Goal: Task Accomplishment & Management: Manage account settings

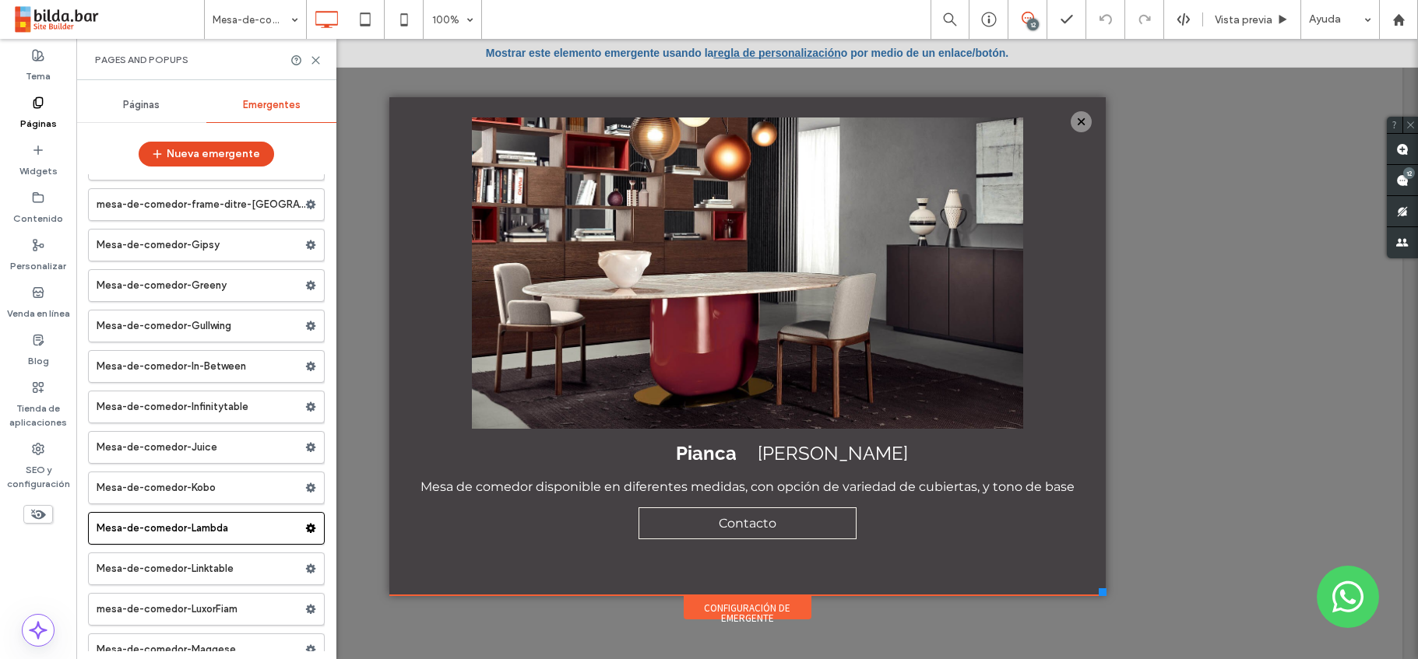
scroll to position [14006, 0]
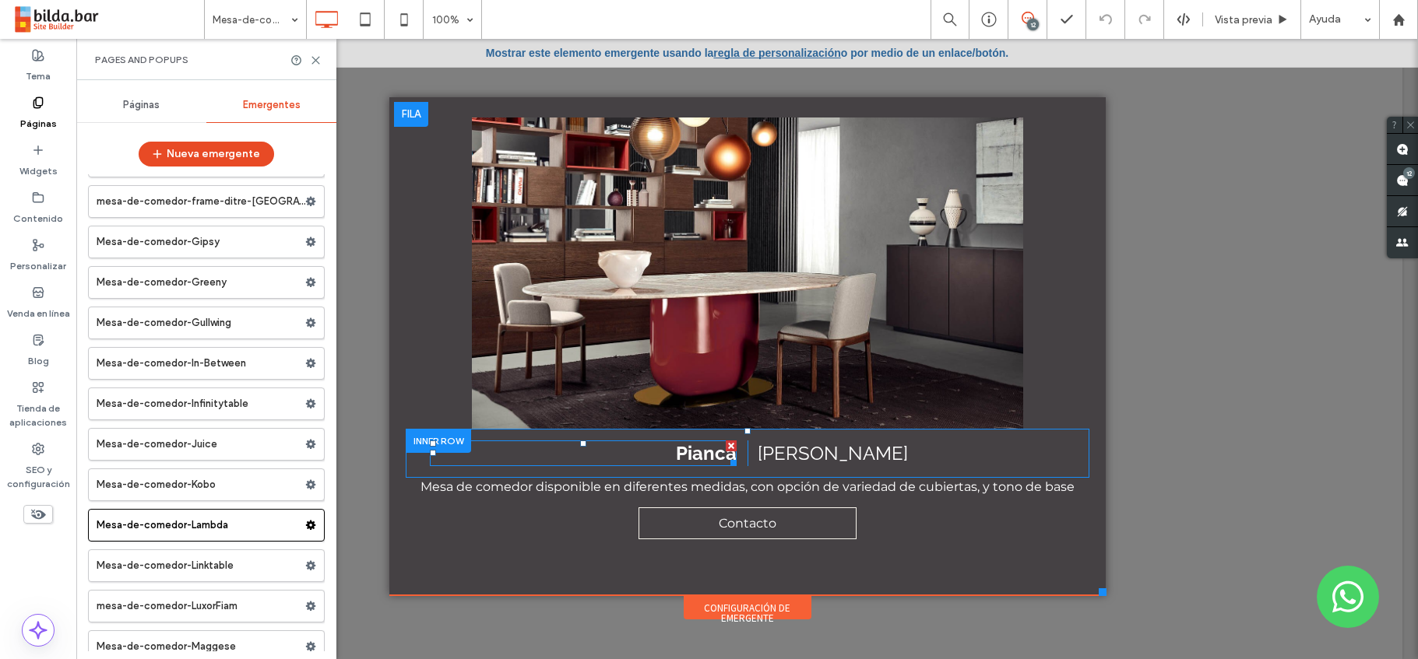
click at [703, 452] on span "Pianca" at bounding box center [706, 453] width 61 height 23
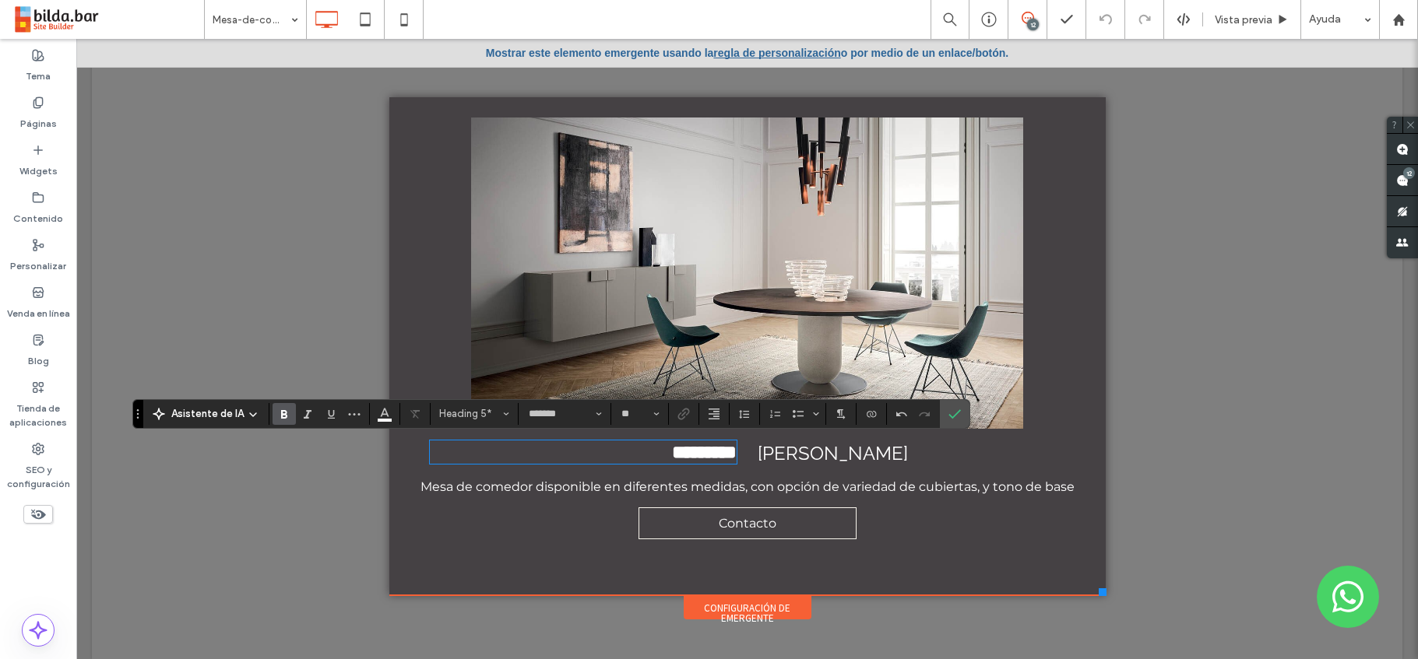
click at [787, 456] on span "Ettore" at bounding box center [833, 453] width 150 height 23
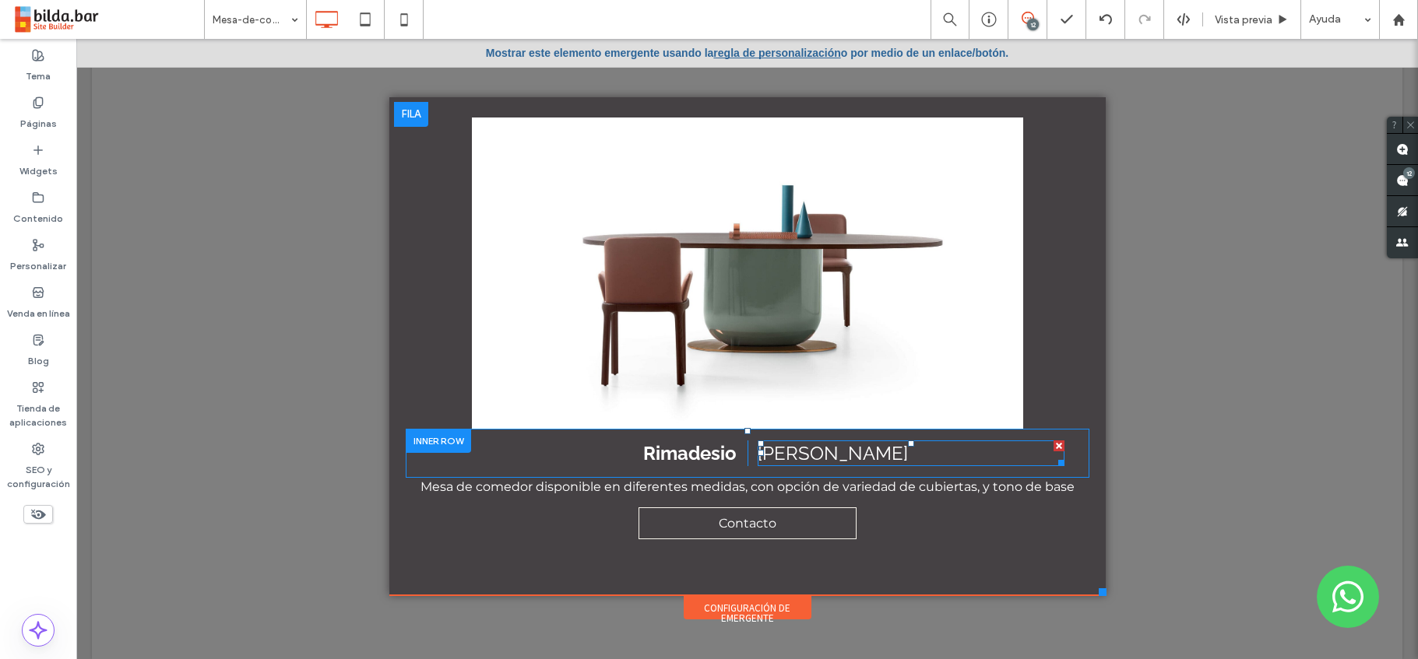
click at [798, 453] on span "Ettore" at bounding box center [833, 453] width 150 height 23
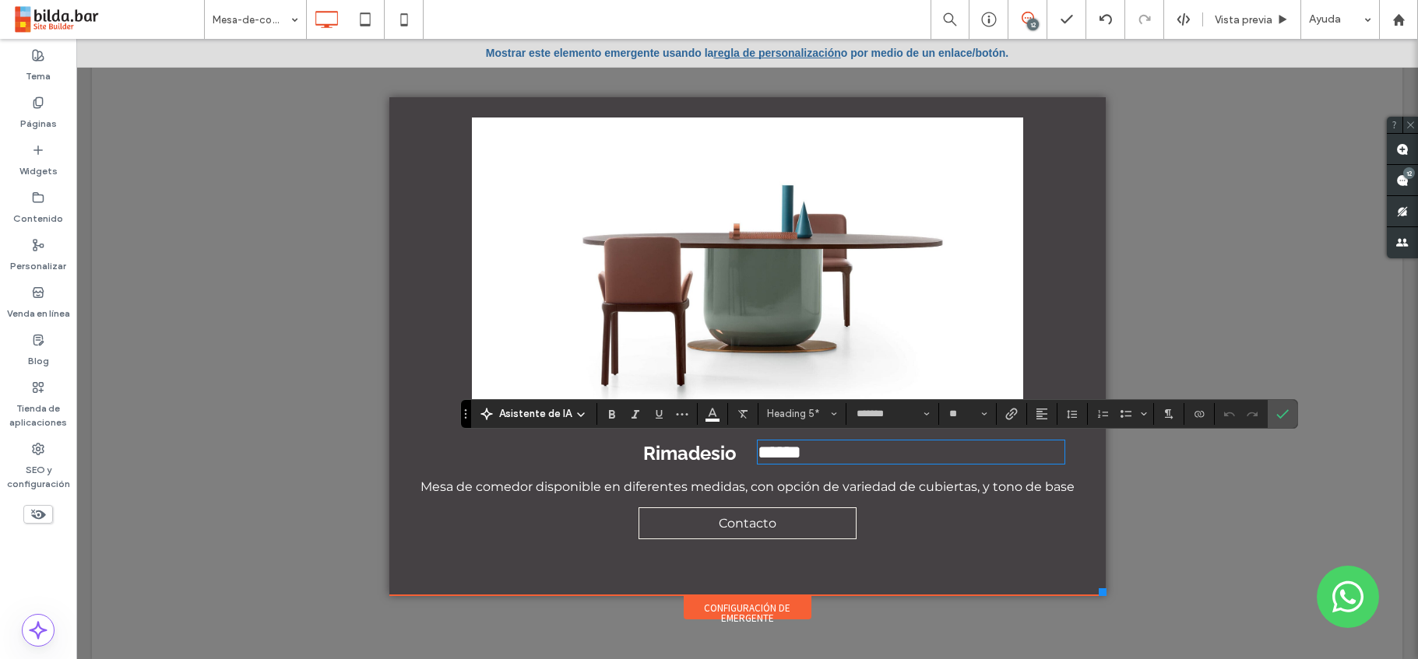
click at [801, 453] on span "******" at bounding box center [780, 452] width 44 height 19
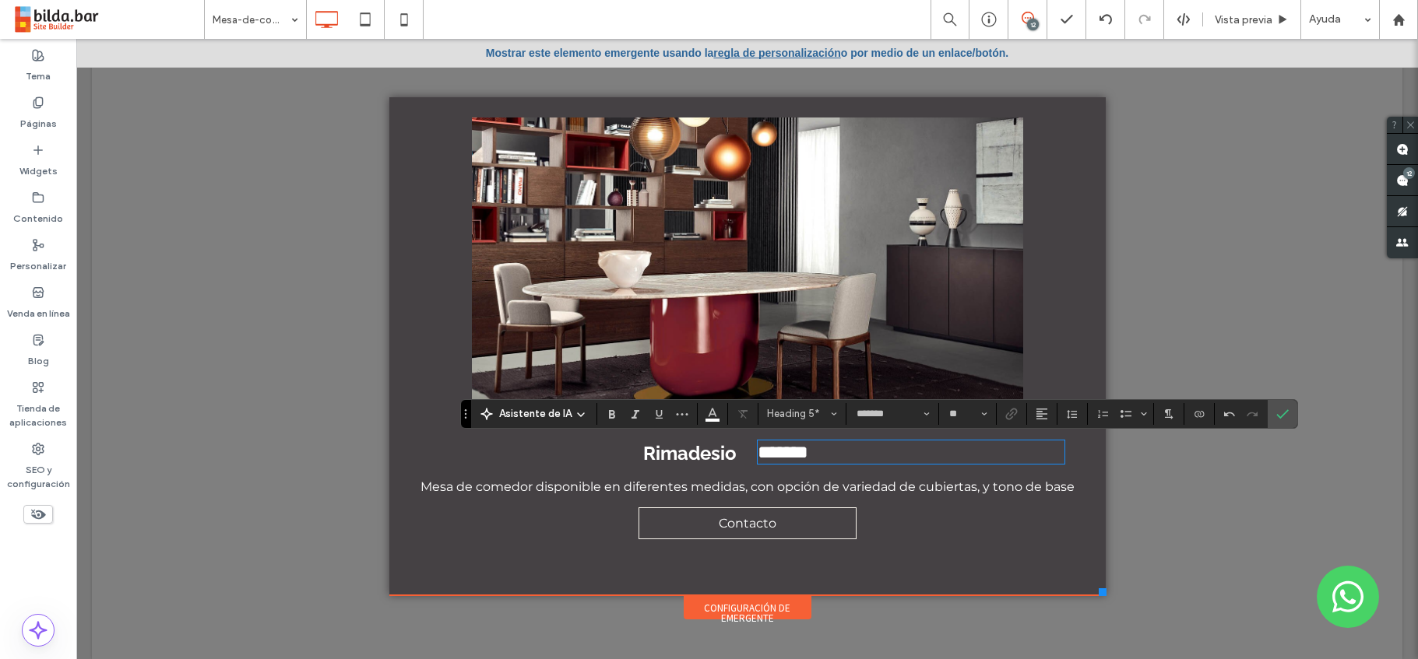
type input "**********"
type input "**"
type input "*******"
type input "**"
drag, startPoint x: 800, startPoint y: 456, endPoint x: 754, endPoint y: 459, distance: 46.8
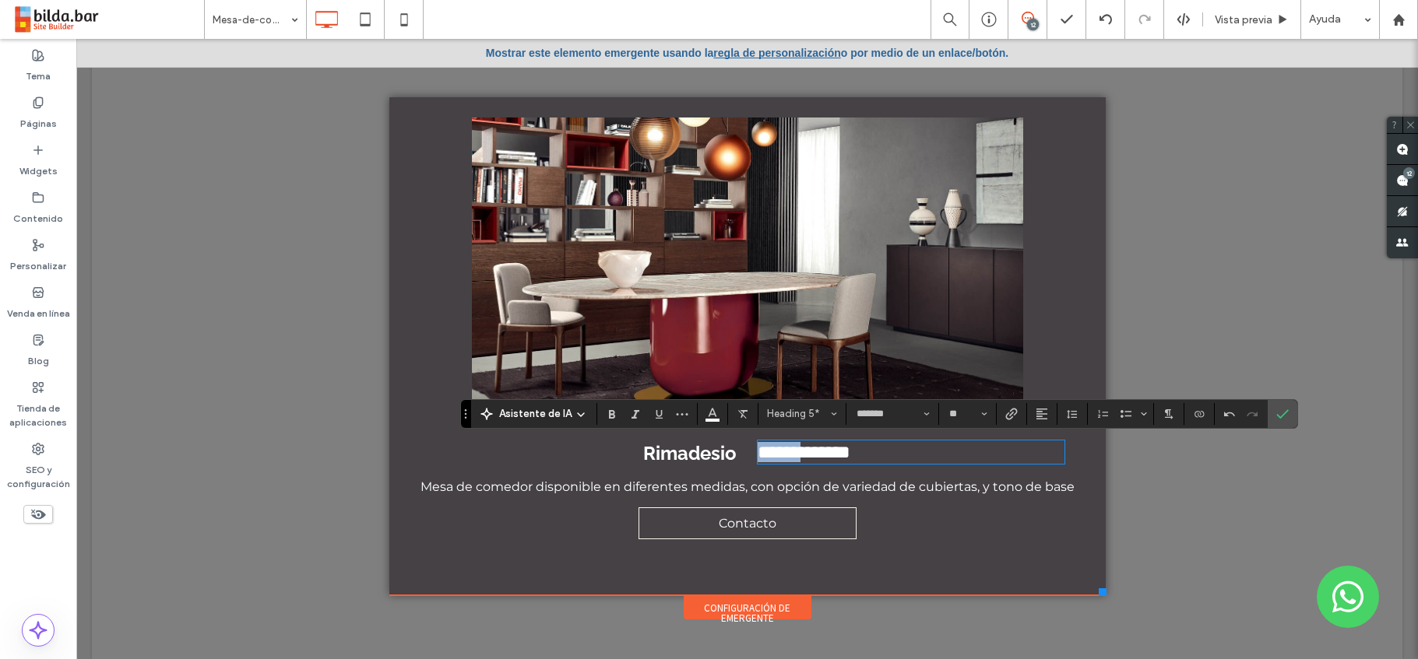
click at [758, 459] on span "**********" at bounding box center [804, 452] width 93 height 19
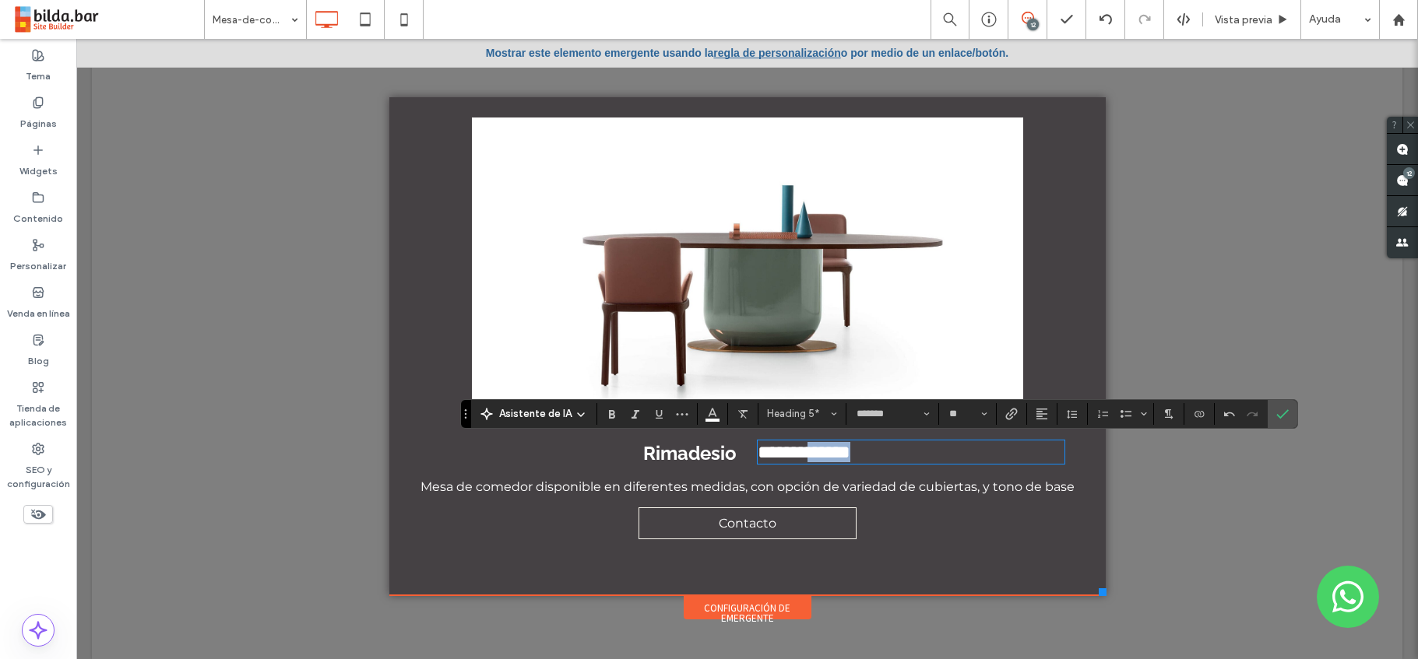
drag, startPoint x: 906, startPoint y: 457, endPoint x: 828, endPoint y: 459, distance: 77.9
click at [828, 459] on h5 "**********" at bounding box center [911, 452] width 307 height 20
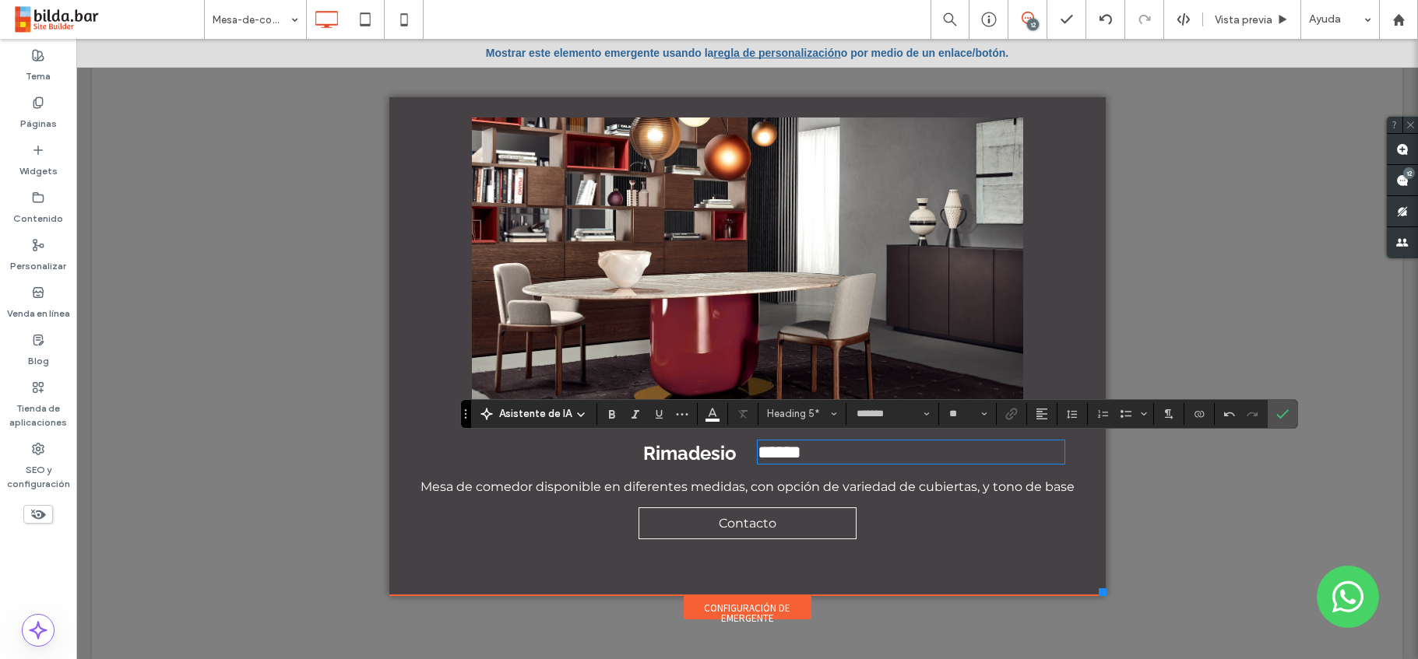
click at [896, 487] on span "Mesa de comedor disponible en diferentes medidas, con opción de variedad de cub…" at bounding box center [747, 487] width 654 height 15
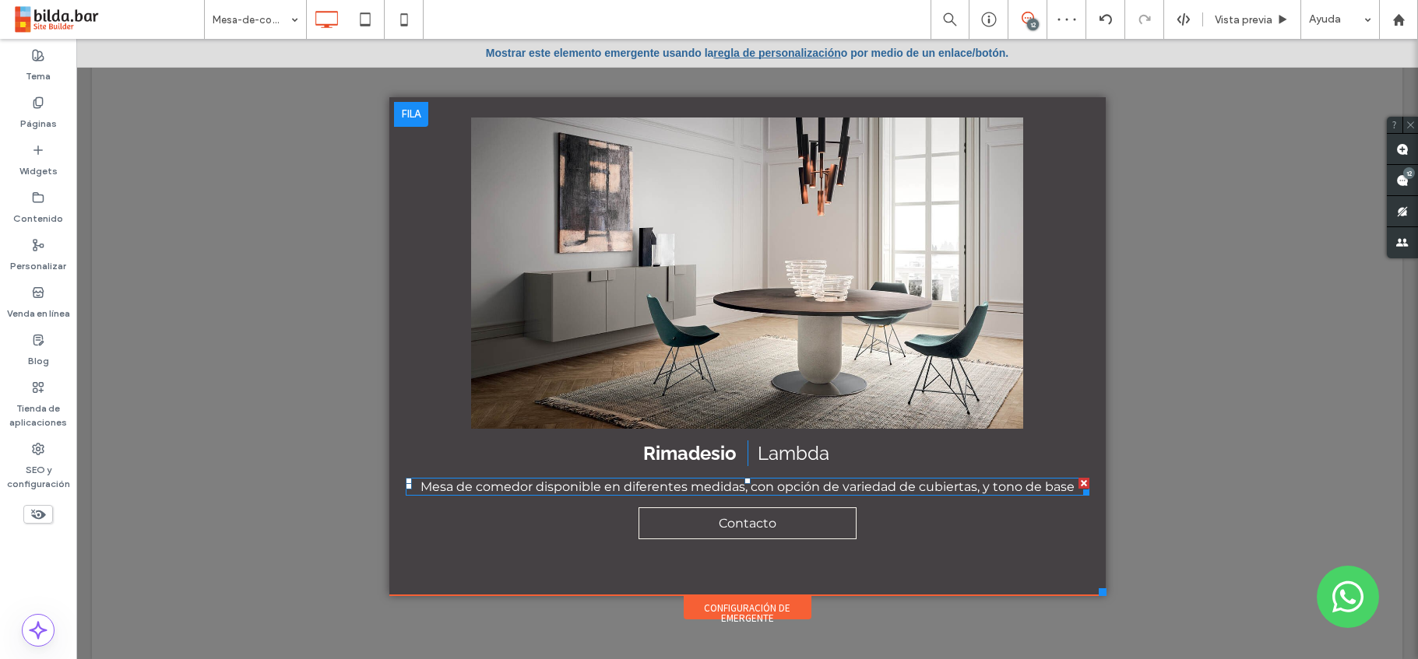
click at [896, 487] on span "Mesa de comedor disponible en diferentes medidas, con opción de variedad de cub…" at bounding box center [747, 487] width 654 height 15
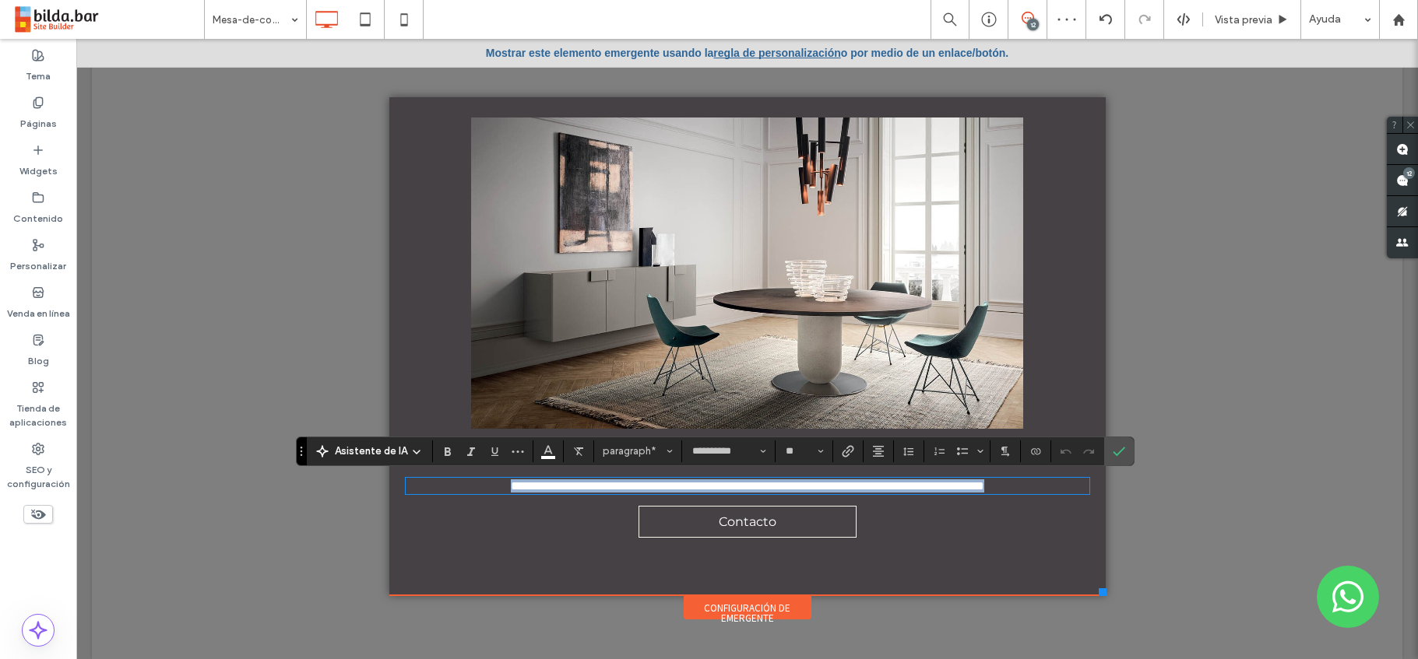
click at [896, 487] on span "**********" at bounding box center [747, 486] width 473 height 12
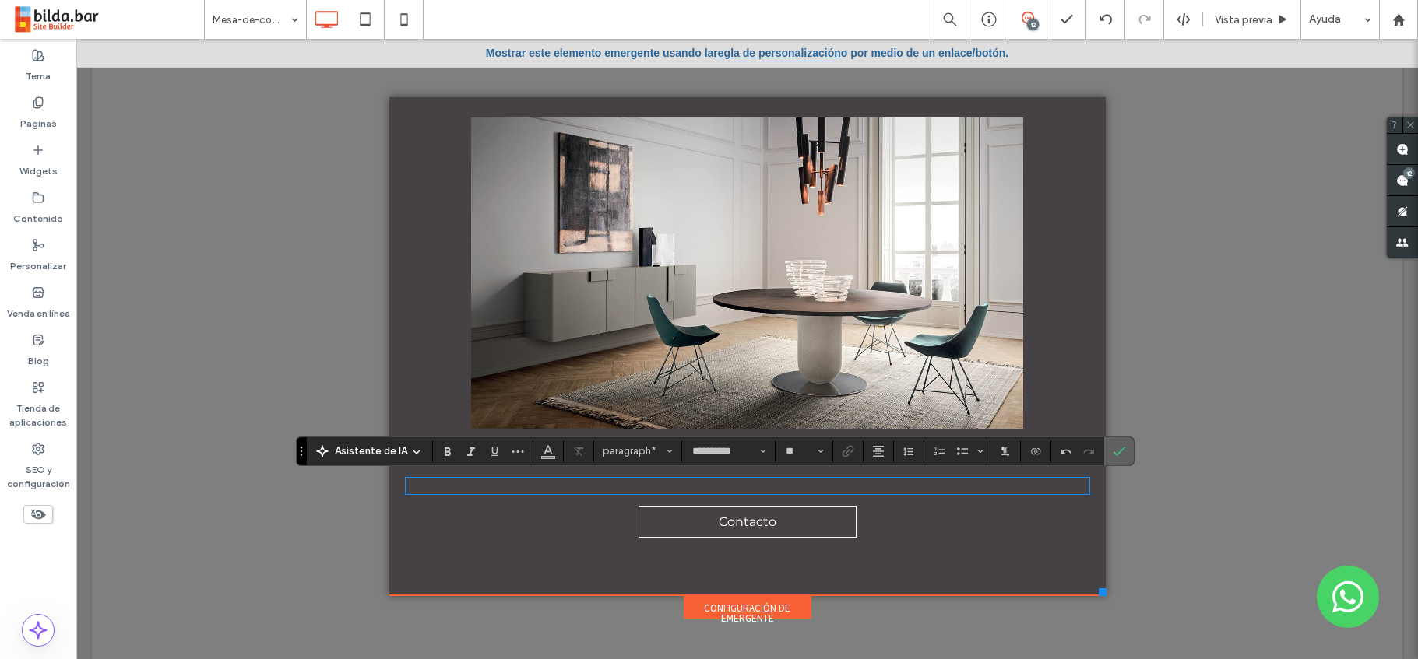
click at [1113, 446] on icon "Confirmar" at bounding box center [1119, 451] width 12 height 12
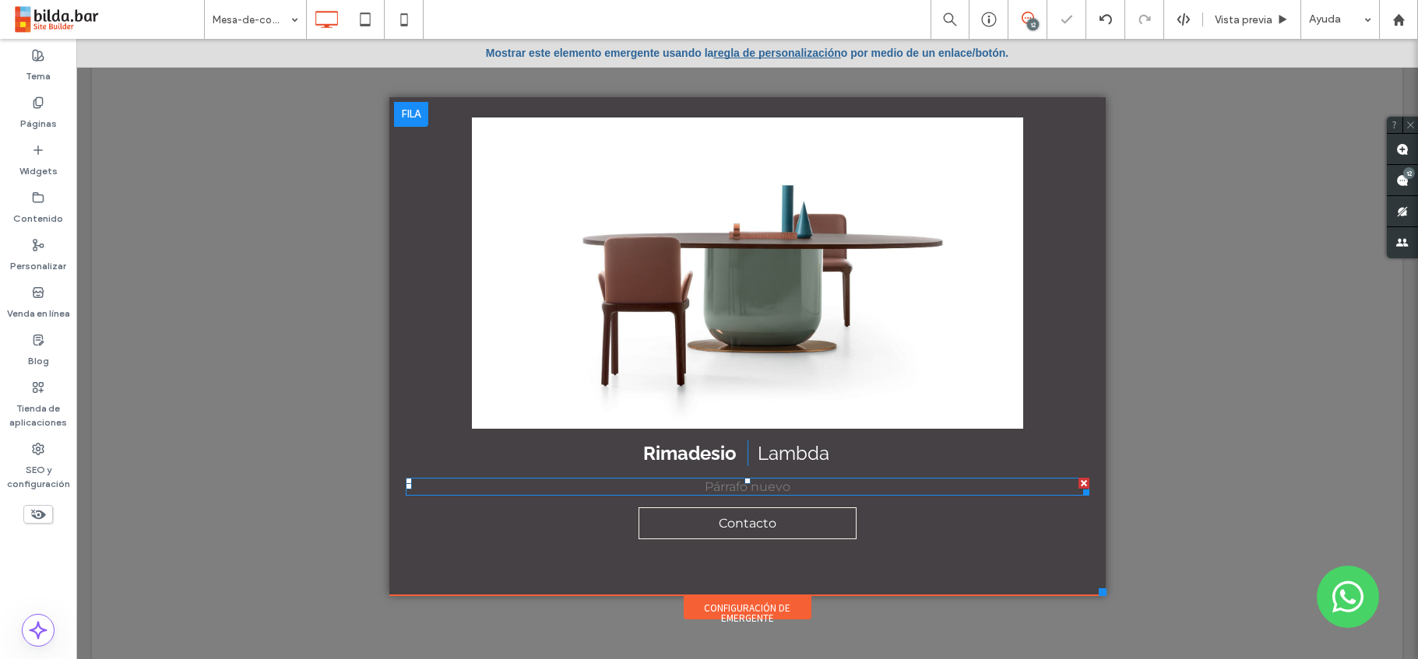
click at [786, 487] on p "Párrafo nuevo" at bounding box center [748, 487] width 684 height 15
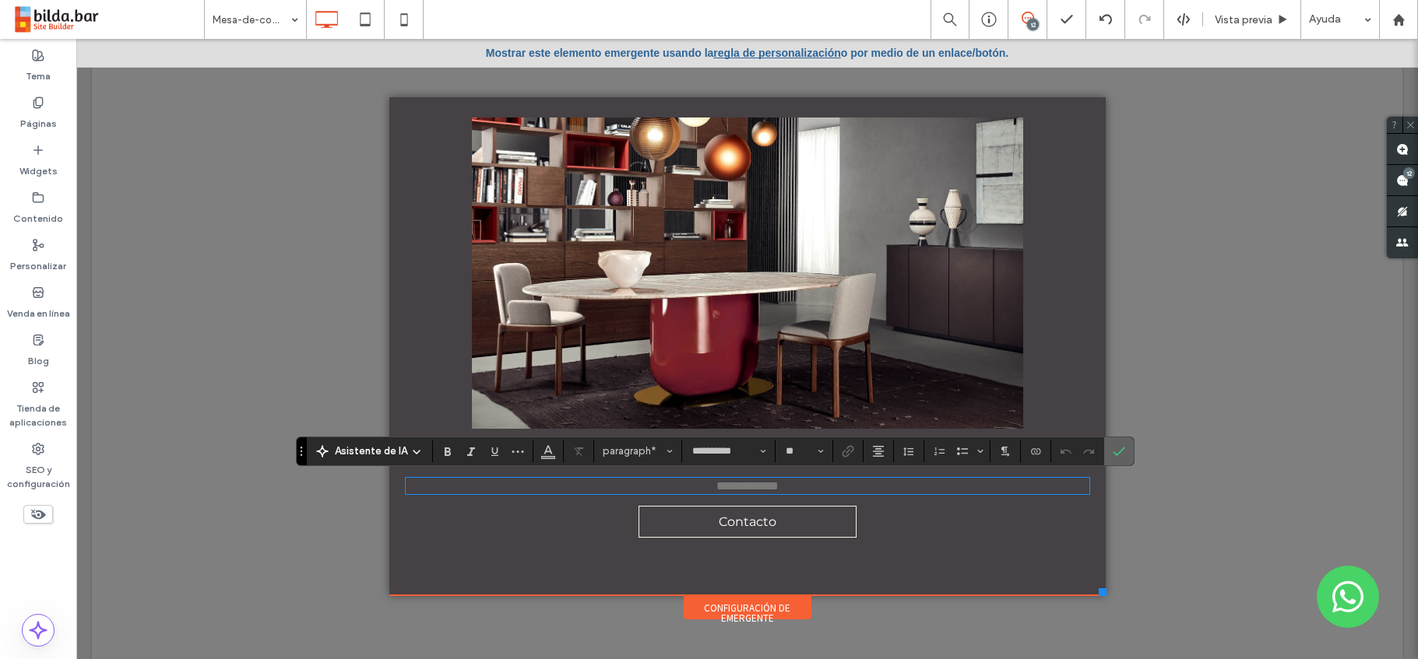
click at [1126, 446] on label "Confirmar" at bounding box center [1118, 452] width 23 height 28
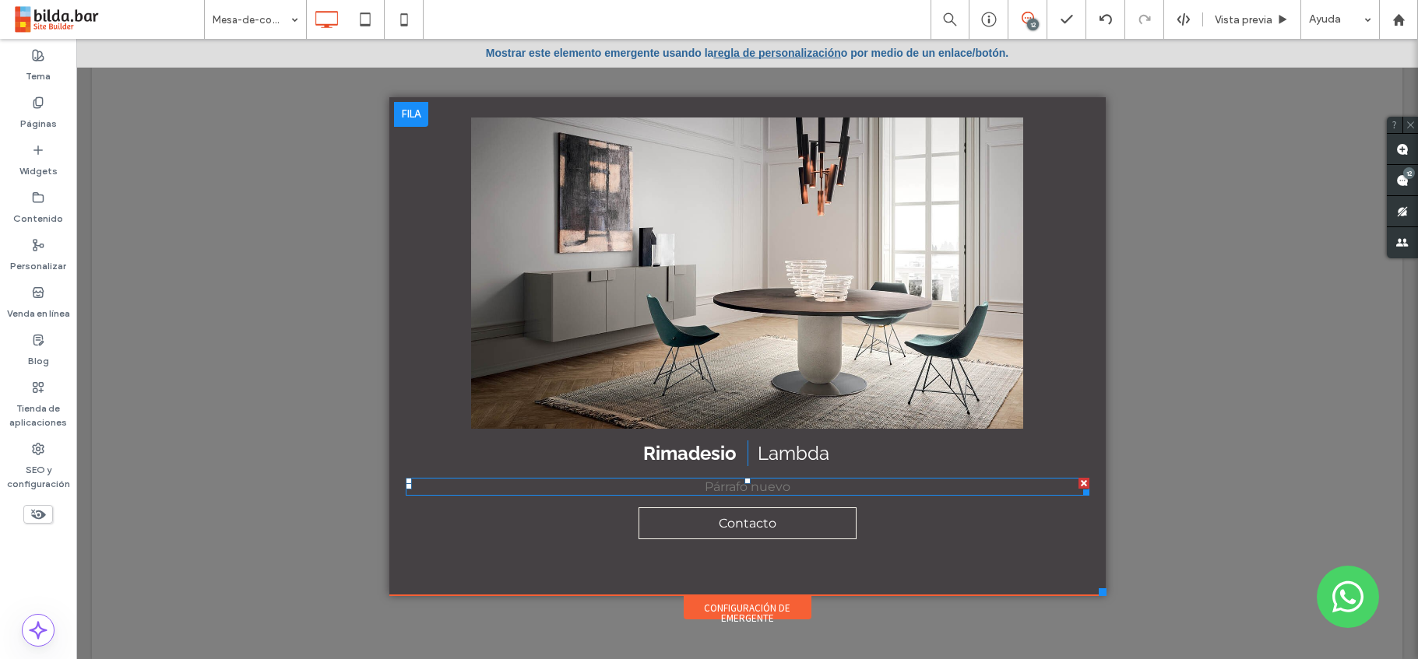
click at [798, 486] on p "Párrafo nuevo" at bounding box center [748, 487] width 684 height 15
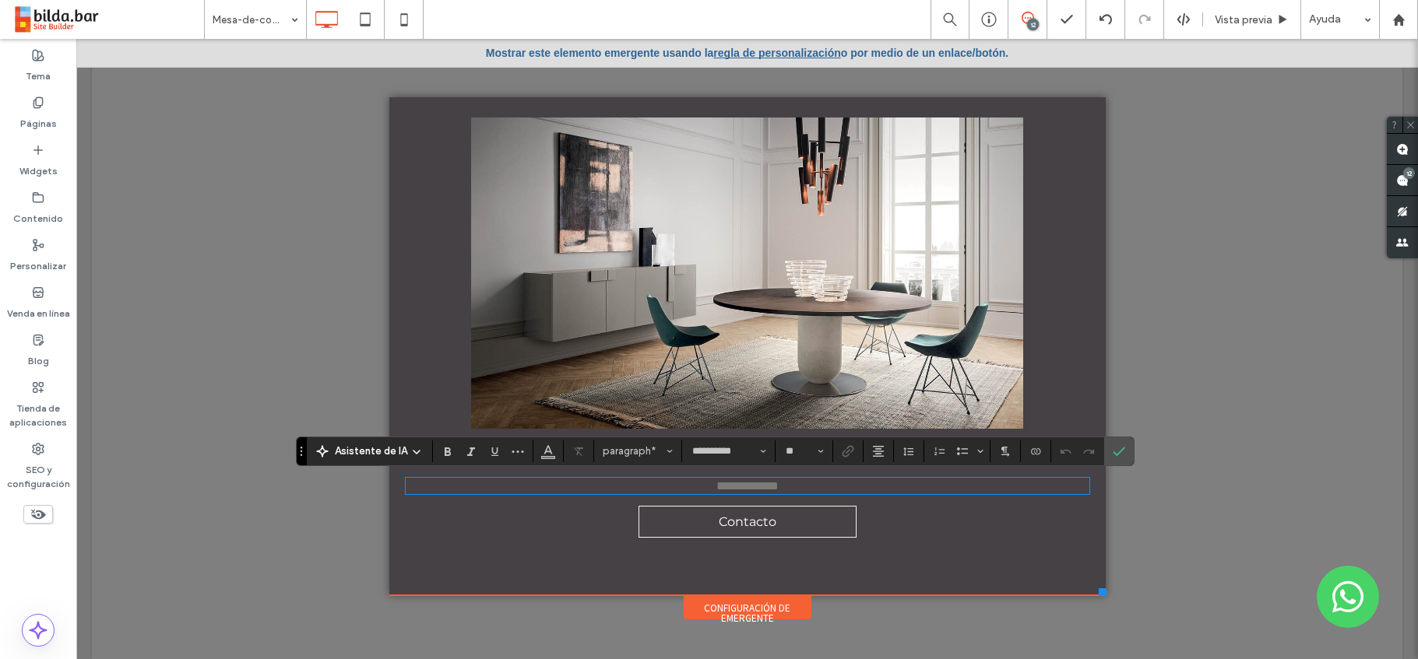
click at [798, 486] on p "**********" at bounding box center [748, 486] width 684 height 13
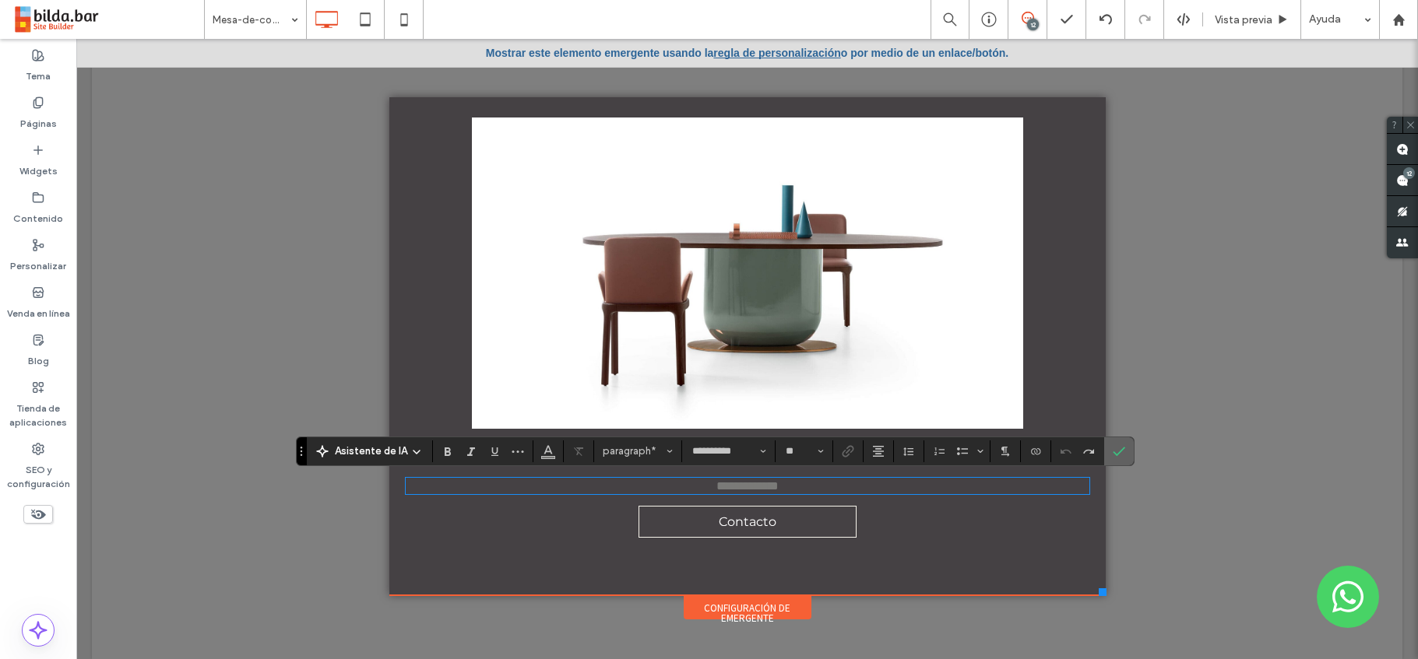
drag, startPoint x: 1125, startPoint y: 448, endPoint x: 1064, endPoint y: 413, distance: 71.2
click at [1125, 448] on label "Confirmar" at bounding box center [1118, 452] width 23 height 28
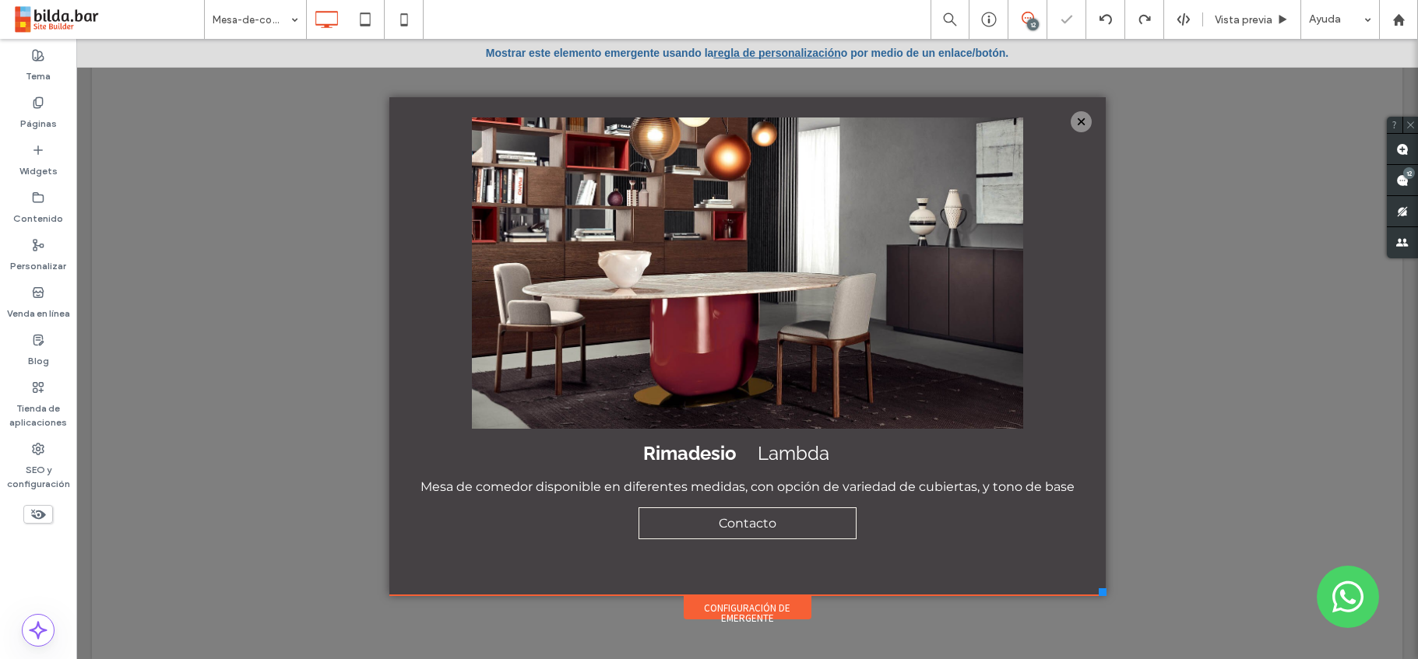
scroll to position [0, 0]
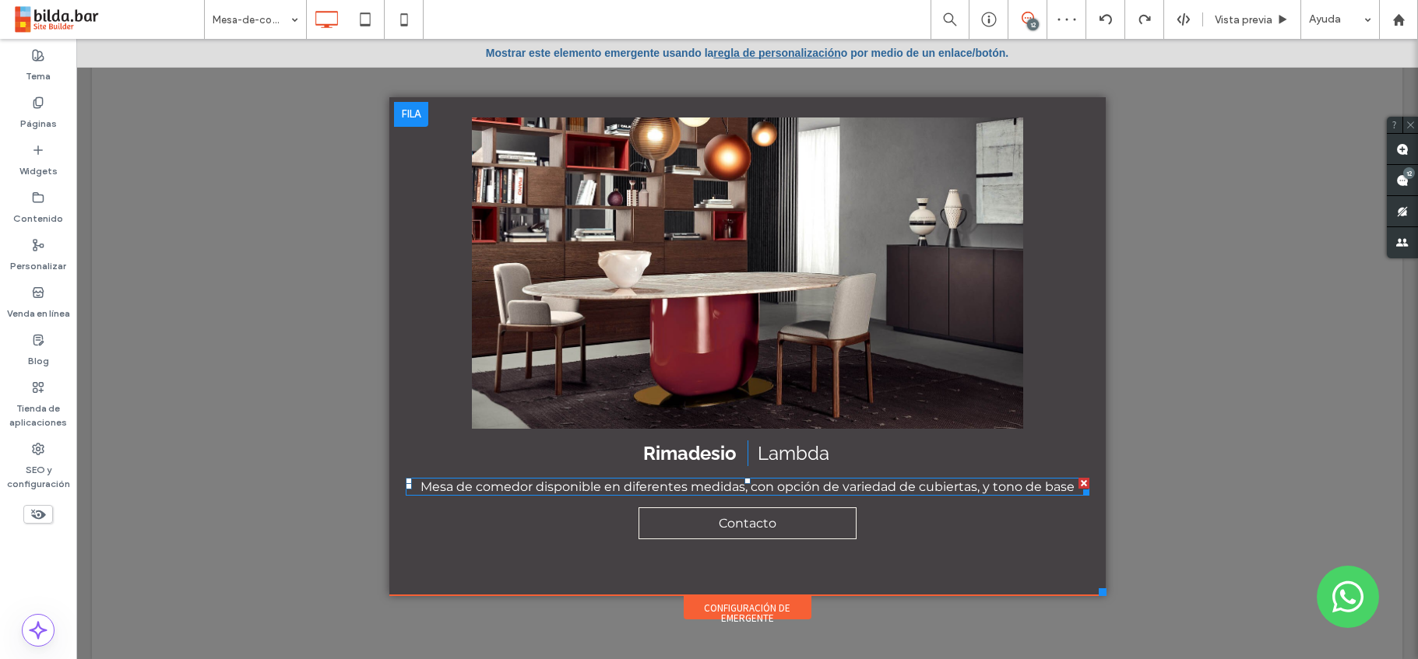
click at [930, 487] on span "Mesa de comedor disponible en diferentes medidas, con opción de variedad de cub…" at bounding box center [747, 487] width 654 height 15
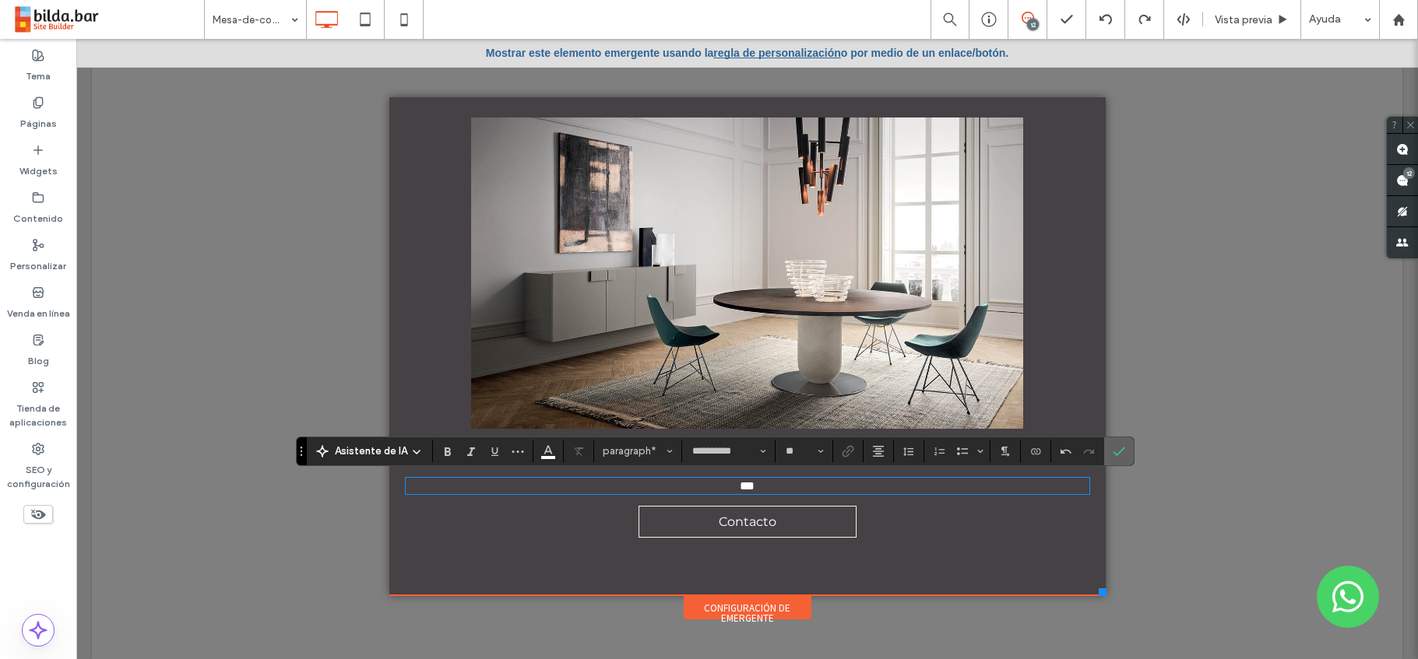
click at [1117, 452] on use "Confirmar" at bounding box center [1119, 451] width 12 height 9
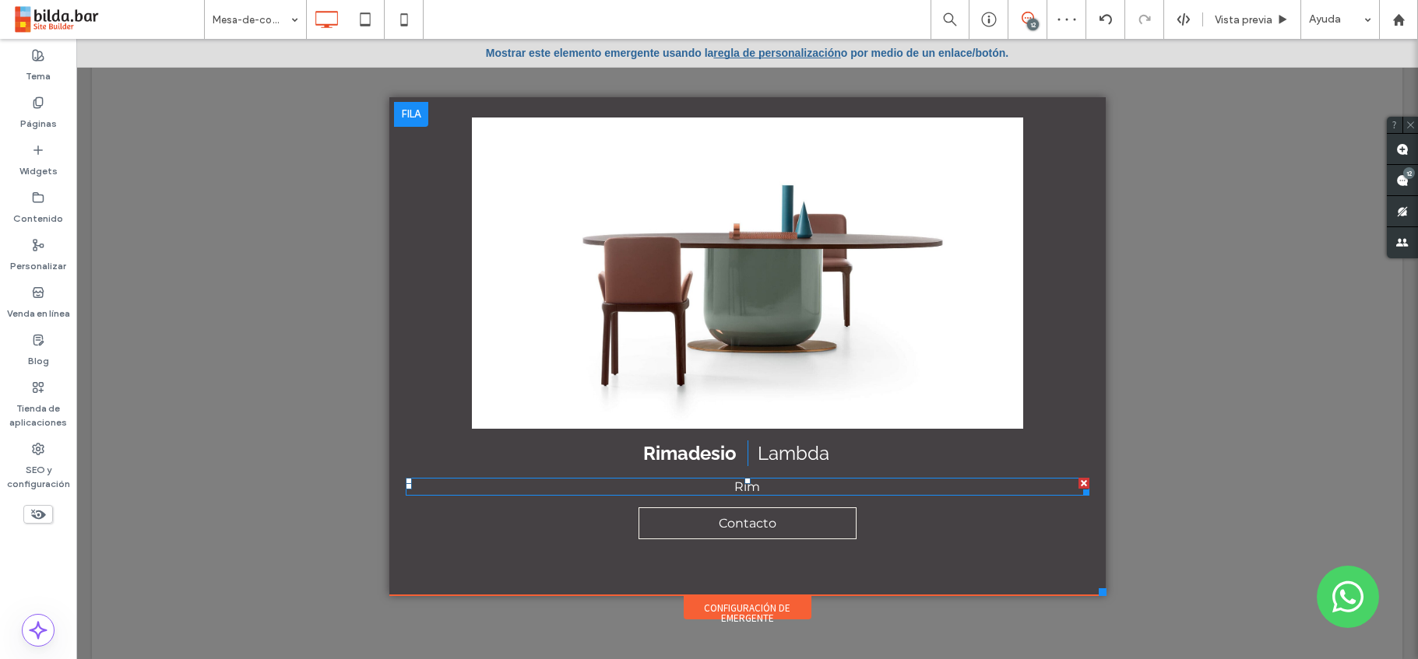
click at [750, 487] on span "Rim" at bounding box center [747, 487] width 26 height 15
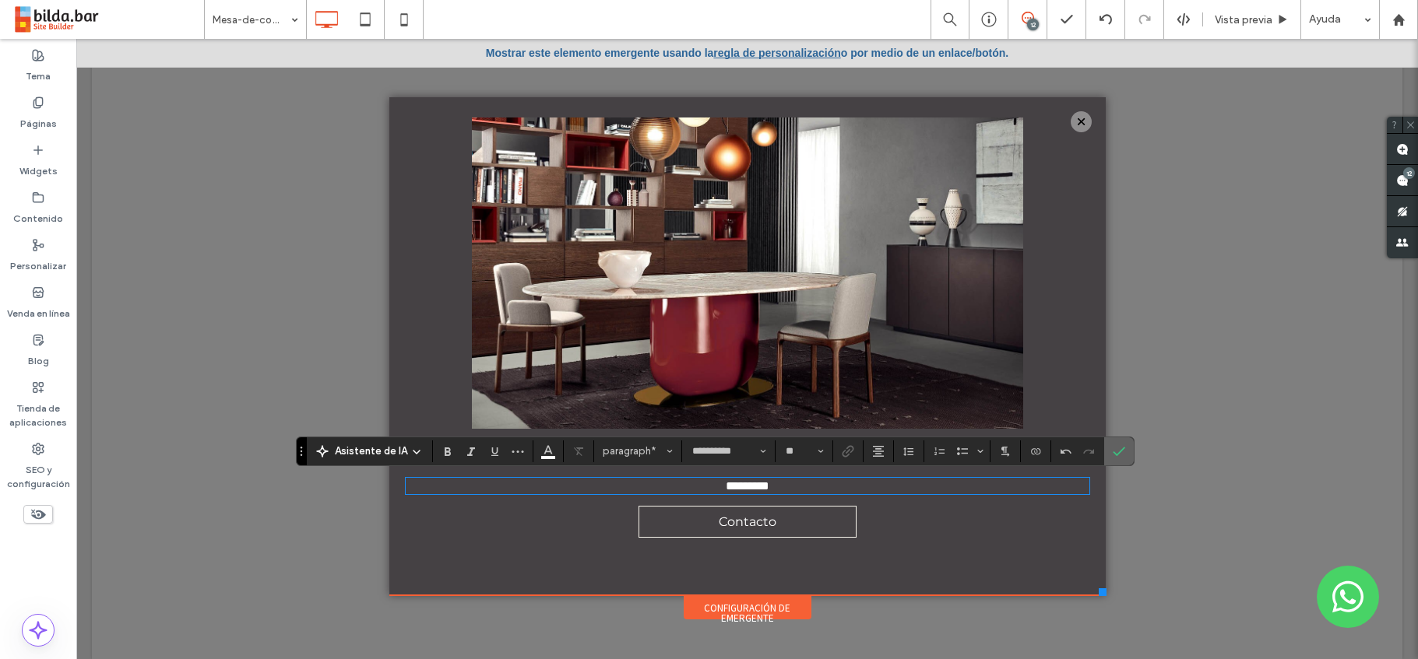
click at [1119, 452] on use "Confirmar" at bounding box center [1119, 451] width 12 height 9
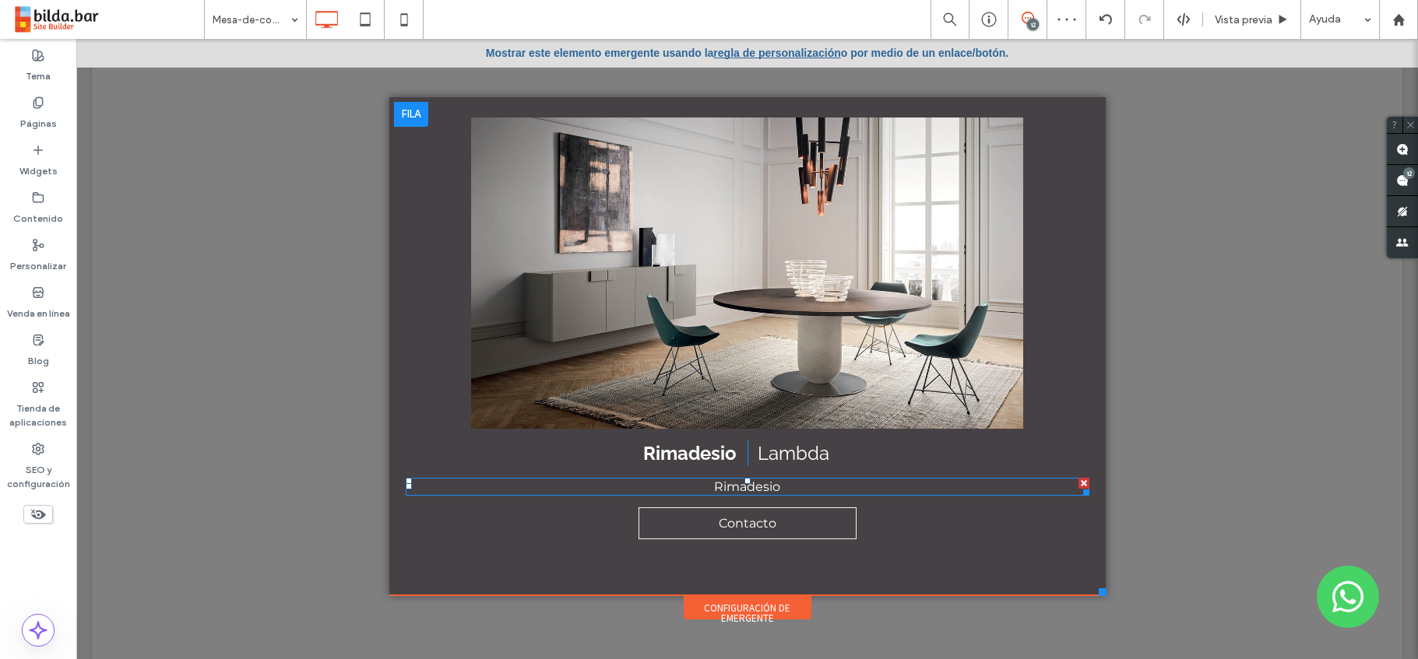
click at [767, 489] on span "Rimadesio" at bounding box center [747, 487] width 66 height 15
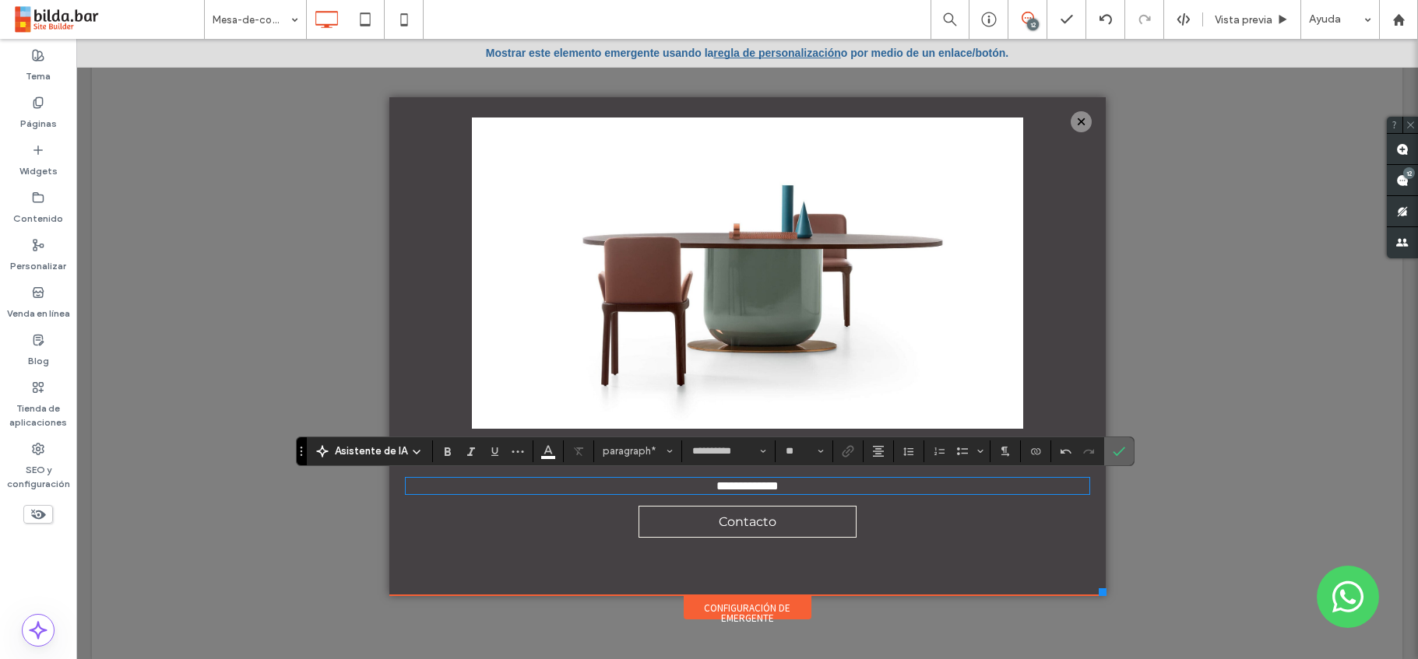
click at [1119, 449] on icon "Confirmar" at bounding box center [1119, 451] width 12 height 12
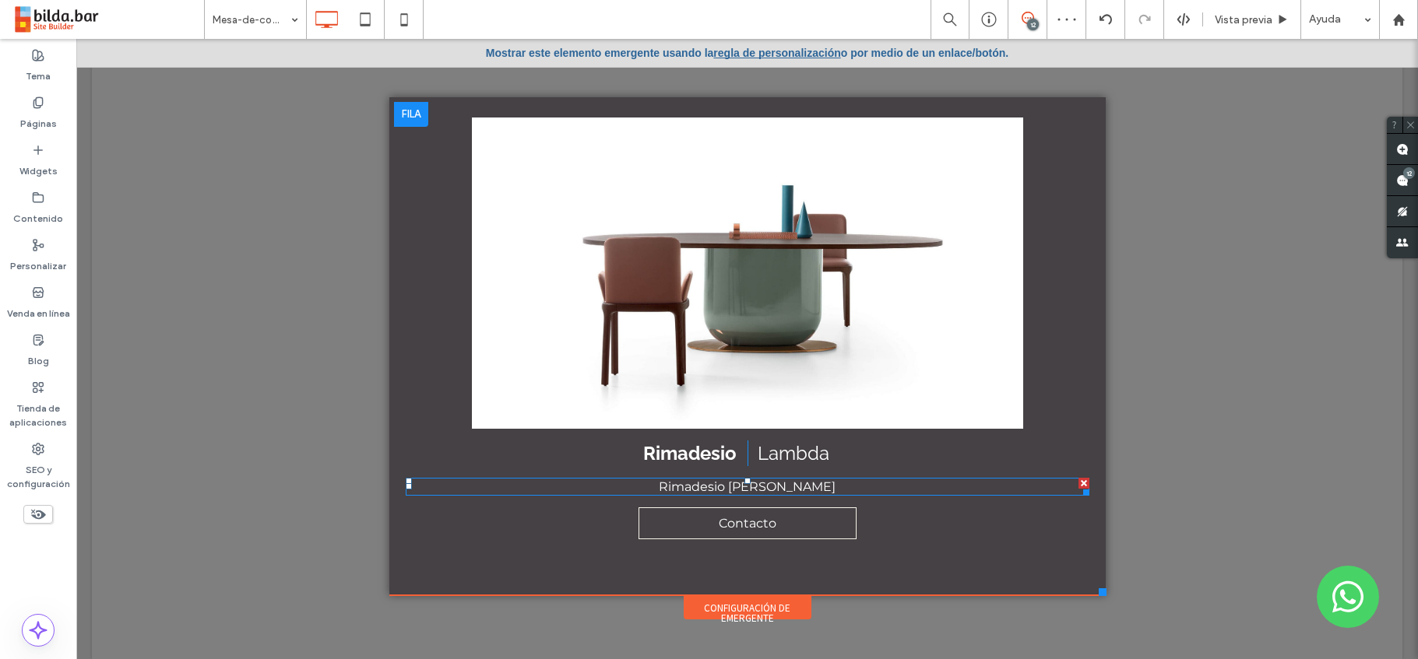
click at [790, 490] on p "Rimadesio lam" at bounding box center [748, 487] width 684 height 15
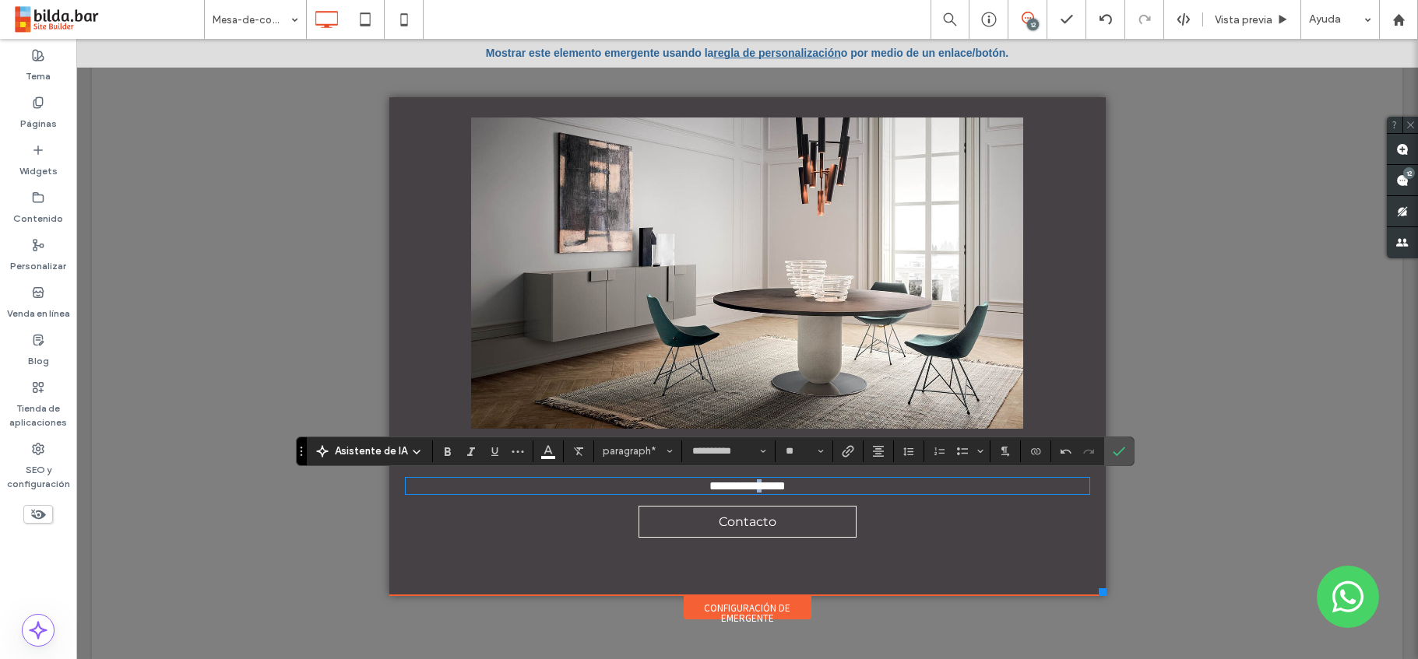
click at [753, 485] on span "**********" at bounding box center [747, 486] width 76 height 12
click at [1120, 459] on span "Confirmar" at bounding box center [1119, 451] width 12 height 26
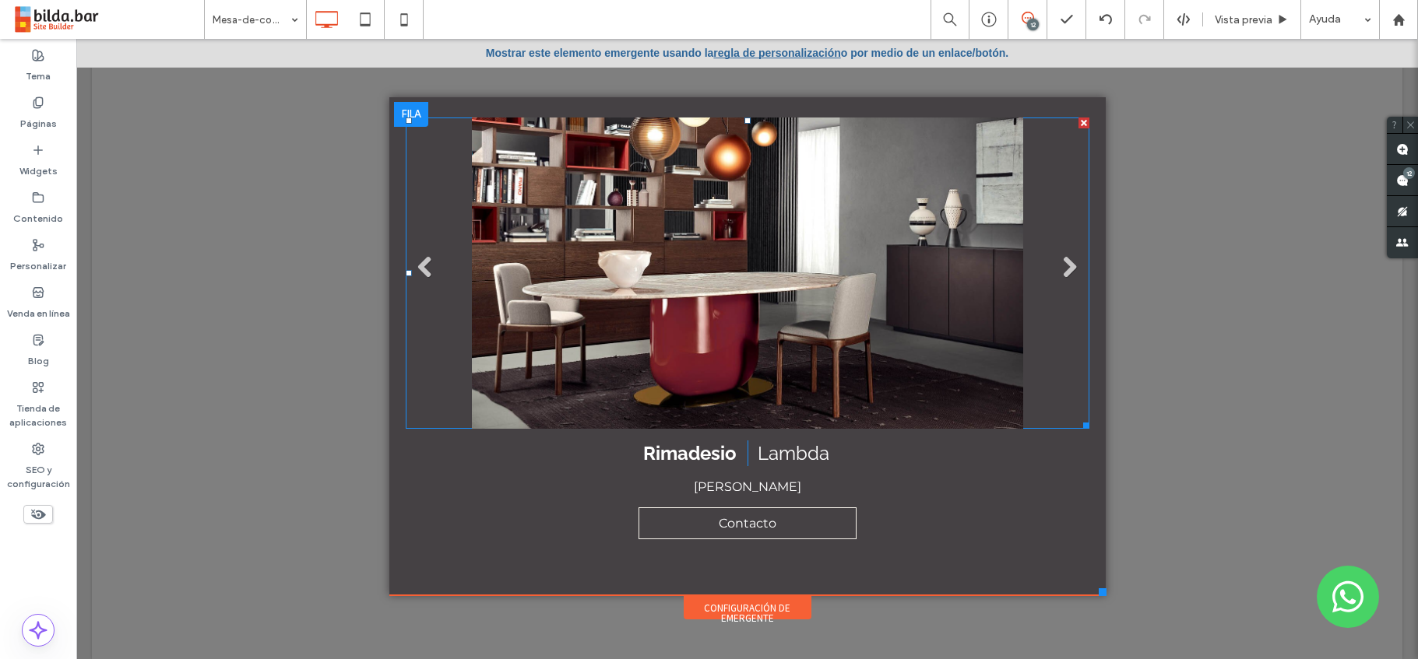
click at [700, 290] on li "Título de diapositiva Escriba su subtítulo aquí Botón" at bounding box center [748, 273] width 684 height 311
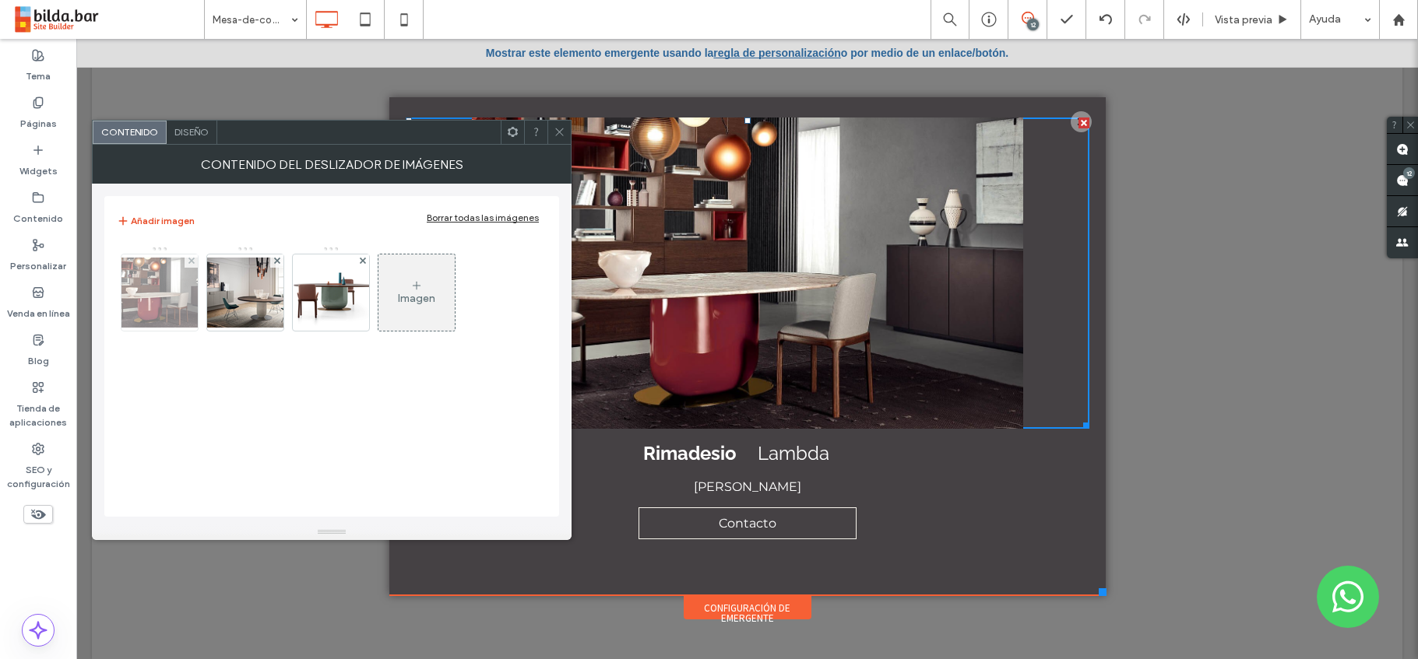
click at [153, 297] on img at bounding box center [159, 293] width 125 height 70
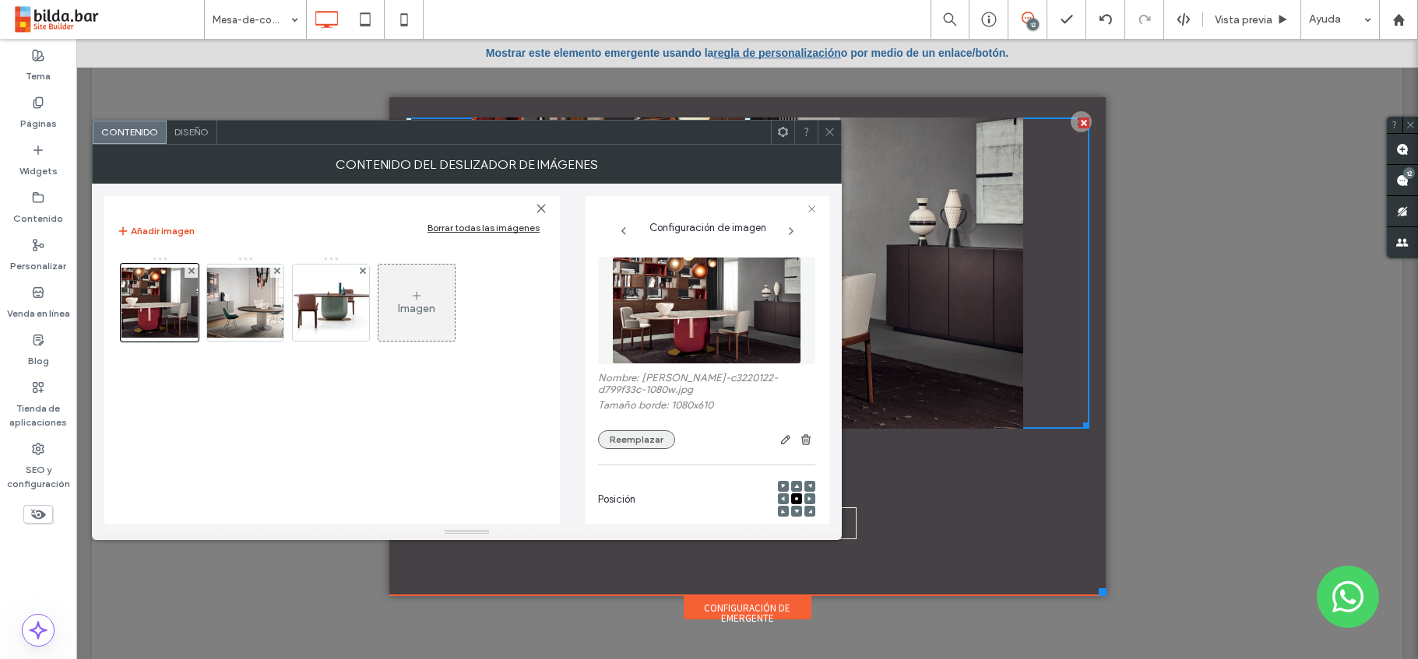
click at [621, 438] on button "Reemplazar" at bounding box center [636, 440] width 77 height 19
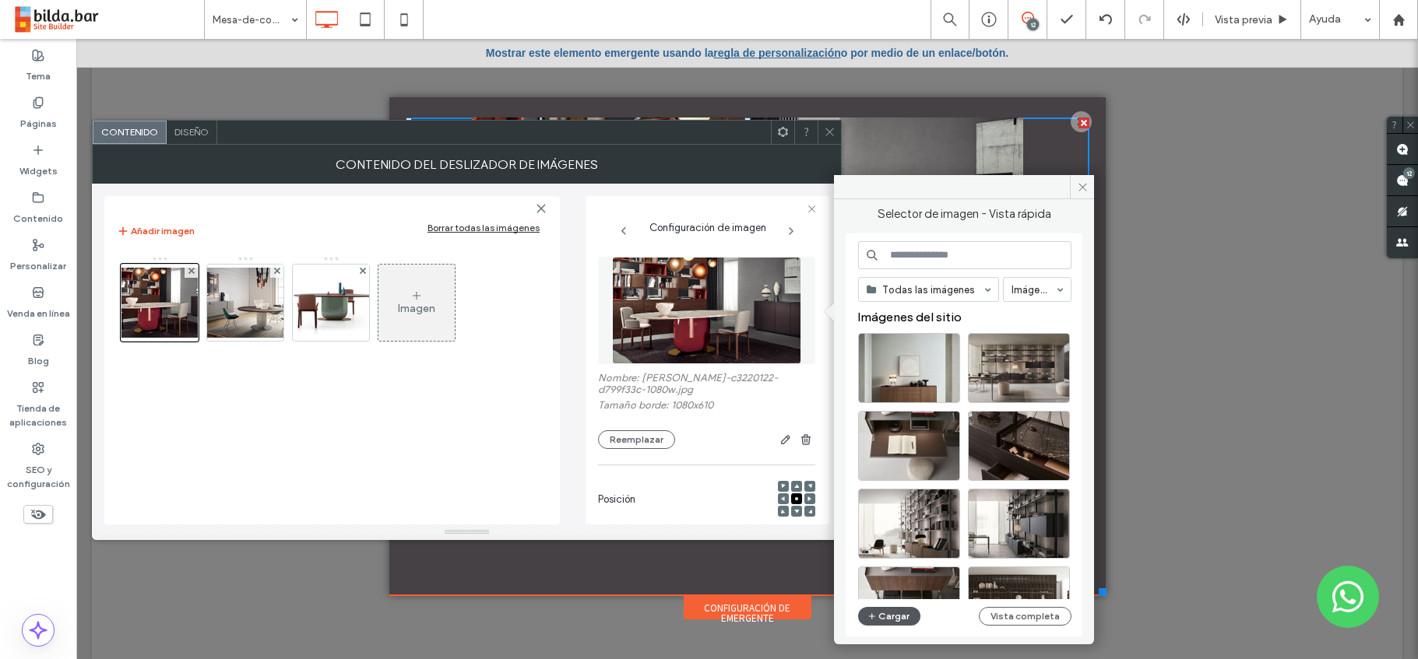
click at [889, 614] on button "Cargar" at bounding box center [889, 616] width 62 height 19
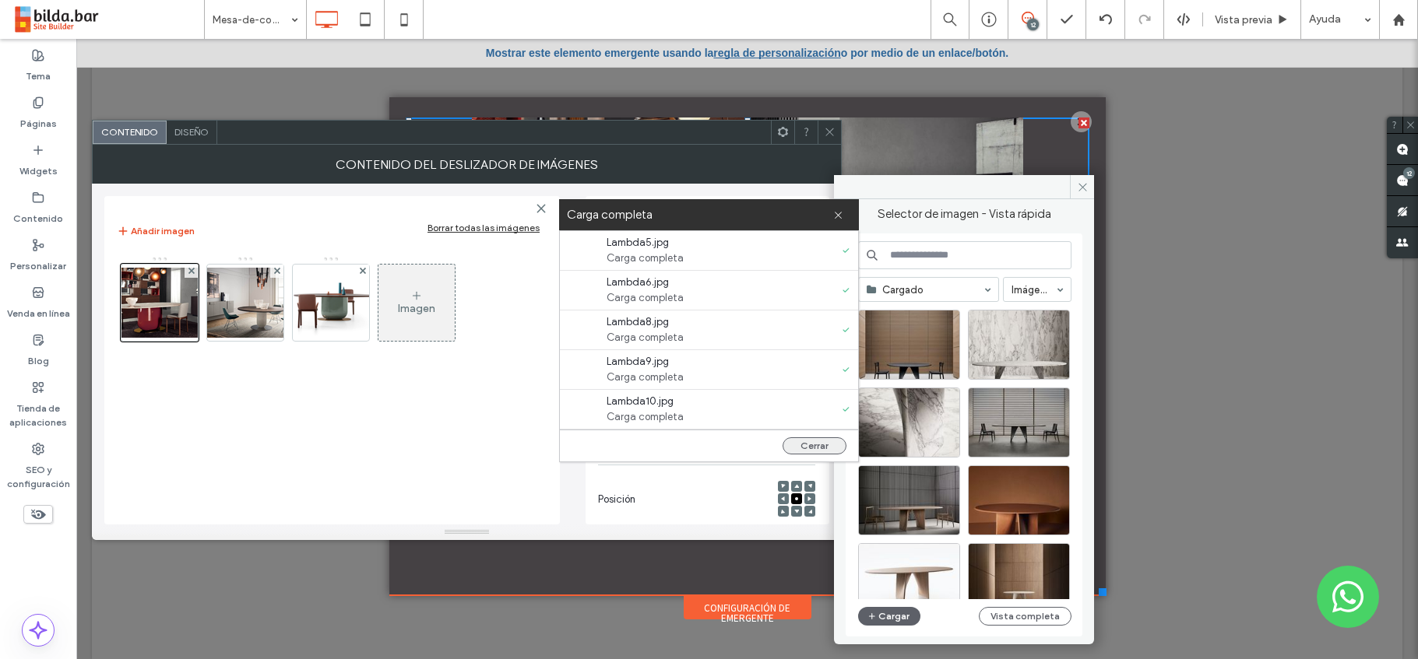
click at [817, 441] on button "Cerrar" at bounding box center [815, 446] width 64 height 17
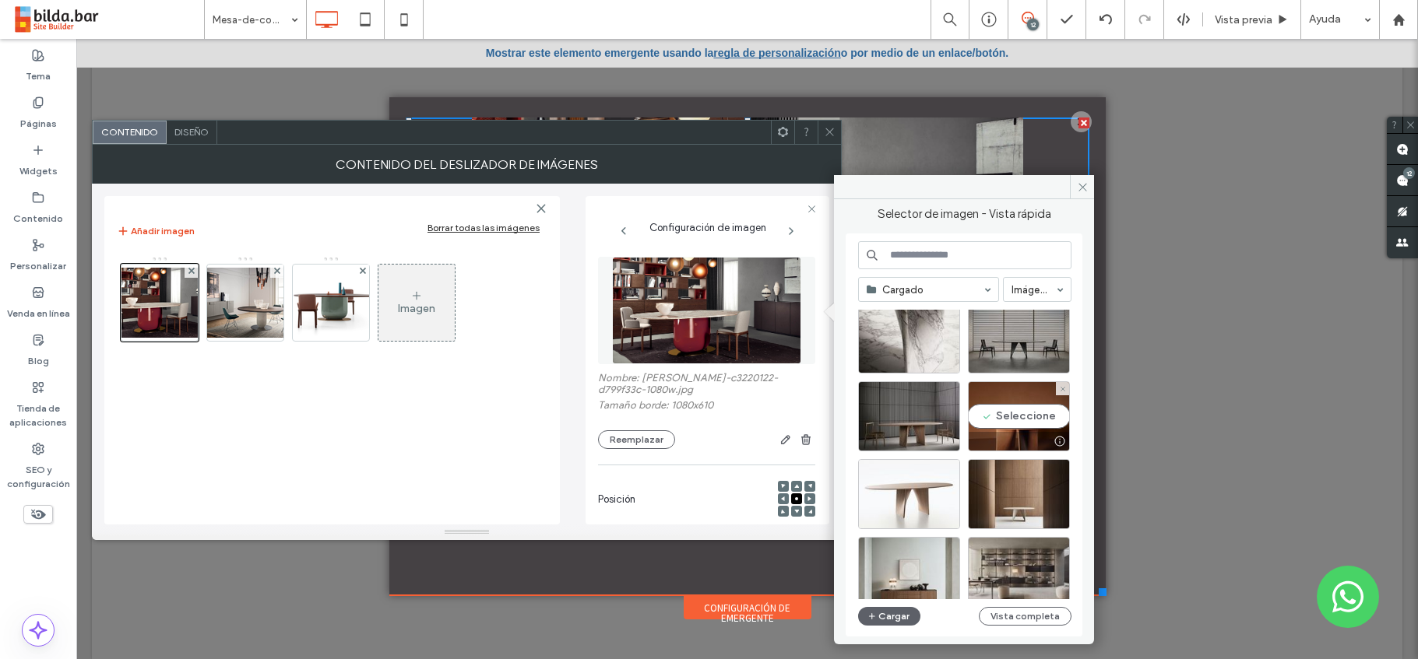
scroll to position [108, 0]
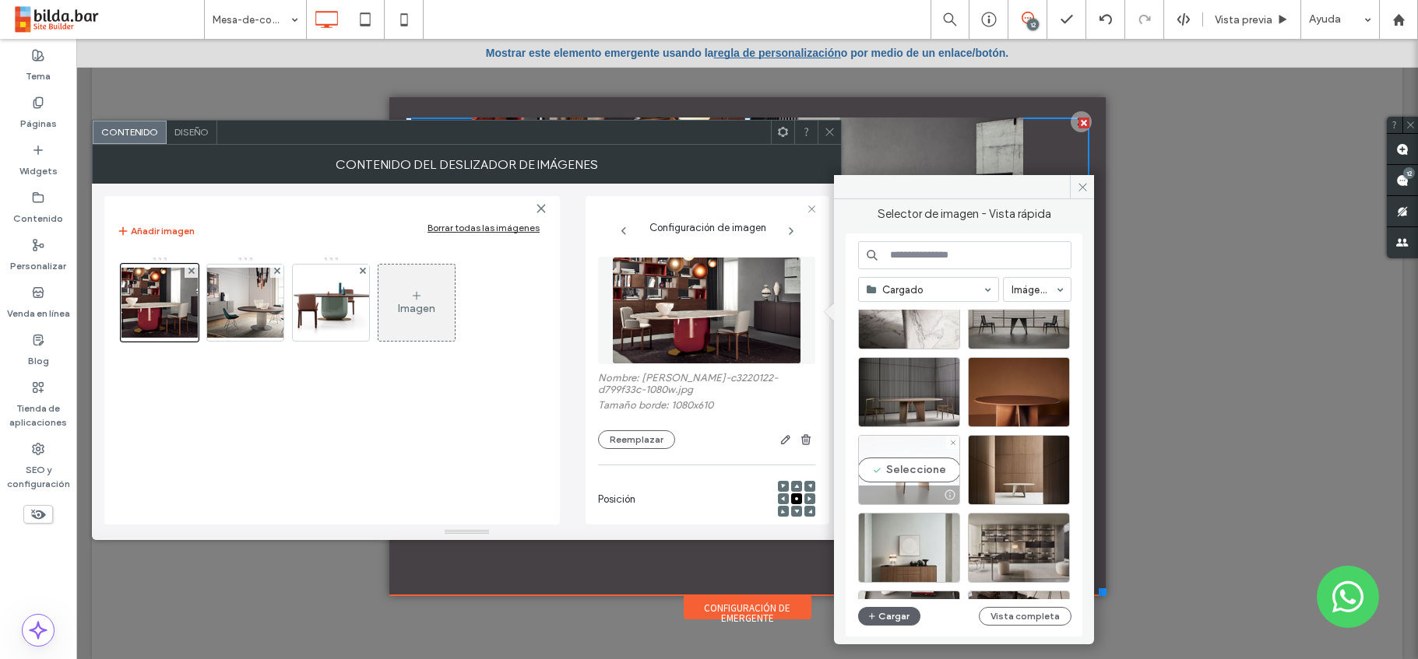
click at [898, 466] on div "Seleccione" at bounding box center [909, 470] width 102 height 70
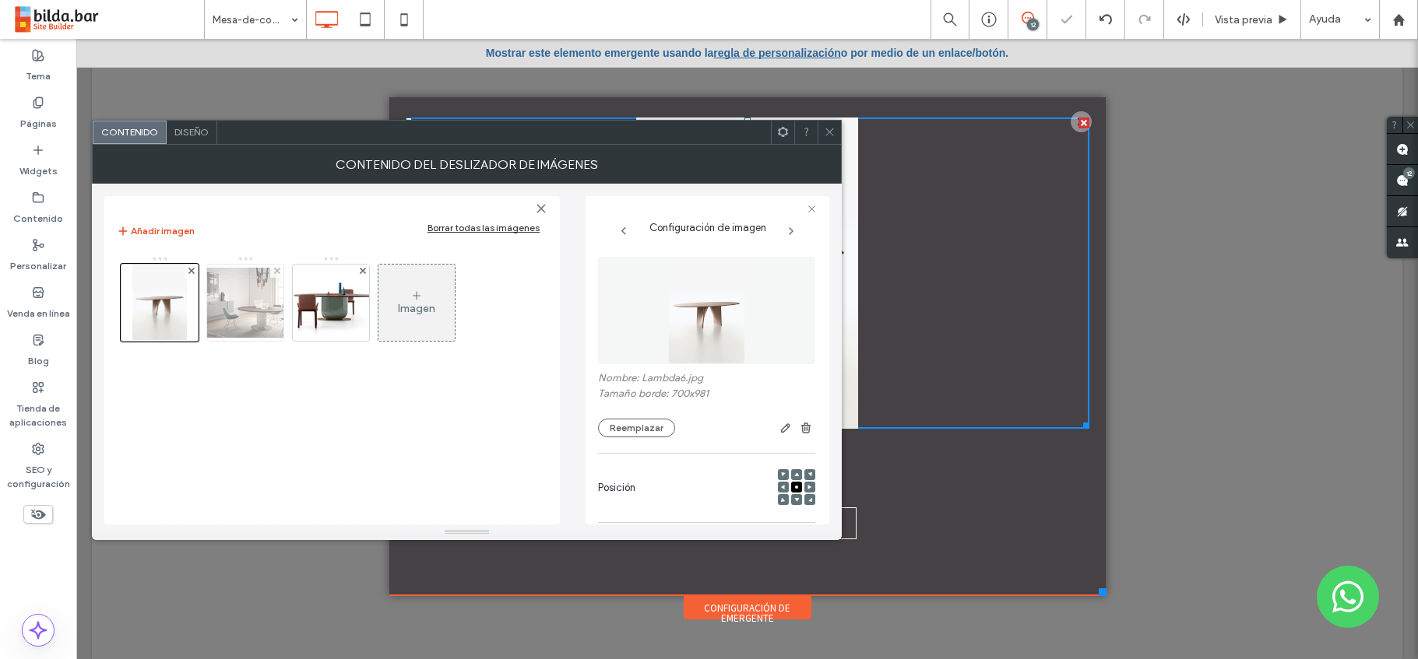
click at [241, 311] on img at bounding box center [245, 303] width 125 height 70
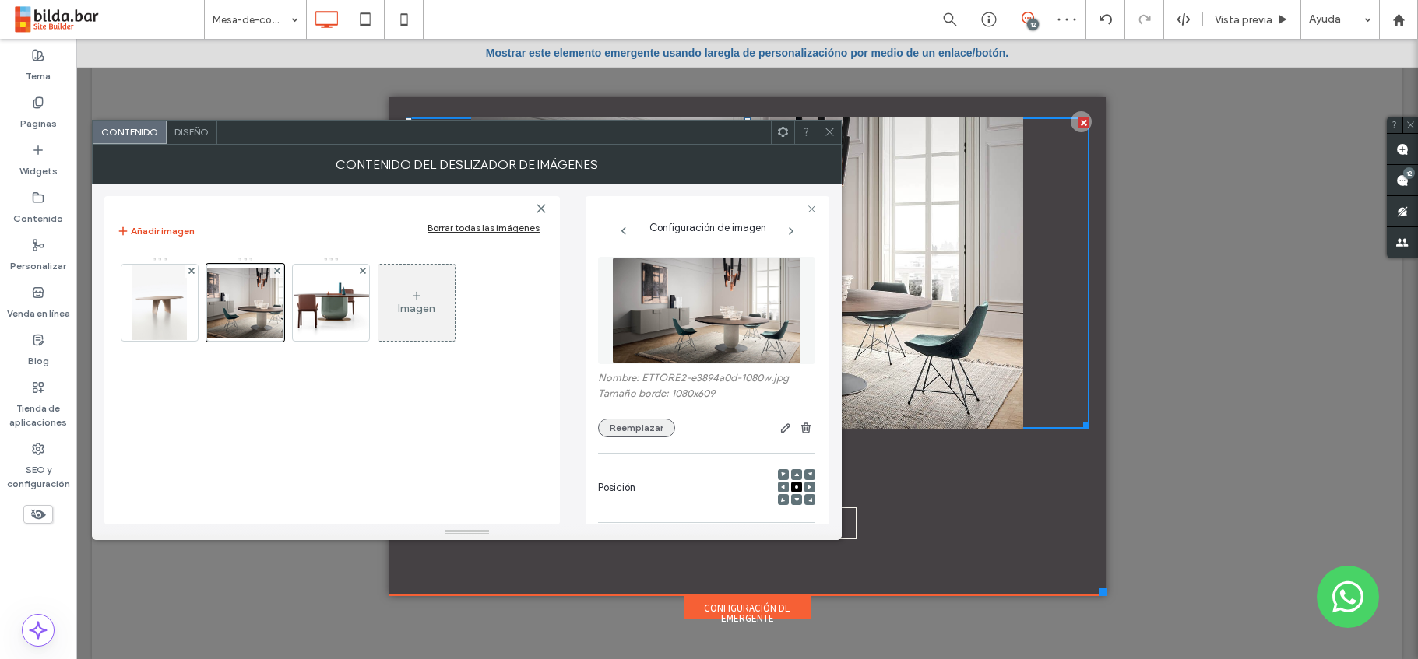
click at [640, 424] on button "Reemplazar" at bounding box center [636, 428] width 77 height 19
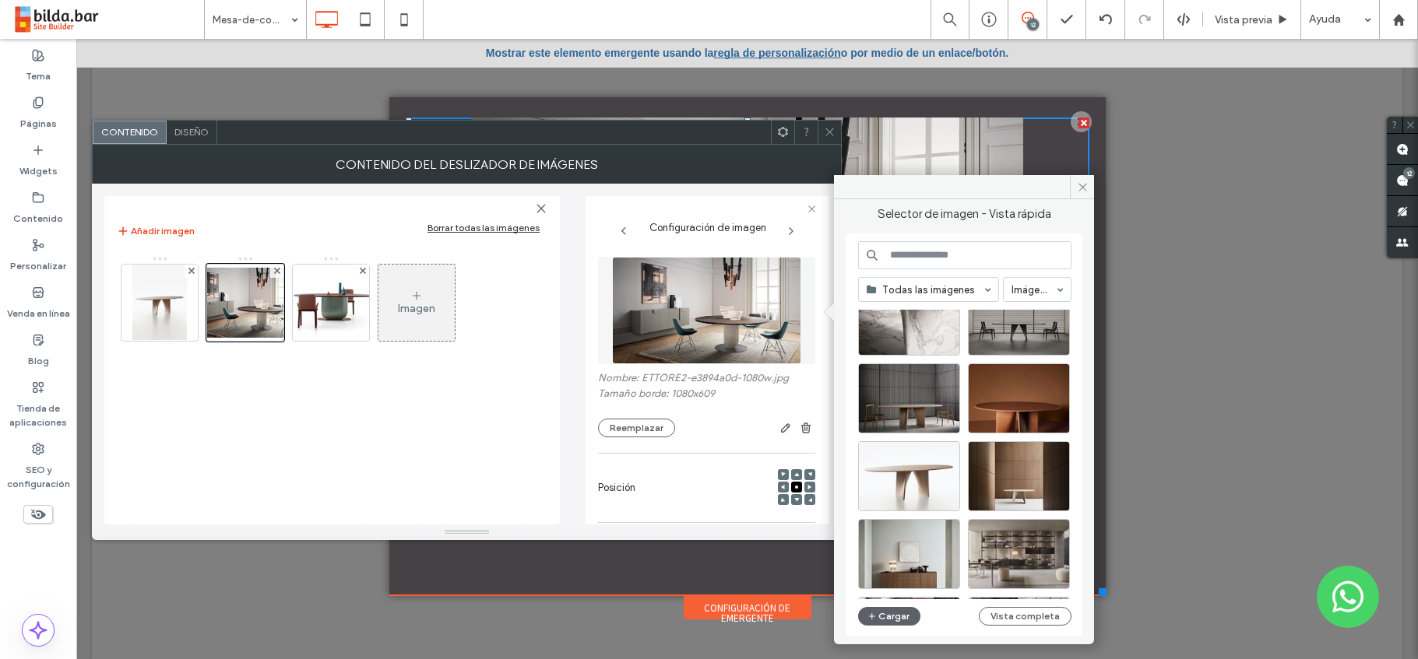
scroll to position [131, 0]
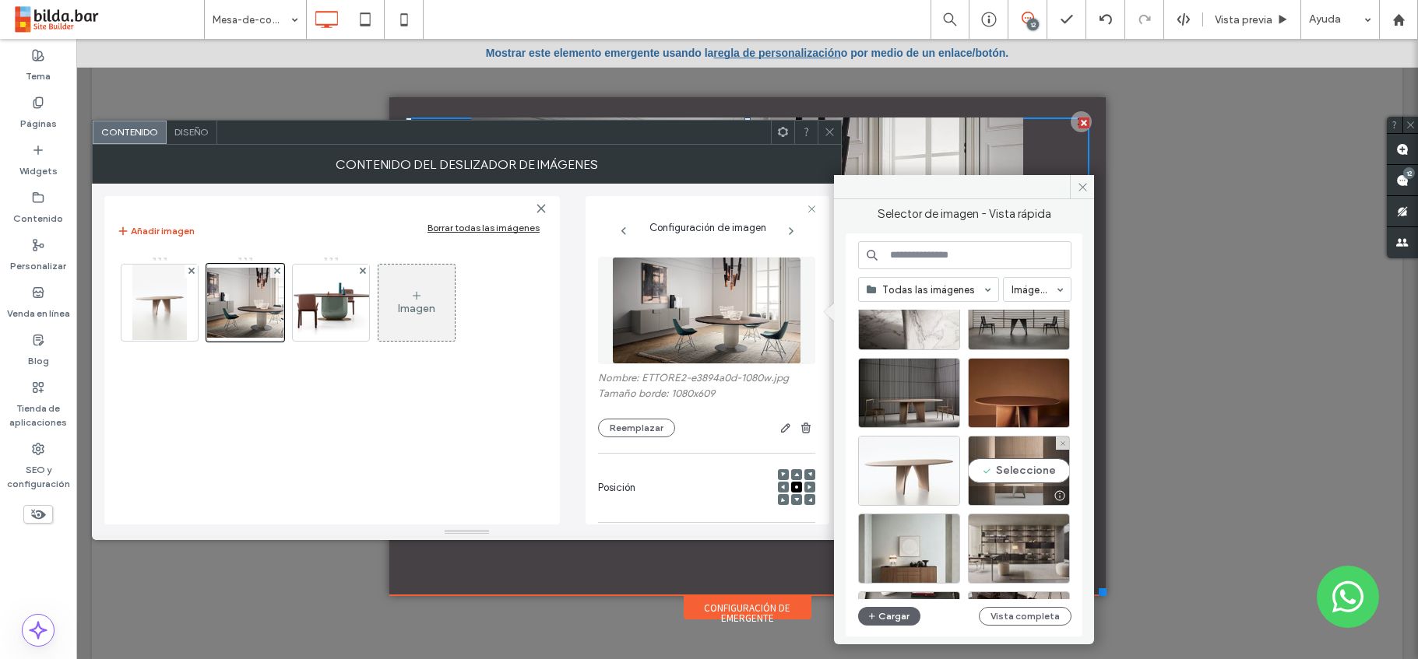
click at [1029, 453] on div "Seleccione" at bounding box center [1019, 471] width 102 height 70
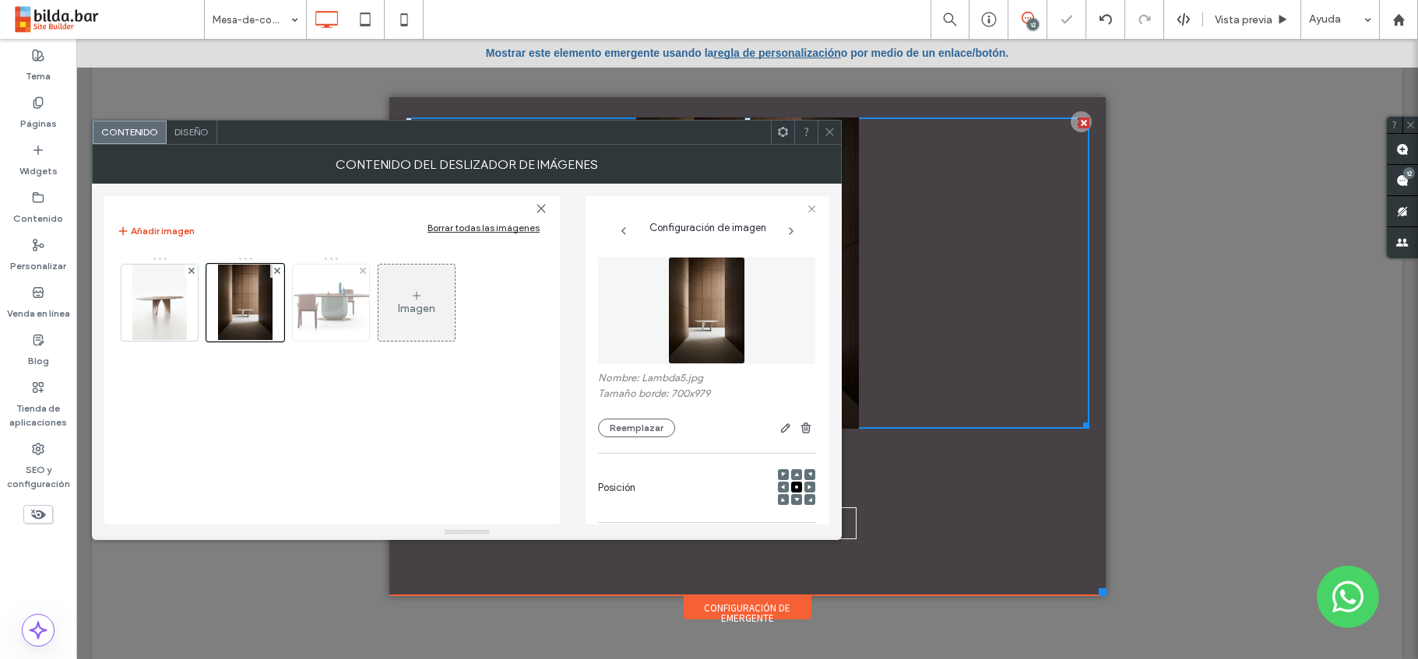
click at [336, 315] on img at bounding box center [331, 303] width 125 height 70
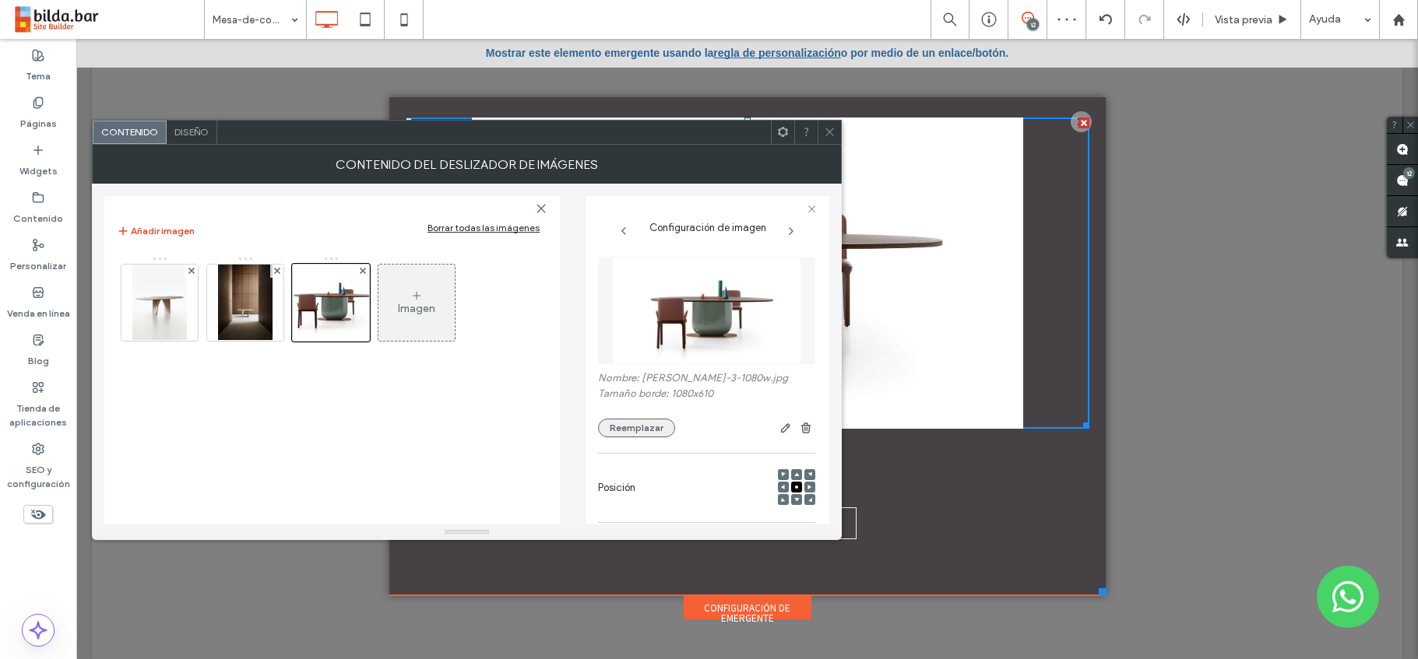
click at [636, 425] on button "Reemplazar" at bounding box center [636, 428] width 77 height 19
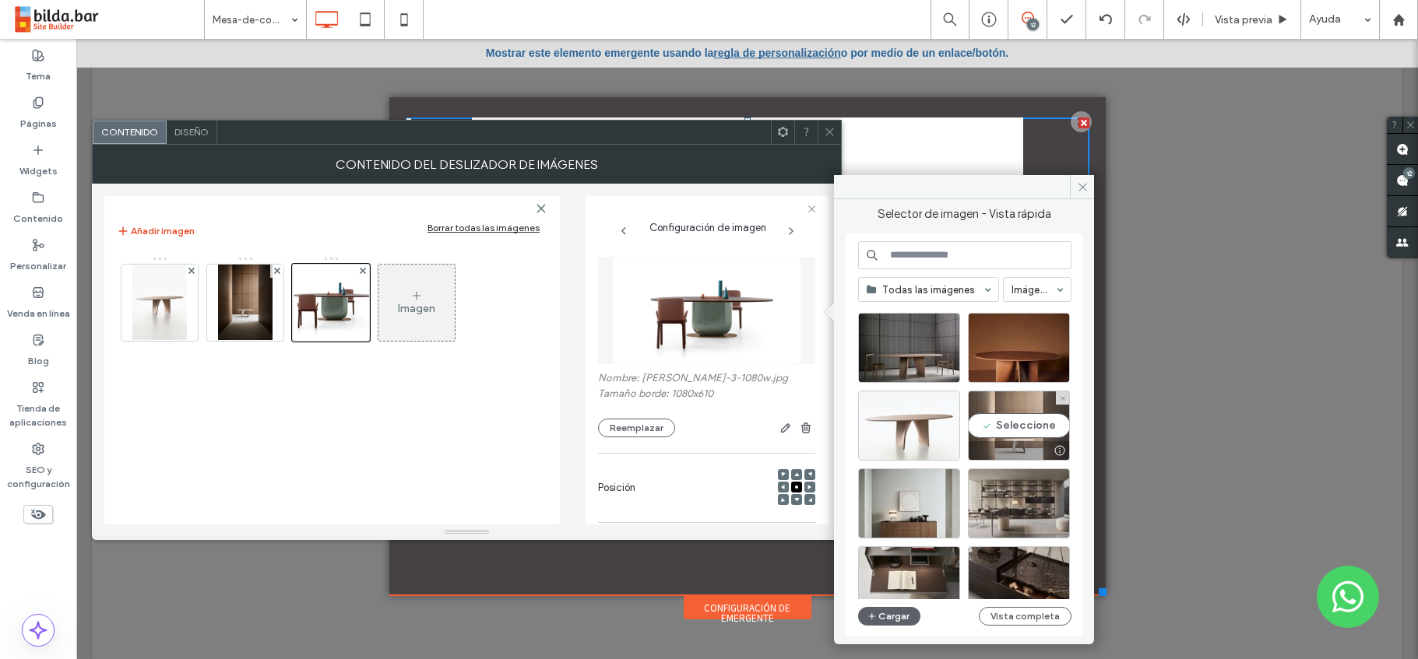
scroll to position [157, 0]
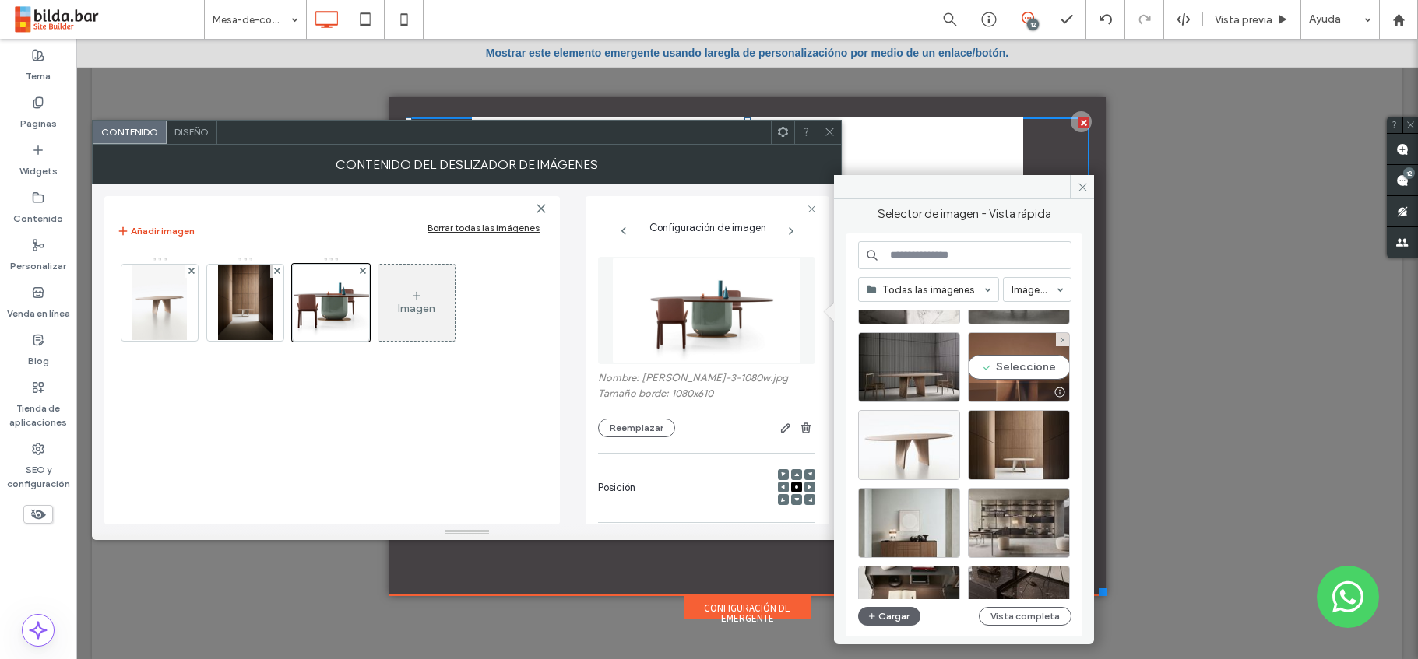
click at [1024, 368] on div "Seleccione" at bounding box center [1019, 367] width 102 height 70
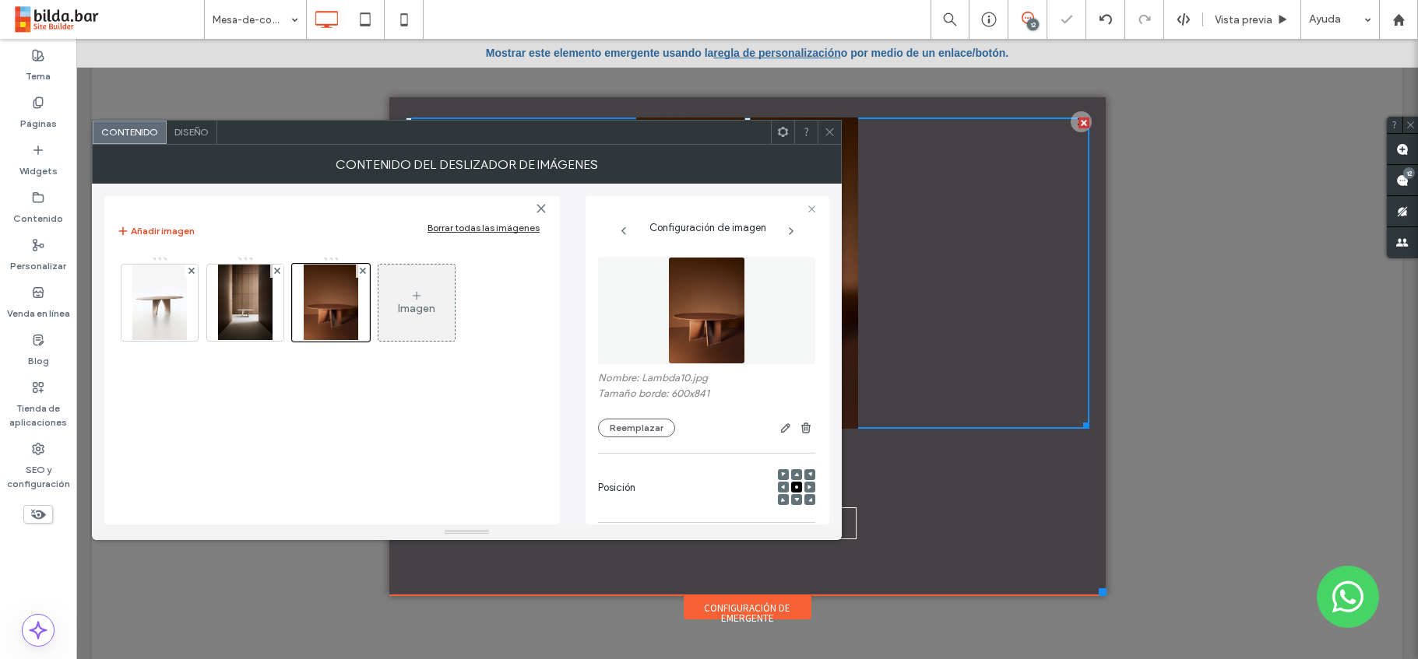
click at [420, 308] on div "Imagen" at bounding box center [416, 308] width 37 height 13
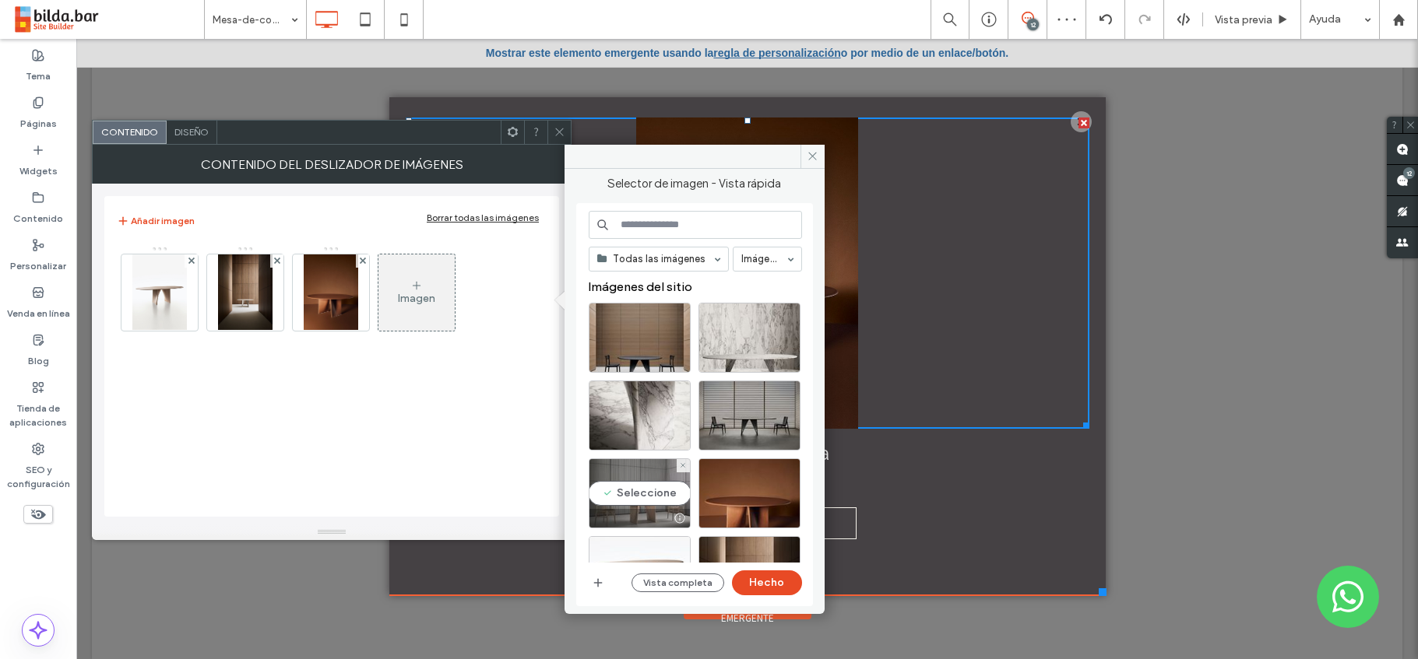
click at [649, 479] on div "Seleccione" at bounding box center [640, 494] width 102 height 70
click at [779, 585] on button "Hecho" at bounding box center [767, 583] width 70 height 25
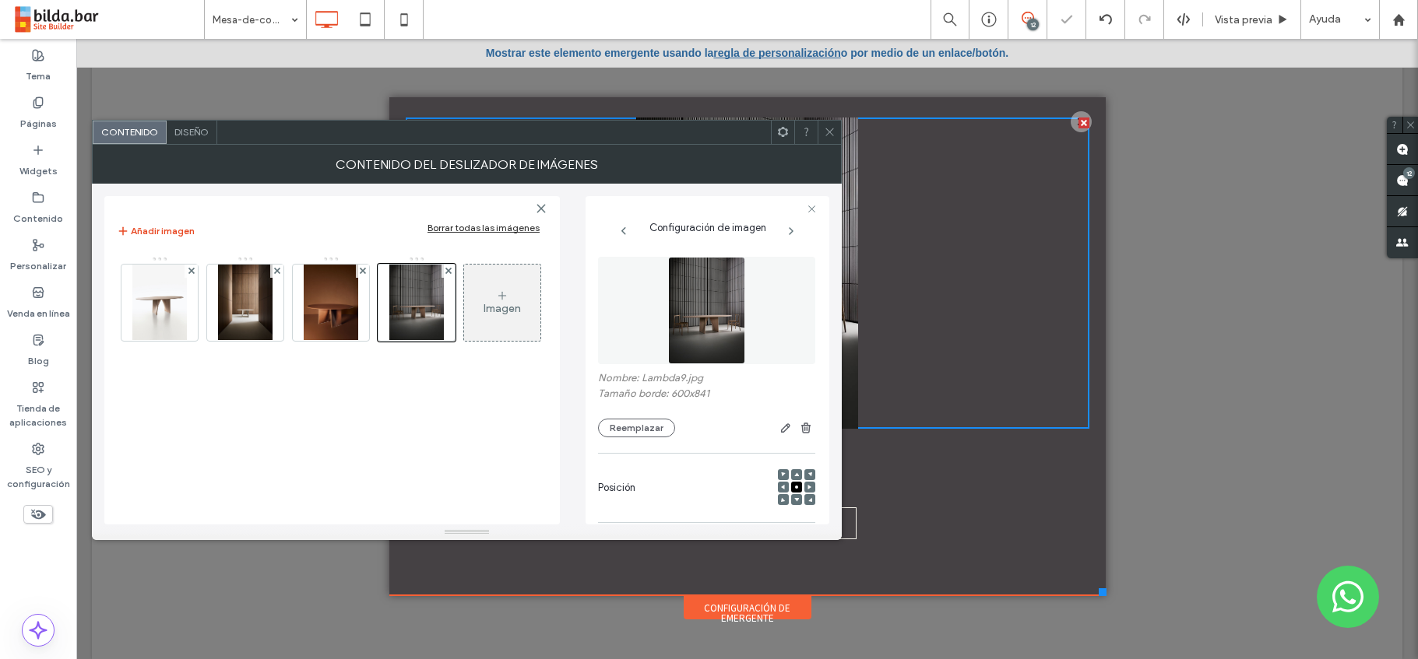
click at [505, 314] on div "Imagen" at bounding box center [502, 308] width 37 height 13
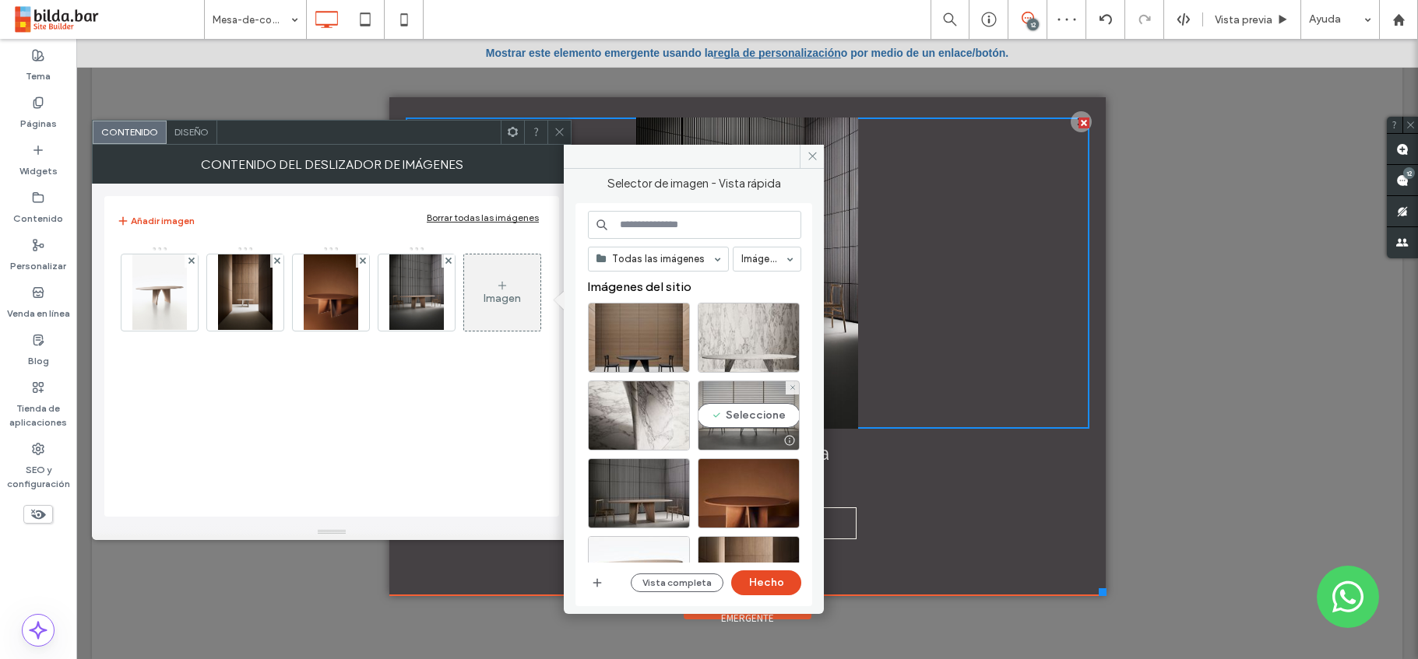
click at [759, 414] on div "Seleccione" at bounding box center [749, 416] width 102 height 70
click at [769, 585] on button "Hecho" at bounding box center [766, 583] width 70 height 25
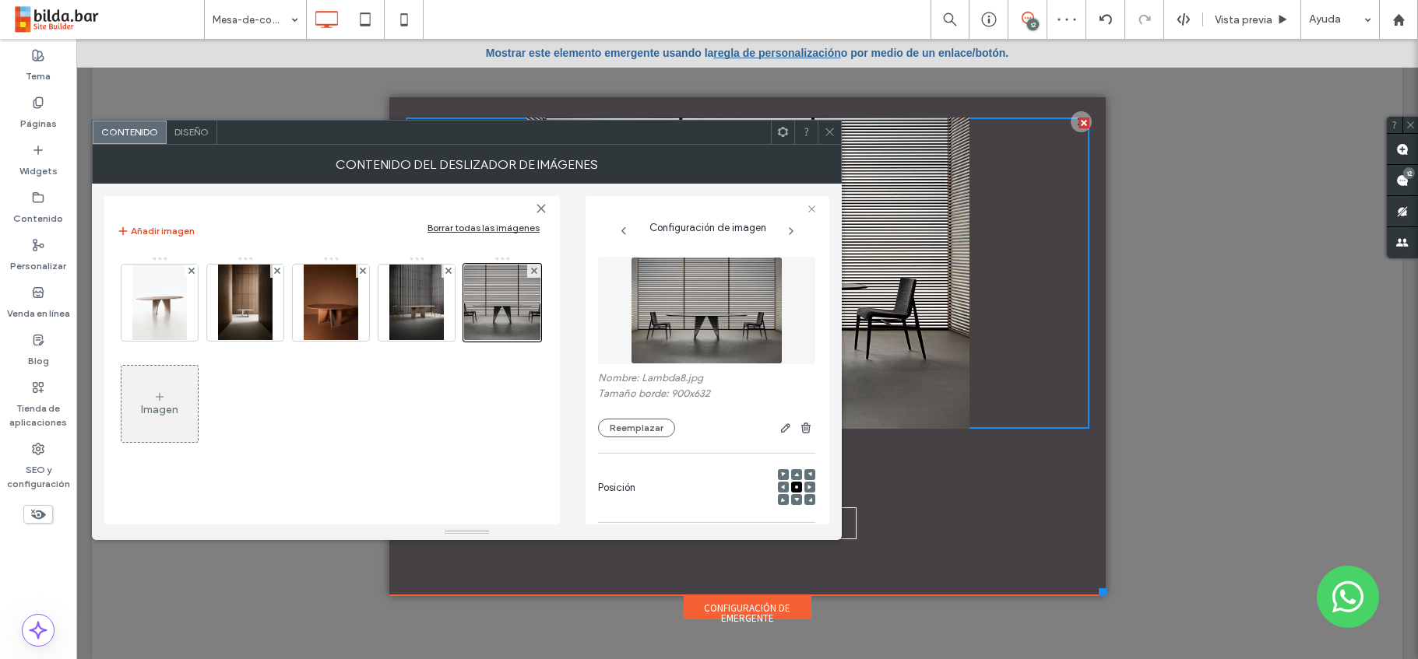
click at [161, 420] on div "Imagen" at bounding box center [159, 404] width 76 height 73
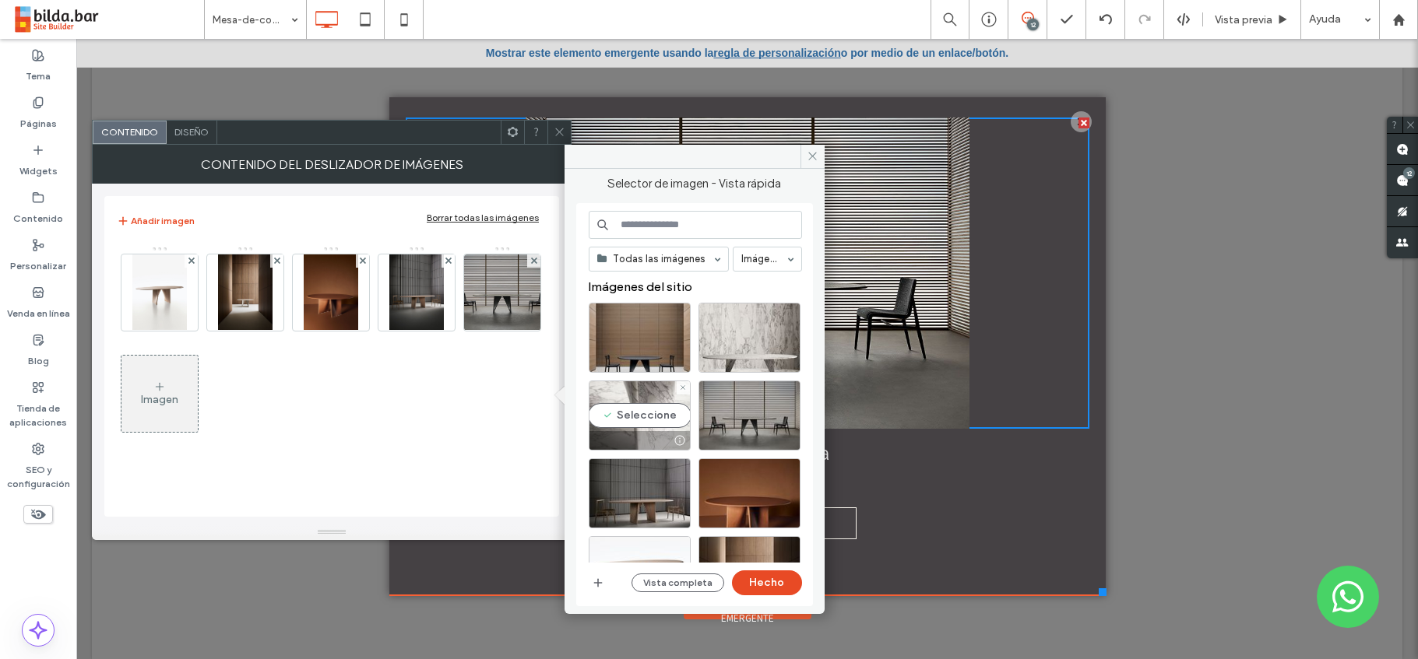
click at [640, 417] on div "Seleccione" at bounding box center [640, 416] width 102 height 70
click at [779, 583] on button "Hecho" at bounding box center [767, 583] width 70 height 25
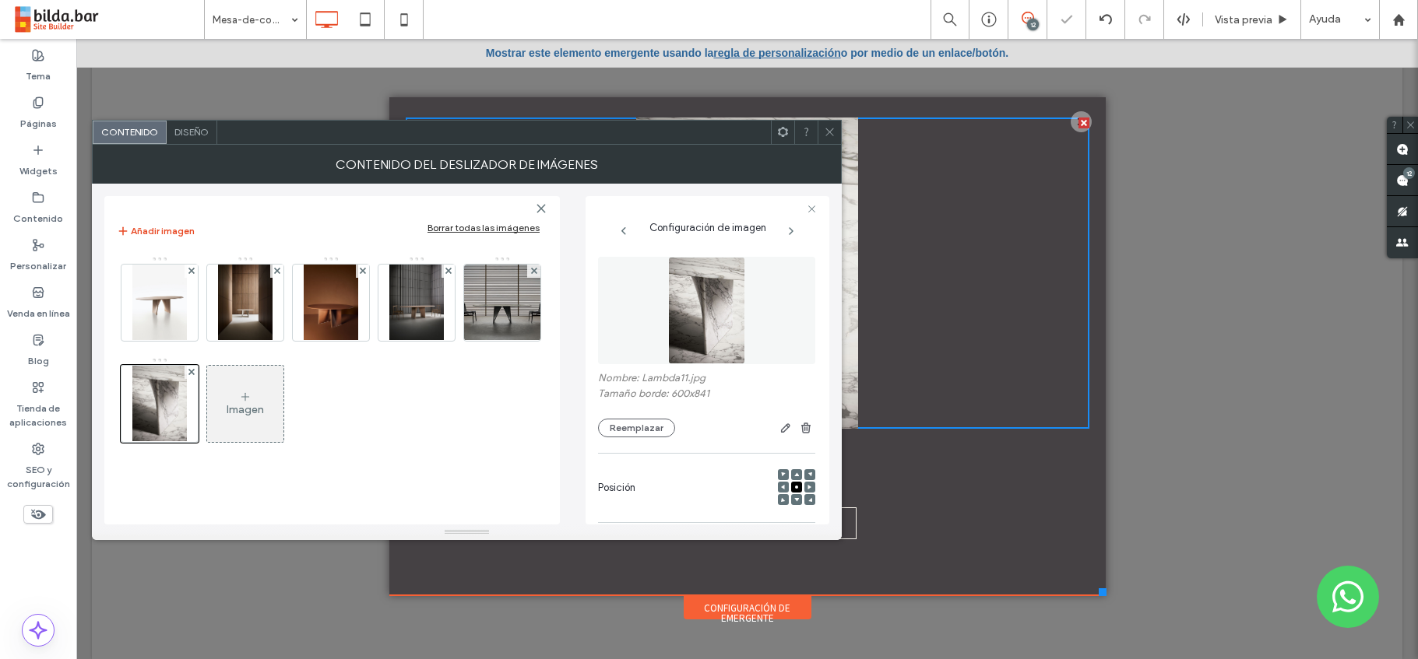
click at [237, 405] on div "Imagen" at bounding box center [245, 409] width 37 height 13
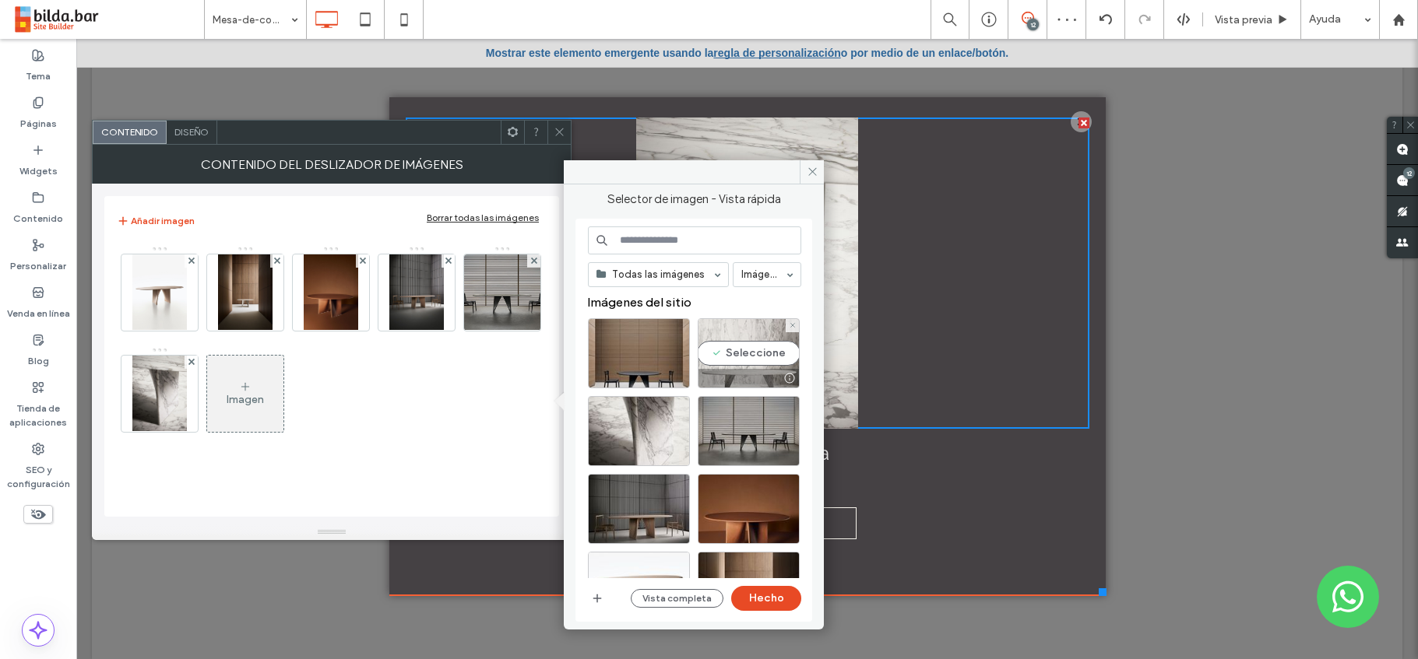
click at [734, 361] on div "Seleccione" at bounding box center [749, 353] width 102 height 70
click at [768, 599] on button "Hecho" at bounding box center [766, 598] width 70 height 25
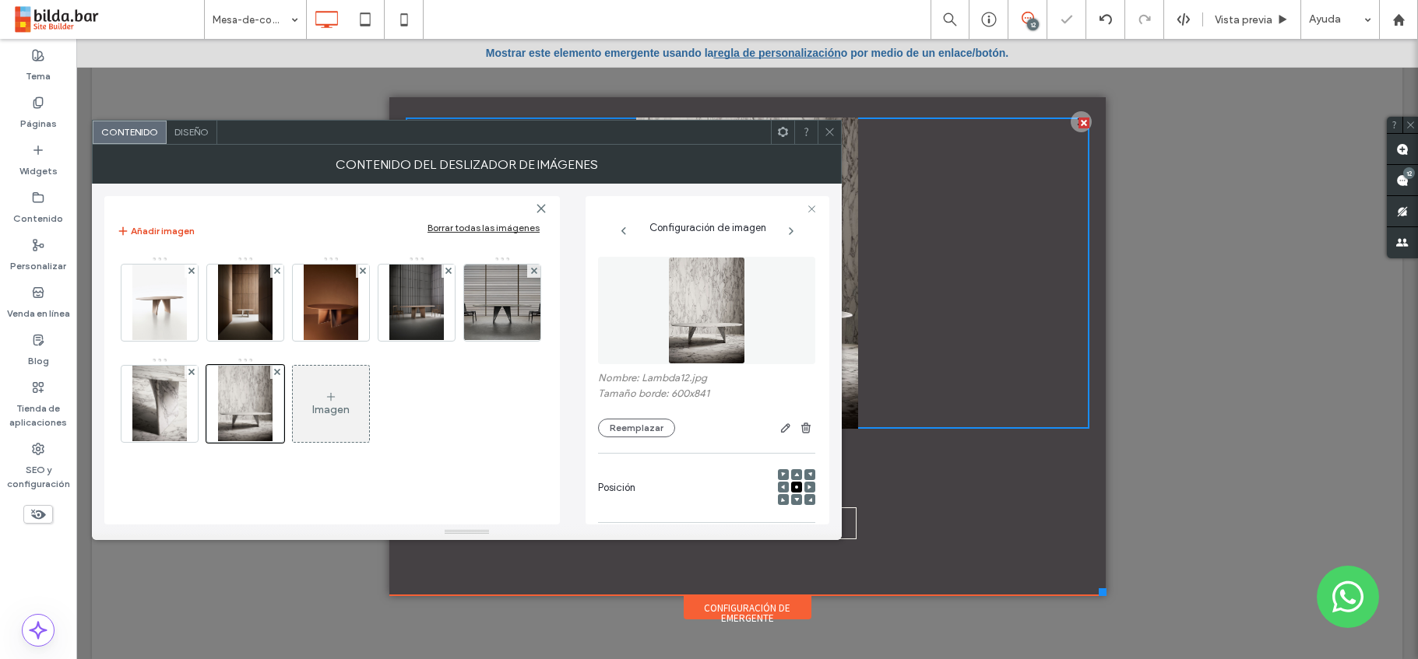
click at [322, 394] on div "Imagen" at bounding box center [331, 404] width 76 height 73
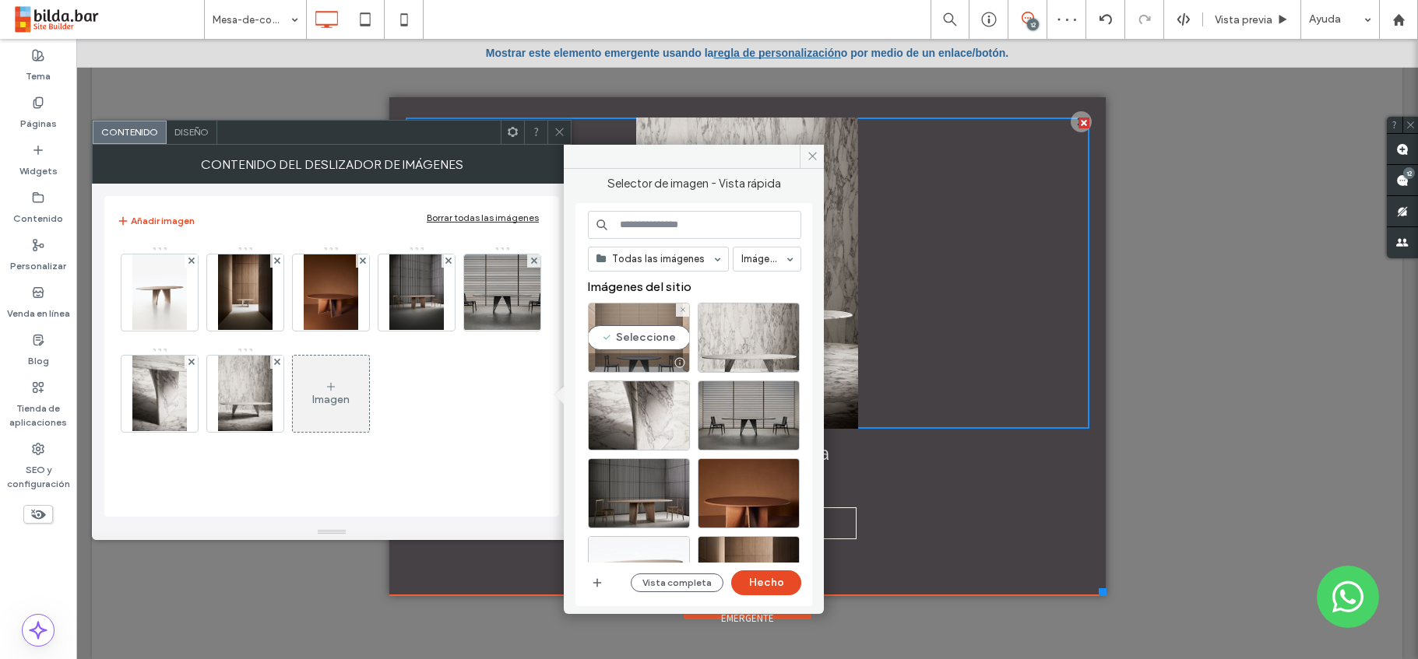
click at [641, 344] on div "Seleccione" at bounding box center [639, 338] width 102 height 70
drag, startPoint x: 758, startPoint y: 586, endPoint x: 670, endPoint y: 543, distance: 97.5
click at [758, 586] on button "Hecho" at bounding box center [766, 583] width 70 height 25
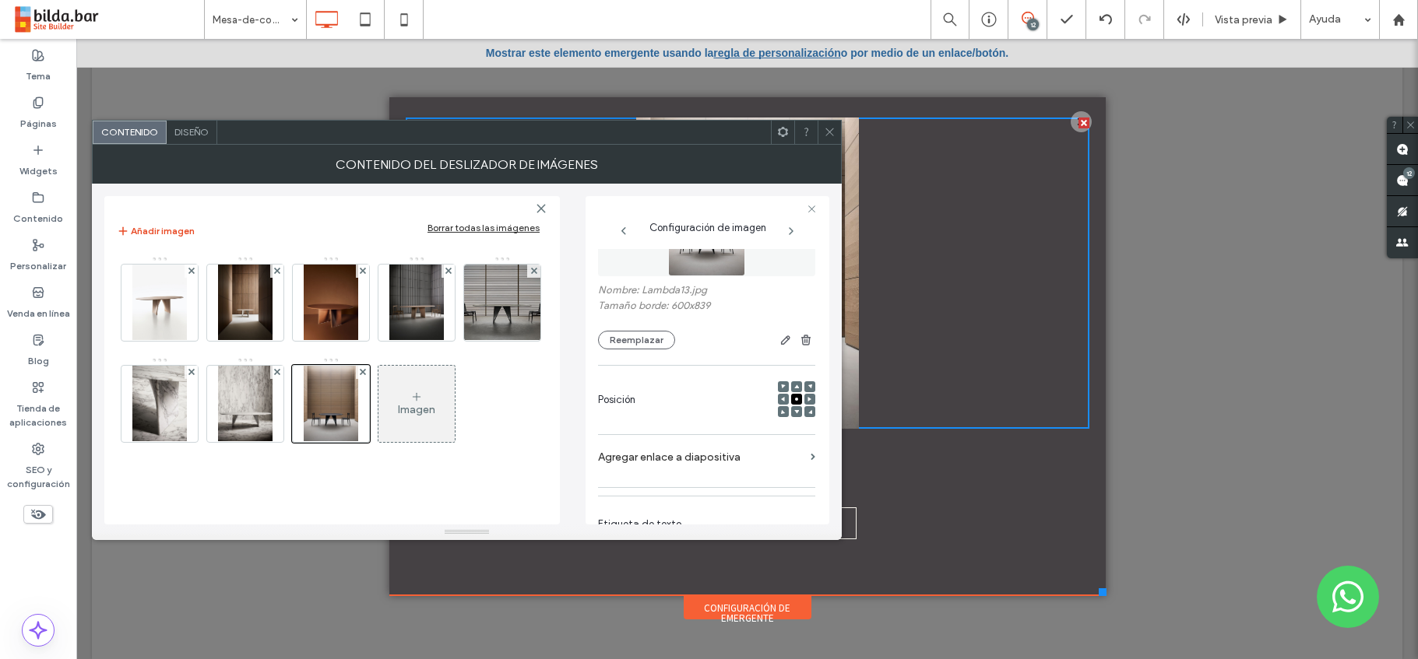
scroll to position [0, 0]
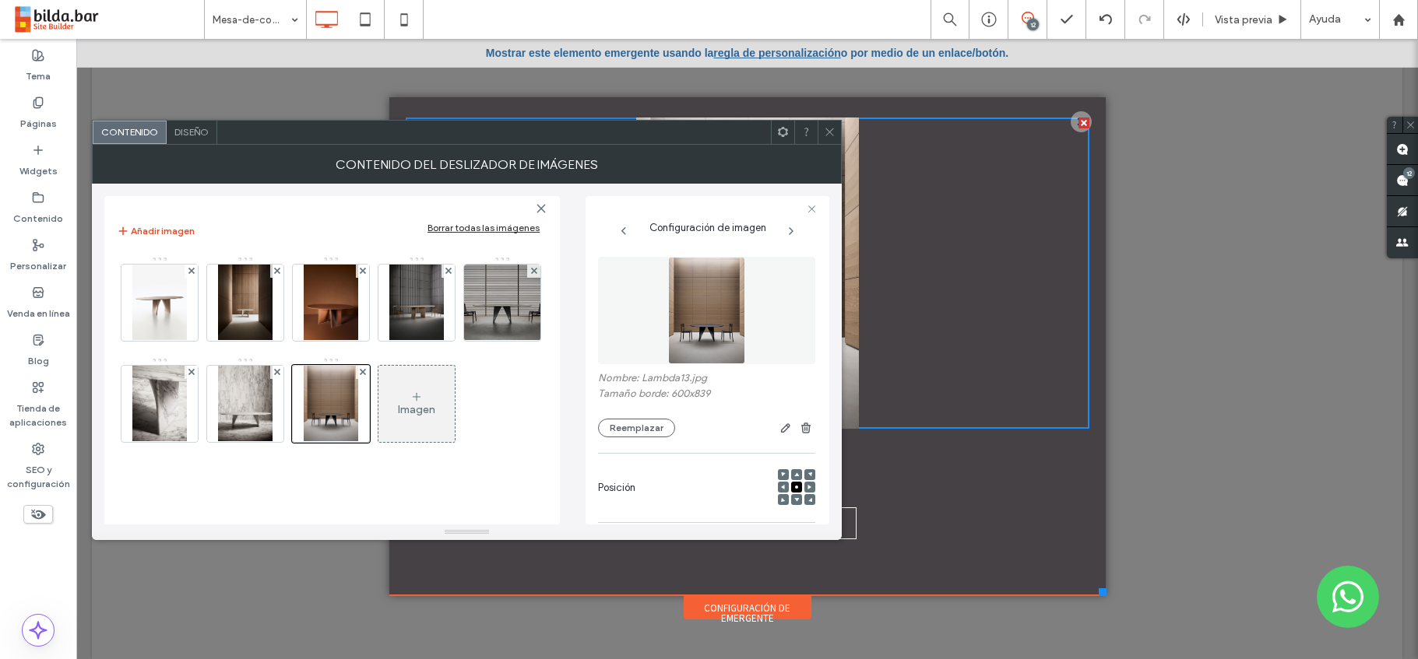
click at [826, 132] on icon at bounding box center [830, 132] width 12 height 12
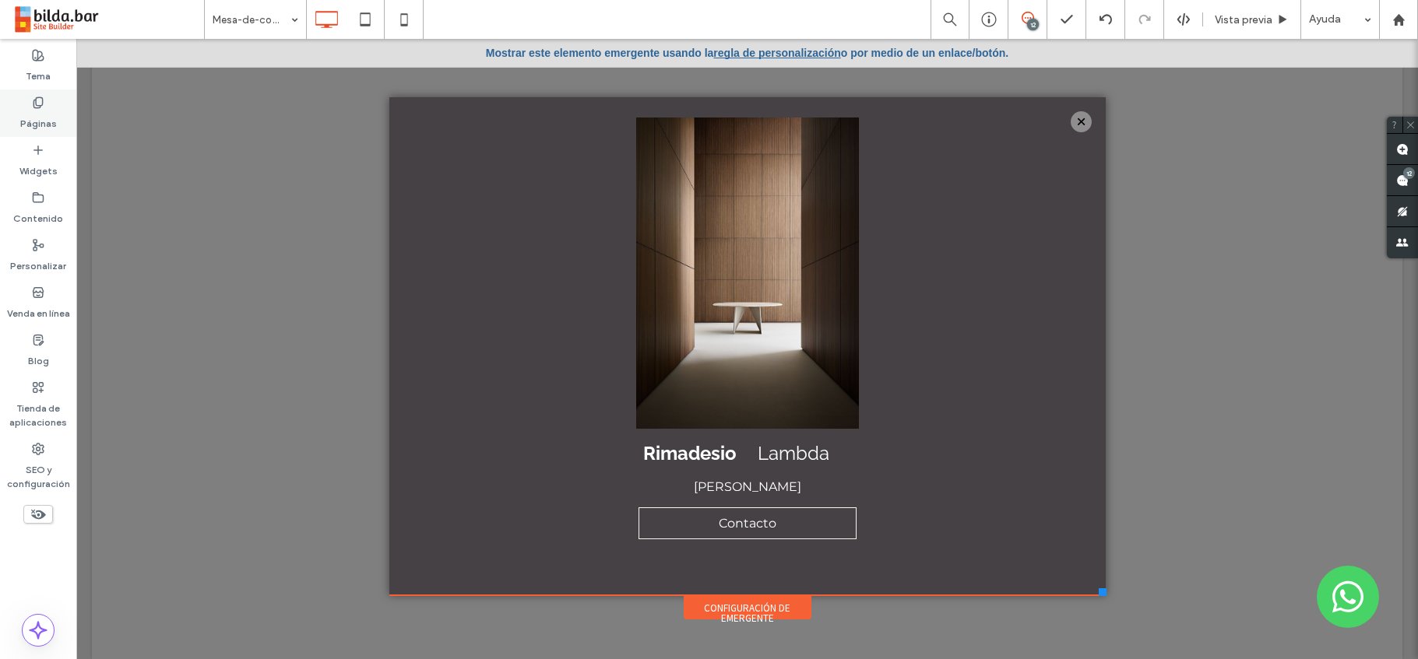
click at [40, 107] on icon at bounding box center [38, 103] width 12 height 12
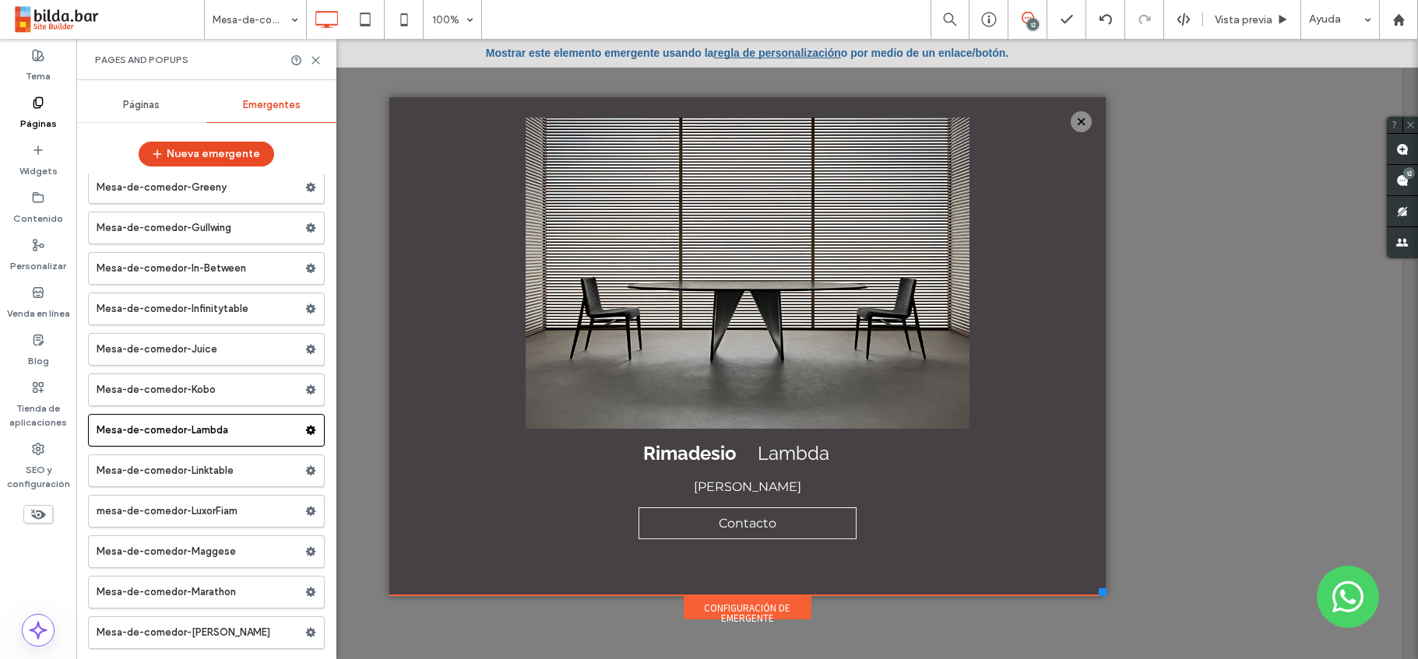
scroll to position [14104, 0]
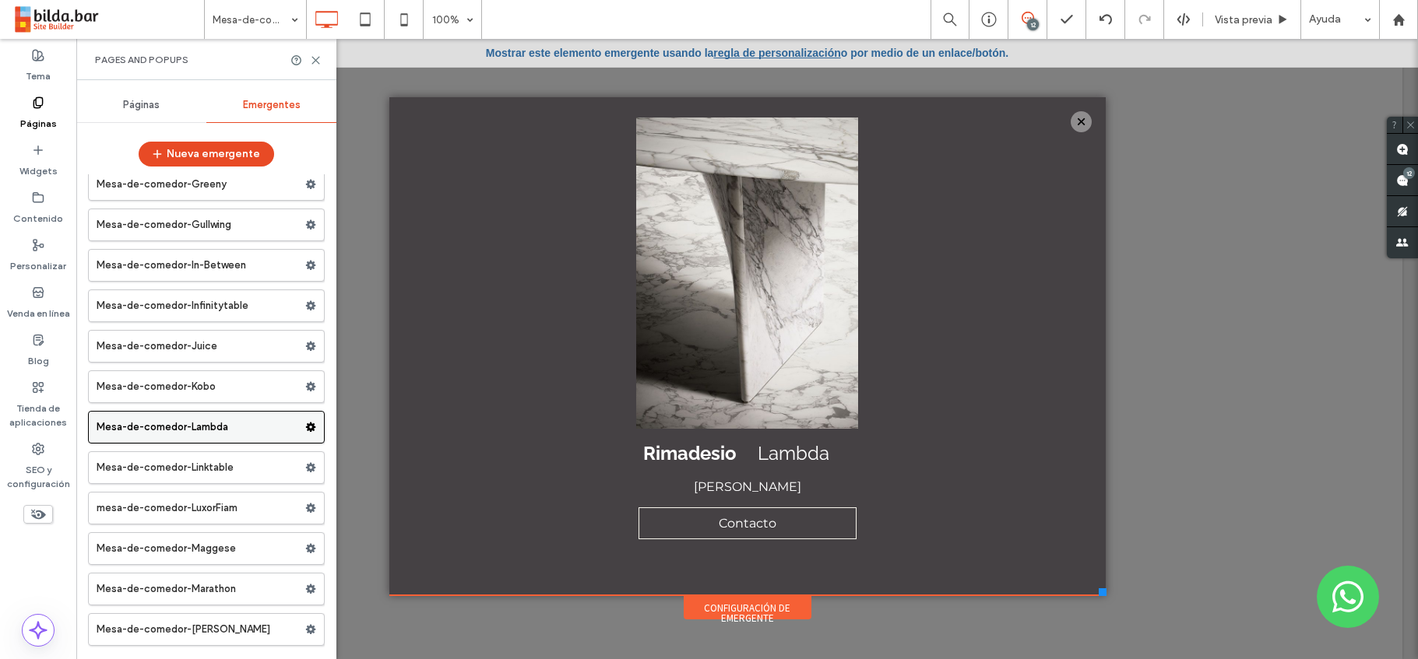
click at [266, 427] on label "Mesa-de-comedor-Lambda" at bounding box center [201, 427] width 209 height 31
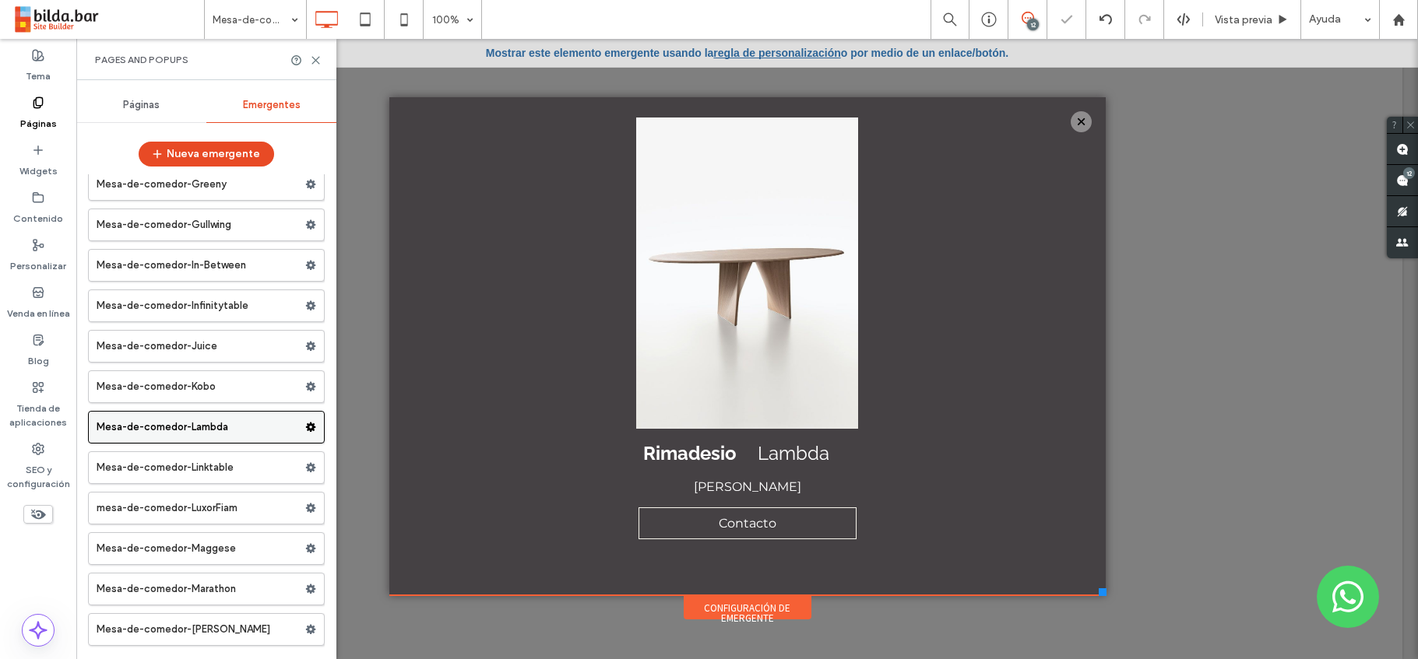
scroll to position [0, 0]
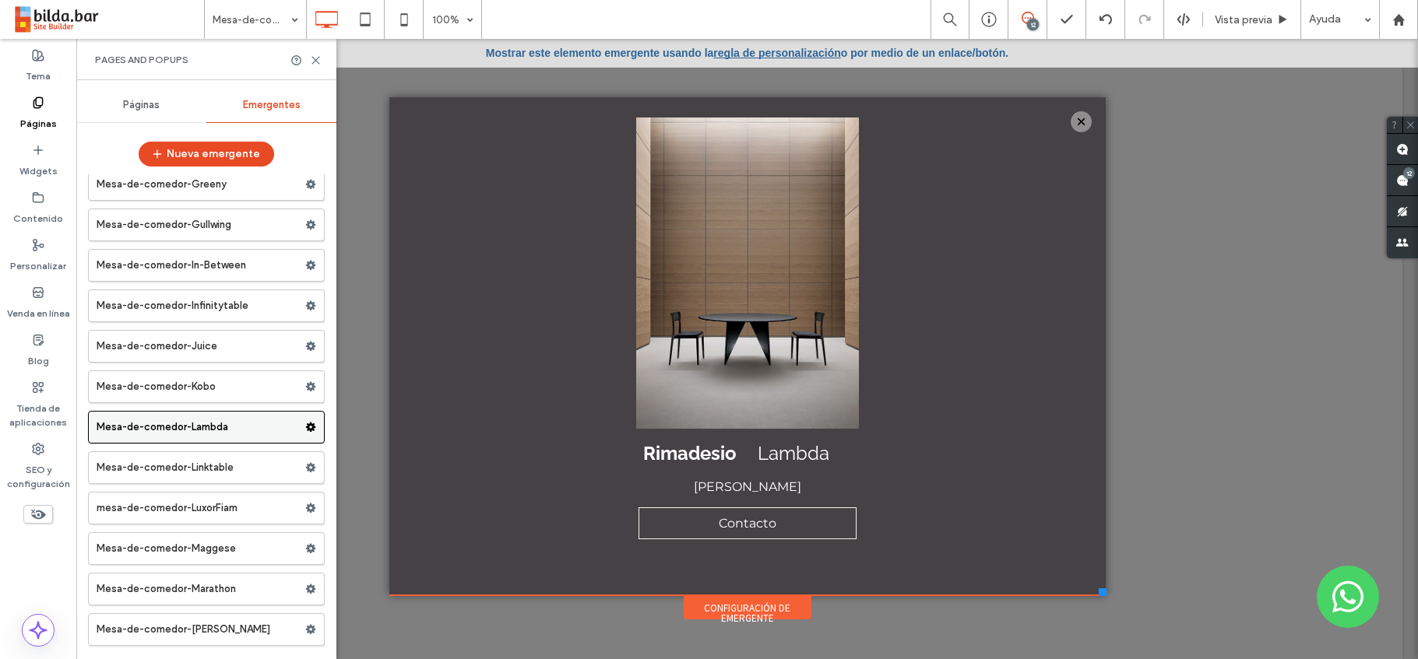
click at [306, 429] on use at bounding box center [311, 427] width 10 height 9
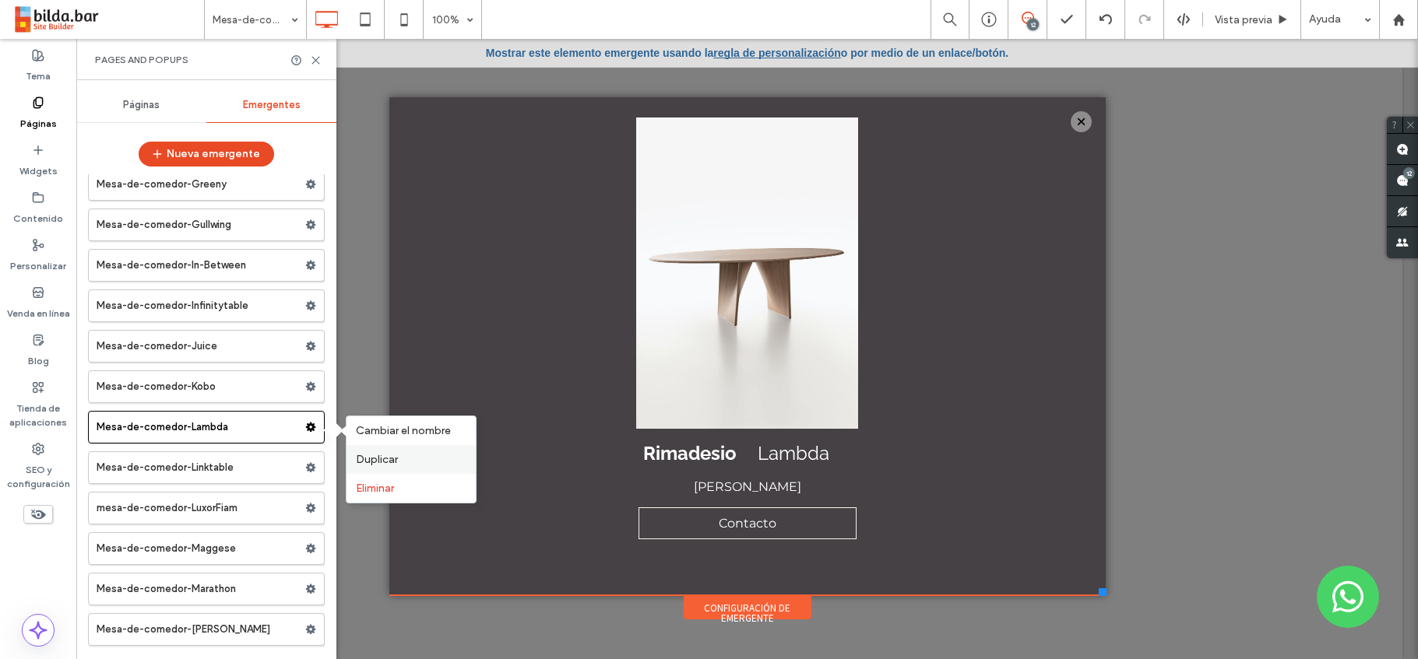
click at [367, 458] on span "Duplicar" at bounding box center [377, 459] width 42 height 13
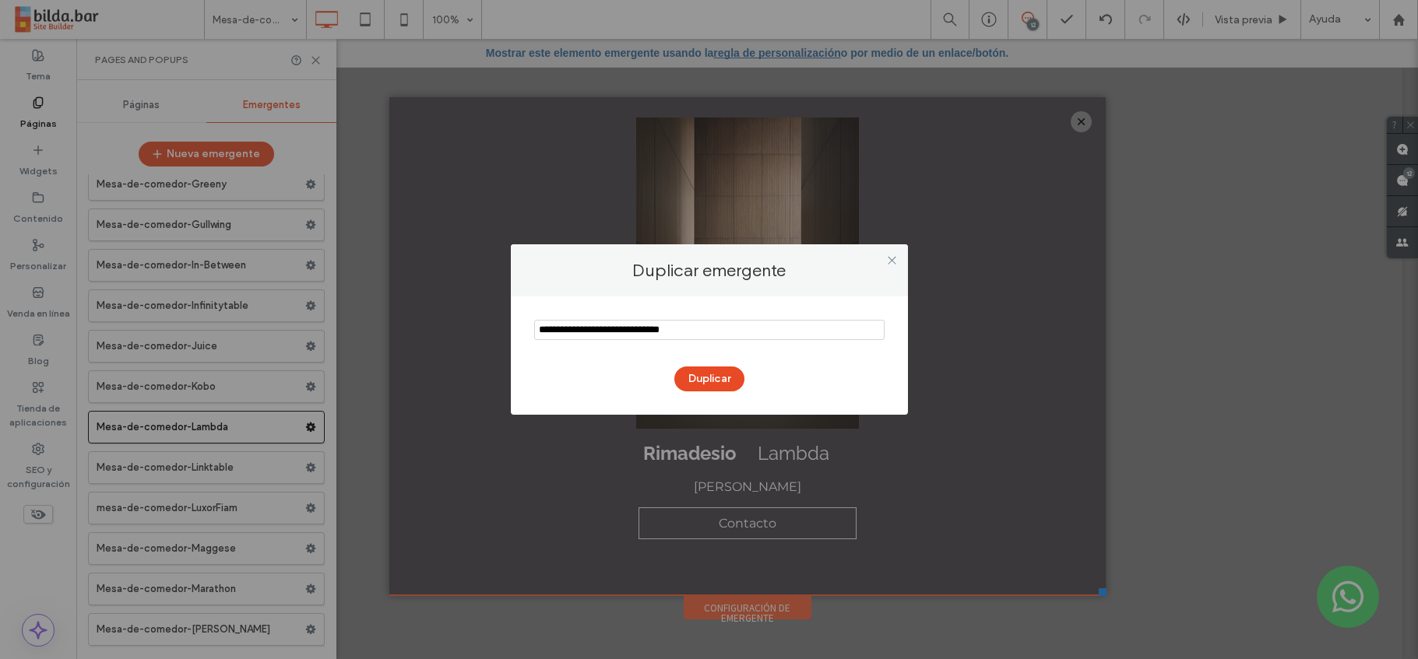
drag, startPoint x: 717, startPoint y: 331, endPoint x: 678, endPoint y: 335, distance: 39.1
click at [678, 335] on input "notEmpty" at bounding box center [709, 330] width 350 height 20
drag, startPoint x: 684, startPoint y: 332, endPoint x: 732, endPoint y: 332, distance: 47.5
click at [732, 332] on input "notEmpty" at bounding box center [709, 330] width 350 height 20
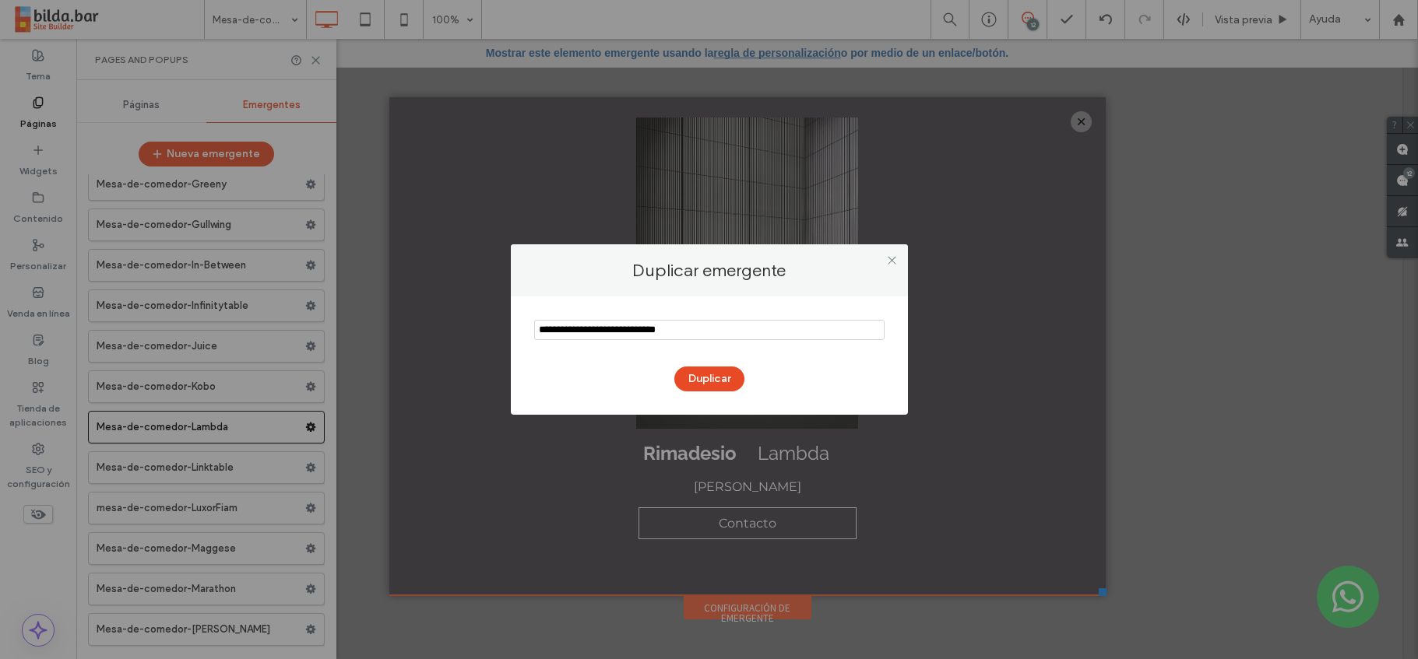
drag, startPoint x: 582, startPoint y: 331, endPoint x: 517, endPoint y: 332, distance: 65.4
click at [517, 332] on div "Duplicar" at bounding box center [709, 356] width 397 height 118
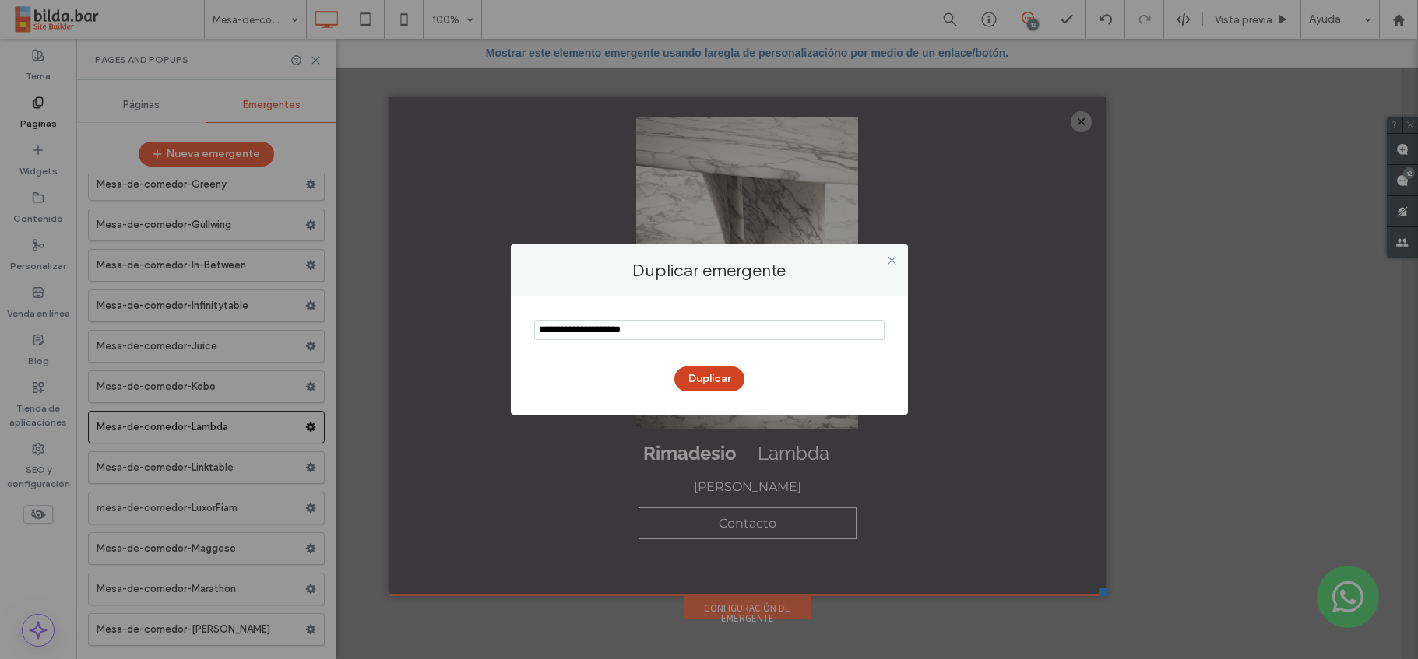
type input "**********"
click at [716, 375] on button "Duplicar" at bounding box center [709, 379] width 70 height 25
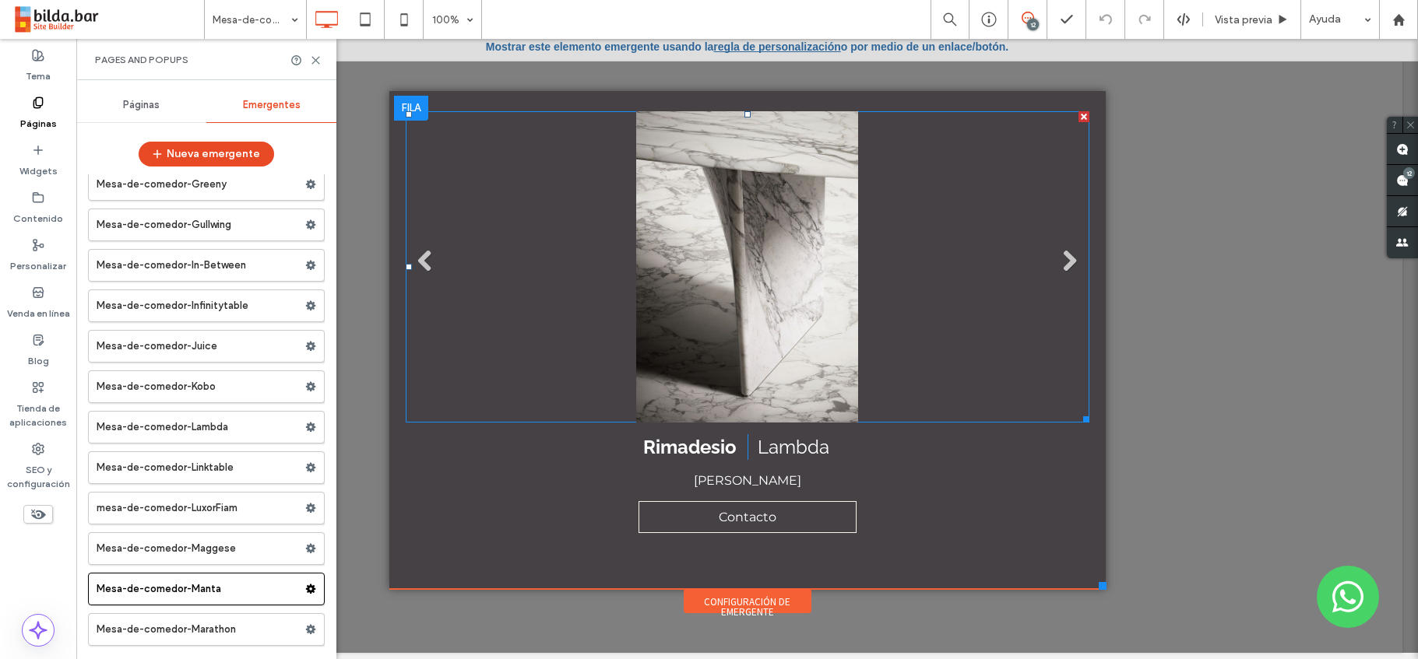
scroll to position [16, 0]
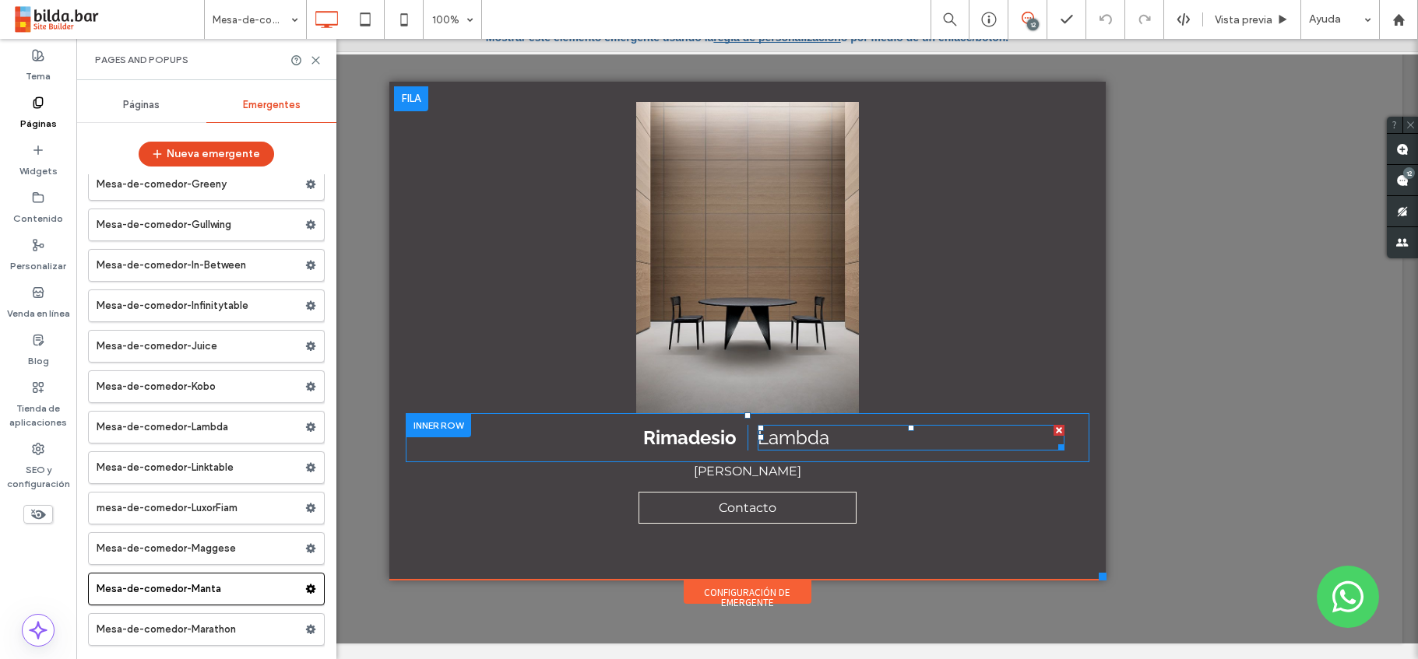
click at [778, 440] on span "Lambda" at bounding box center [794, 438] width 72 height 23
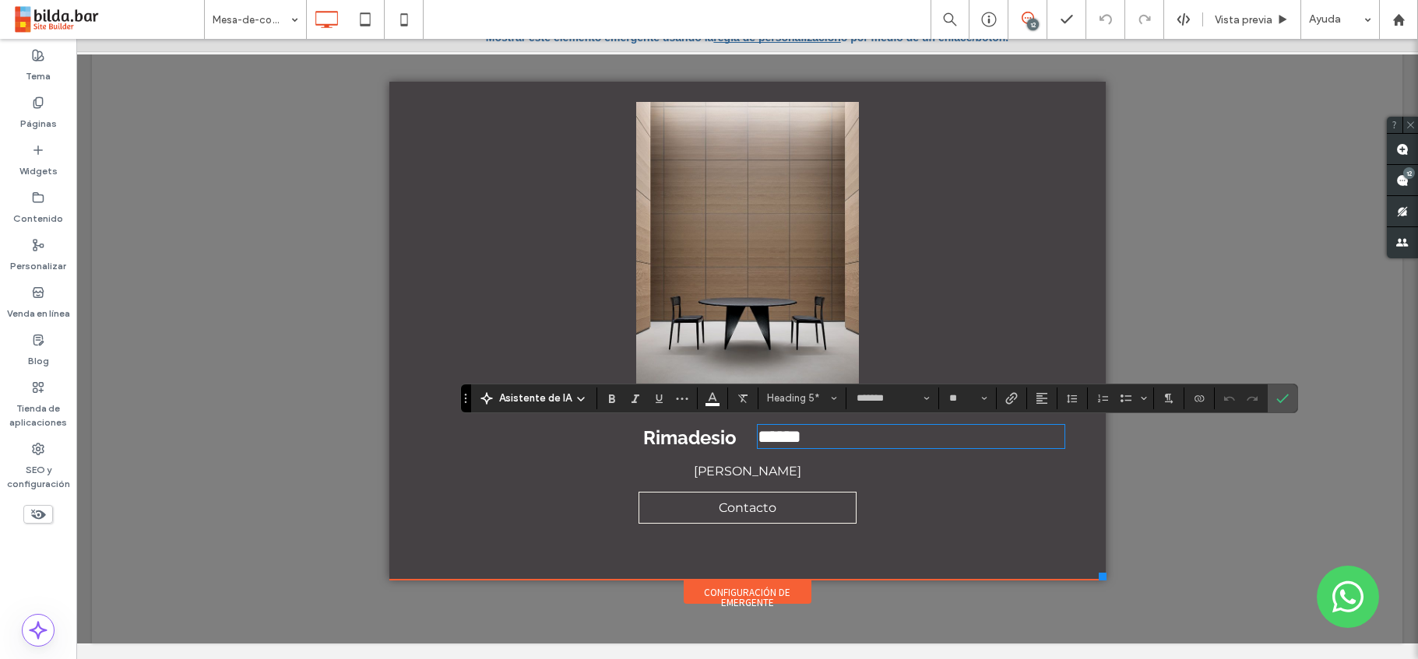
click at [778, 440] on span "******" at bounding box center [780, 436] width 44 height 19
click at [801, 440] on span "******" at bounding box center [780, 436] width 44 height 19
type input "**********"
type input "**"
type input "*******"
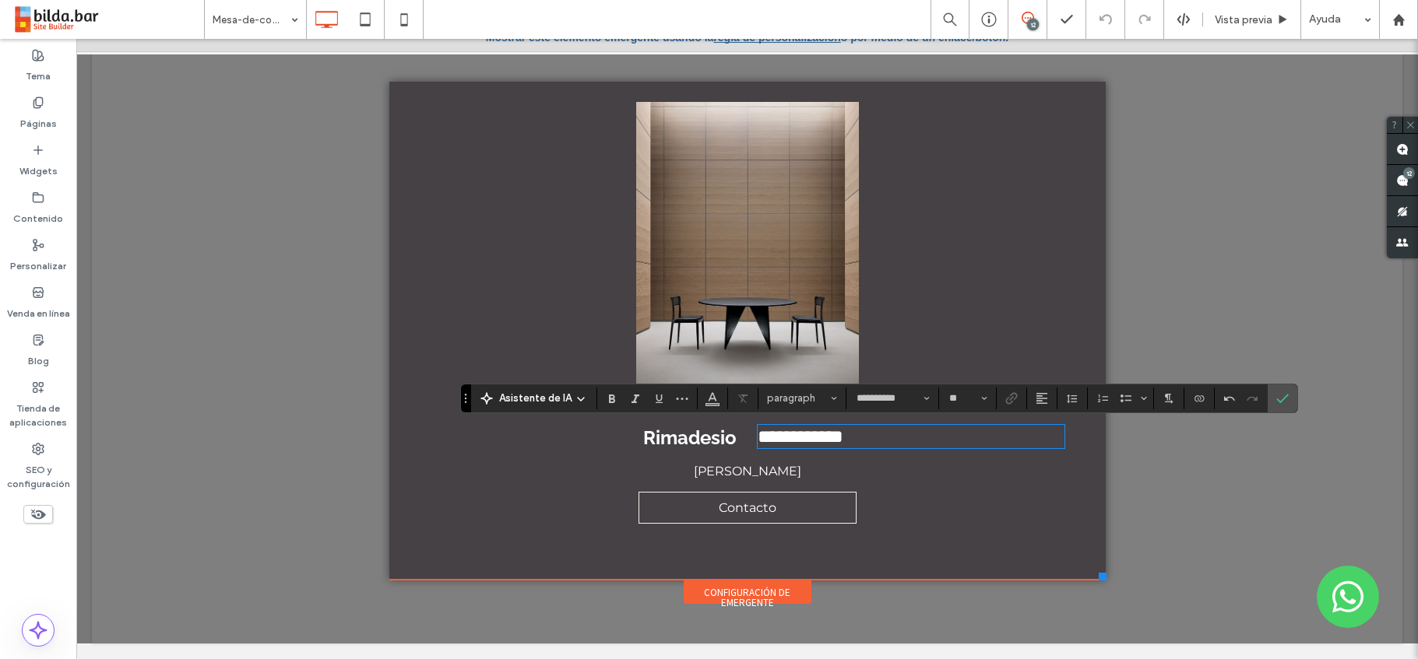
type input "**"
drag, startPoint x: 815, startPoint y: 440, endPoint x: 743, endPoint y: 438, distance: 72.4
click at [747, 438] on div "**********" at bounding box center [906, 438] width 318 height 26
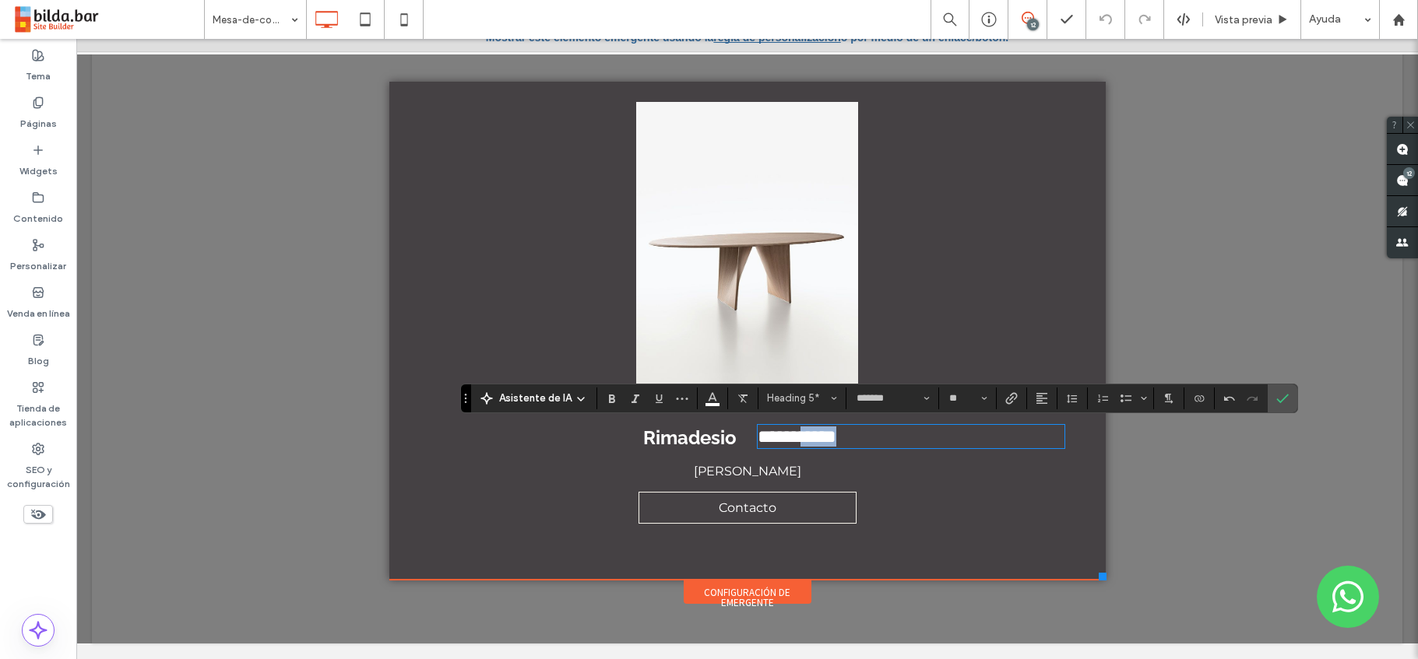
drag, startPoint x: 810, startPoint y: 438, endPoint x: 892, endPoint y: 448, distance: 82.3
click at [892, 447] on h5 "**********" at bounding box center [911, 437] width 307 height 20
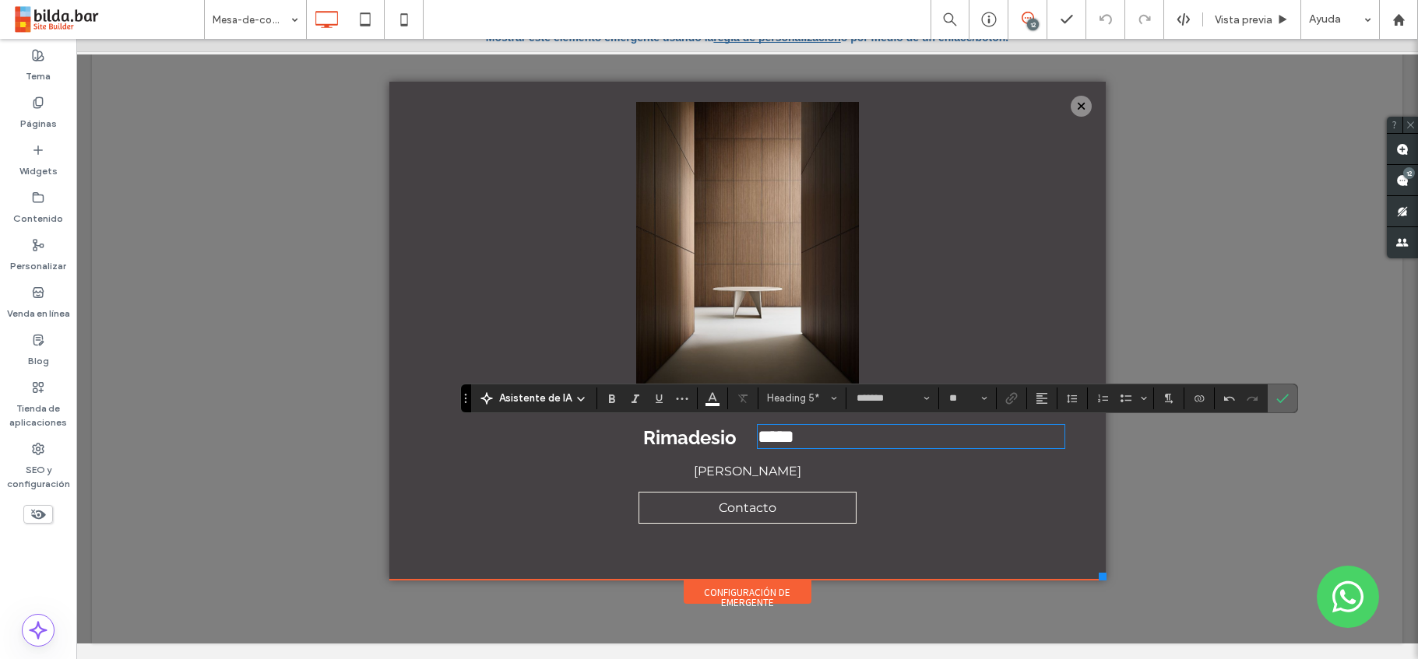
click at [1288, 398] on label "Confirmar" at bounding box center [1282, 399] width 23 height 28
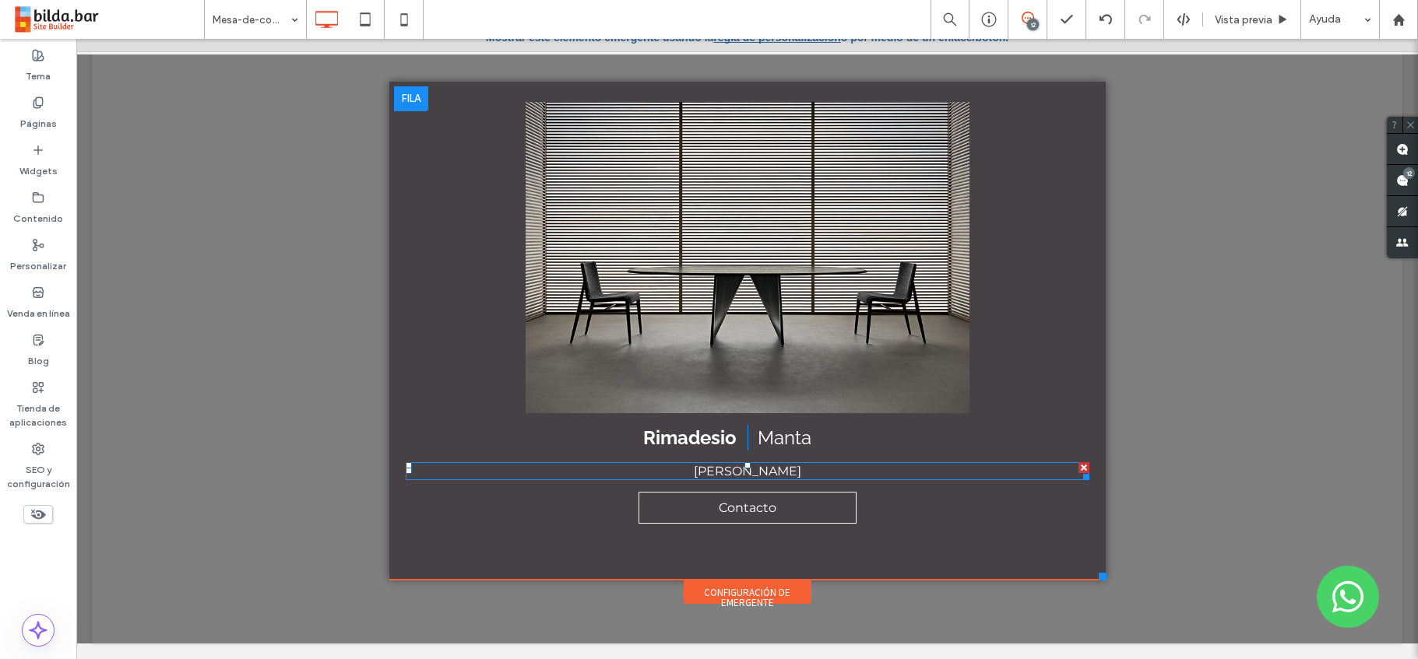
click at [784, 467] on span "Rimadesio Lambda" at bounding box center [747, 471] width 107 height 15
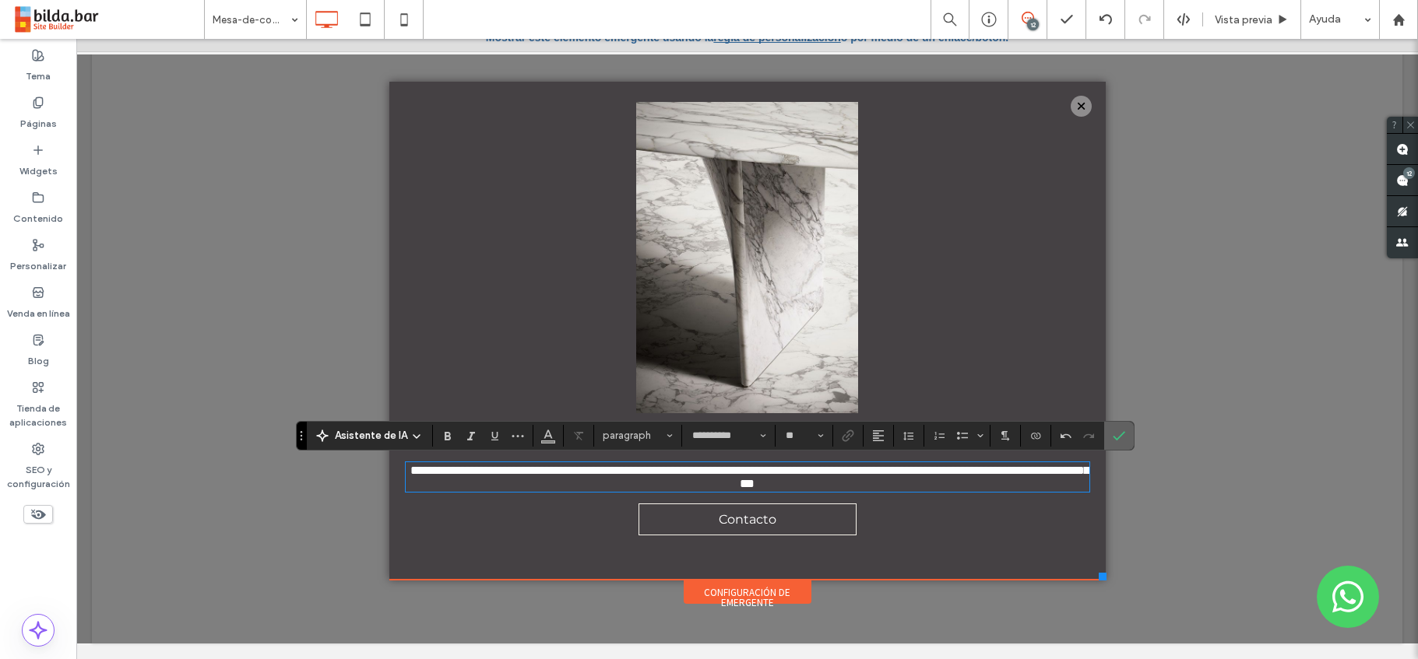
click at [1113, 433] on icon "Confirmar" at bounding box center [1119, 436] width 12 height 12
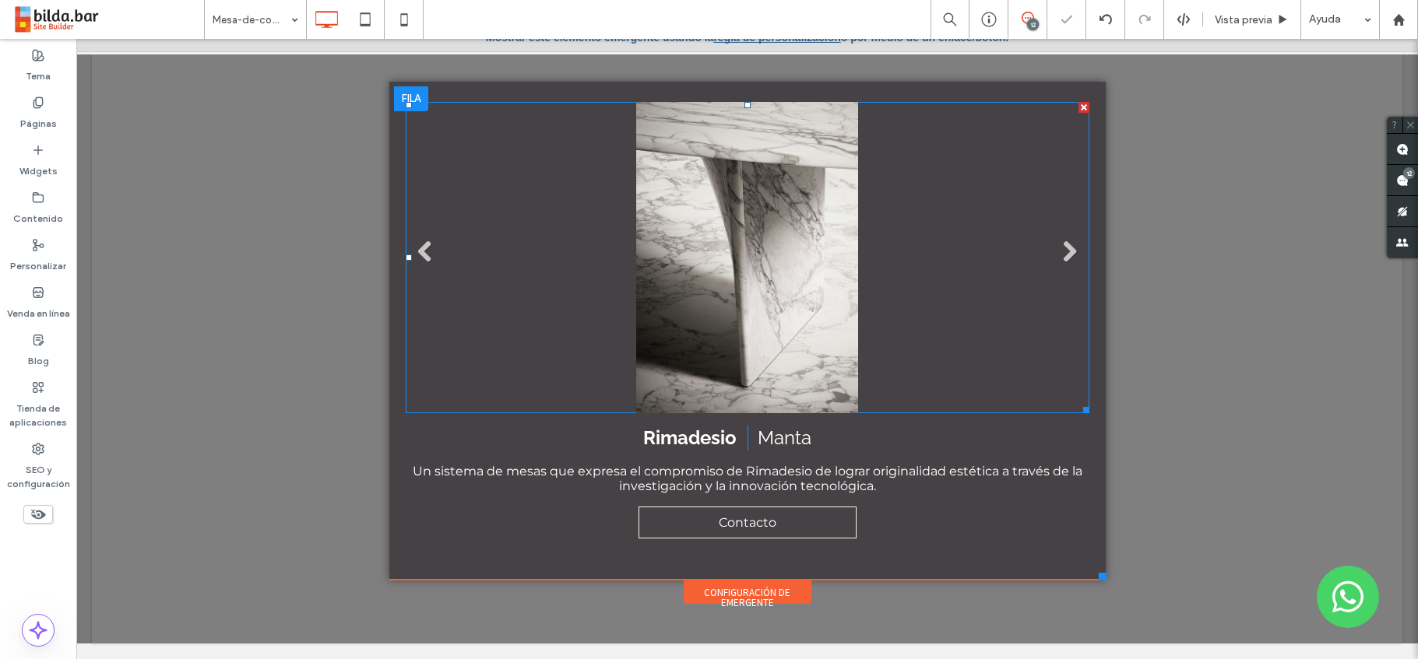
click at [733, 248] on li "Título de diapositiva Escriba el subtítulo aquí Botón" at bounding box center [748, 257] width 684 height 311
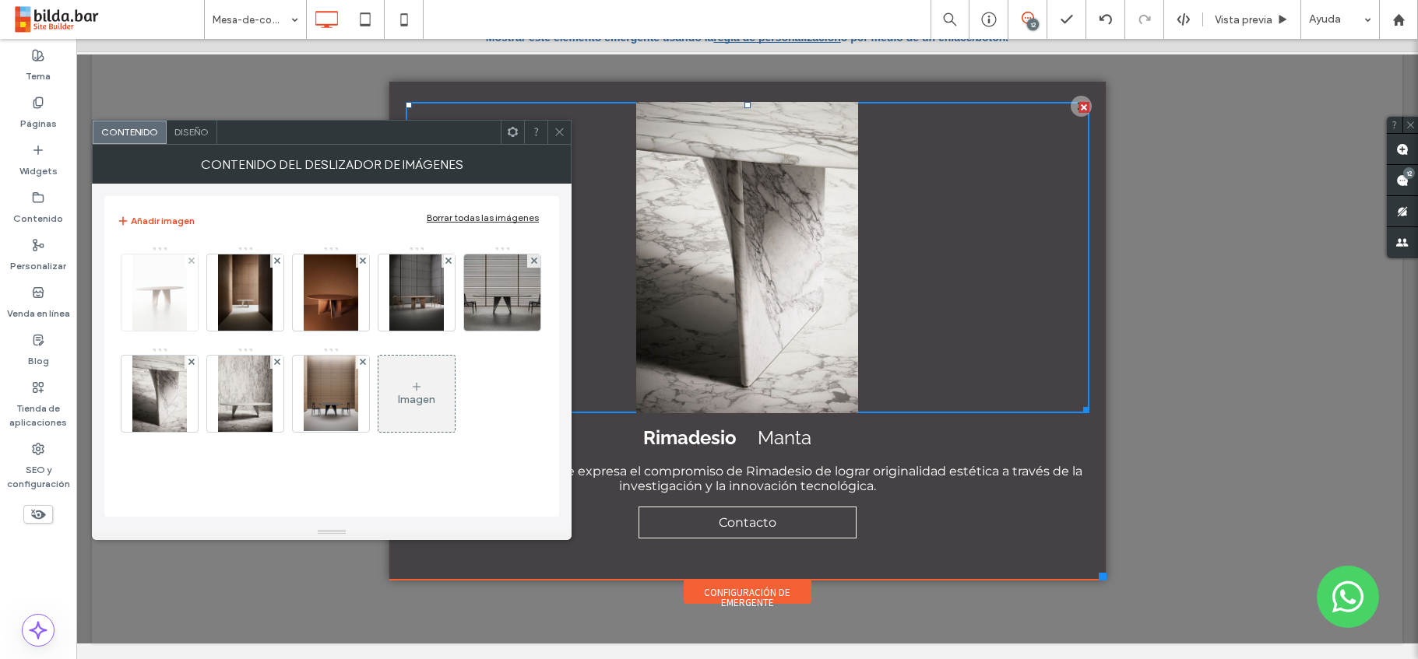
click at [168, 296] on img at bounding box center [159, 293] width 55 height 76
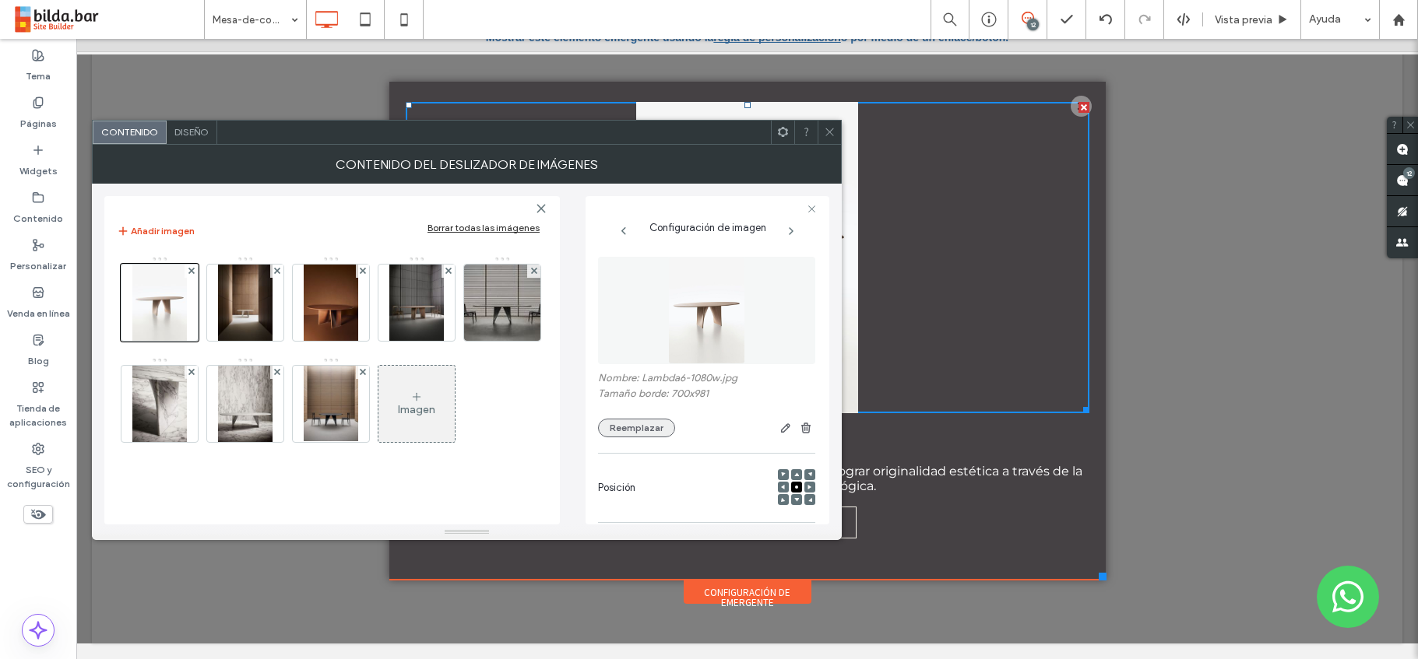
click at [640, 432] on button "Reemplazar" at bounding box center [636, 428] width 77 height 19
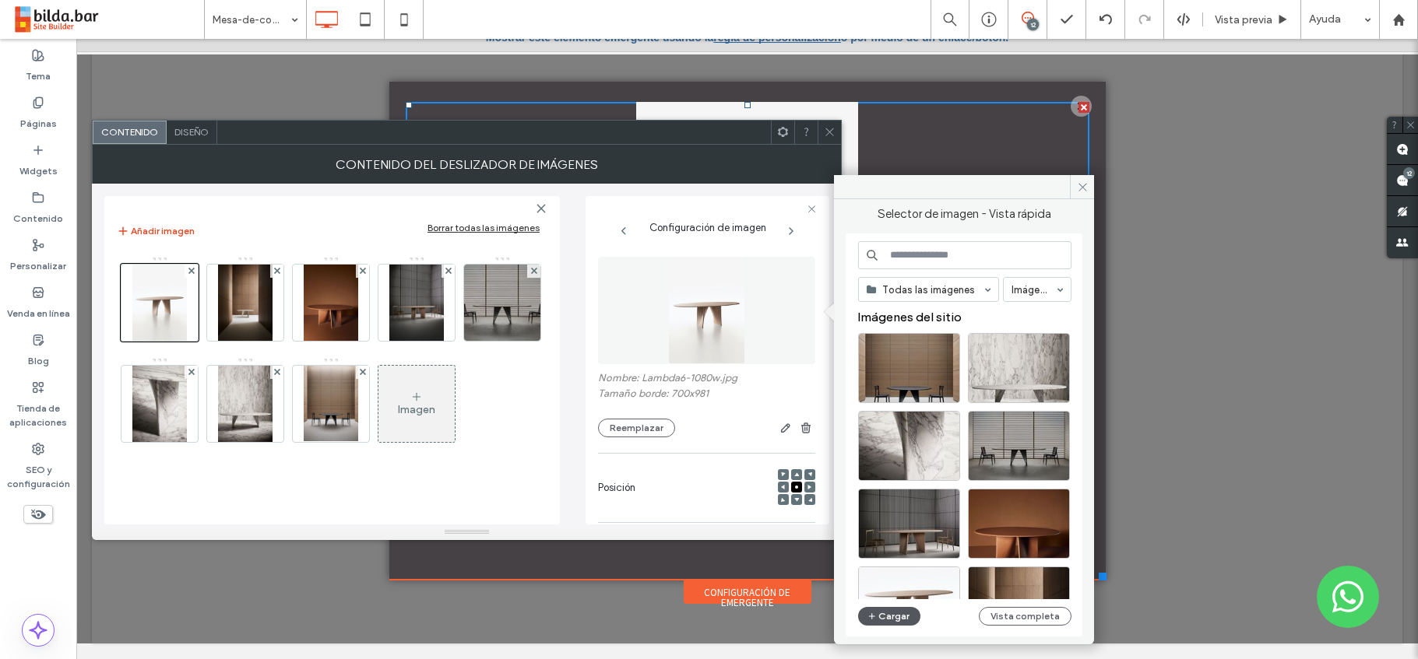
click at [899, 618] on button "Cargar" at bounding box center [889, 616] width 62 height 19
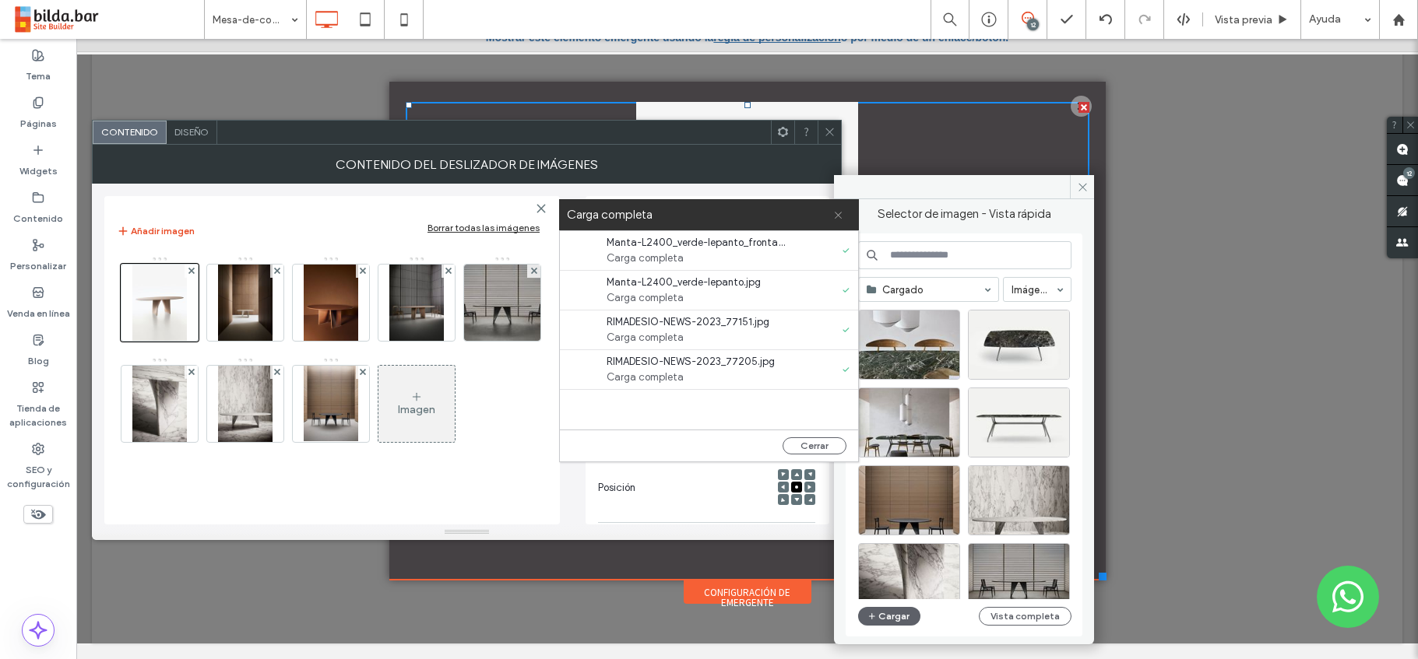
click at [841, 213] on icon at bounding box center [838, 215] width 10 height 10
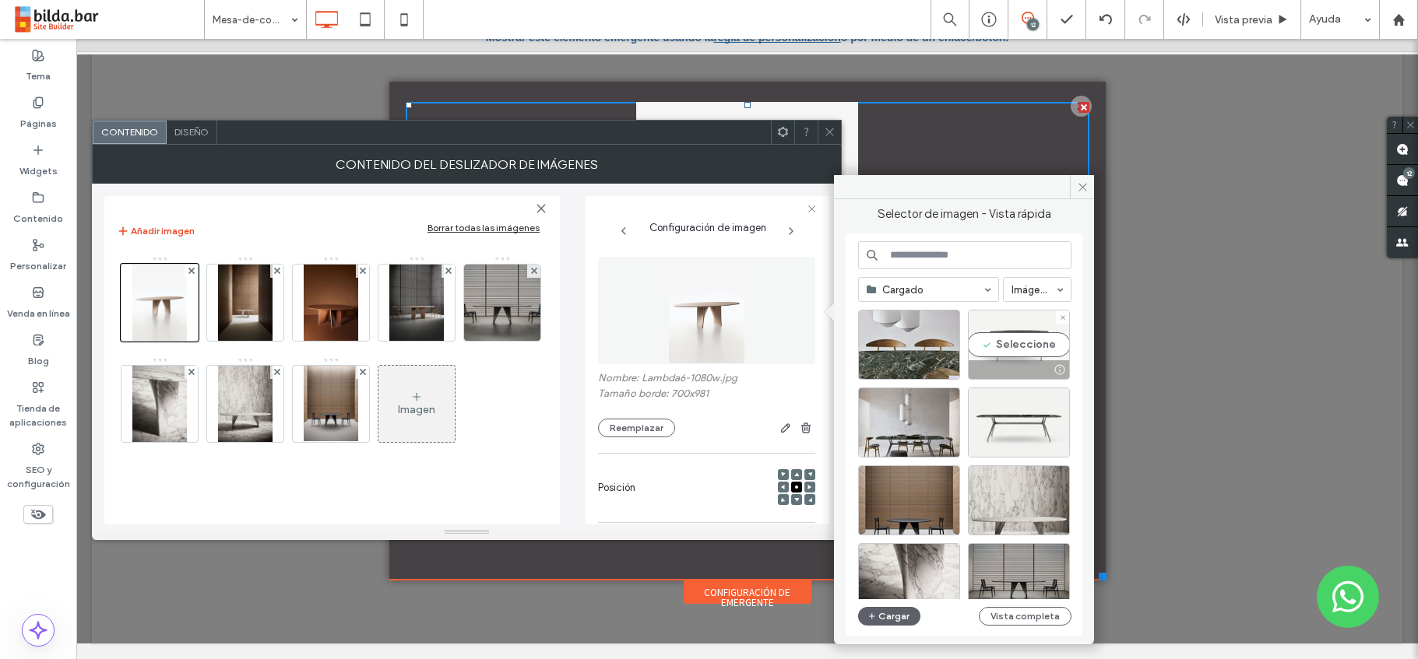
click at [1022, 343] on div "Seleccione" at bounding box center [1019, 345] width 102 height 70
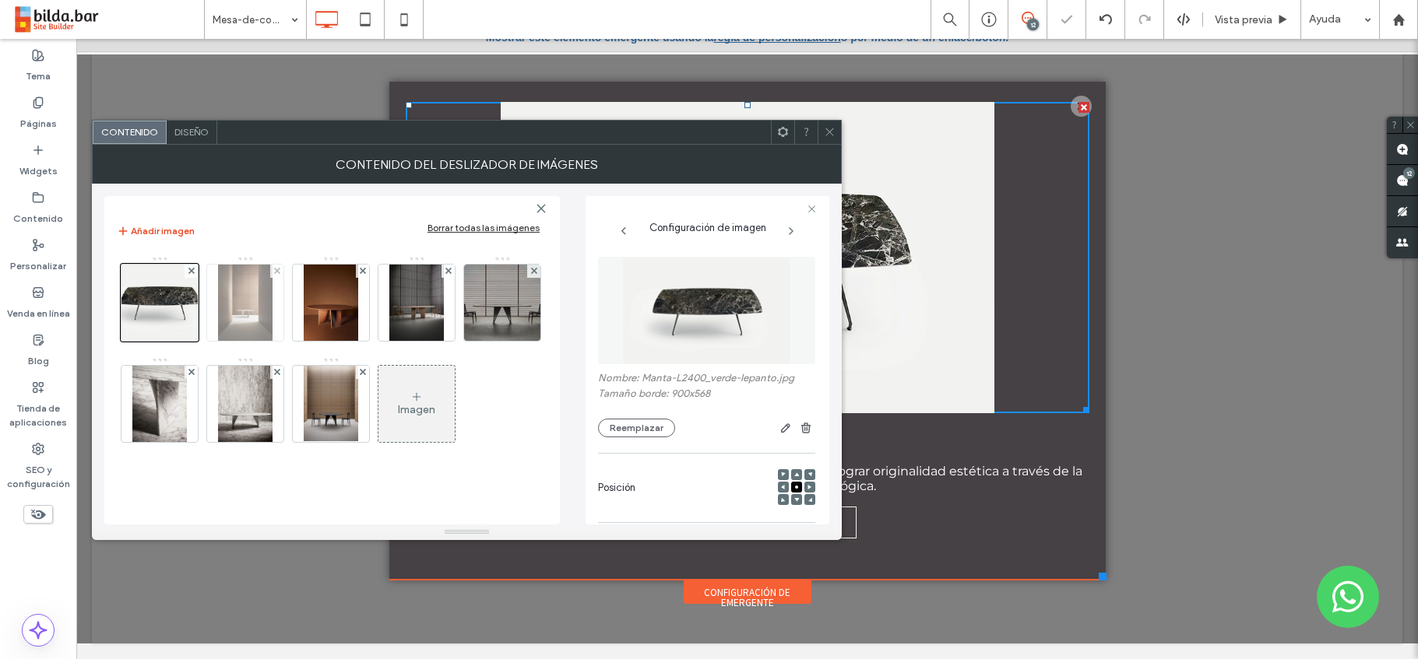
click at [246, 304] on img at bounding box center [245, 303] width 55 height 76
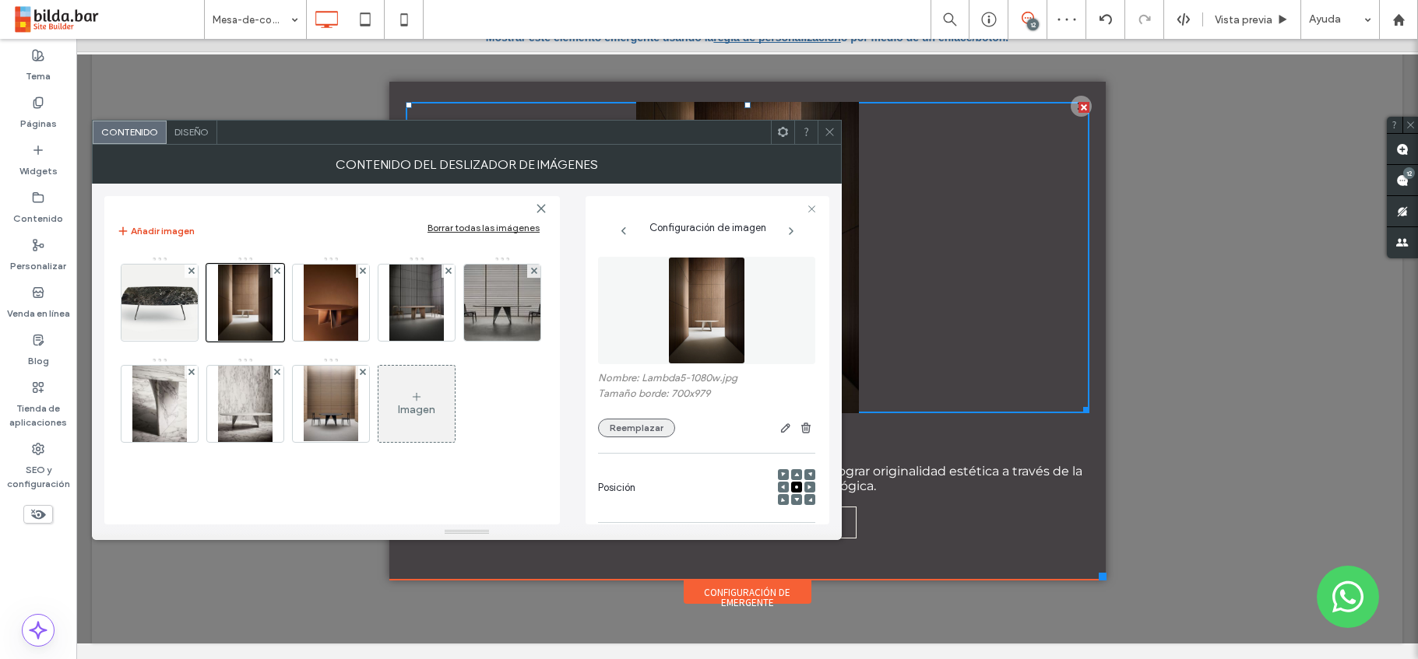
click at [631, 424] on button "Reemplazar" at bounding box center [636, 428] width 77 height 19
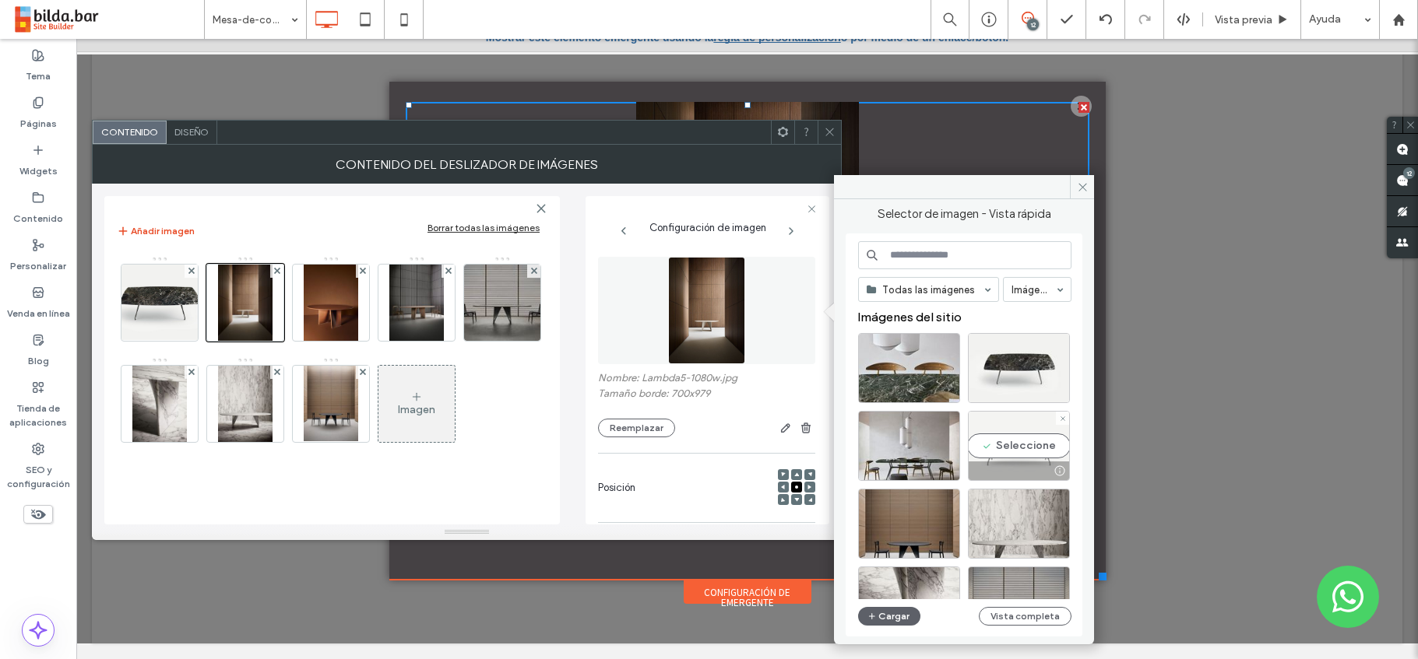
click at [1018, 445] on div "Seleccione" at bounding box center [1019, 446] width 102 height 70
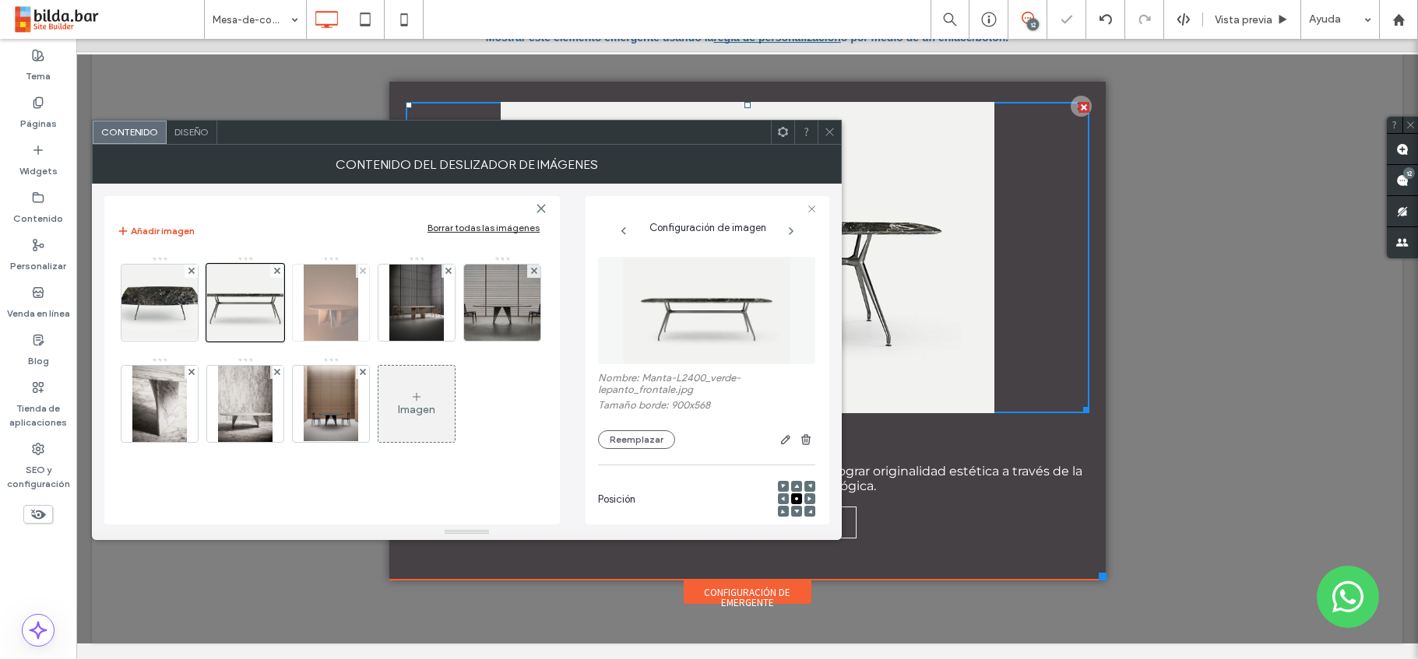
click at [337, 311] on img at bounding box center [331, 303] width 55 height 76
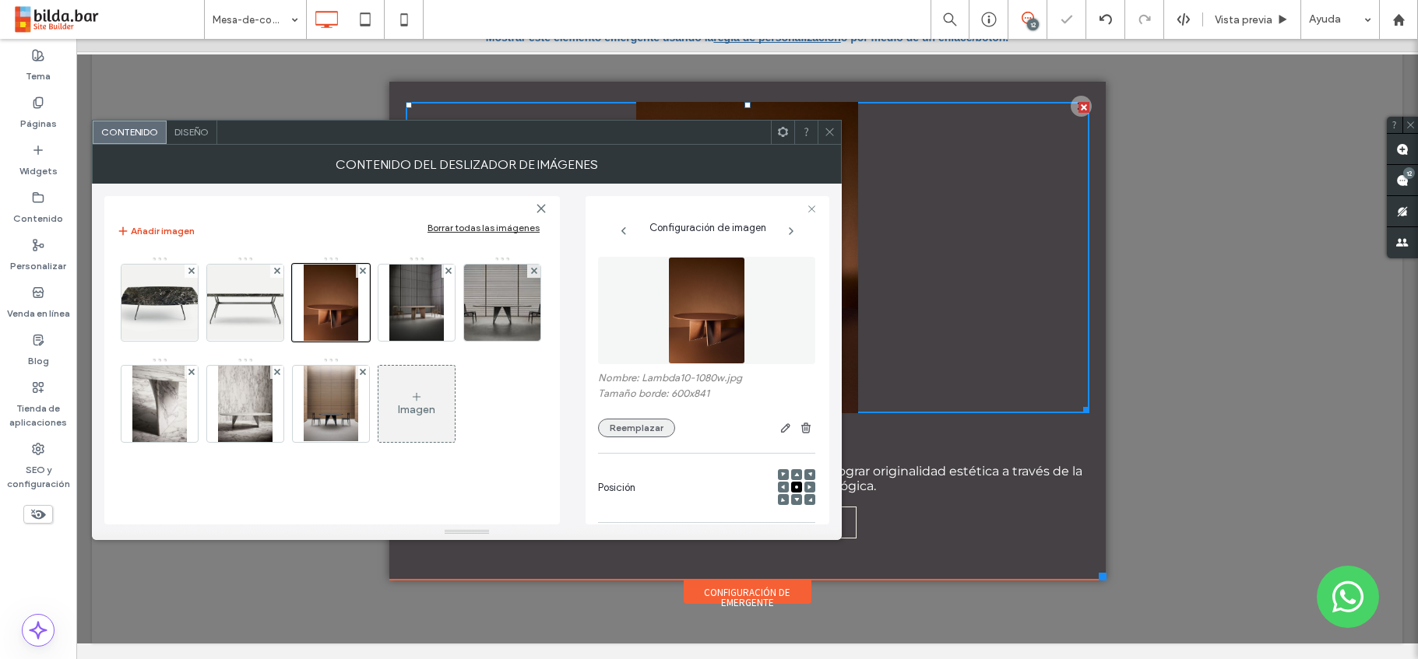
click at [635, 426] on button "Reemplazar" at bounding box center [636, 428] width 77 height 19
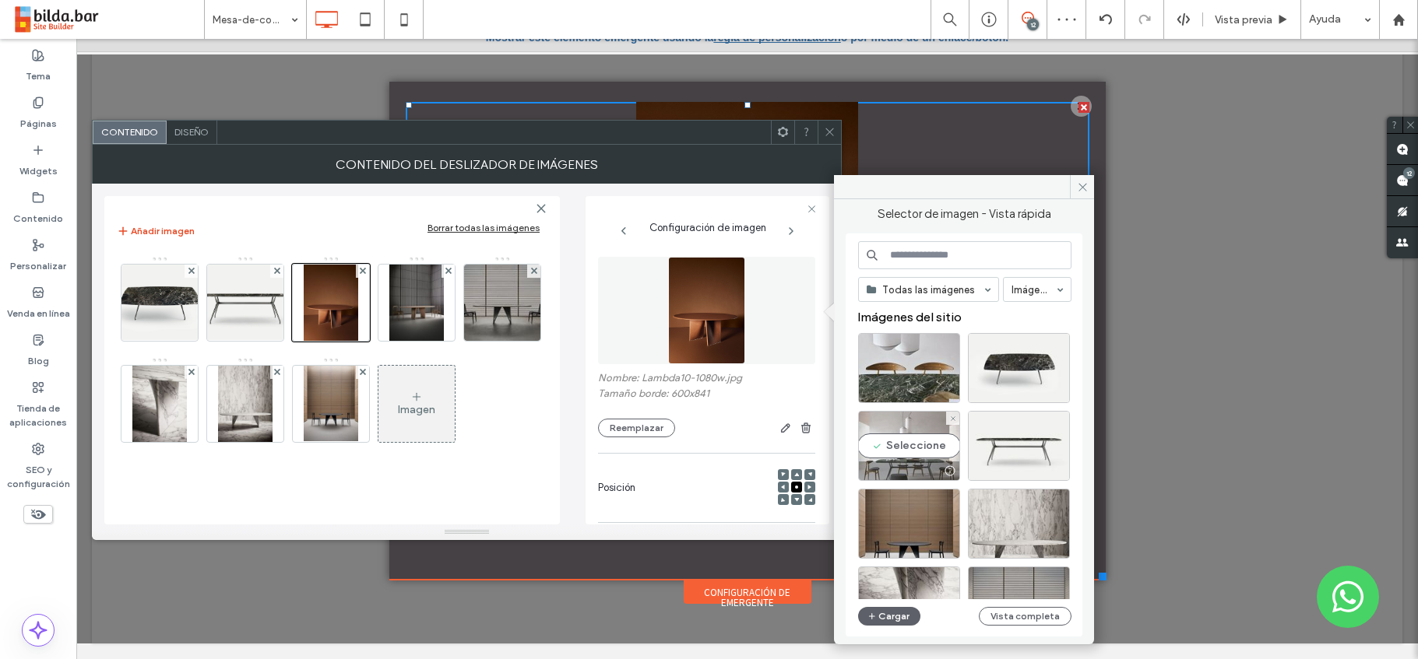
click at [917, 443] on div "Seleccione" at bounding box center [909, 446] width 102 height 70
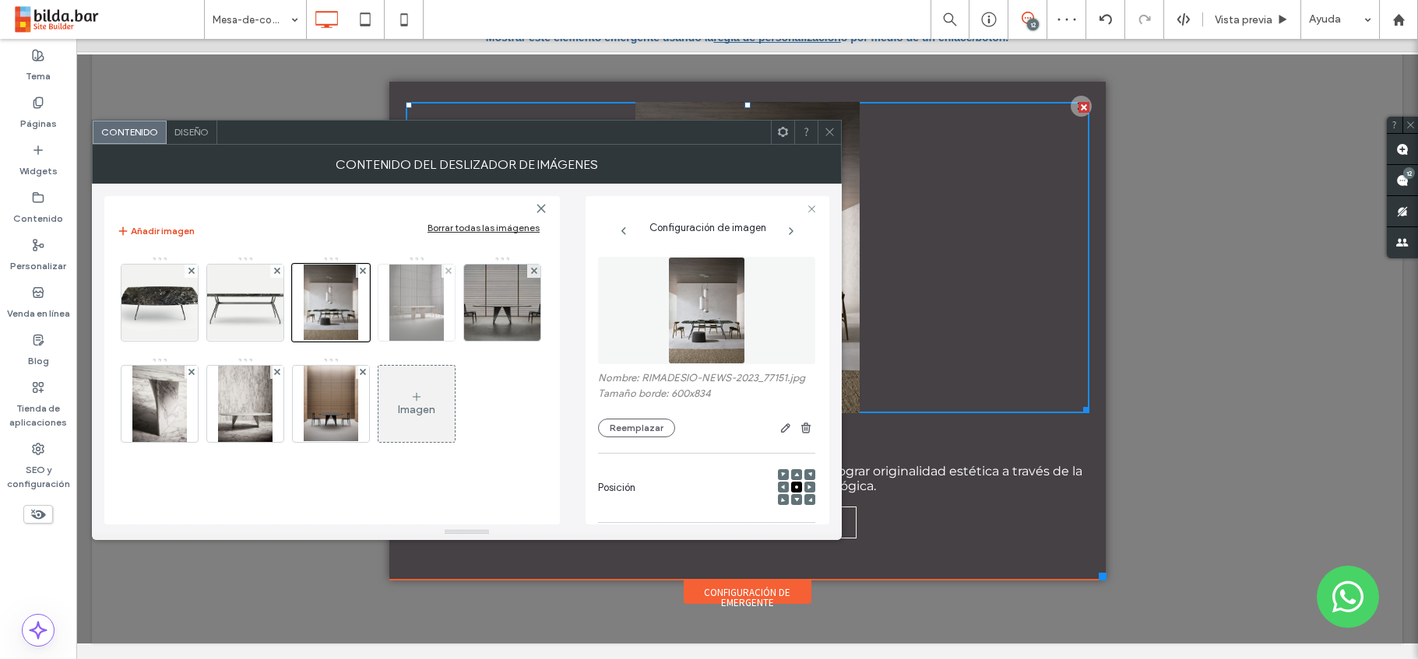
click at [420, 315] on img at bounding box center [416, 303] width 55 height 76
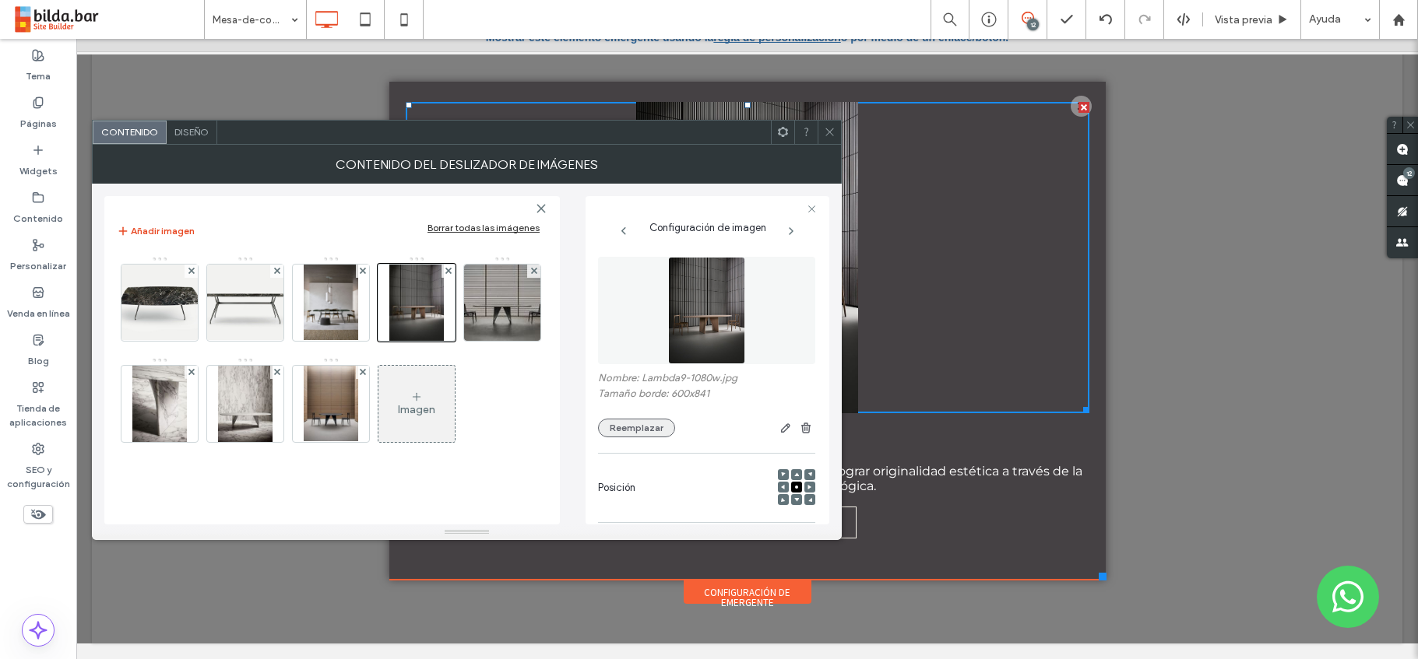
click at [627, 428] on button "Reemplazar" at bounding box center [636, 428] width 77 height 19
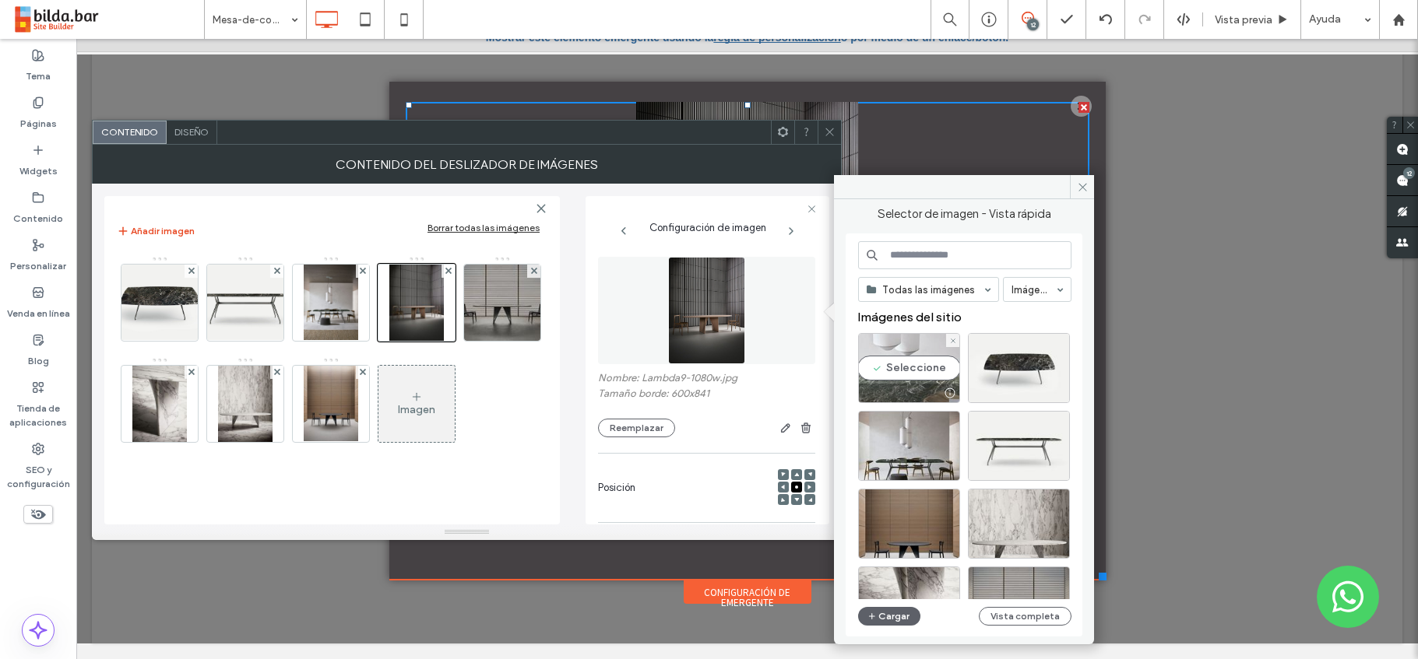
click at [911, 372] on div "Seleccione" at bounding box center [909, 368] width 102 height 70
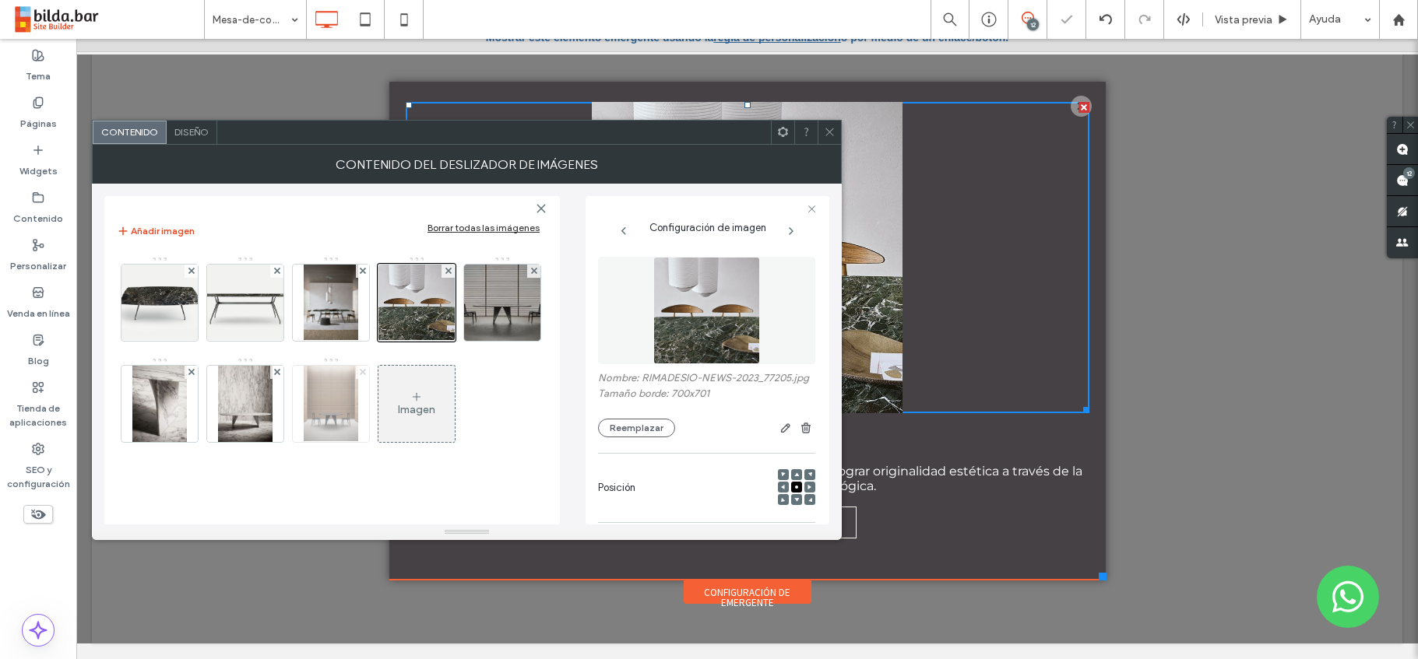
click at [365, 373] on use at bounding box center [362, 372] width 6 height 6
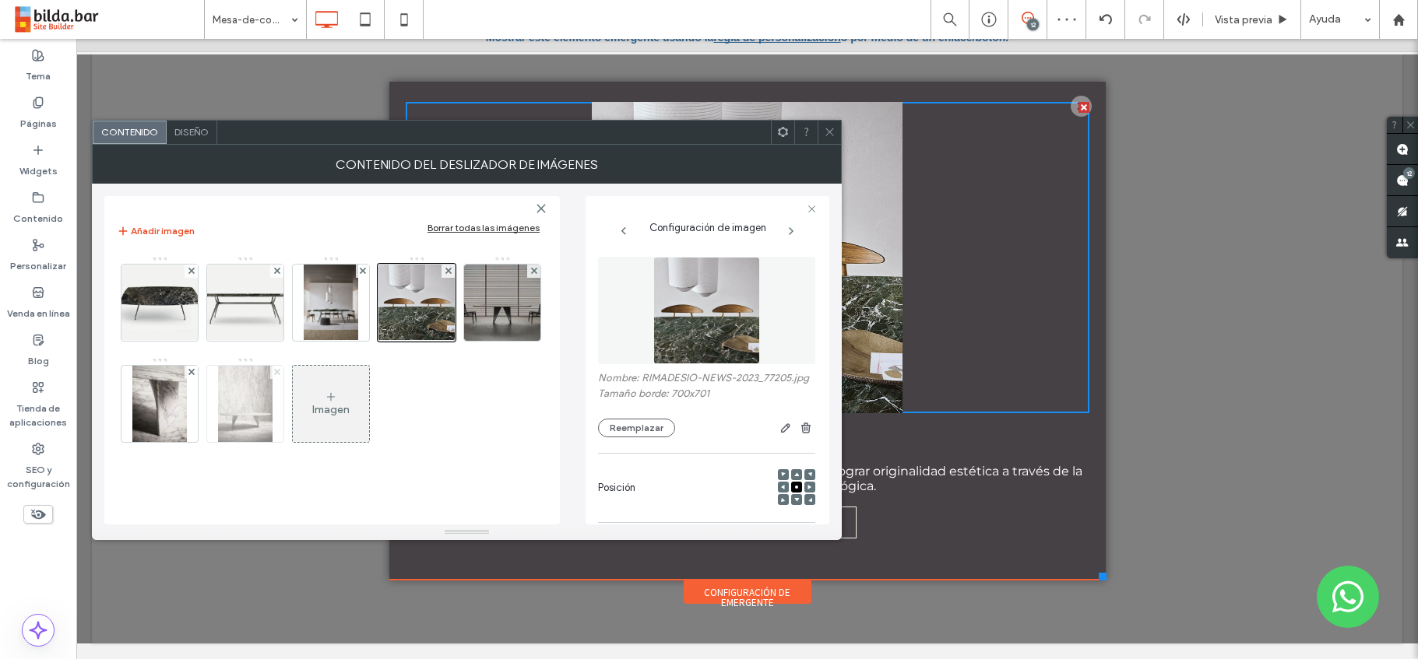
click at [274, 371] on icon at bounding box center [277, 372] width 6 height 6
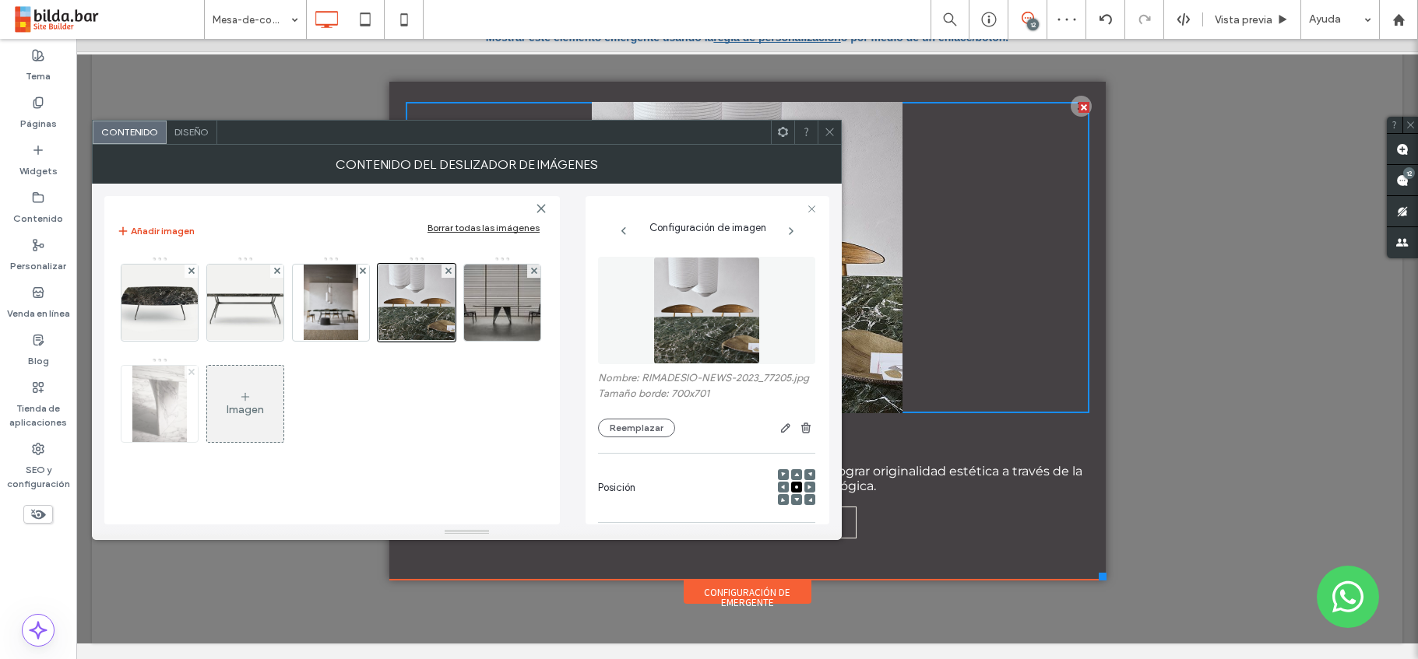
click at [190, 371] on use at bounding box center [191, 372] width 6 height 6
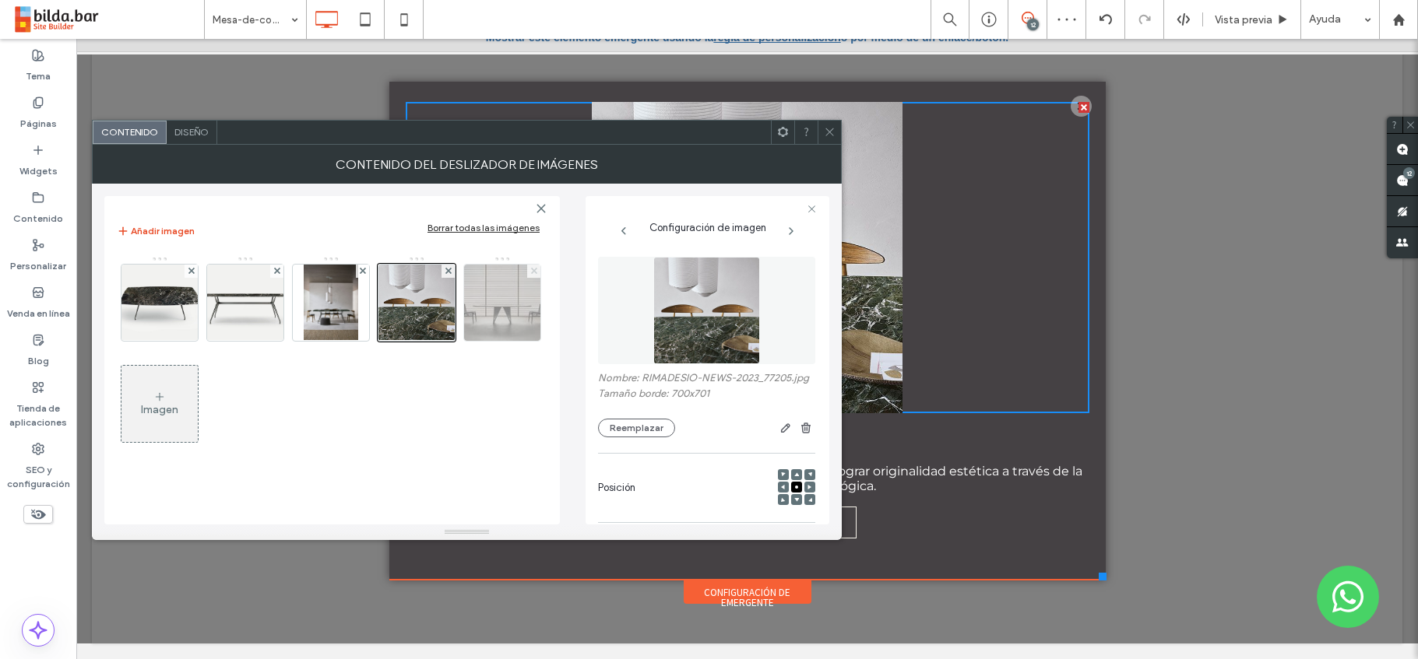
click at [531, 272] on icon at bounding box center [534, 271] width 6 height 6
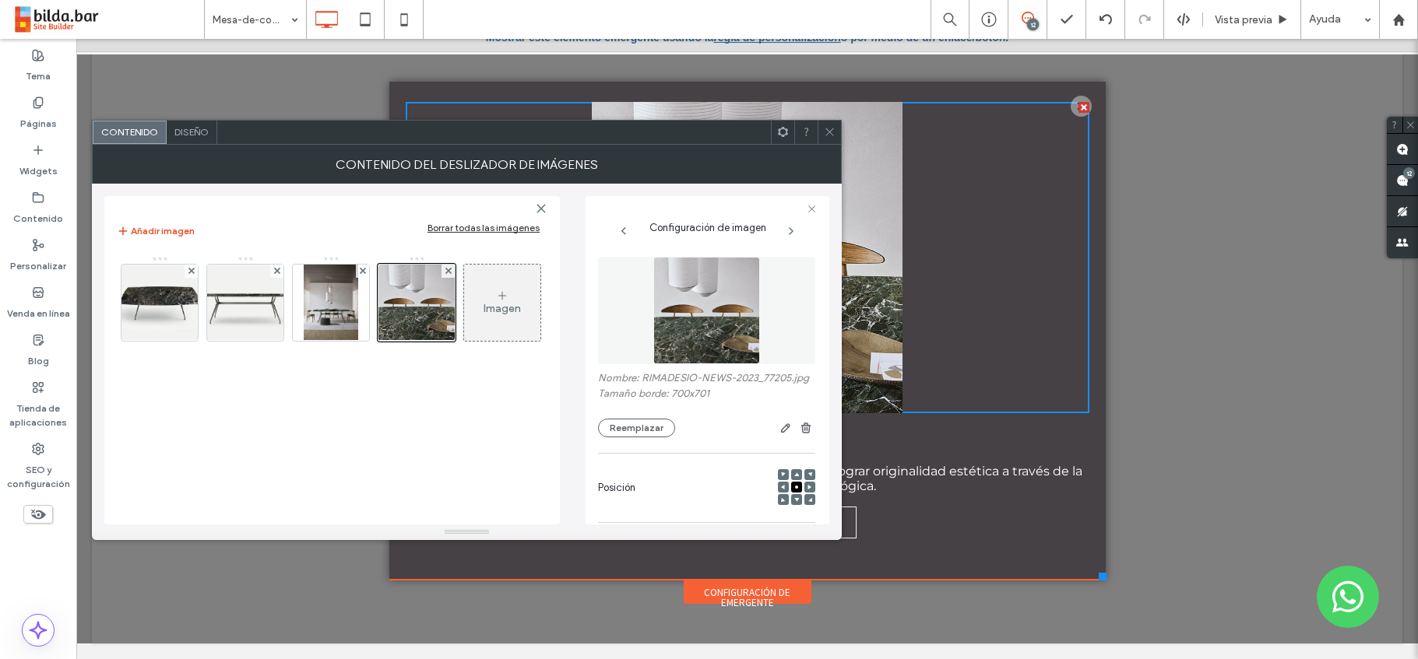
click at [831, 133] on use at bounding box center [829, 132] width 8 height 8
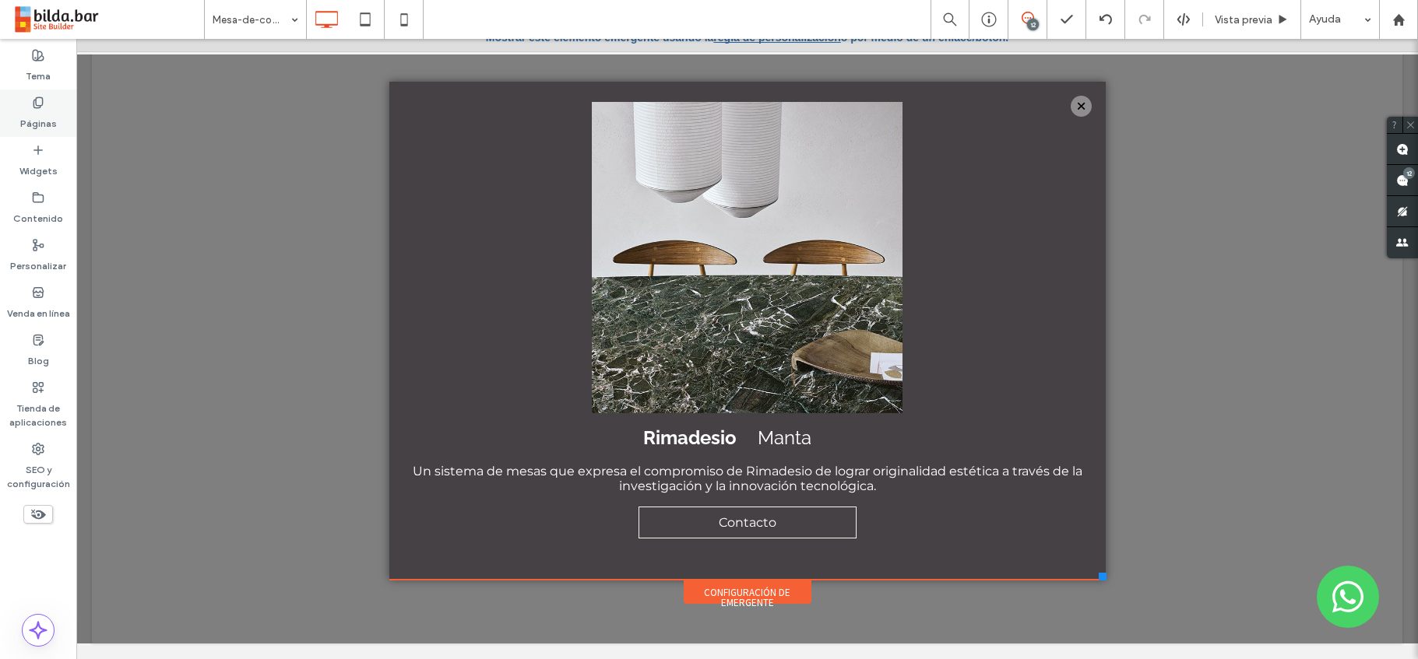
click at [42, 113] on label "Páginas" at bounding box center [38, 120] width 37 height 22
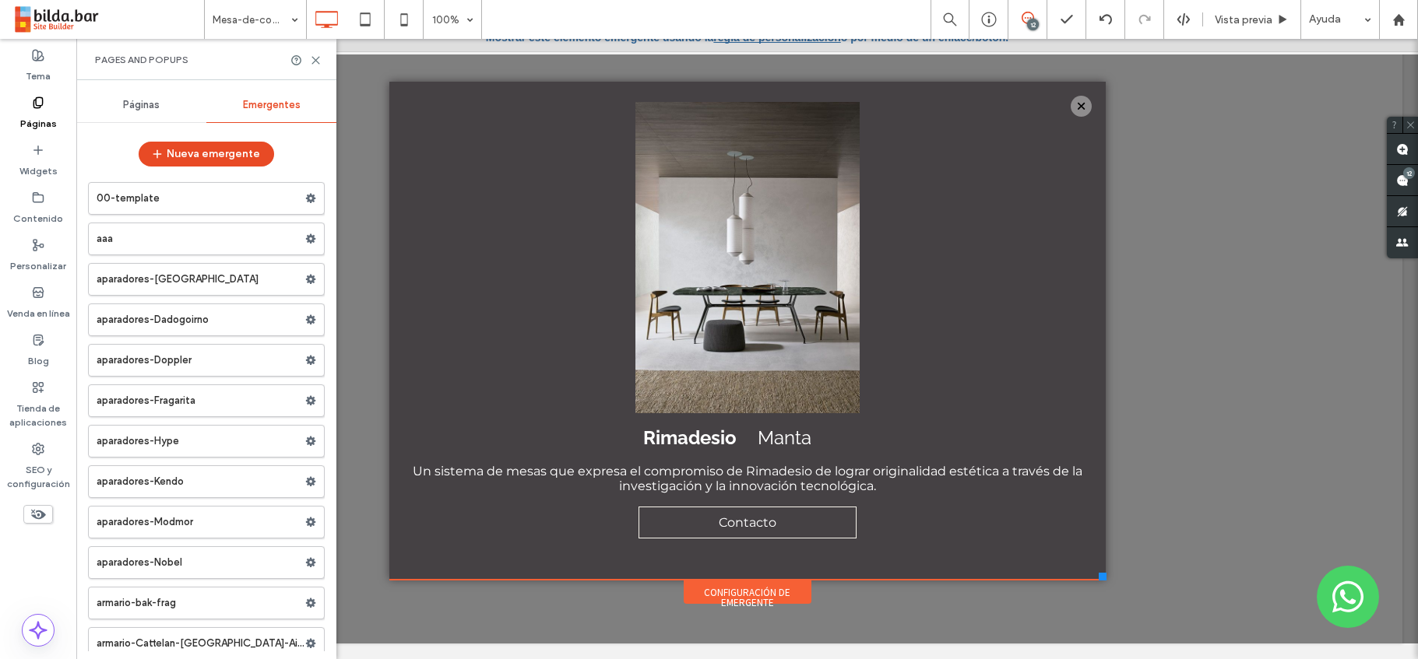
click at [131, 116] on div "Páginas" at bounding box center [141, 105] width 130 height 34
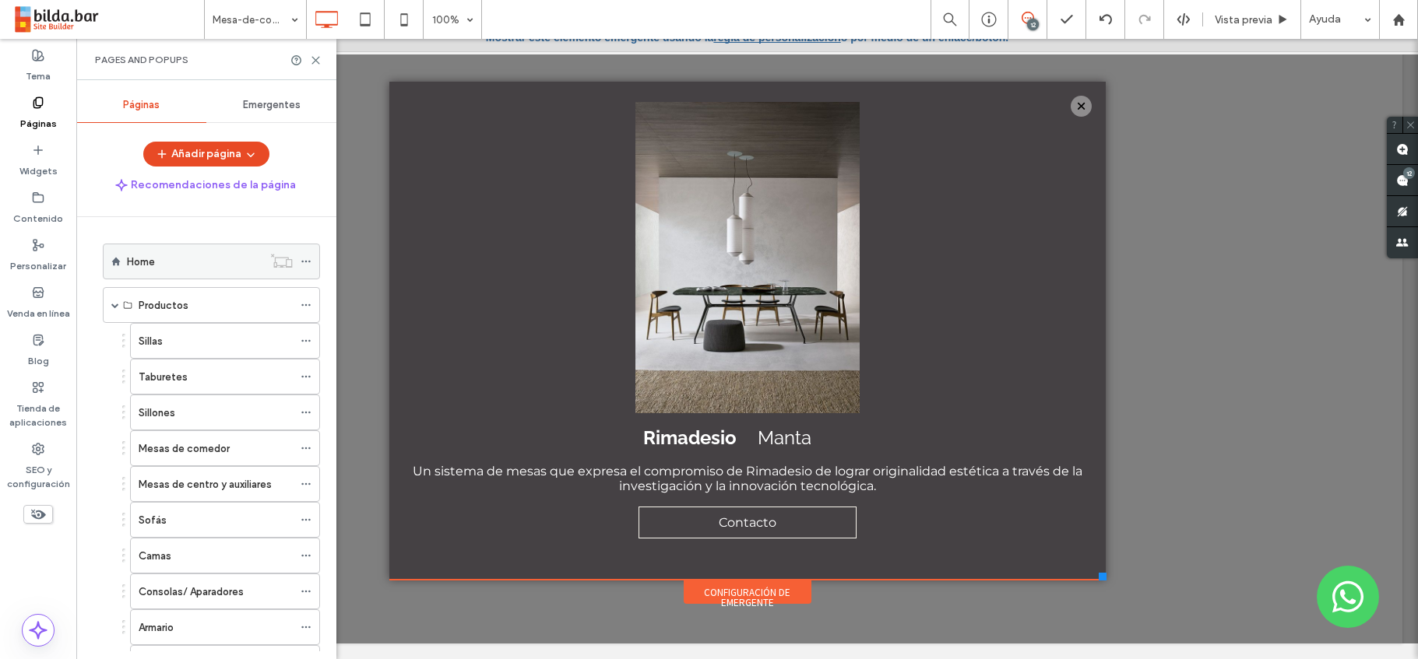
click at [170, 269] on div "Home" at bounding box center [194, 262] width 135 height 16
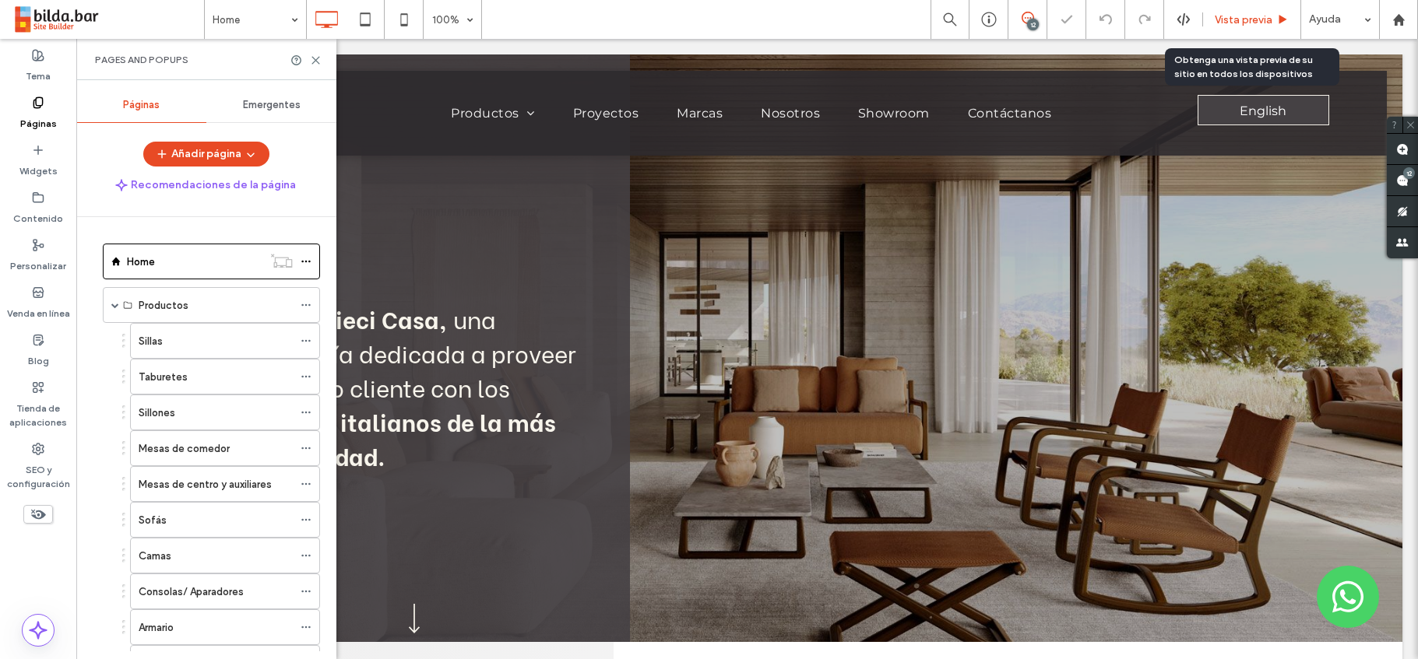
click at [1248, 17] on span "Vista previa" at bounding box center [1244, 19] width 58 height 13
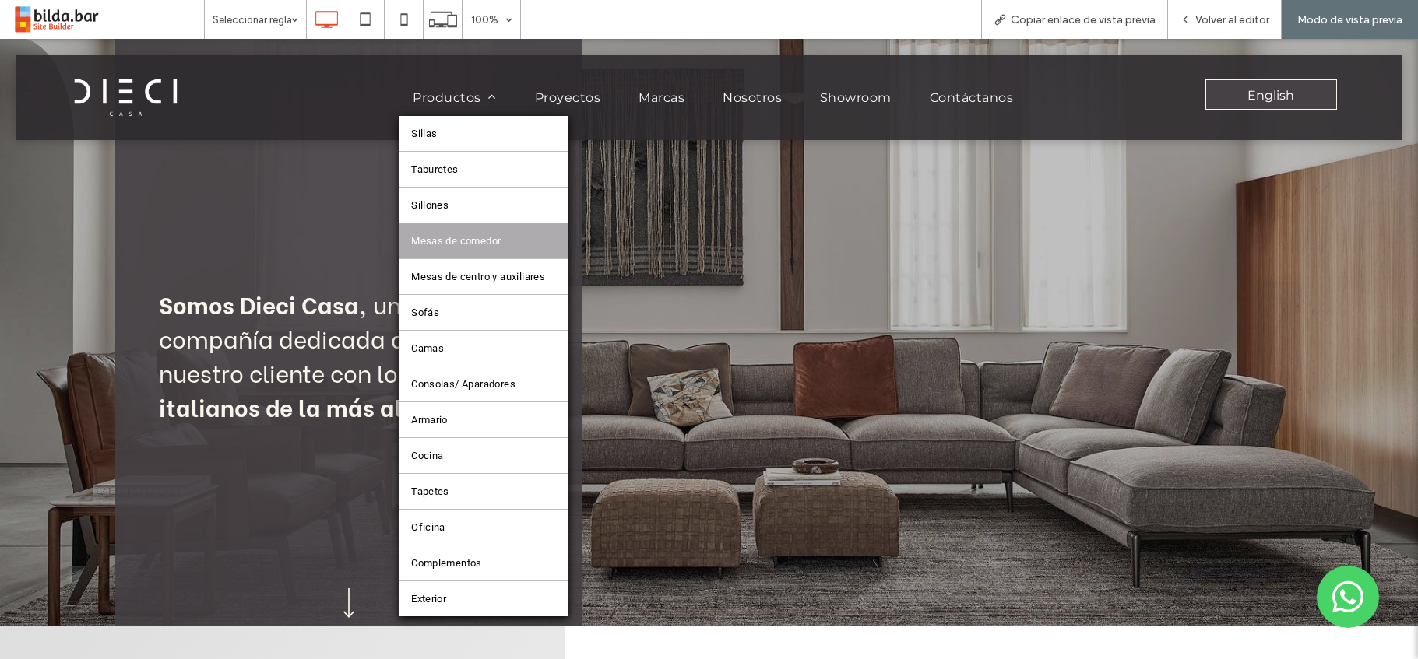
click at [455, 241] on span "Mesas de comedor" at bounding box center [456, 241] width 90 height 12
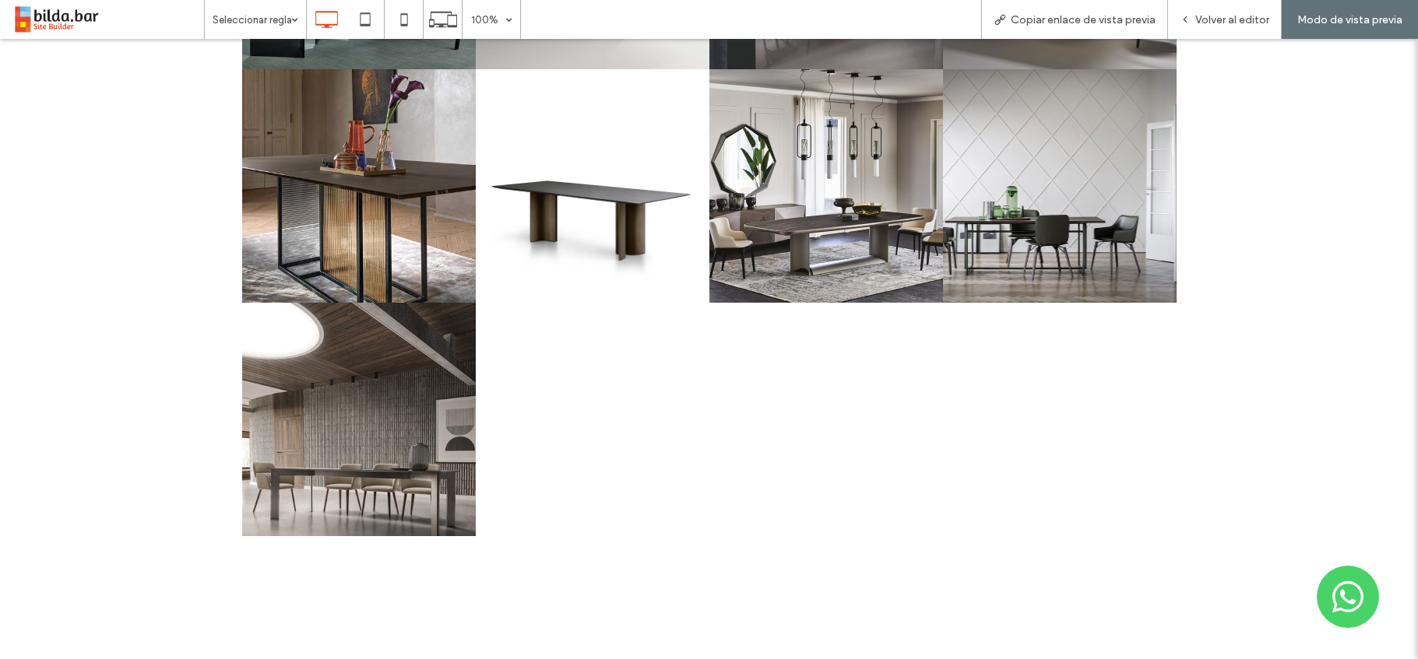
scroll to position [3874, 0]
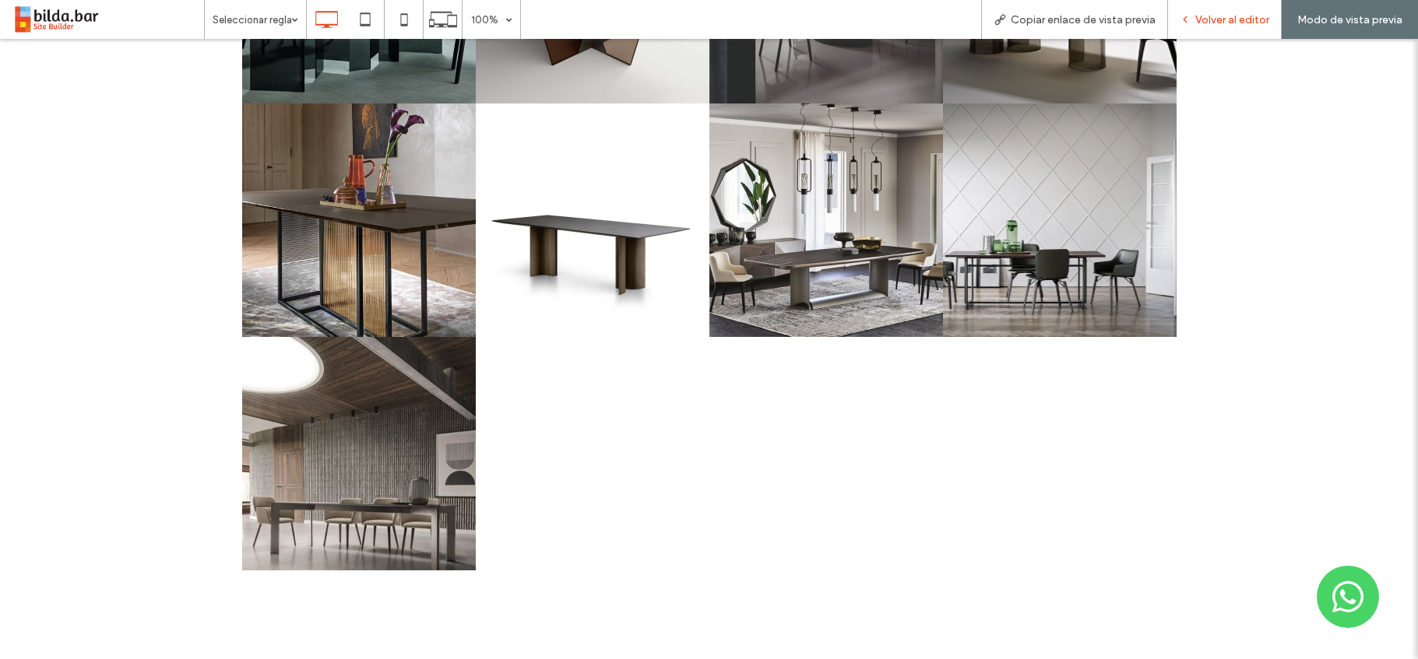
click at [1230, 26] on div "Volver al editor" at bounding box center [1225, 19] width 114 height 39
click at [1240, 16] on span "Volver al editor" at bounding box center [1232, 19] width 74 height 13
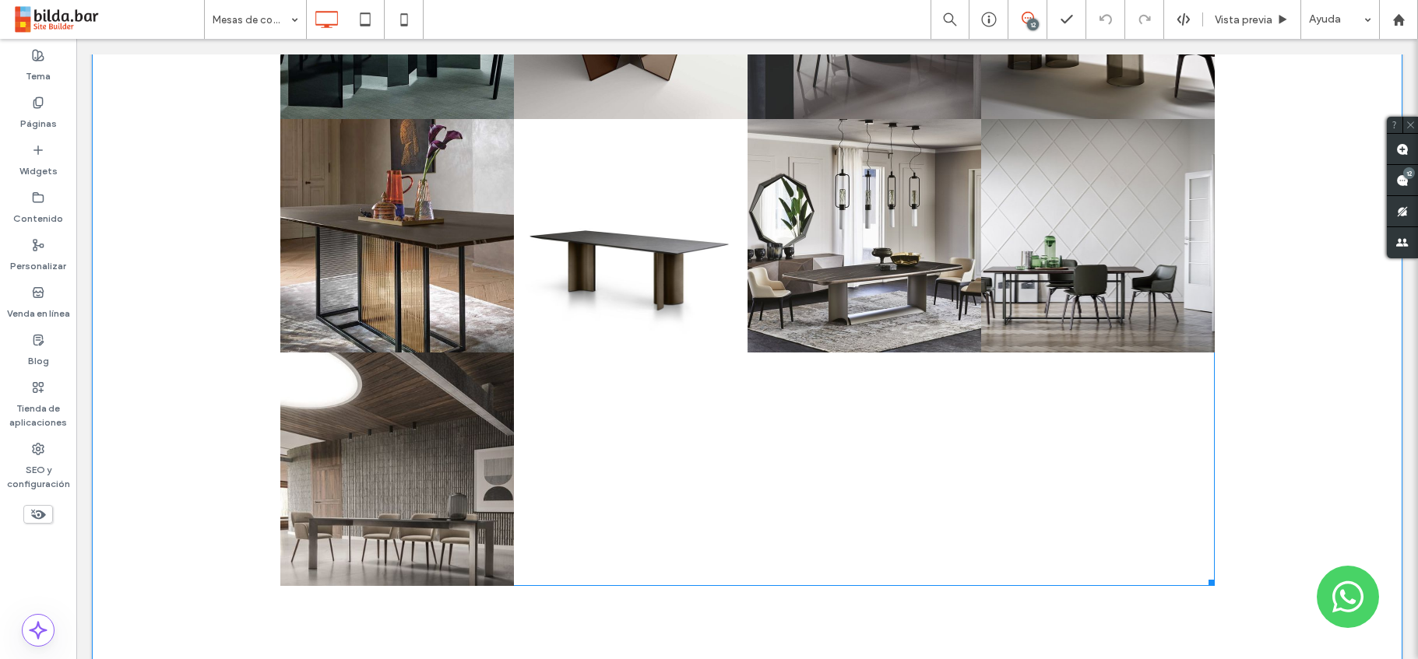
click at [860, 509] on div at bounding box center [864, 470] width 234 height 234
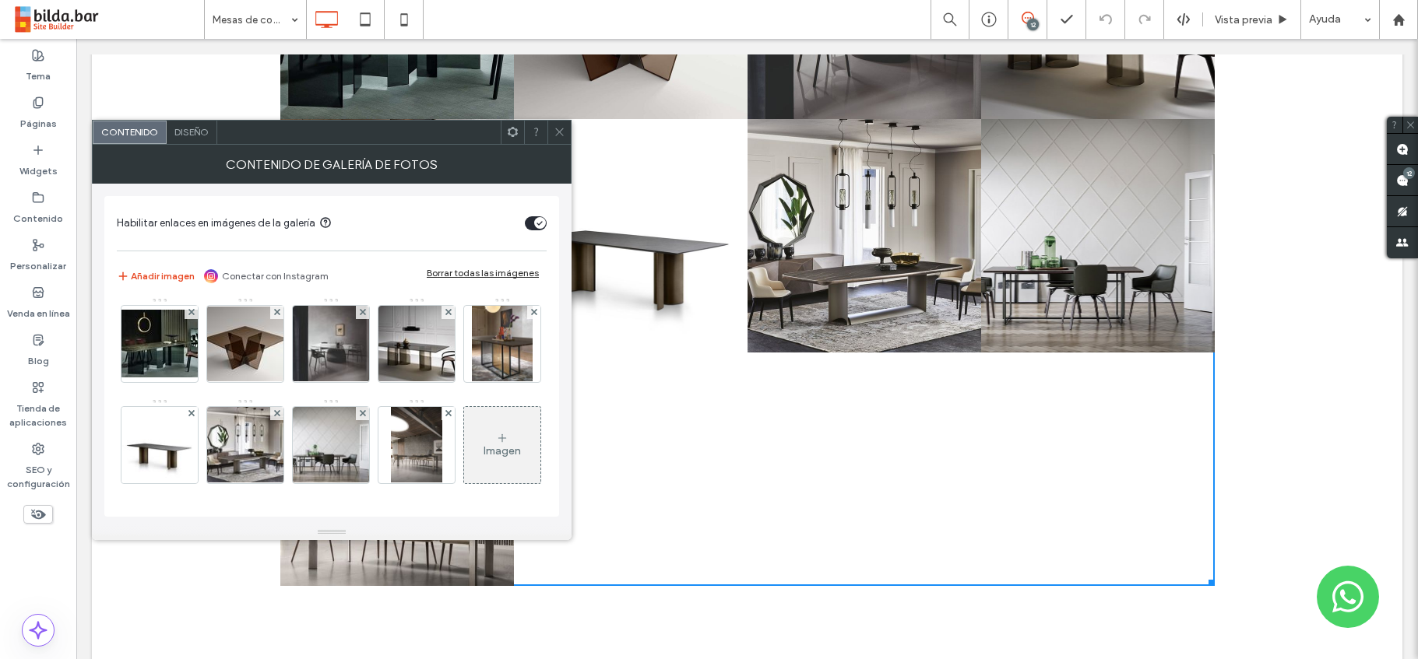
scroll to position [1623, 0]
click at [464, 430] on div "Imagen" at bounding box center [502, 445] width 76 height 73
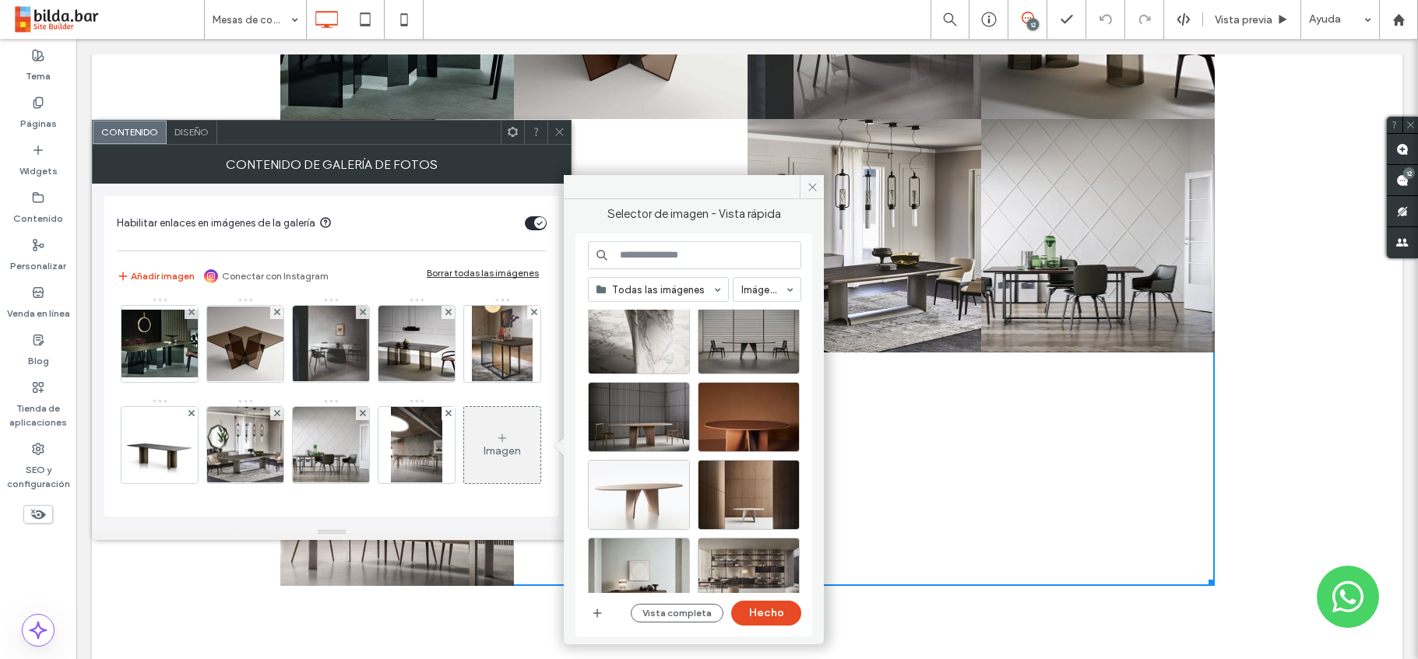
scroll to position [274, 0]
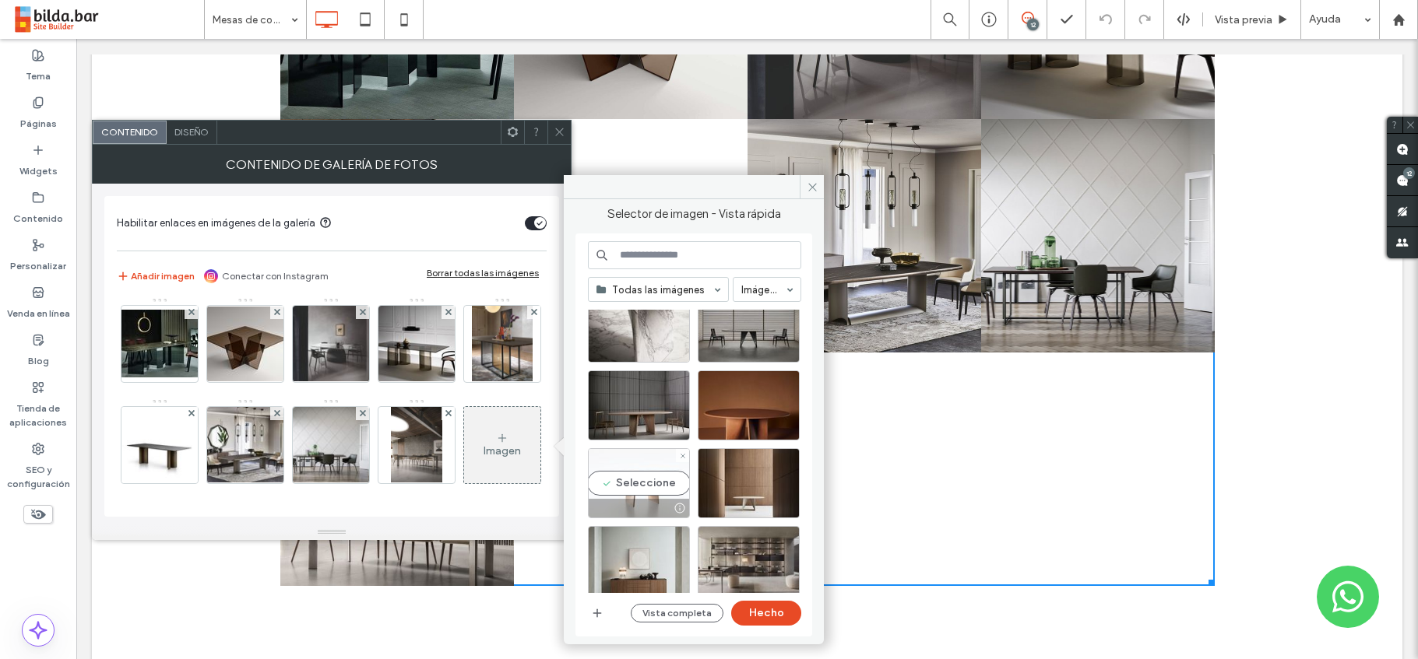
click at [649, 470] on div "Seleccione" at bounding box center [639, 483] width 102 height 70
click at [756, 614] on button "Hecho" at bounding box center [766, 613] width 70 height 25
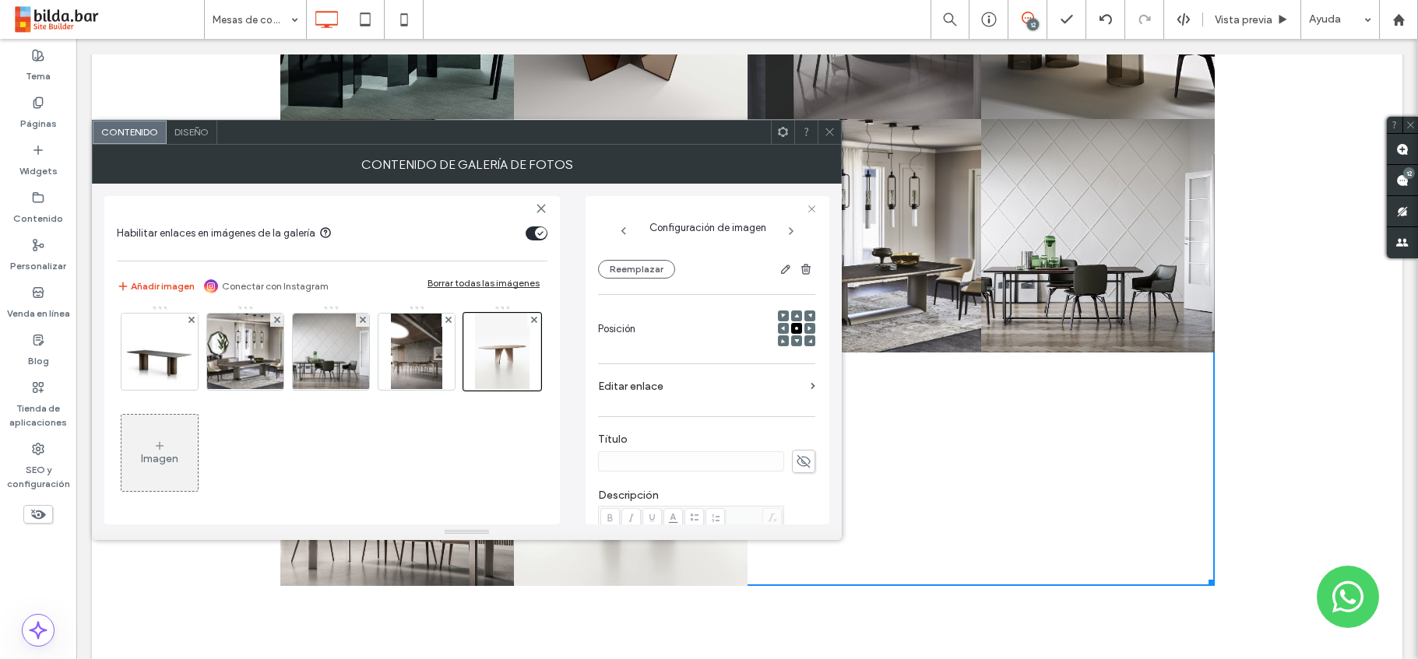
scroll to position [185, 0]
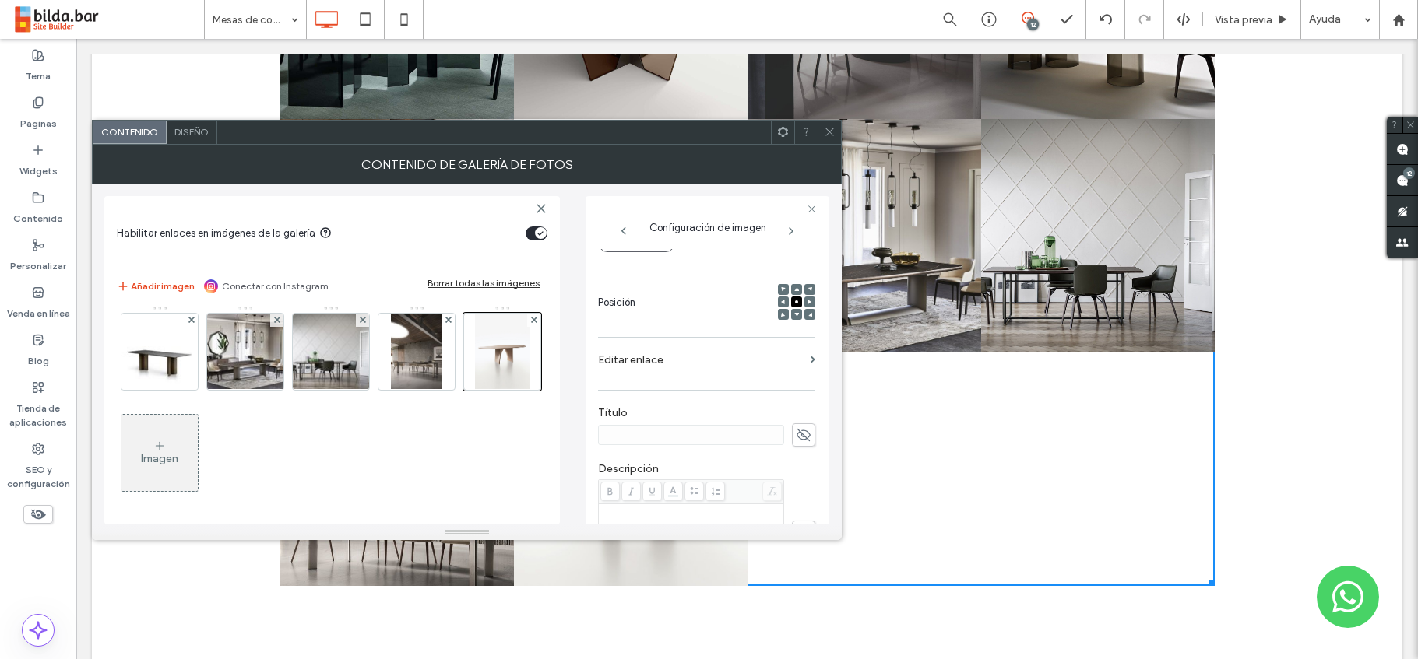
click at [800, 438] on use at bounding box center [804, 435] width 14 height 12
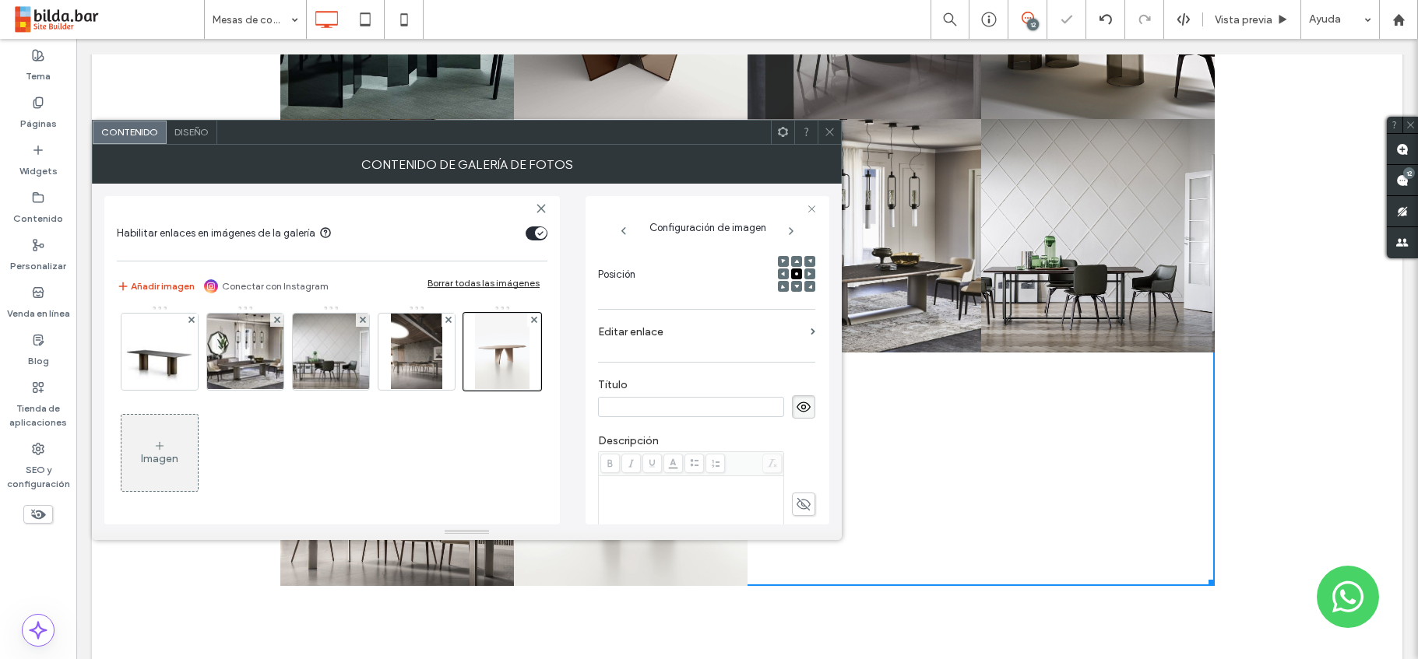
click at [632, 489] on div "Rich Text Editor" at bounding box center [691, 483] width 181 height 11
click at [614, 484] on div "Rich Text Editor" at bounding box center [691, 483] width 181 height 11
click at [629, 404] on input at bounding box center [691, 407] width 186 height 20
paste input "******"
click at [609, 408] on input "******" at bounding box center [691, 407] width 186 height 20
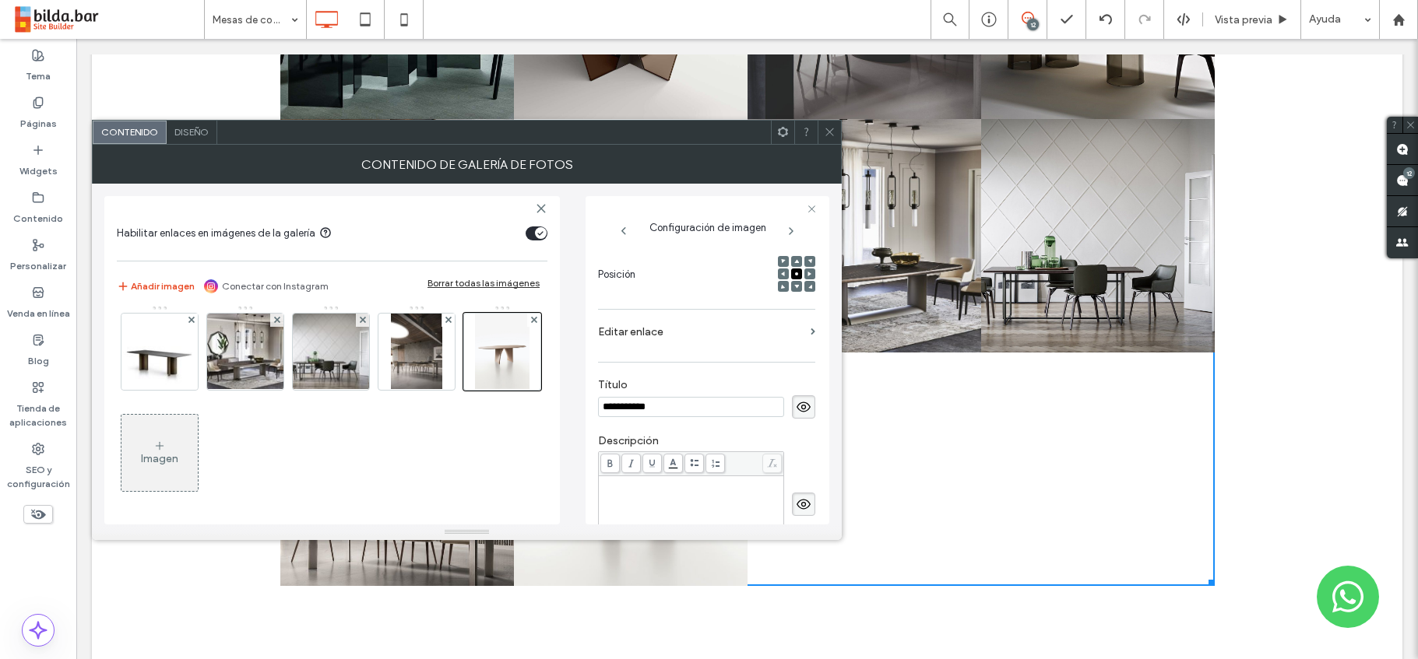
drag, startPoint x: 643, startPoint y: 406, endPoint x: 686, endPoint y: 407, distance: 42.8
click at [686, 407] on input "**********" at bounding box center [691, 407] width 186 height 20
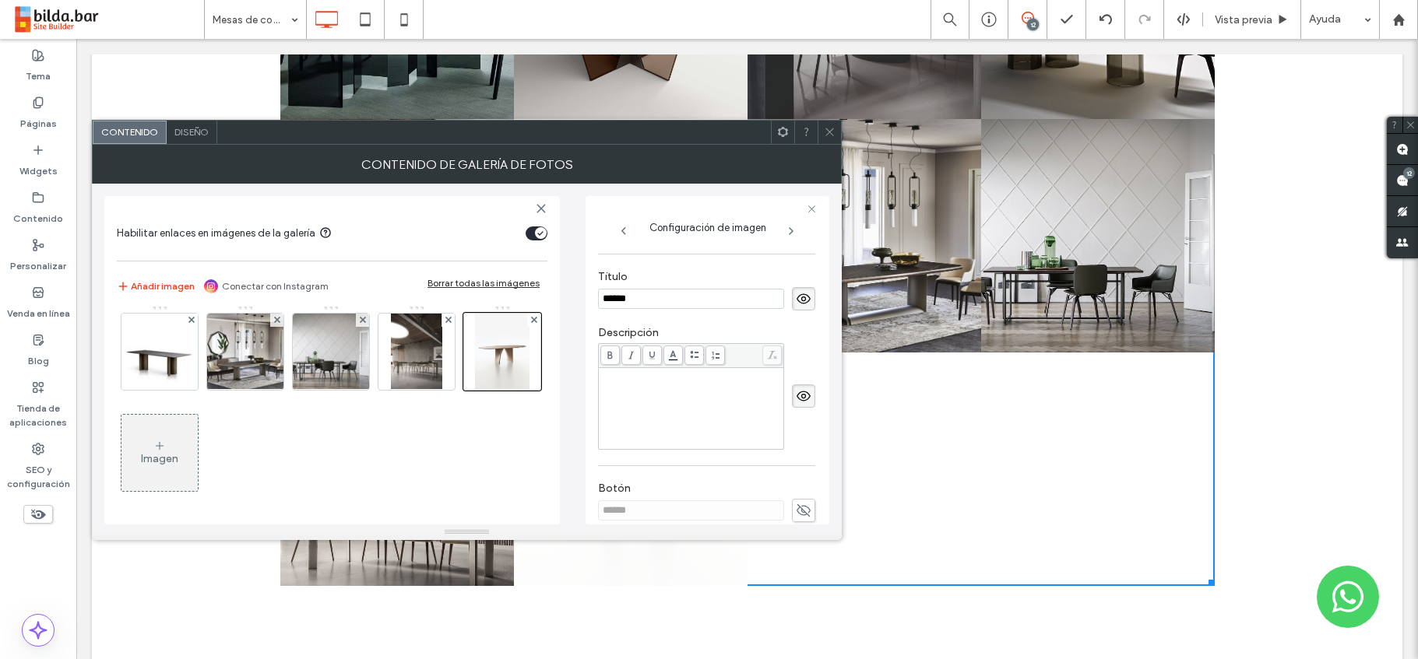
scroll to position [330, 0]
type input "******"
click at [631, 375] on div "Rich Text Editor" at bounding box center [691, 400] width 181 height 78
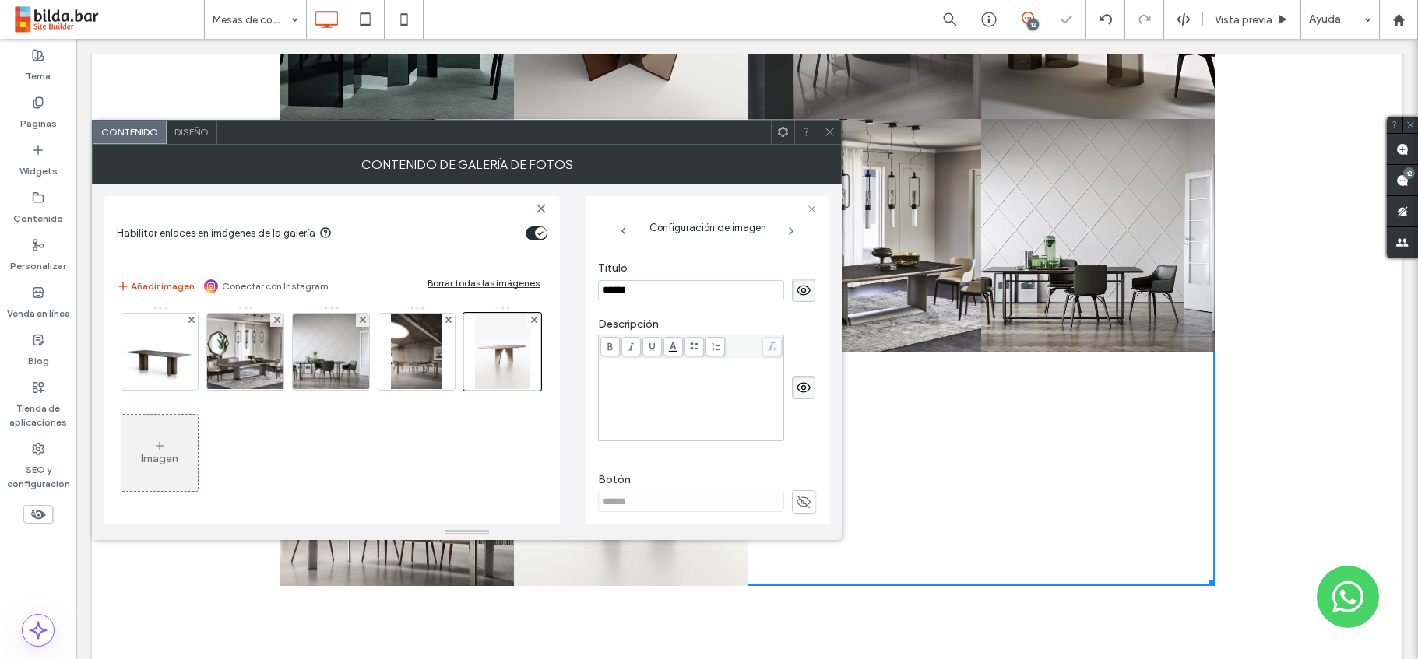
click at [612, 368] on div "Rich Text Editor" at bounding box center [691, 366] width 181 height 11
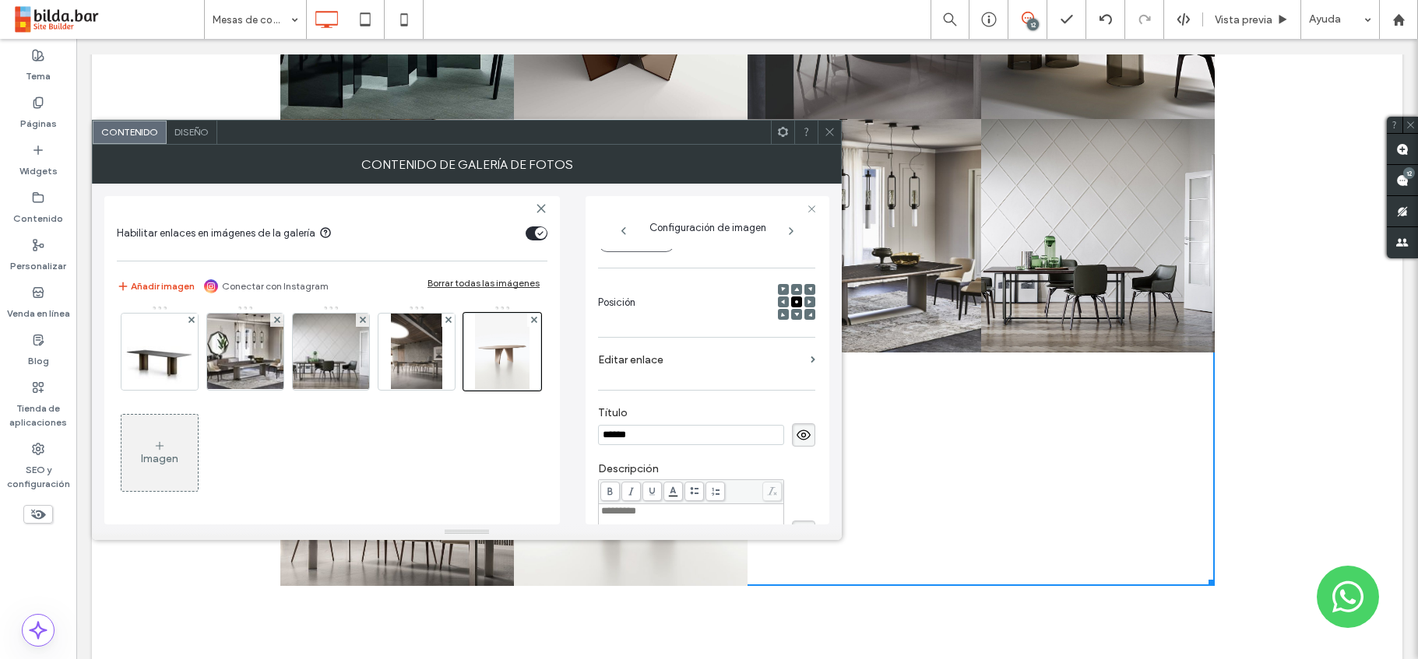
scroll to position [172, 0]
click at [780, 375] on label "Editar enlace" at bounding box center [701, 373] width 206 height 29
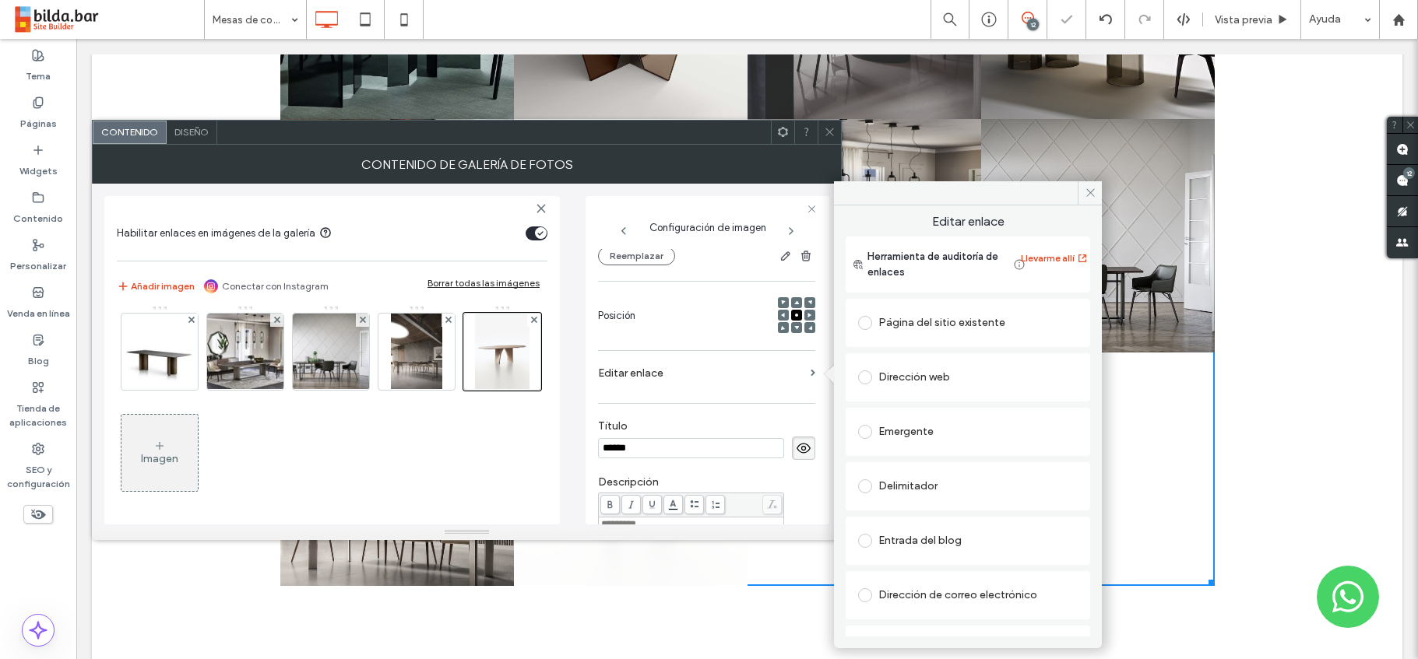
click at [864, 428] on span at bounding box center [865, 432] width 14 height 14
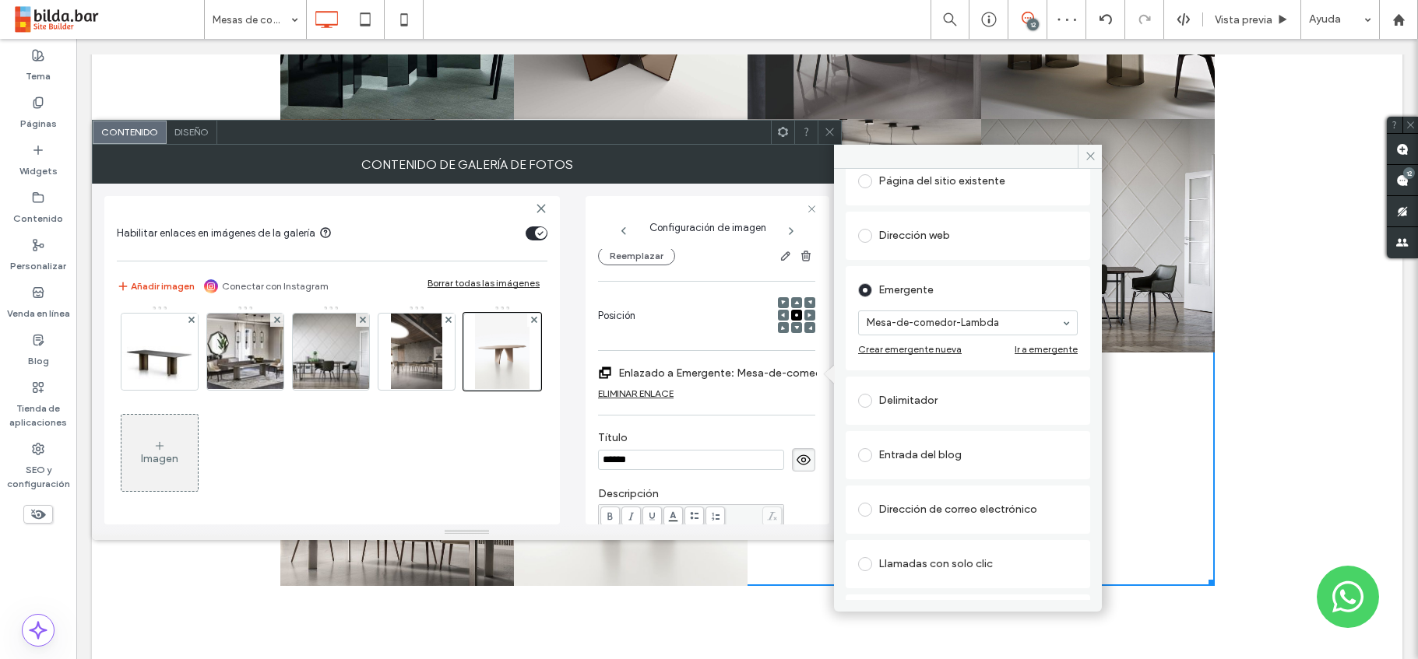
scroll to position [176, 0]
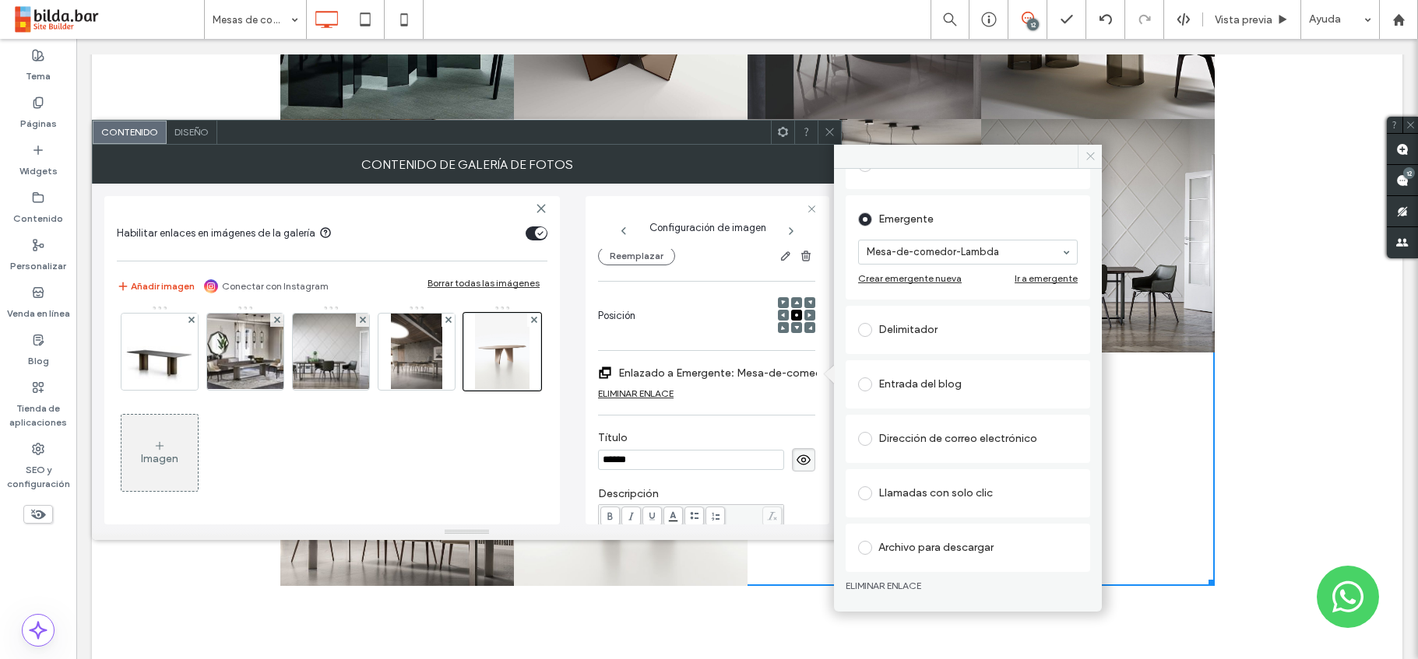
click at [1086, 151] on icon at bounding box center [1091, 156] width 12 height 12
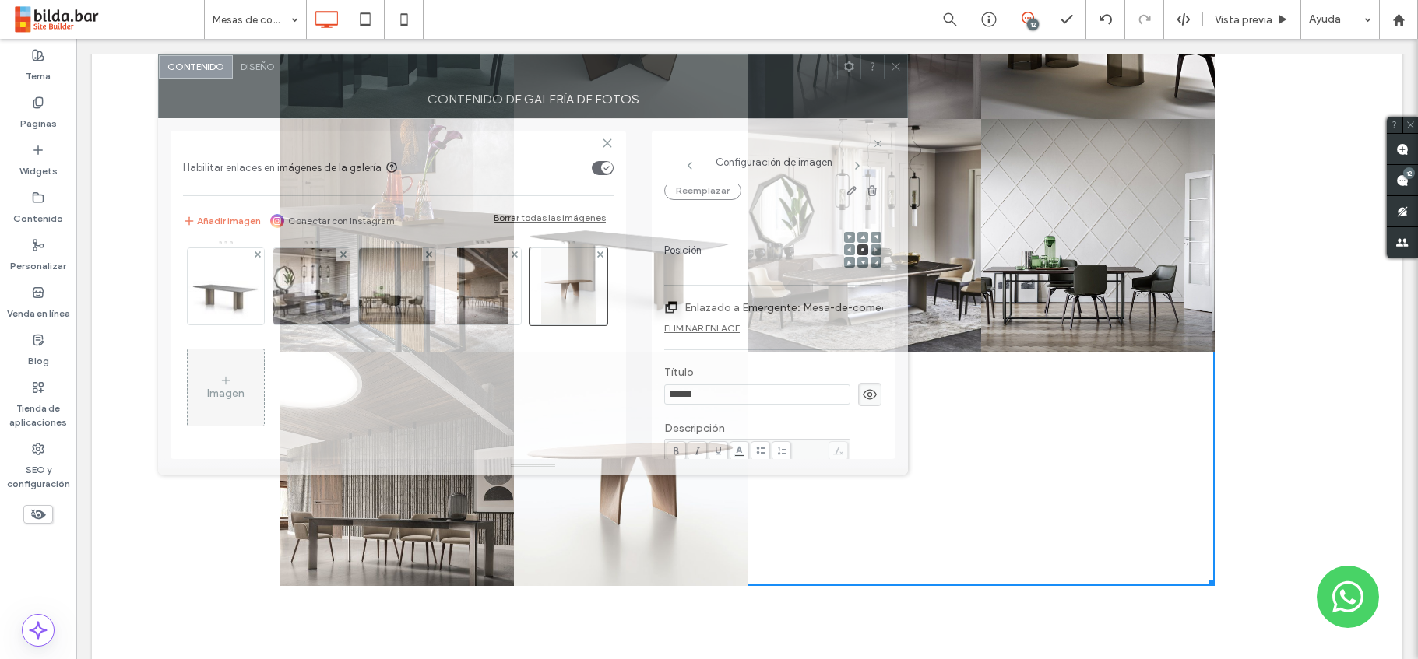
drag, startPoint x: 624, startPoint y: 132, endPoint x: 684, endPoint y: 67, distance: 88.7
click at [689, 66] on div at bounding box center [560, 66] width 554 height 23
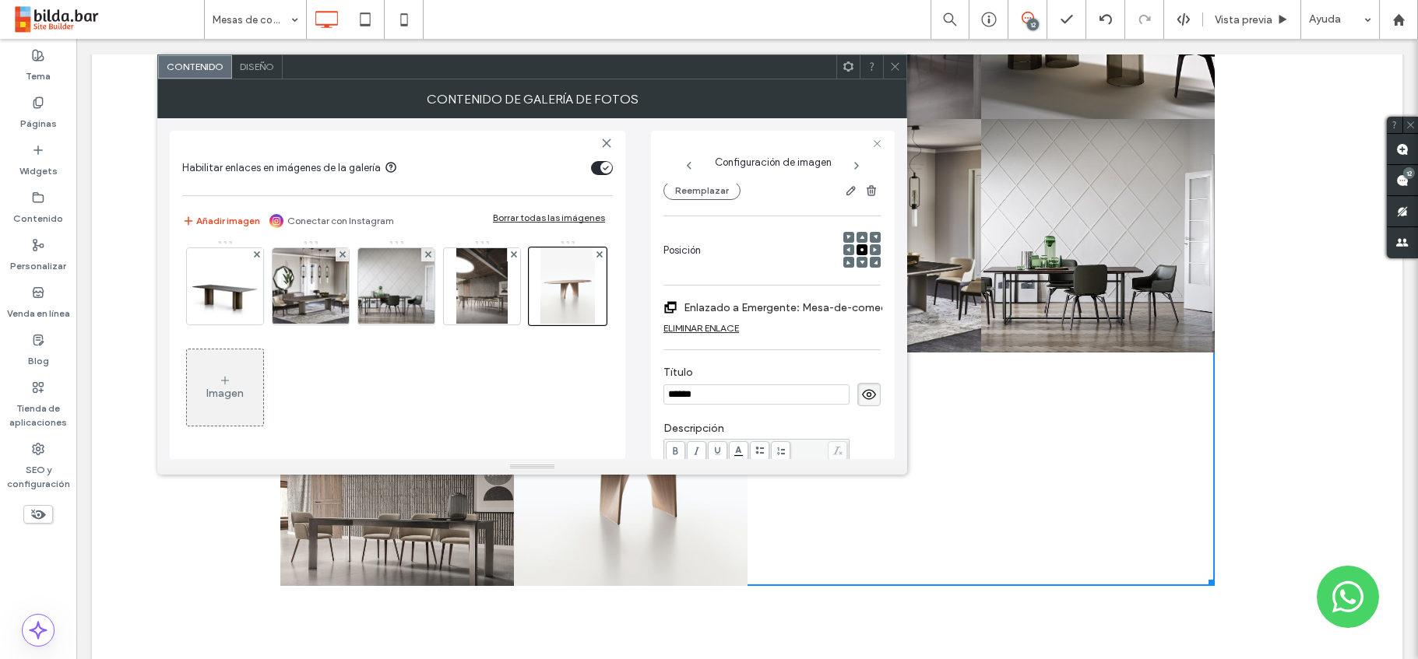
click at [244, 389] on div "Imagen" at bounding box center [224, 393] width 37 height 13
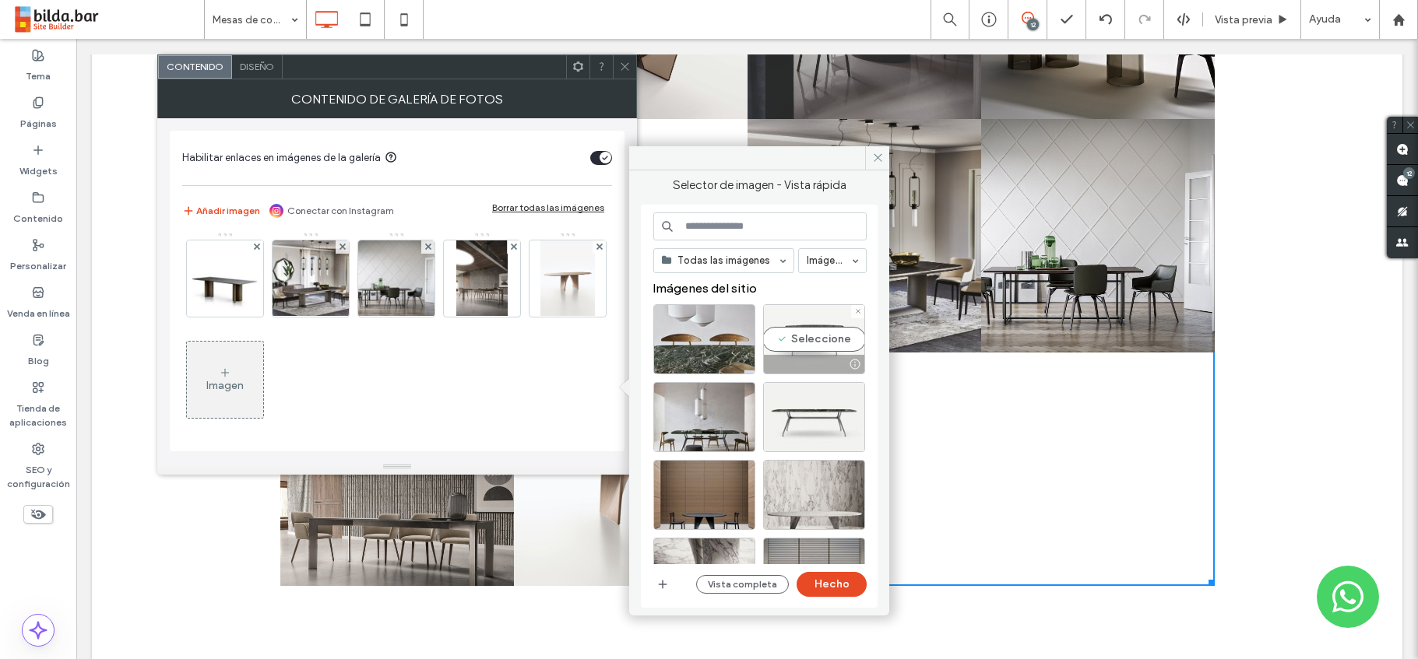
click at [800, 340] on div "Seleccione" at bounding box center [814, 339] width 102 height 70
click at [835, 585] on button "Hecho" at bounding box center [832, 584] width 70 height 25
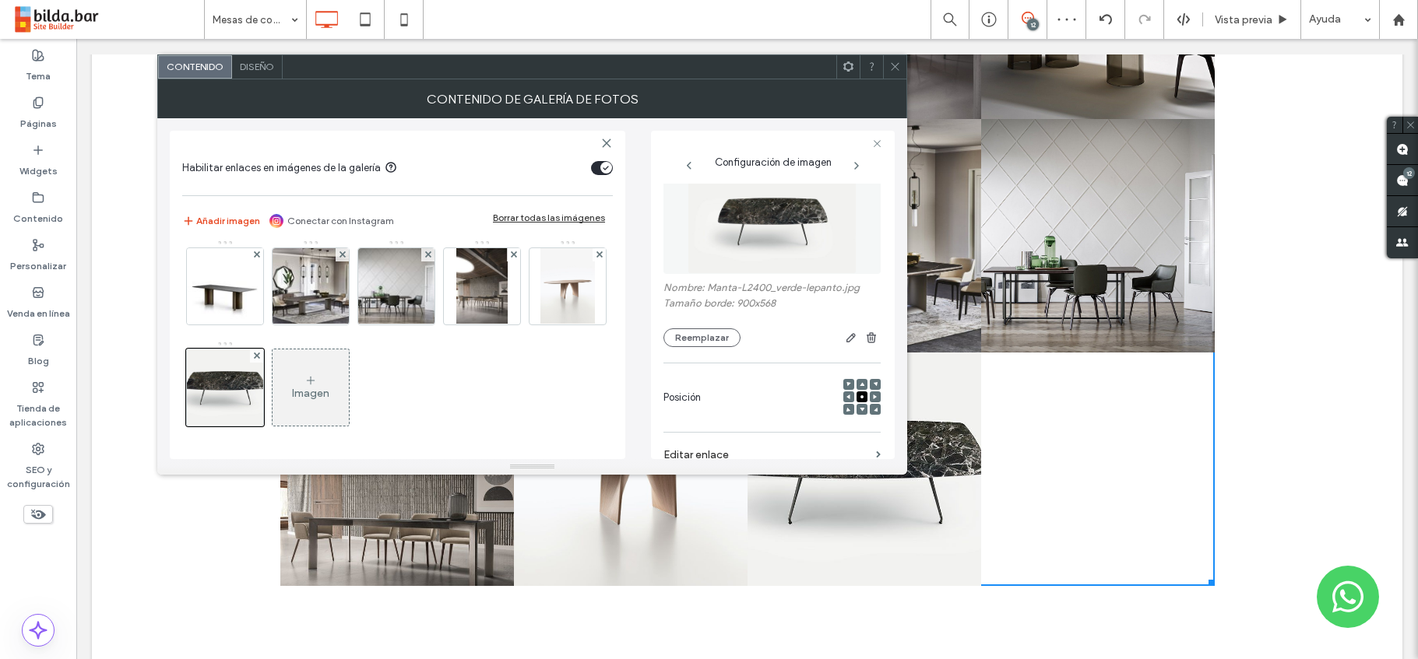
scroll to position [53, 0]
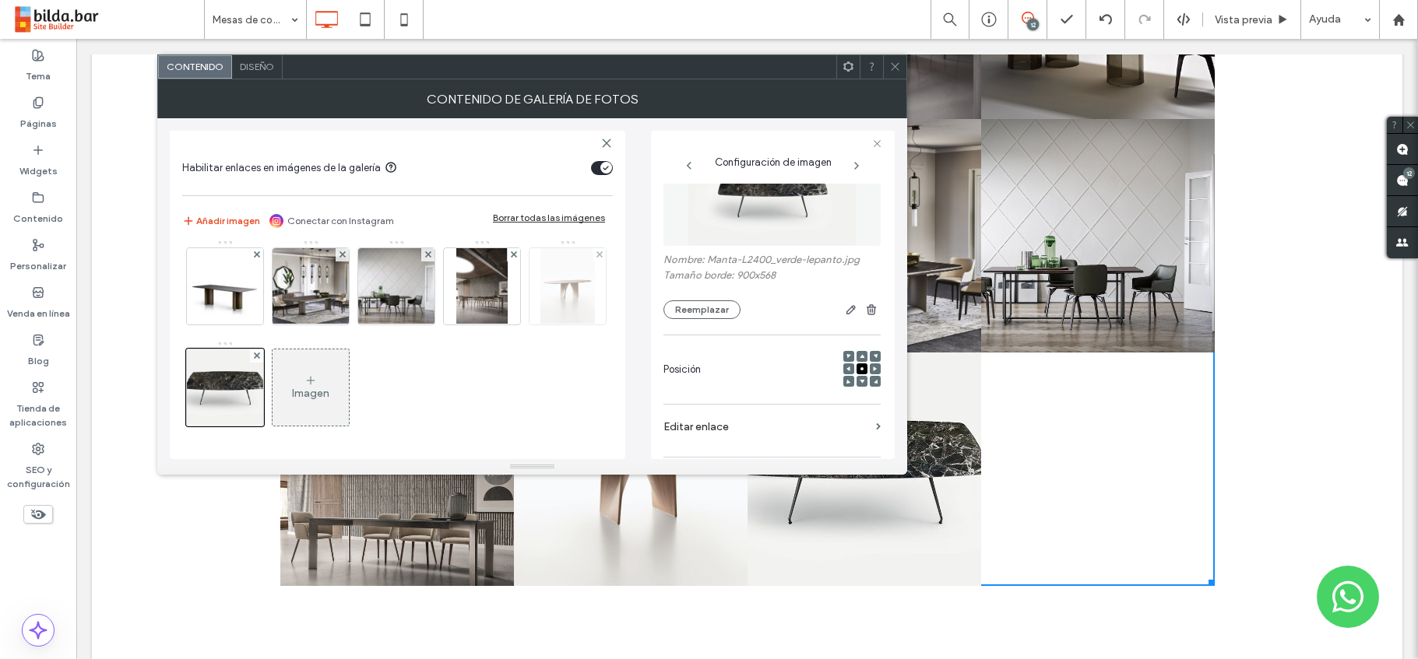
click at [540, 325] on img at bounding box center [567, 286] width 55 height 76
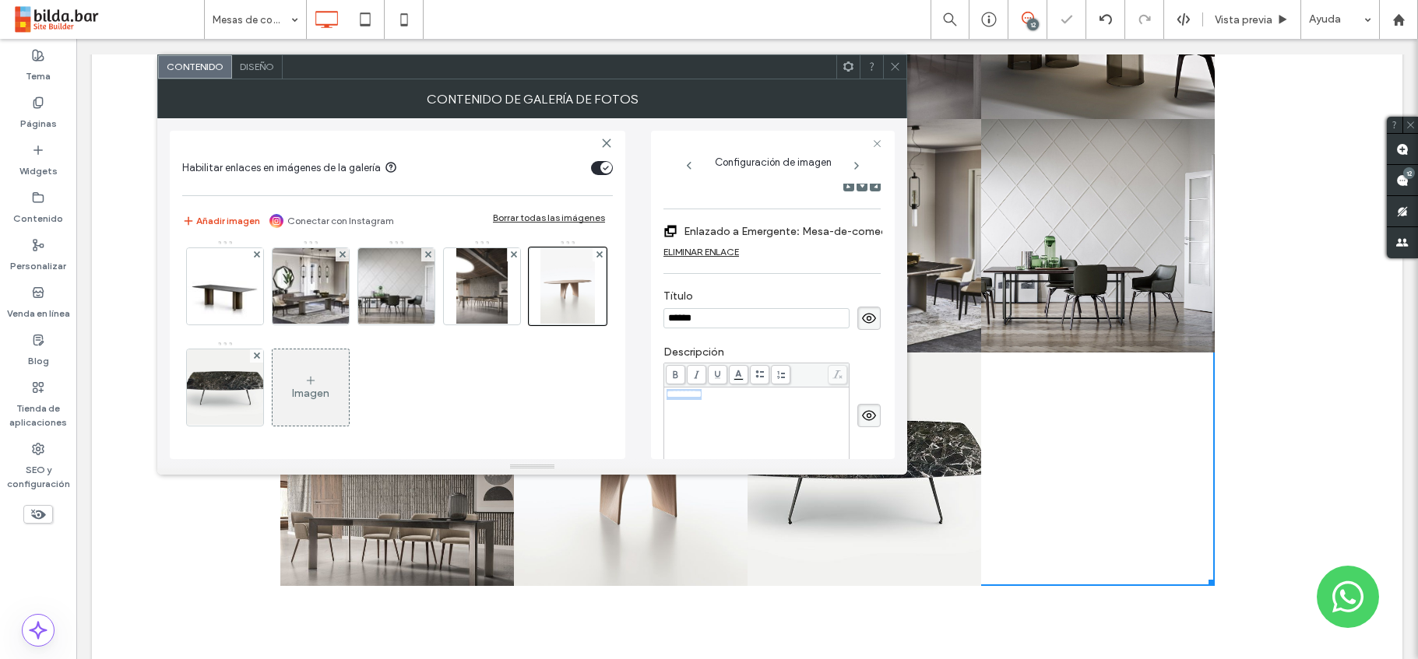
drag, startPoint x: 728, startPoint y: 396, endPoint x: 665, endPoint y: 398, distance: 63.1
click at [666, 398] on div "*********" at bounding box center [756, 428] width 181 height 78
copy span "*********"
click at [329, 397] on div "Imagen" at bounding box center [310, 393] width 37 height 13
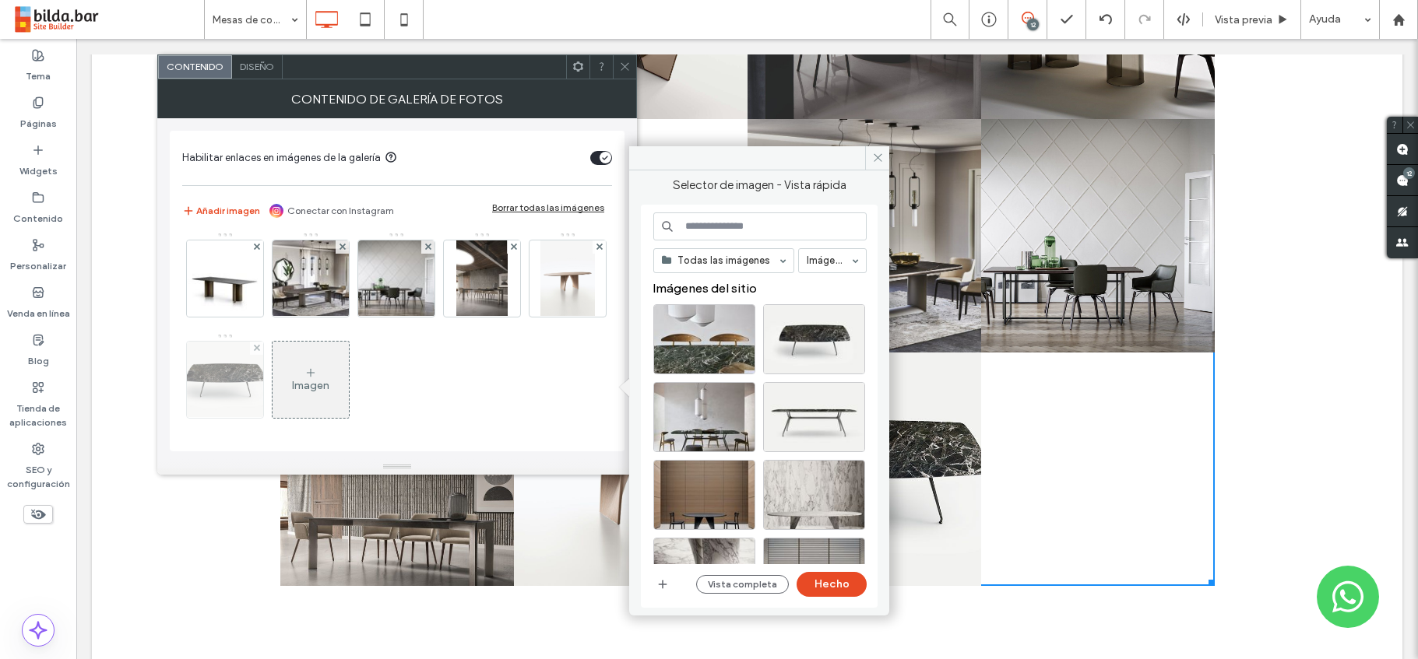
click at [285, 386] on img at bounding box center [224, 380] width 121 height 76
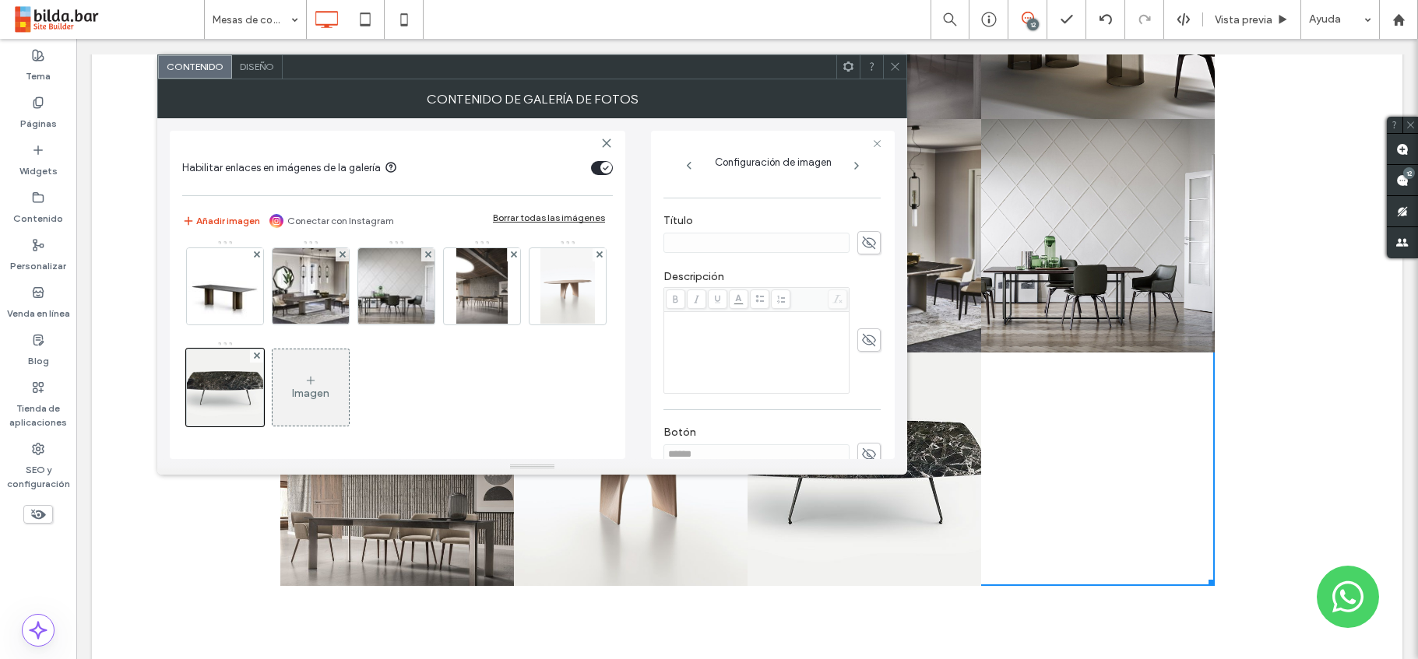
scroll to position [314, 0]
click at [692, 329] on div "Rich Text Editor" at bounding box center [756, 351] width 181 height 78
click at [681, 319] on div "Rich Text Editor" at bounding box center [756, 317] width 181 height 11
click at [862, 245] on use at bounding box center [869, 241] width 14 height 12
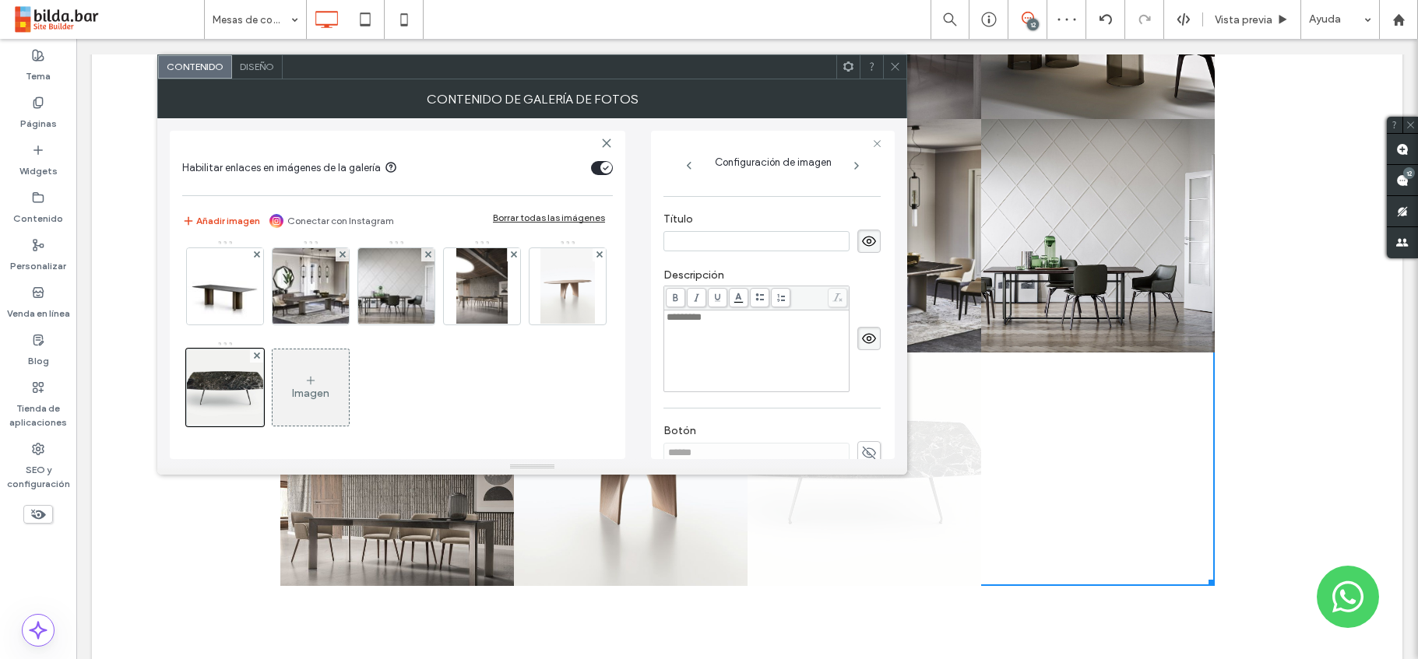
click at [725, 242] on input at bounding box center [756, 241] width 186 height 20
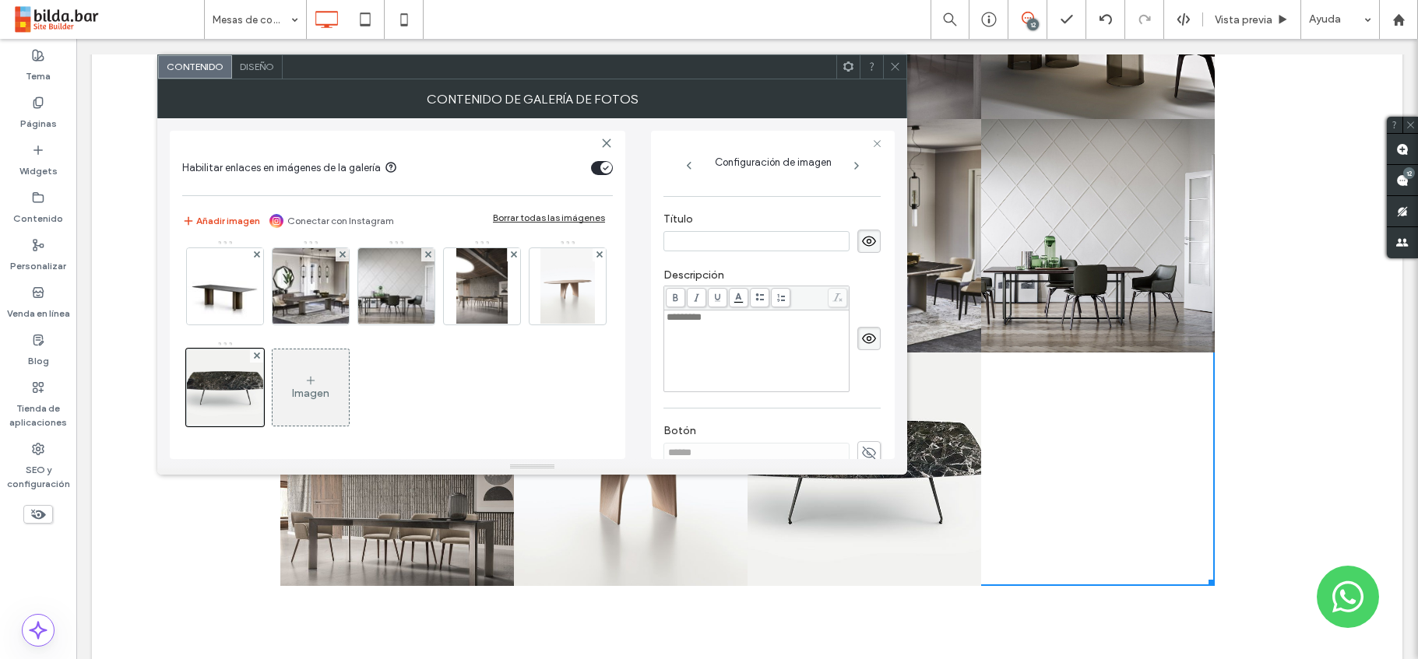
paste input "*****"
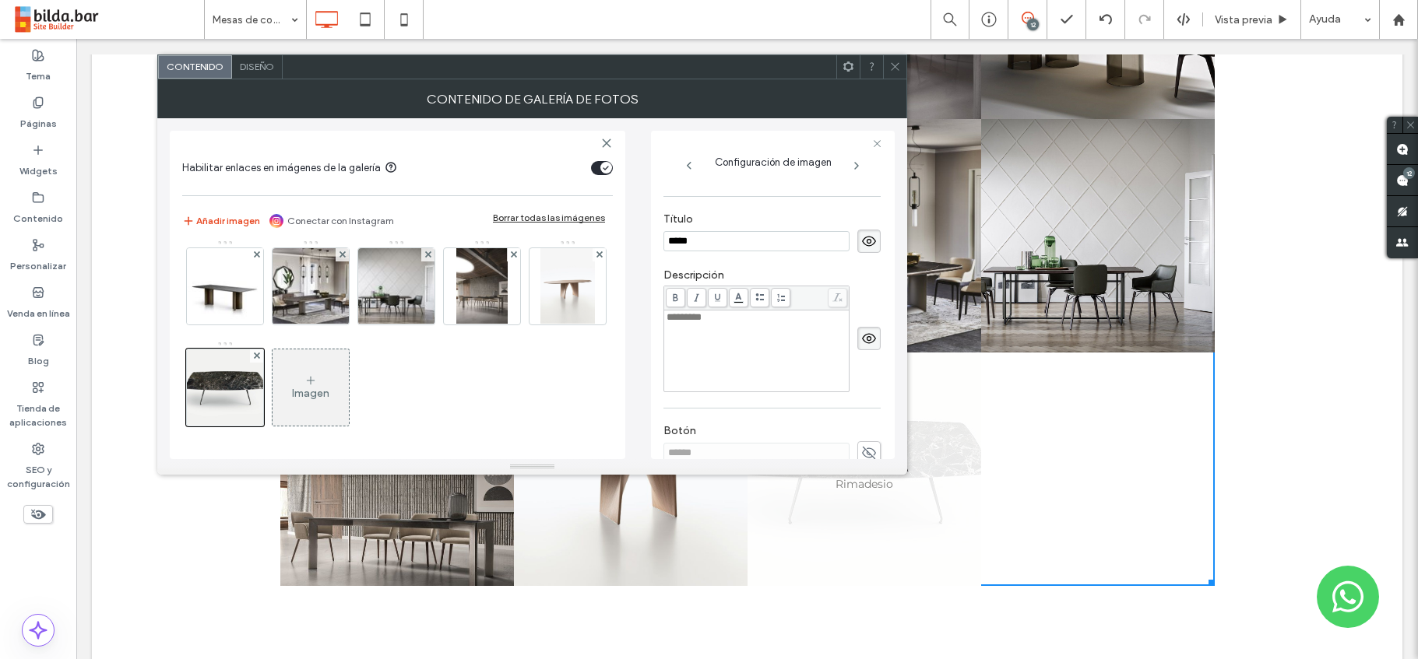
click at [676, 242] on input "*****" at bounding box center [756, 241] width 186 height 20
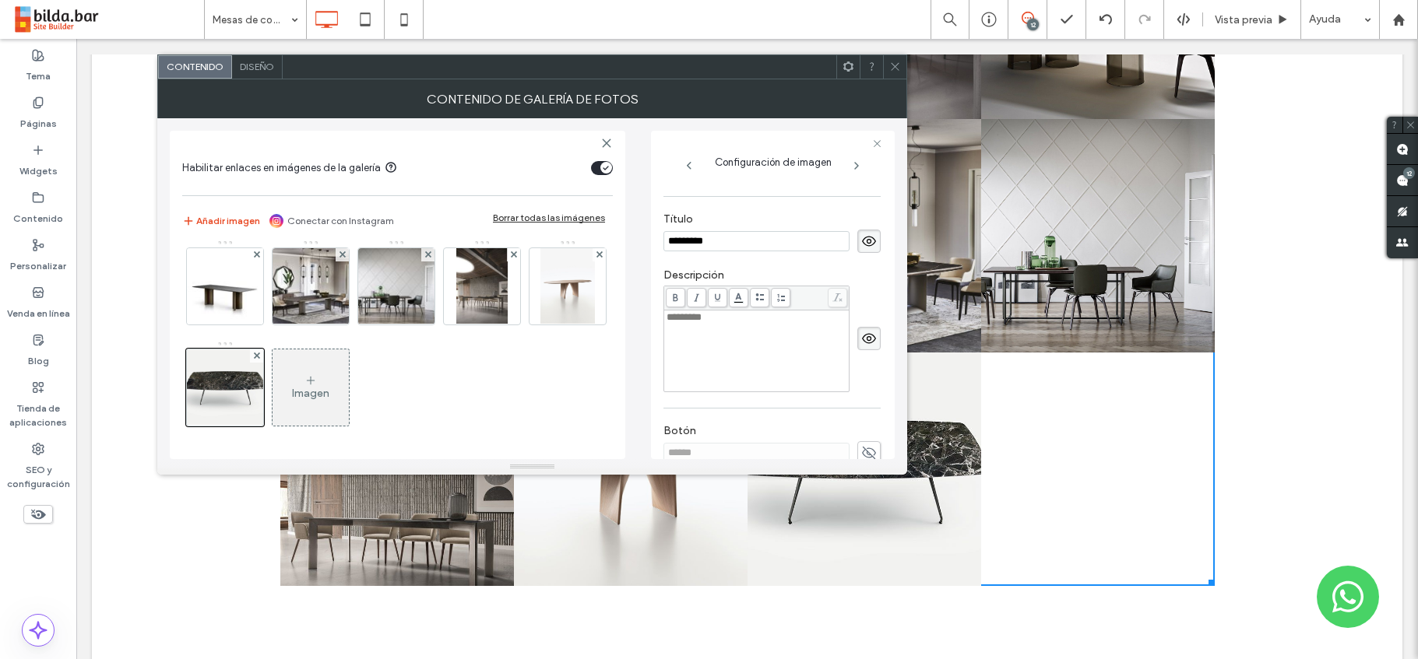
drag, startPoint x: 699, startPoint y: 241, endPoint x: 736, endPoint y: 242, distance: 36.6
click at [736, 242] on input "*********" at bounding box center [756, 241] width 186 height 20
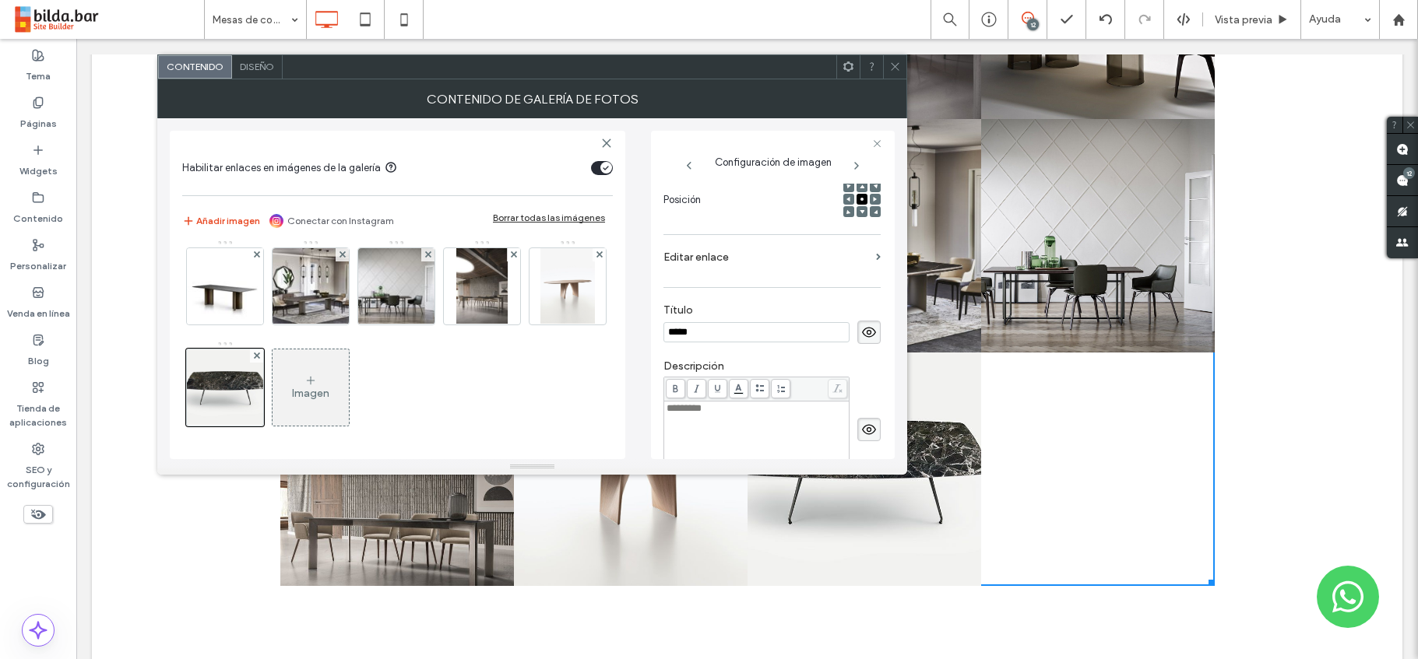
scroll to position [243, 0]
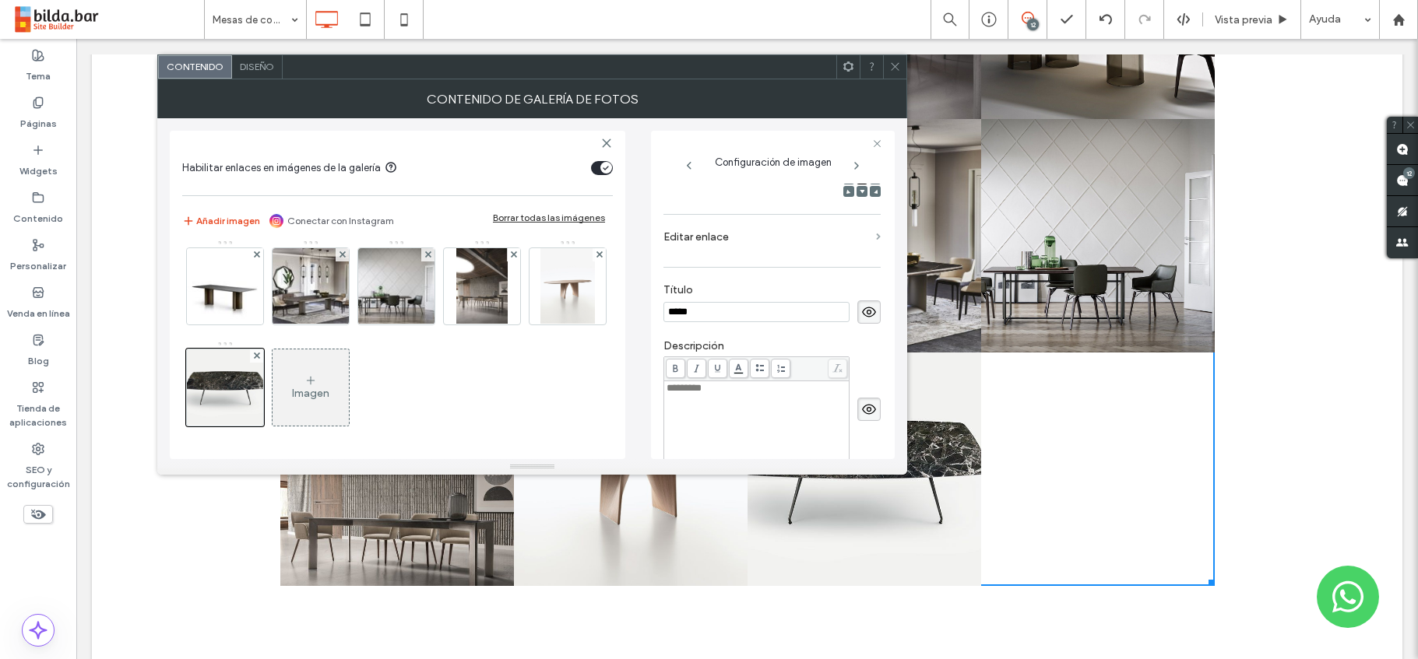
type input "*****"
click at [876, 238] on span at bounding box center [878, 237] width 5 height 7
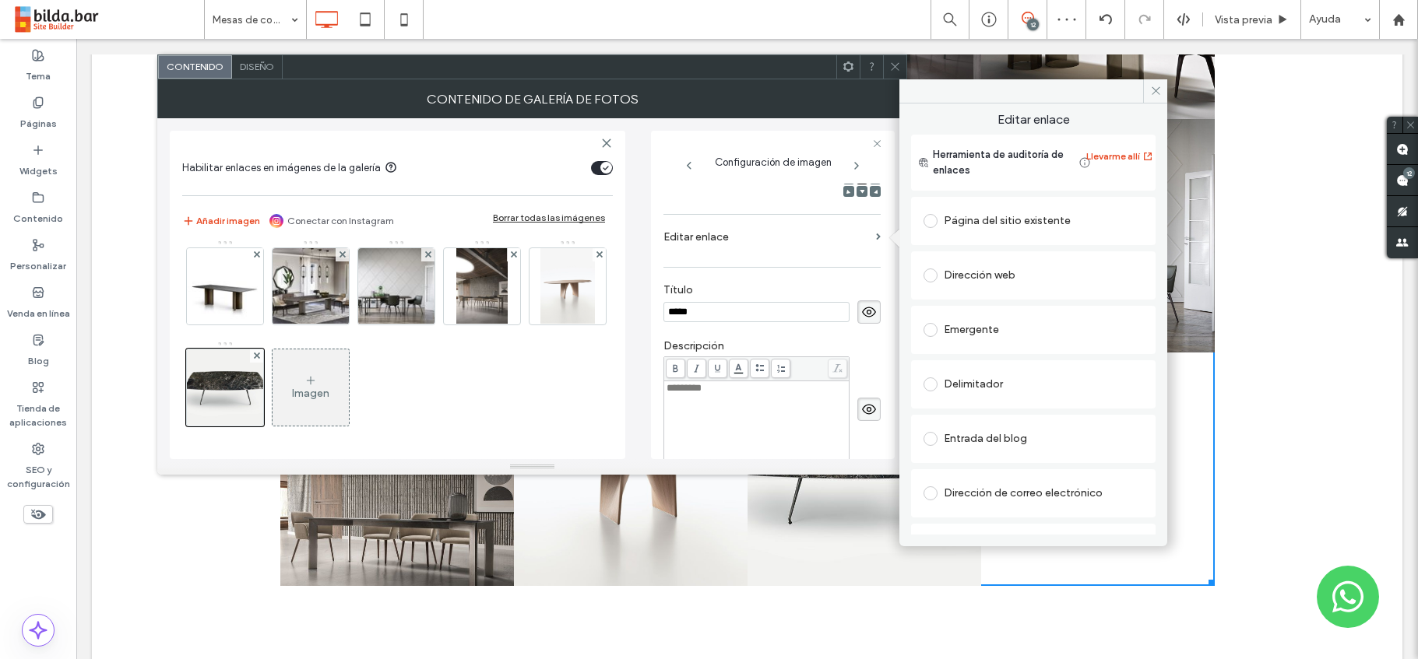
click at [935, 329] on span at bounding box center [930, 330] width 14 height 14
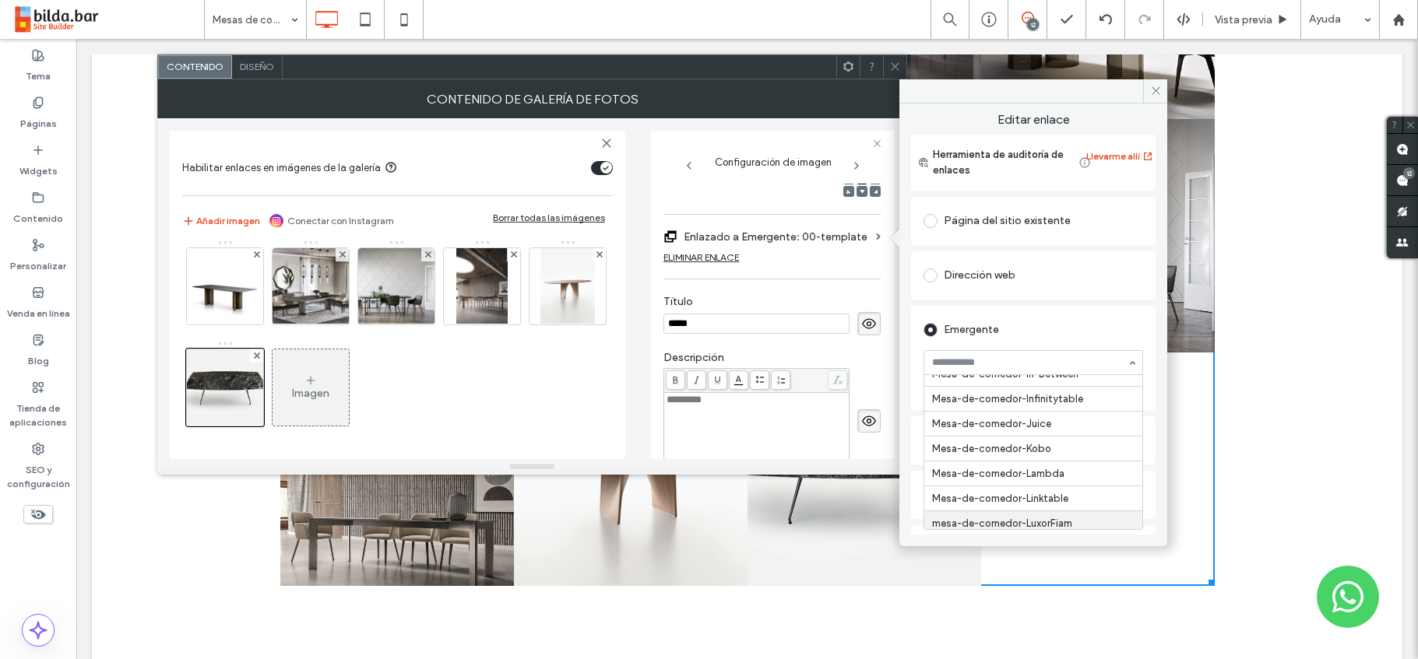
scroll to position [8956, 0]
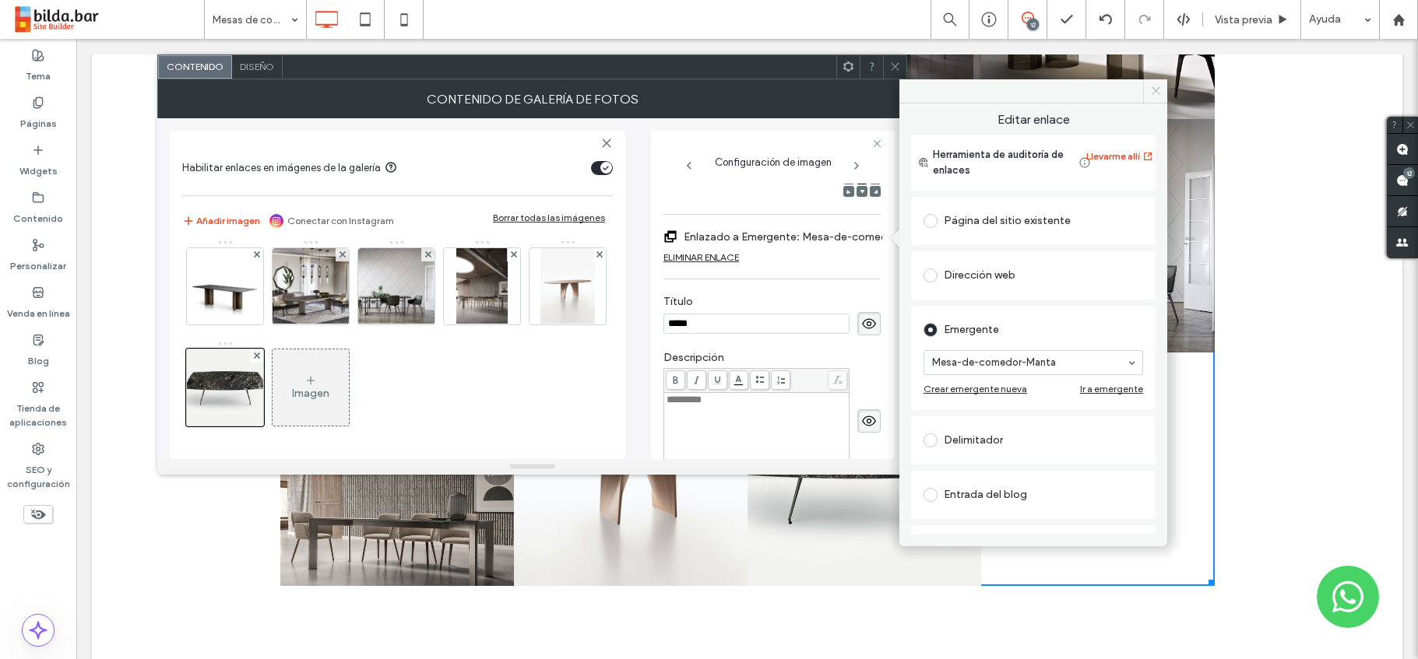
click at [1151, 87] on icon at bounding box center [1156, 91] width 12 height 12
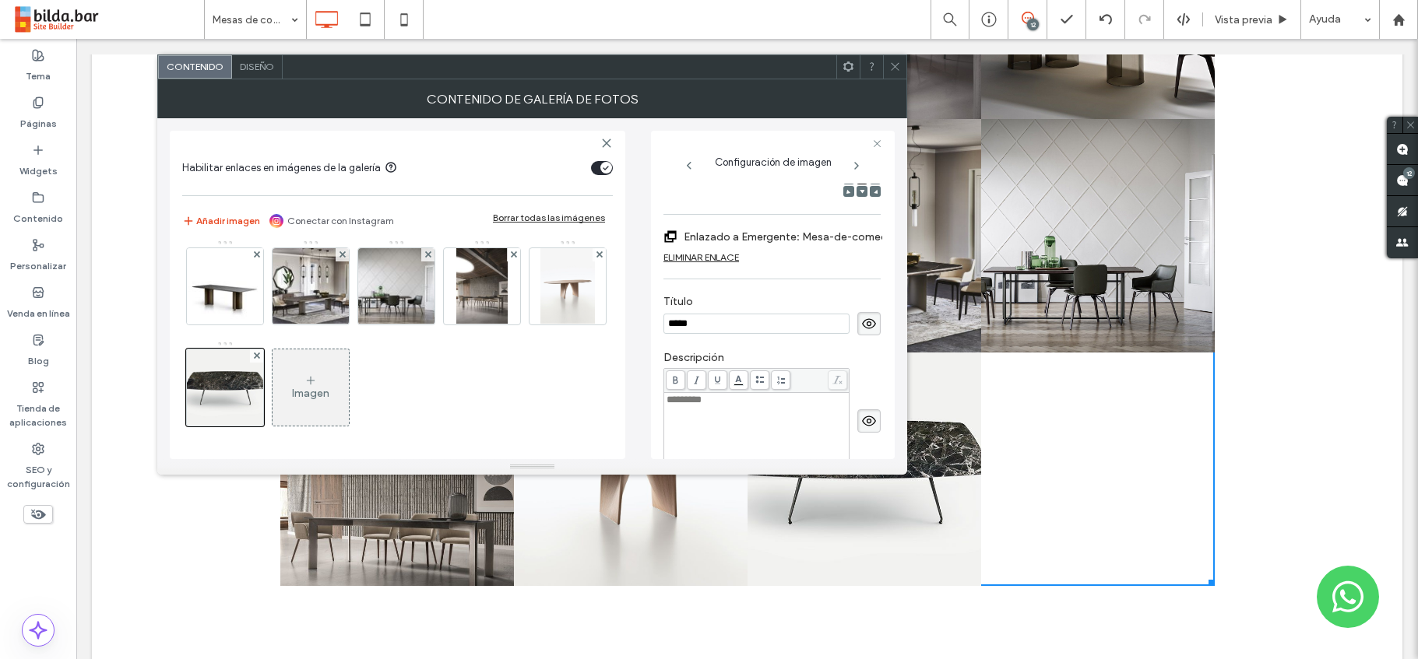
click at [896, 65] on use at bounding box center [895, 67] width 8 height 8
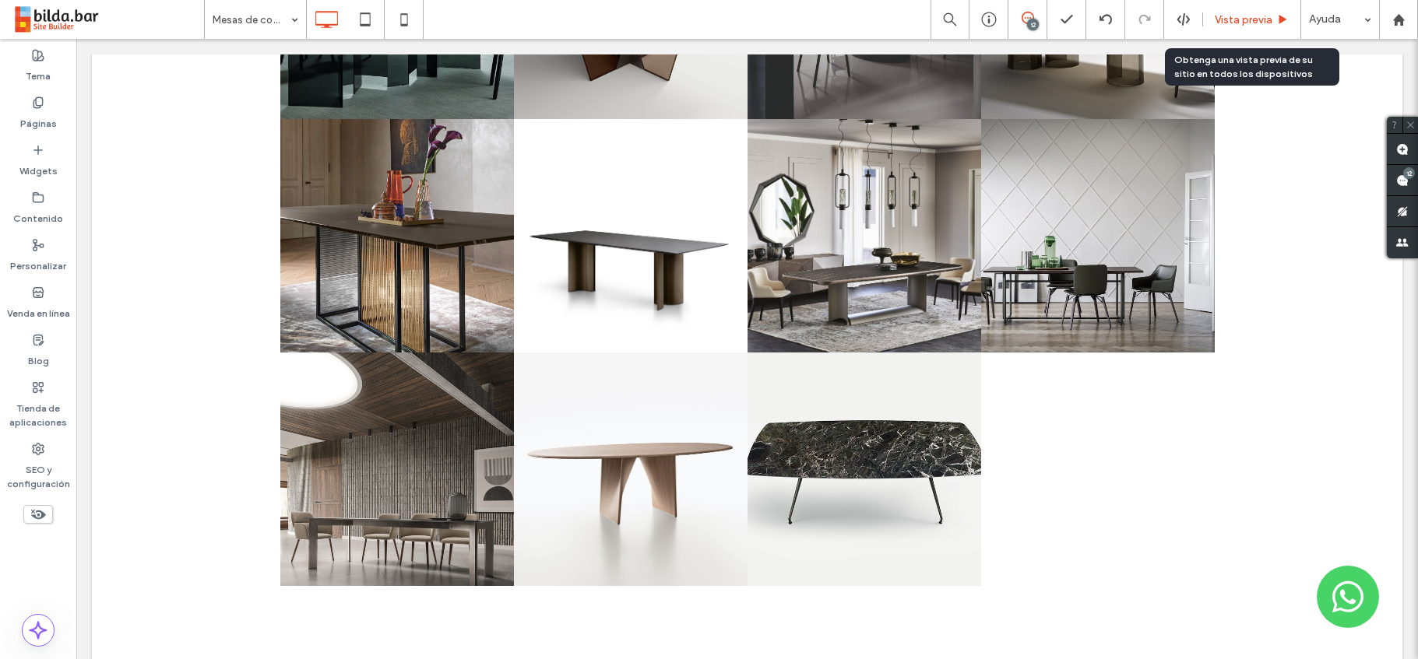
click at [1245, 16] on span "Vista previa" at bounding box center [1244, 19] width 58 height 13
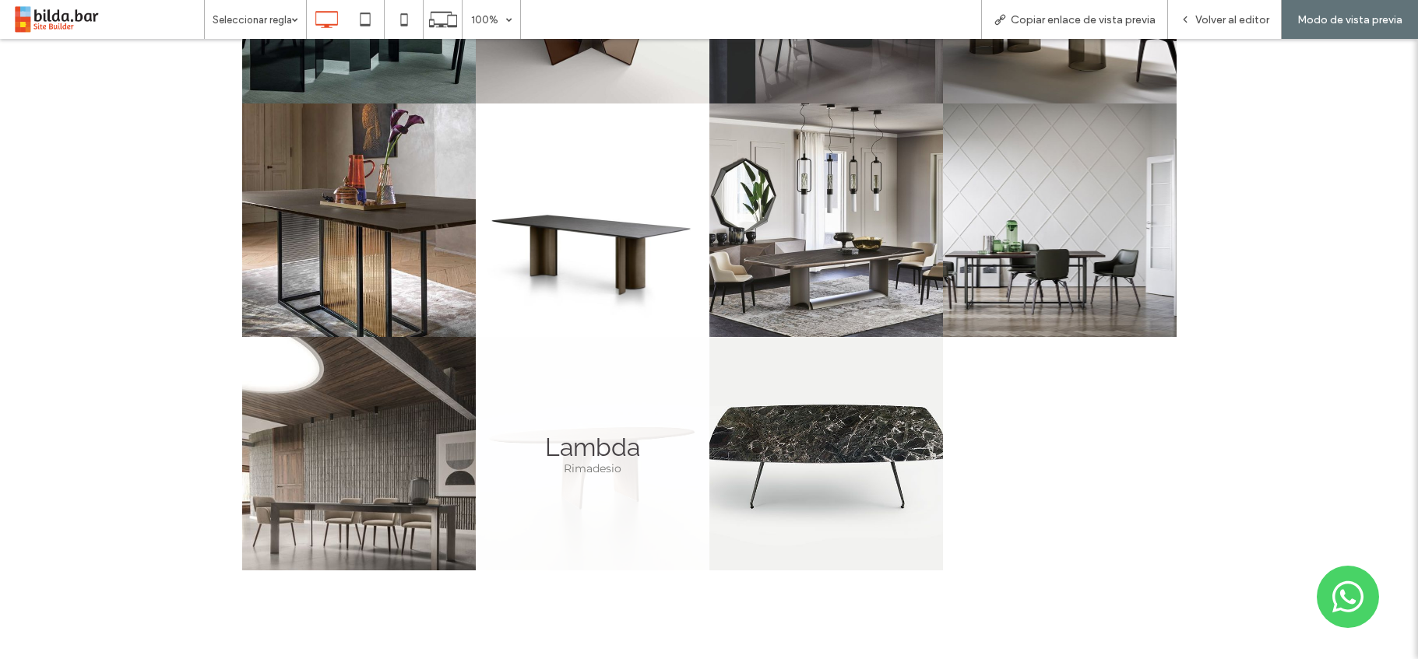
click at [594, 388] on link at bounding box center [593, 454] width 234 height 234
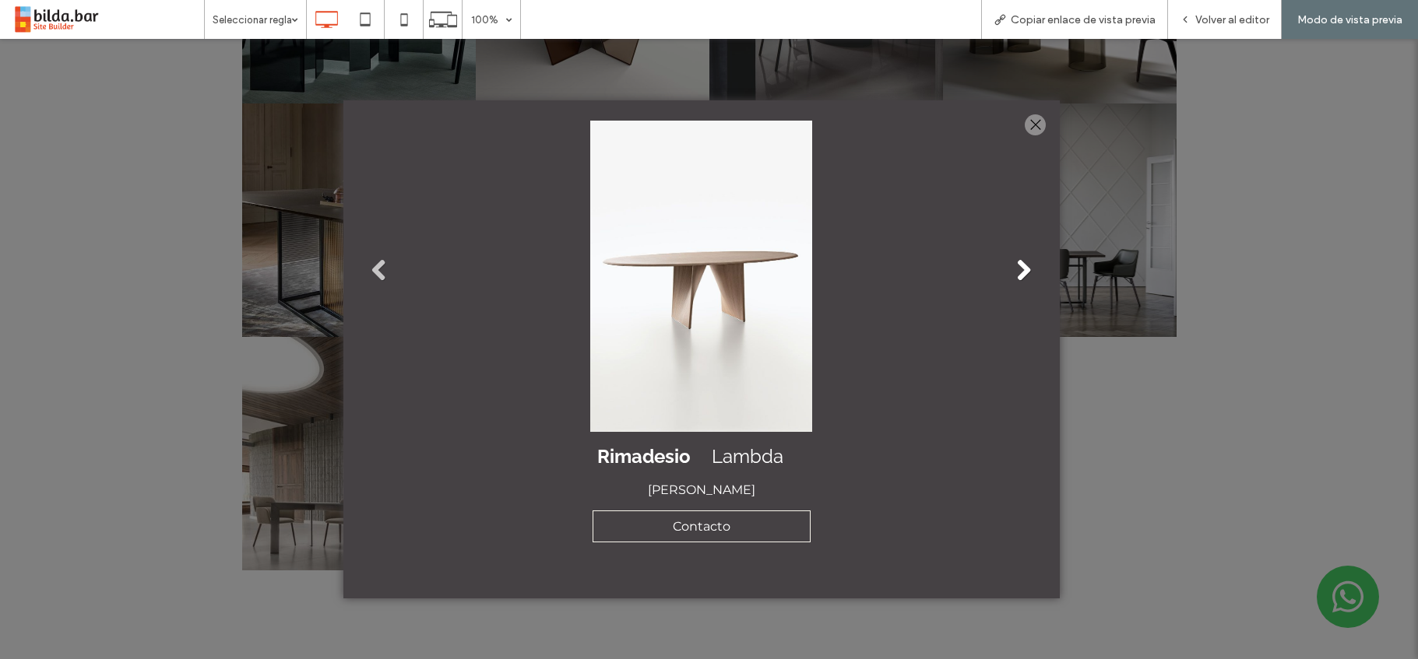
click at [1017, 269] on link "Next" at bounding box center [1023, 270] width 23 height 23
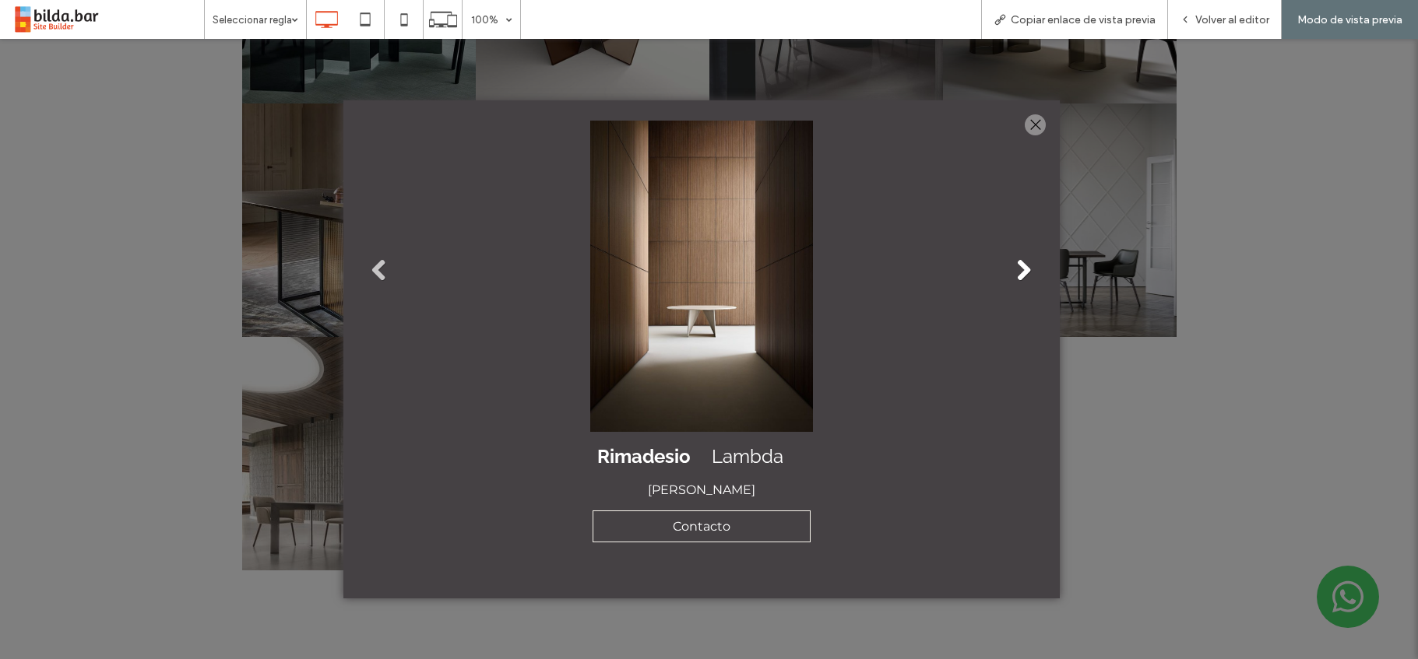
click at [1017, 269] on link "Next" at bounding box center [1023, 270] width 23 height 23
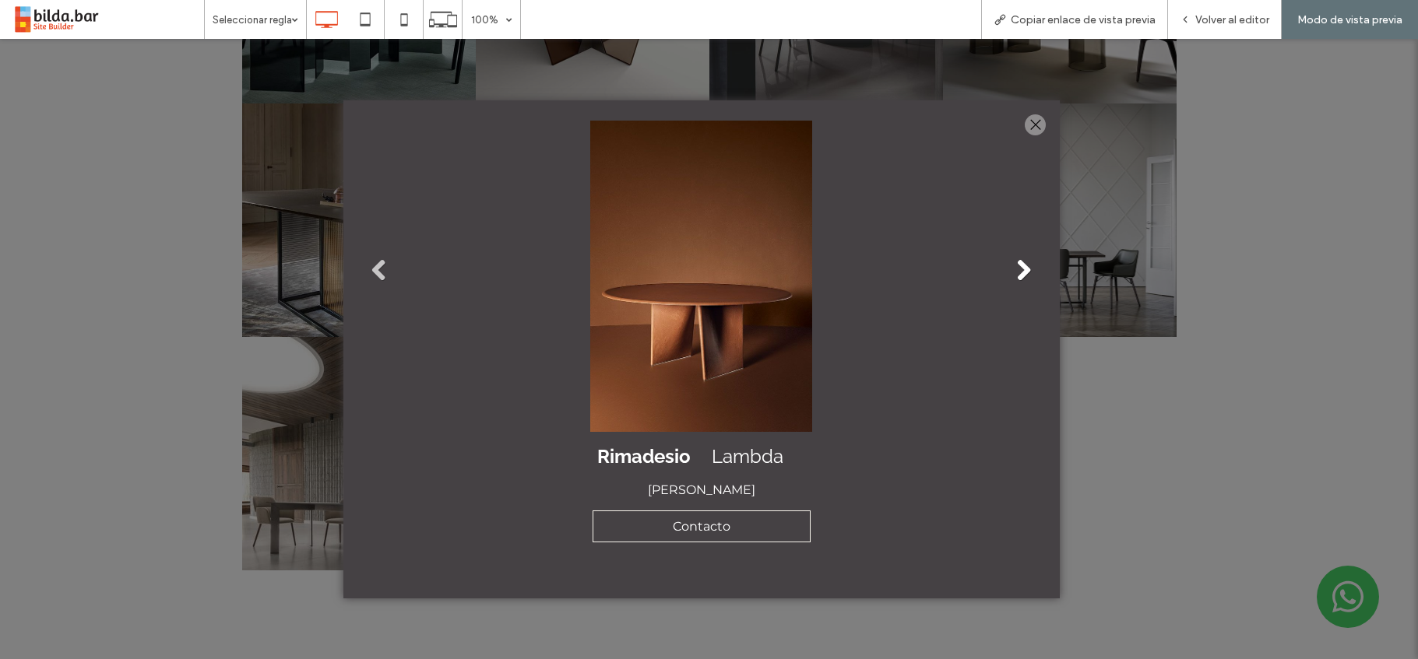
click at [1017, 269] on link "Next" at bounding box center [1023, 270] width 23 height 23
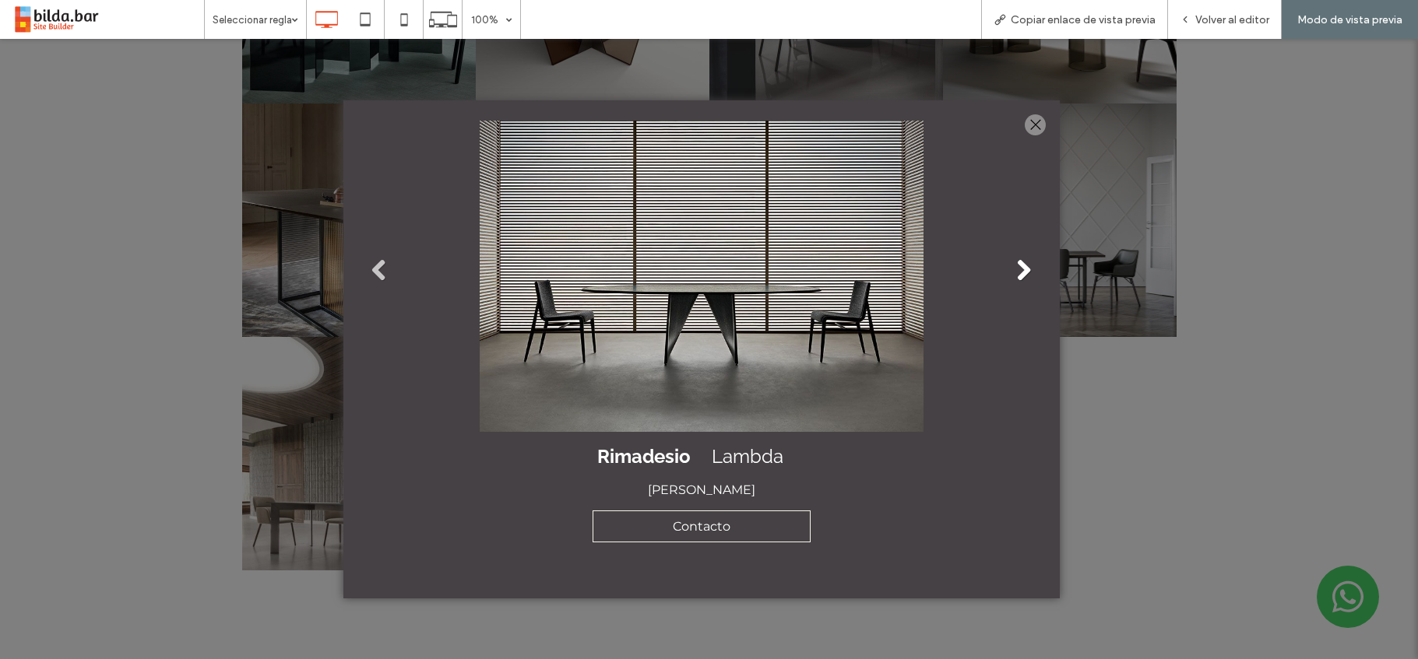
click at [1017, 269] on link "Next" at bounding box center [1023, 270] width 23 height 23
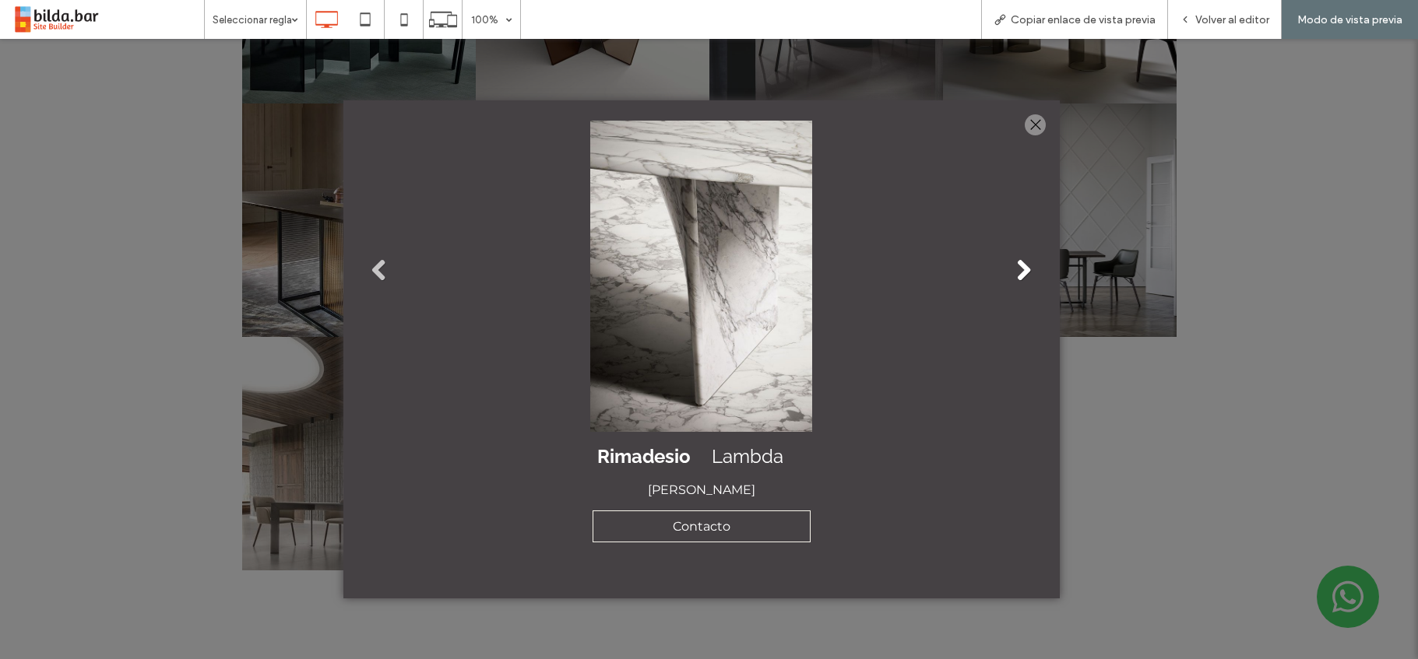
click at [1017, 269] on link "Next" at bounding box center [1023, 270] width 23 height 23
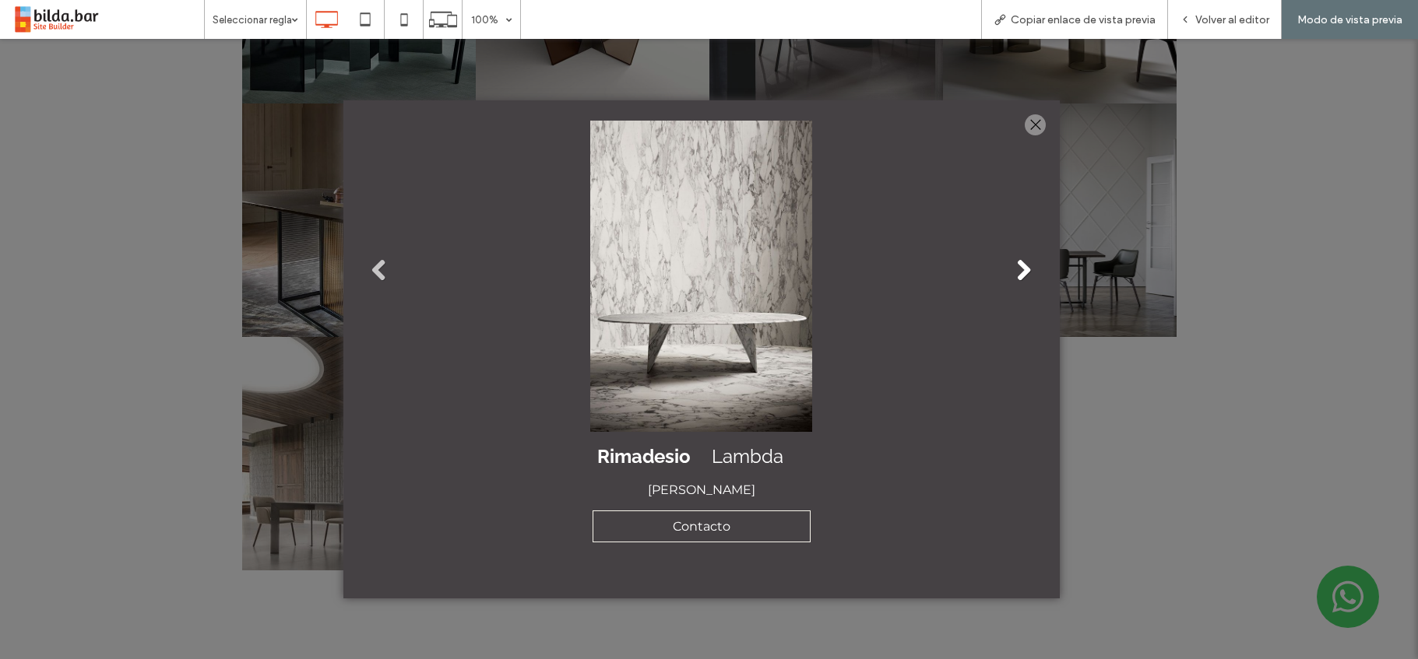
click at [1017, 269] on link "Next" at bounding box center [1023, 270] width 23 height 23
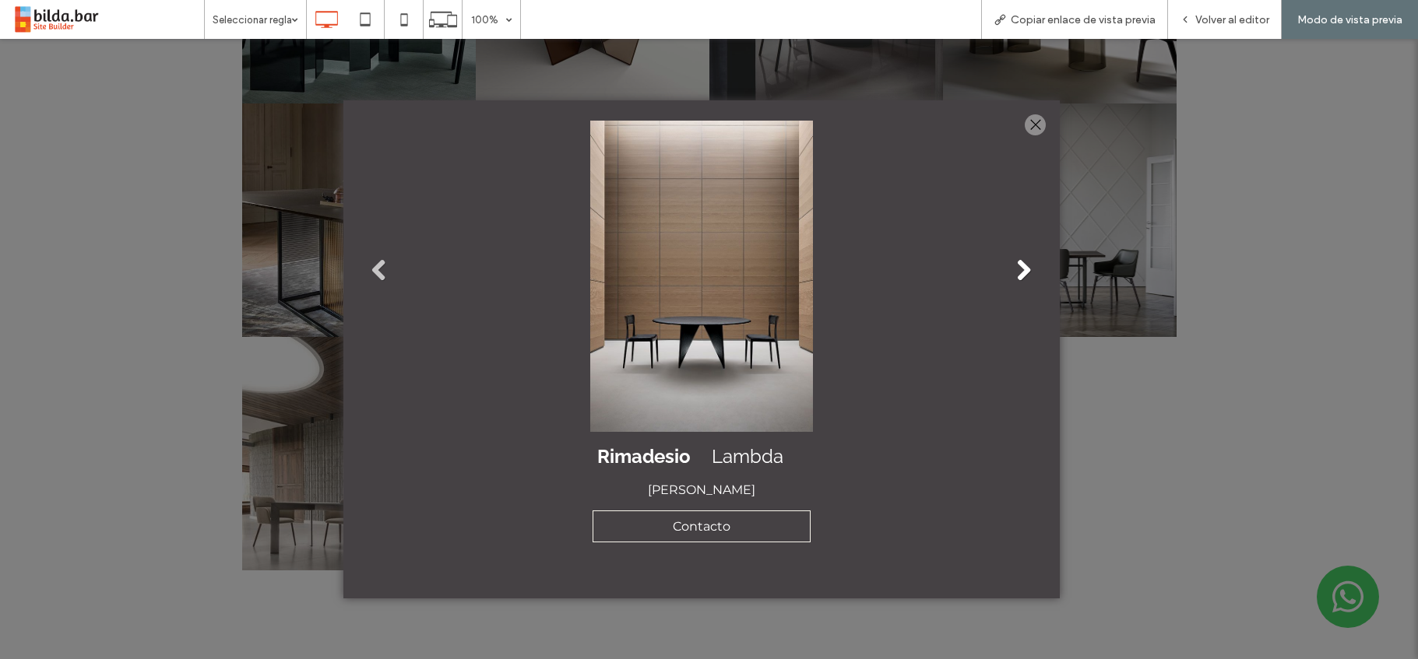
click at [1017, 269] on link "Next" at bounding box center [1023, 270] width 23 height 23
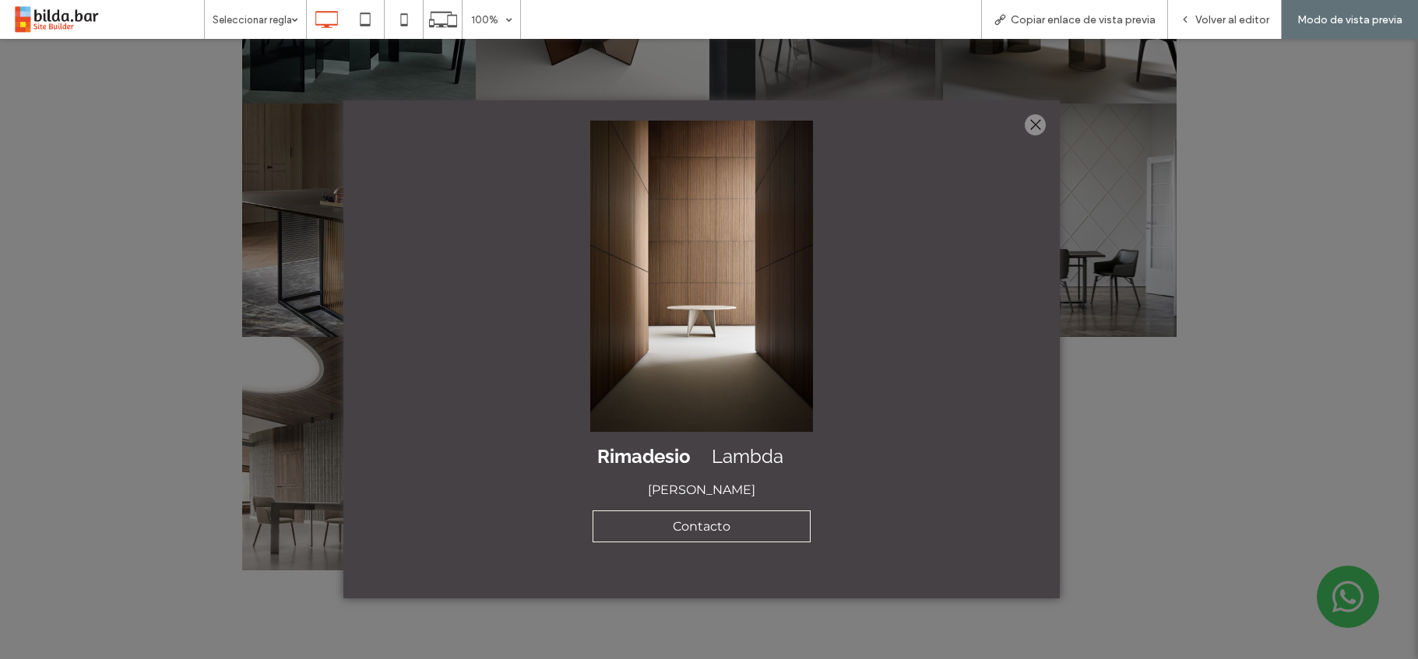
click at [1039, 127] on div at bounding box center [1035, 124] width 21 height 21
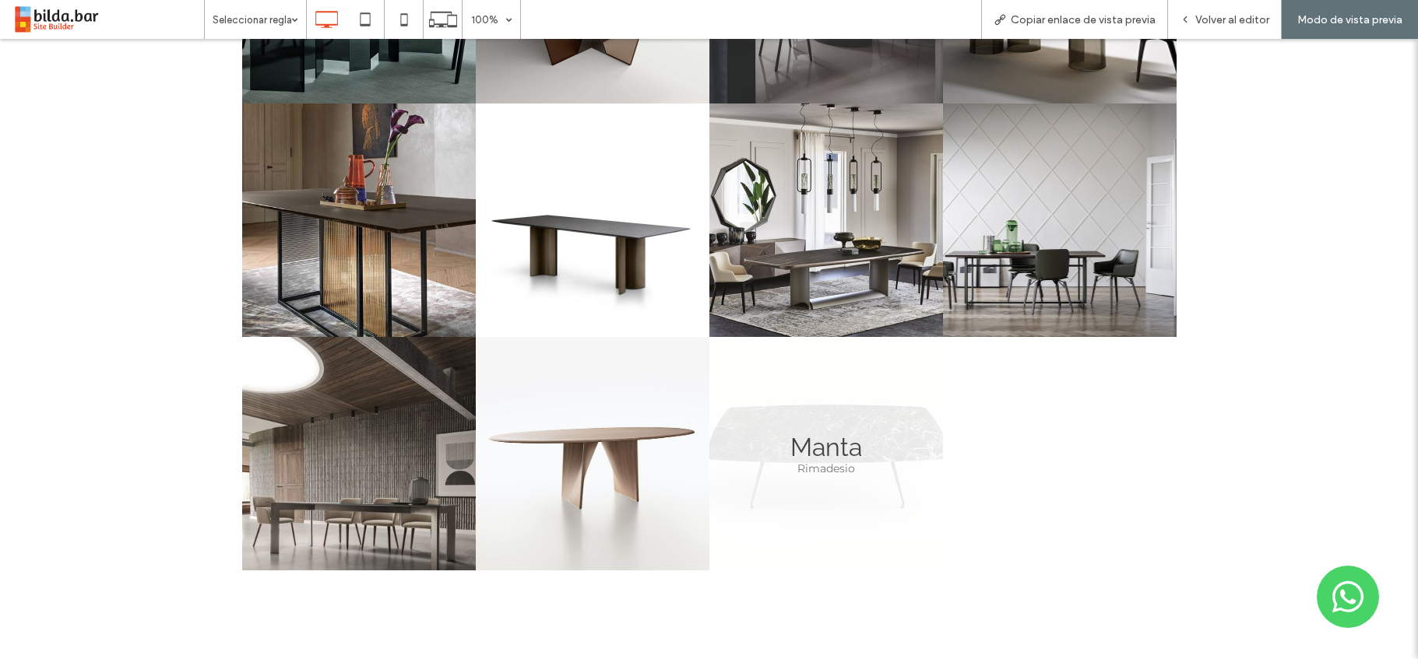
click at [792, 470] on link at bounding box center [826, 454] width 234 height 234
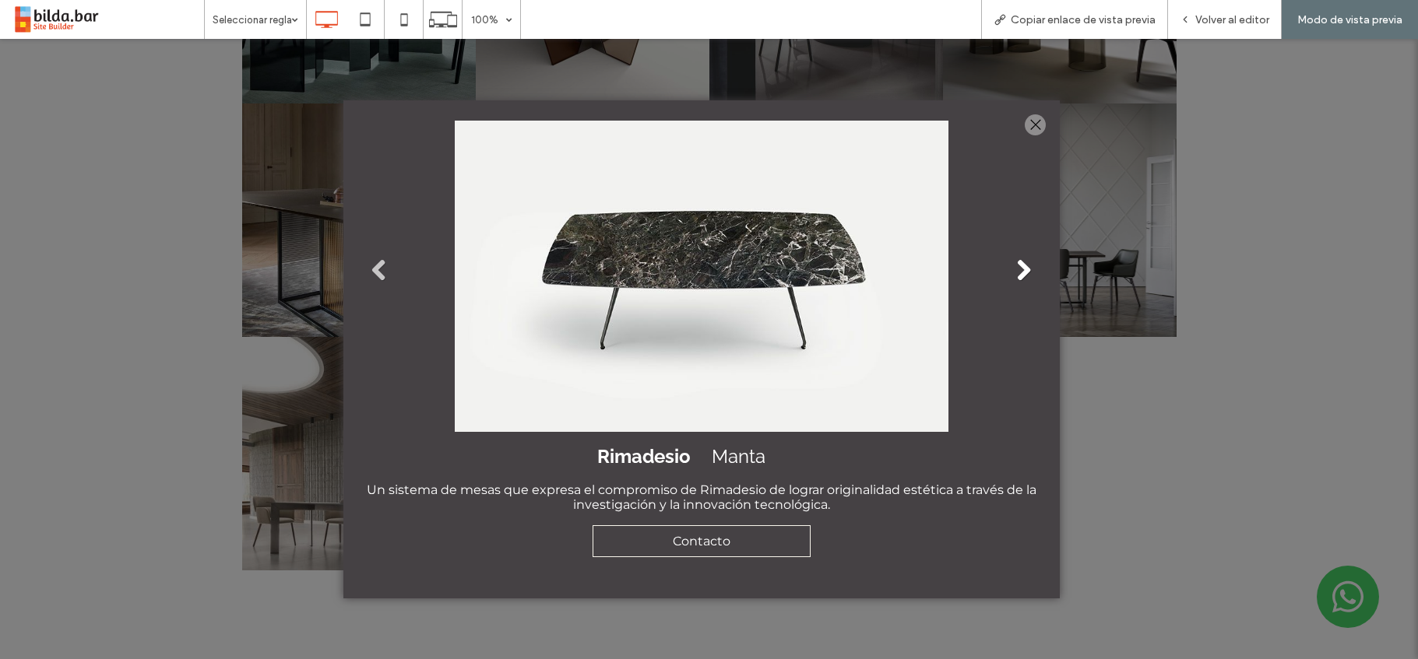
click at [1022, 272] on link "Next" at bounding box center [1023, 270] width 23 height 23
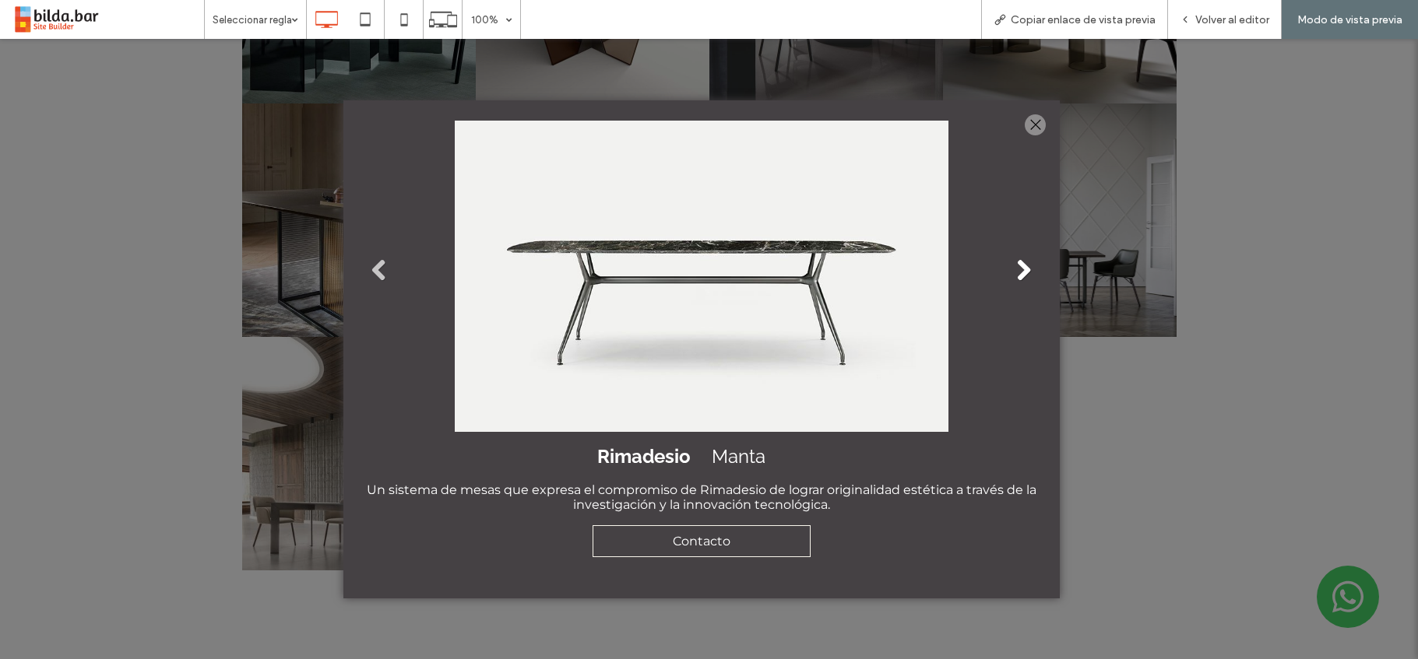
click at [1022, 272] on link "Next" at bounding box center [1023, 270] width 23 height 23
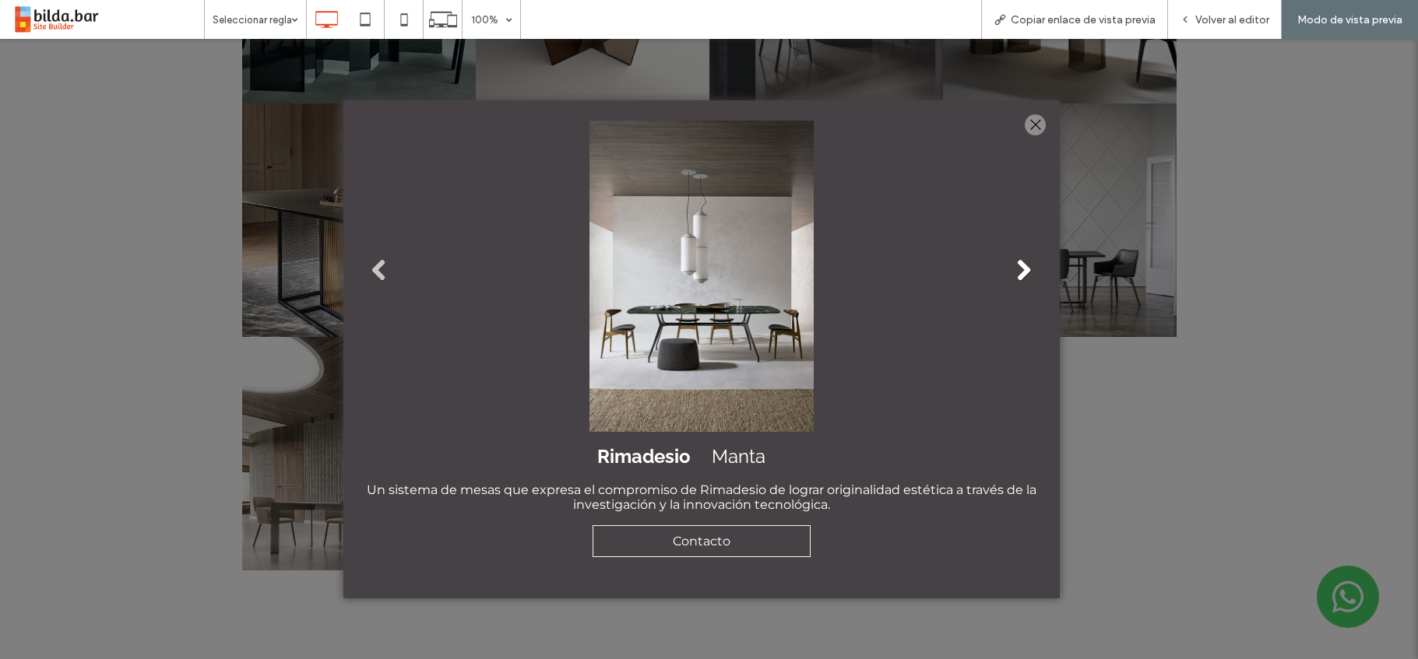
click at [1022, 272] on link "Next" at bounding box center [1023, 270] width 23 height 23
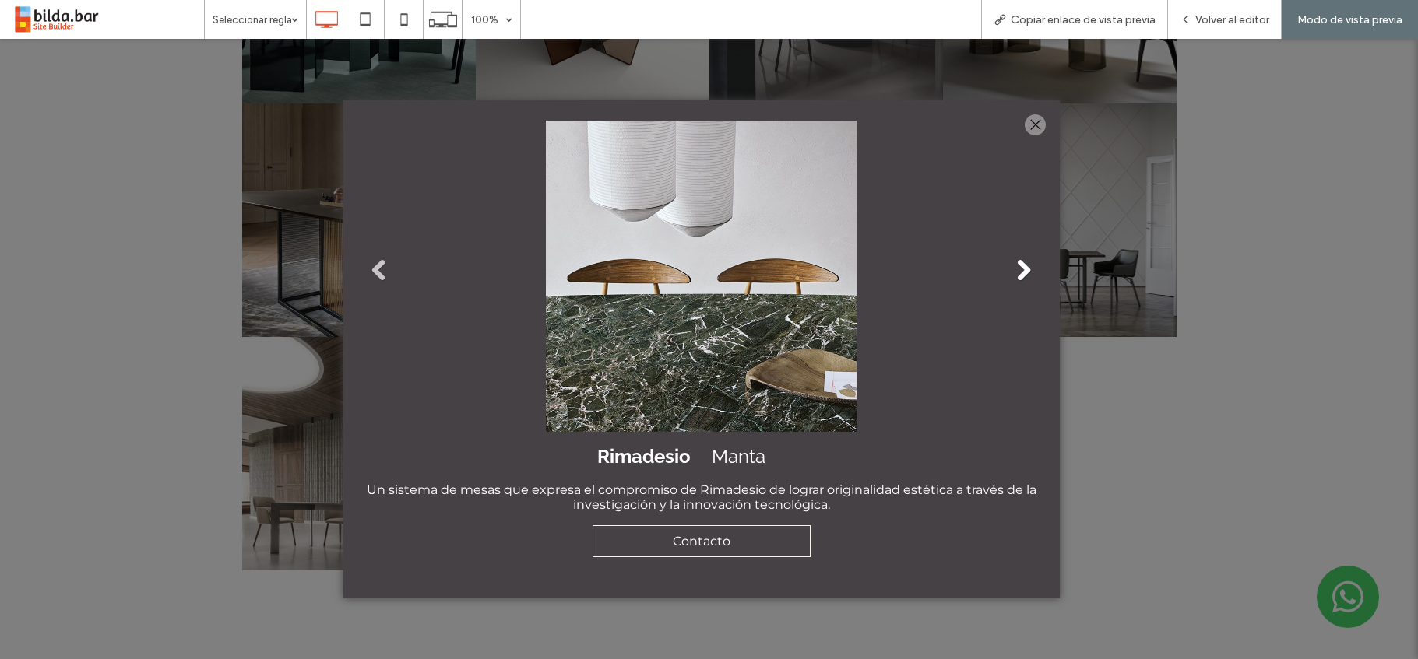
click at [1022, 272] on link "Next" at bounding box center [1023, 270] width 23 height 23
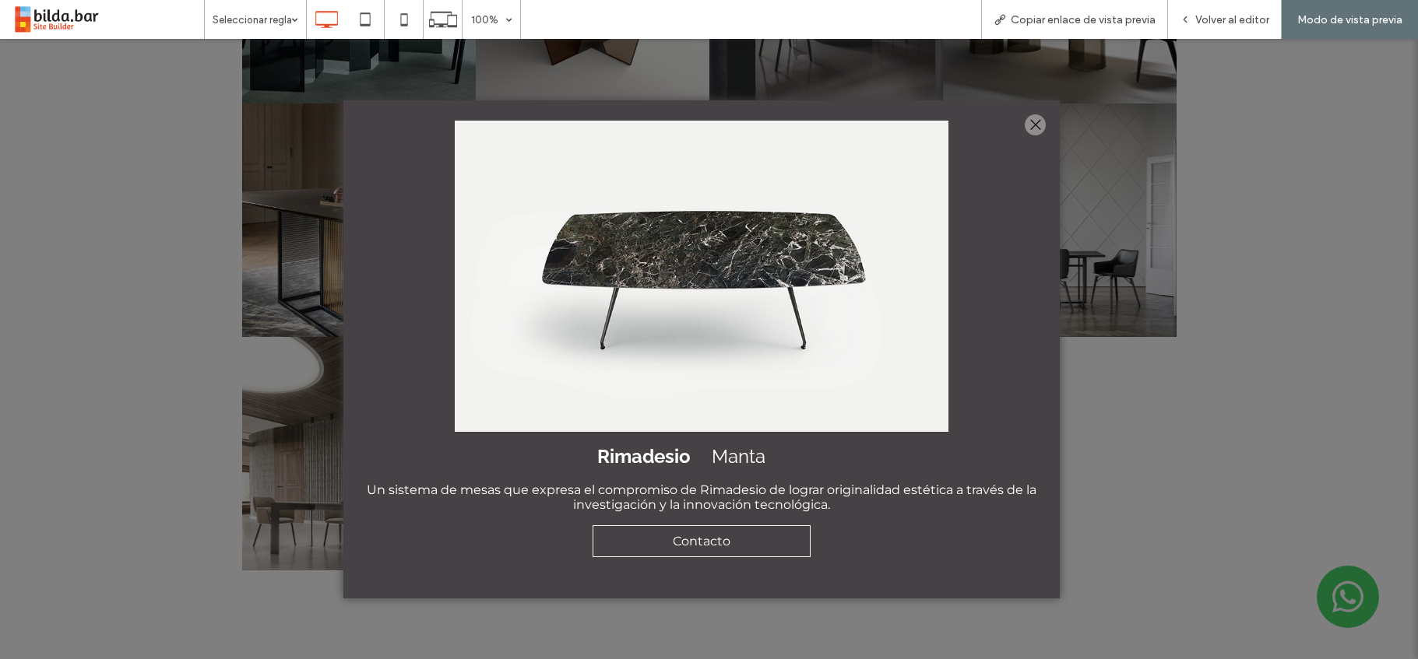
click at [1033, 124] on div at bounding box center [1035, 124] width 21 height 21
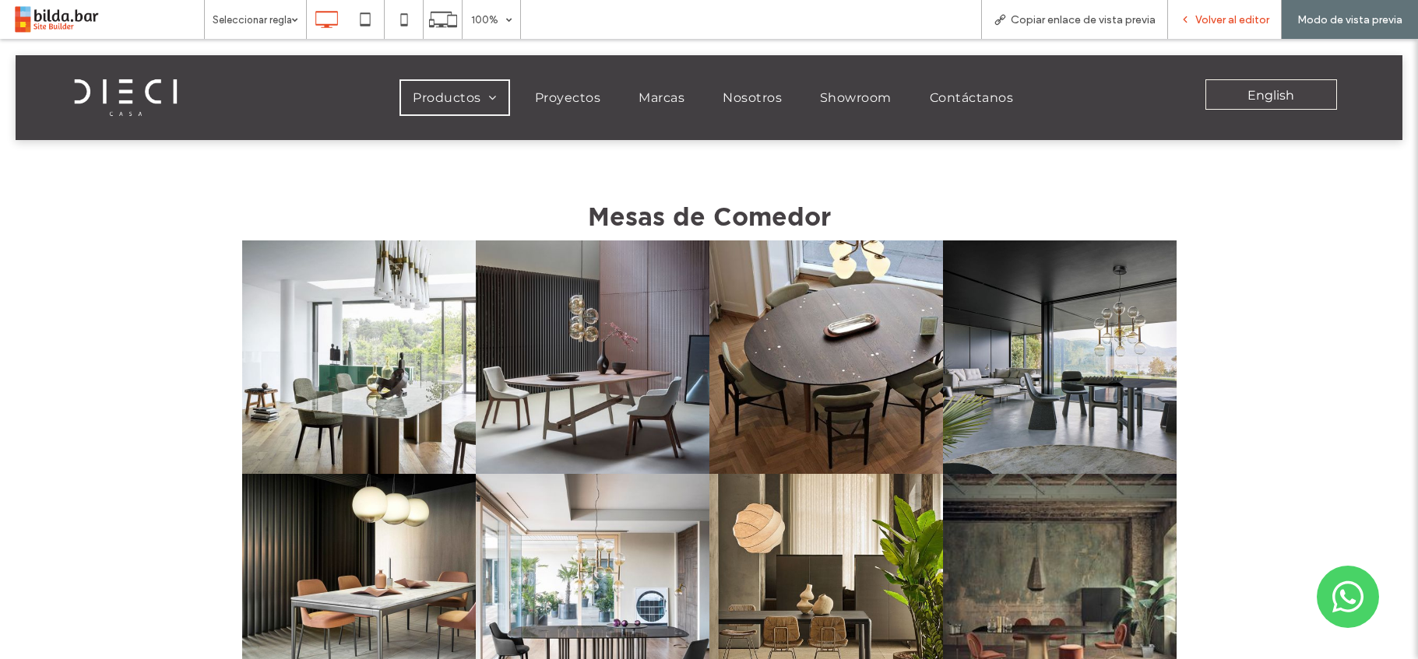
click at [1240, 22] on span "Volver al editor" at bounding box center [1232, 19] width 74 height 13
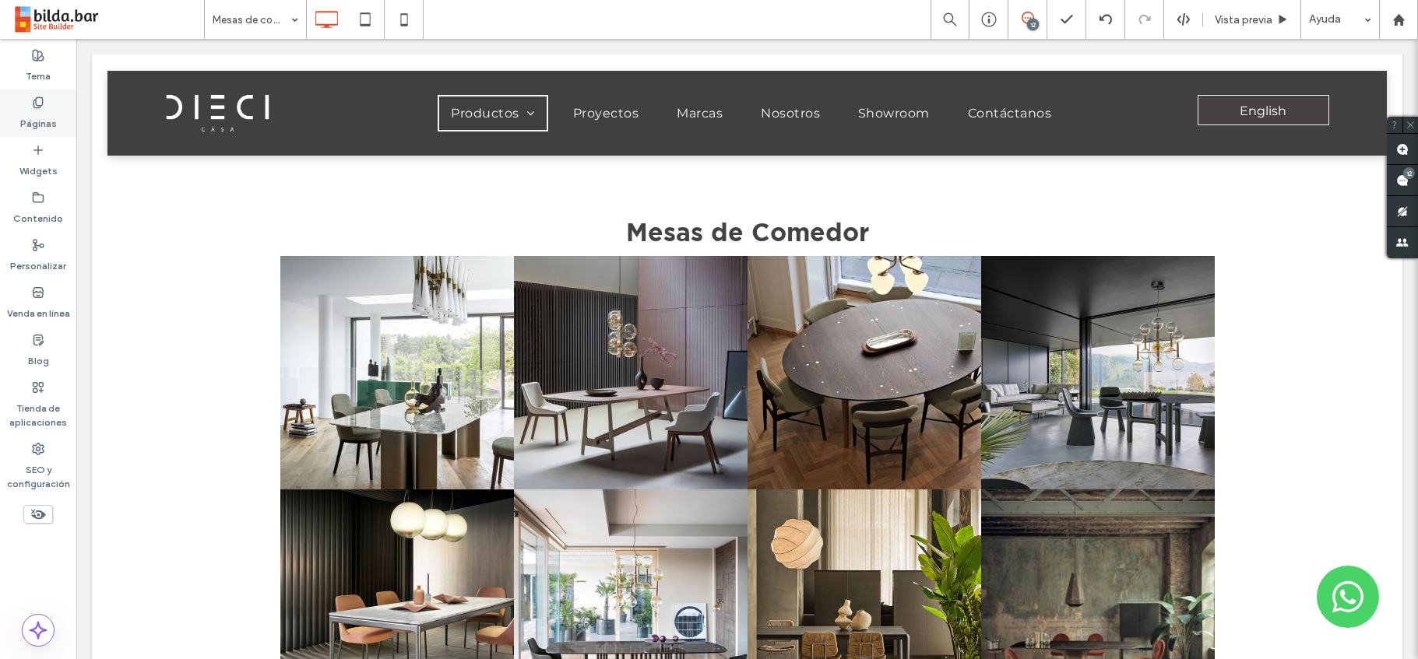
click at [39, 109] on label "Páginas" at bounding box center [38, 120] width 37 height 22
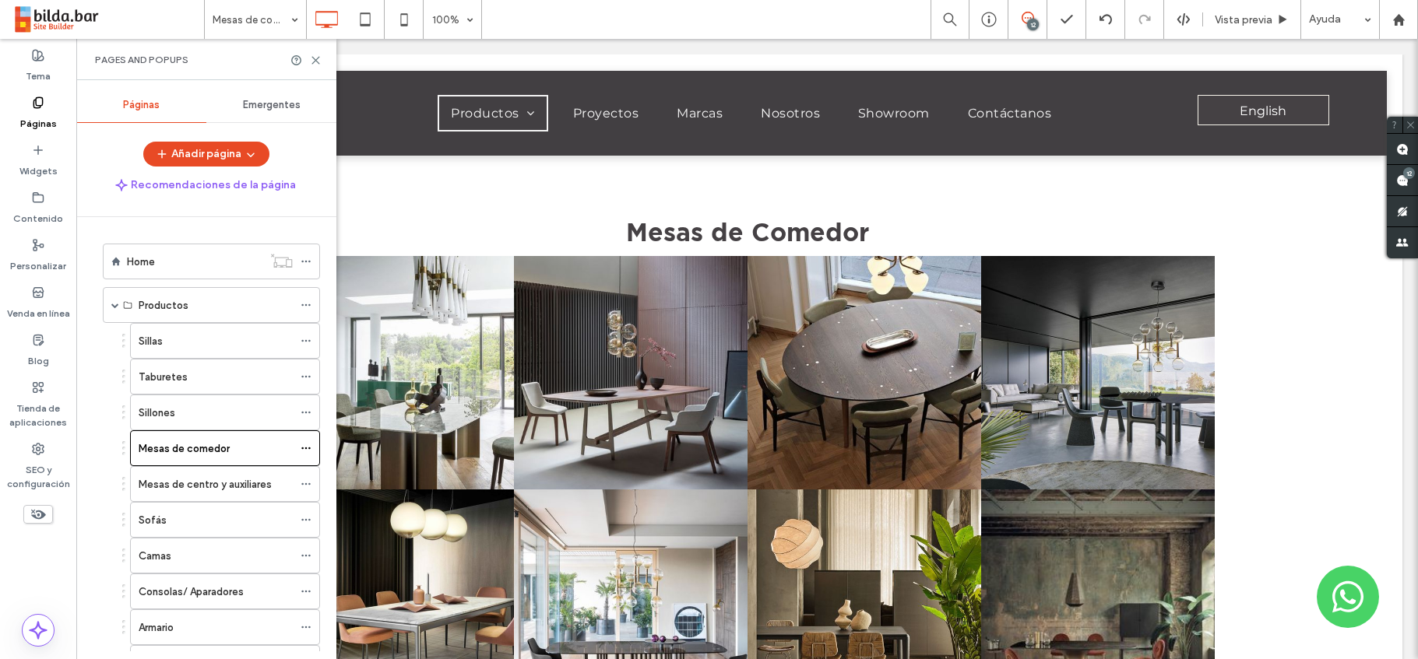
click at [265, 103] on span "Emergentes" at bounding box center [272, 105] width 58 height 12
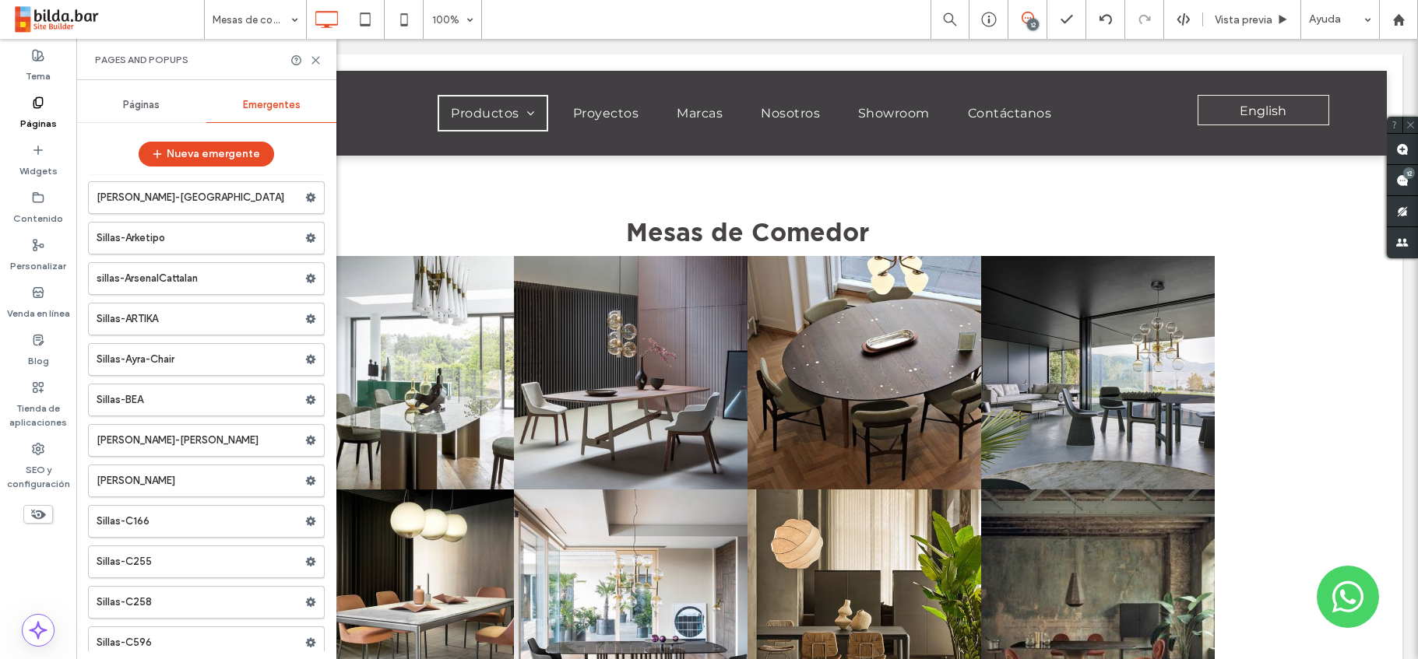
scroll to position [19838, 0]
click at [185, 329] on label "Sillas-ARTIKA" at bounding box center [201, 320] width 209 height 31
click at [305, 321] on icon at bounding box center [310, 320] width 11 height 11
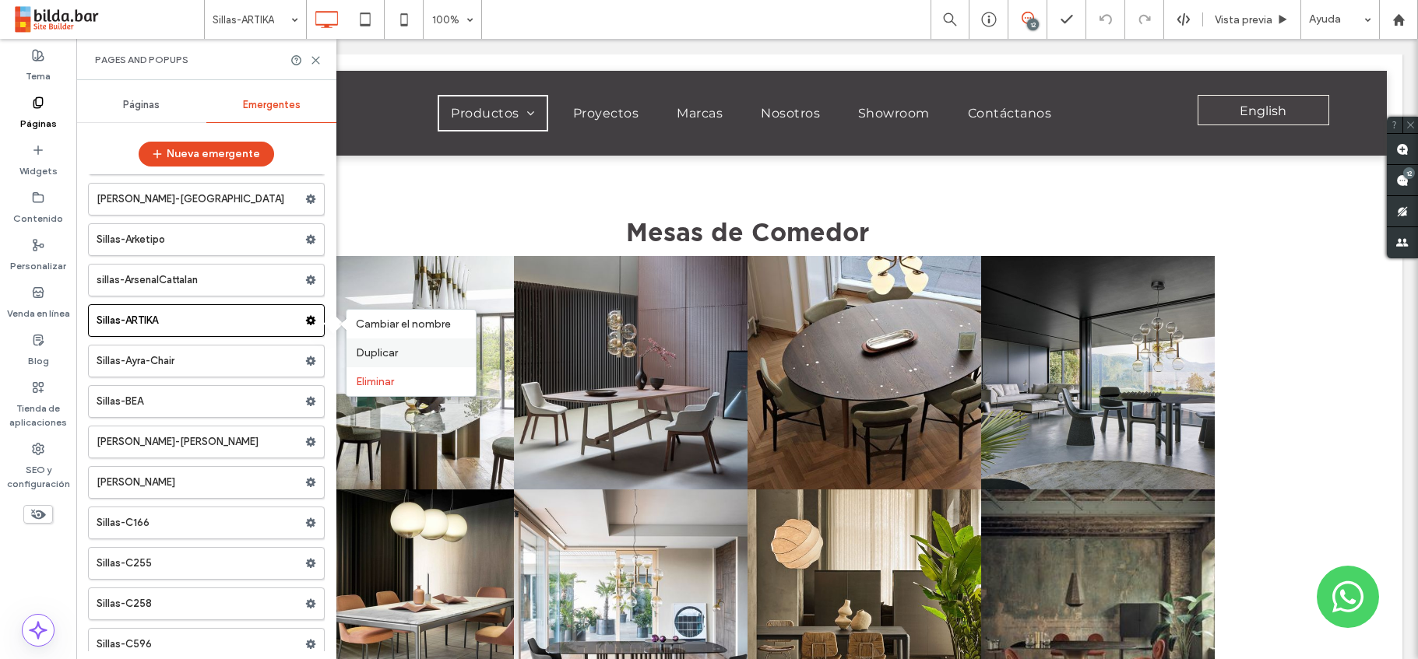
click at [365, 350] on span "Duplicar" at bounding box center [377, 352] width 42 height 13
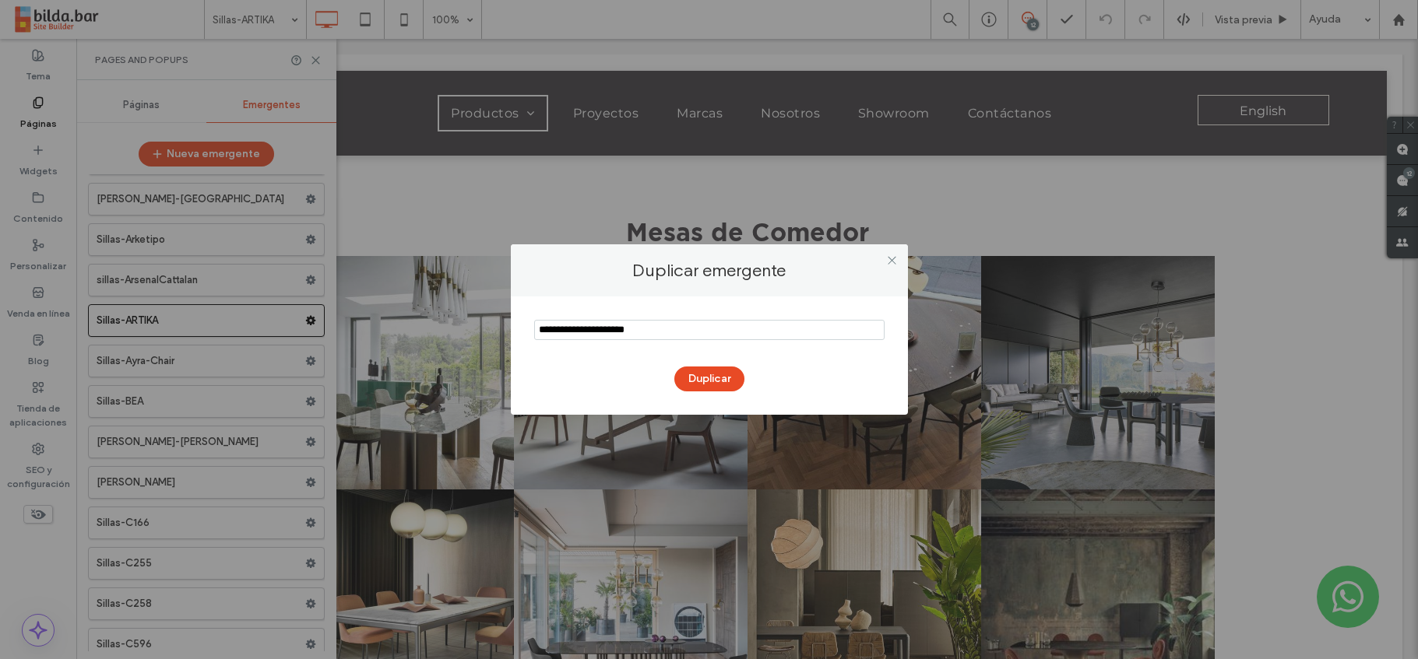
drag, startPoint x: 583, startPoint y: 330, endPoint x: 493, endPoint y: 331, distance: 90.3
click at [493, 331] on div "Duplicar emergente Duplicar" at bounding box center [709, 329] width 1418 height 659
drag, startPoint x: 656, startPoint y: 332, endPoint x: 623, endPoint y: 332, distance: 33.5
click at [623, 332] on input "notEmpty" at bounding box center [709, 330] width 350 height 20
type input "**********"
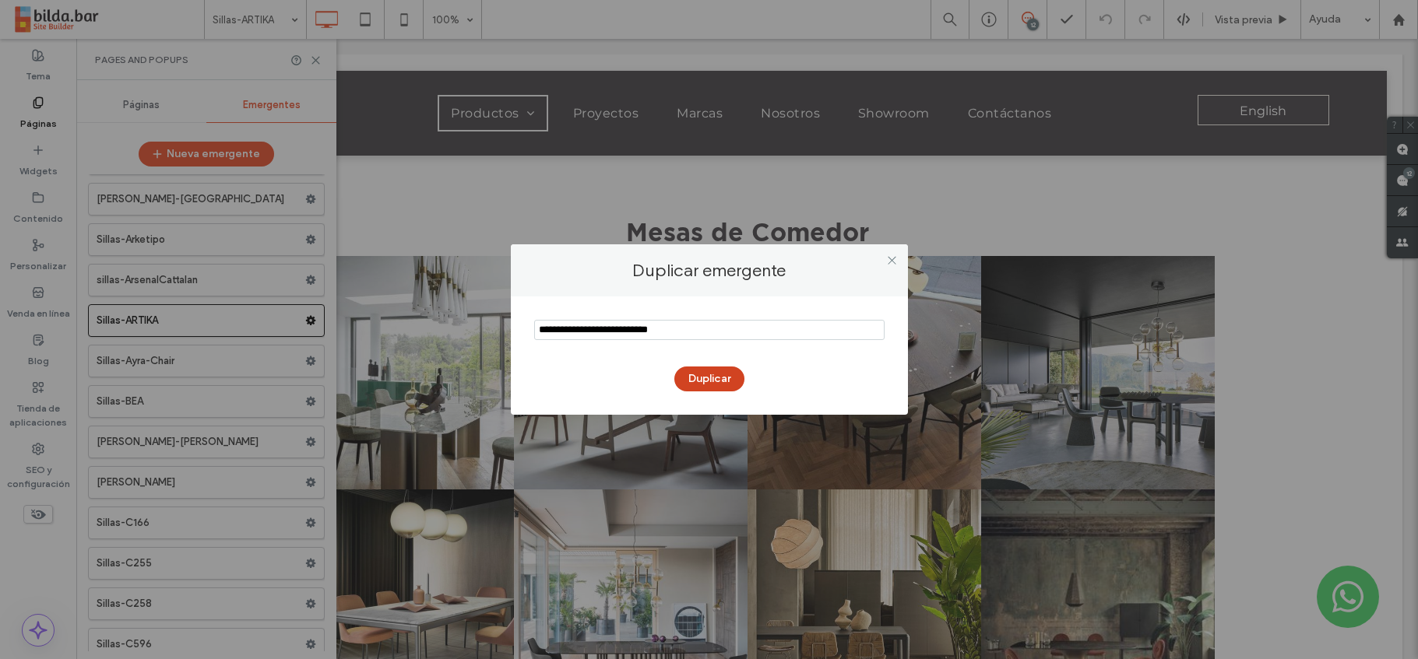
click at [705, 378] on button "Duplicar" at bounding box center [709, 379] width 70 height 25
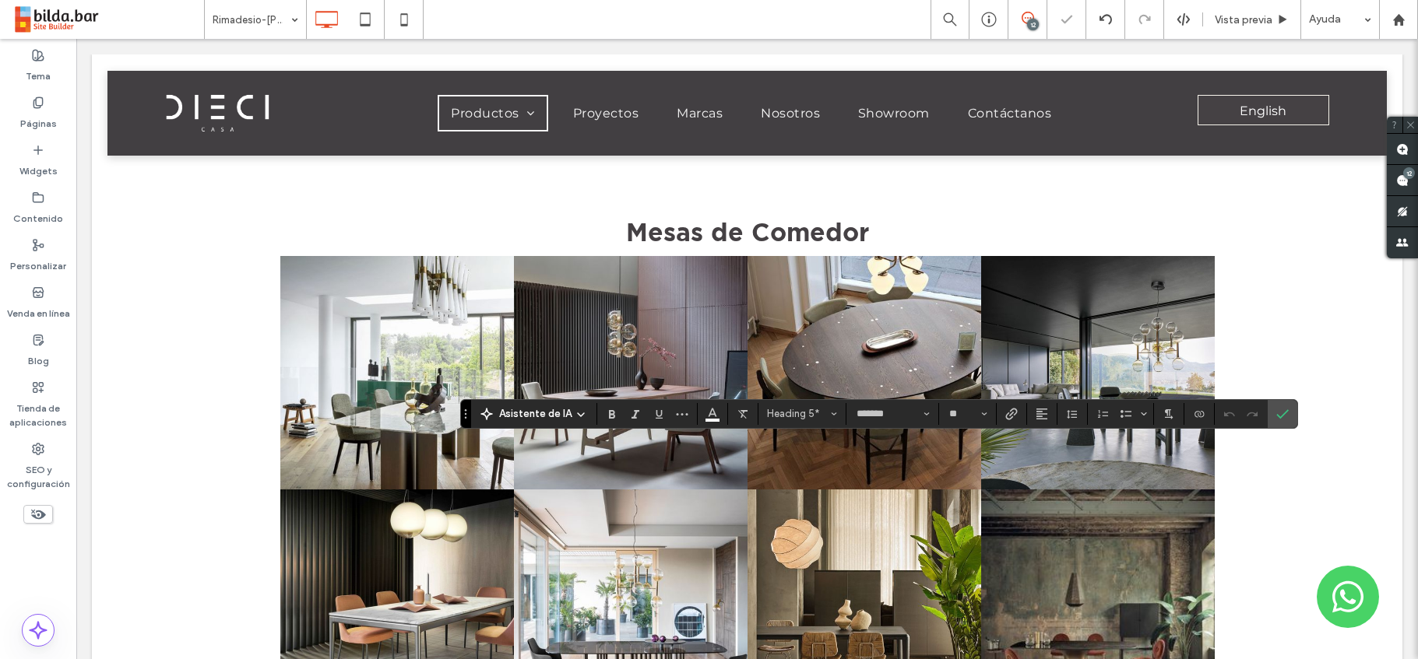
type input "**********"
type input "**"
type input "*******"
type input "**"
click at [1285, 413] on icon "Confirmar" at bounding box center [1282, 414] width 12 height 12
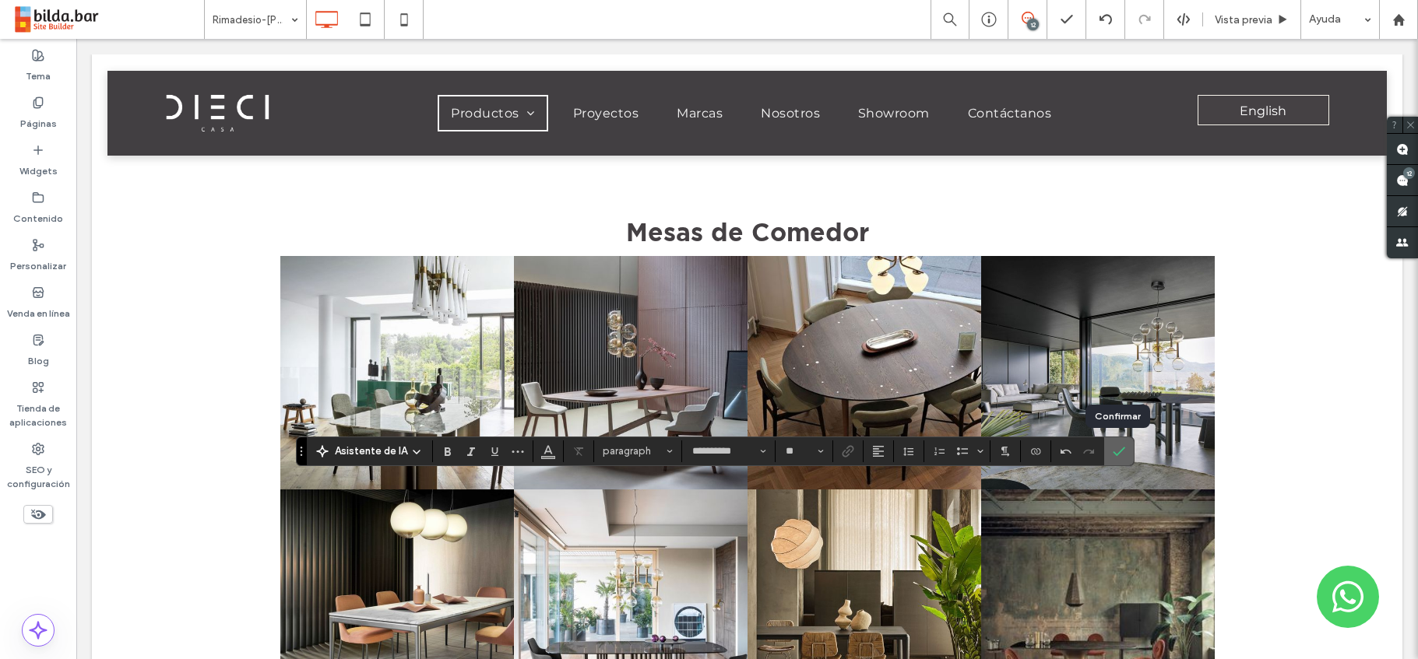
click at [1120, 450] on use "Confirmar" at bounding box center [1119, 451] width 12 height 9
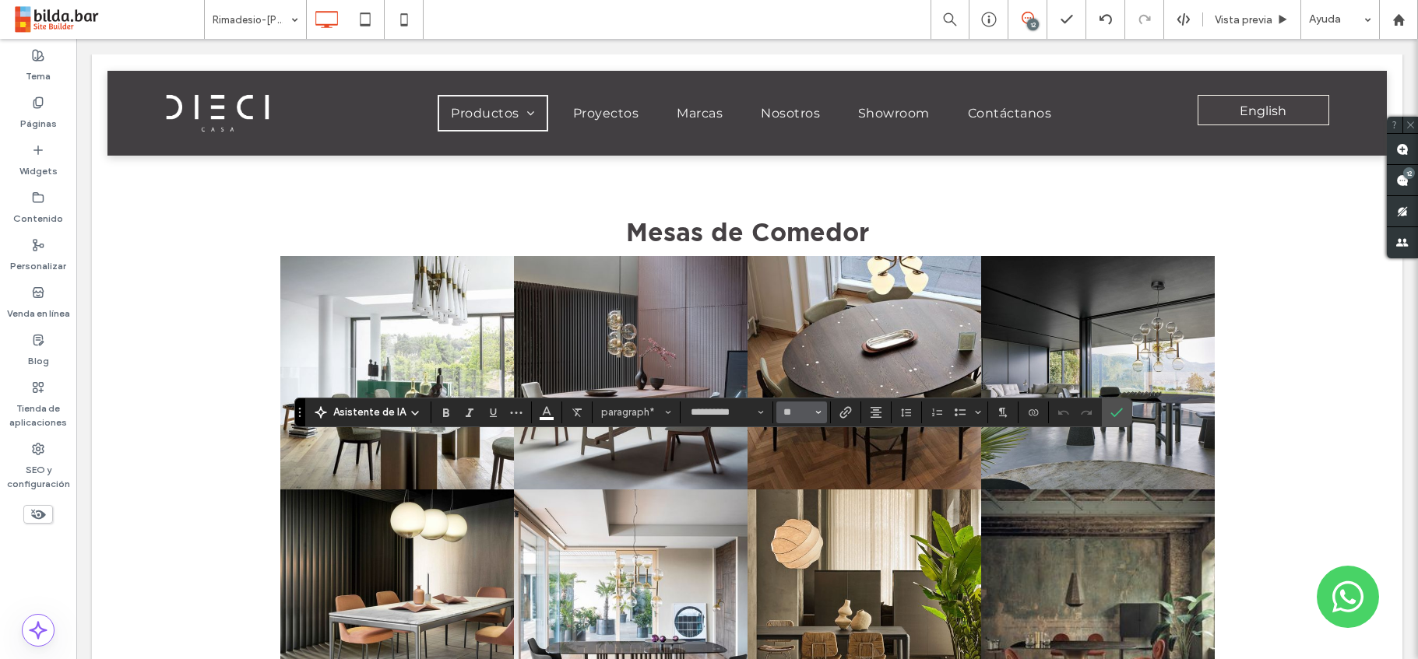
click at [818, 410] on icon "Tamaño borde" at bounding box center [818, 413] width 6 height 6
click at [806, 332] on label "14" at bounding box center [801, 338] width 50 height 22
type input "**"
click at [815, 413] on icon "Tamaño borde" at bounding box center [818, 413] width 6 height 6
click at [793, 319] on label "12" at bounding box center [801, 316] width 50 height 22
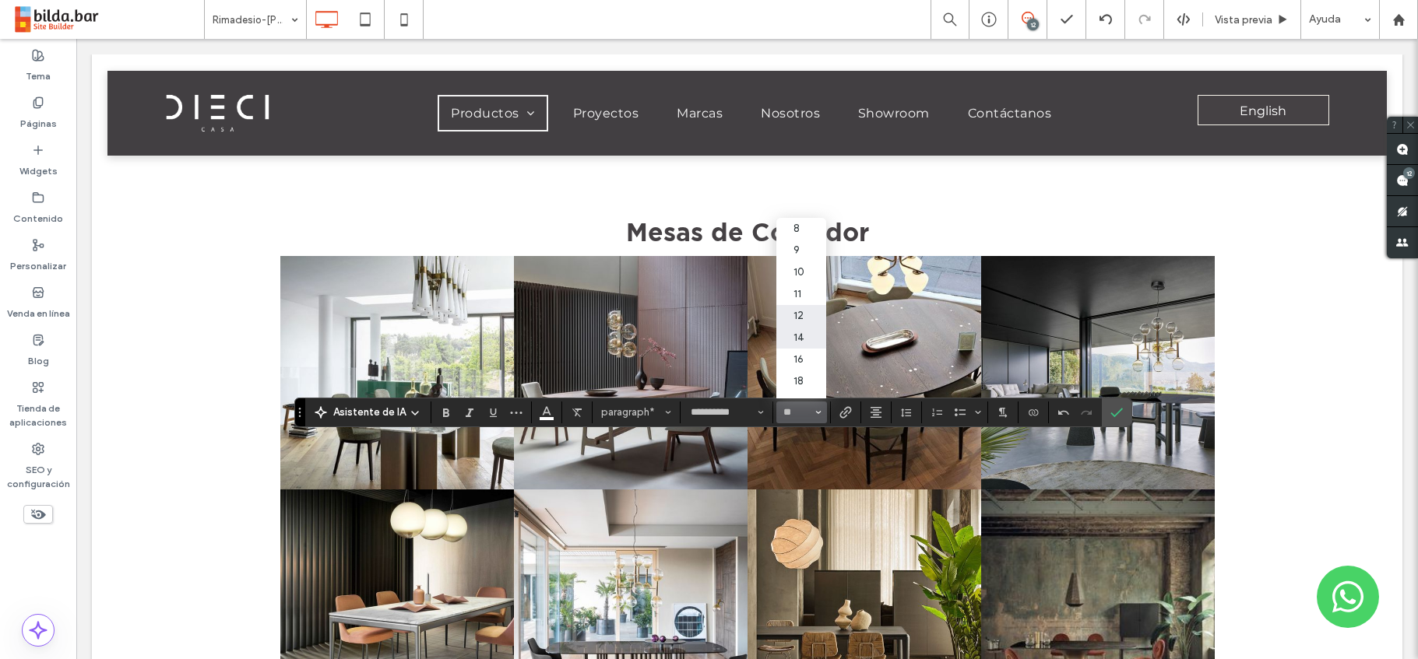
type input "**"
click at [787, 417] on input "**" at bounding box center [797, 412] width 30 height 12
type input "**"
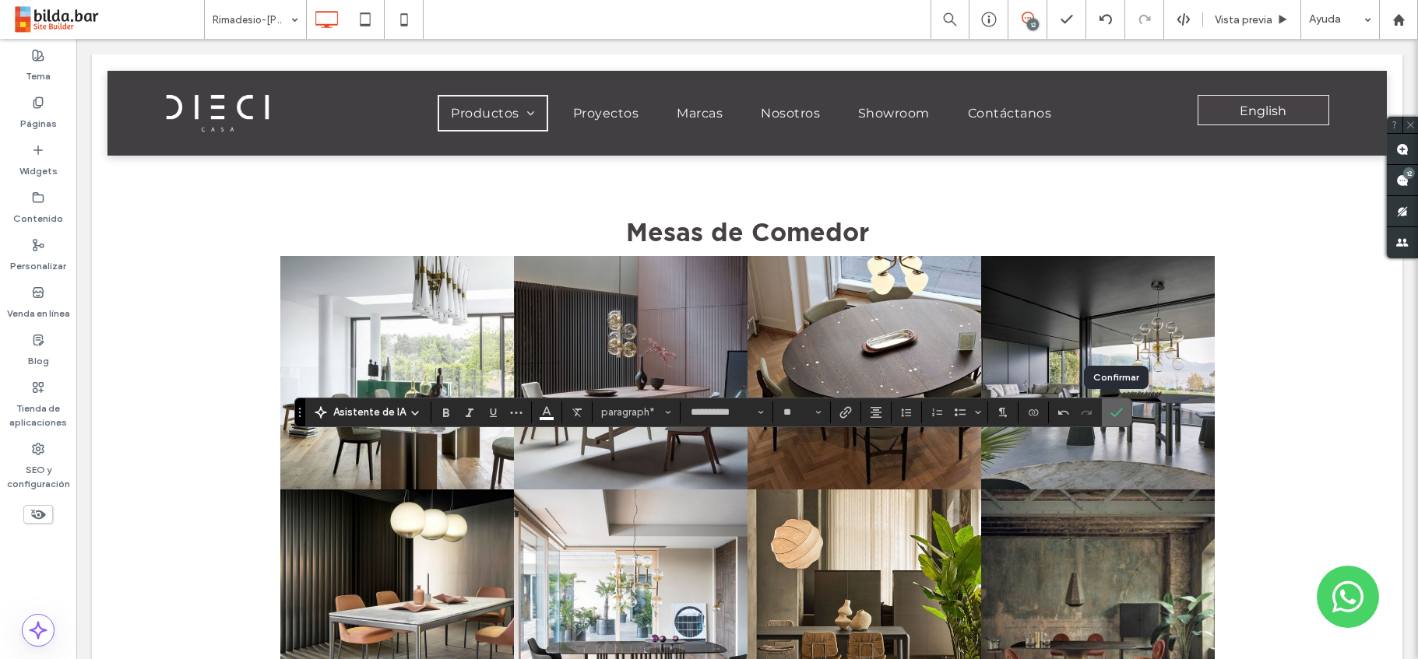
click at [1114, 411] on icon "Confirmar" at bounding box center [1116, 412] width 12 height 12
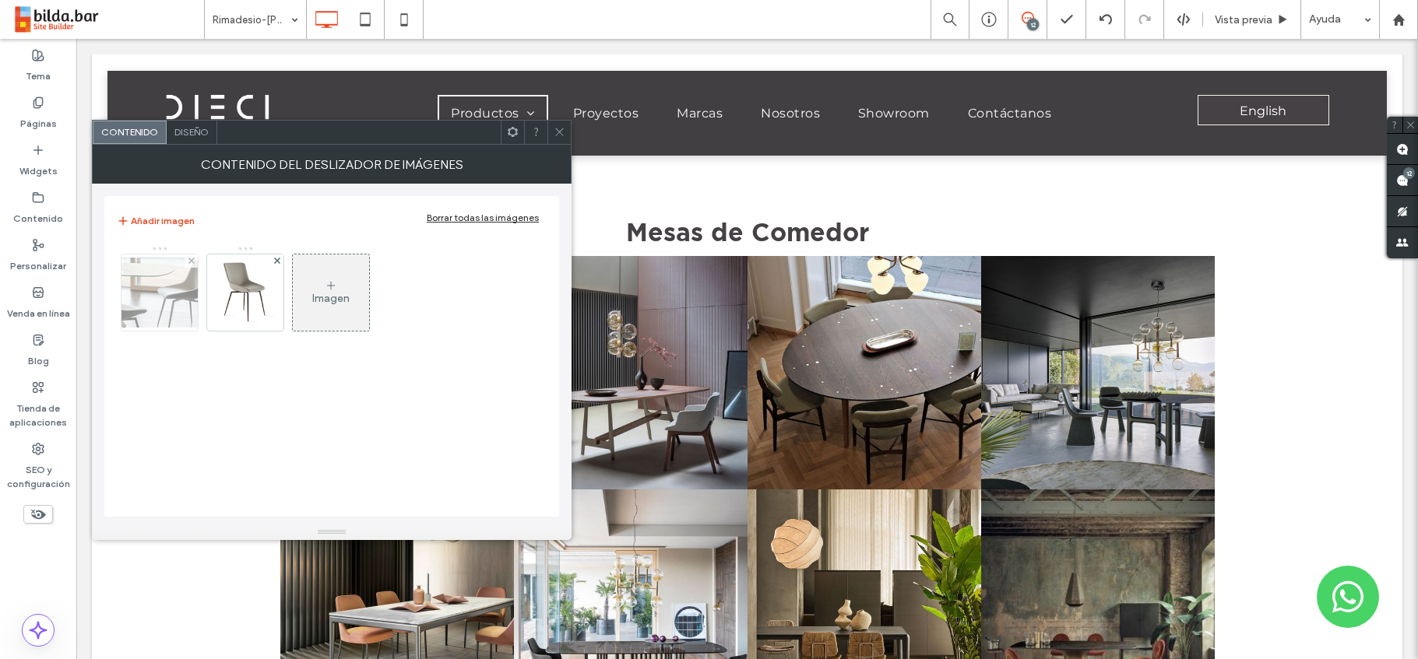
click at [167, 282] on img at bounding box center [159, 293] width 125 height 70
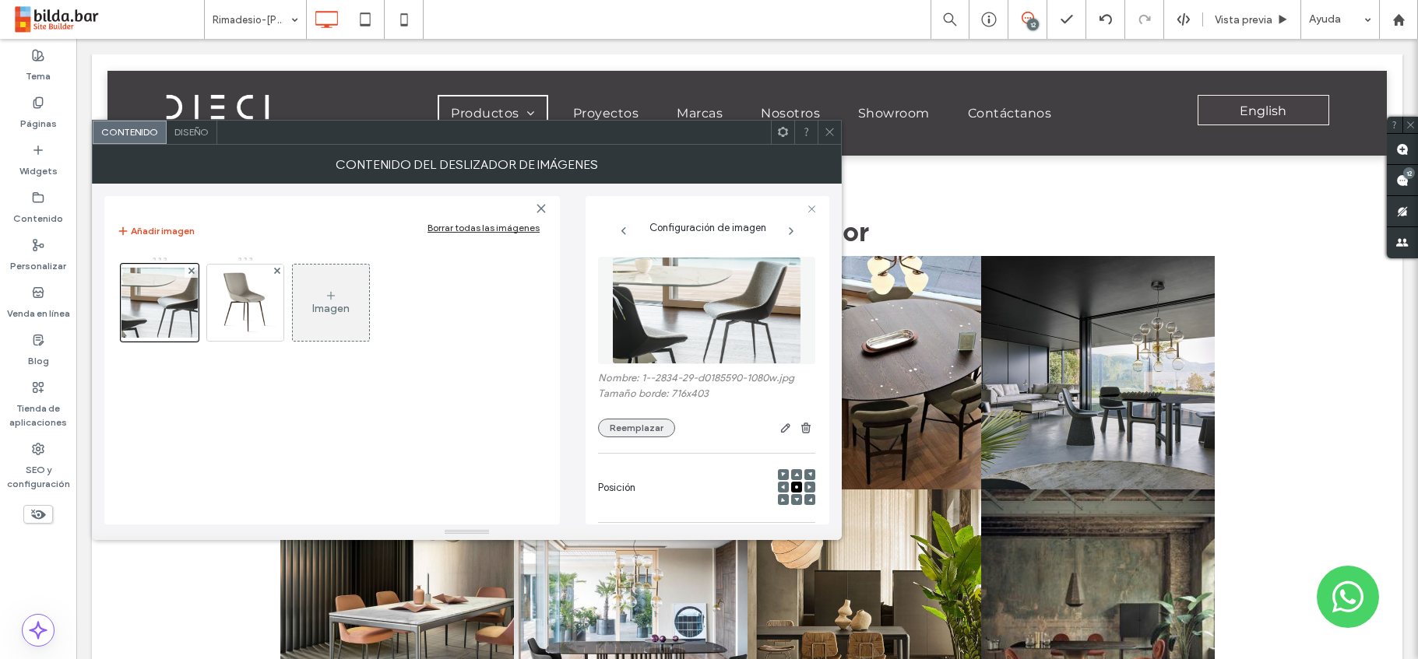
click at [622, 429] on button "Reemplazar" at bounding box center [636, 428] width 77 height 19
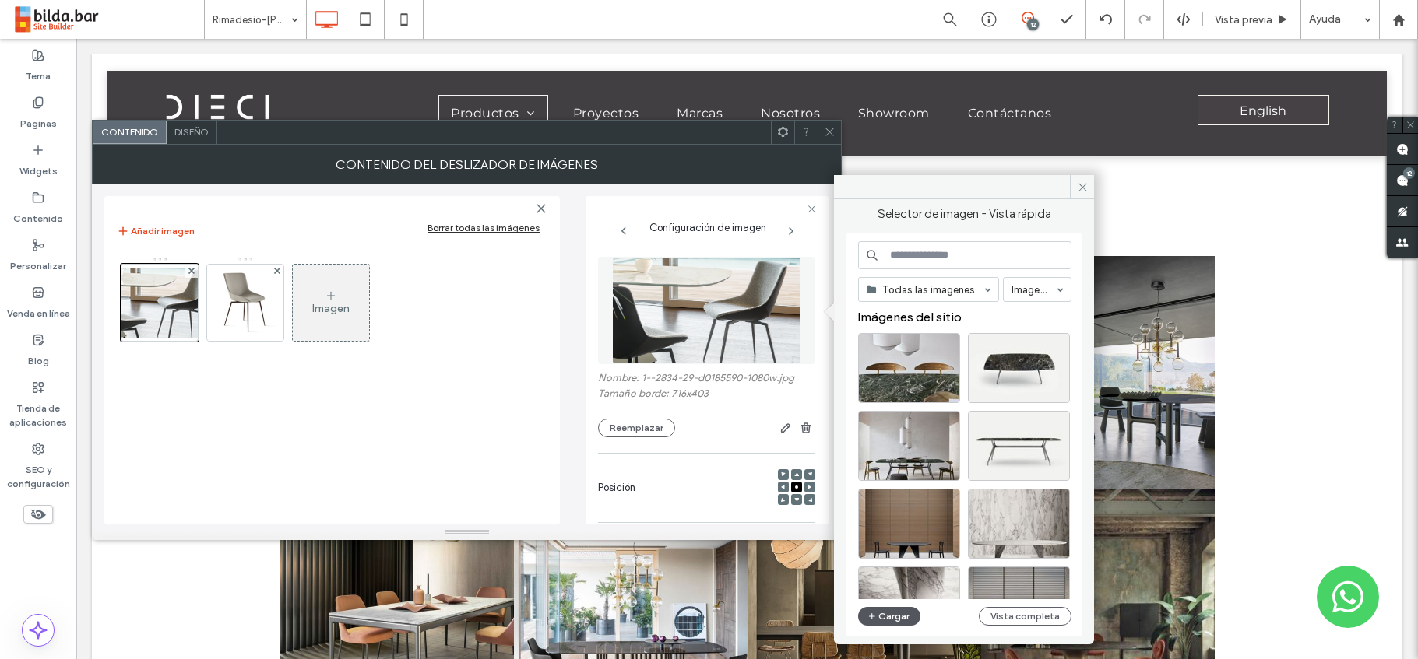
click at [900, 620] on button "Cargar" at bounding box center [889, 616] width 62 height 19
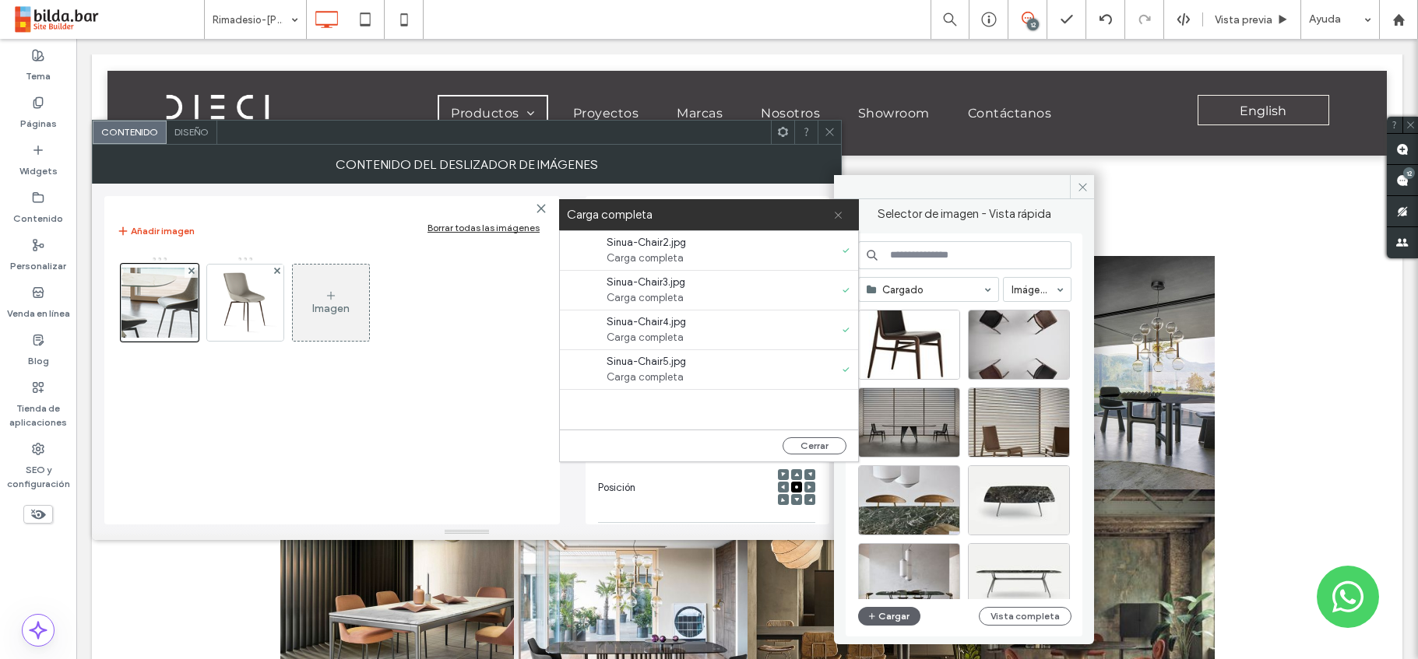
click at [839, 214] on use at bounding box center [838, 215] width 7 height 7
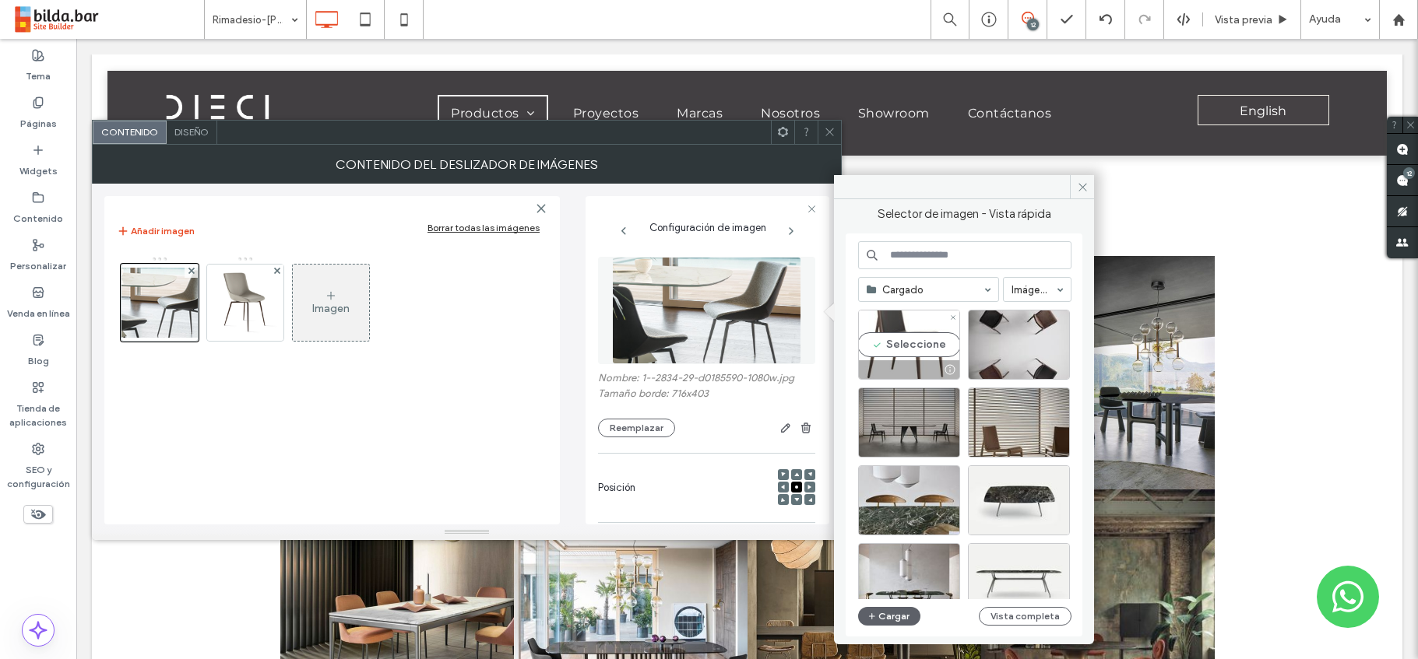
click at [899, 340] on div "Seleccione" at bounding box center [909, 345] width 102 height 70
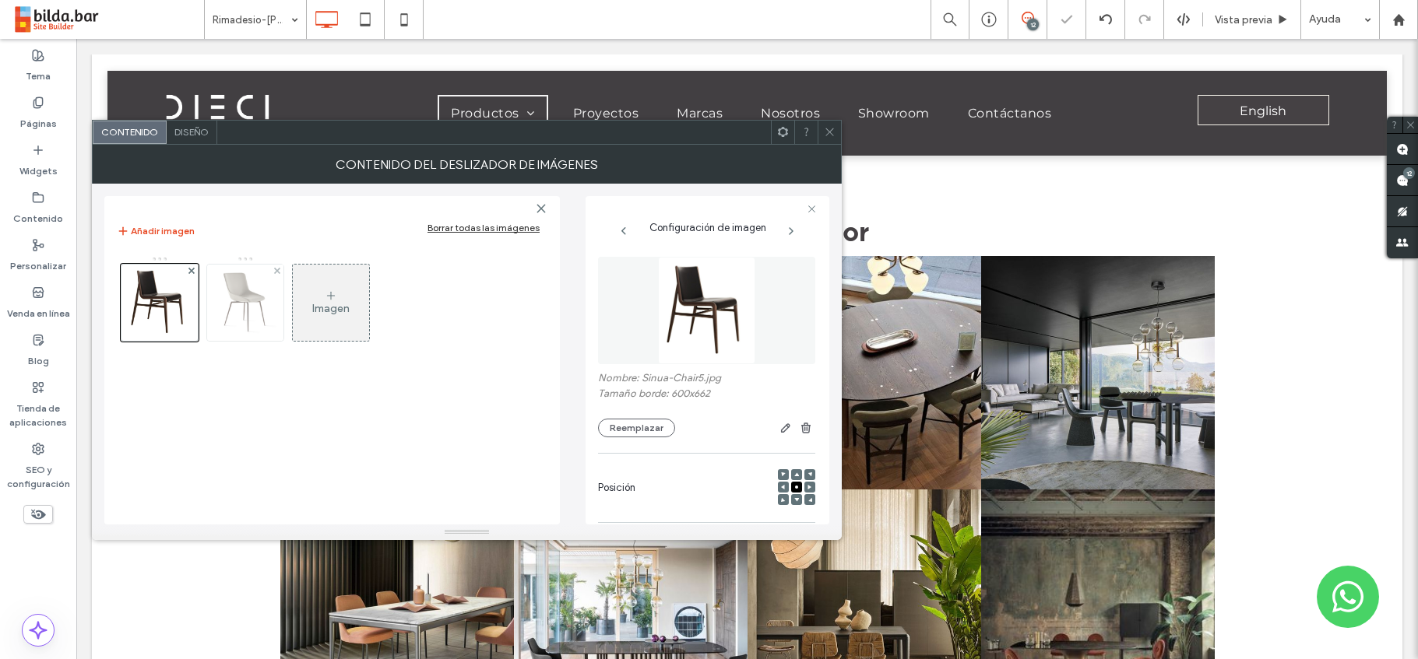
click at [243, 297] on img at bounding box center [245, 303] width 76 height 76
click at [629, 427] on button "Reemplazar" at bounding box center [636, 428] width 77 height 19
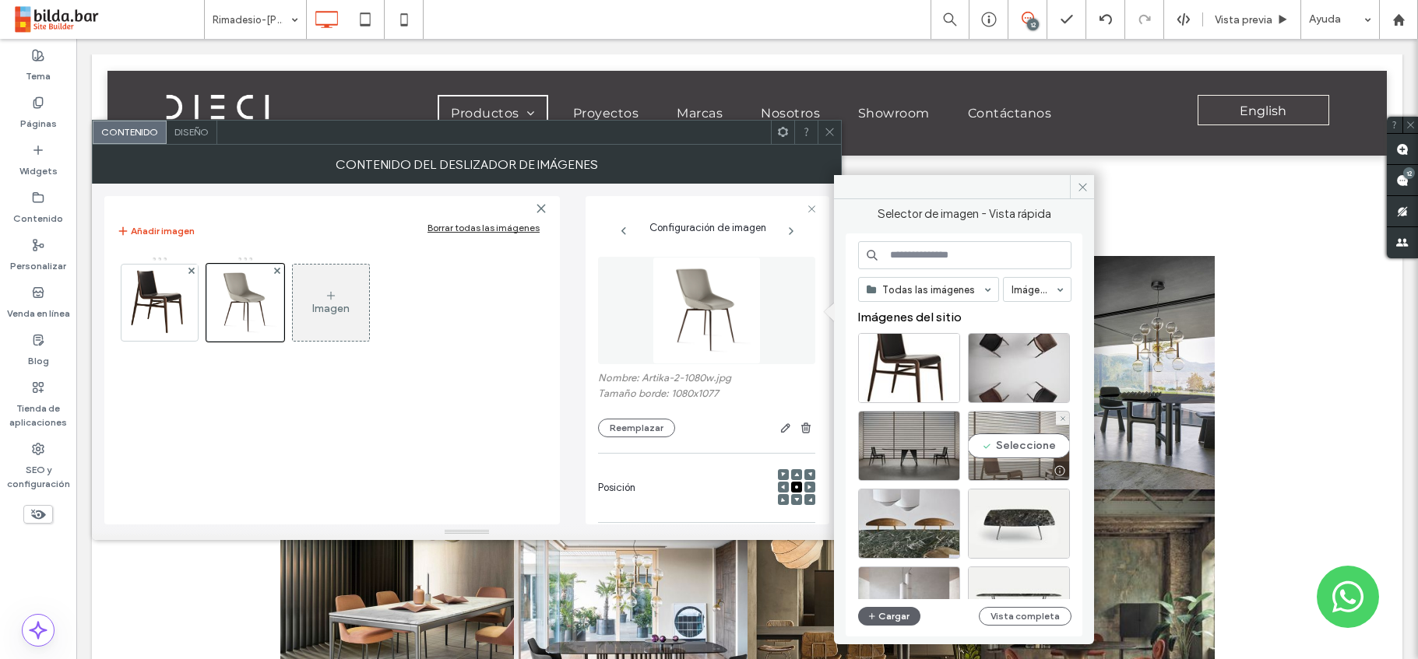
click at [1015, 455] on div "Seleccione" at bounding box center [1019, 446] width 102 height 70
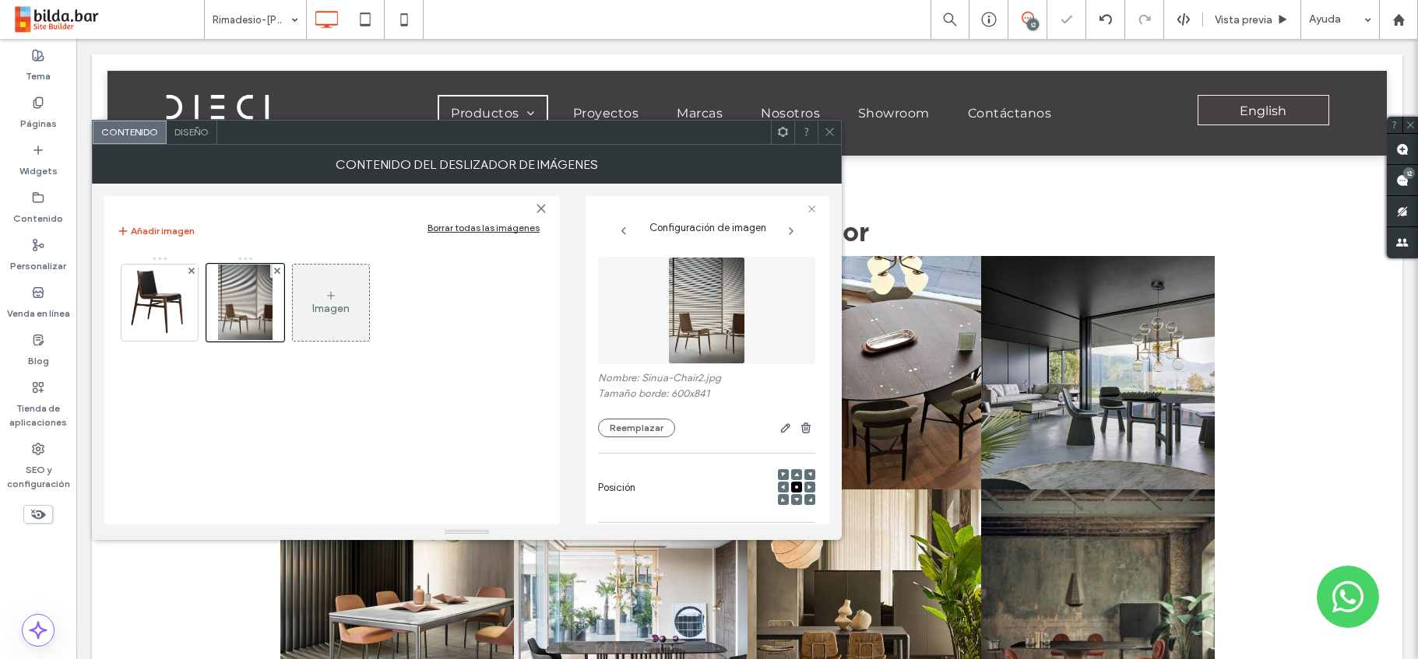
click at [313, 301] on div "Imagen" at bounding box center [331, 302] width 76 height 73
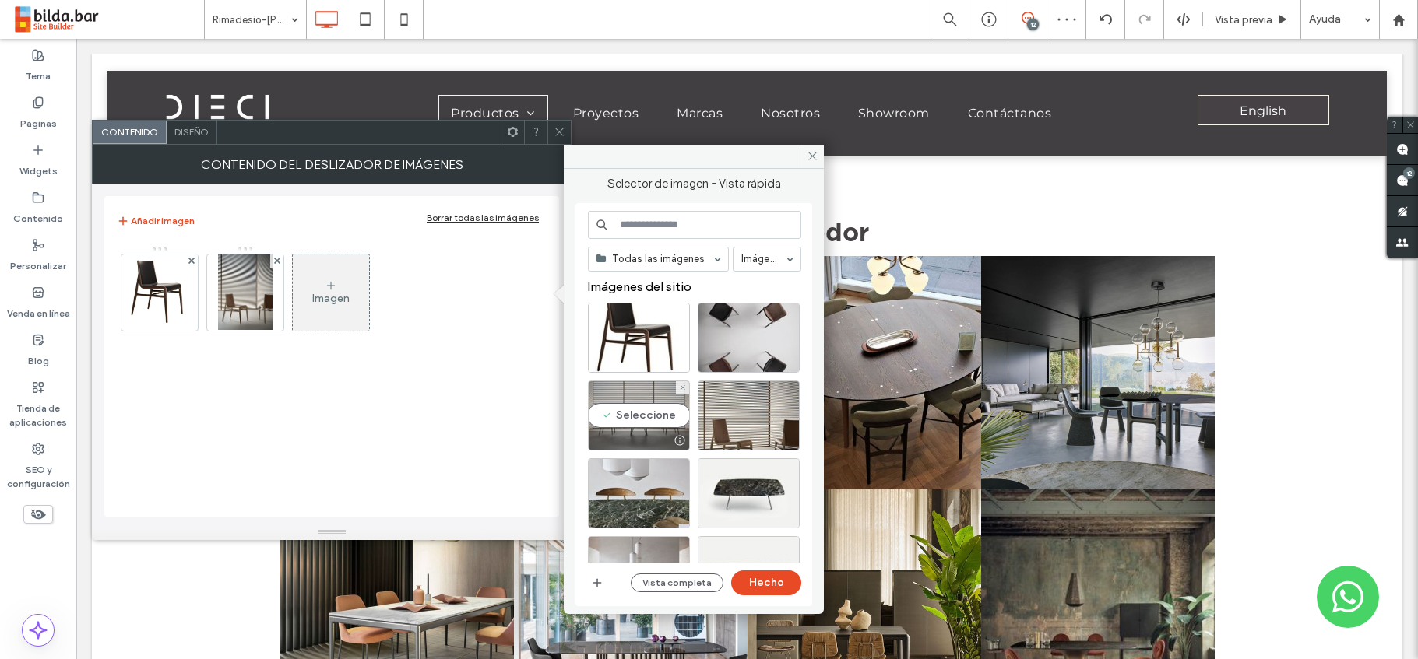
click at [638, 421] on div "Seleccione" at bounding box center [639, 416] width 102 height 70
click at [782, 580] on button "Hecho" at bounding box center [766, 583] width 70 height 25
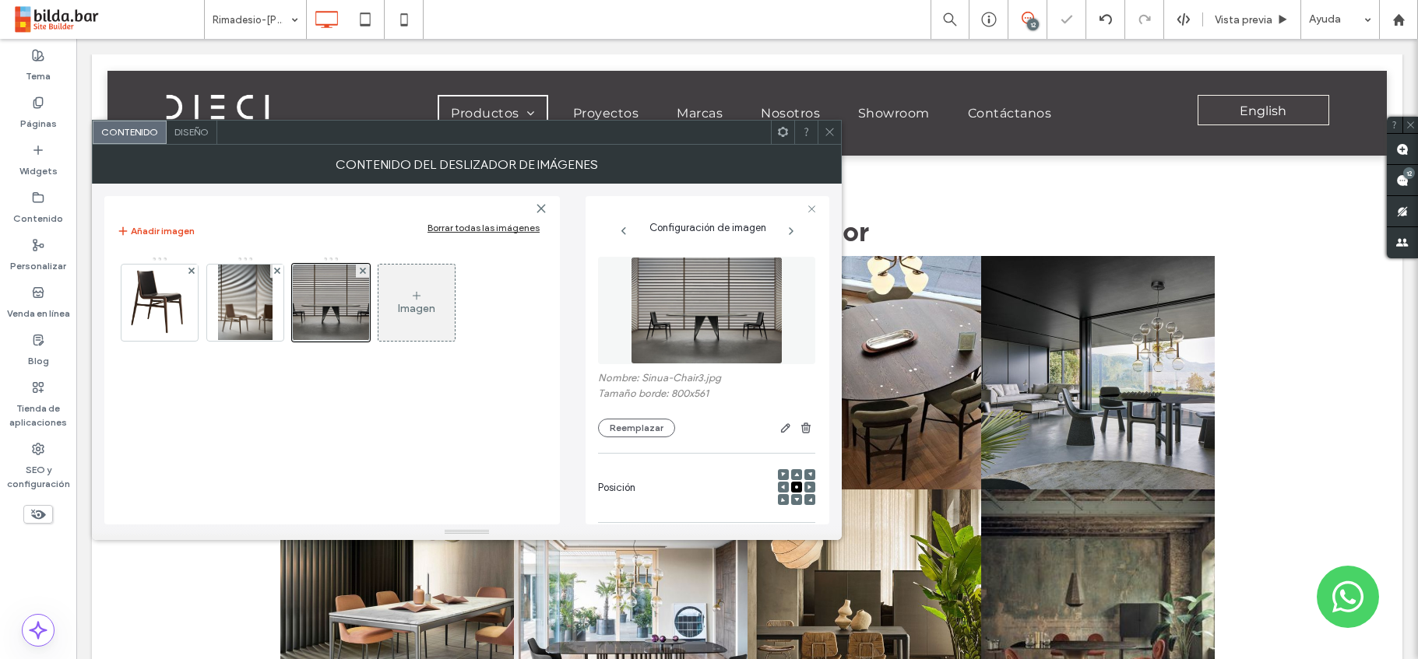
click at [414, 294] on icon at bounding box center [416, 296] width 12 height 12
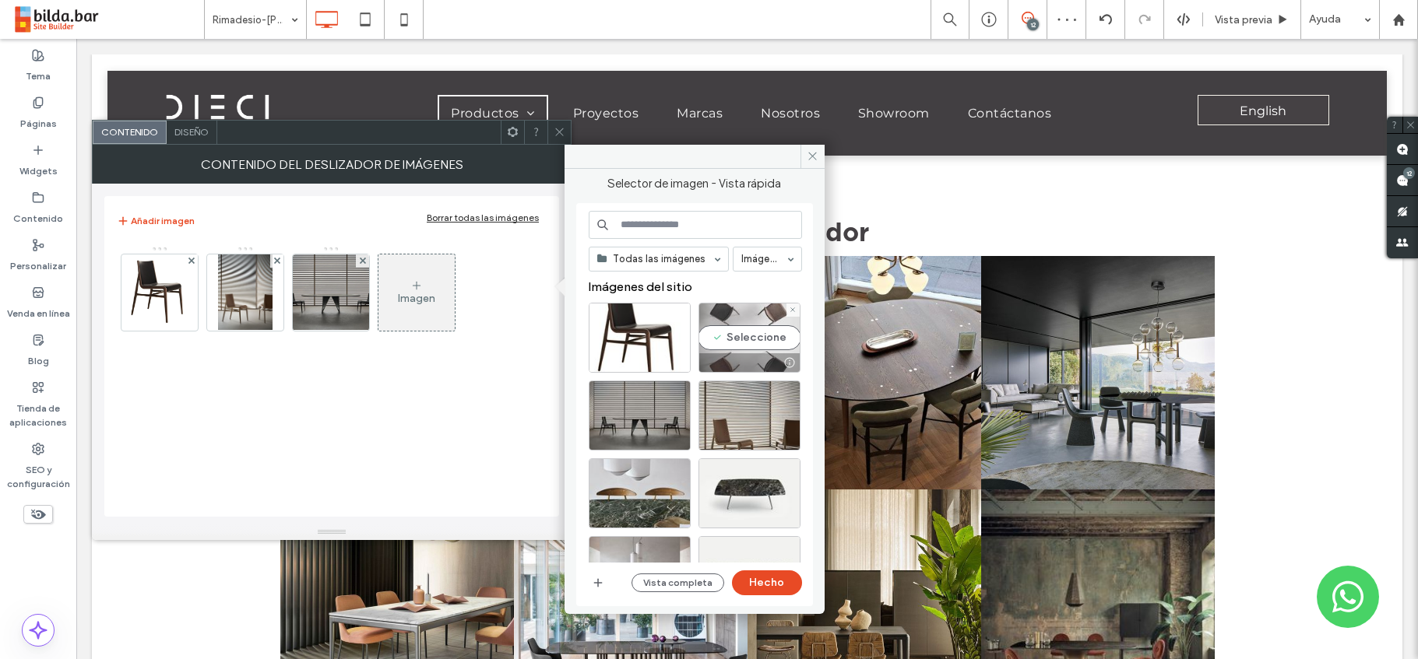
click at [755, 334] on div "Seleccione" at bounding box center [749, 338] width 102 height 70
click at [784, 582] on button "Hecho" at bounding box center [767, 583] width 70 height 25
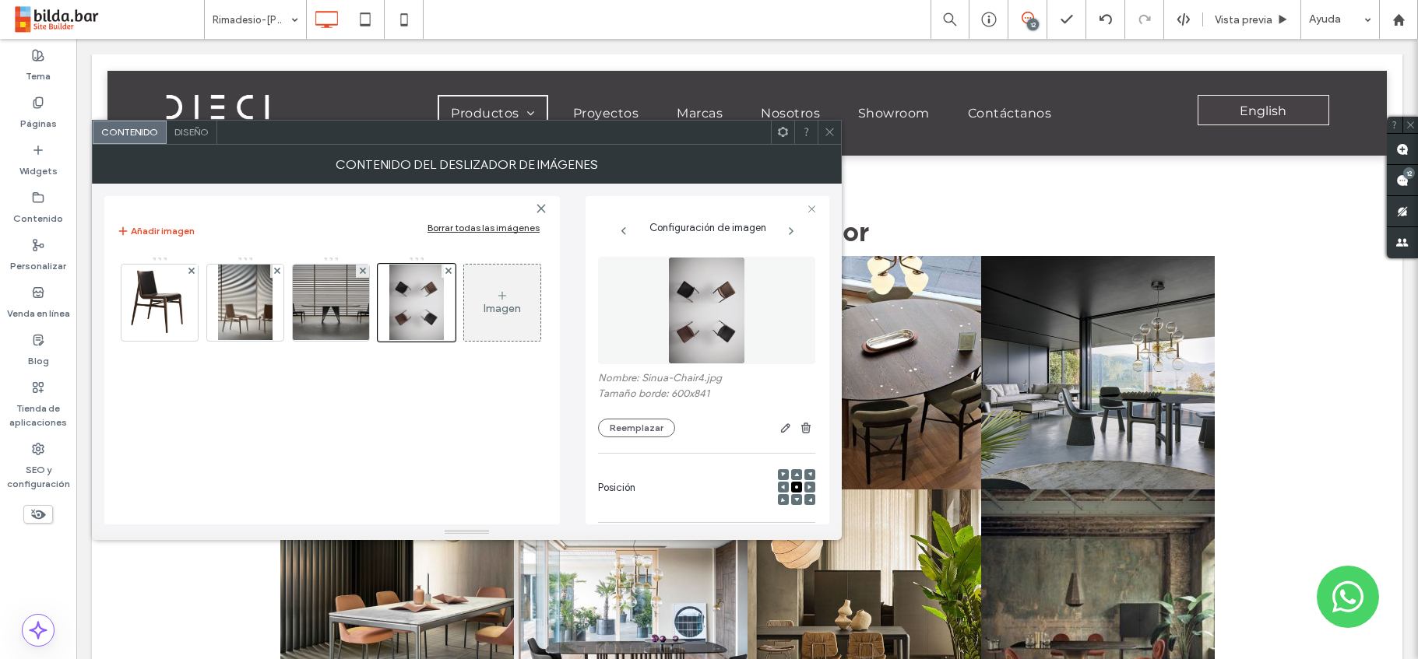
click at [835, 128] on div at bounding box center [829, 132] width 23 height 23
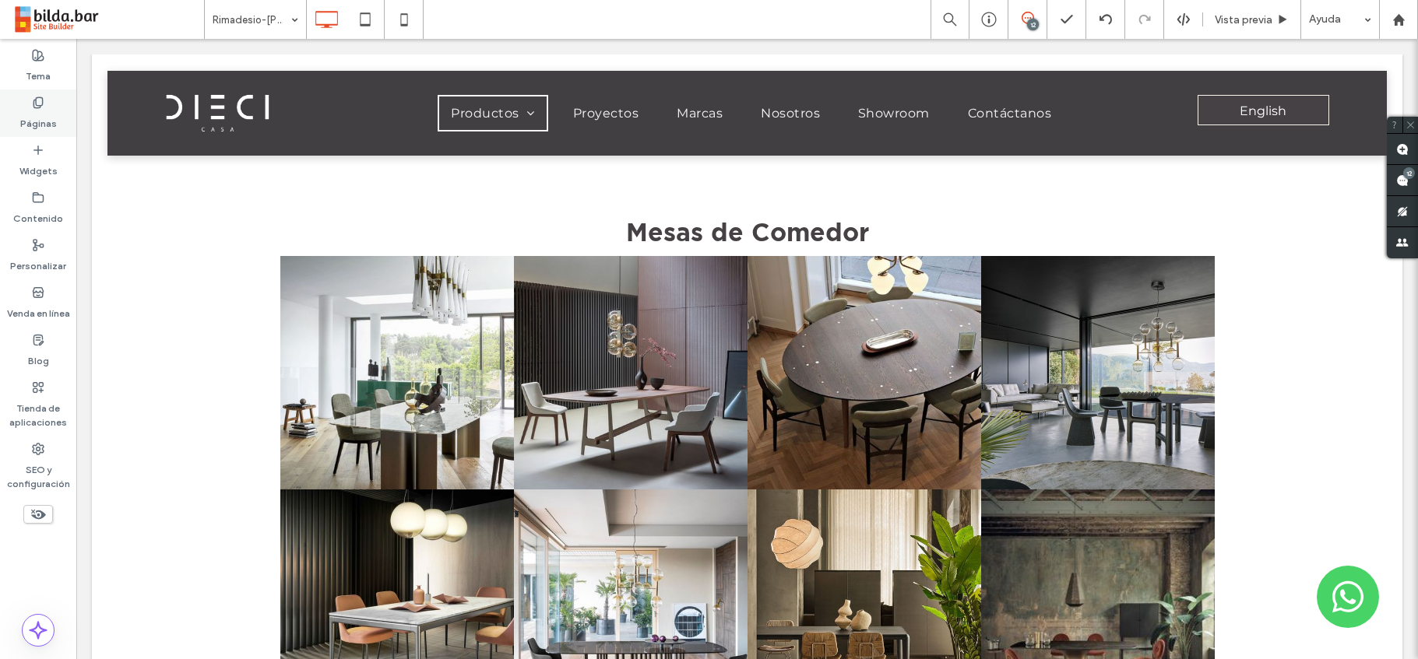
click at [47, 110] on label "Páginas" at bounding box center [38, 120] width 37 height 22
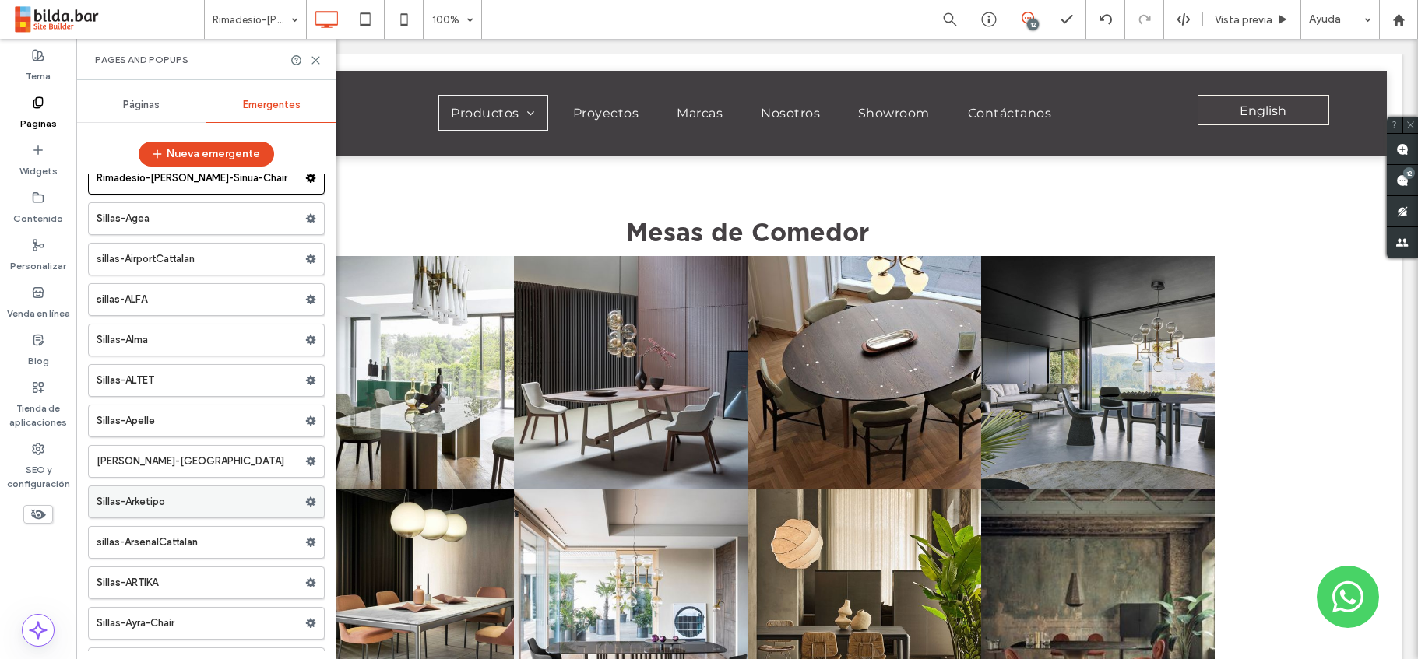
scroll to position [19505, 0]
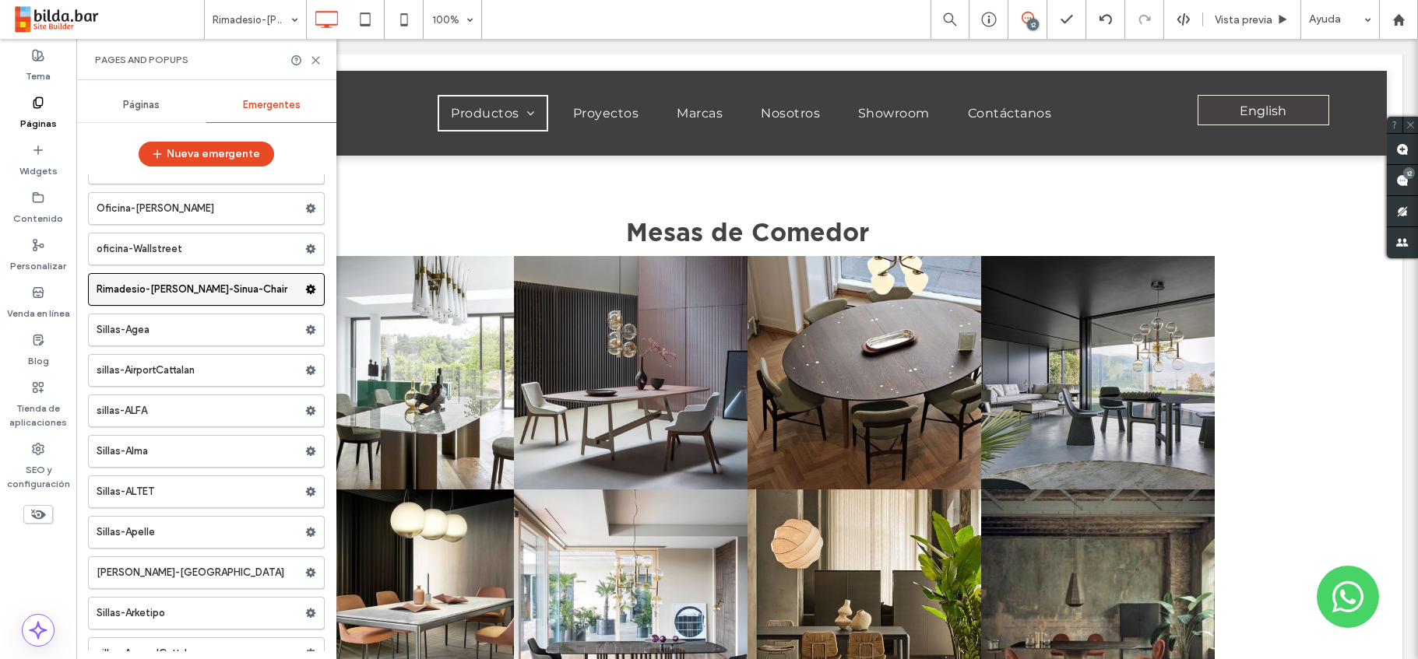
click at [305, 284] on icon at bounding box center [310, 289] width 11 height 11
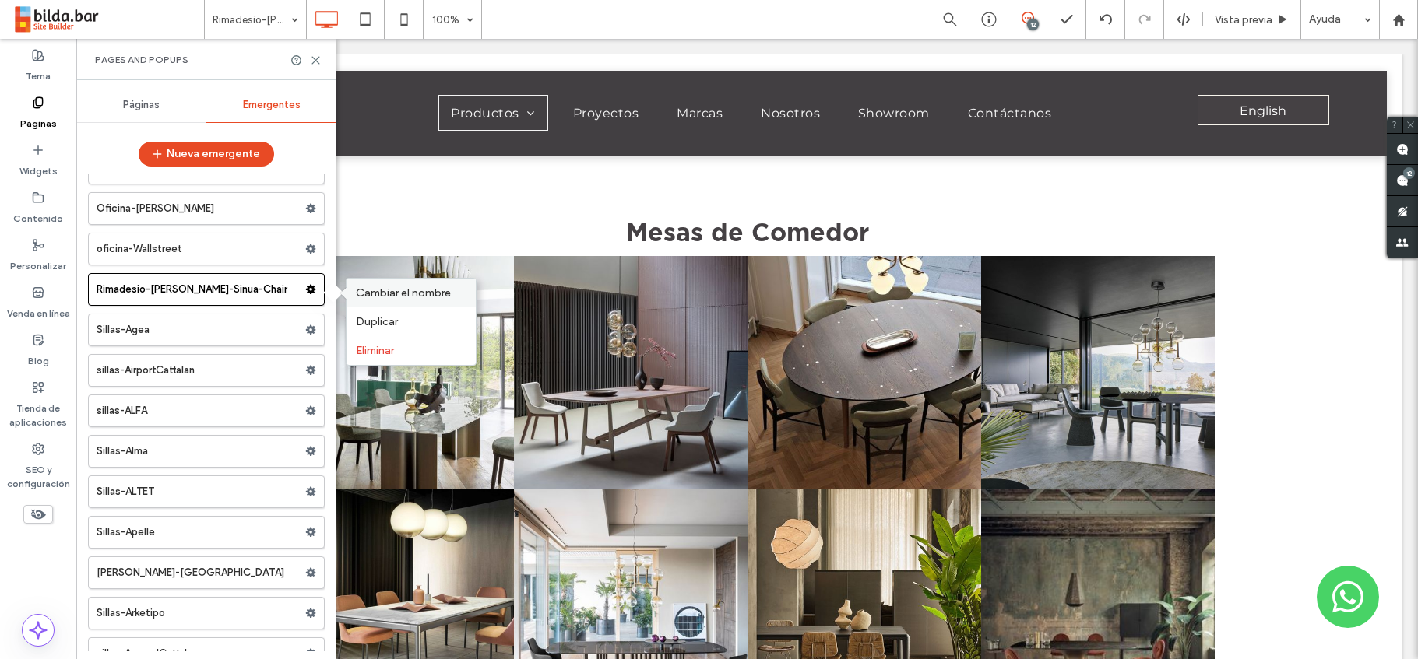
click at [399, 294] on span "Cambiar el nombre" at bounding box center [403, 293] width 95 height 13
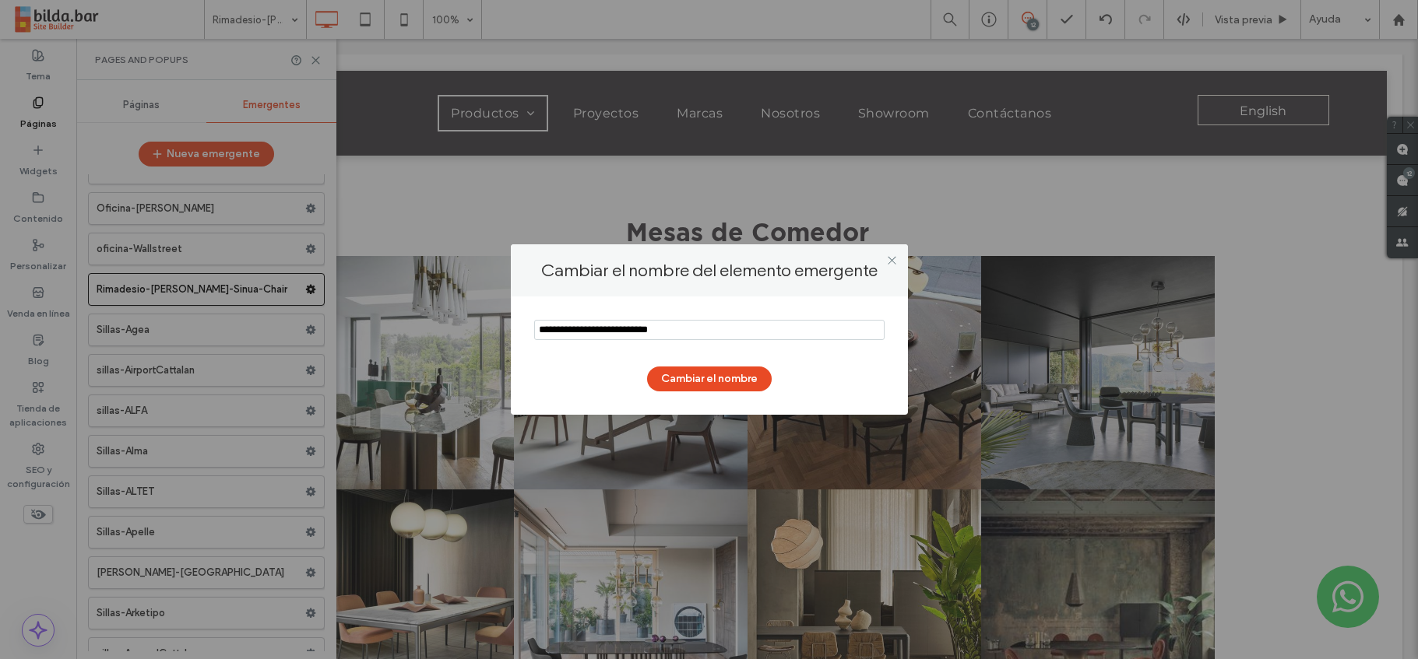
drag, startPoint x: 591, startPoint y: 331, endPoint x: 527, endPoint y: 331, distance: 63.8
click at [527, 331] on div "Cambiar el nombre" at bounding box center [709, 356] width 397 height 118
click at [561, 332] on input "notEmpty" at bounding box center [709, 330] width 350 height 20
click at [706, 328] on input "notEmpty" at bounding box center [709, 330] width 350 height 20
type input "**********"
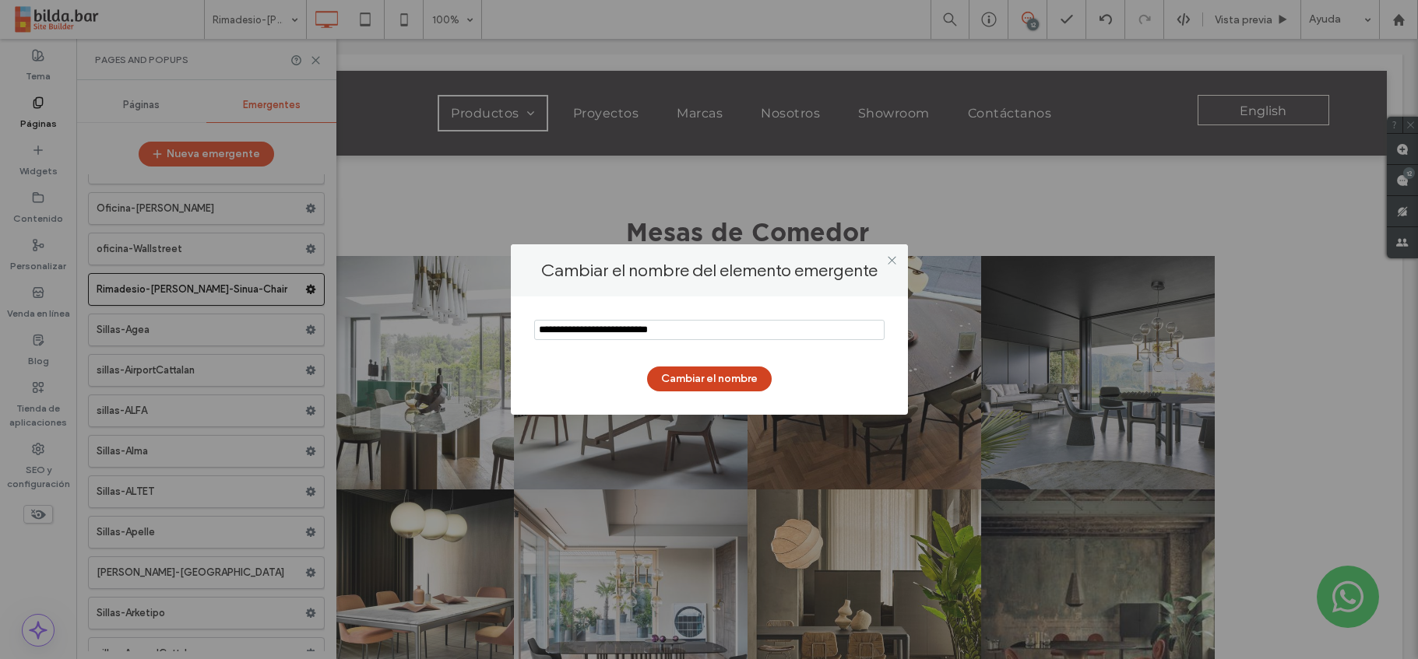
click at [694, 374] on button "Cambiar el nombre" at bounding box center [709, 379] width 125 height 25
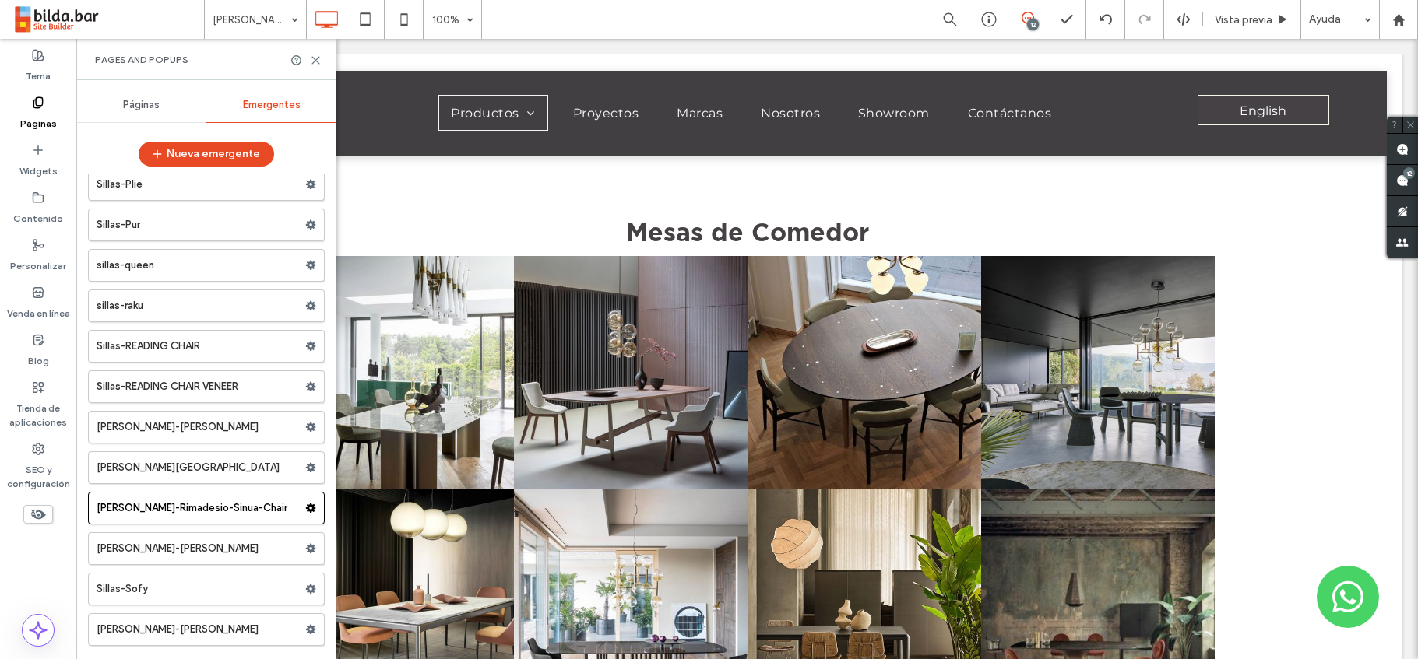
scroll to position [23077, 0]
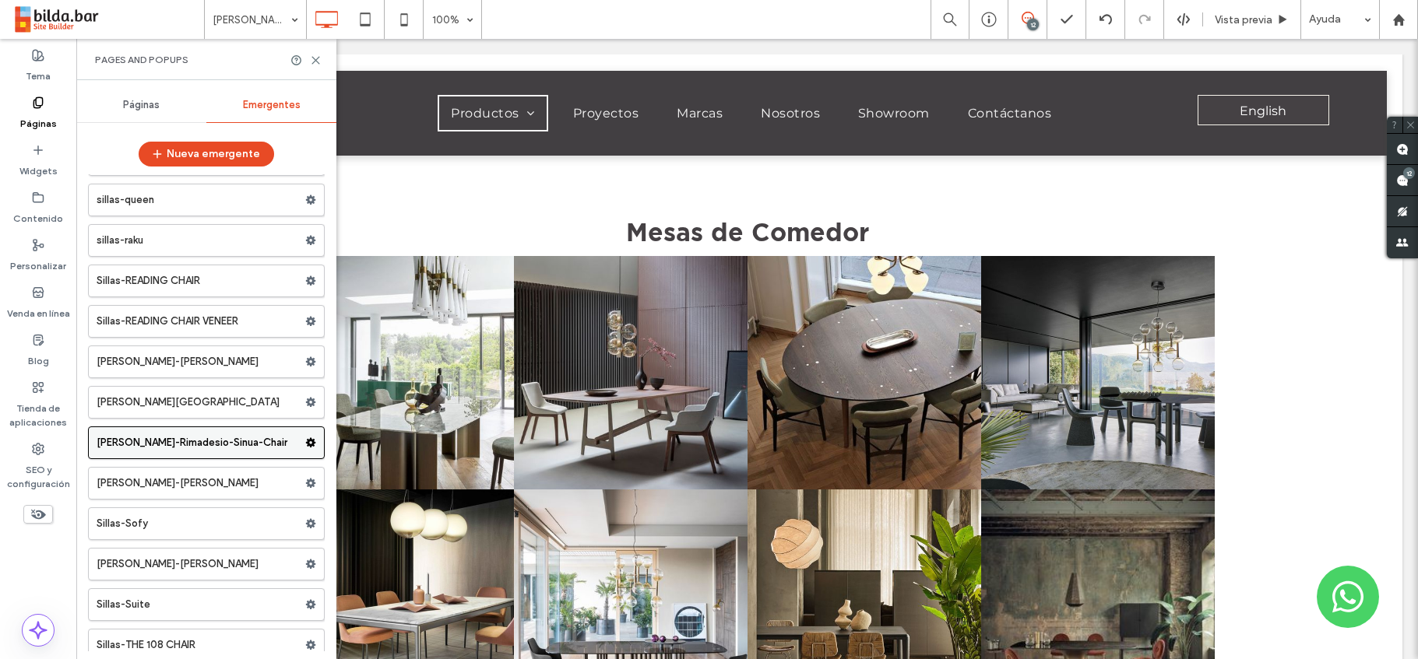
click at [307, 438] on icon at bounding box center [310, 443] width 11 height 11
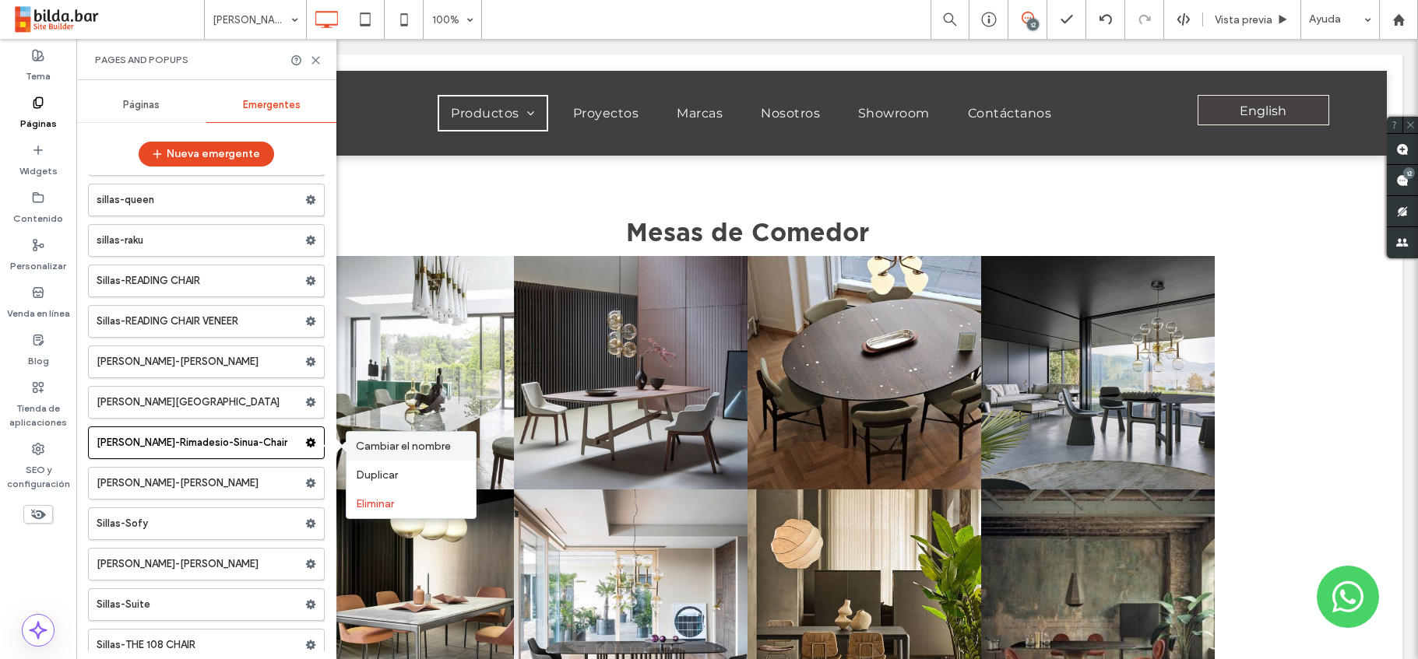
click at [388, 447] on span "Cambiar el nombre" at bounding box center [403, 446] width 95 height 13
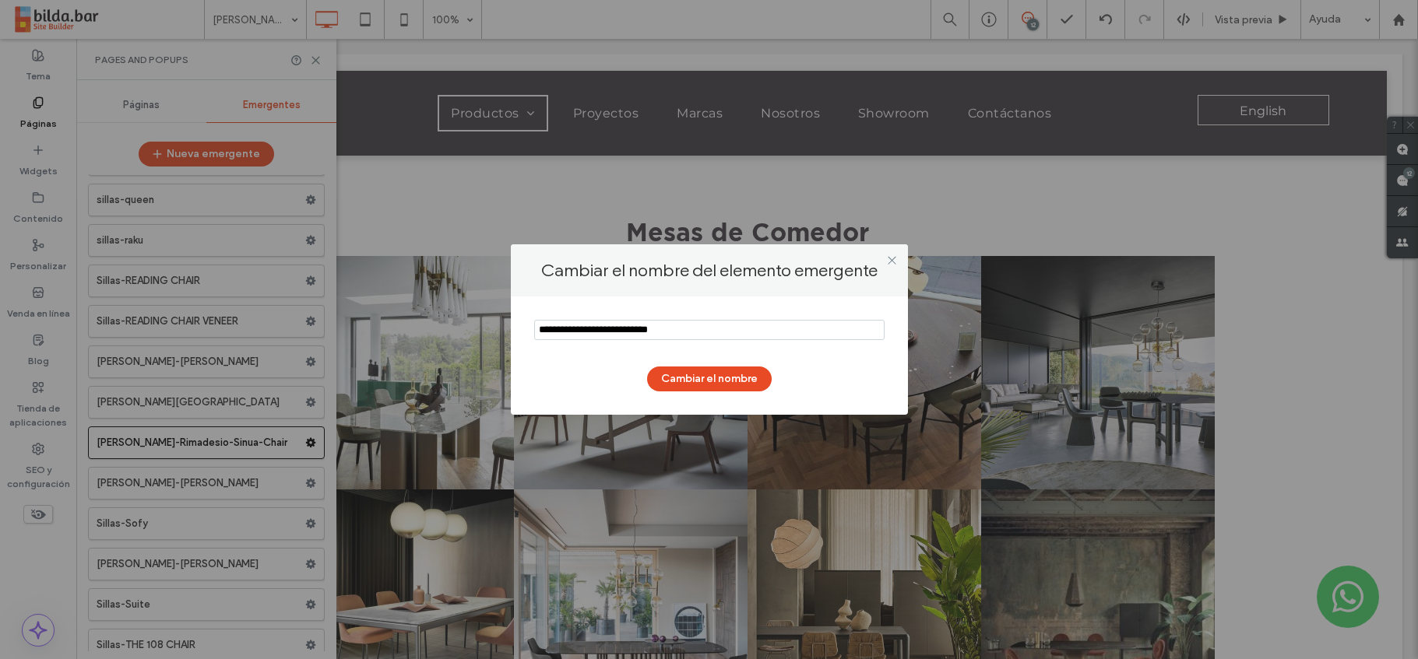
drag, startPoint x: 680, startPoint y: 332, endPoint x: 652, endPoint y: 332, distance: 27.3
click at [652, 332] on input "notEmpty" at bounding box center [709, 330] width 350 height 20
type input "**********"
drag, startPoint x: 686, startPoint y: 329, endPoint x: 653, endPoint y: 332, distance: 32.8
click at [653, 332] on input "notEmpty" at bounding box center [709, 330] width 350 height 20
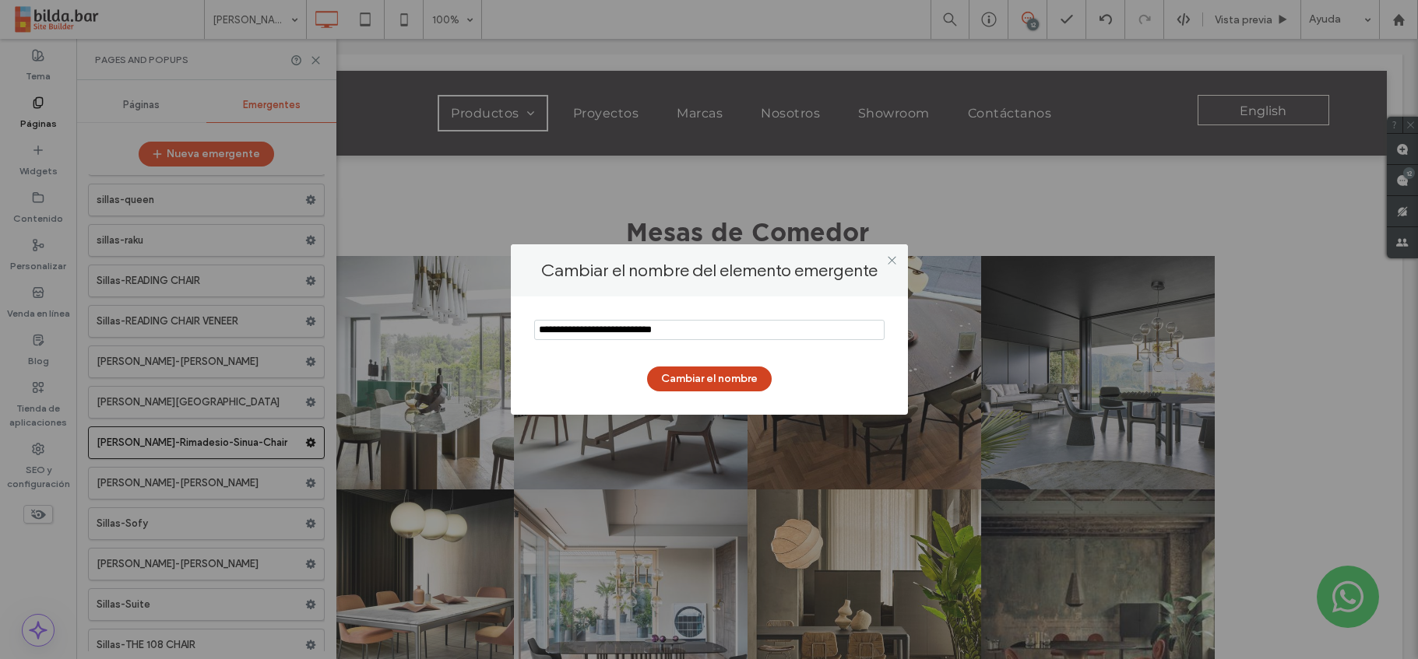
click at [705, 375] on button "Cambiar el nombre" at bounding box center [709, 379] width 125 height 25
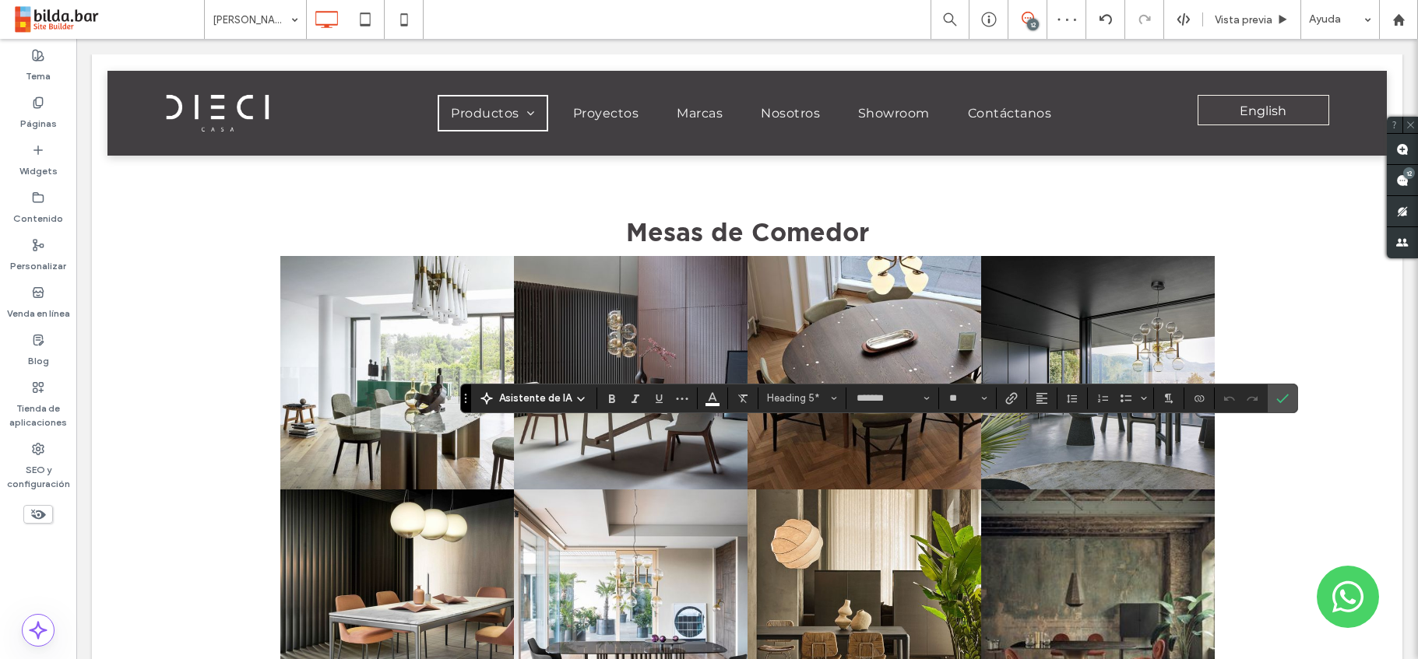
type input "**********"
type input "**"
click at [1282, 403] on icon "Confirmar" at bounding box center [1282, 398] width 12 height 12
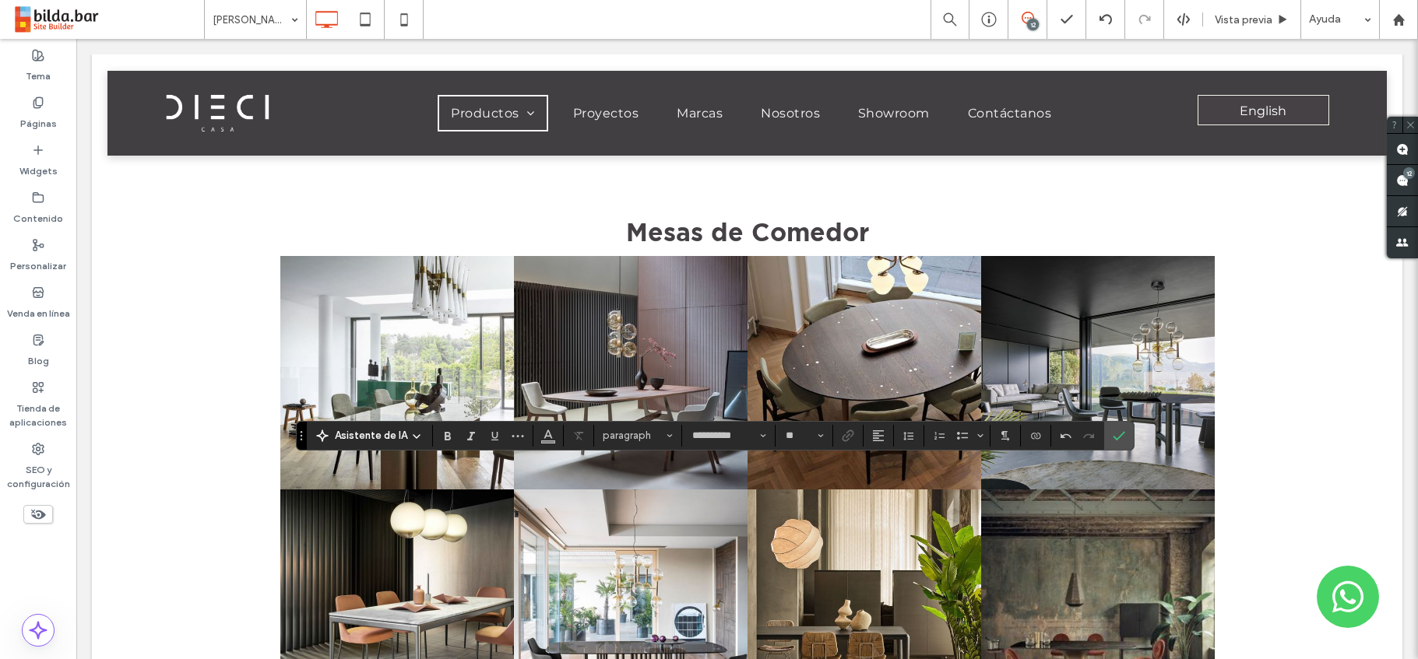
type input "**"
click at [818, 437] on icon "Tamaño borde" at bounding box center [821, 436] width 6 height 6
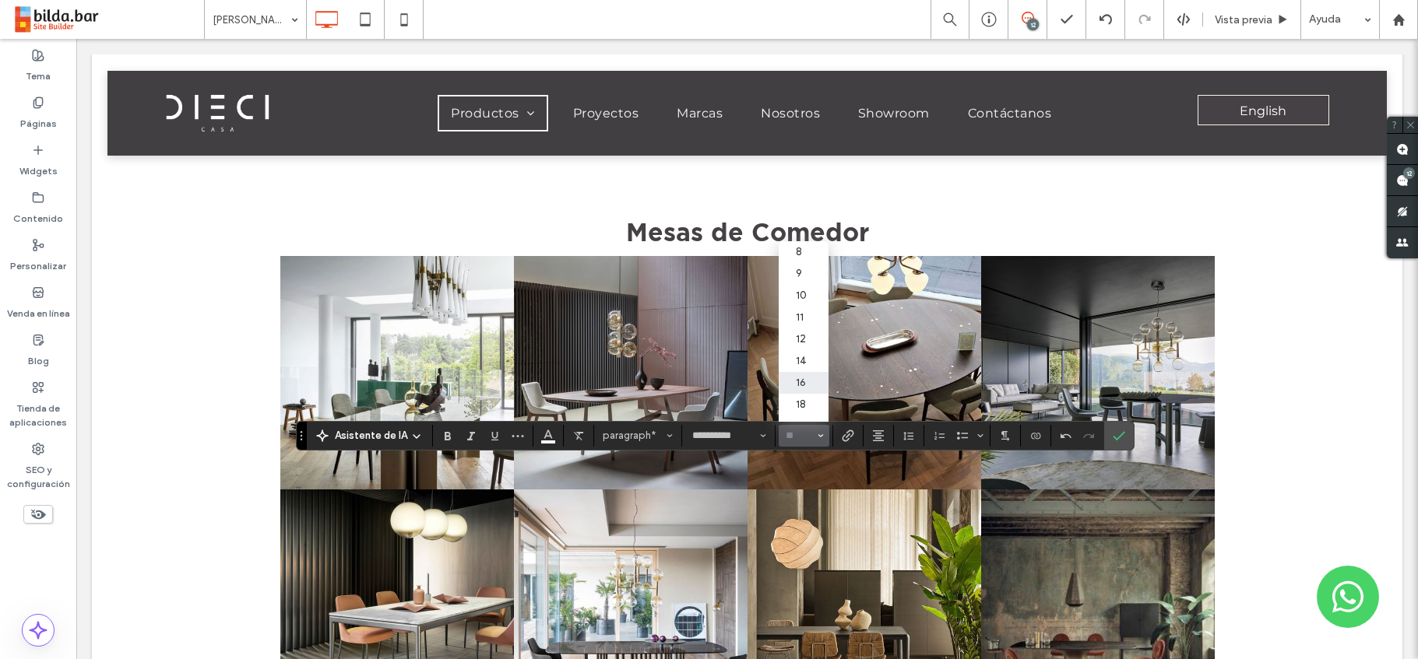
click at [811, 378] on label "16" at bounding box center [804, 383] width 50 height 22
type input "**"
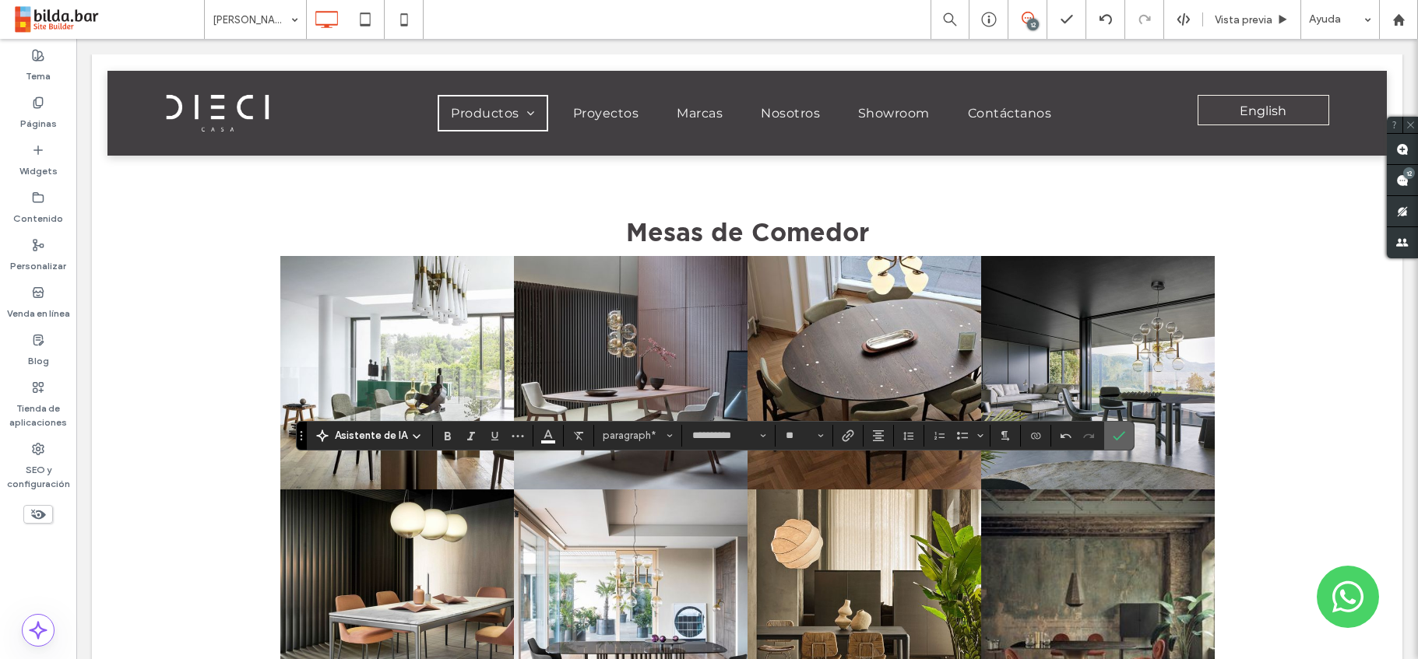
click at [1118, 431] on icon "Confirmar" at bounding box center [1119, 436] width 12 height 12
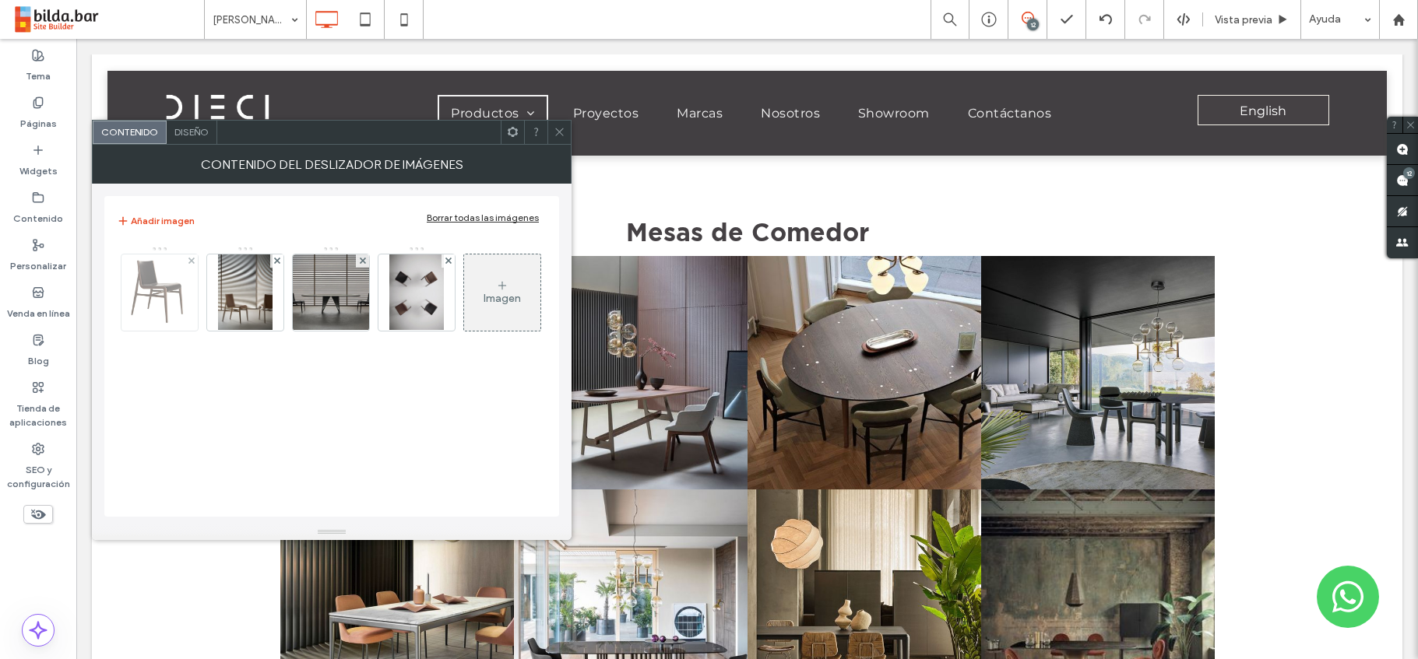
click at [164, 311] on img at bounding box center [159, 293] width 69 height 76
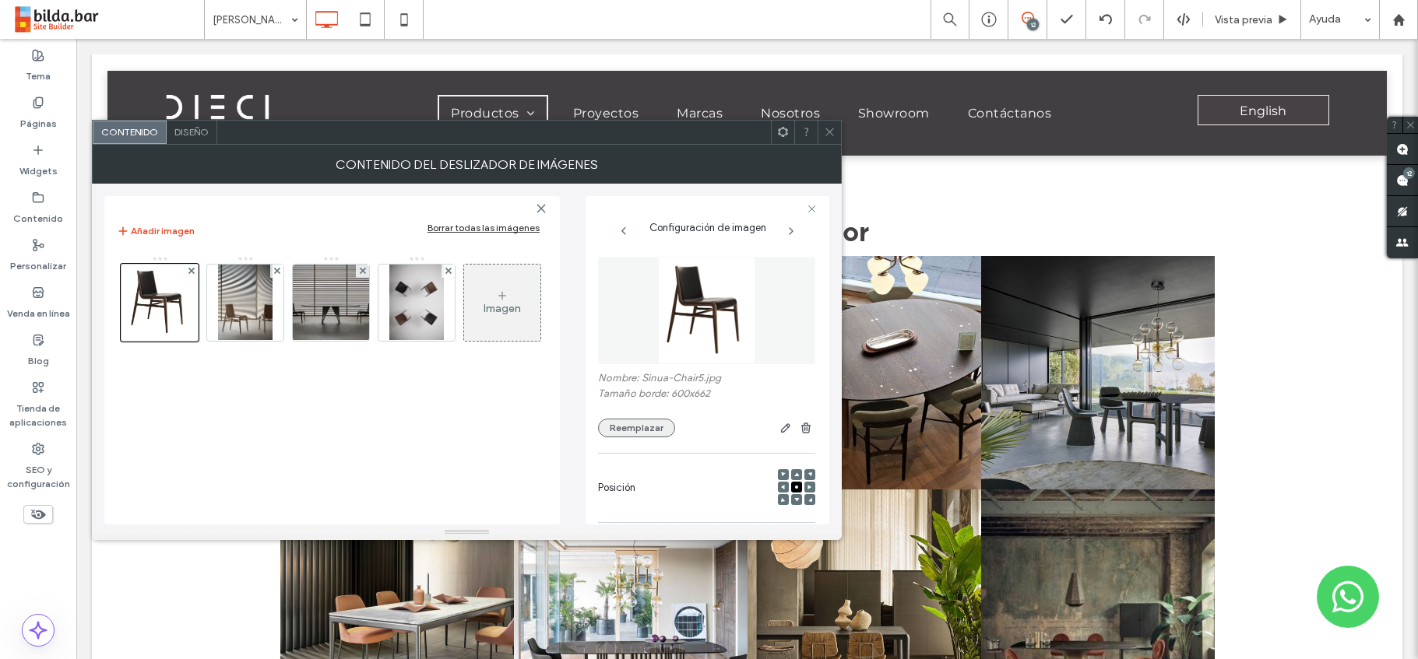
click at [632, 424] on button "Reemplazar" at bounding box center [636, 428] width 77 height 19
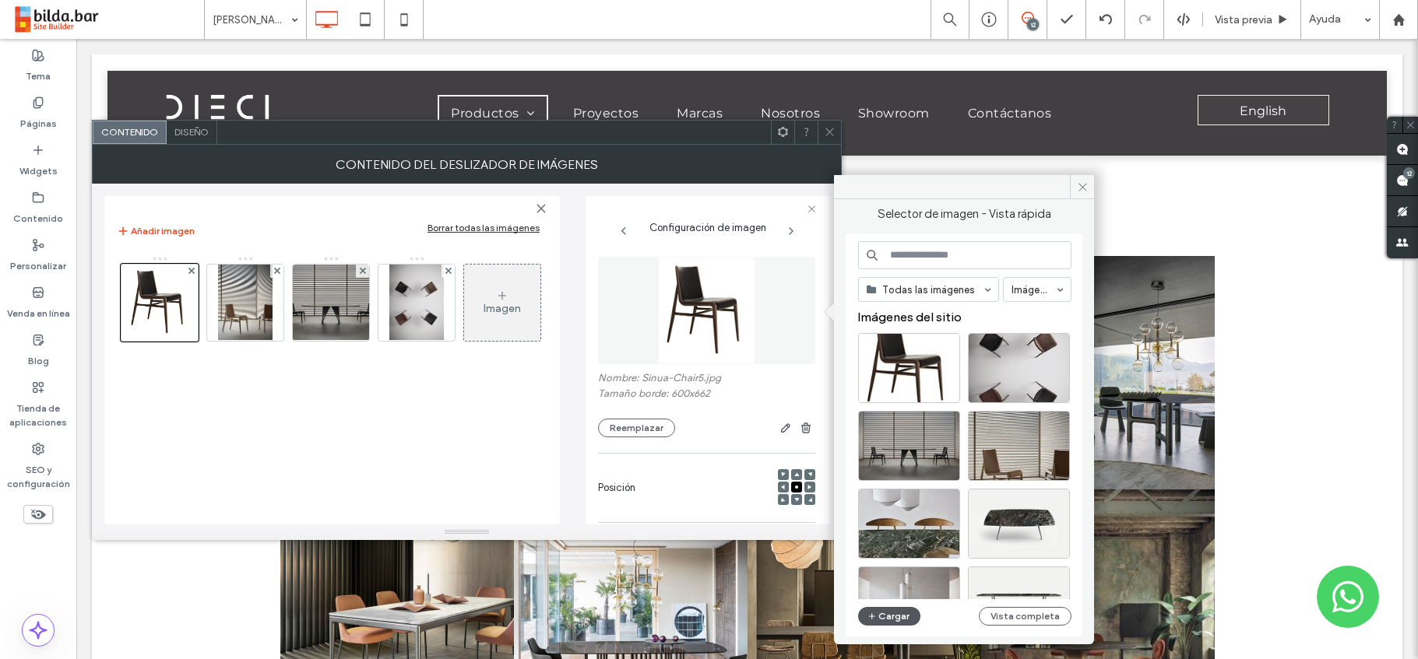
click at [885, 614] on button "Cargar" at bounding box center [889, 616] width 62 height 19
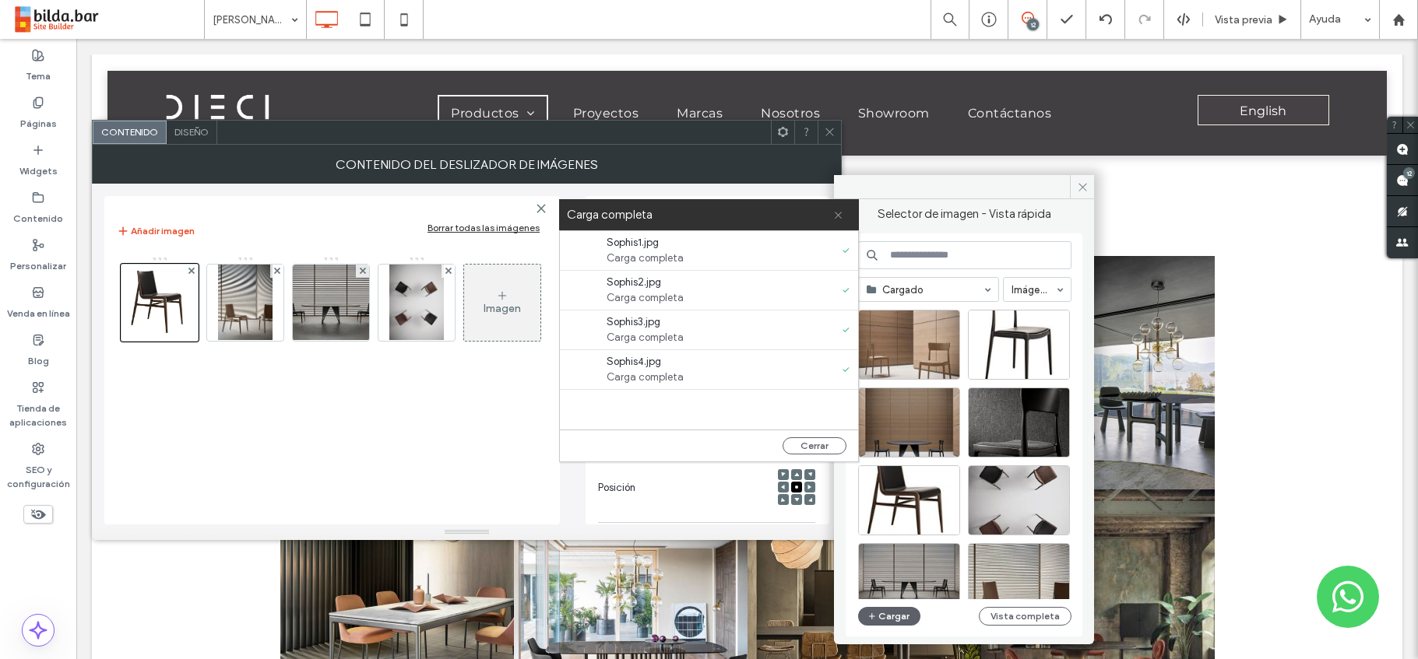
click at [839, 216] on use at bounding box center [838, 215] width 7 height 7
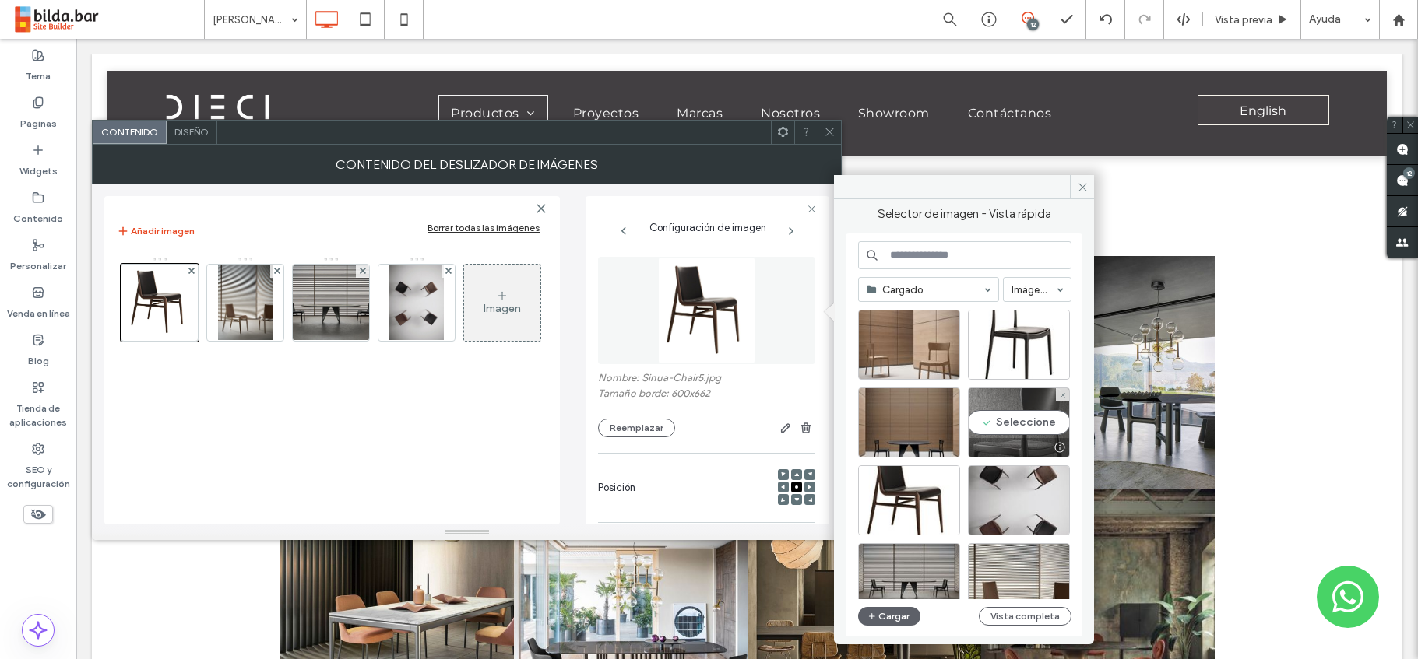
click at [1030, 428] on div "Seleccione" at bounding box center [1019, 423] width 102 height 70
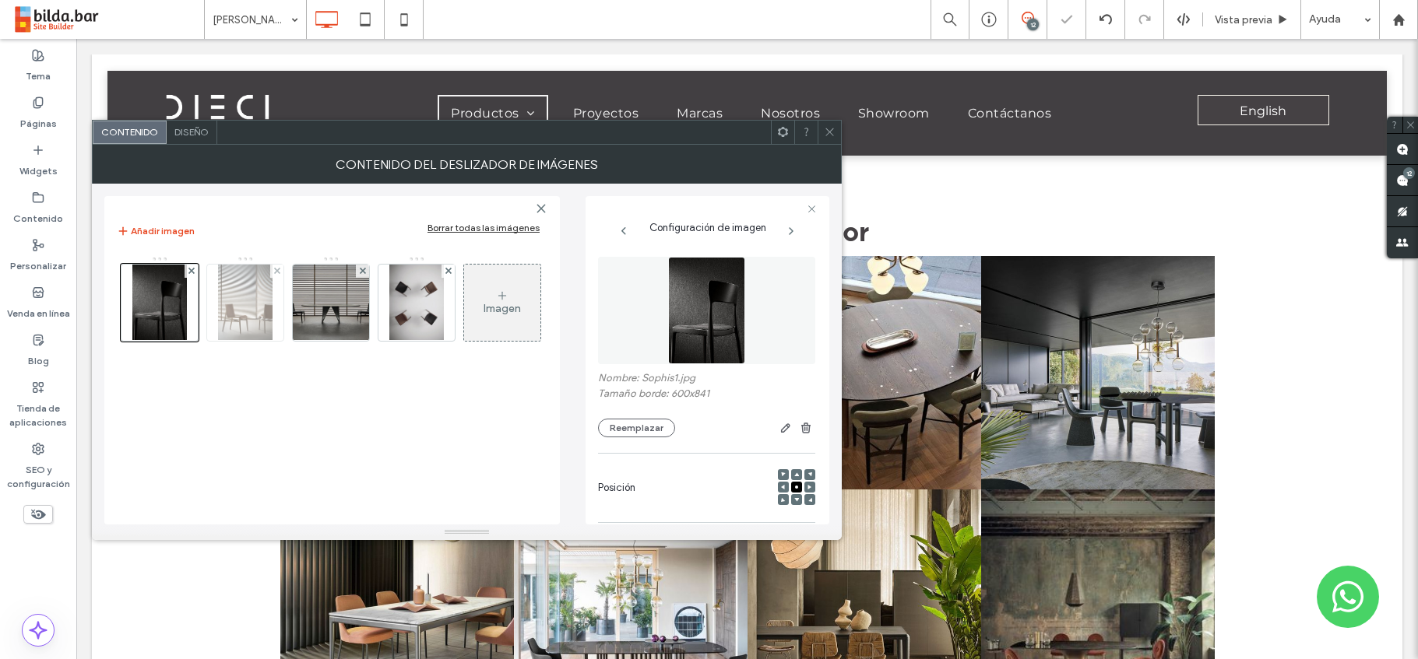
click at [246, 295] on img at bounding box center [245, 303] width 55 height 76
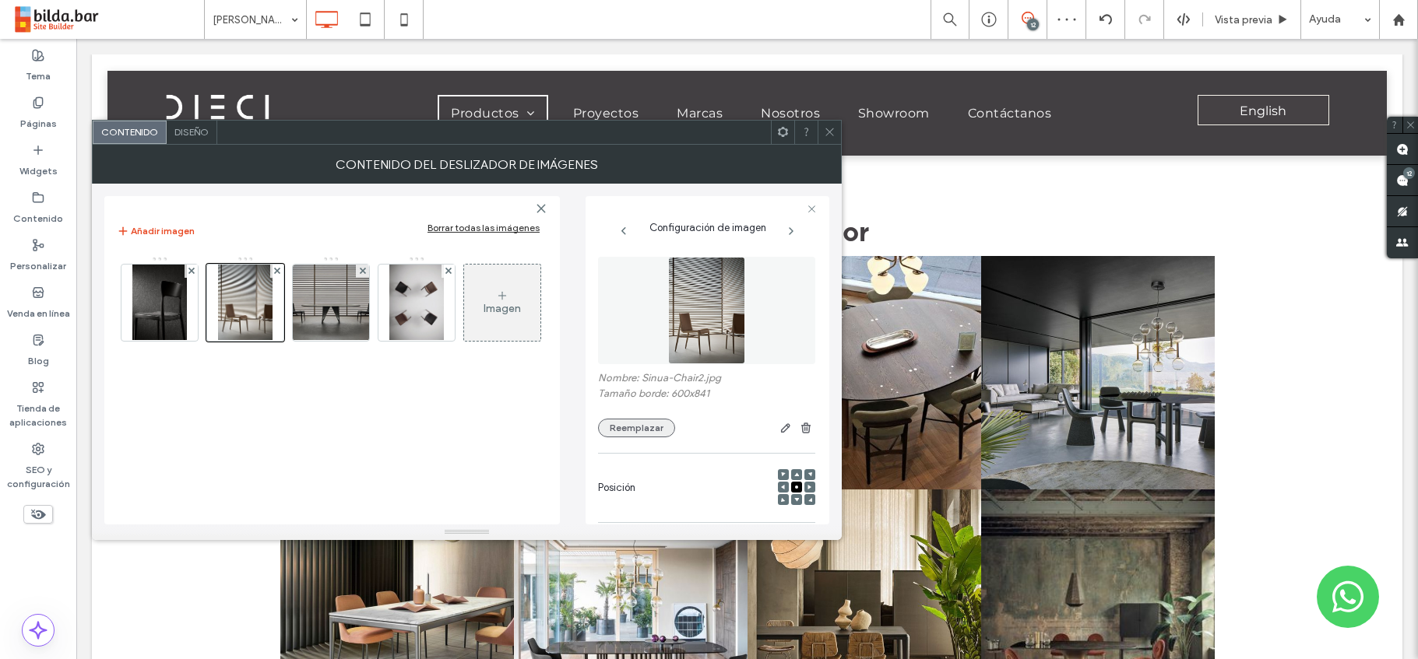
click at [633, 428] on button "Reemplazar" at bounding box center [636, 428] width 77 height 19
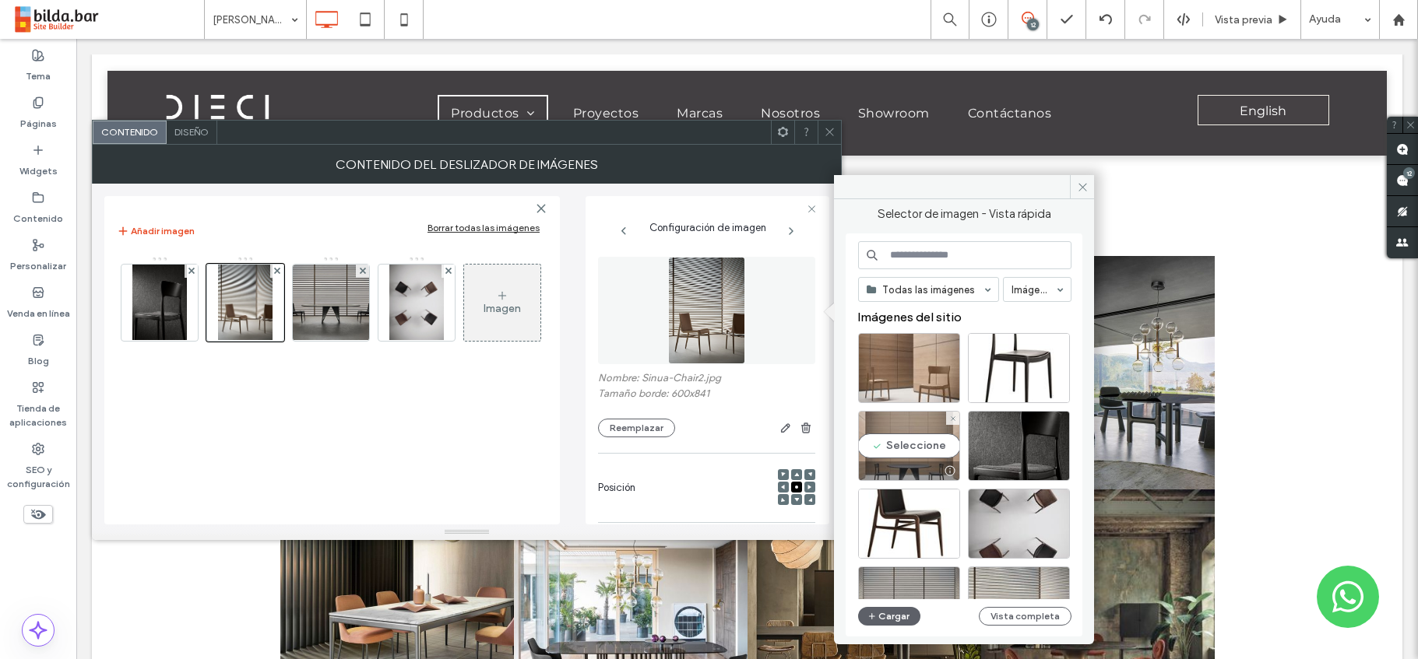
click at [923, 448] on div "Seleccione" at bounding box center [909, 446] width 102 height 70
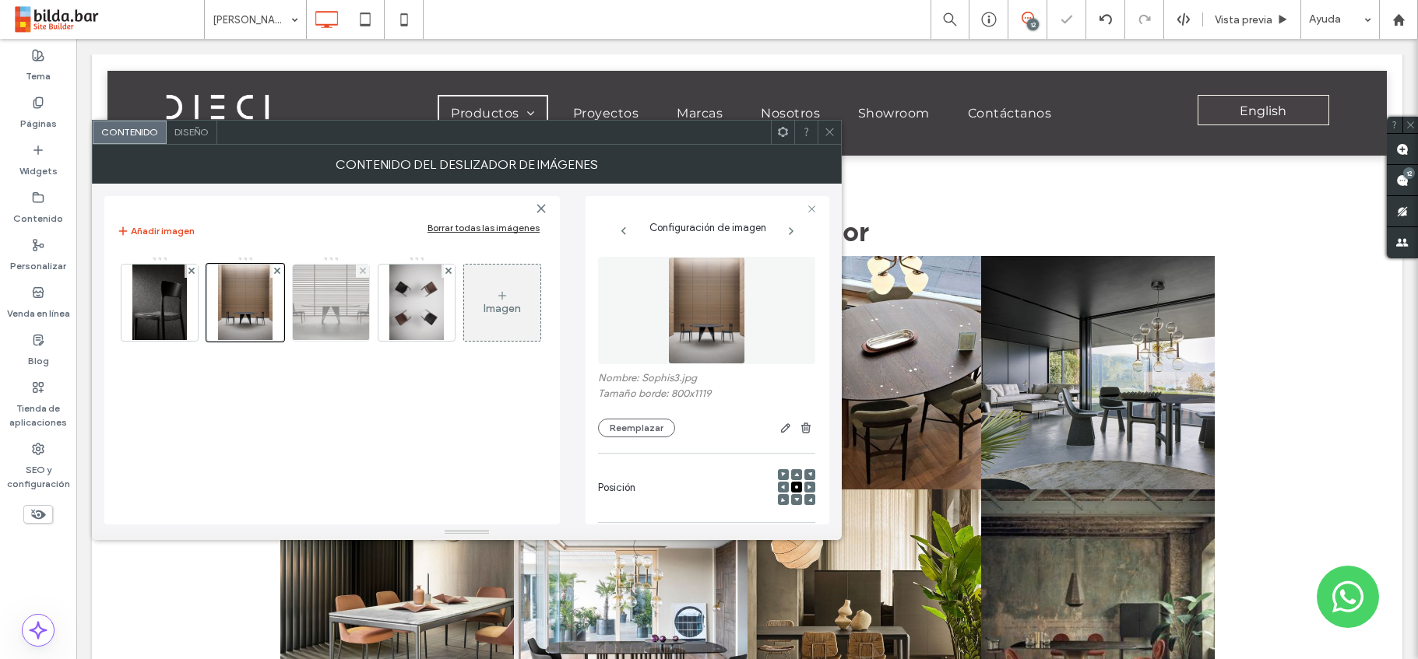
click at [322, 309] on img at bounding box center [330, 303] width 109 height 76
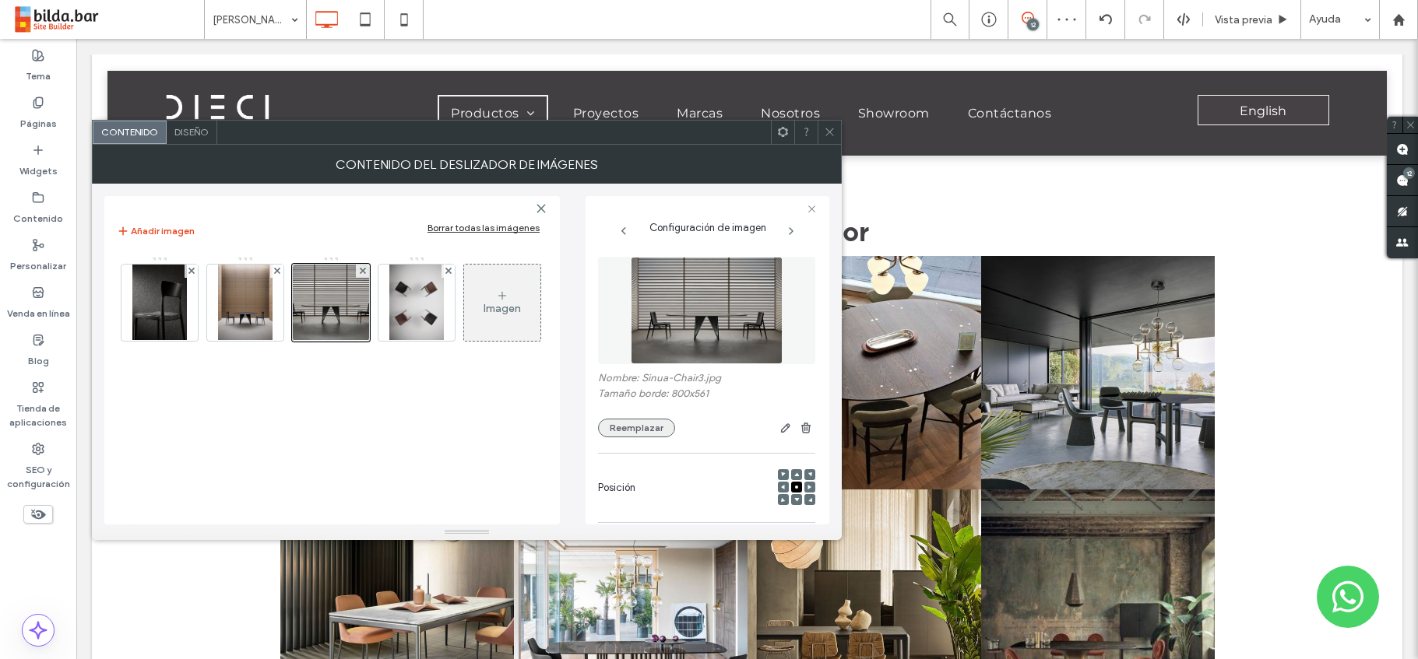
click at [624, 424] on button "Reemplazar" at bounding box center [636, 428] width 77 height 19
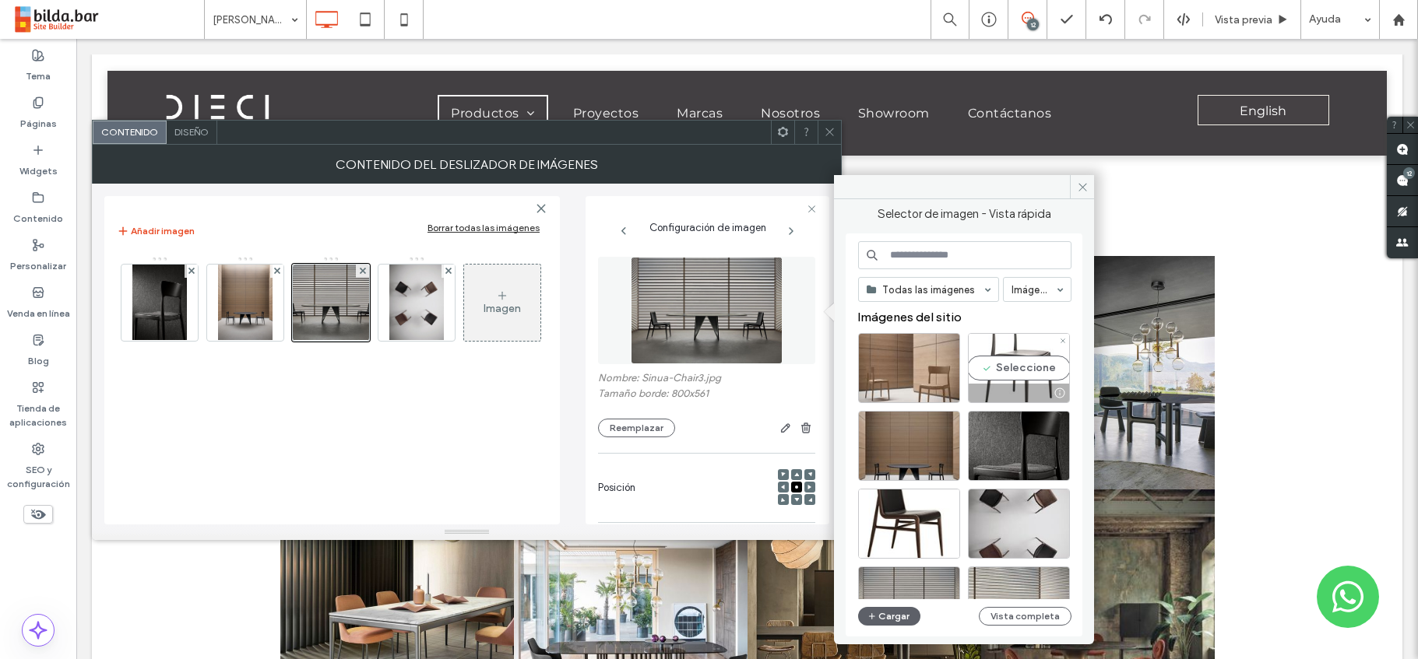
click at [1014, 370] on div "Seleccione" at bounding box center [1019, 368] width 102 height 70
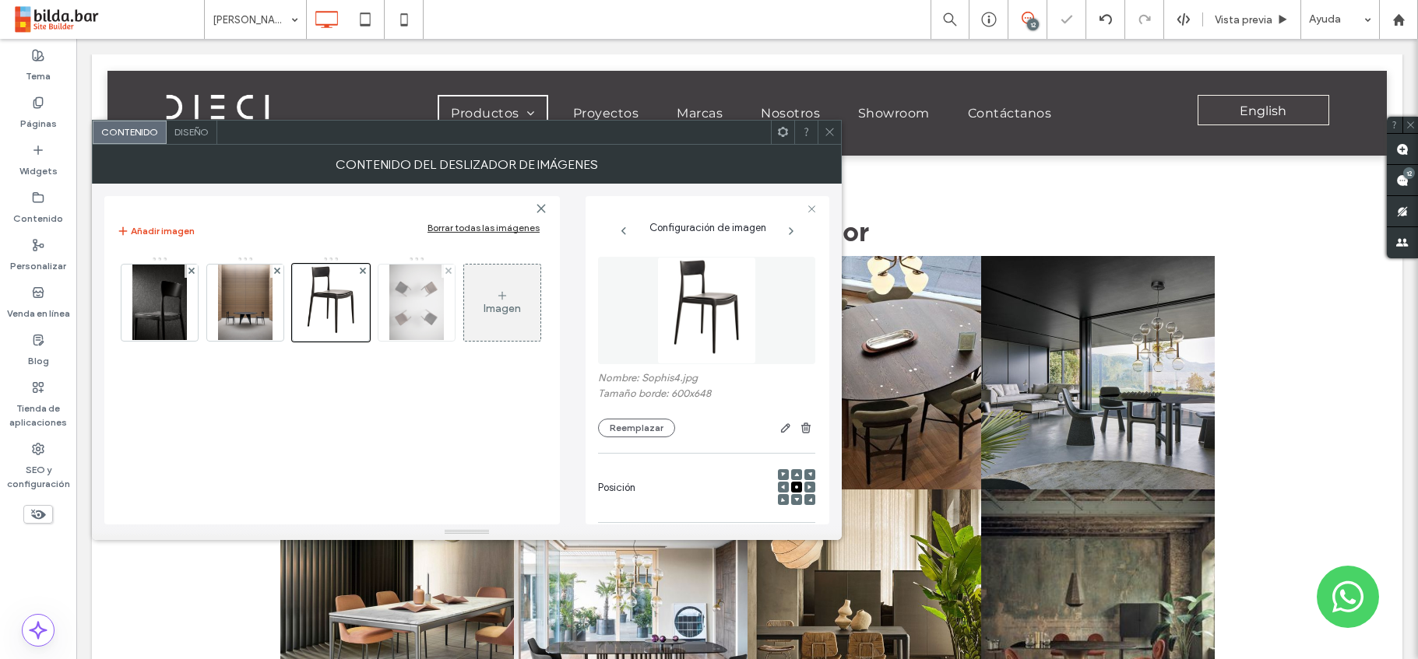
click at [406, 288] on img at bounding box center [416, 303] width 55 height 76
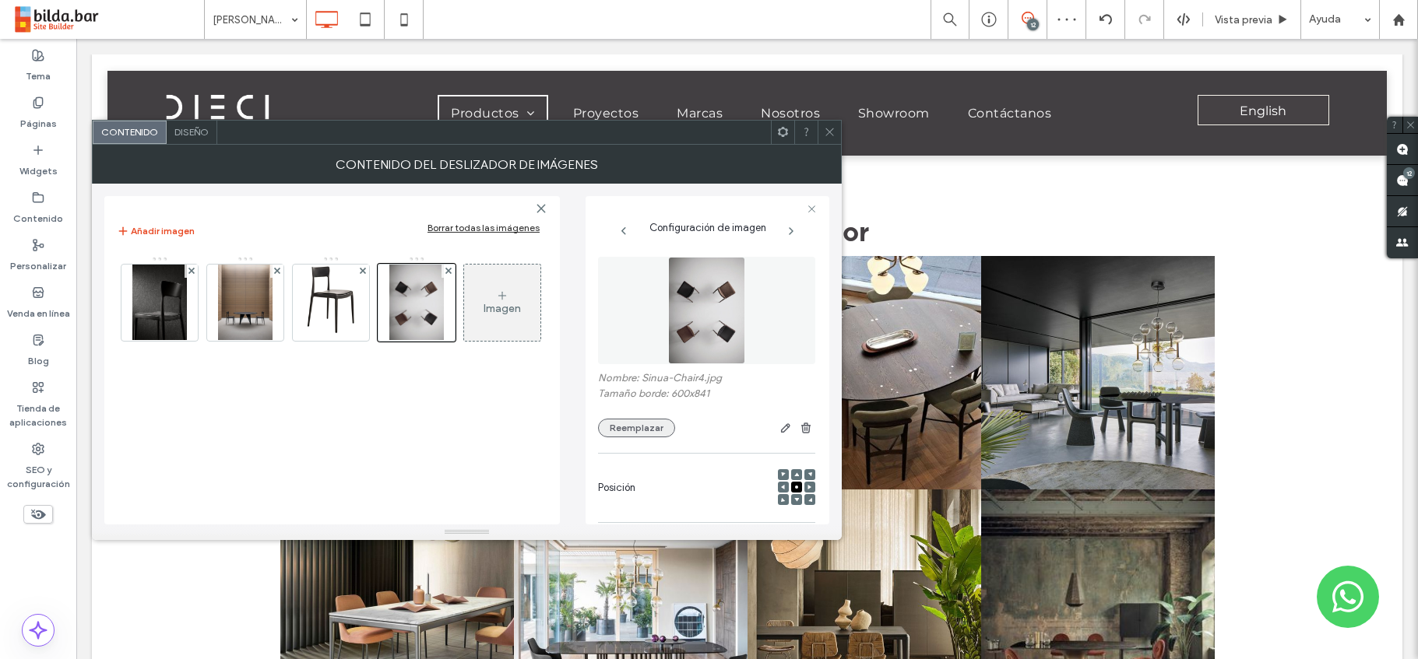
click at [628, 431] on button "Reemplazar" at bounding box center [636, 428] width 77 height 19
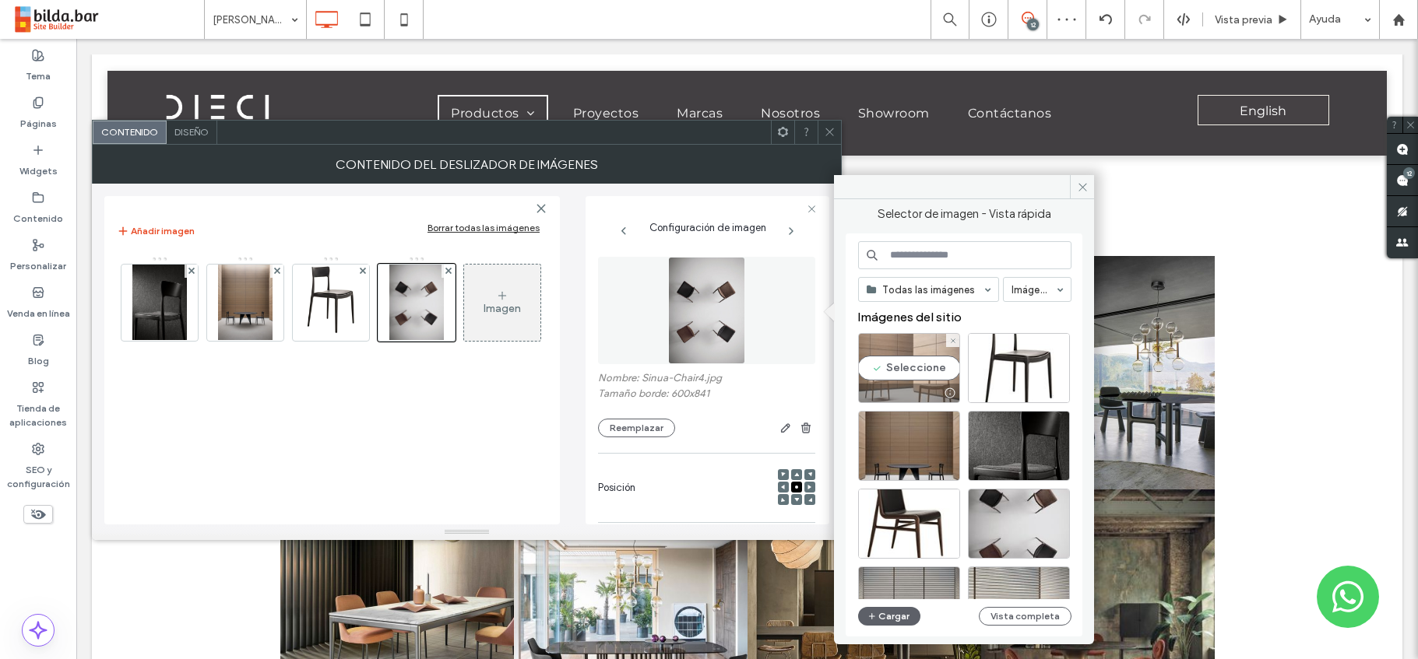
click at [900, 362] on div "Seleccione" at bounding box center [909, 368] width 102 height 70
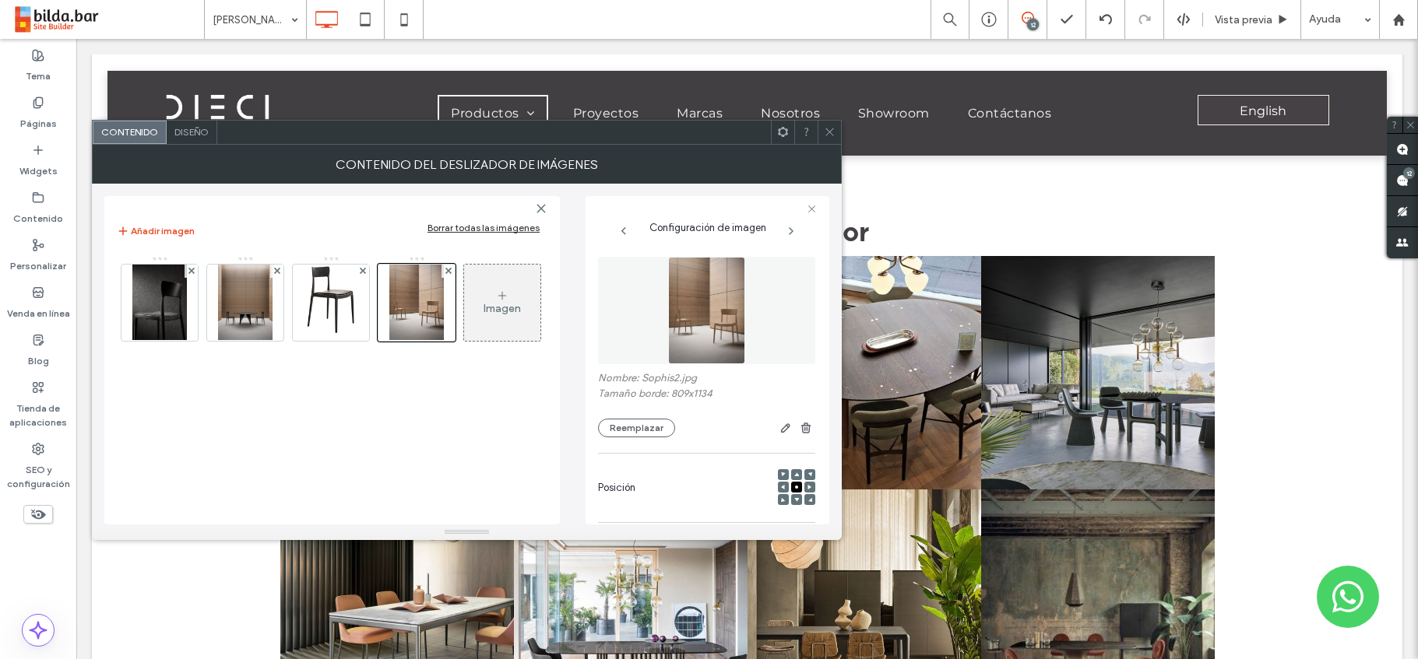
click at [831, 133] on use at bounding box center [829, 132] width 8 height 8
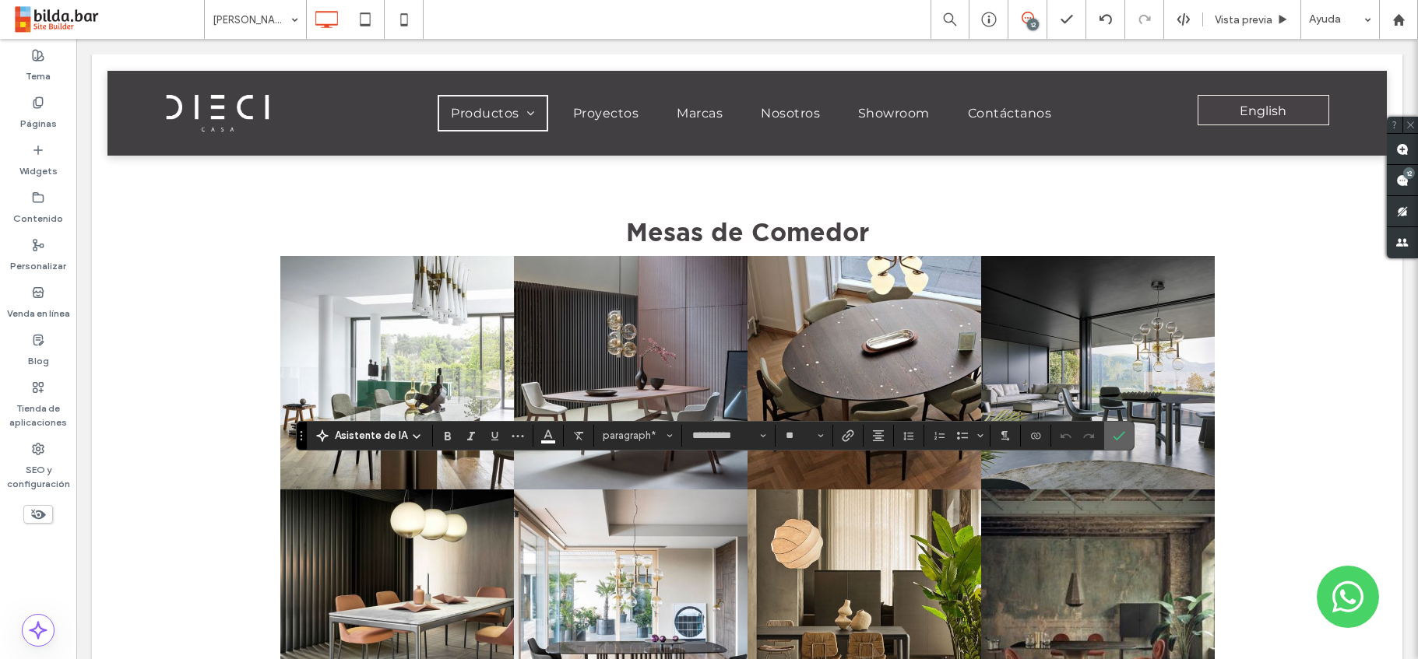
click at [1120, 440] on icon "Confirmar" at bounding box center [1119, 436] width 12 height 12
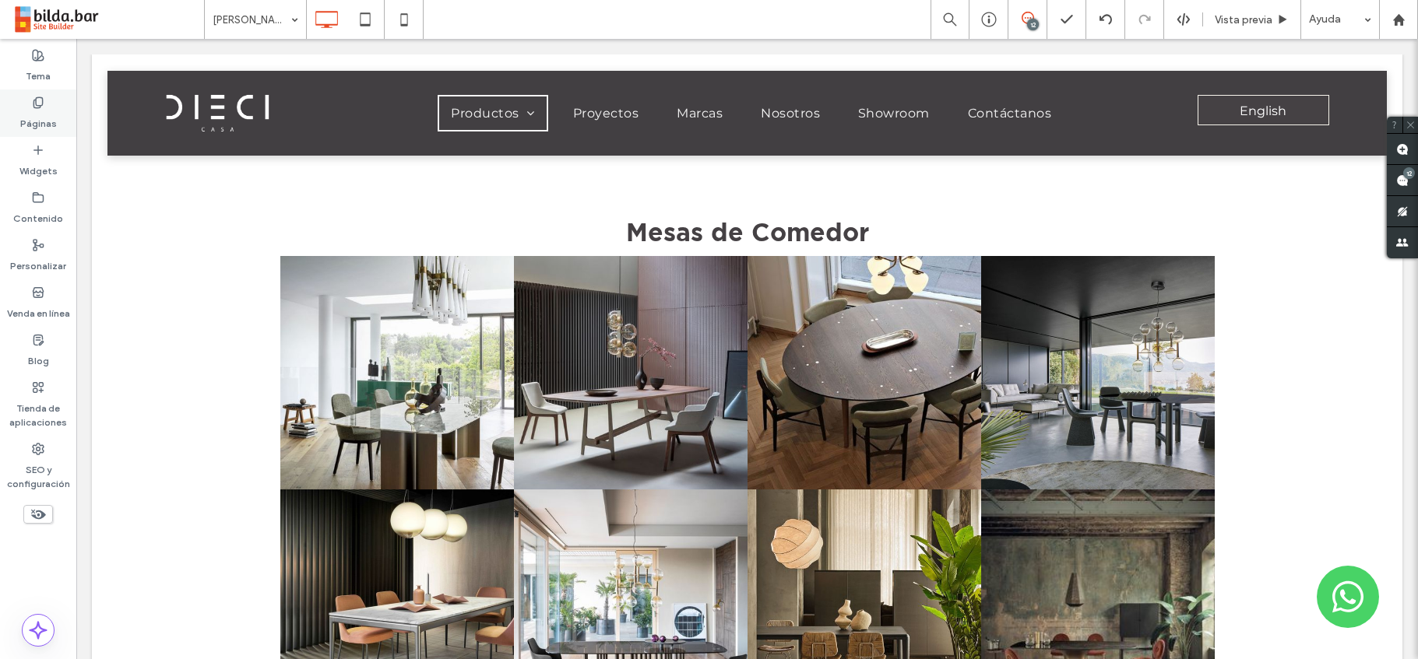
click at [40, 111] on label "Páginas" at bounding box center [38, 120] width 37 height 22
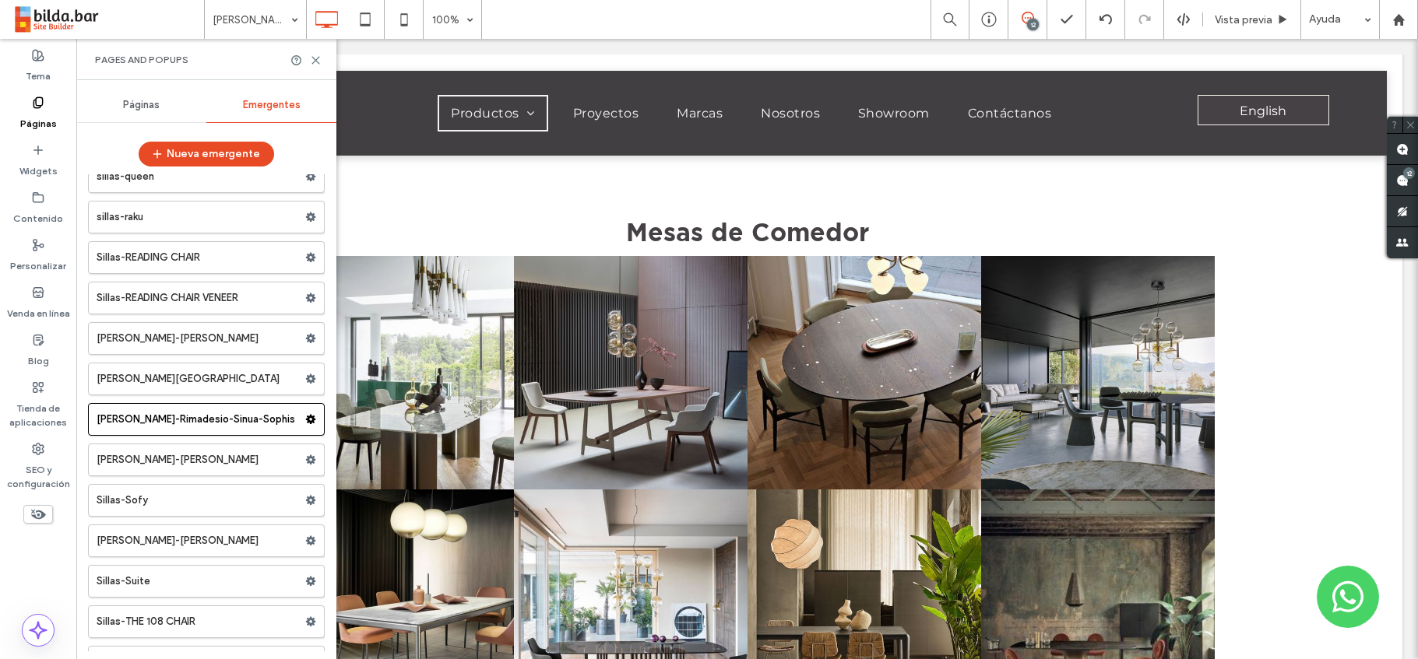
scroll to position [23105, 0]
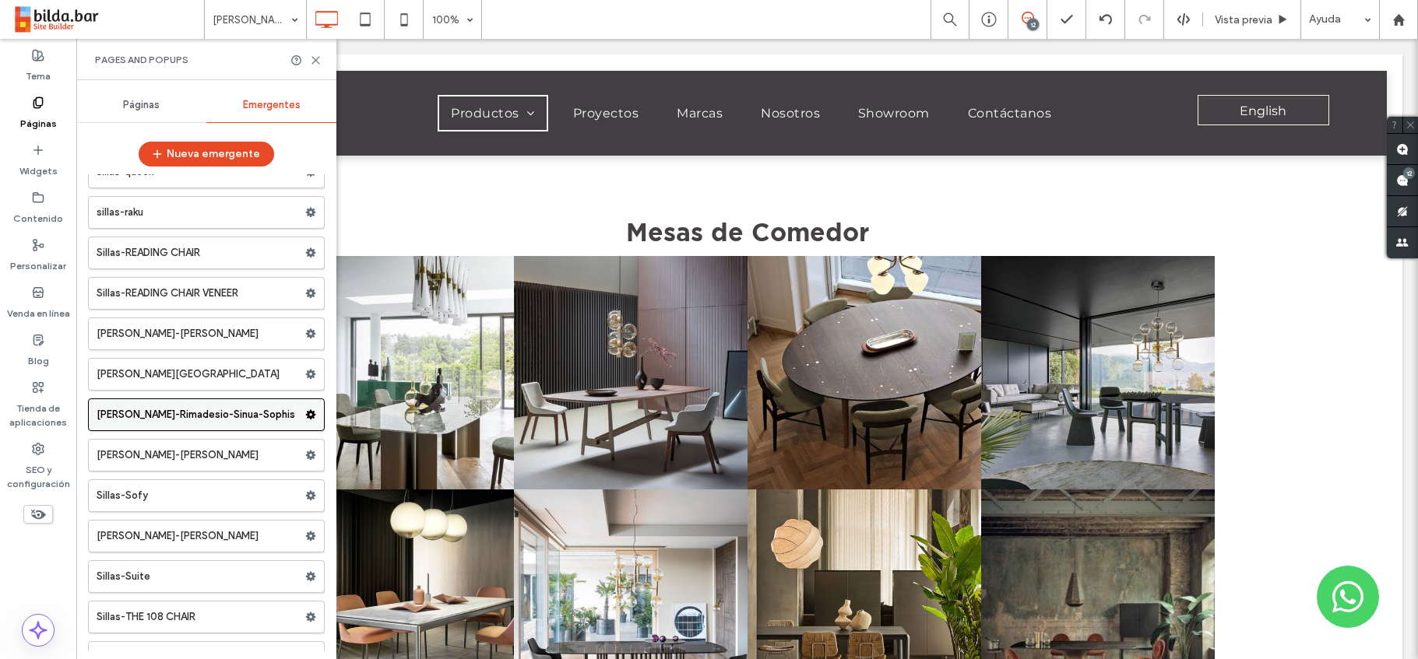
click at [306, 412] on use at bounding box center [311, 414] width 10 height 9
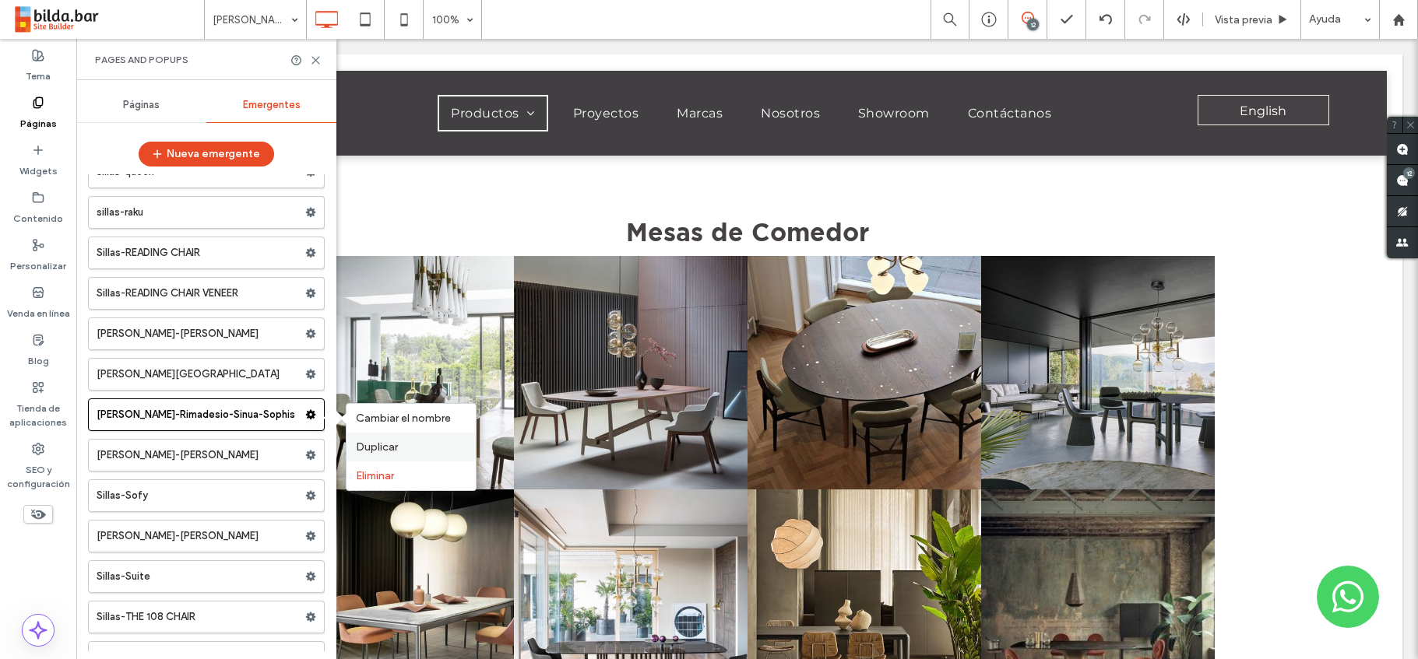
click at [367, 444] on span "Duplicar" at bounding box center [377, 447] width 42 height 13
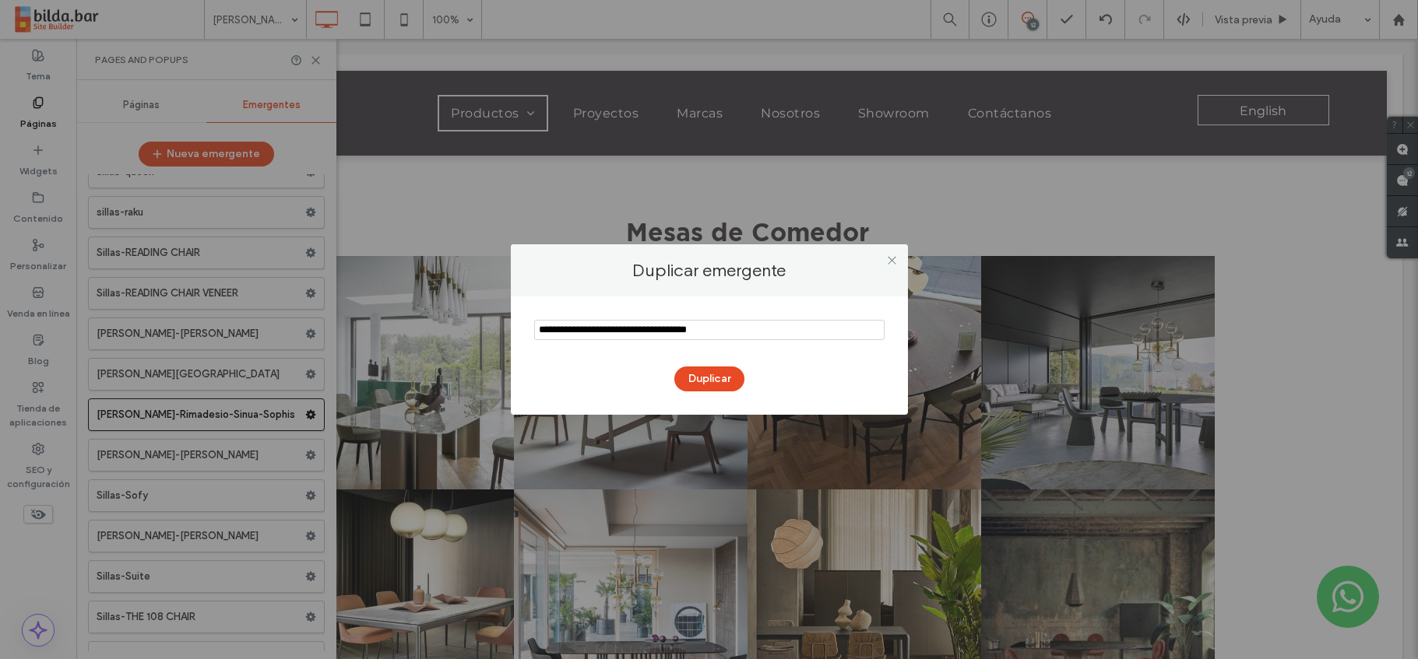
drag, startPoint x: 583, startPoint y: 330, endPoint x: 487, endPoint y: 336, distance: 96.7
click at [487, 336] on div "Duplicar emergente Duplicar" at bounding box center [709, 329] width 1418 height 659
drag, startPoint x: 653, startPoint y: 331, endPoint x: 621, endPoint y: 333, distance: 32.0
click at [621, 333] on input "notEmpty" at bounding box center [709, 330] width 350 height 20
type input "**********"
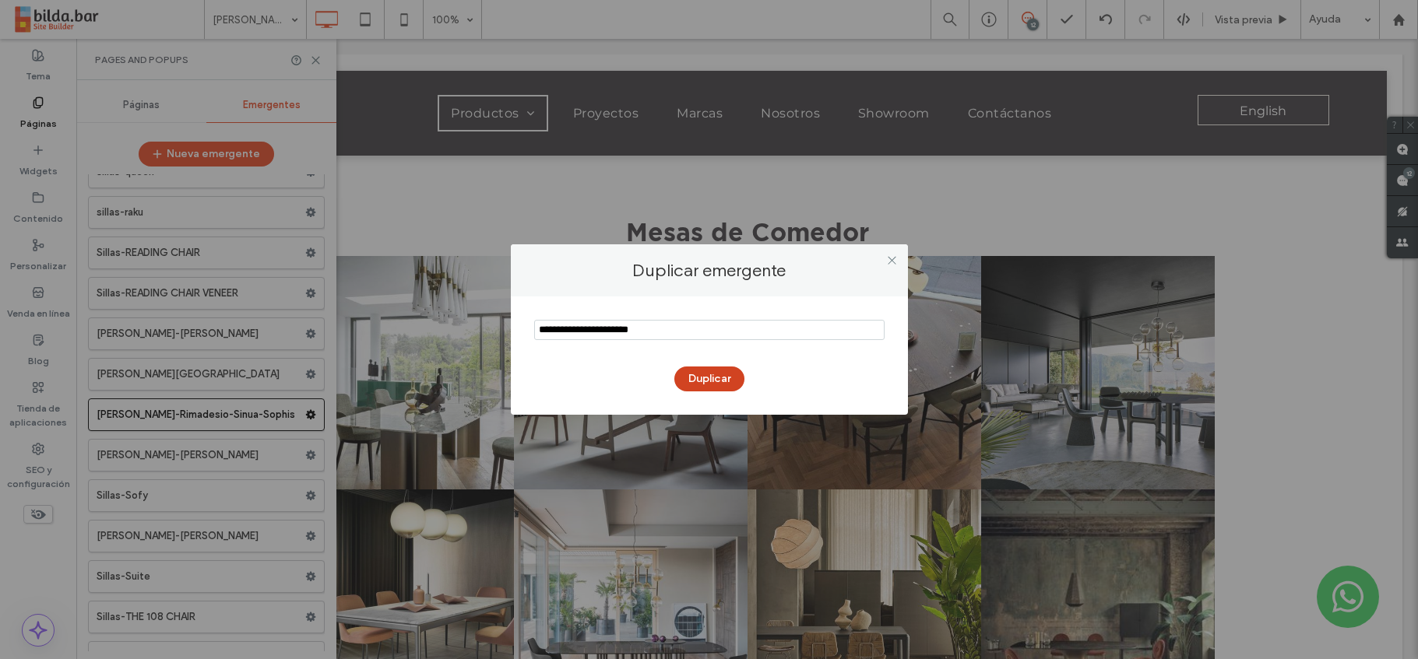
click at [712, 375] on button "Duplicar" at bounding box center [709, 379] width 70 height 25
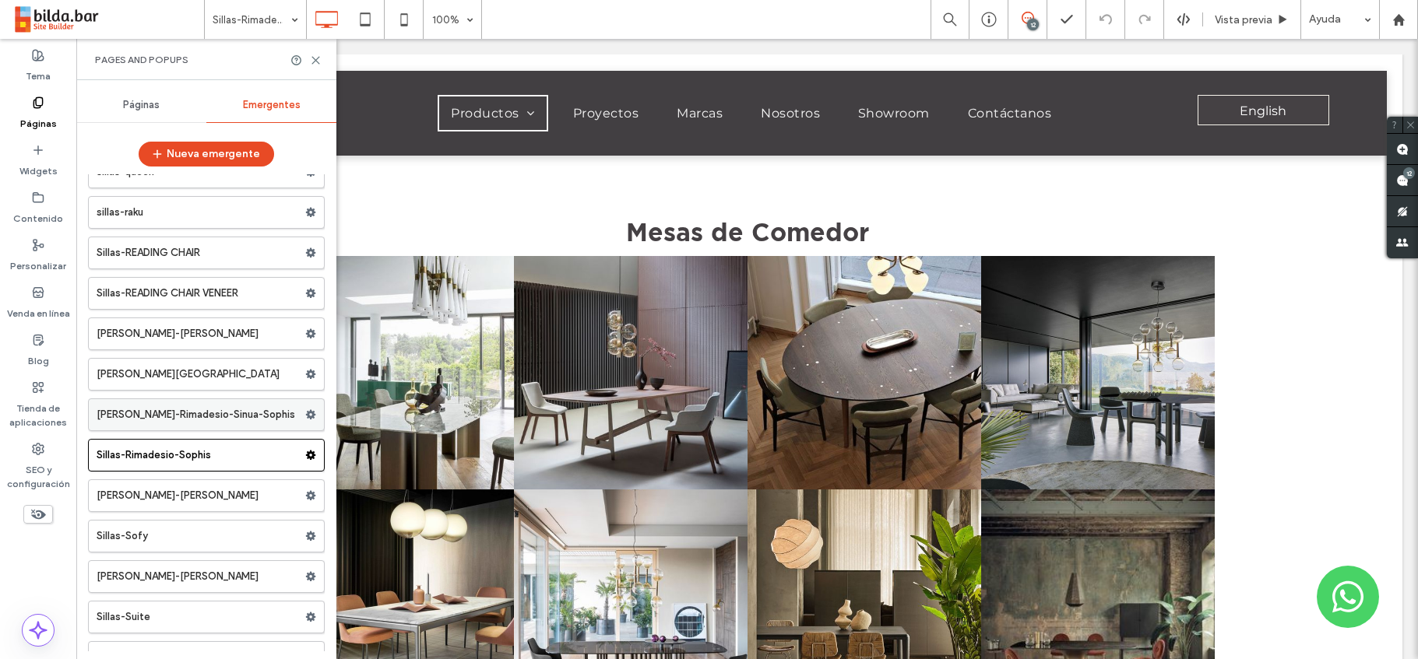
click at [238, 420] on label "Sillas-Rimadesio-Sinua-Sophis" at bounding box center [201, 414] width 209 height 31
click at [308, 414] on use at bounding box center [311, 414] width 10 height 9
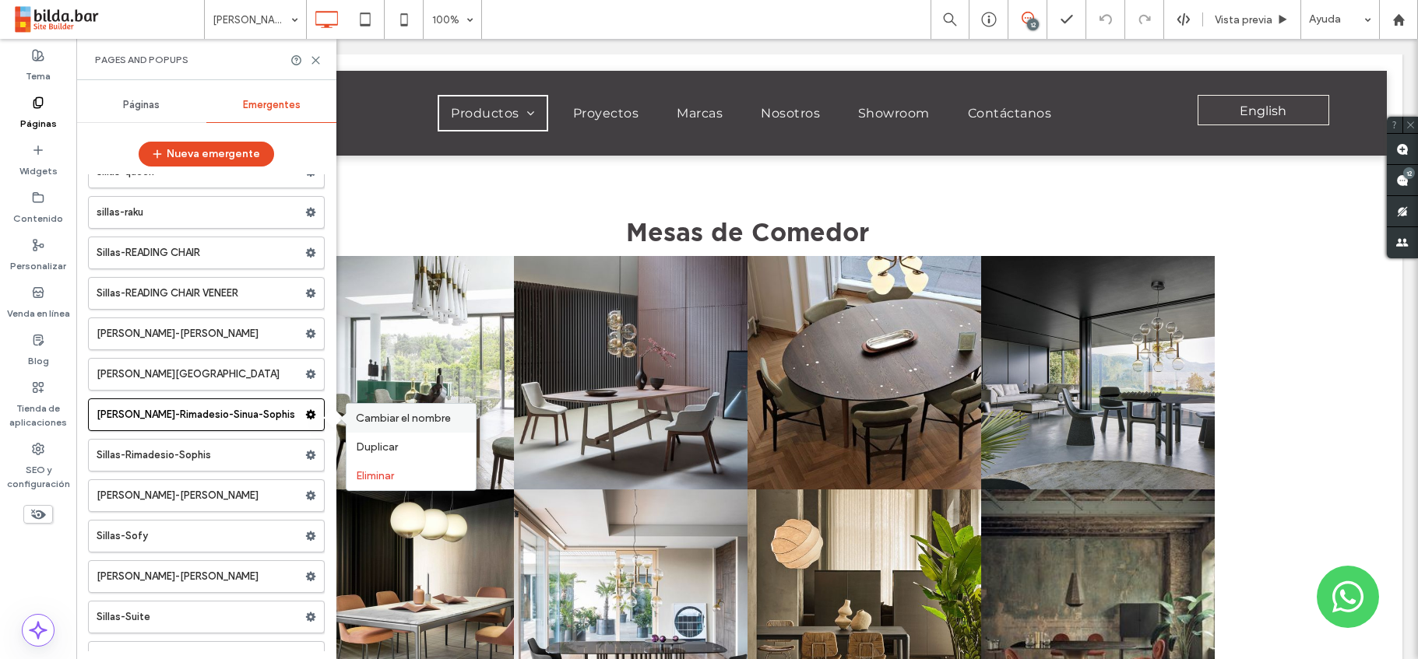
click at [382, 423] on span "Cambiar el nombre" at bounding box center [403, 418] width 95 height 13
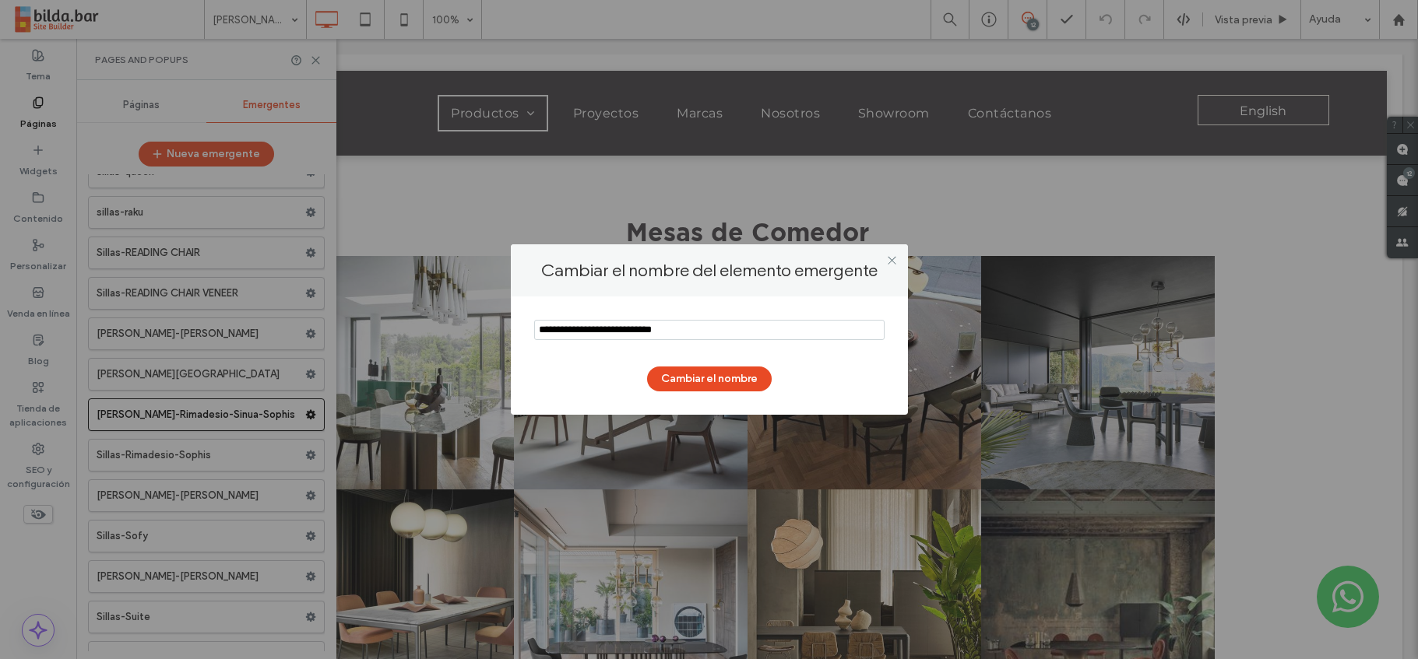
drag, startPoint x: 687, startPoint y: 330, endPoint x: 649, endPoint y: 330, distance: 38.2
click at [649, 330] on input "notEmpty" at bounding box center [709, 330] width 350 height 20
type input "**********"
click at [709, 374] on button "Cambiar el nombre" at bounding box center [709, 379] width 125 height 25
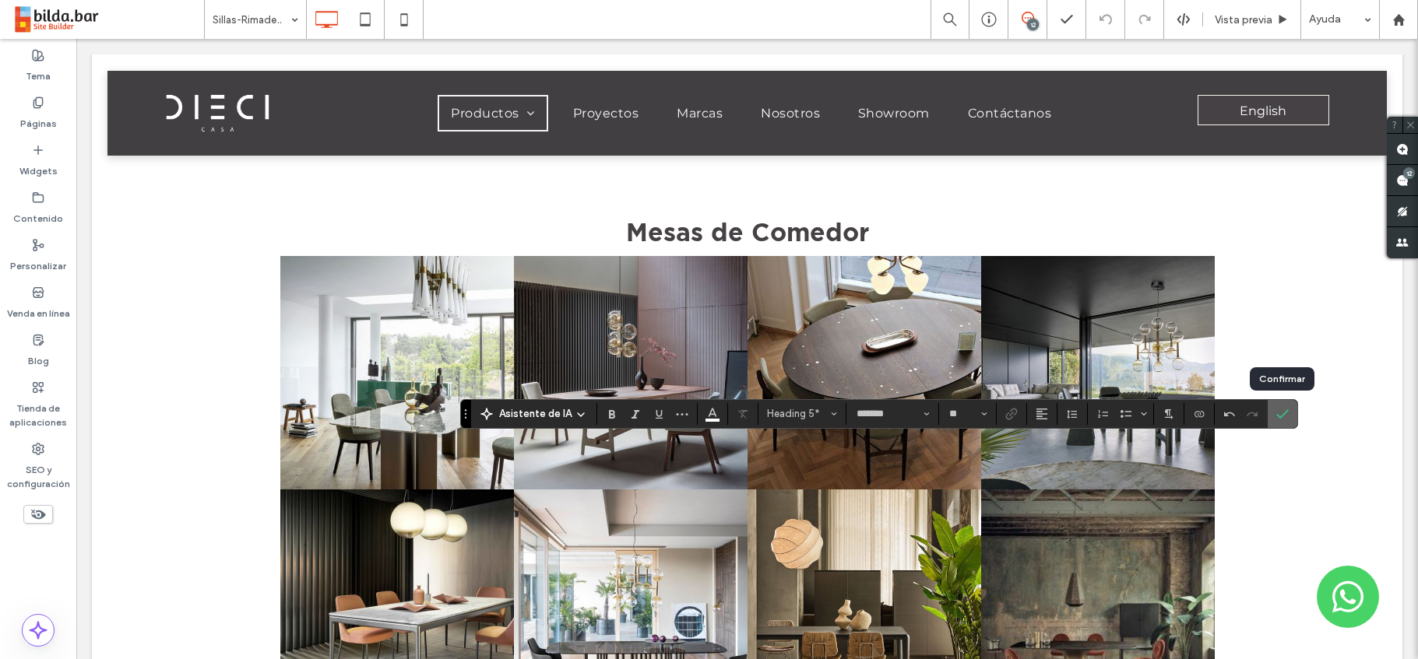
click at [1278, 409] on icon "Confirmar" at bounding box center [1282, 414] width 12 height 12
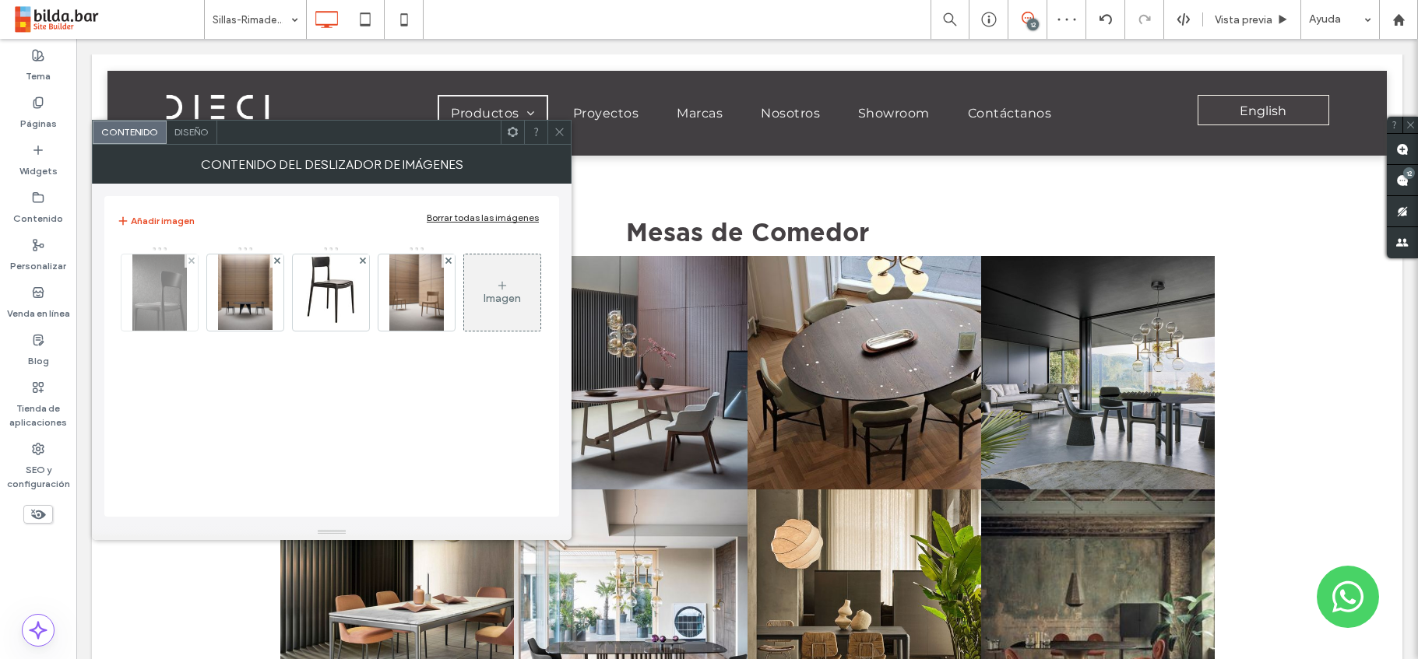
click at [145, 297] on img at bounding box center [159, 293] width 55 height 76
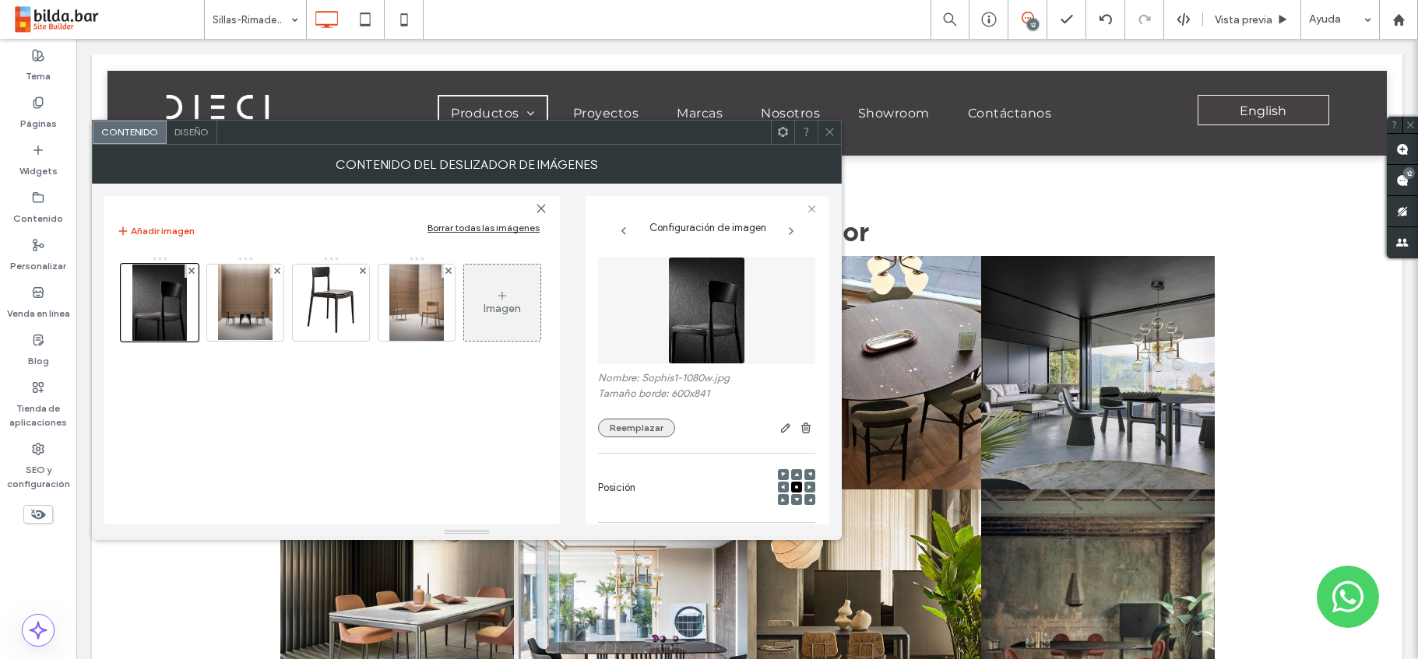
click at [638, 430] on button "Reemplazar" at bounding box center [636, 428] width 77 height 19
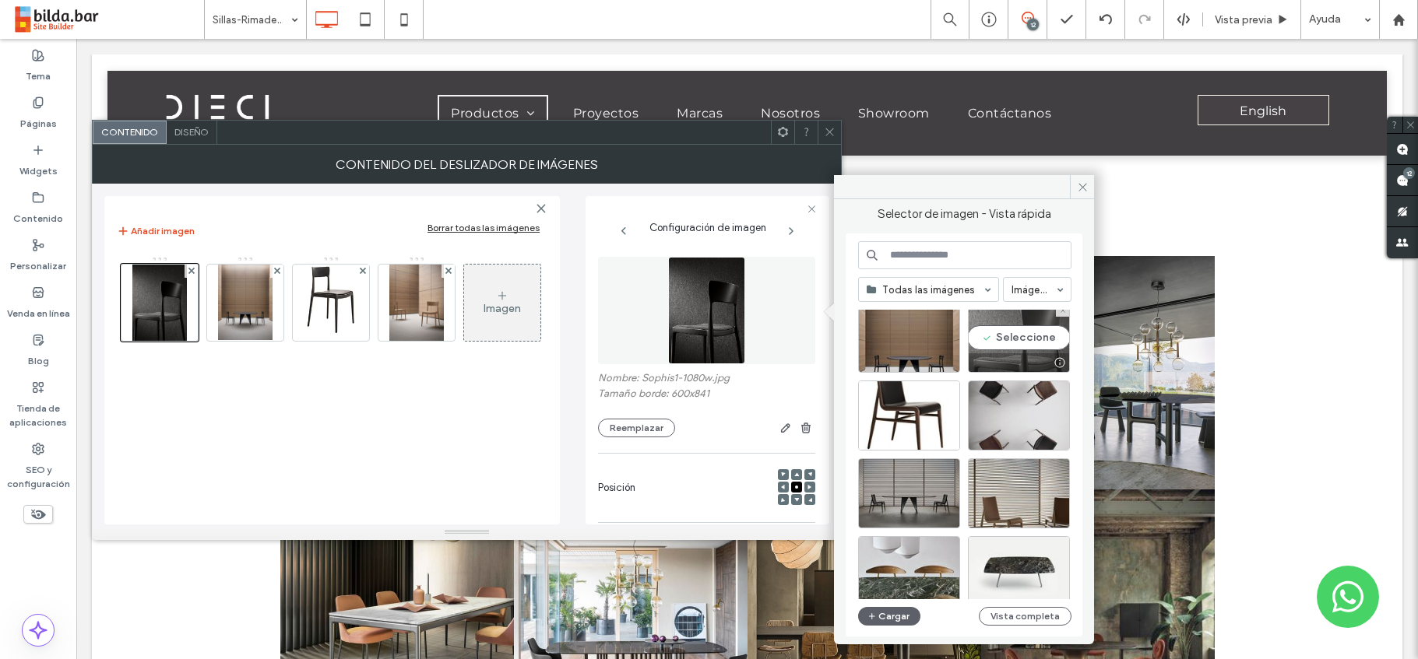
scroll to position [188, 0]
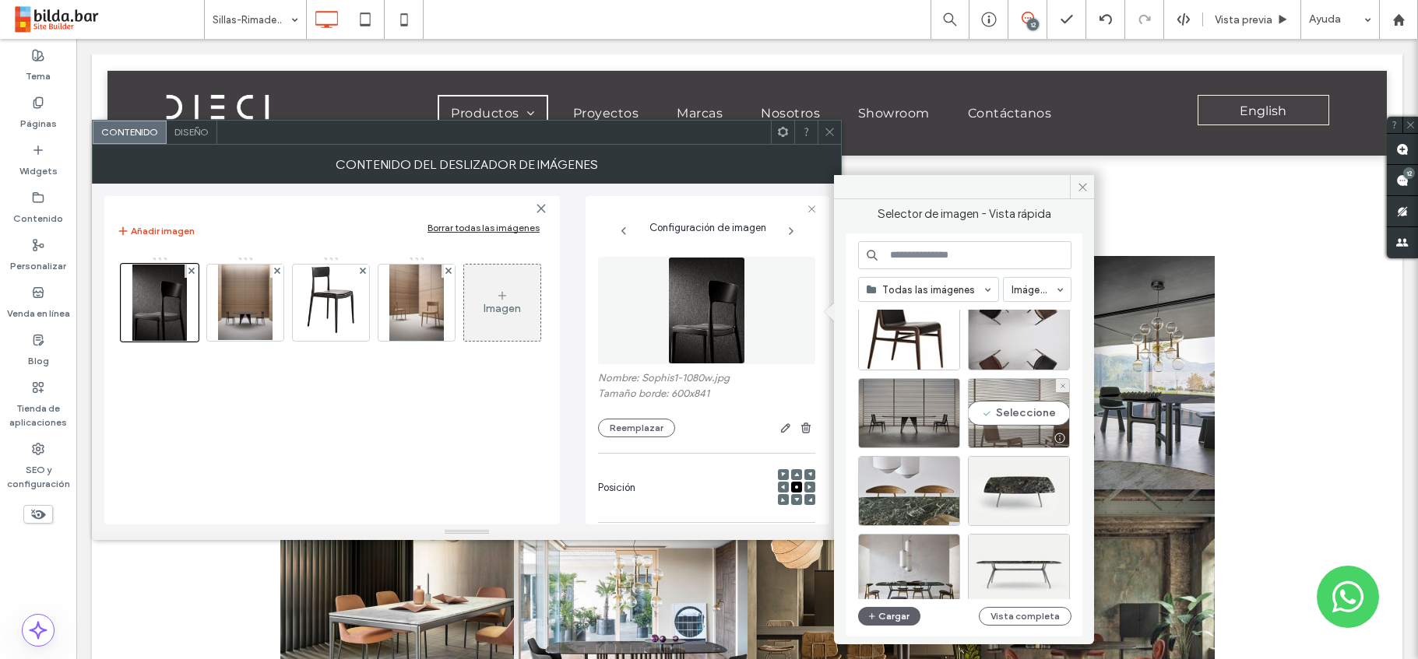
click at [1037, 420] on div "Seleccione" at bounding box center [1019, 413] width 102 height 70
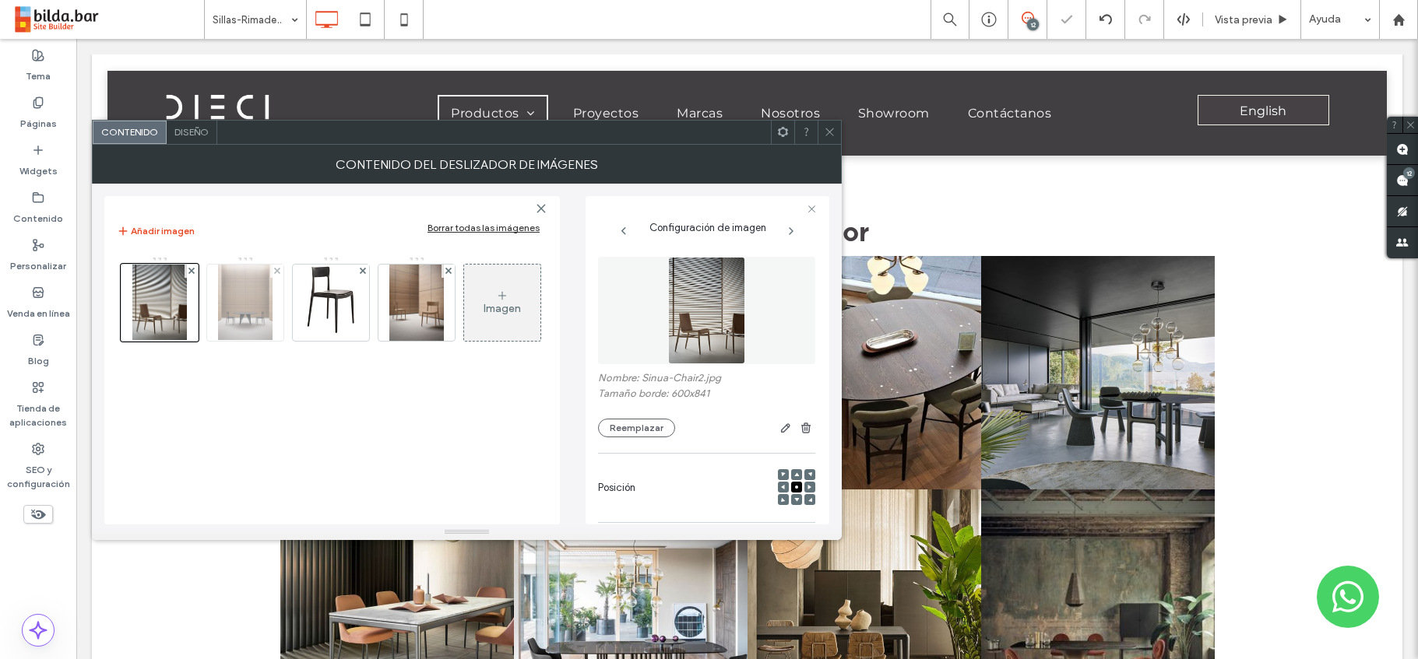
click at [242, 300] on img at bounding box center [245, 303] width 55 height 76
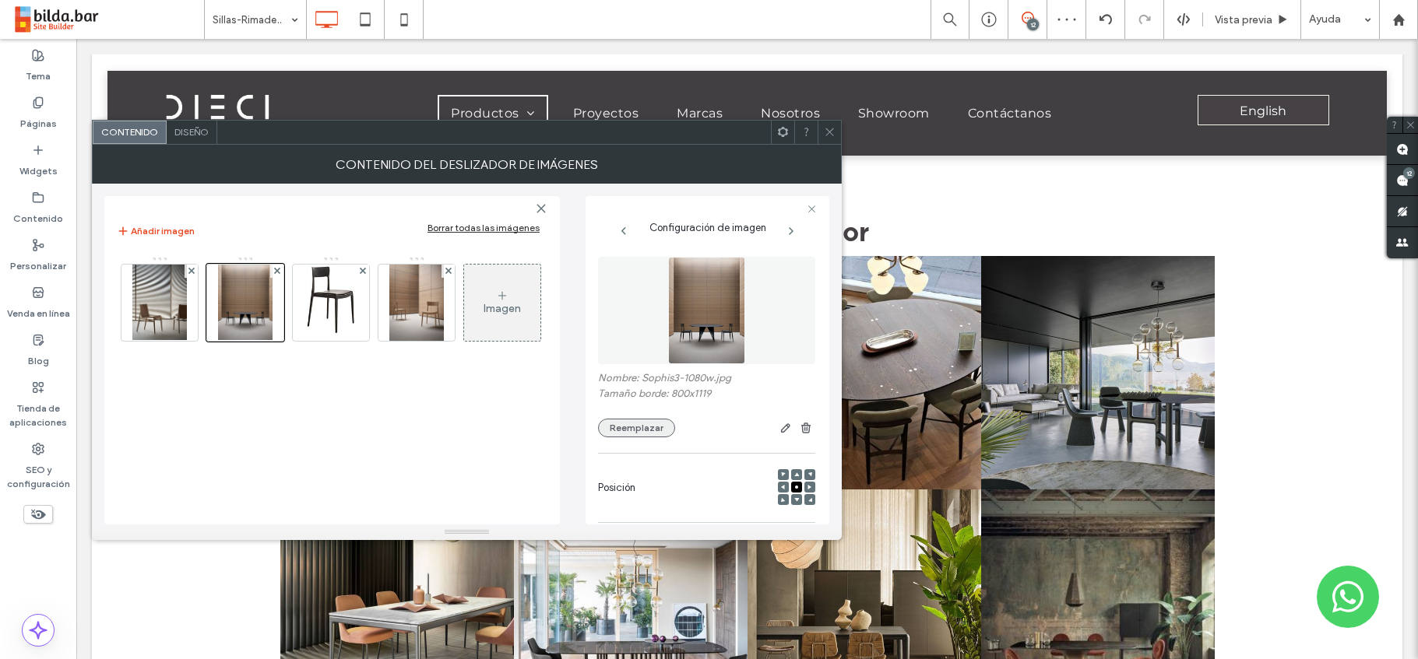
click at [643, 431] on button "Reemplazar" at bounding box center [636, 428] width 77 height 19
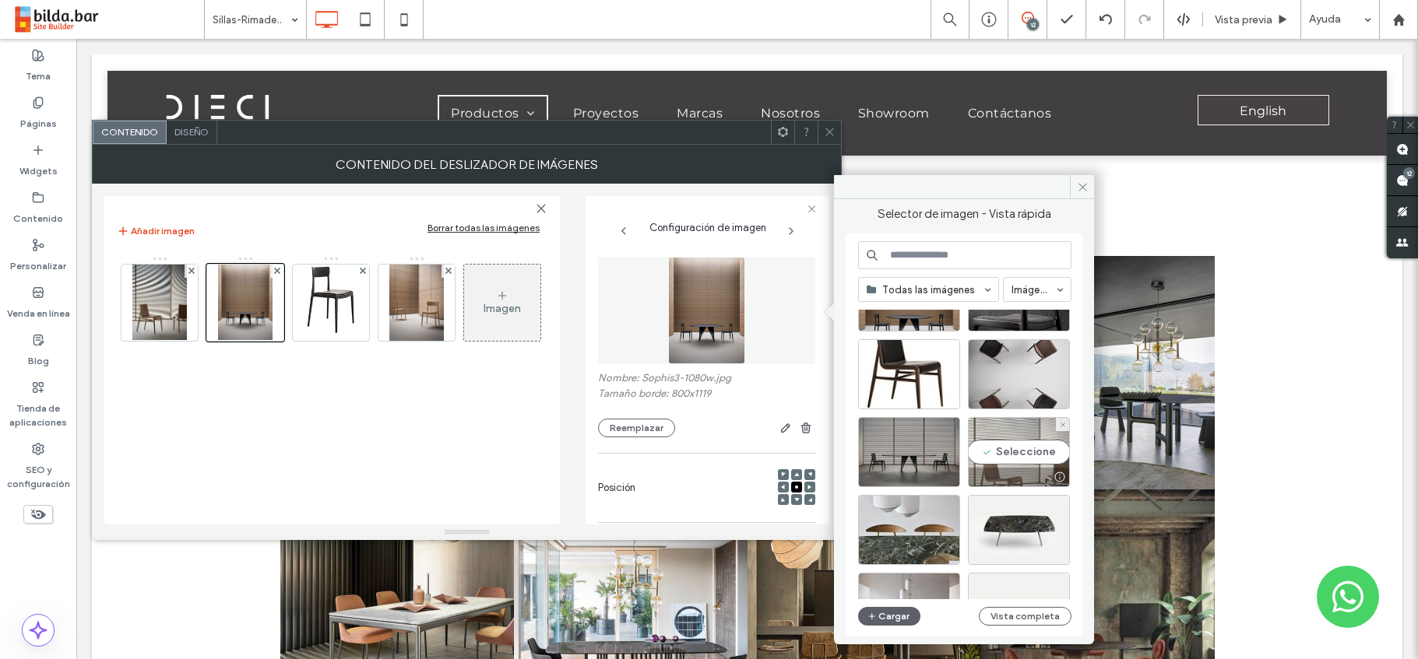
scroll to position [180, 0]
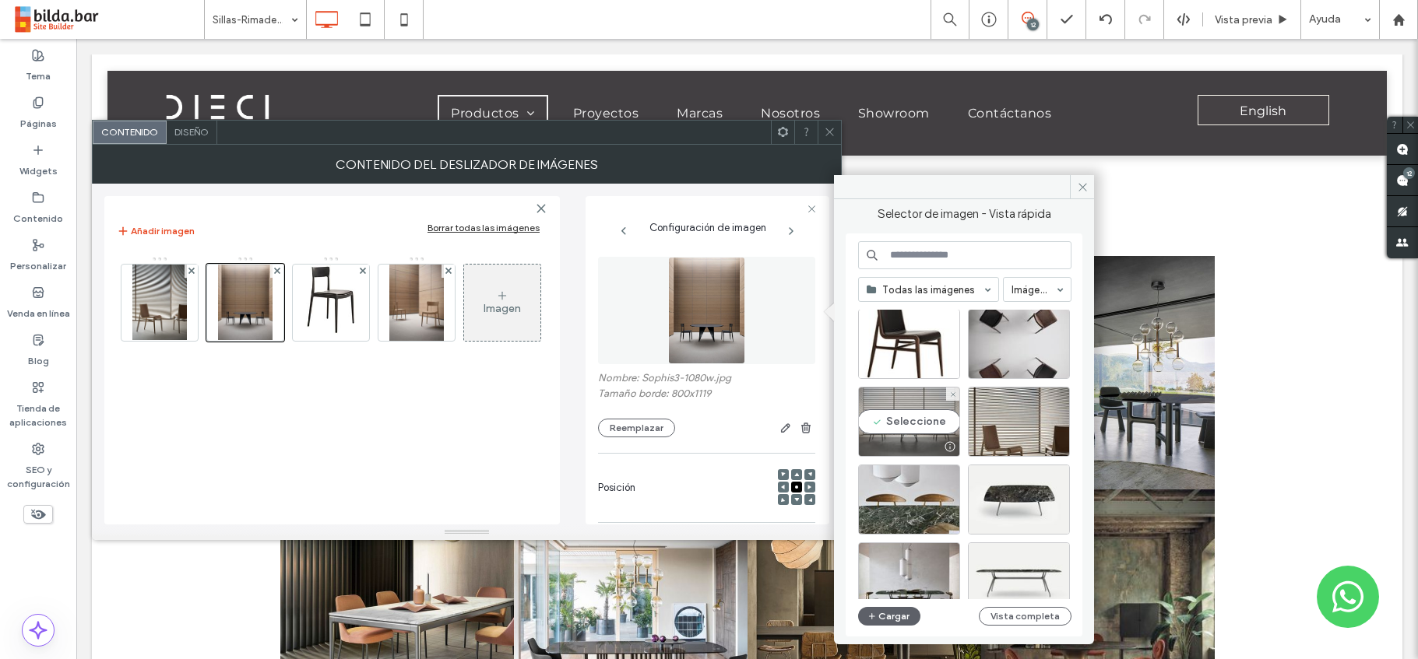
click at [912, 435] on div "Seleccione" at bounding box center [909, 422] width 102 height 70
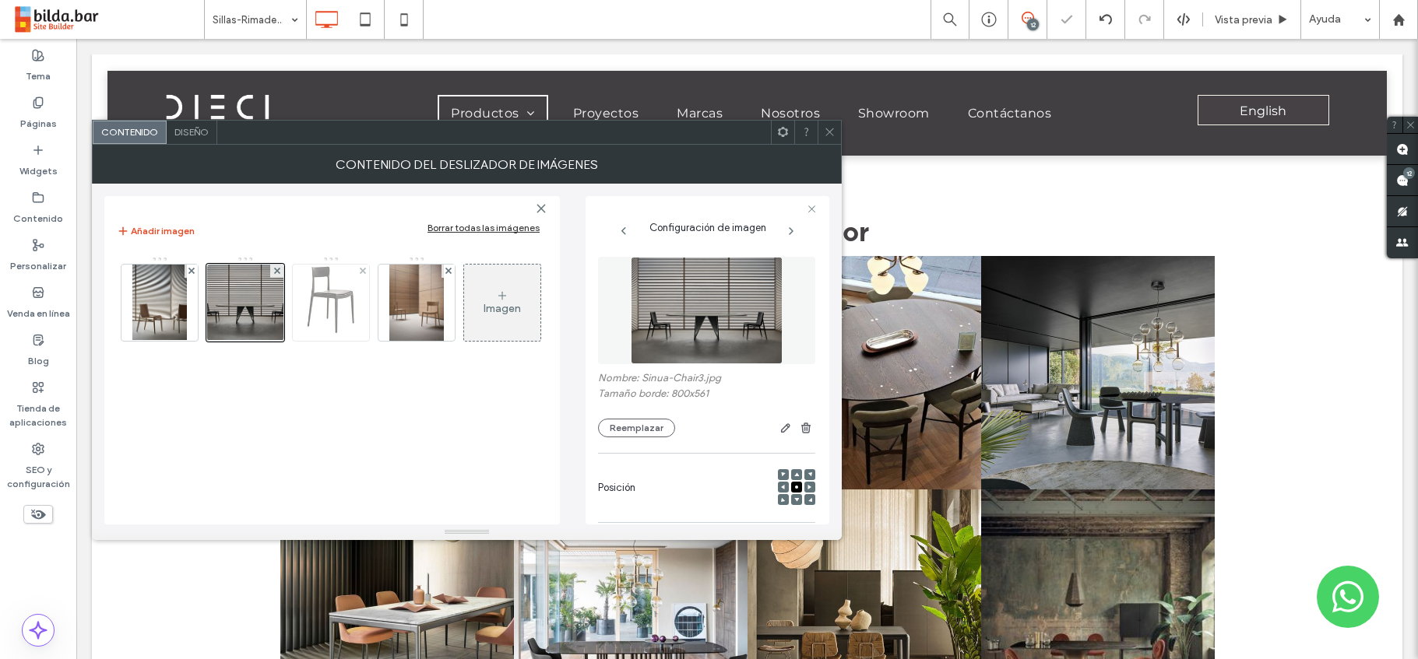
click at [346, 303] on img at bounding box center [331, 303] width 71 height 76
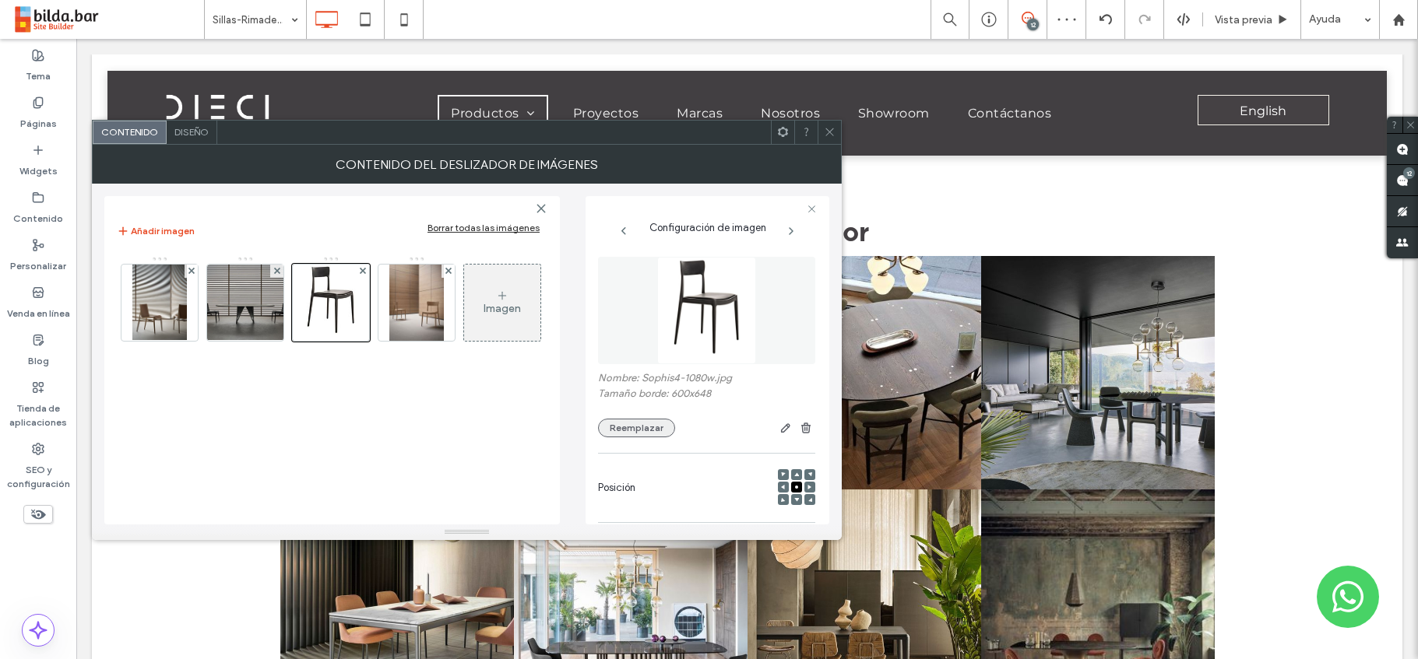
click at [631, 426] on button "Reemplazar" at bounding box center [636, 428] width 77 height 19
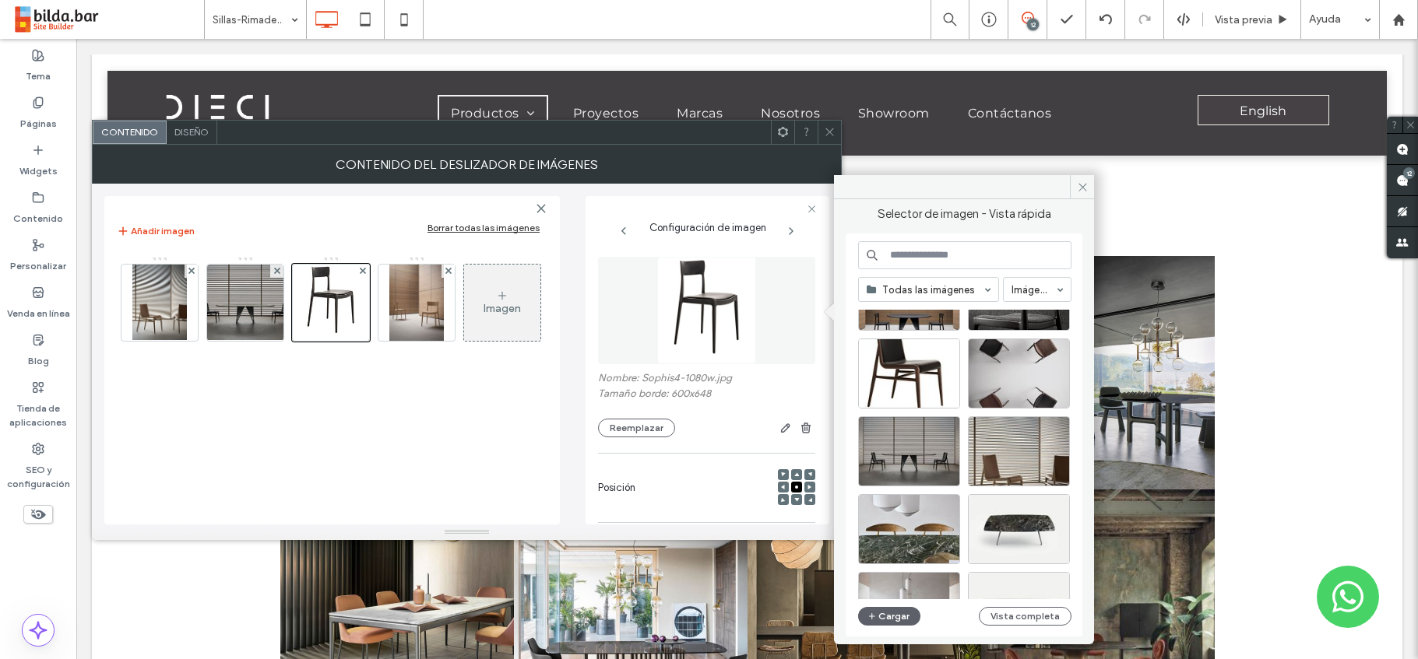
scroll to position [133, 0]
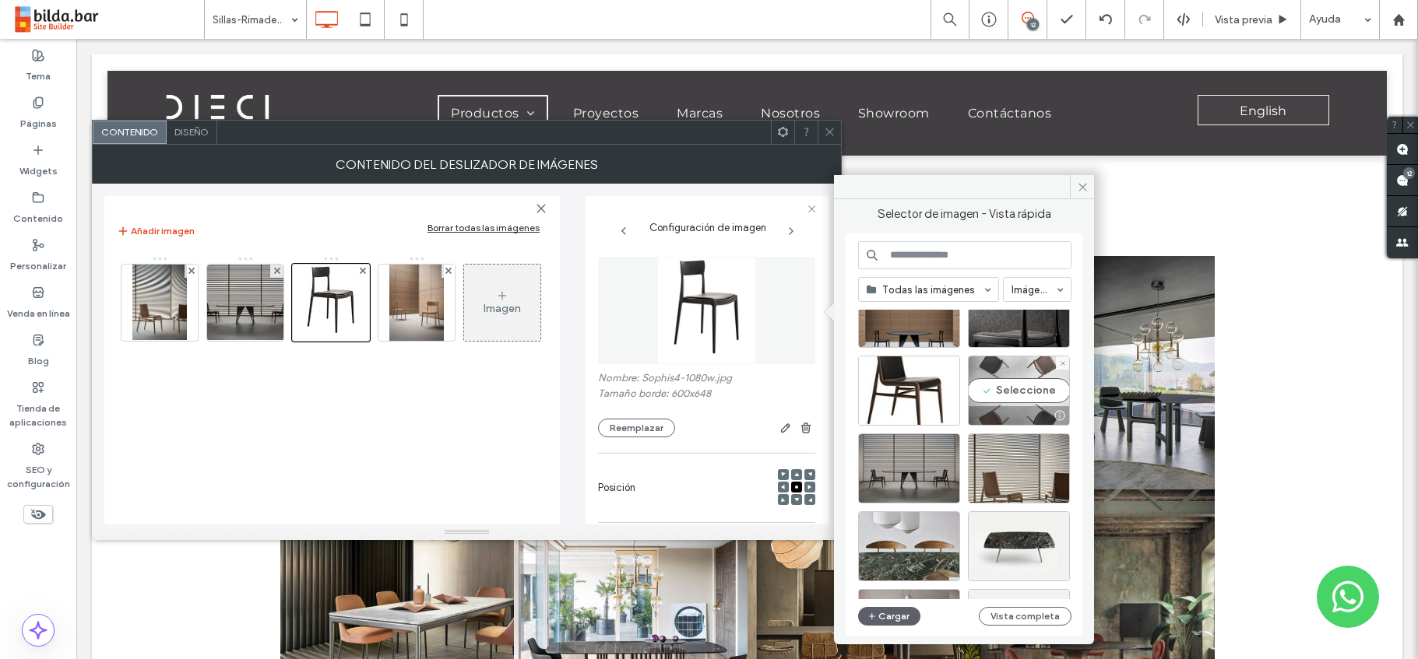
click at [1017, 384] on div "Seleccione" at bounding box center [1019, 391] width 102 height 70
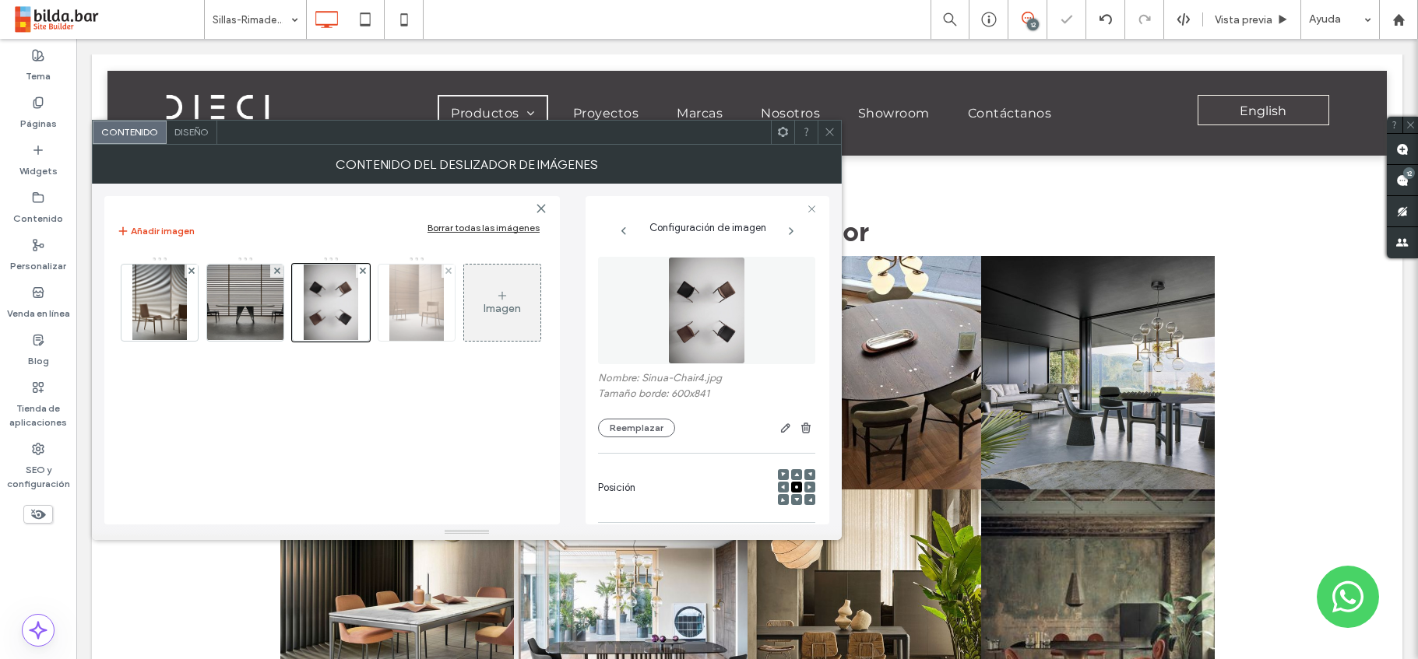
click at [408, 305] on img at bounding box center [416, 303] width 55 height 76
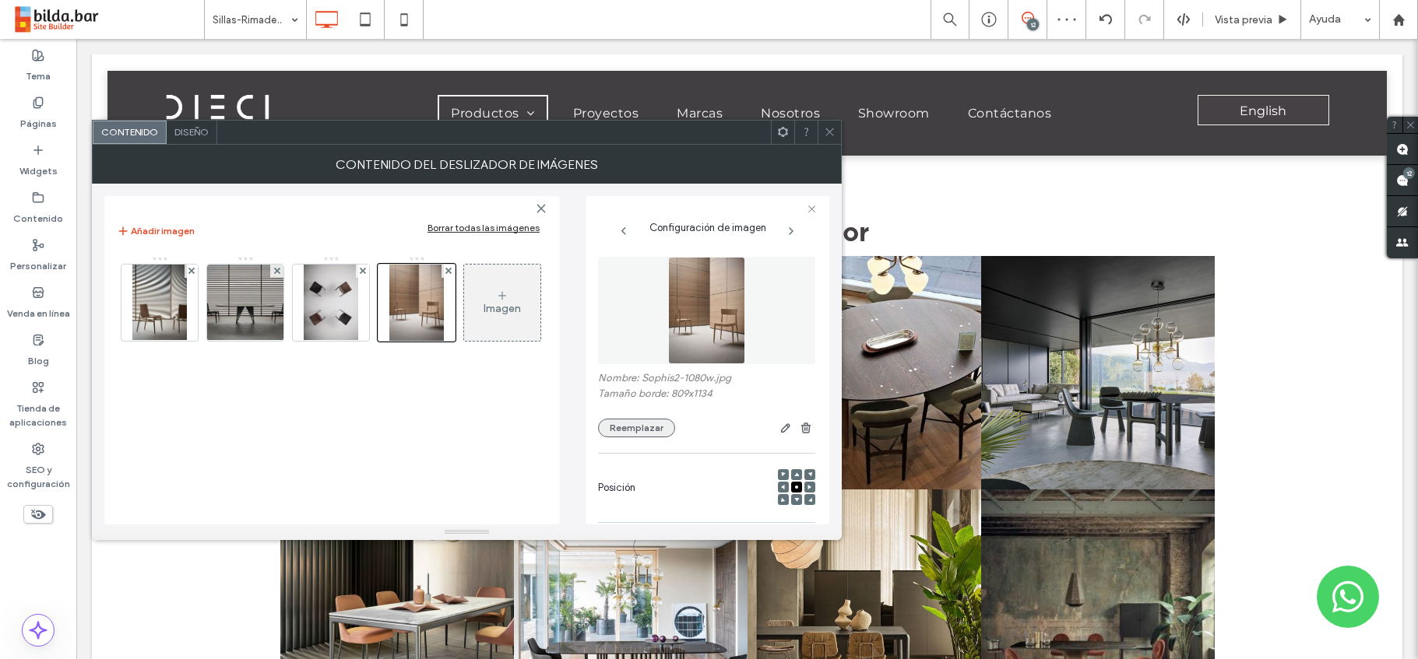
click at [642, 430] on button "Reemplazar" at bounding box center [636, 428] width 77 height 19
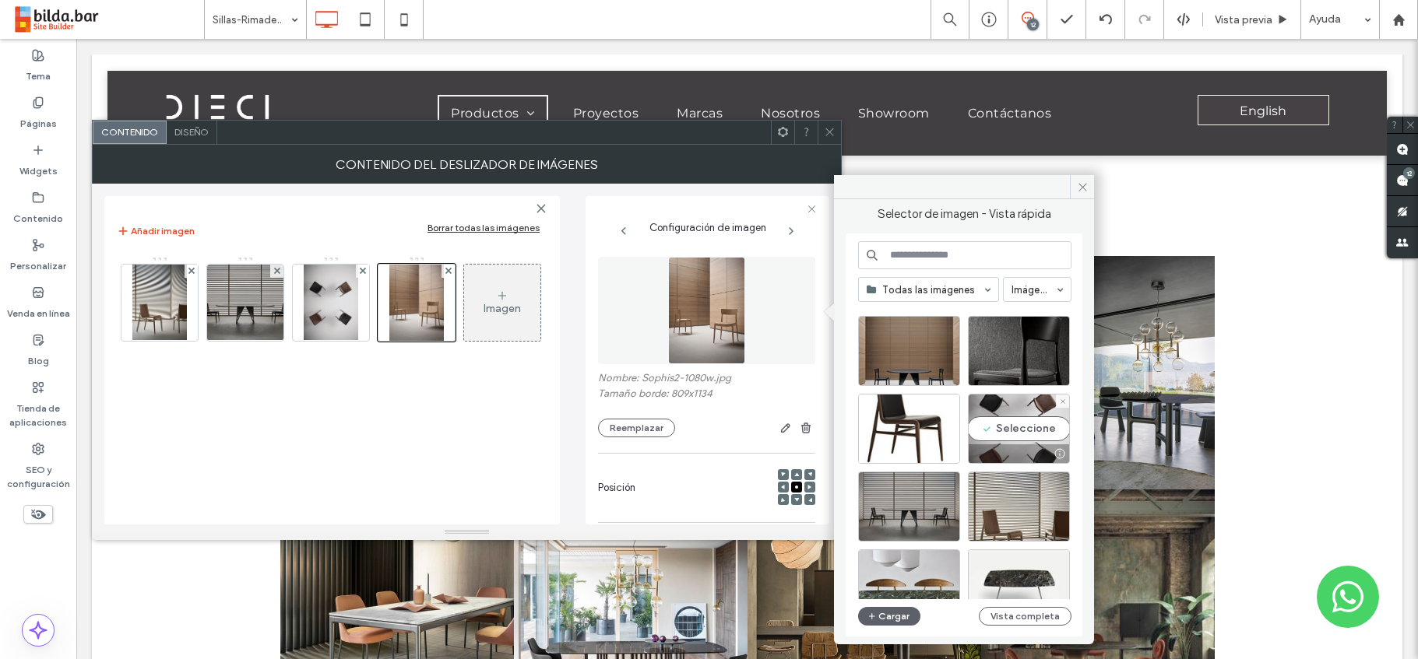
scroll to position [105, 0]
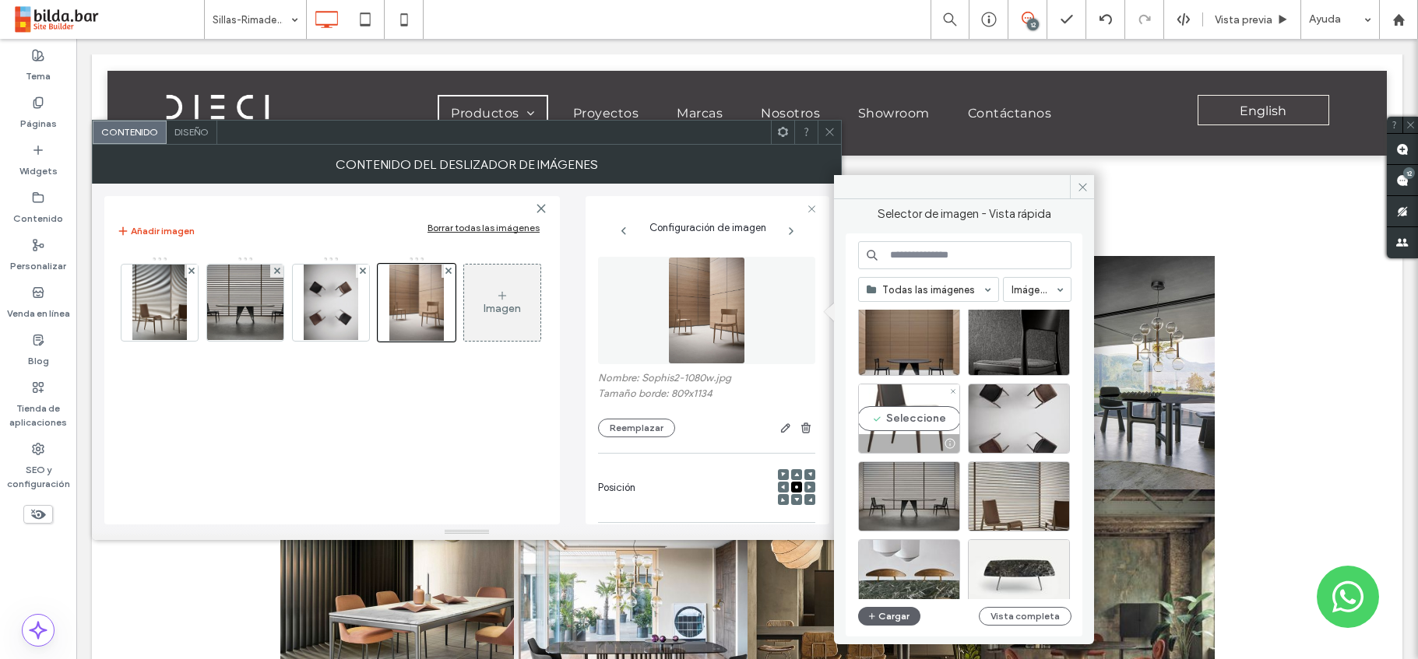
click at [913, 419] on div "Seleccione" at bounding box center [909, 419] width 102 height 70
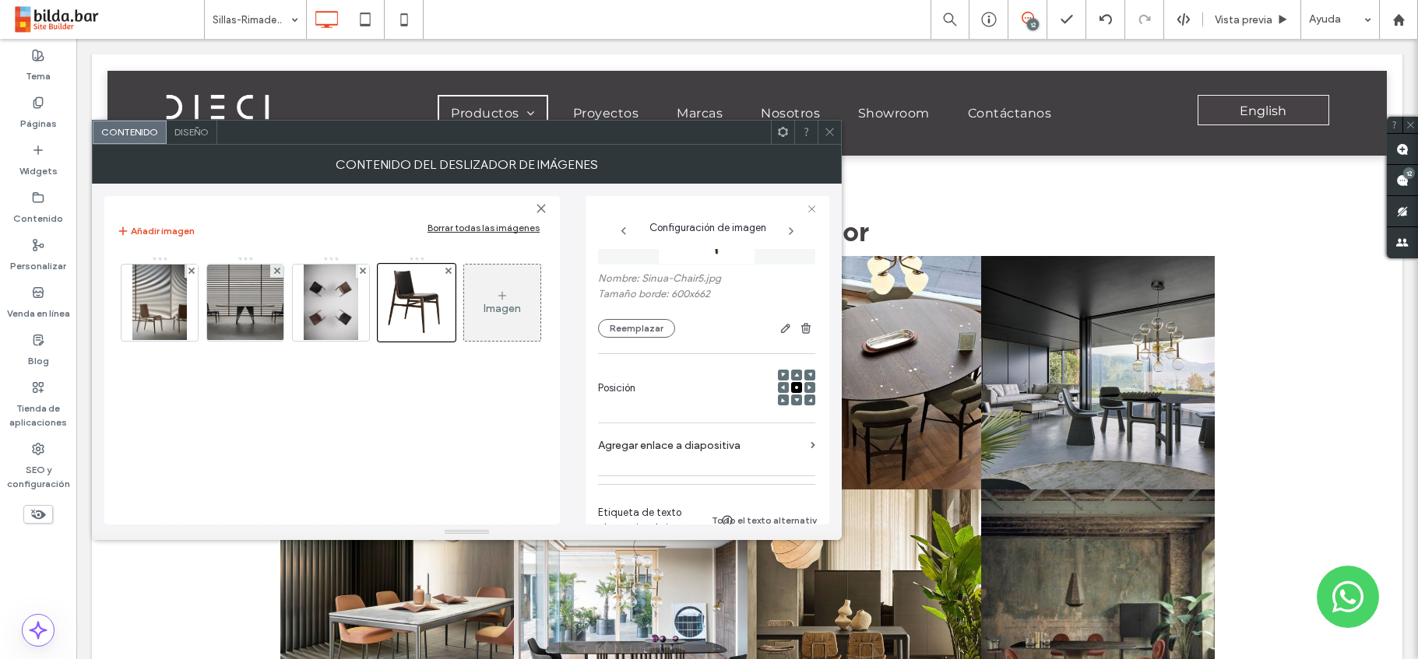
scroll to position [0, 0]
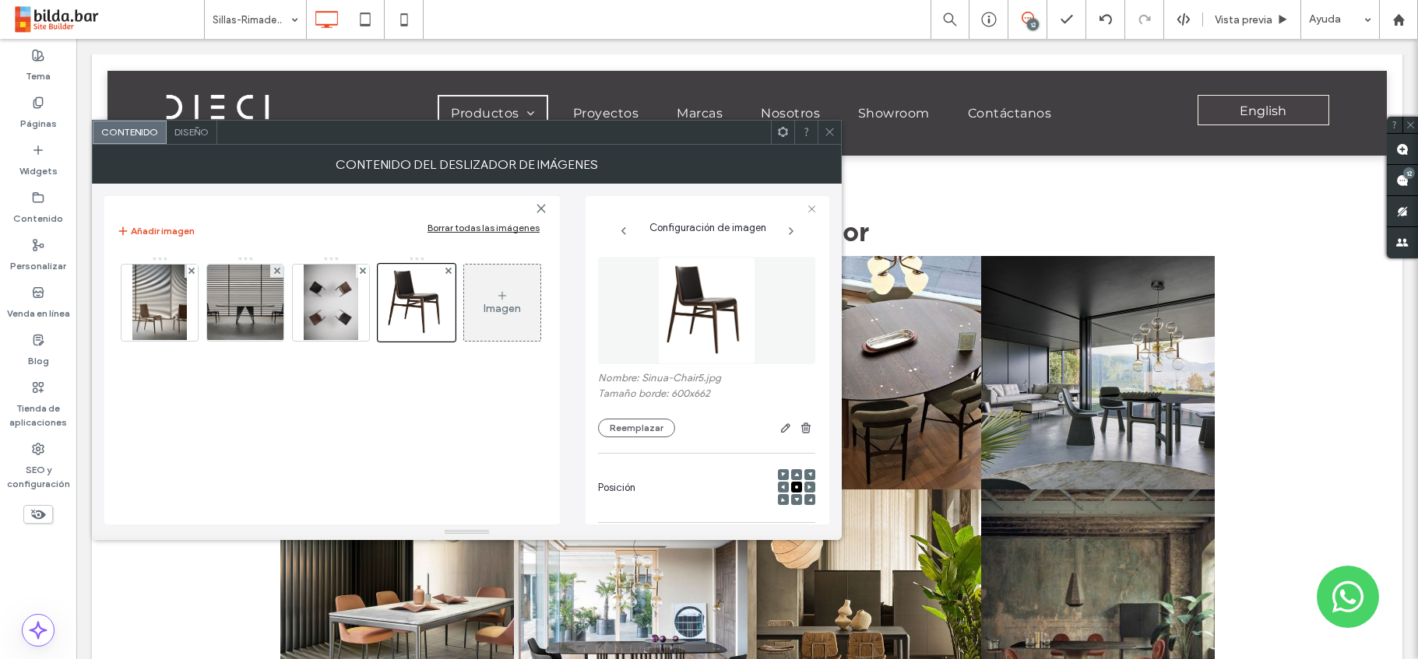
click at [829, 131] on icon at bounding box center [830, 132] width 12 height 12
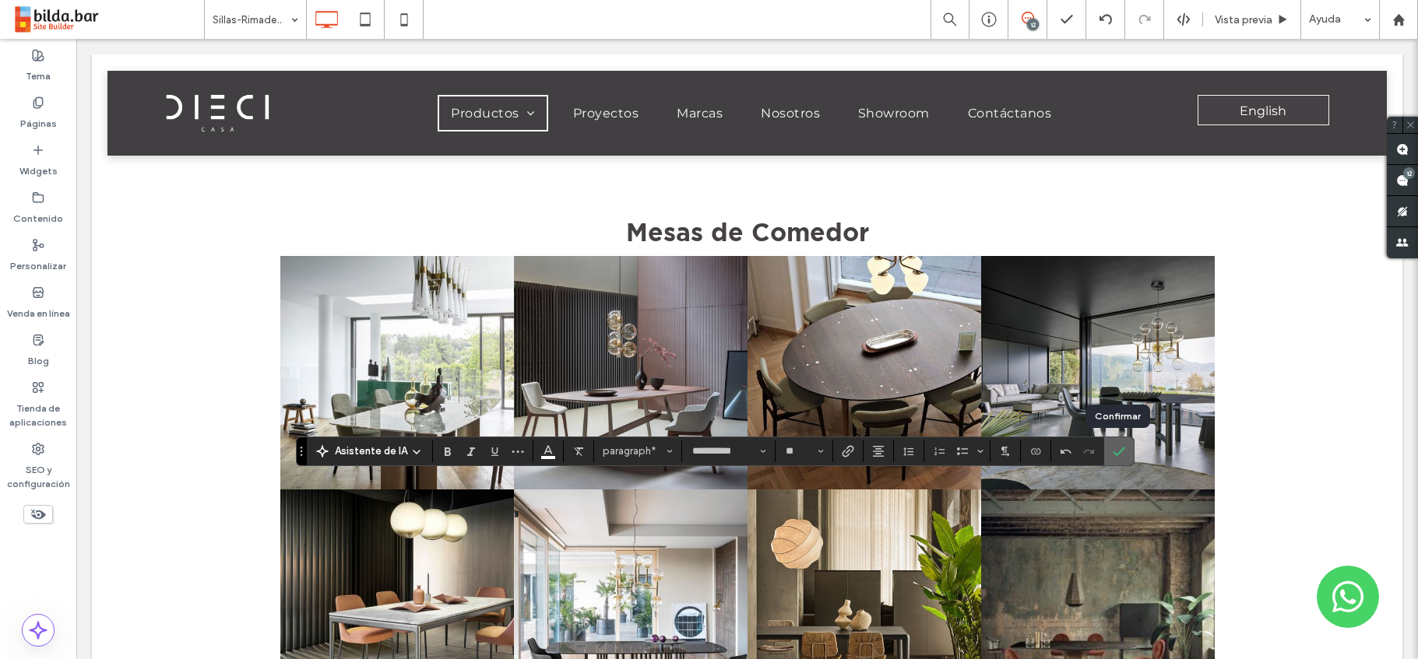
click at [1113, 450] on icon "Confirmar" at bounding box center [1119, 451] width 12 height 12
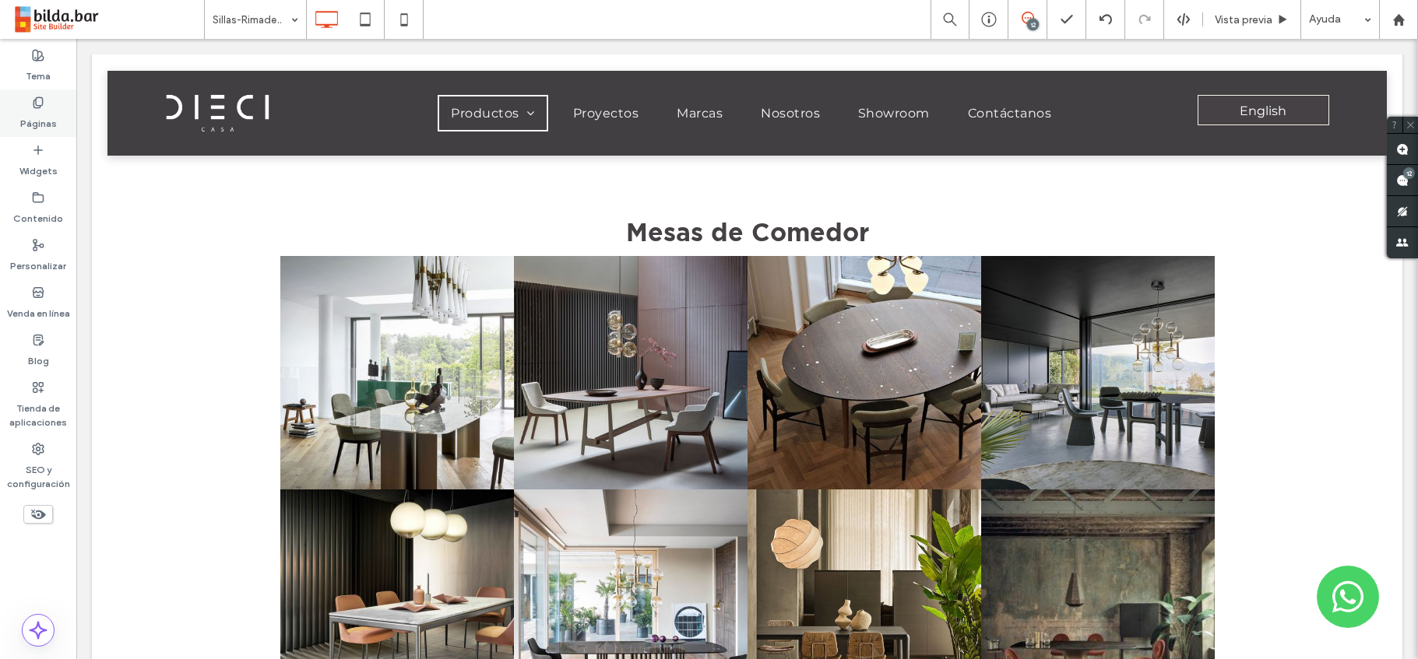
click at [33, 126] on label "Páginas" at bounding box center [38, 120] width 37 height 22
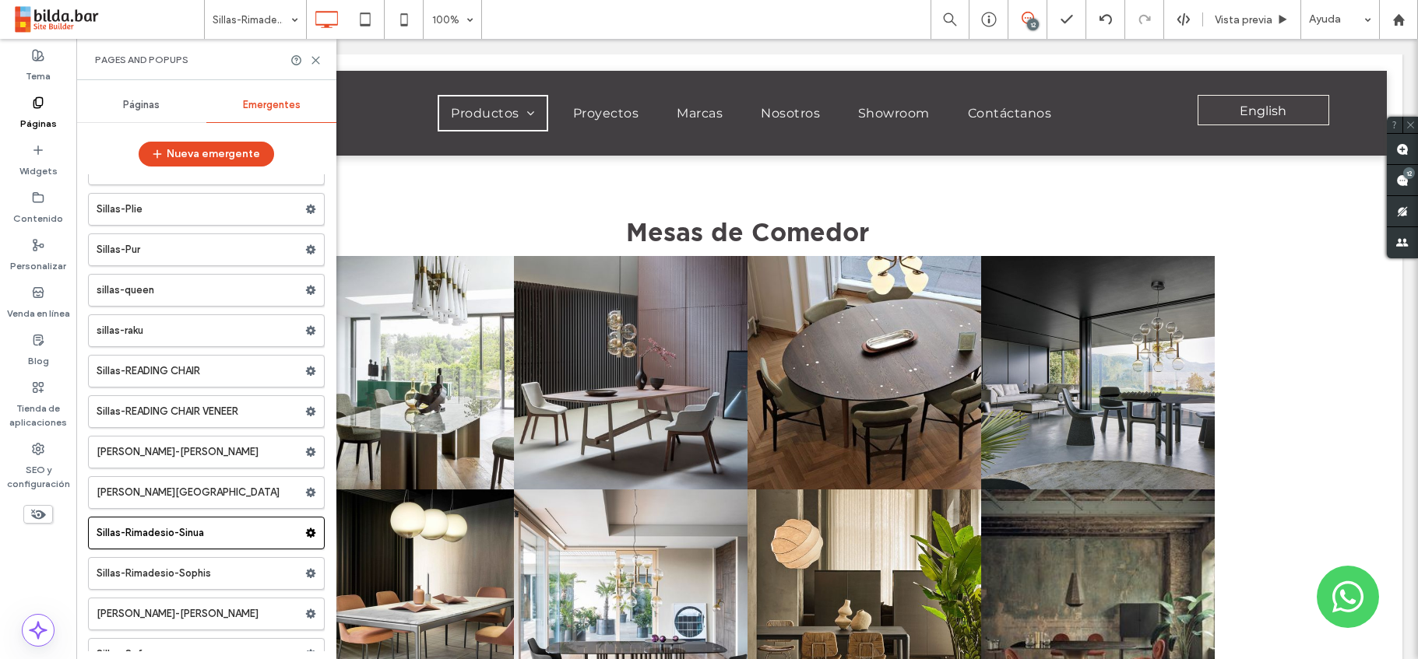
scroll to position [22990, 0]
click at [262, 568] on label "Sillas-Rimadesio-Sophis" at bounding box center [201, 570] width 209 height 31
click at [258, 532] on label "Sillas-Rimadesio-Sinua" at bounding box center [201, 530] width 209 height 31
click at [306, 572] on use at bounding box center [311, 570] width 10 height 9
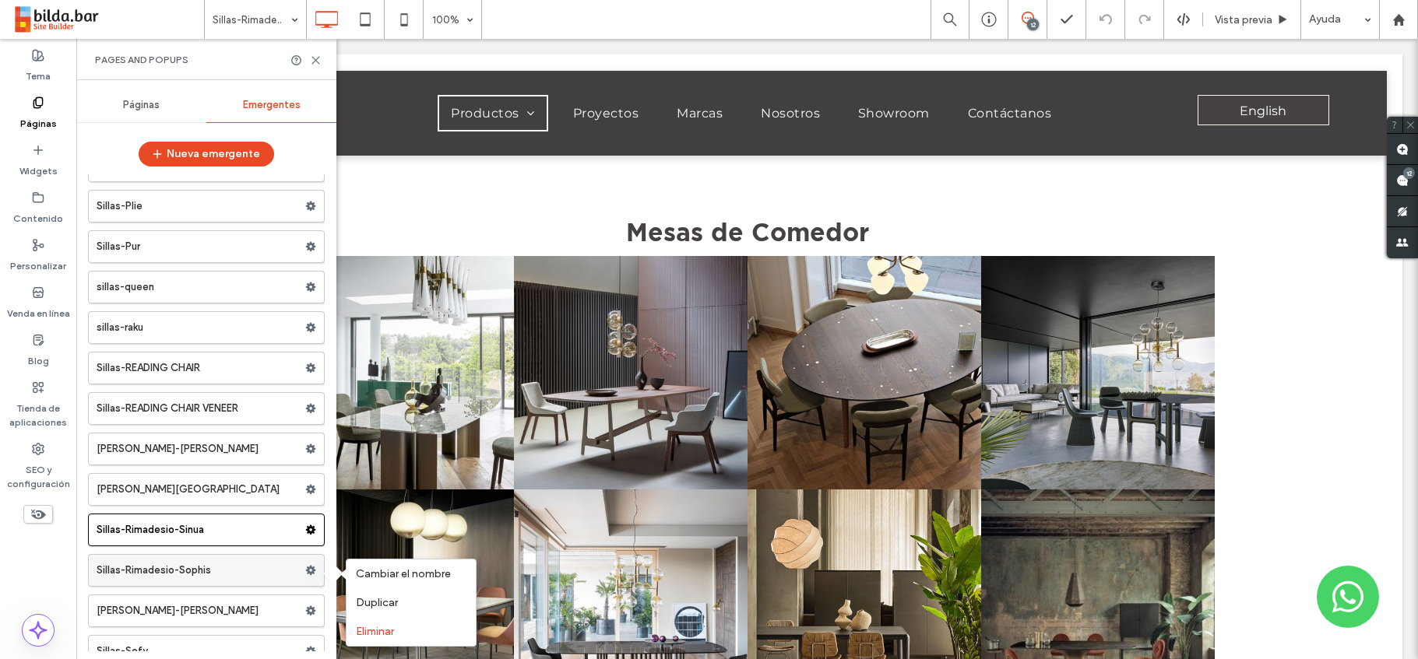
click at [263, 572] on label "Sillas-Rimadesio-Sophis" at bounding box center [201, 570] width 209 height 31
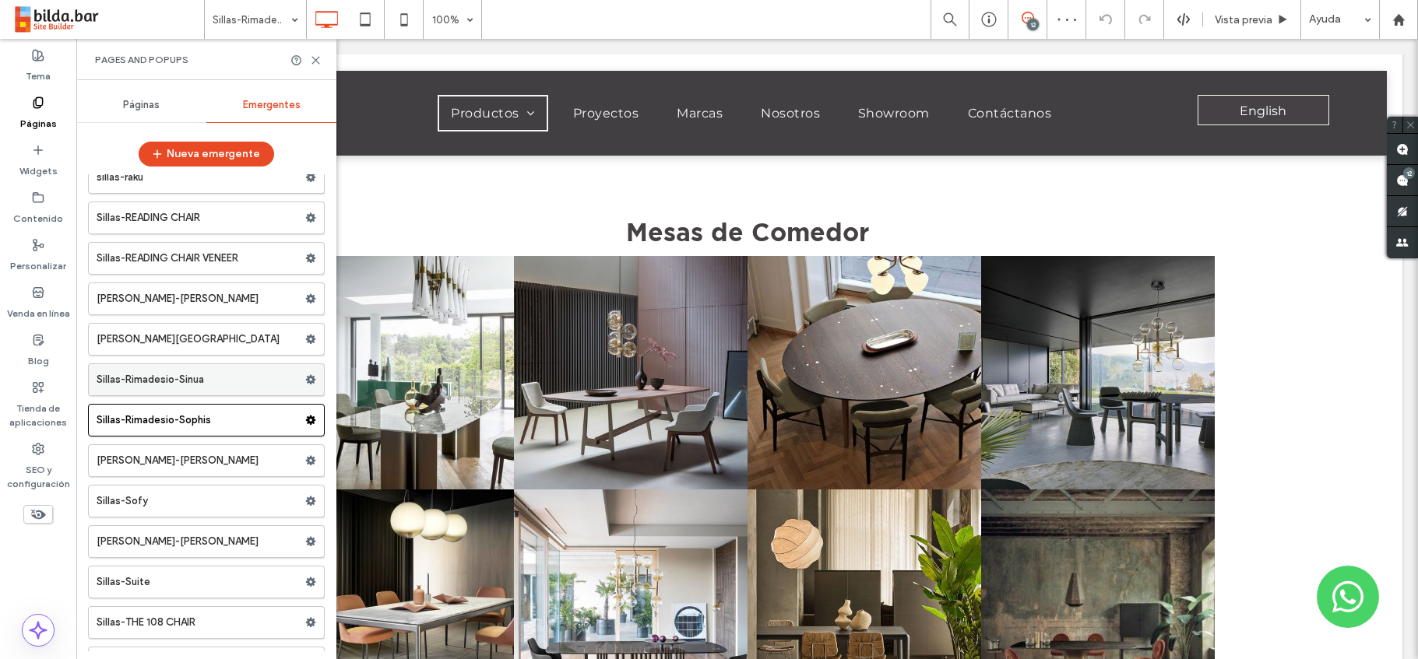
scroll to position [23155, 0]
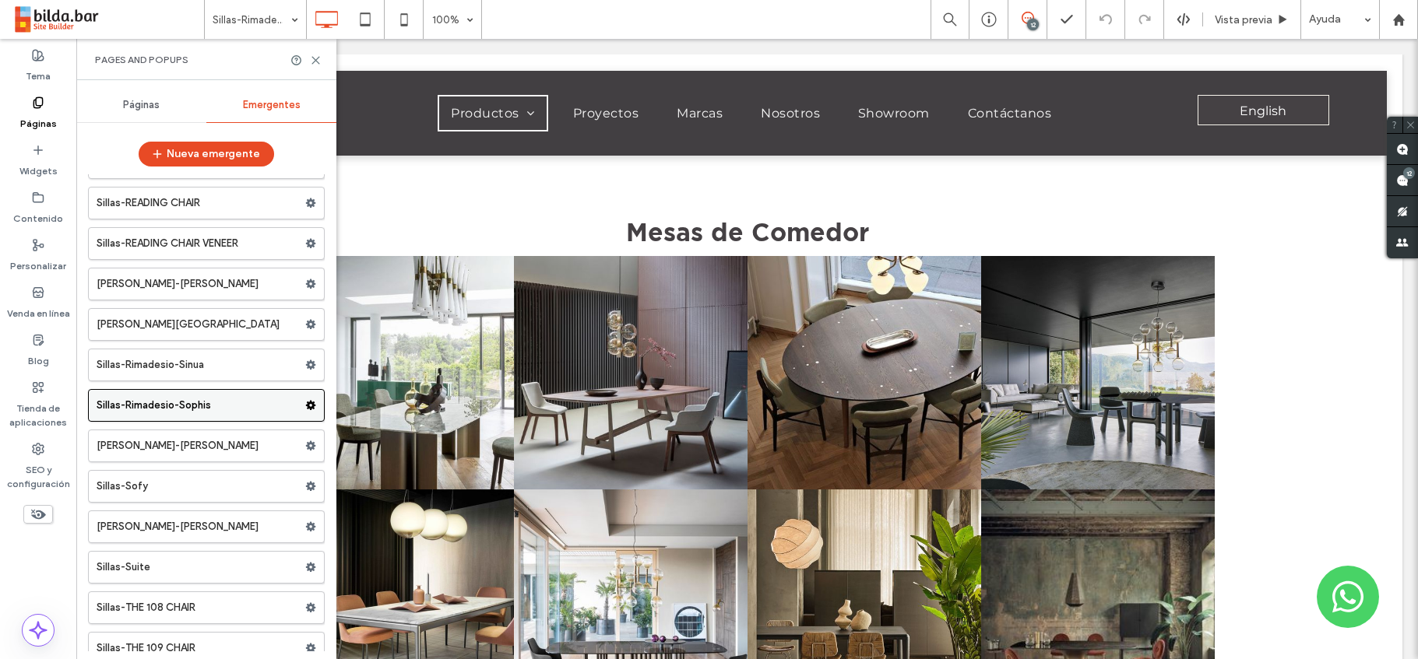
click at [306, 407] on use at bounding box center [311, 405] width 10 height 9
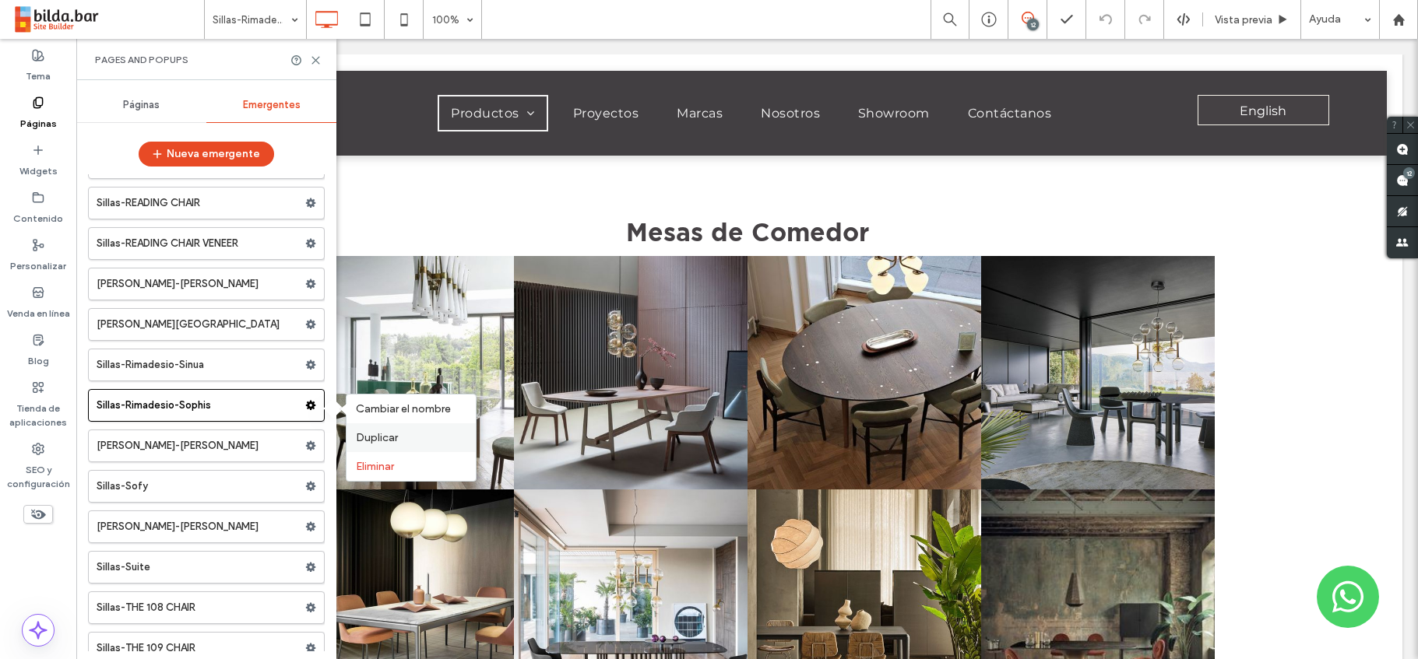
click at [379, 441] on span "Duplicar" at bounding box center [377, 437] width 42 height 13
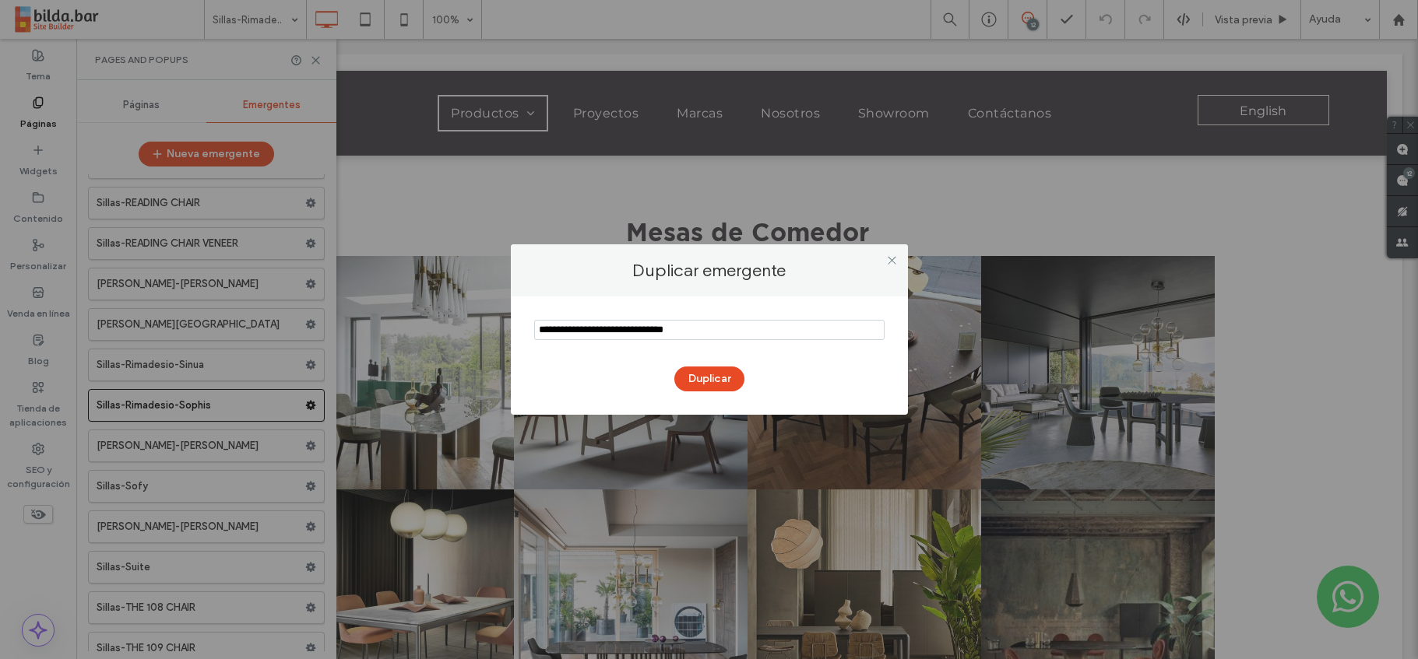
drag, startPoint x: 698, startPoint y: 329, endPoint x: 666, endPoint y: 331, distance: 32.0
click at [666, 331] on input "notEmpty" at bounding box center [709, 330] width 350 height 20
drag, startPoint x: 583, startPoint y: 330, endPoint x: 508, endPoint y: 331, distance: 74.8
click at [508, 331] on div "Duplicar emergente Duplicar" at bounding box center [709, 329] width 1418 height 659
type input "**********"
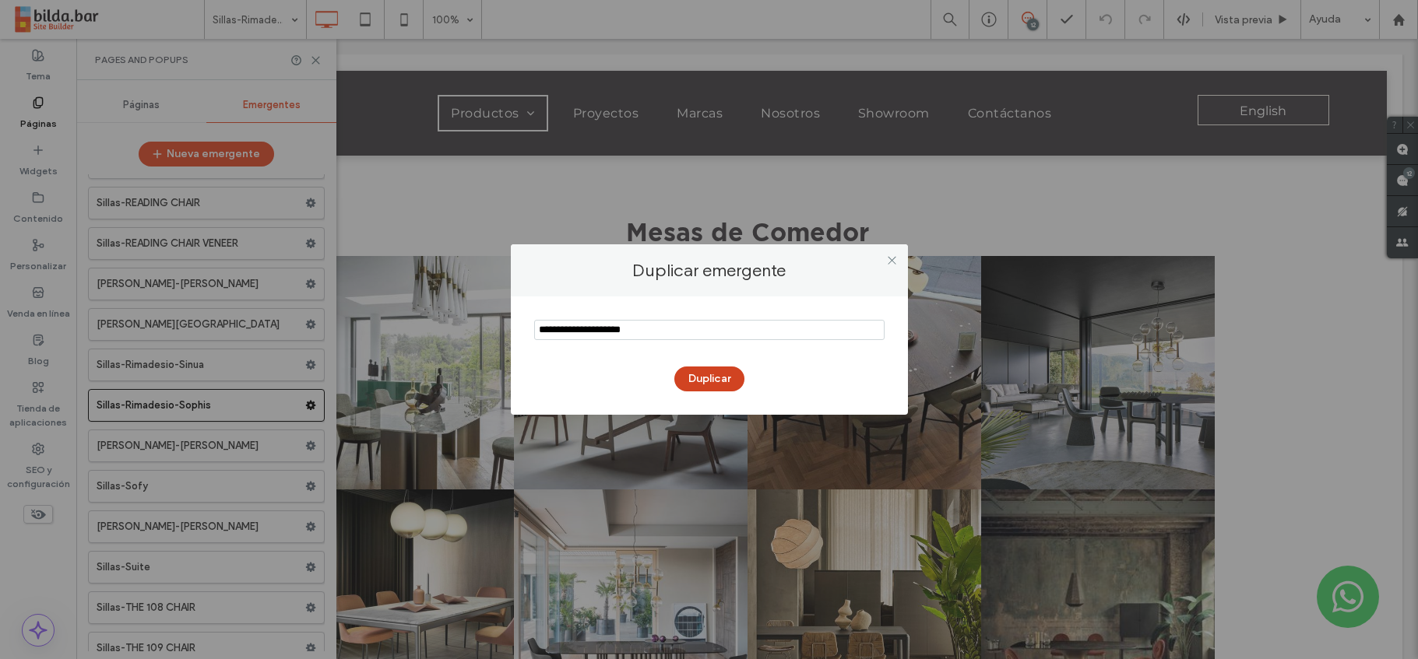
click at [704, 382] on button "Duplicar" at bounding box center [709, 379] width 70 height 25
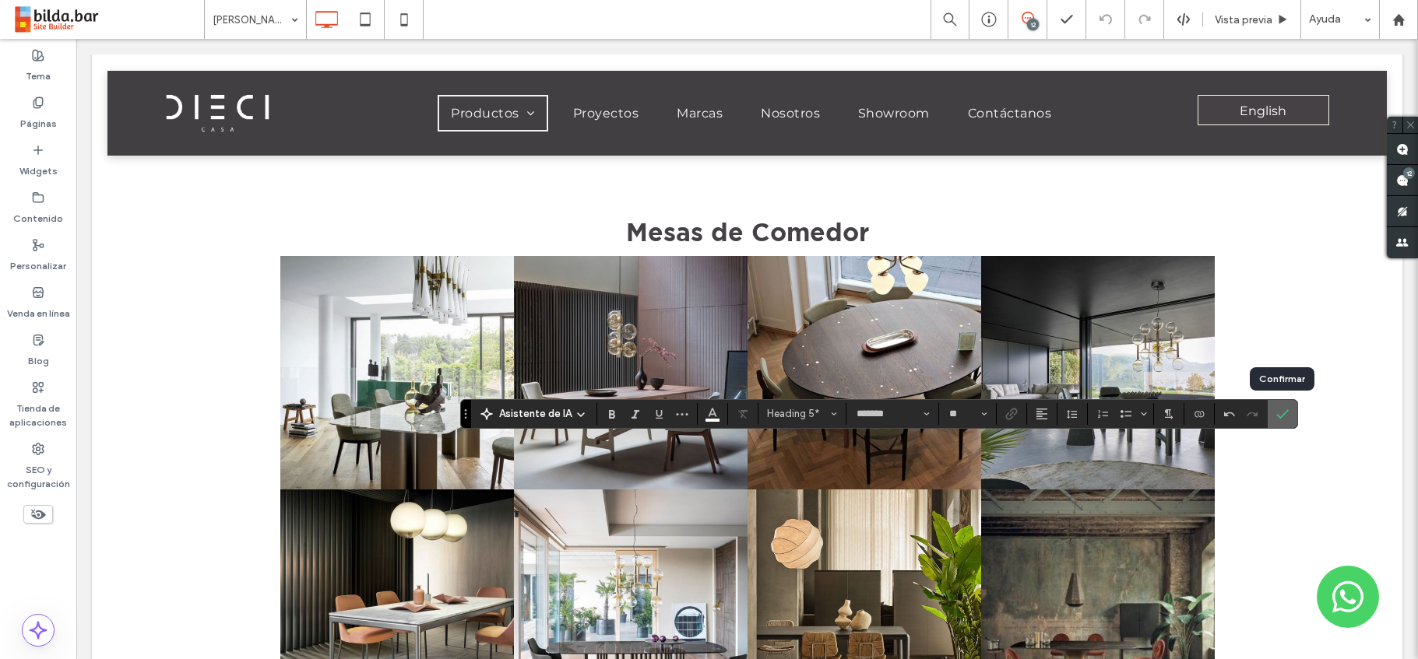
click at [1282, 413] on use "Confirmar" at bounding box center [1283, 414] width 12 height 9
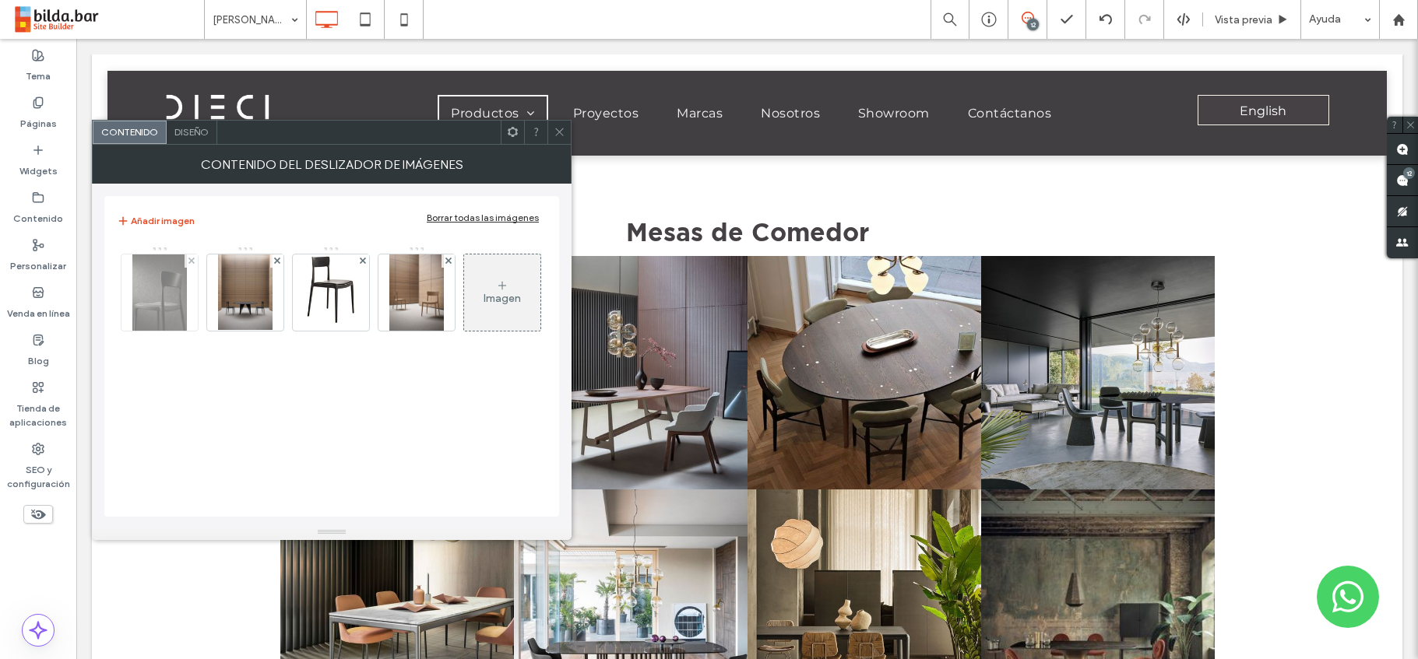
click at [168, 300] on img at bounding box center [159, 293] width 55 height 76
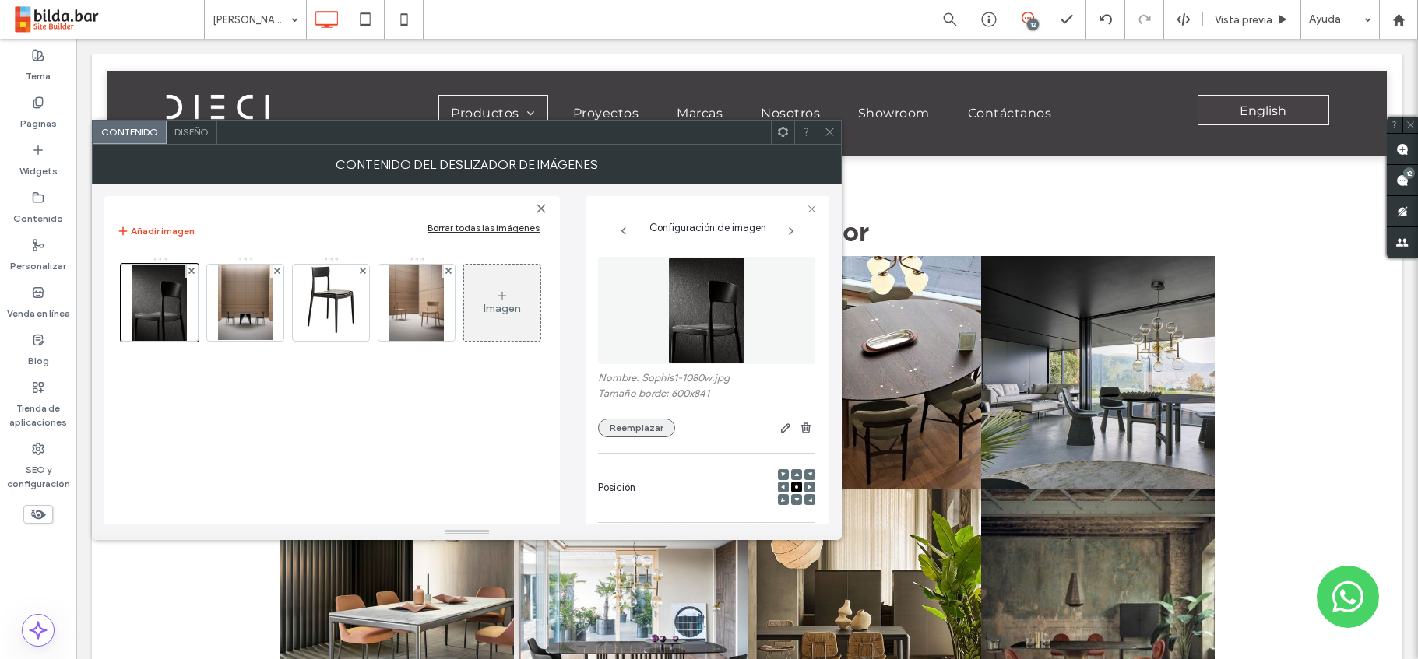
click at [644, 431] on button "Reemplazar" at bounding box center [636, 428] width 77 height 19
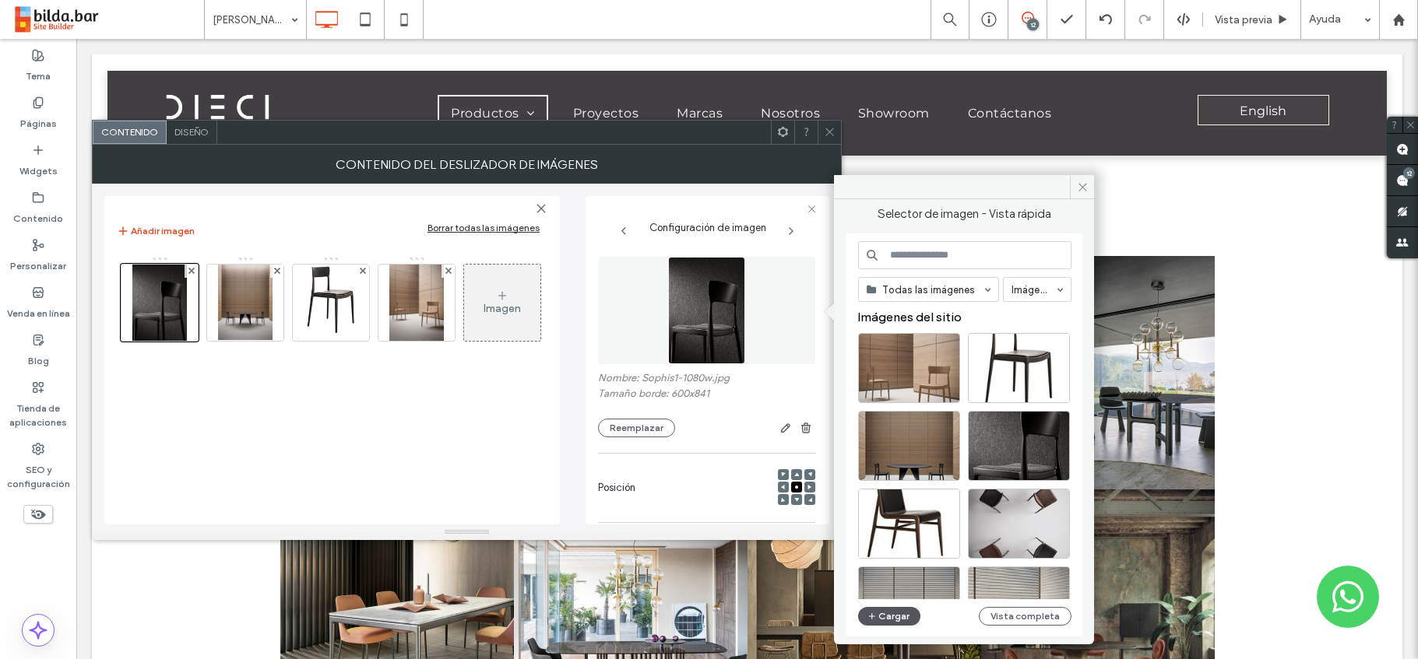
click at [892, 620] on button "Cargar" at bounding box center [889, 616] width 62 height 19
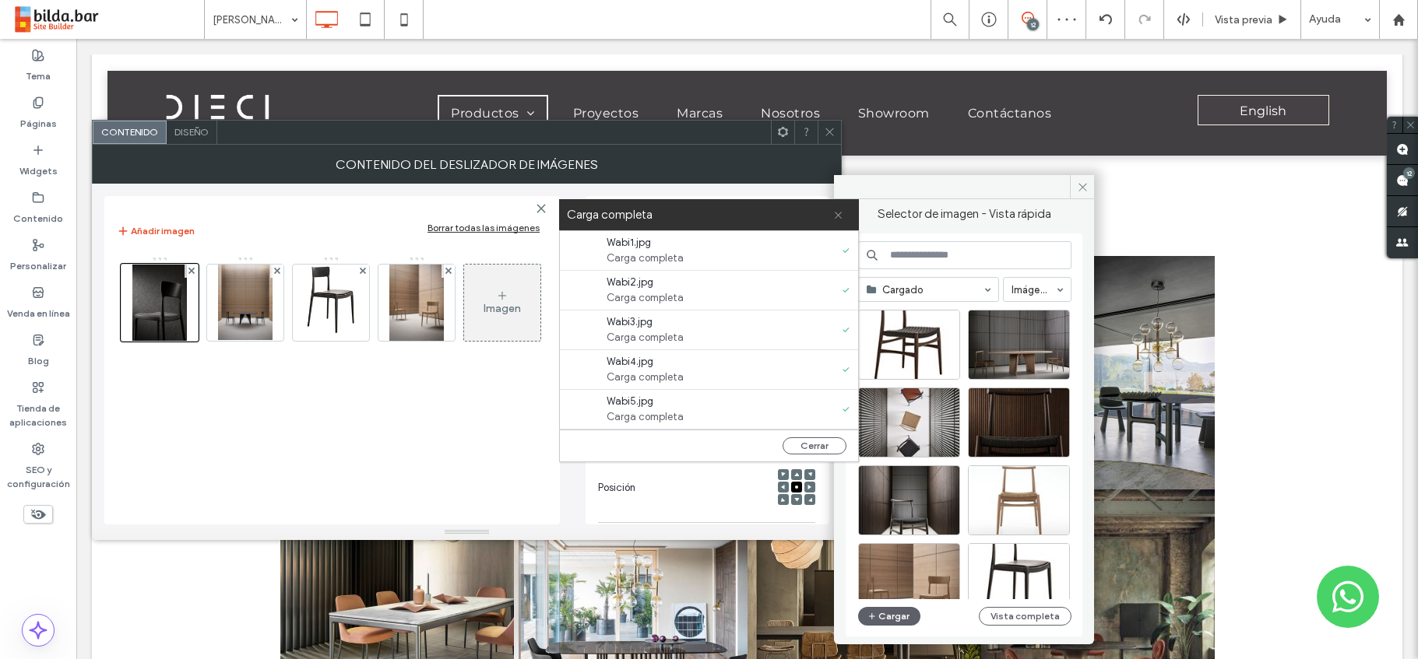
click at [835, 214] on icon at bounding box center [838, 215] width 10 height 10
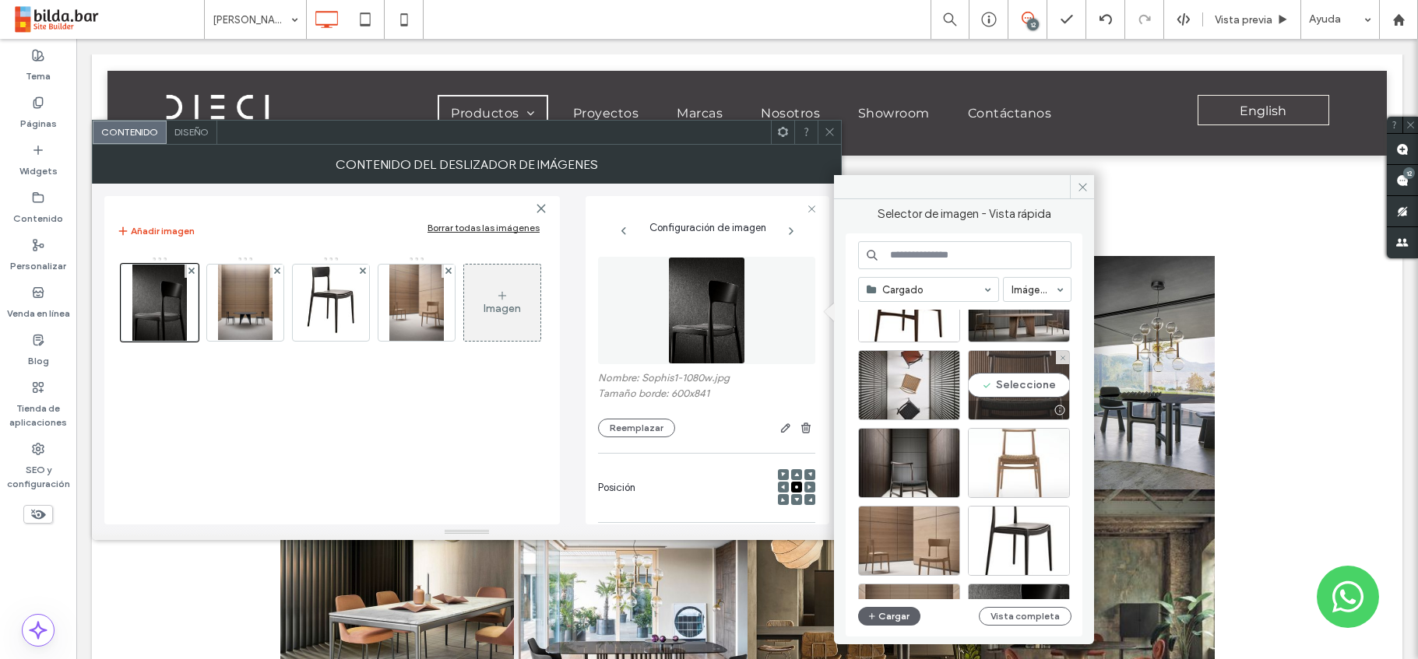
scroll to position [62, 0]
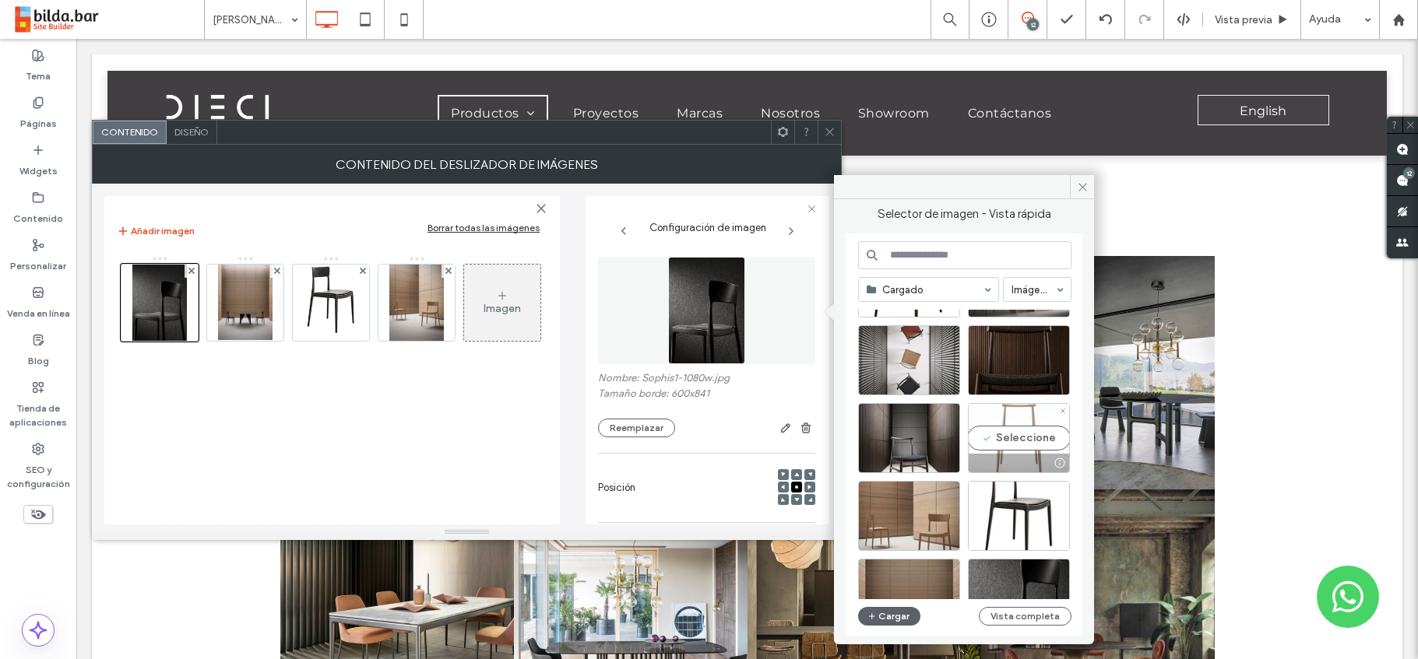
click at [1009, 429] on div "Seleccione" at bounding box center [1019, 438] width 102 height 70
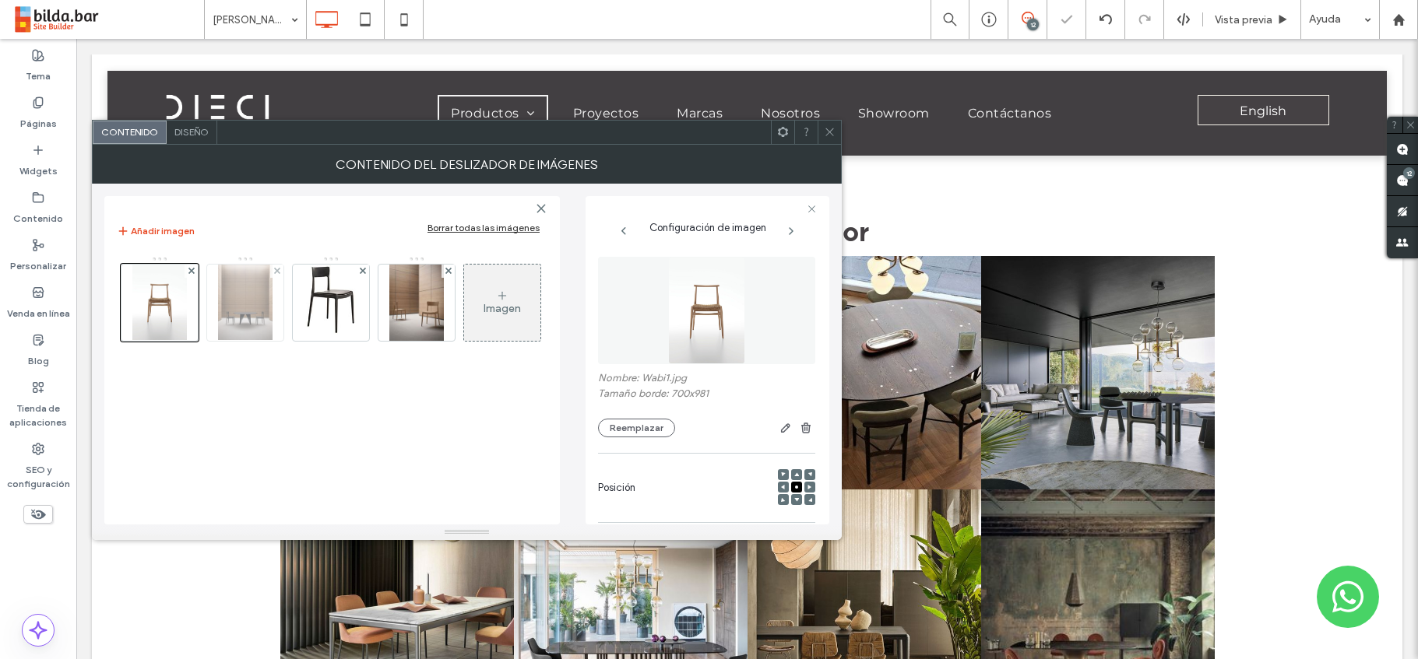
click at [251, 298] on img at bounding box center [245, 303] width 55 height 76
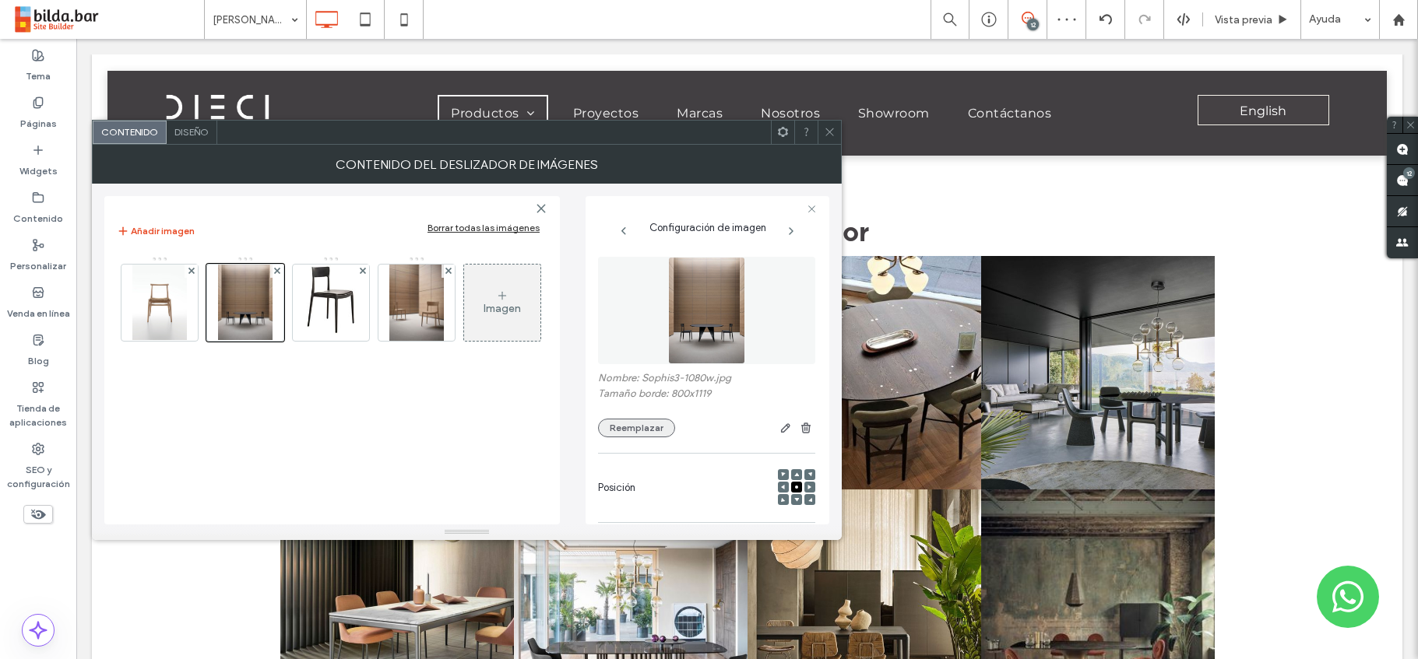
click at [635, 425] on button "Reemplazar" at bounding box center [636, 428] width 77 height 19
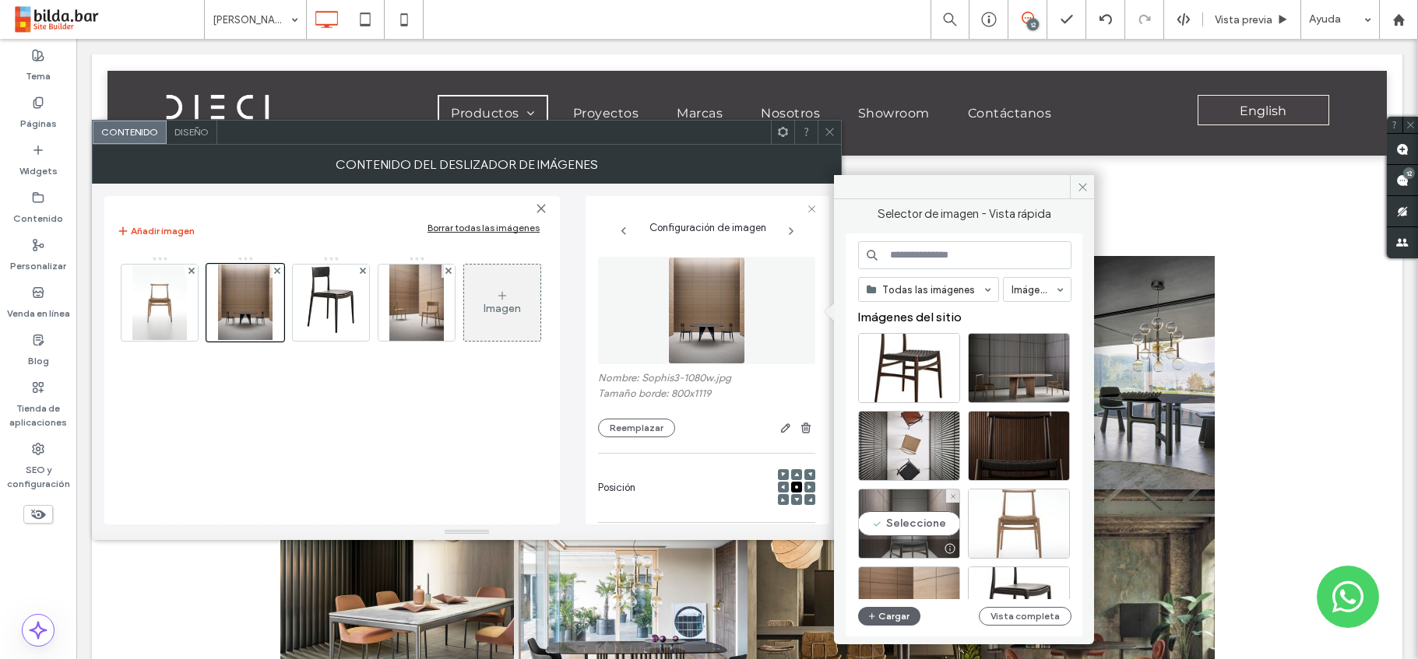
click at [910, 521] on div "Seleccione" at bounding box center [909, 524] width 102 height 70
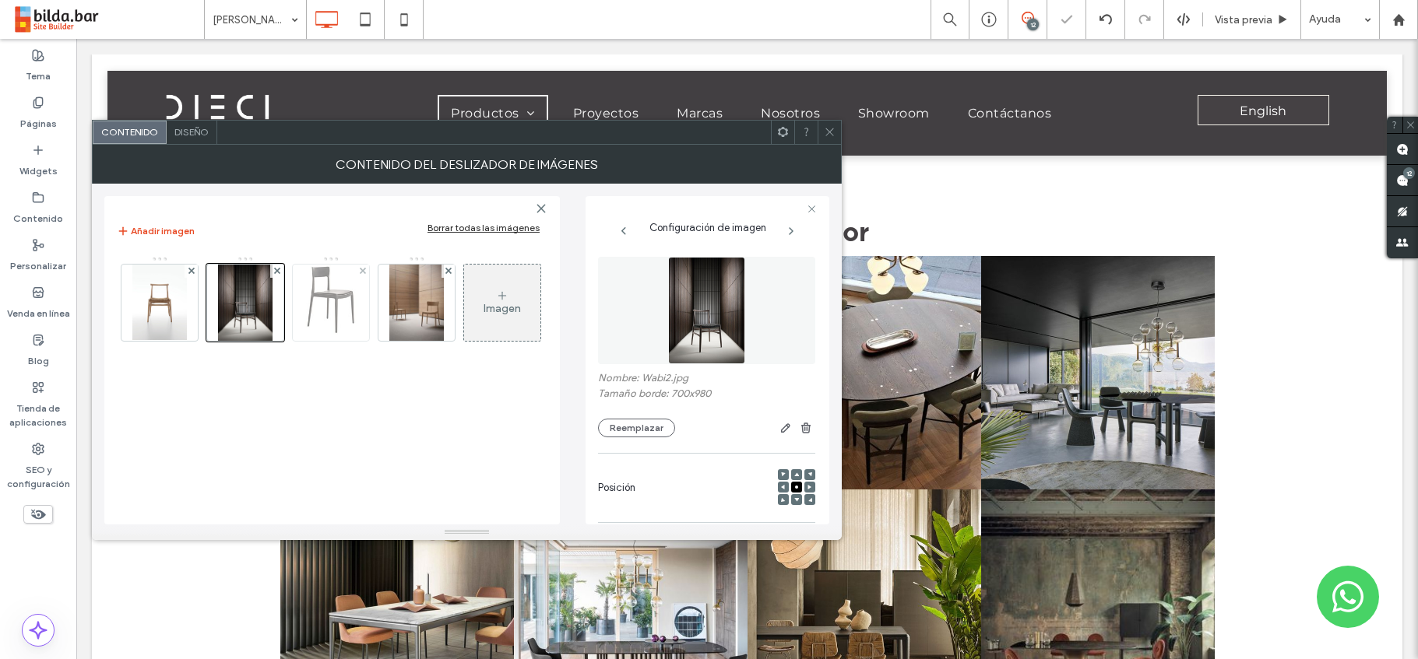
click at [328, 294] on img at bounding box center [331, 303] width 71 height 76
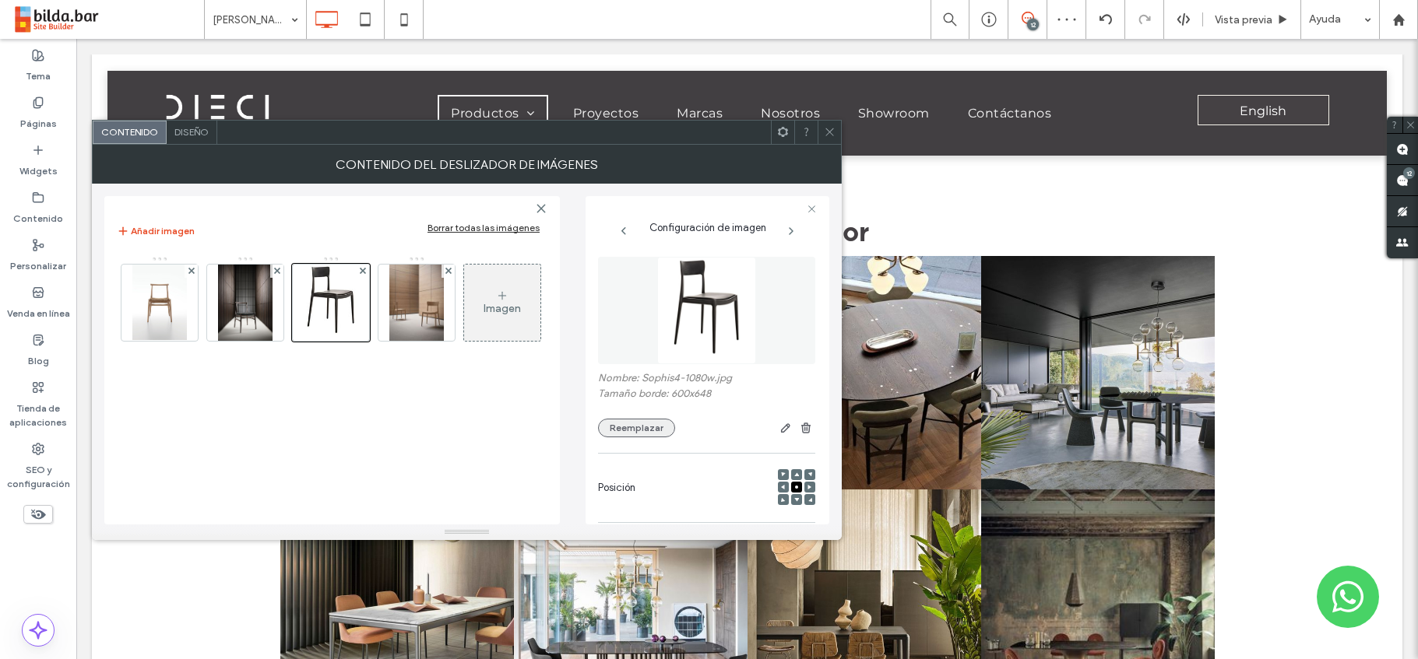
click at [643, 427] on button "Reemplazar" at bounding box center [636, 428] width 77 height 19
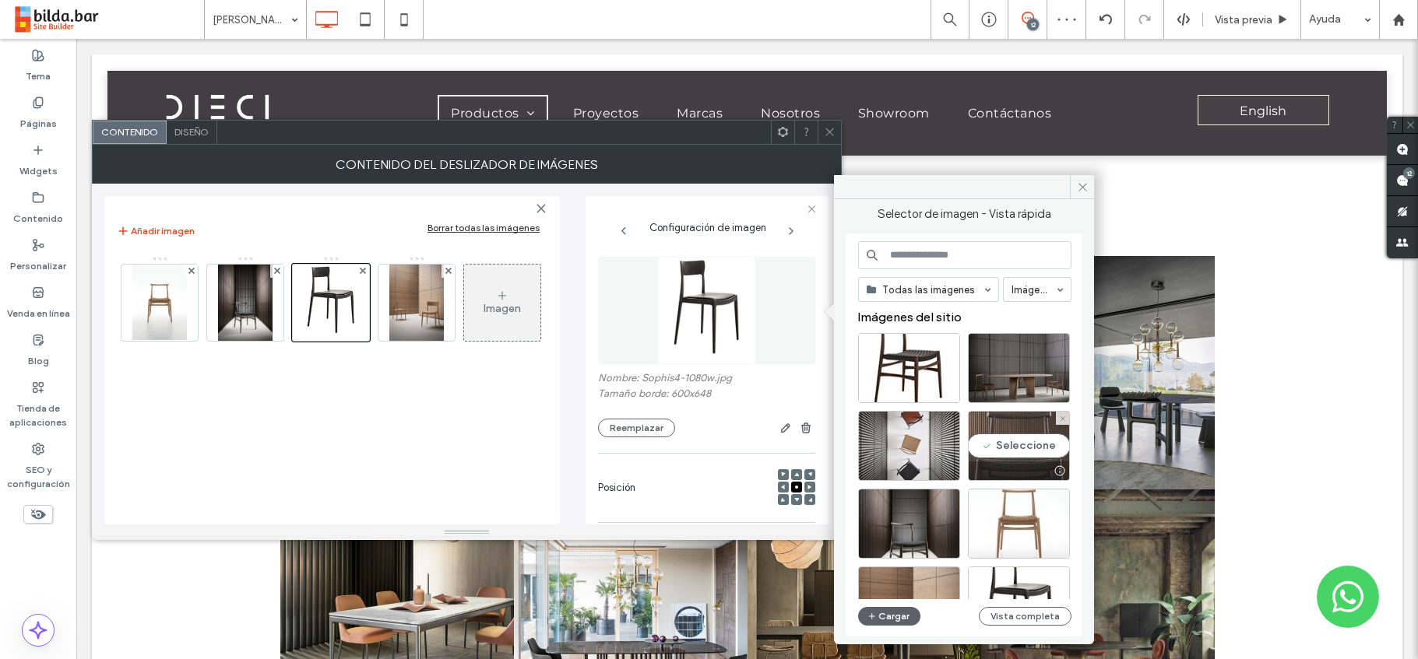
click at [997, 448] on div "Seleccione" at bounding box center [1019, 446] width 102 height 70
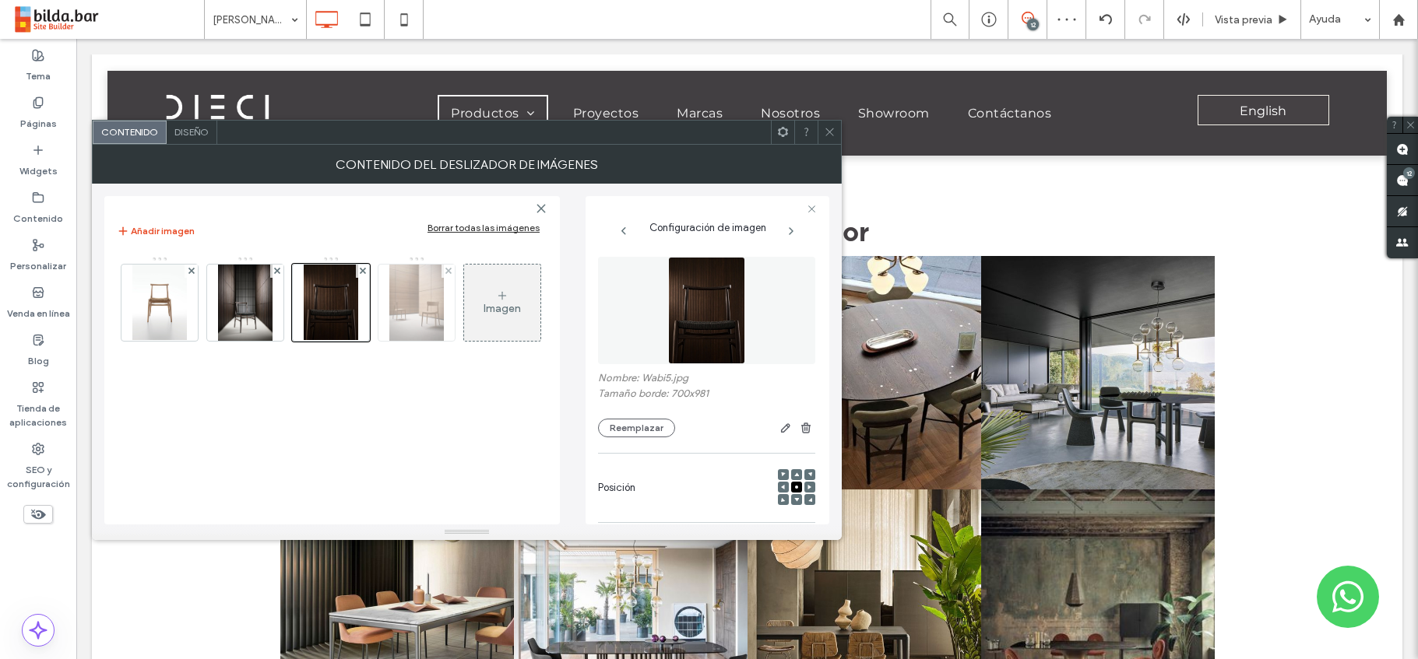
click at [407, 304] on img at bounding box center [416, 303] width 55 height 76
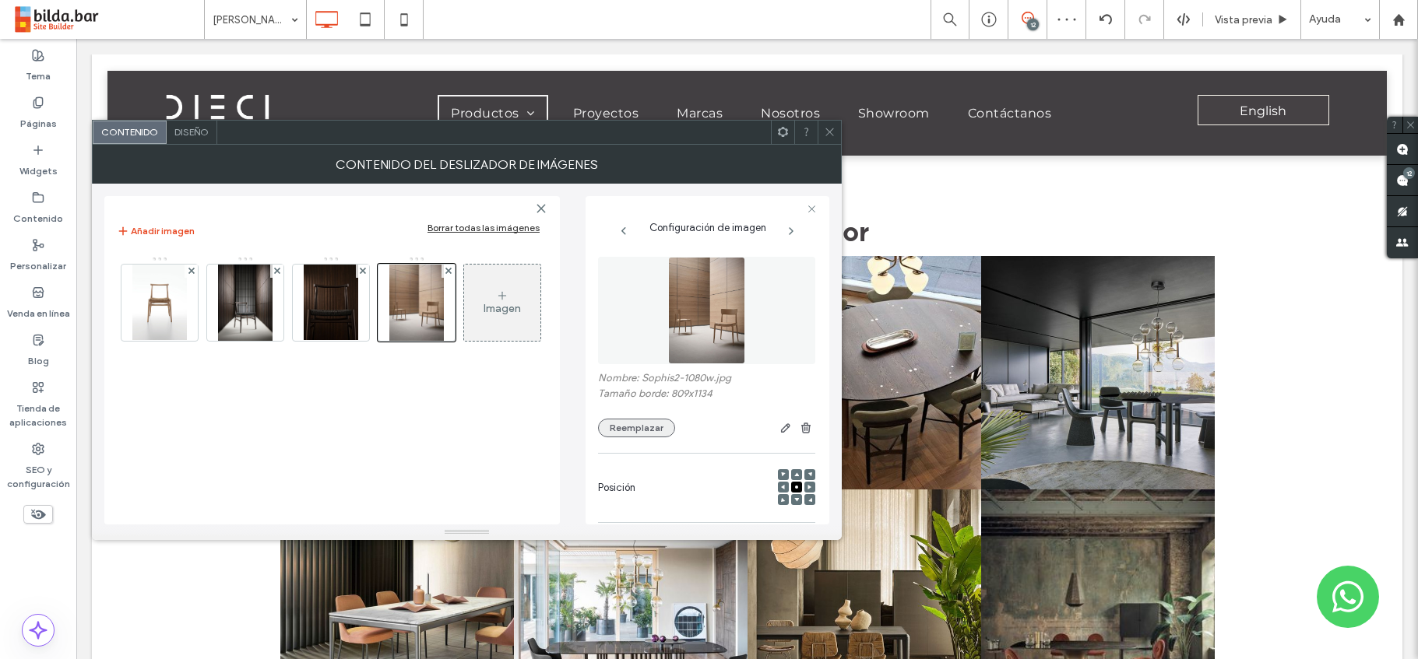
click at [641, 427] on button "Reemplazar" at bounding box center [636, 428] width 77 height 19
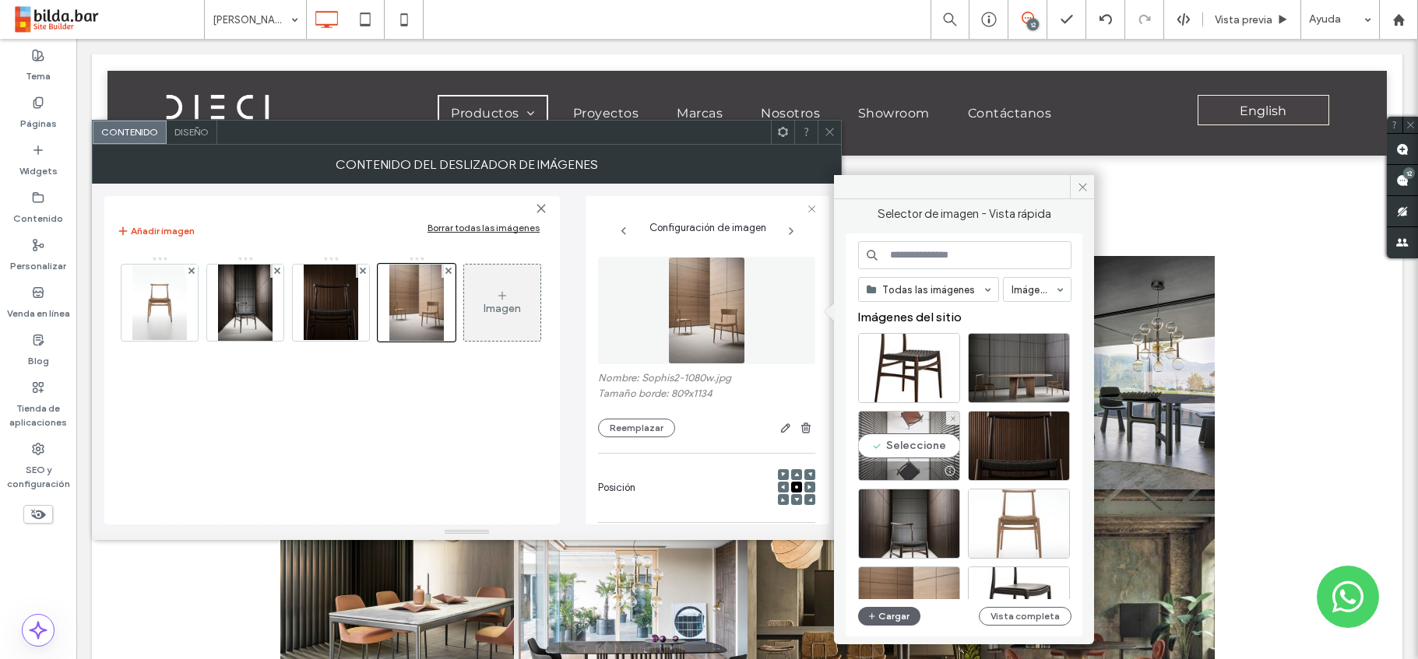
click at [899, 452] on div "Seleccione" at bounding box center [909, 446] width 102 height 70
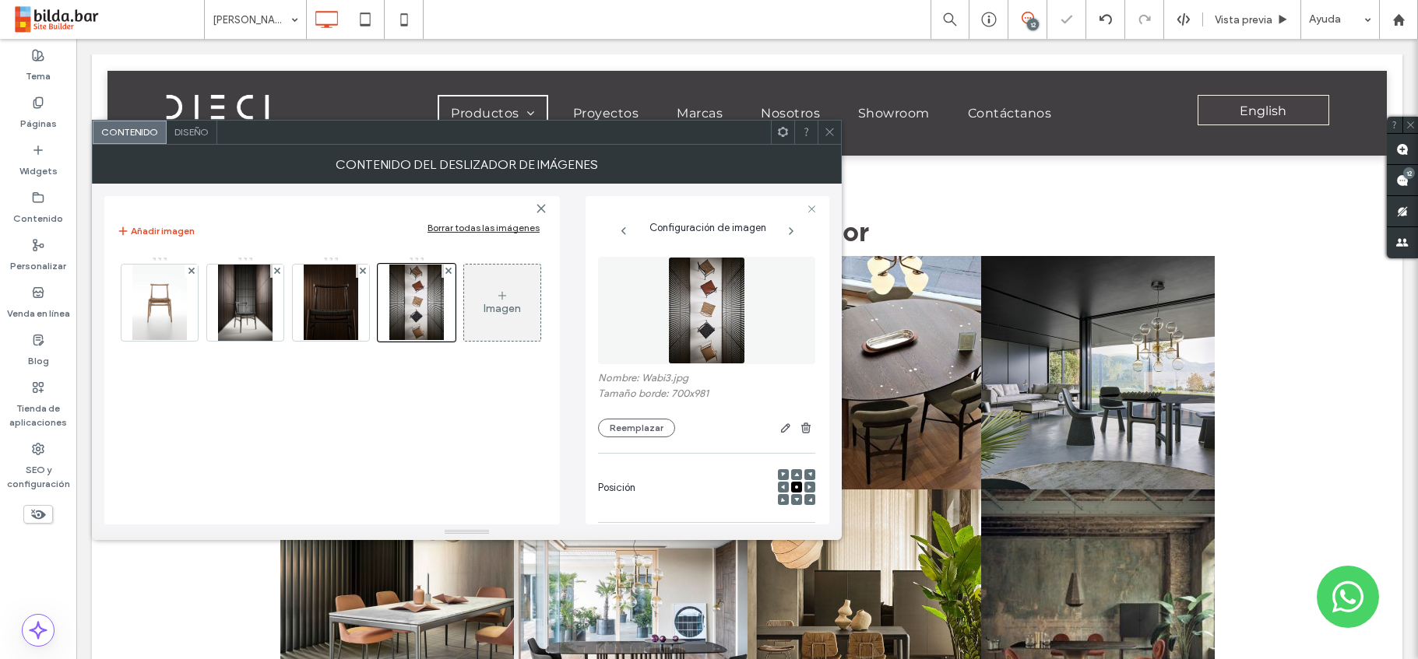
click at [491, 295] on div "Imagen" at bounding box center [502, 302] width 76 height 73
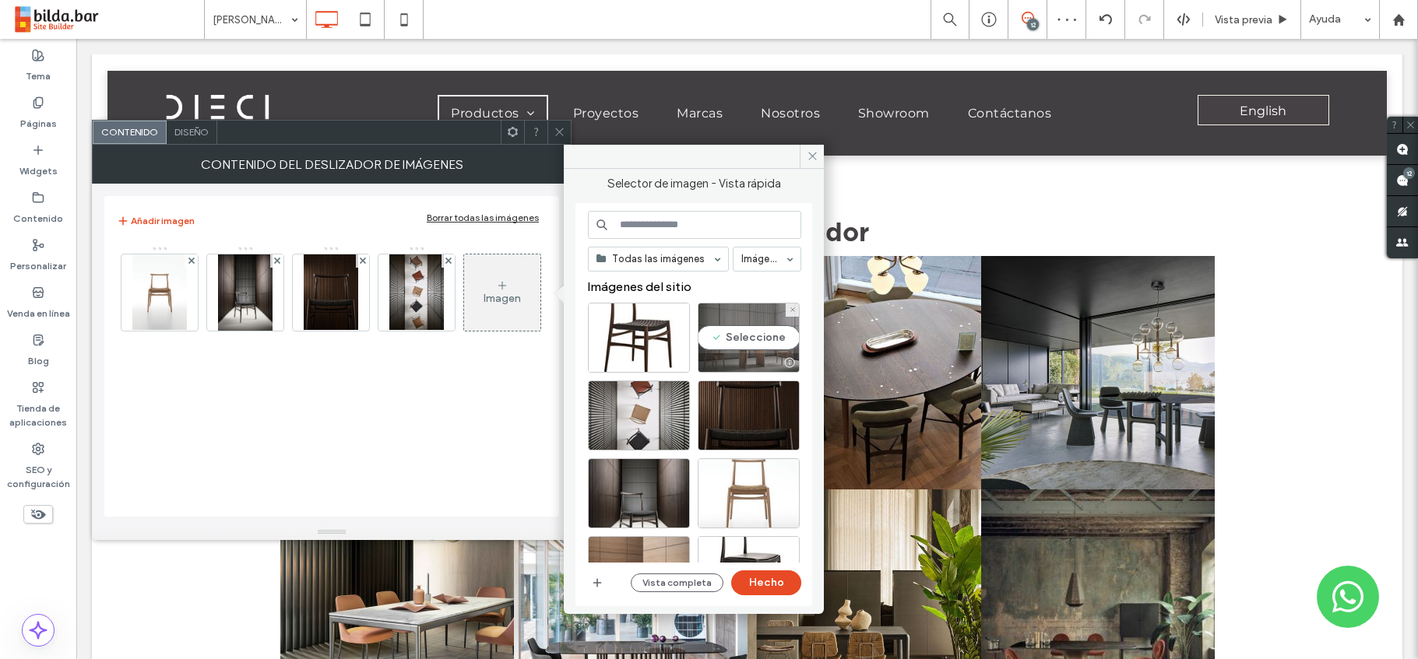
click at [758, 346] on div "Seleccione" at bounding box center [749, 338] width 102 height 70
click at [774, 579] on button "Hecho" at bounding box center [766, 583] width 70 height 25
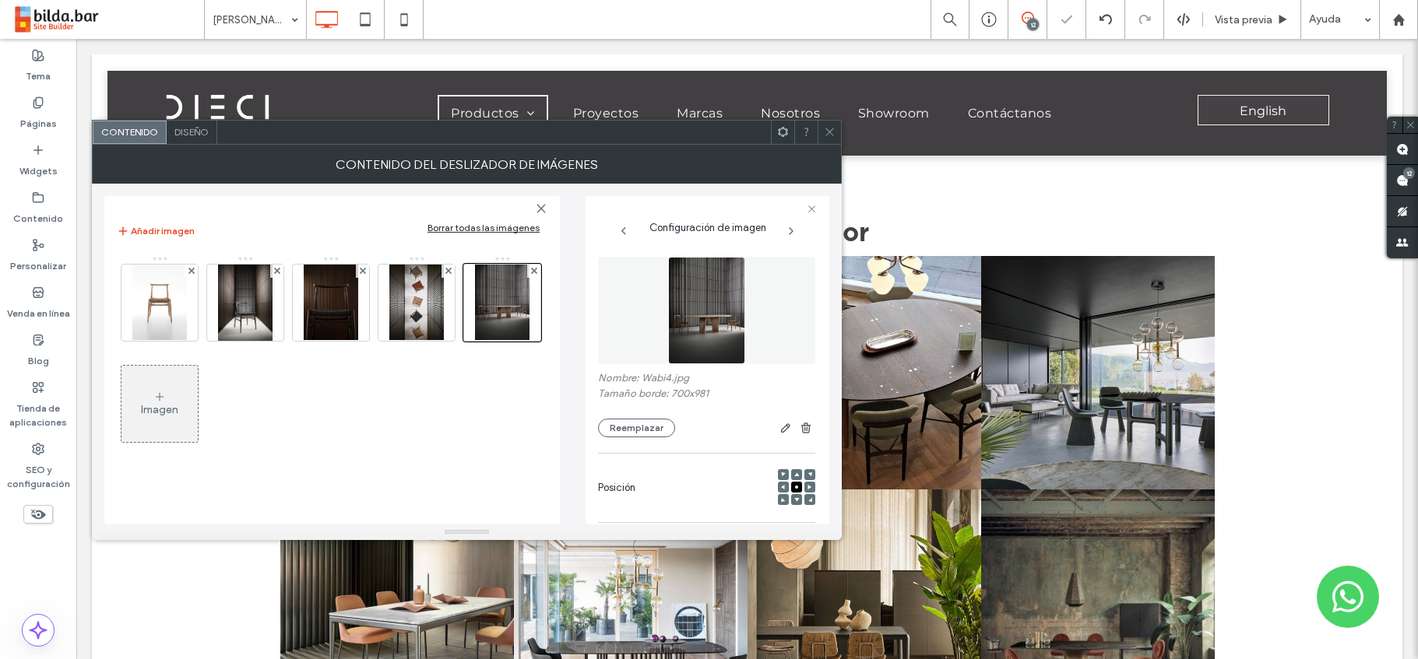
click at [166, 403] on div "Imagen" at bounding box center [159, 409] width 37 height 13
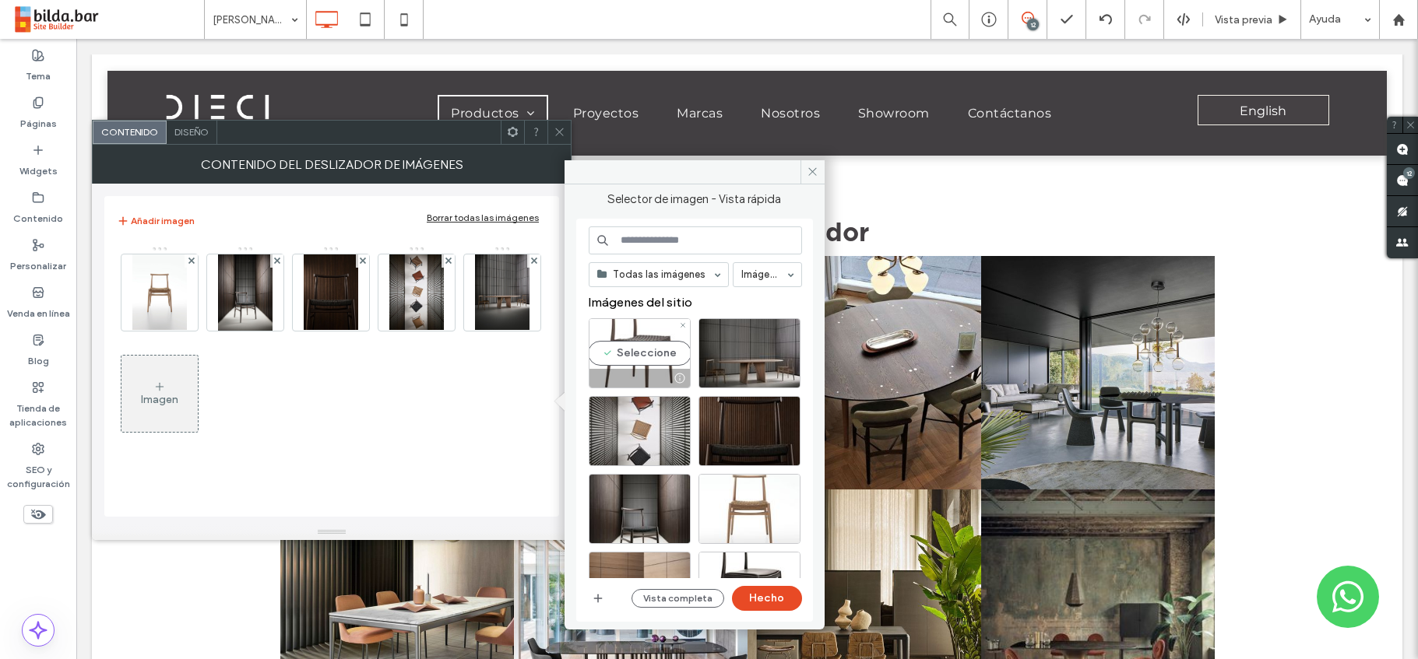
click at [636, 350] on div "Seleccione" at bounding box center [640, 353] width 102 height 70
click at [765, 600] on button "Hecho" at bounding box center [767, 598] width 70 height 25
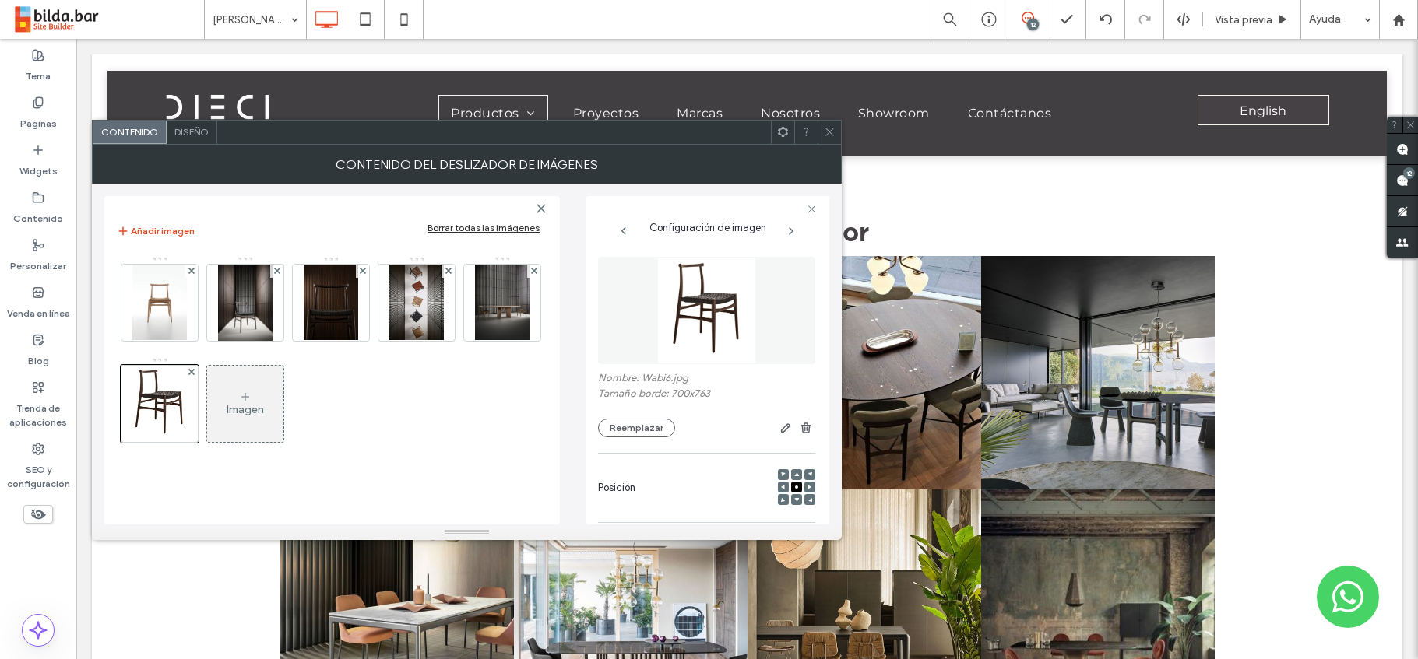
click at [830, 130] on icon at bounding box center [830, 132] width 12 height 12
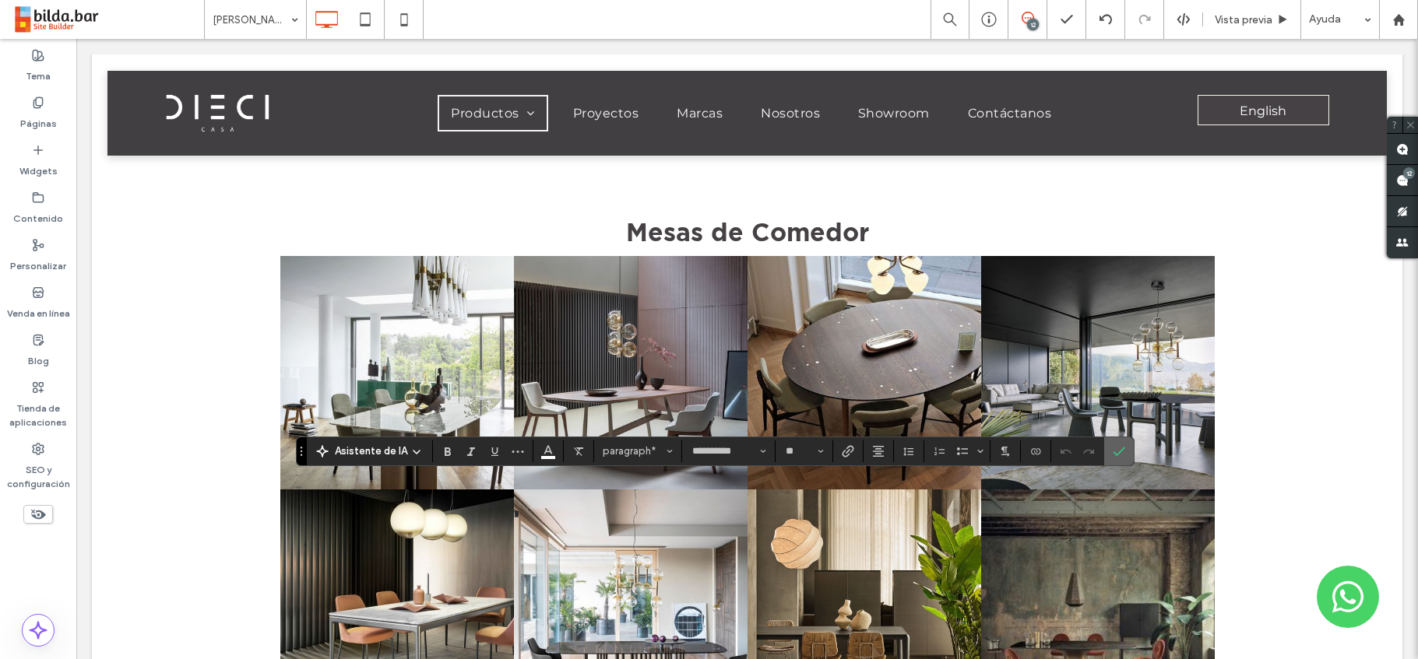
click at [1123, 454] on icon "Confirmar" at bounding box center [1119, 451] width 12 height 12
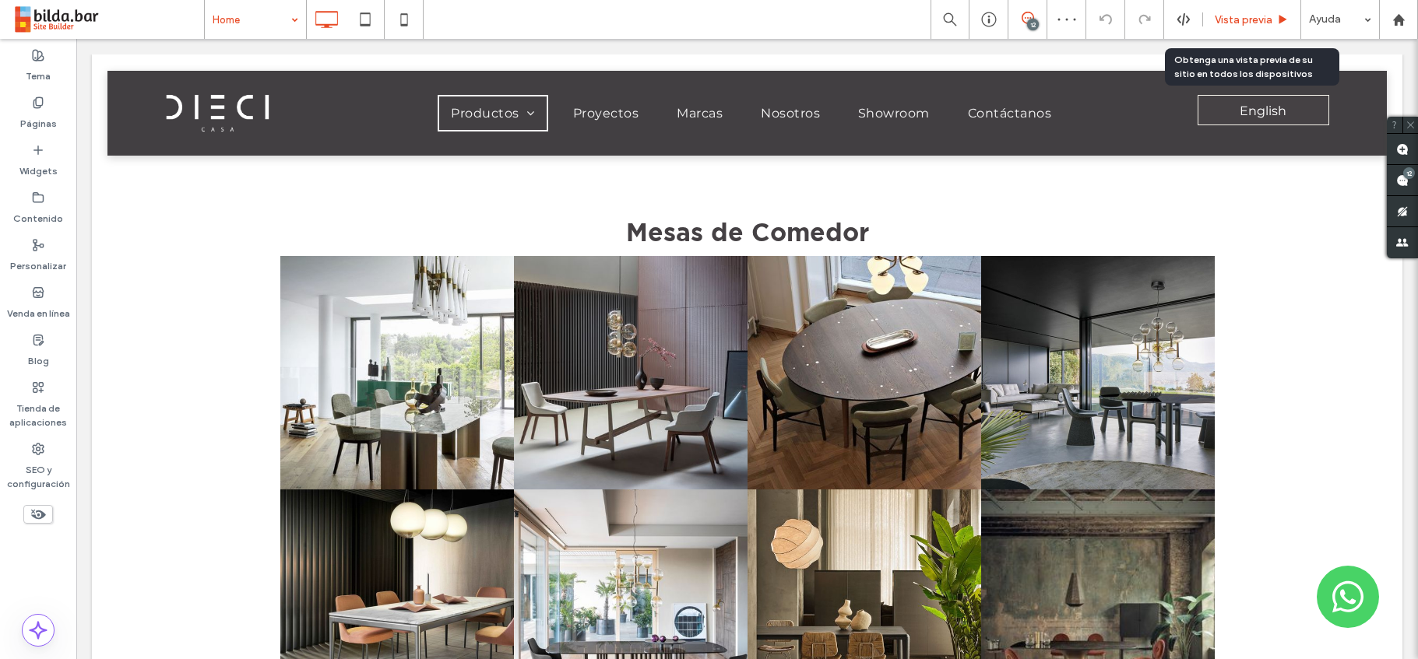
click at [1233, 14] on span "Vista previa" at bounding box center [1244, 19] width 58 height 13
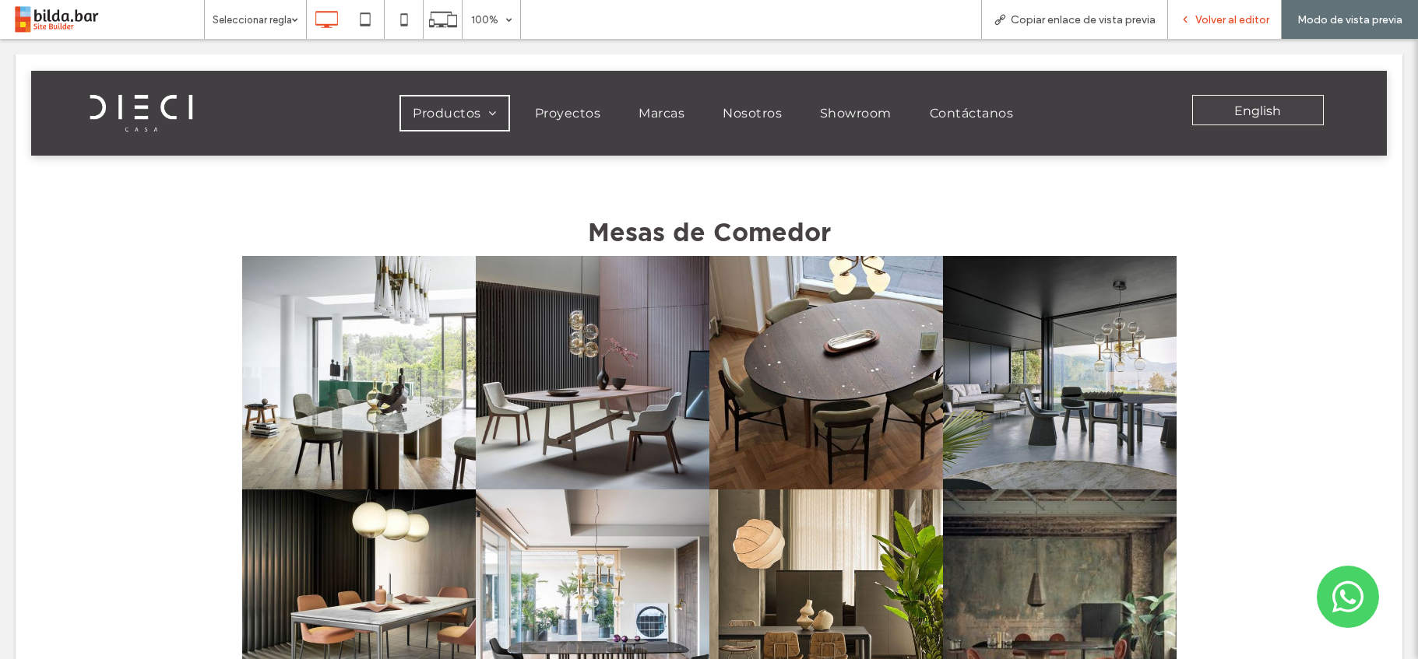
click at [1247, 18] on span "Volver al editor" at bounding box center [1232, 19] width 74 height 13
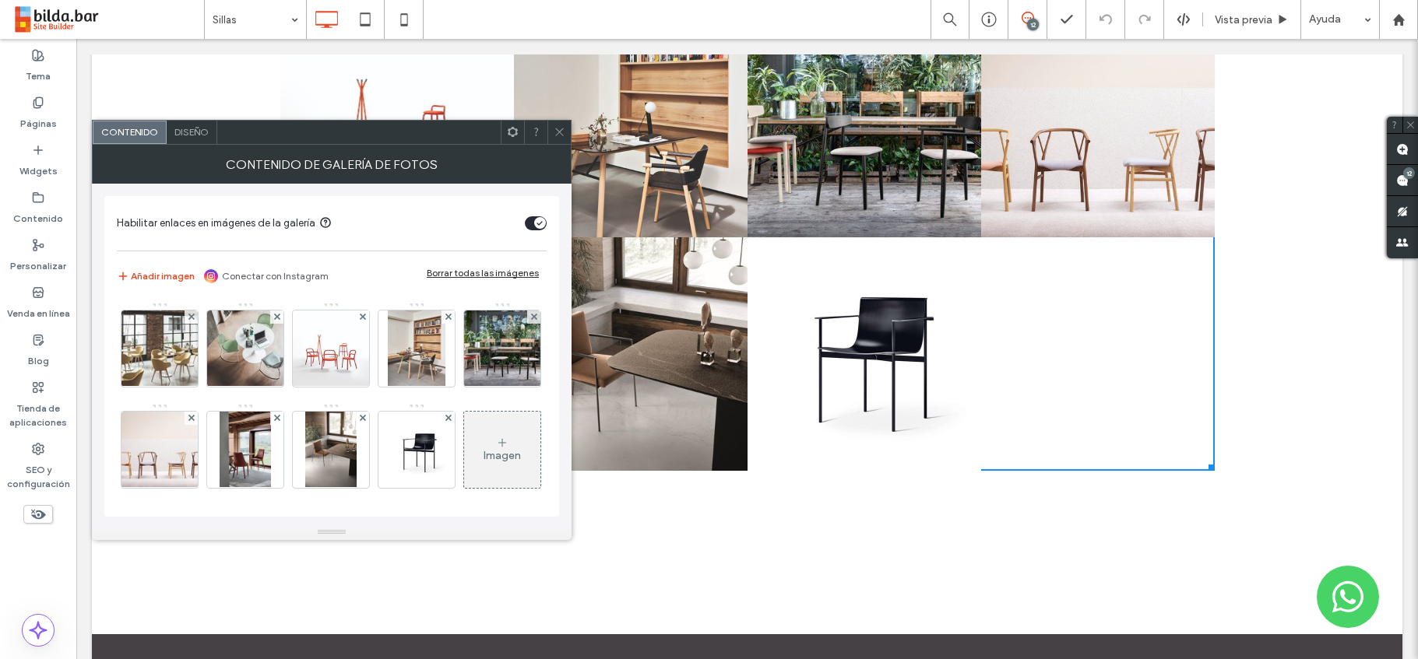
scroll to position [1826, 0]
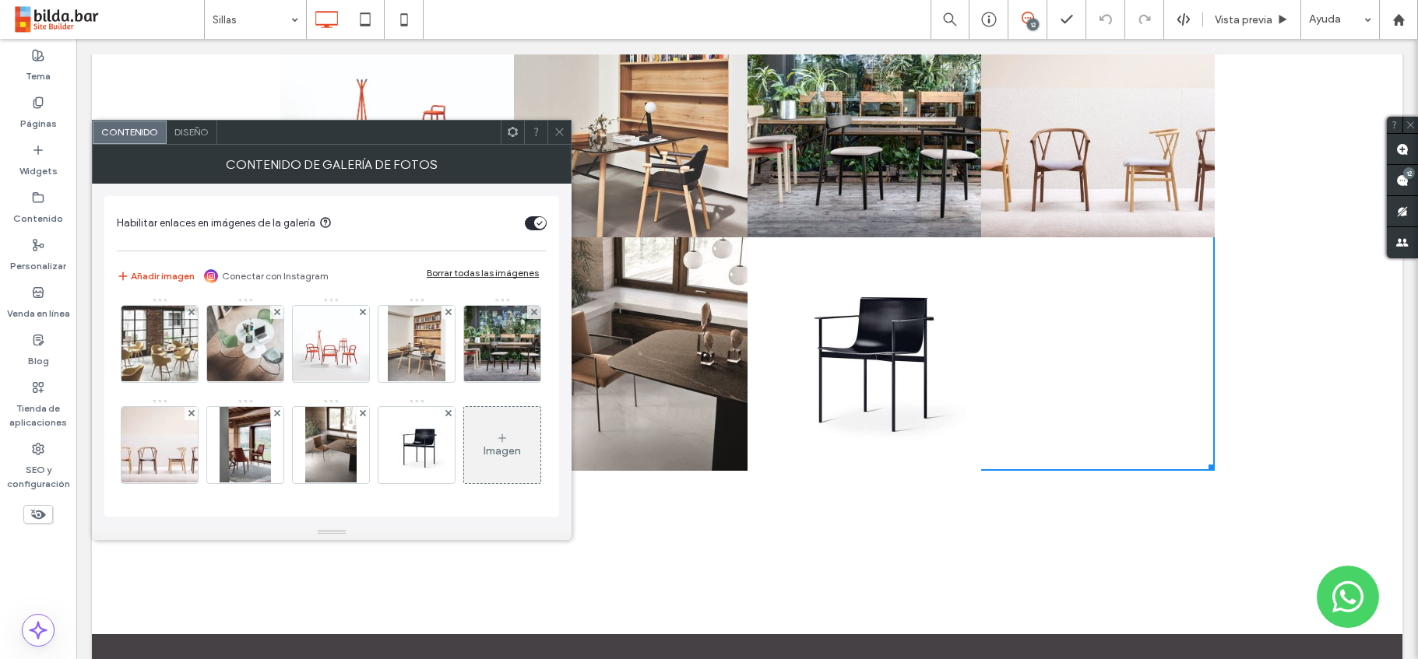
click at [484, 445] on div "Imagen" at bounding box center [502, 451] width 37 height 13
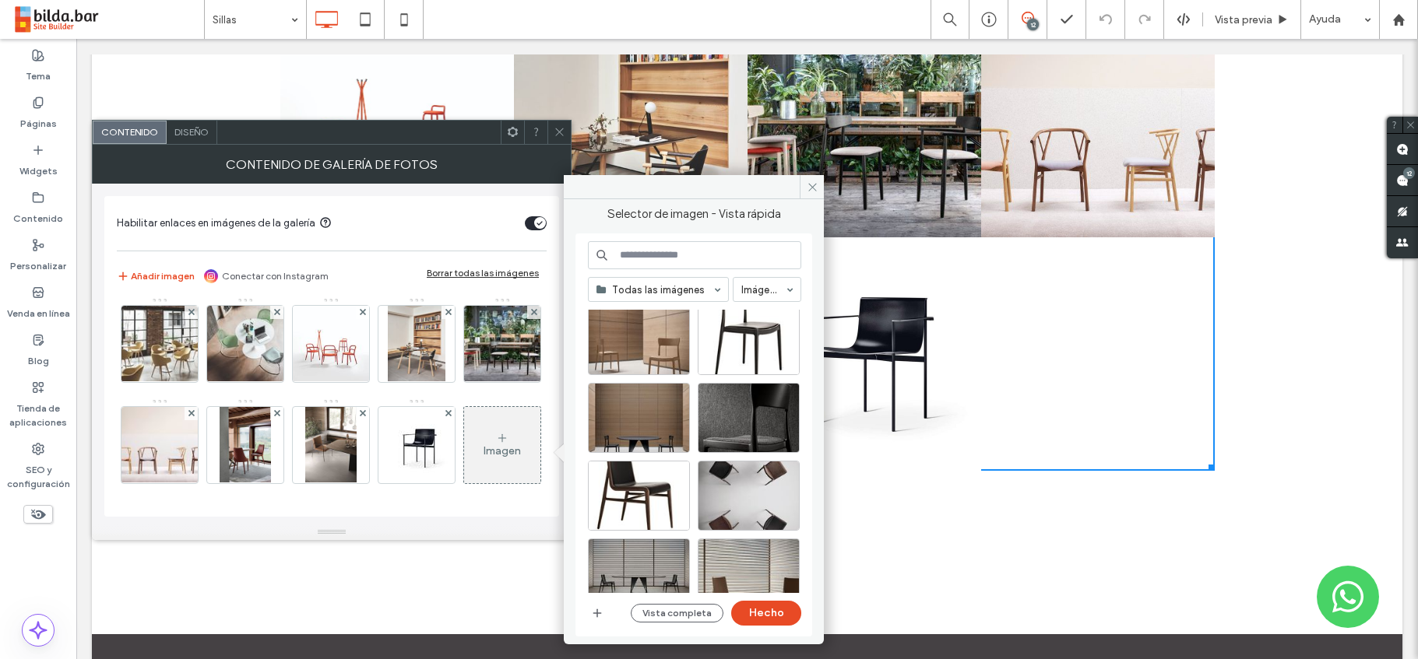
scroll to position [346, 0]
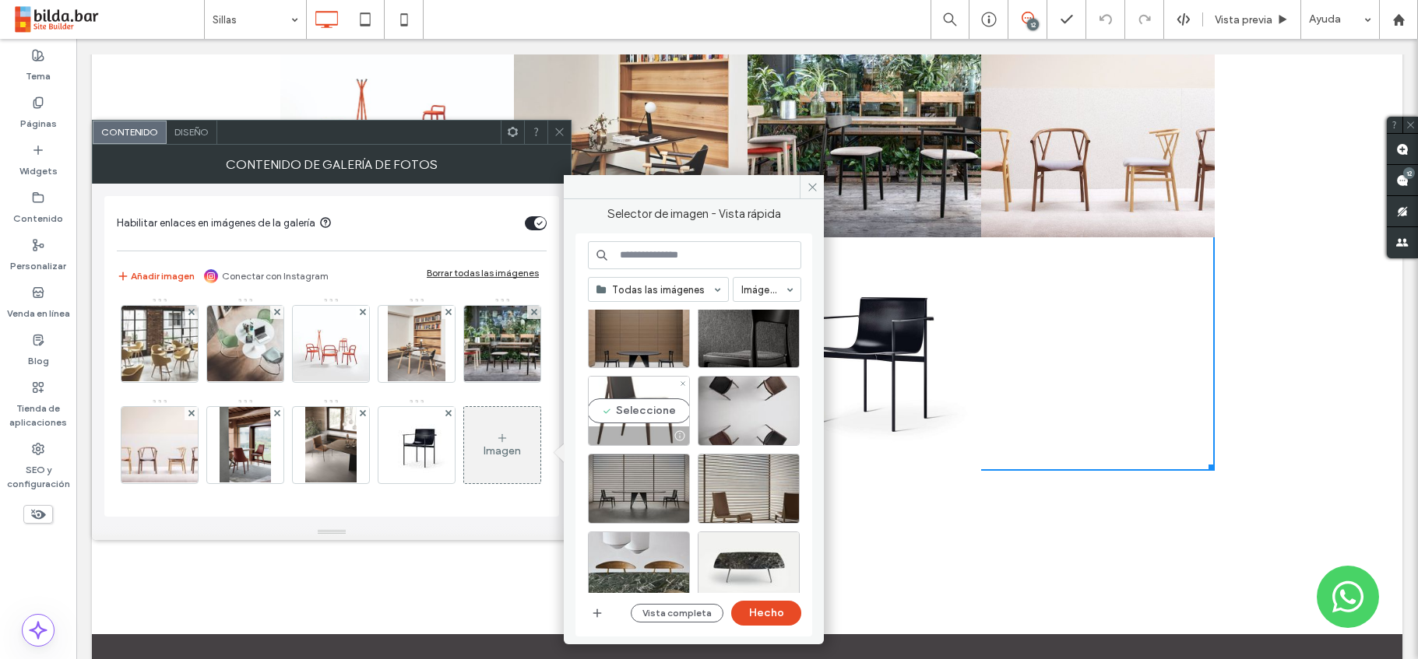
click at [655, 417] on div "Seleccione" at bounding box center [639, 411] width 102 height 70
click at [776, 615] on button "Hecho" at bounding box center [766, 613] width 70 height 25
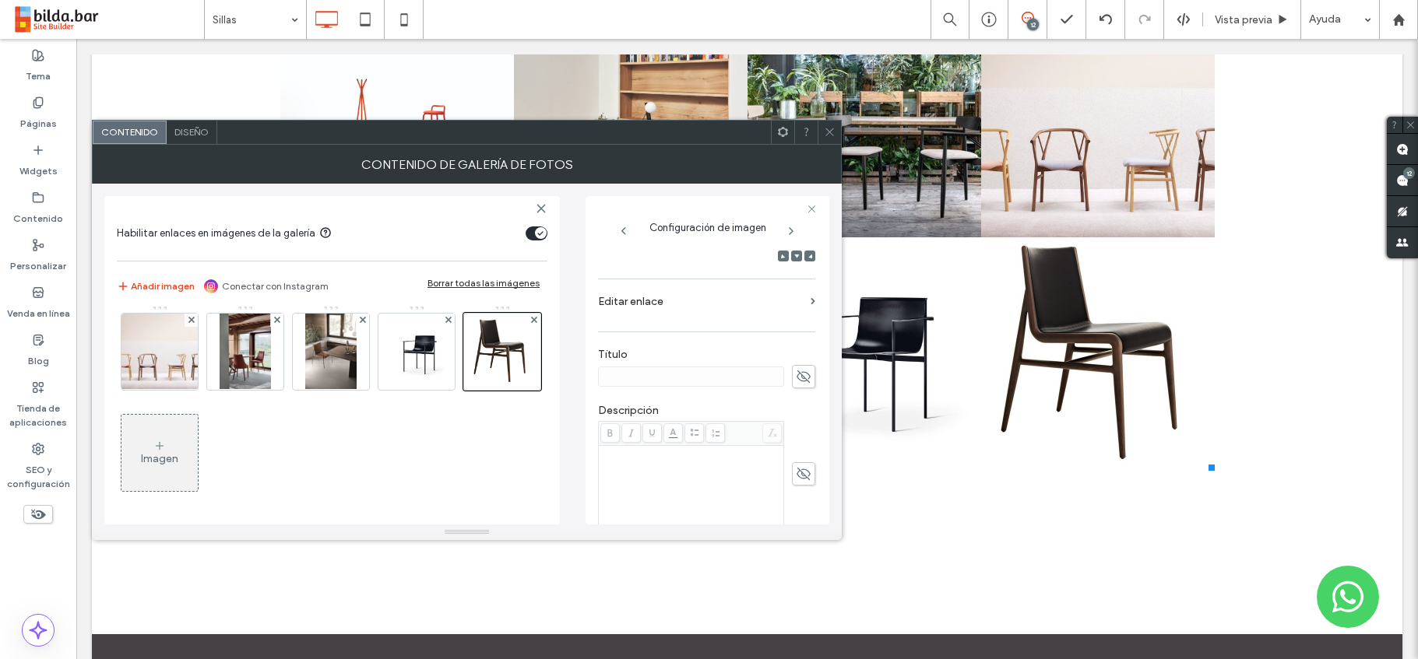
scroll to position [262, 0]
click at [797, 358] on use at bounding box center [804, 359] width 14 height 12
click at [640, 363] on input at bounding box center [691, 359] width 186 height 20
paste input "*****"
click at [602, 361] on input "*****" at bounding box center [691, 359] width 186 height 20
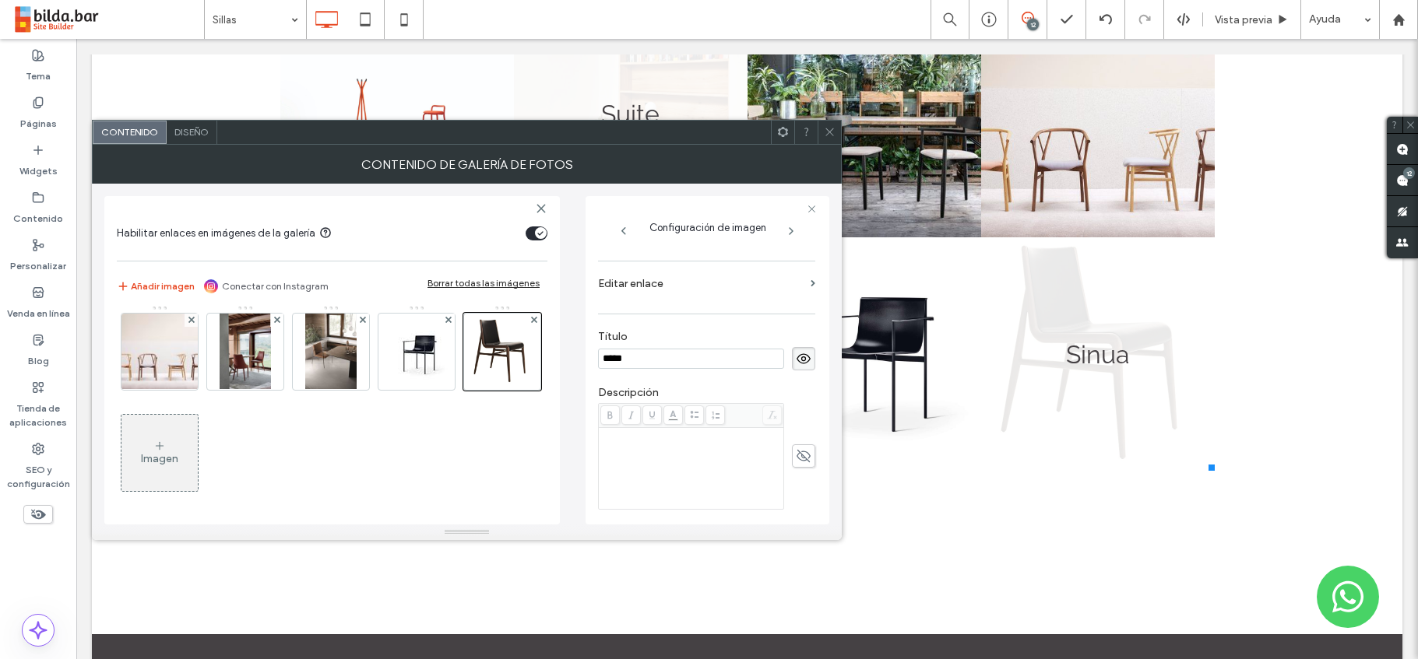
type input "*****"
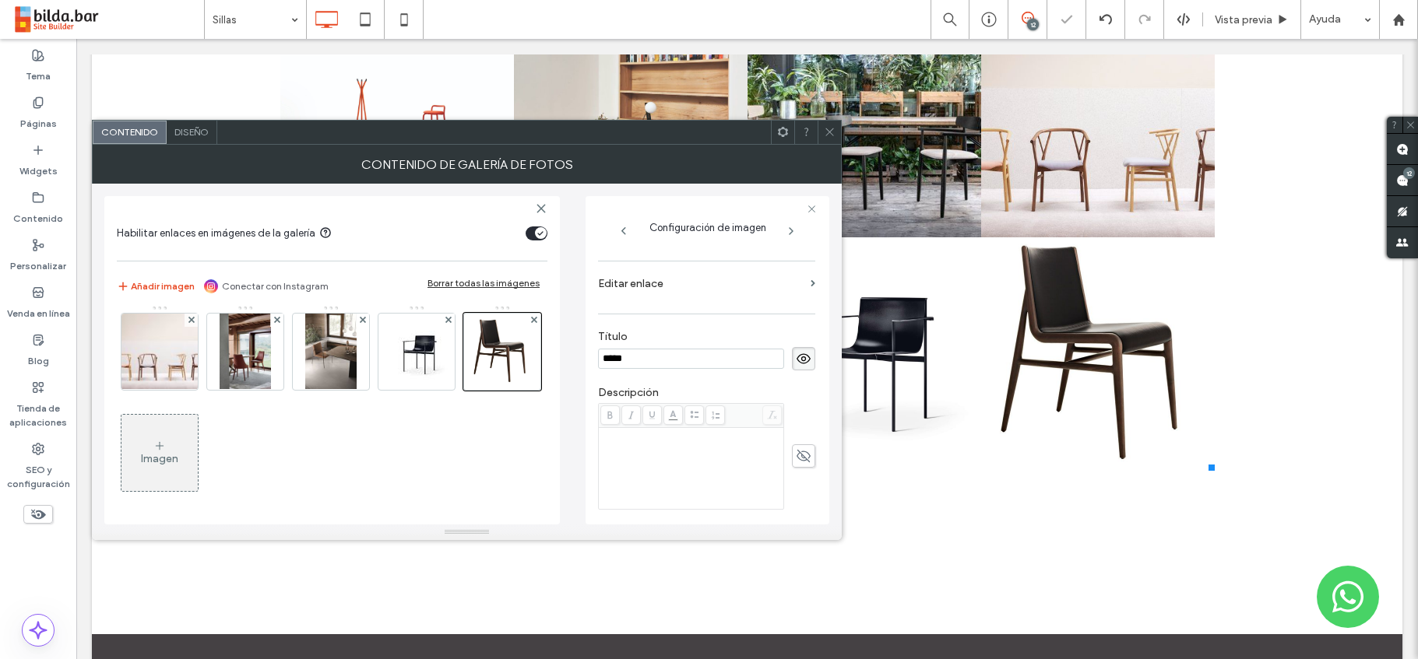
click at [631, 438] on div "Rich Text Editor" at bounding box center [691, 435] width 181 height 11
click at [614, 435] on div "Rich Text Editor" at bounding box center [691, 435] width 181 height 11
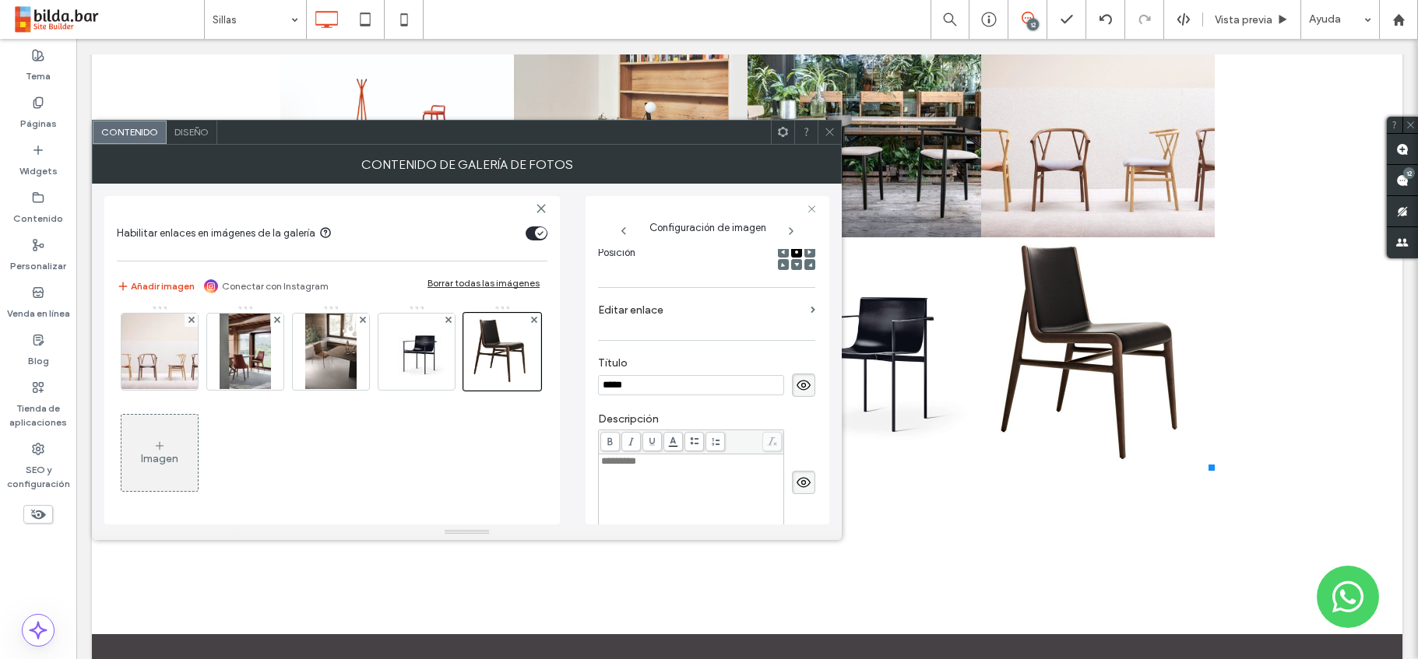
scroll to position [232, 0]
click at [811, 315] on span at bounding box center [813, 313] width 5 height 7
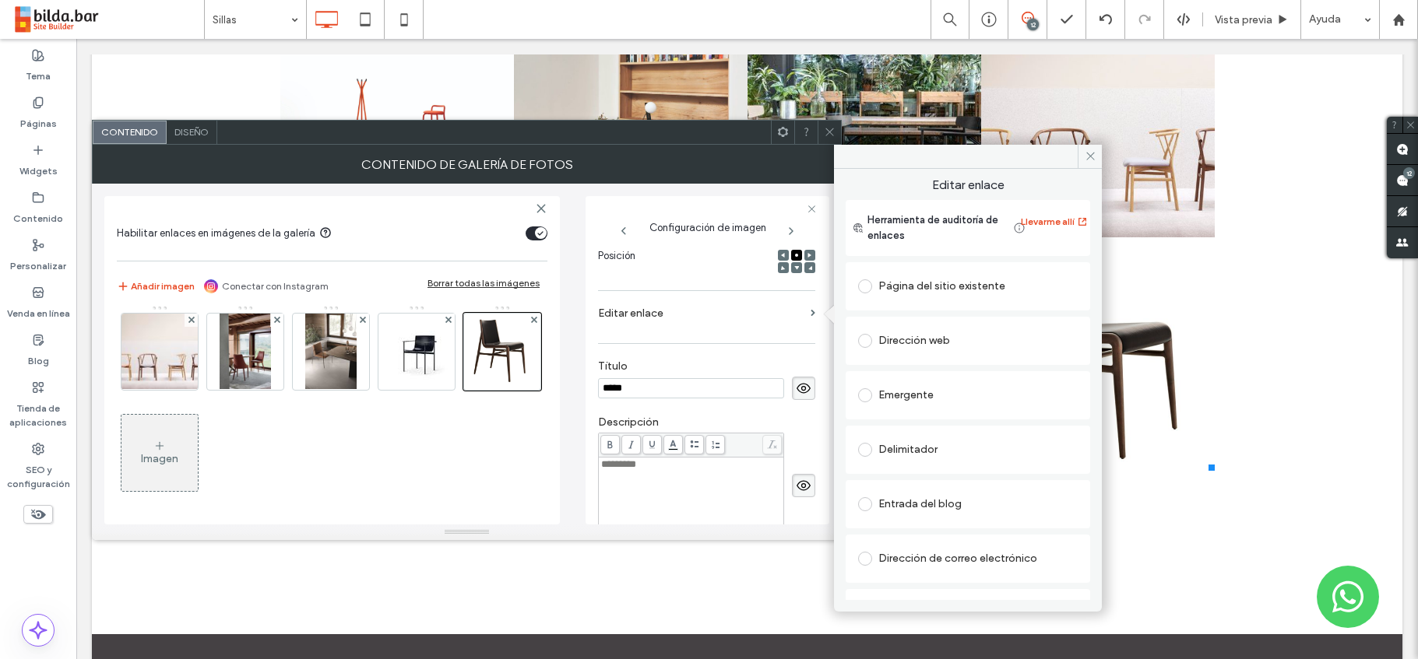
click at [860, 400] on span at bounding box center [865, 396] width 14 height 14
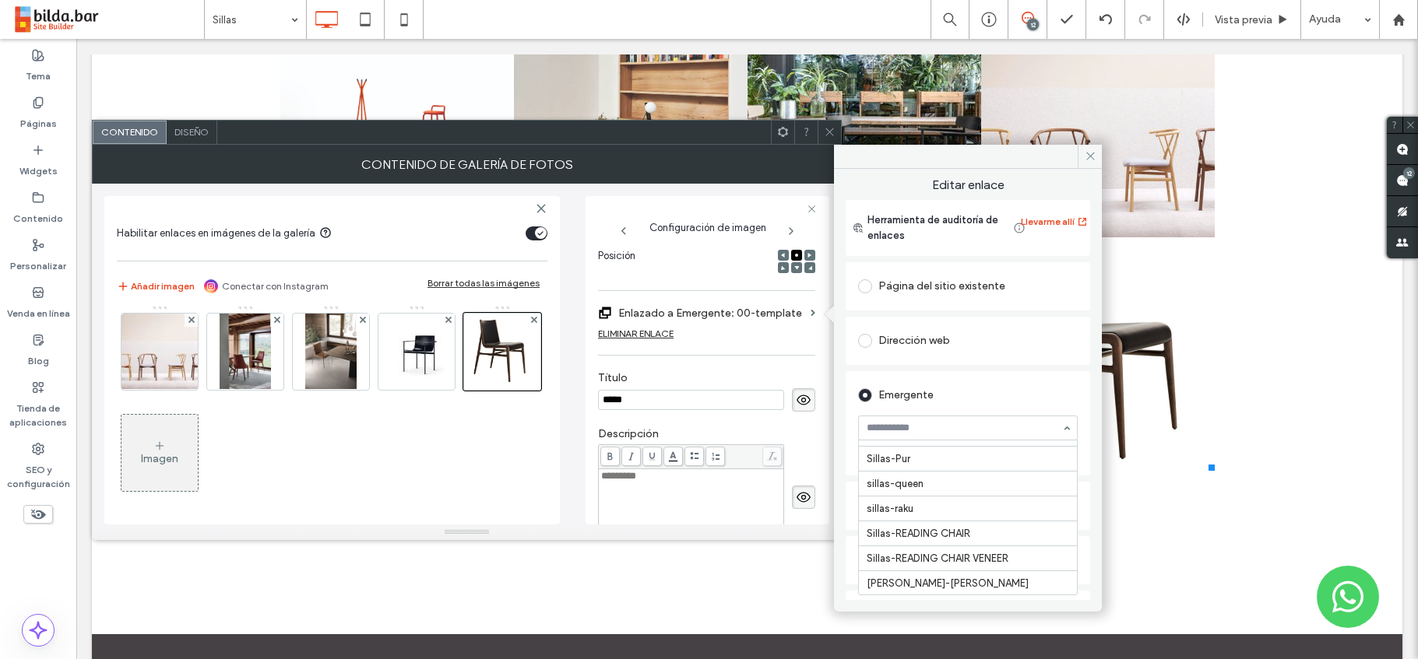
scroll to position [14384, 0]
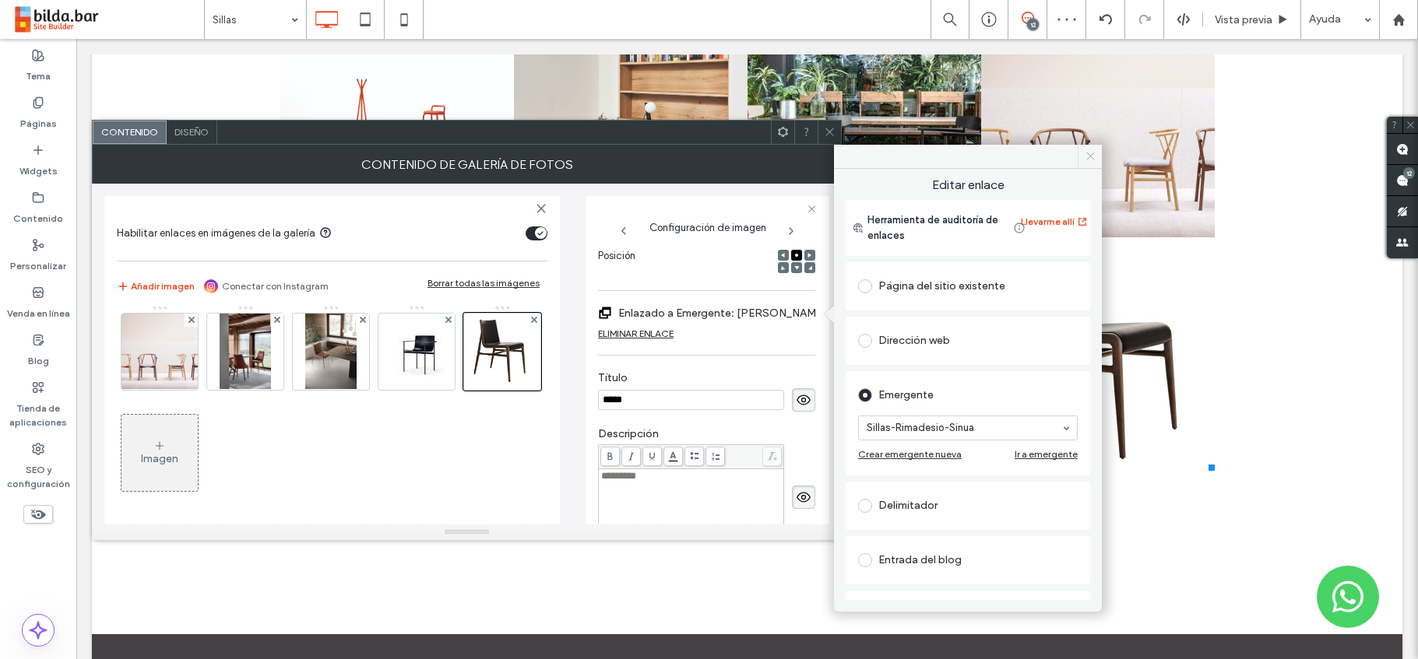
click at [1087, 157] on icon at bounding box center [1091, 156] width 12 height 12
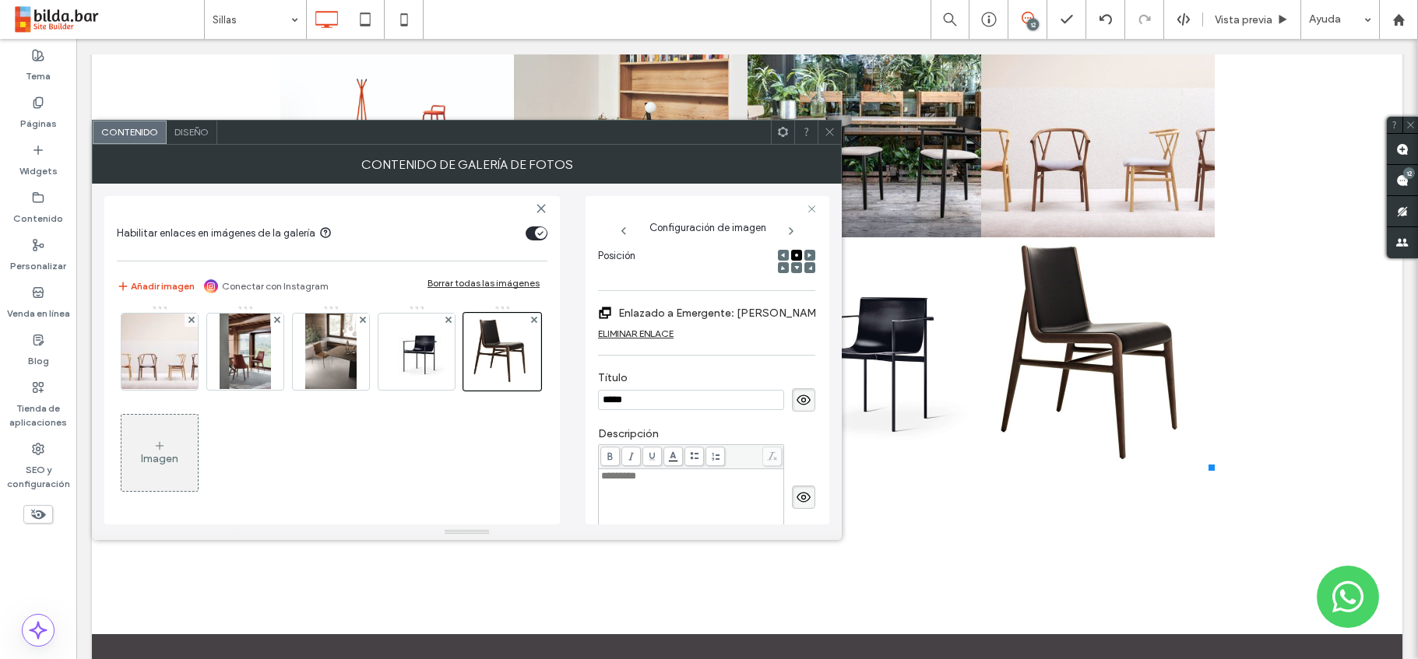
scroll to position [1929, 0]
click at [153, 455] on div "Imagen" at bounding box center [159, 458] width 37 height 13
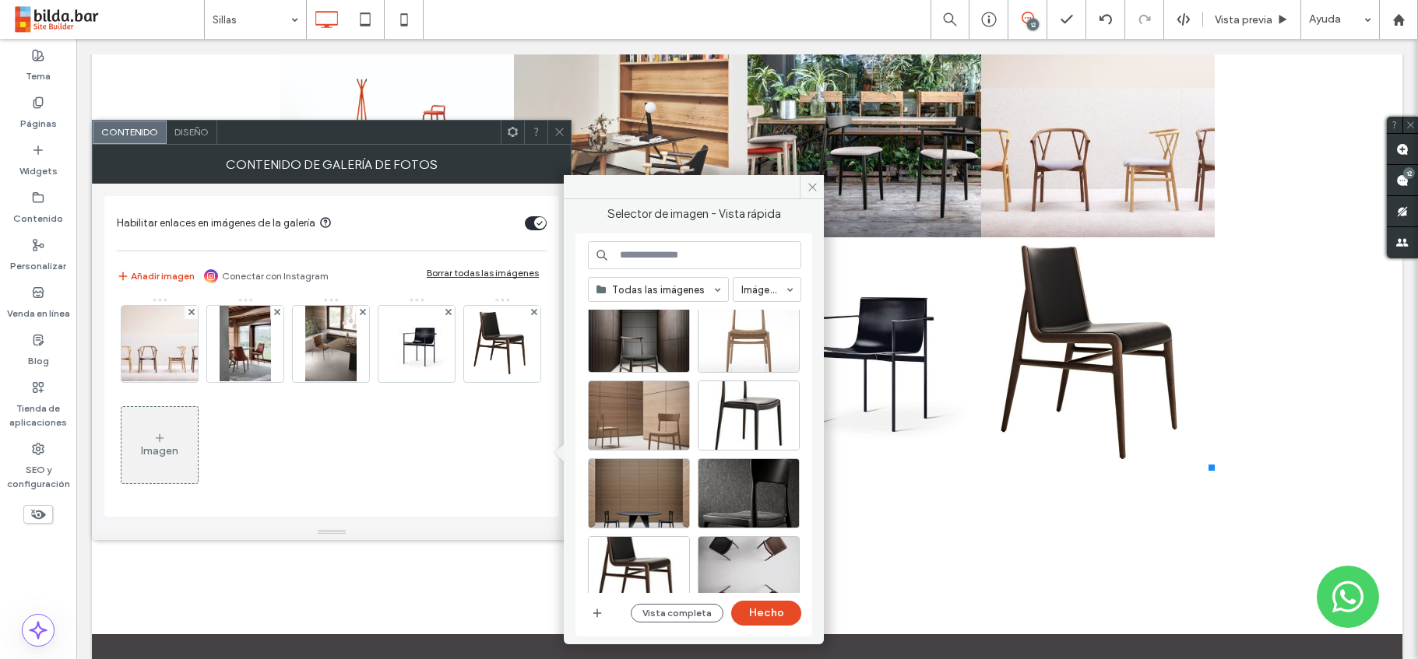
scroll to position [185, 0]
click at [765, 477] on div "Seleccione" at bounding box center [749, 494] width 102 height 70
click at [765, 610] on button "Hecho" at bounding box center [766, 613] width 70 height 25
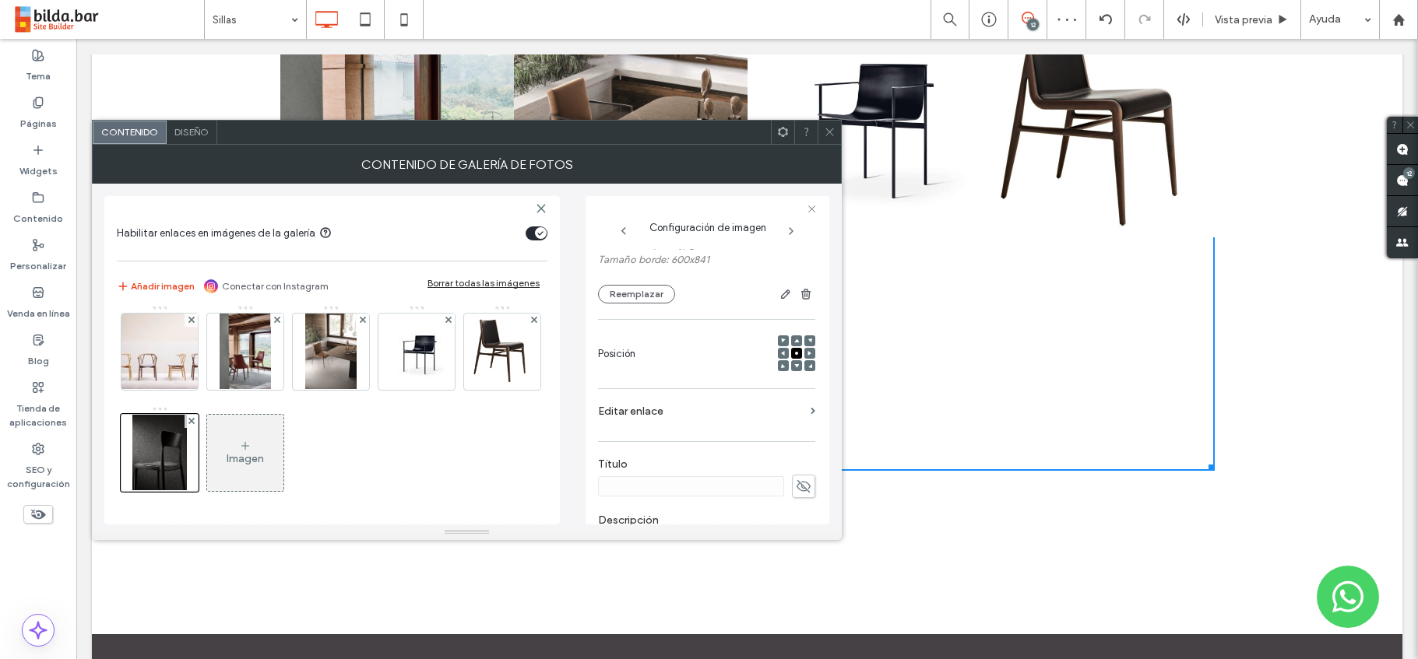
scroll to position [144, 0]
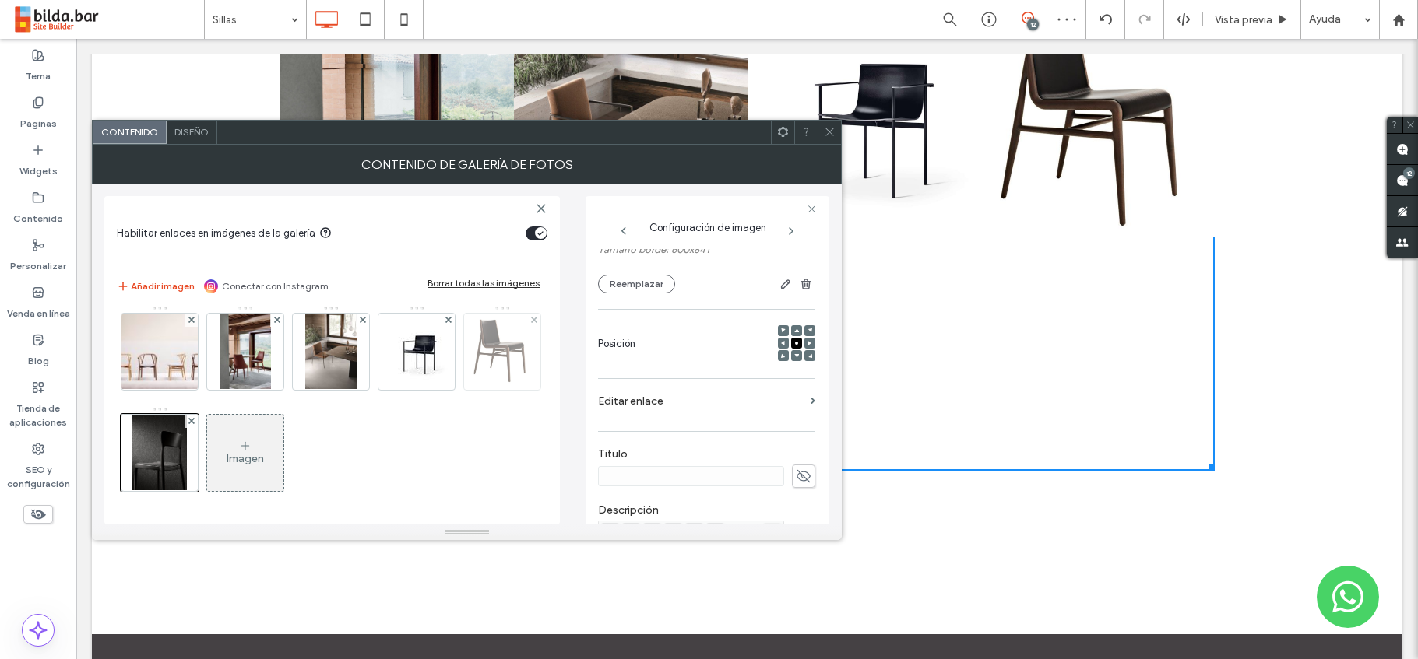
click at [468, 346] on img at bounding box center [502, 352] width 69 height 76
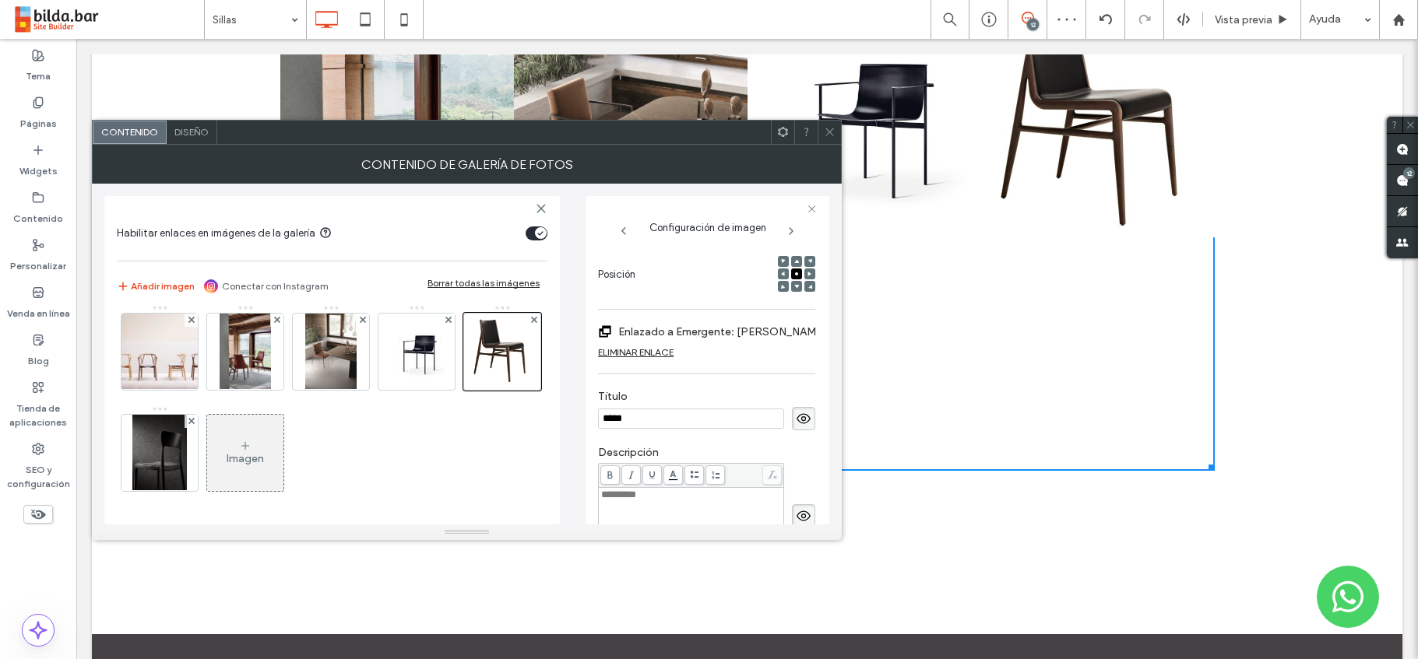
scroll to position [232, 0]
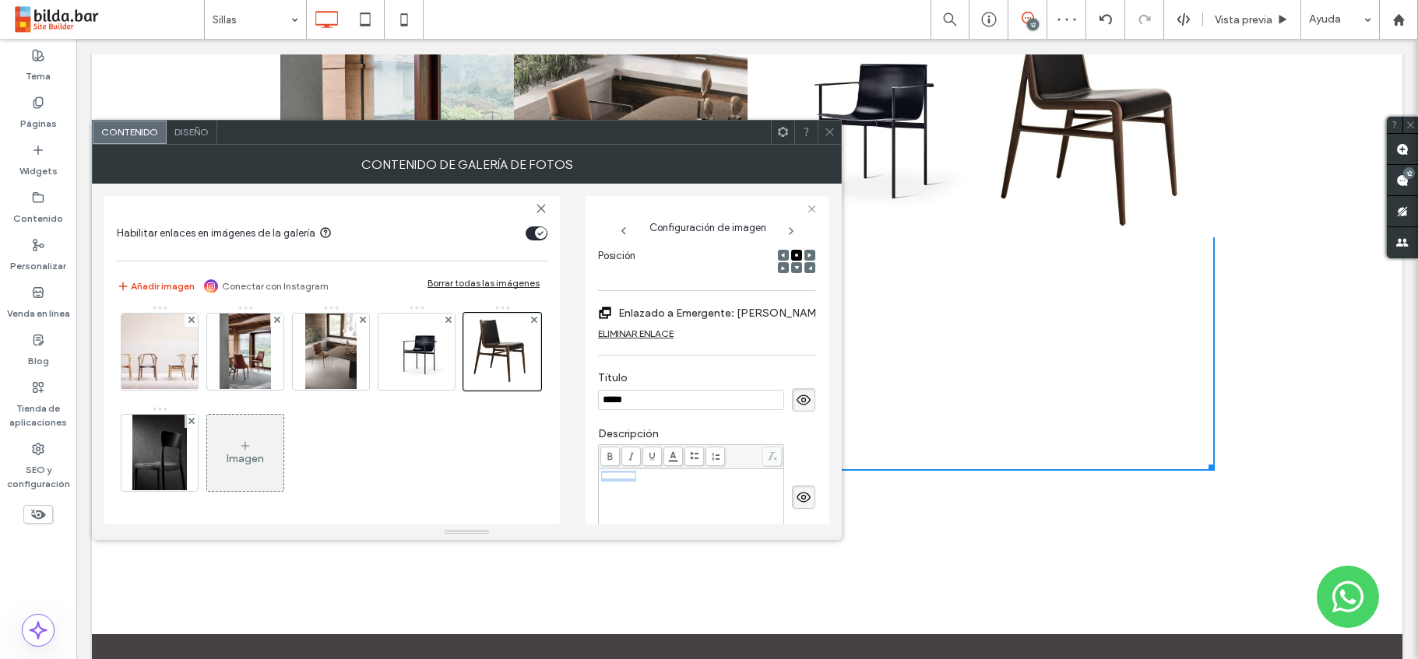
drag, startPoint x: 624, startPoint y: 477, endPoint x: 597, endPoint y: 480, distance: 26.6
click at [598, 480] on div "*********" at bounding box center [691, 498] width 186 height 107
copy span "*********"
click at [172, 452] on img at bounding box center [159, 453] width 55 height 76
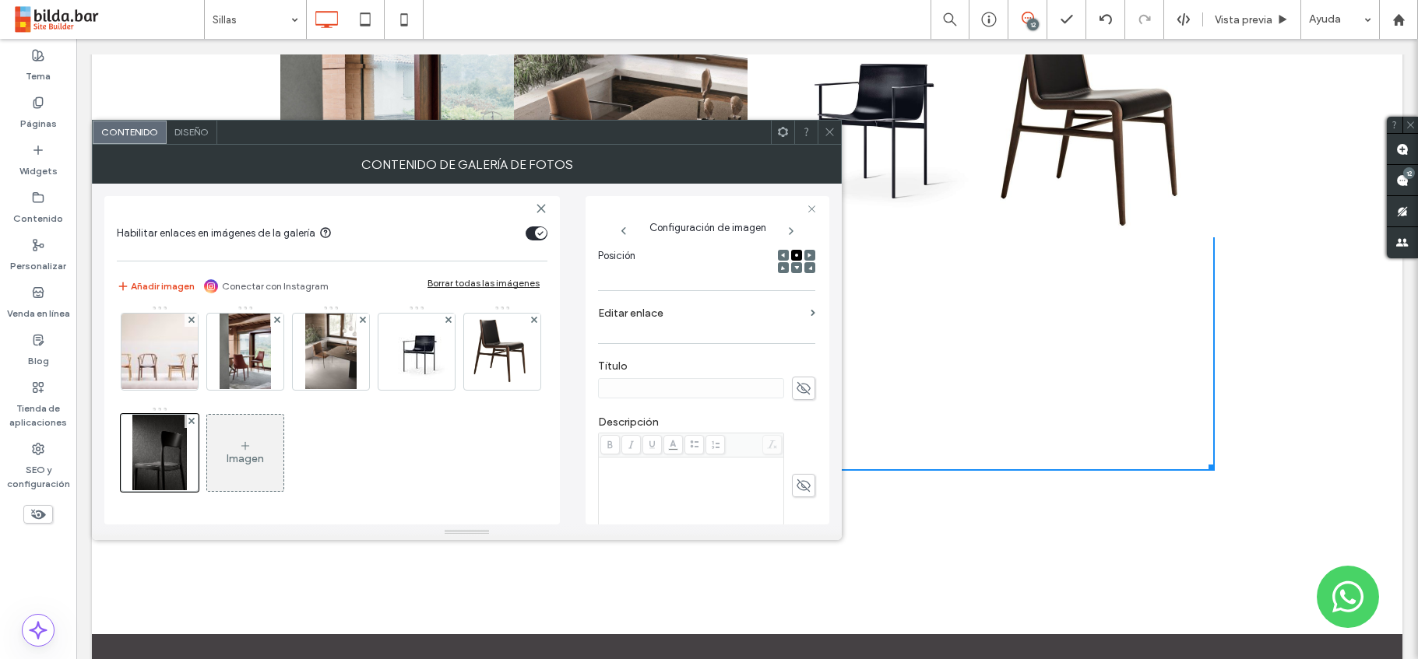
click at [680, 473] on div "Rich Text Editor" at bounding box center [691, 498] width 181 height 78
click at [621, 468] on div "Rich Text Editor" at bounding box center [691, 464] width 181 height 11
click at [796, 392] on icon at bounding box center [804, 388] width 16 height 17
click at [677, 385] on input at bounding box center [691, 388] width 186 height 20
type input "******"
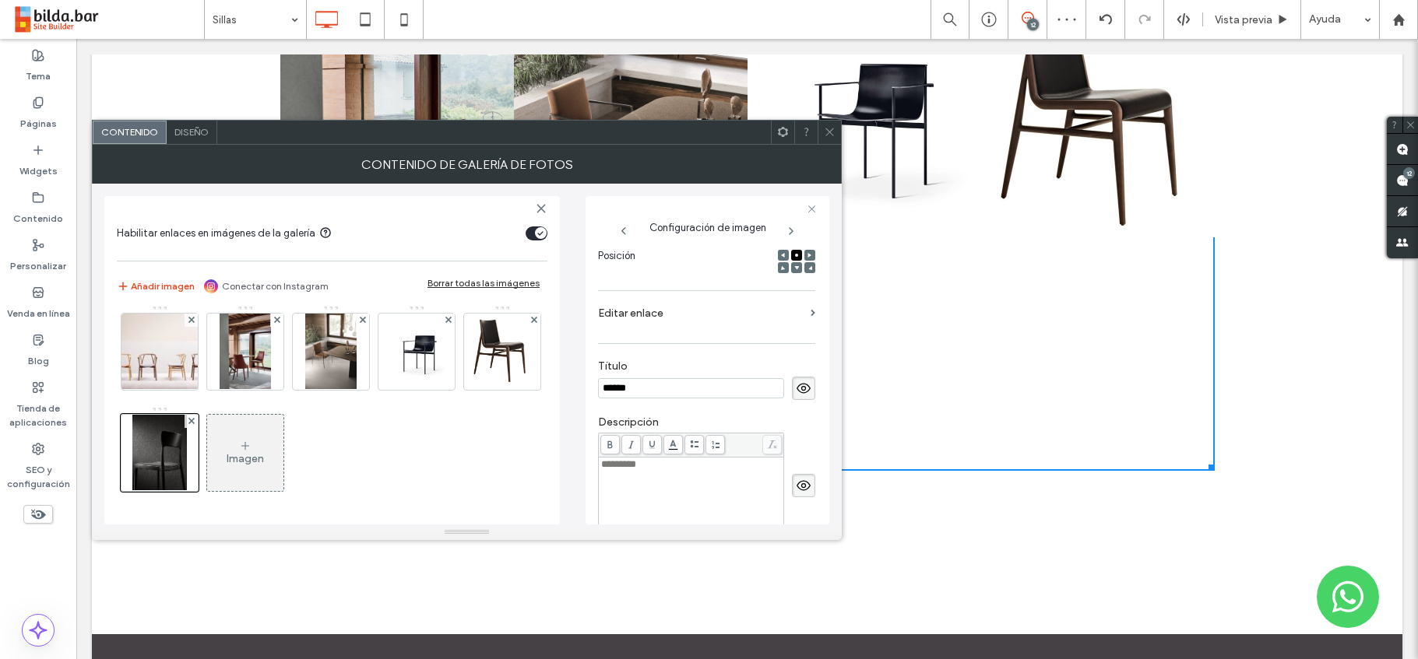
scroll to position [202, 0]
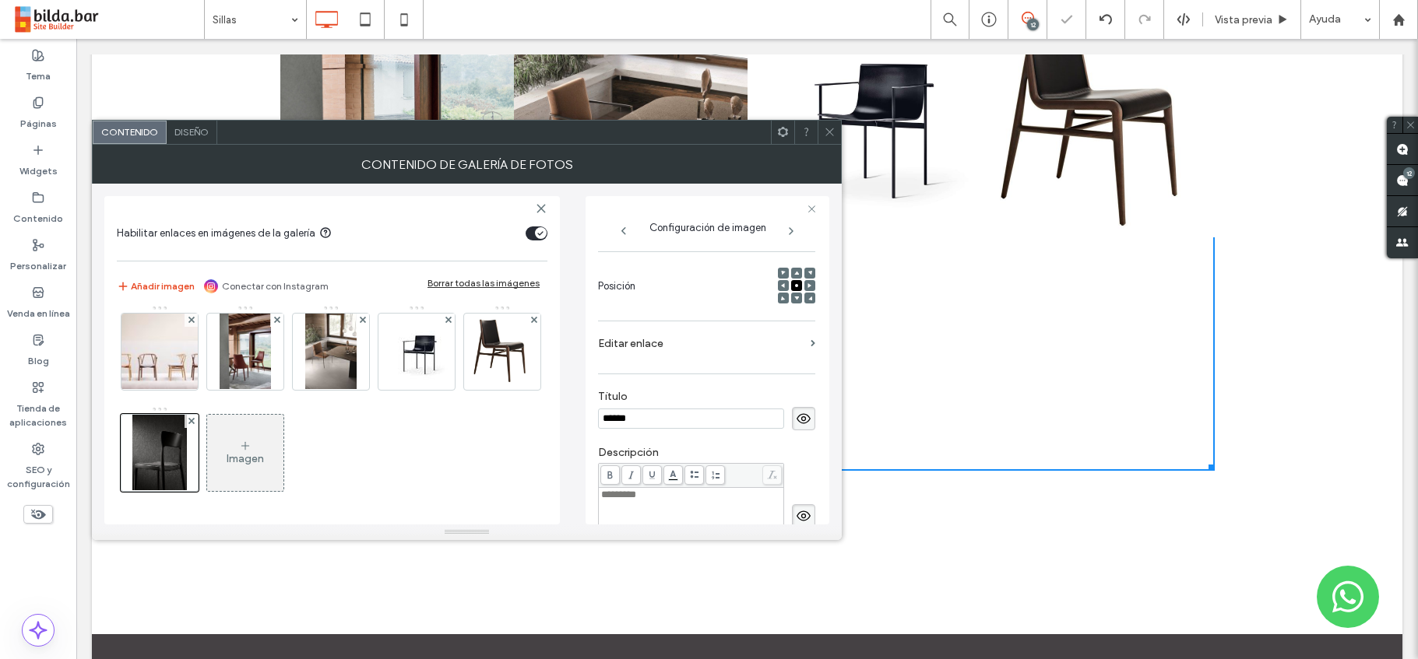
click at [654, 344] on label "Editar enlace" at bounding box center [701, 343] width 206 height 29
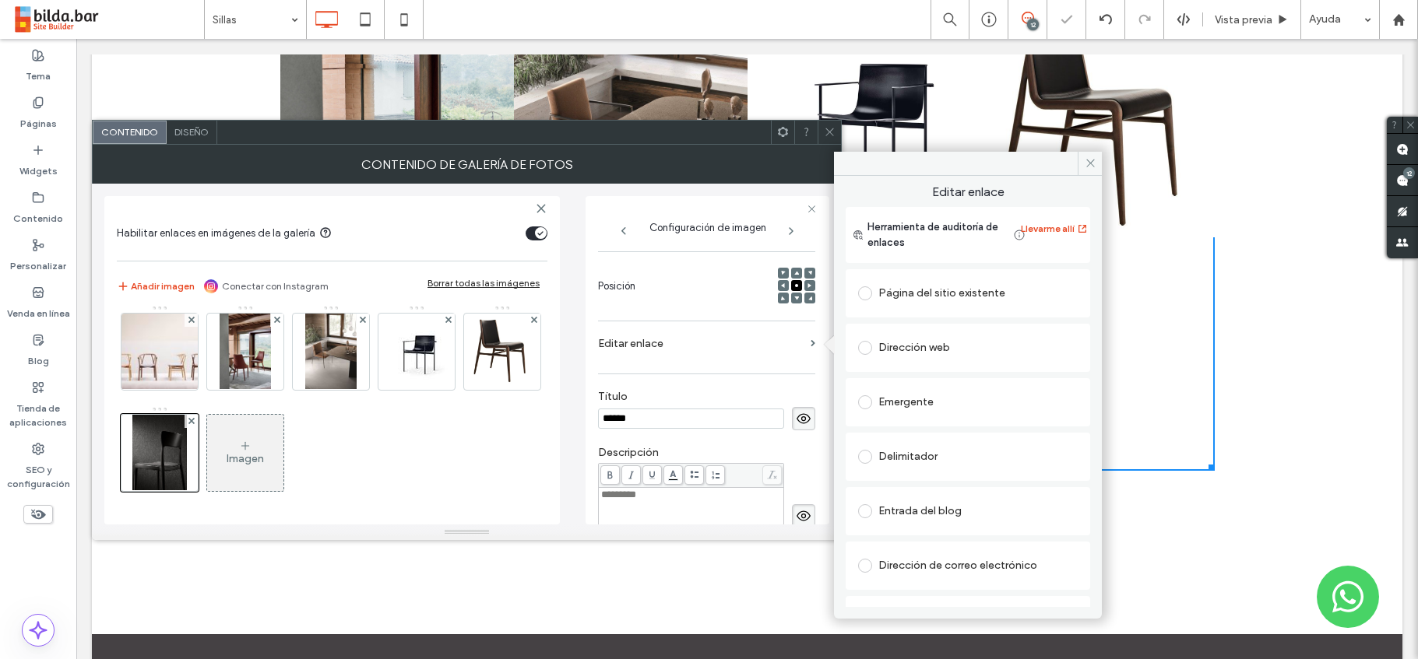
click at [865, 403] on span at bounding box center [865, 403] width 14 height 14
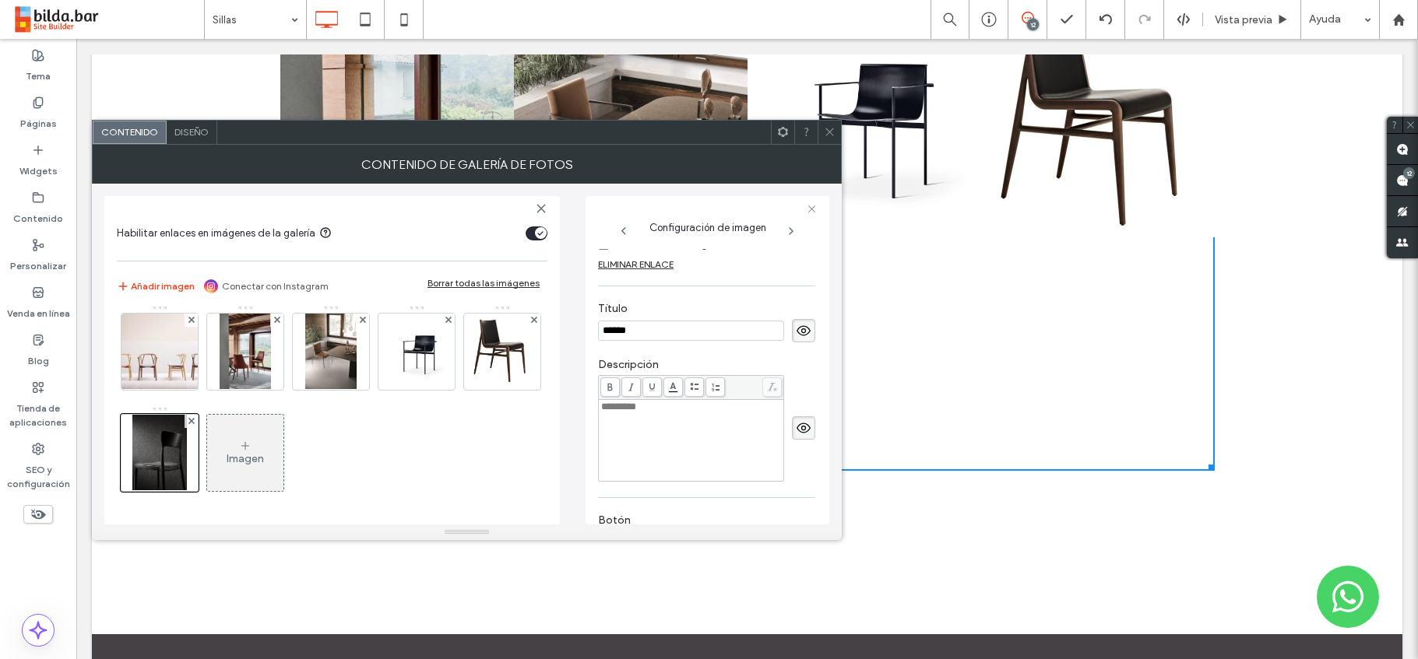
scroll to position [304, 0]
click at [827, 132] on icon at bounding box center [830, 132] width 12 height 12
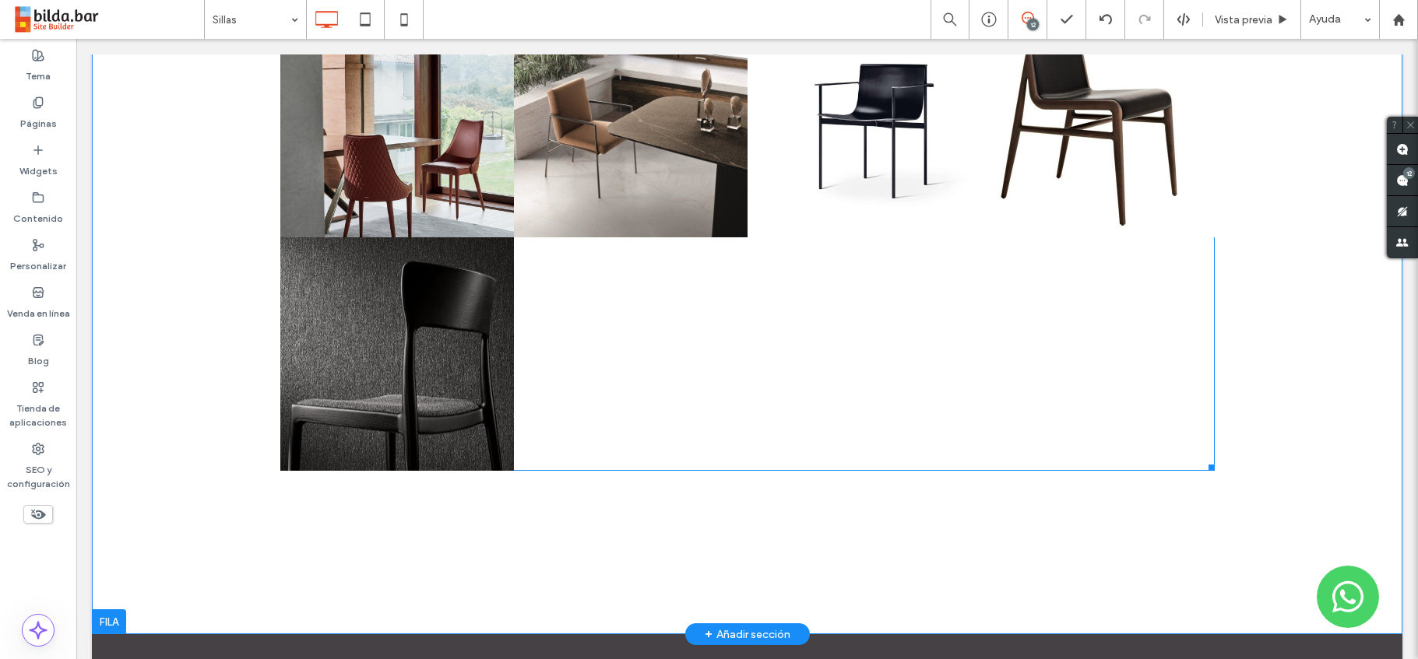
click at [687, 368] on div at bounding box center [631, 354] width 234 height 234
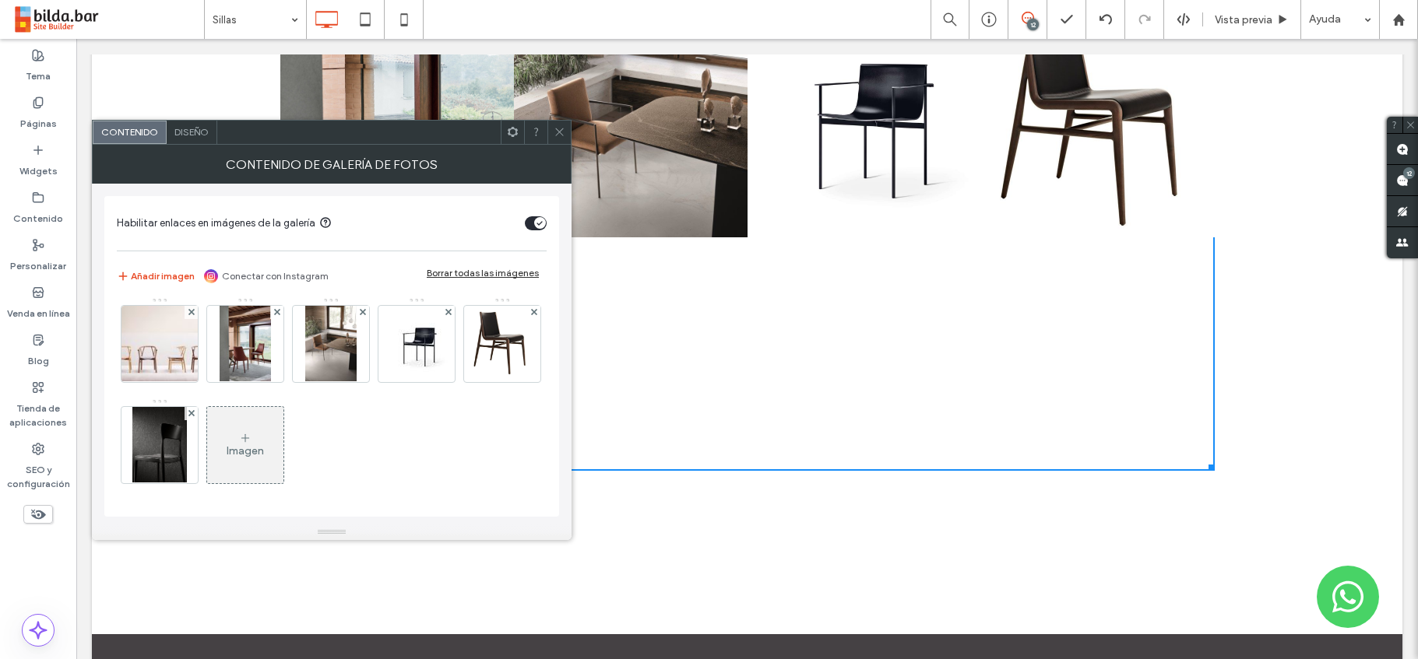
scroll to position [1927, 0]
click at [239, 433] on icon at bounding box center [245, 438] width 12 height 12
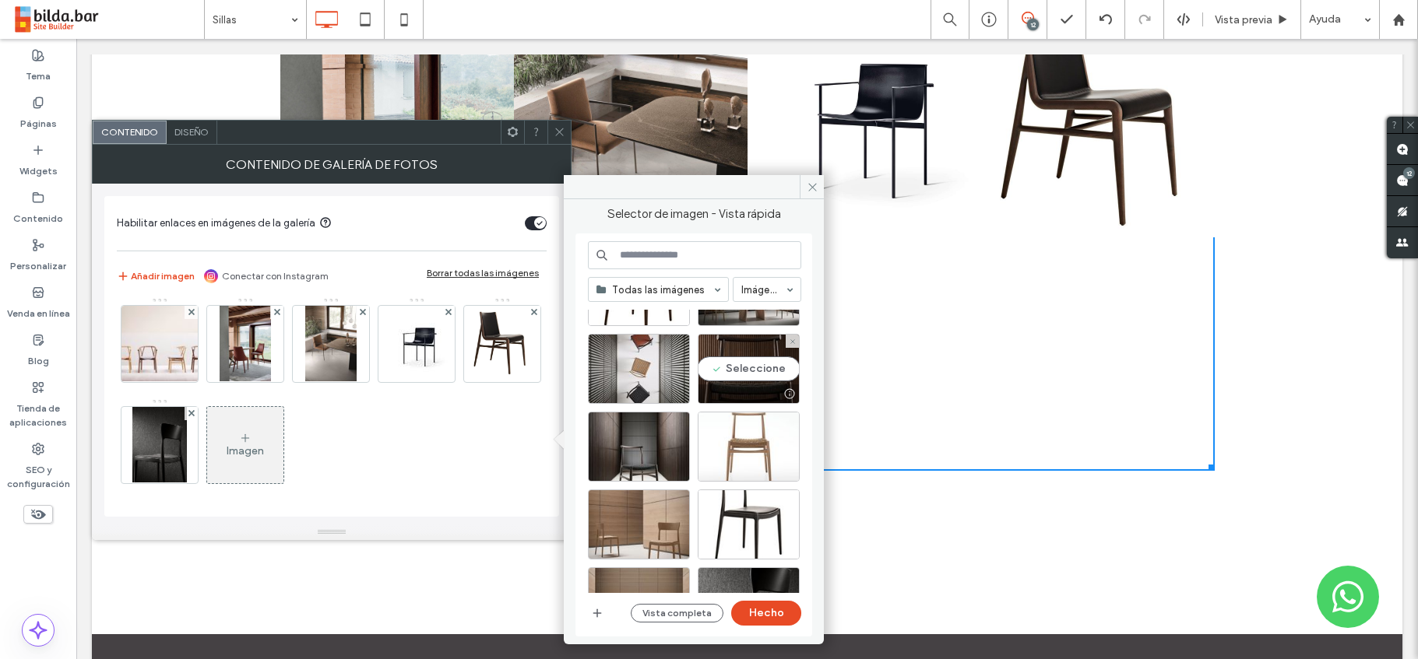
scroll to position [85, 0]
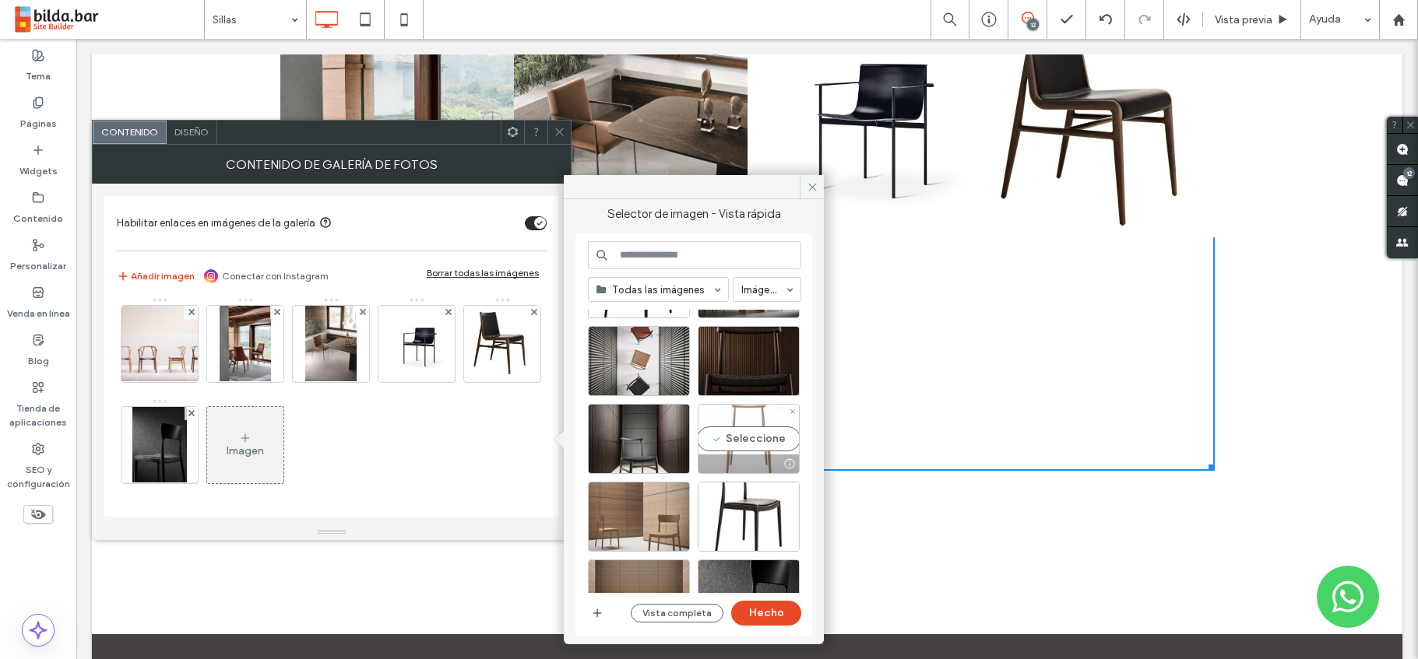
click at [761, 427] on div "Seleccione" at bounding box center [749, 439] width 102 height 70
click at [772, 613] on button "Hecho" at bounding box center [766, 613] width 70 height 25
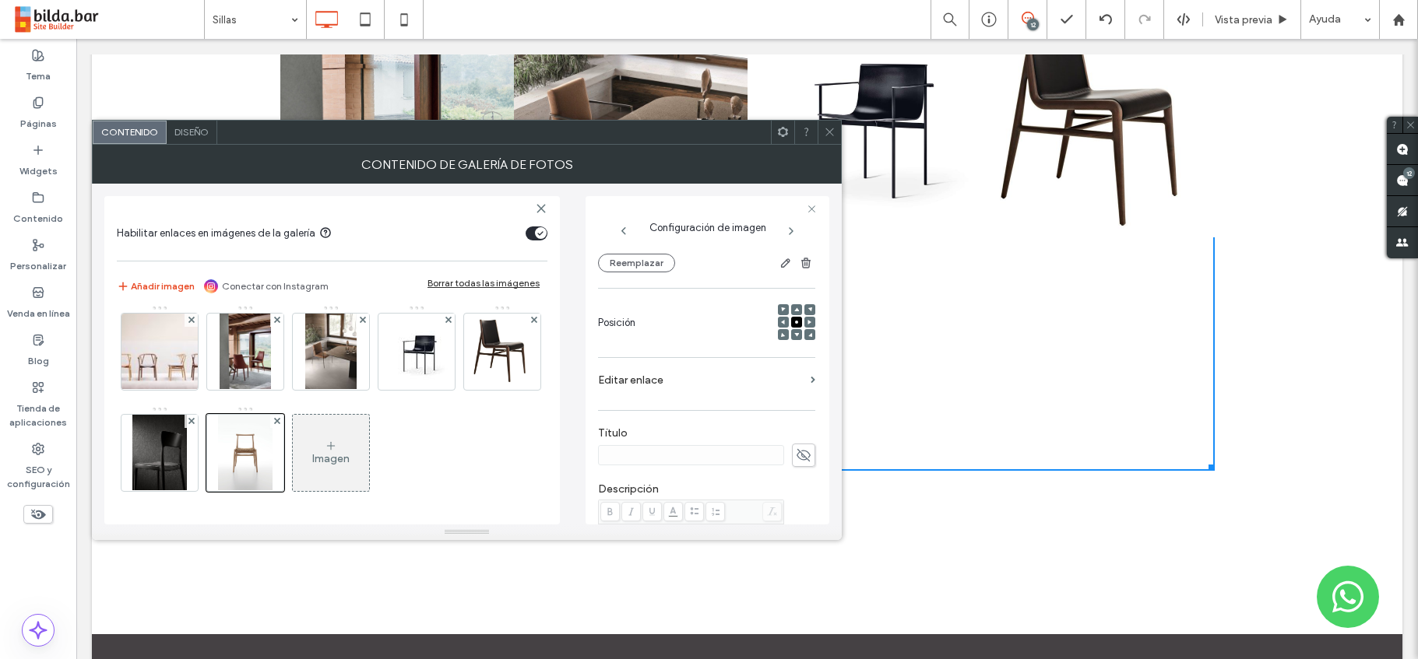
scroll to position [166, 0]
click at [171, 453] on img at bounding box center [159, 453] width 55 height 76
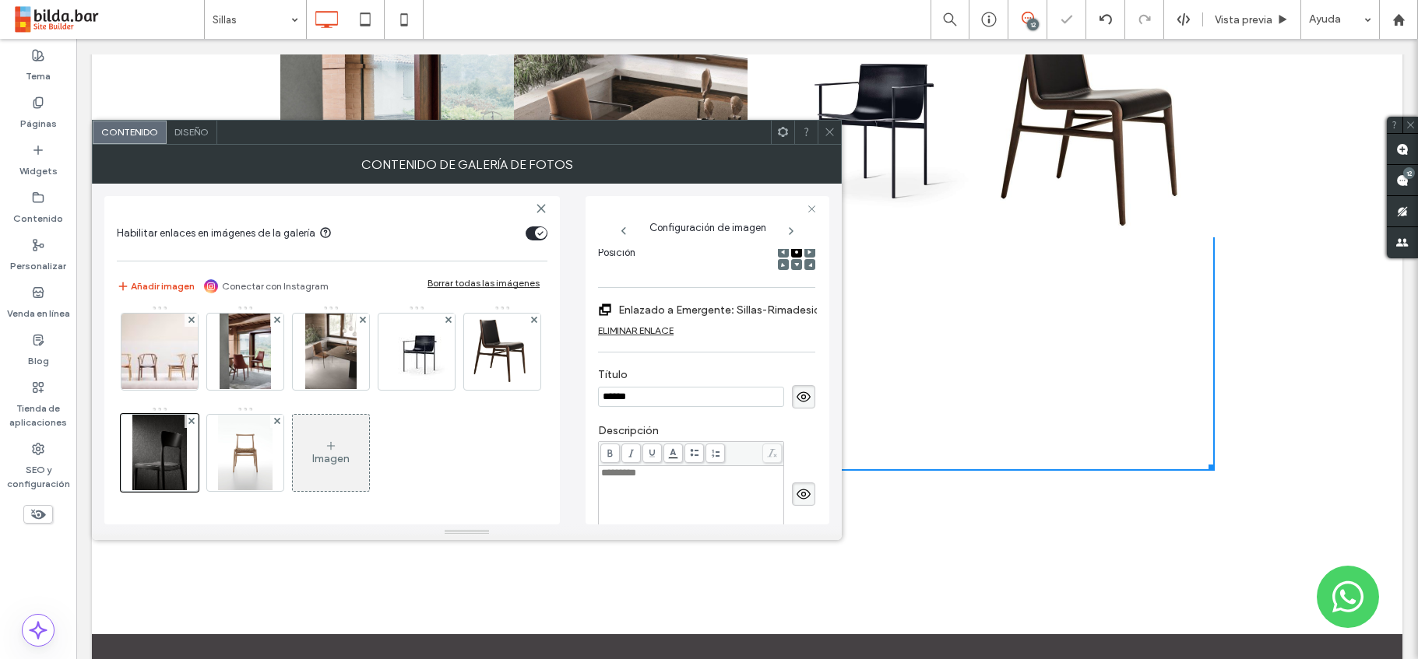
scroll to position [309, 0]
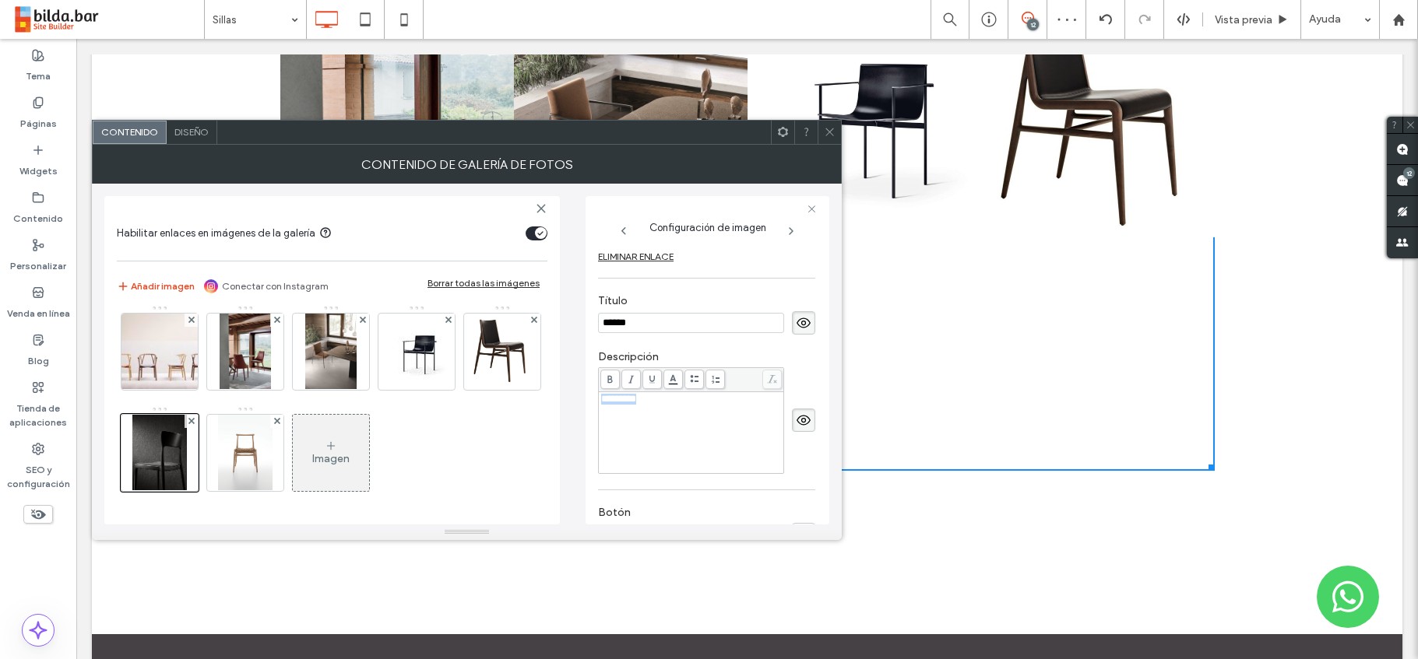
drag, startPoint x: 660, startPoint y: 397, endPoint x: 582, endPoint y: 398, distance: 78.6
click at [582, 398] on div "Habilitar enlaces en imágenes de la galería Añadir imagen Conectar con Instagra…" at bounding box center [466, 354] width 725 height 341
copy span "*********"
click at [253, 455] on img at bounding box center [245, 453] width 55 height 76
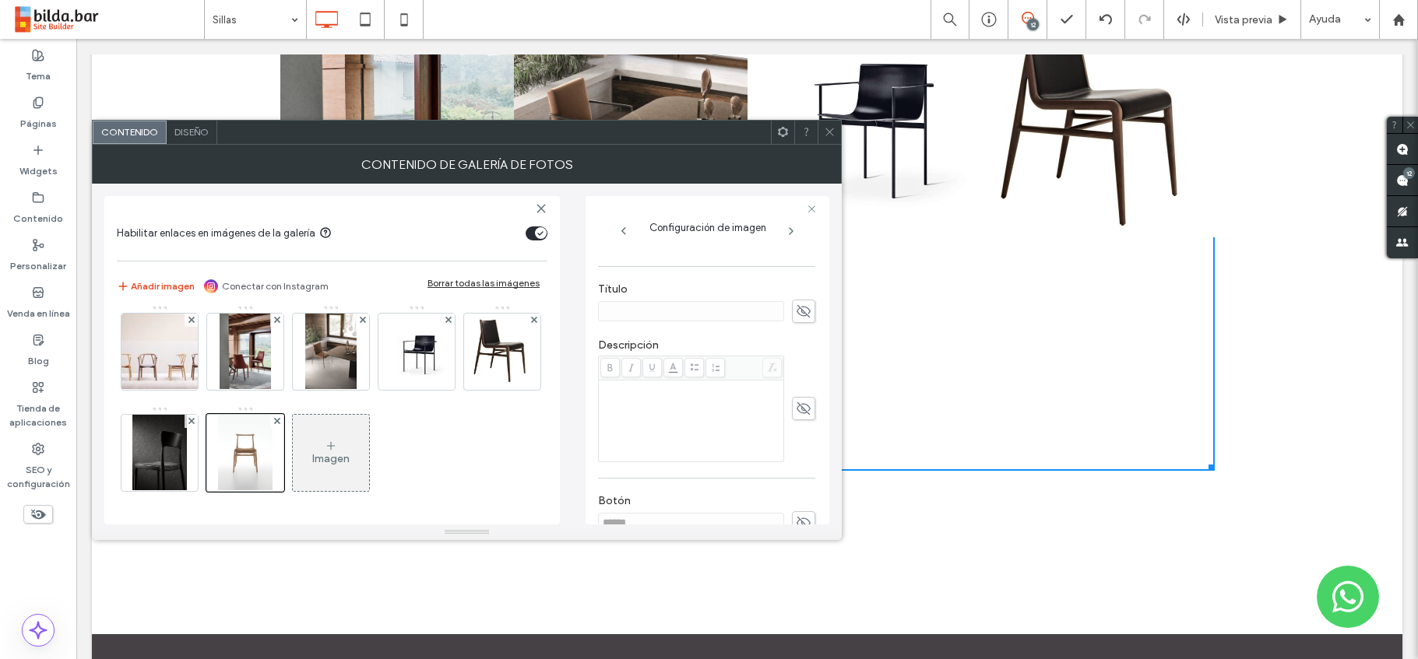
click at [663, 414] on div "Rich Text Editor" at bounding box center [691, 421] width 181 height 78
click at [624, 389] on div "Rich Text Editor" at bounding box center [691, 387] width 181 height 11
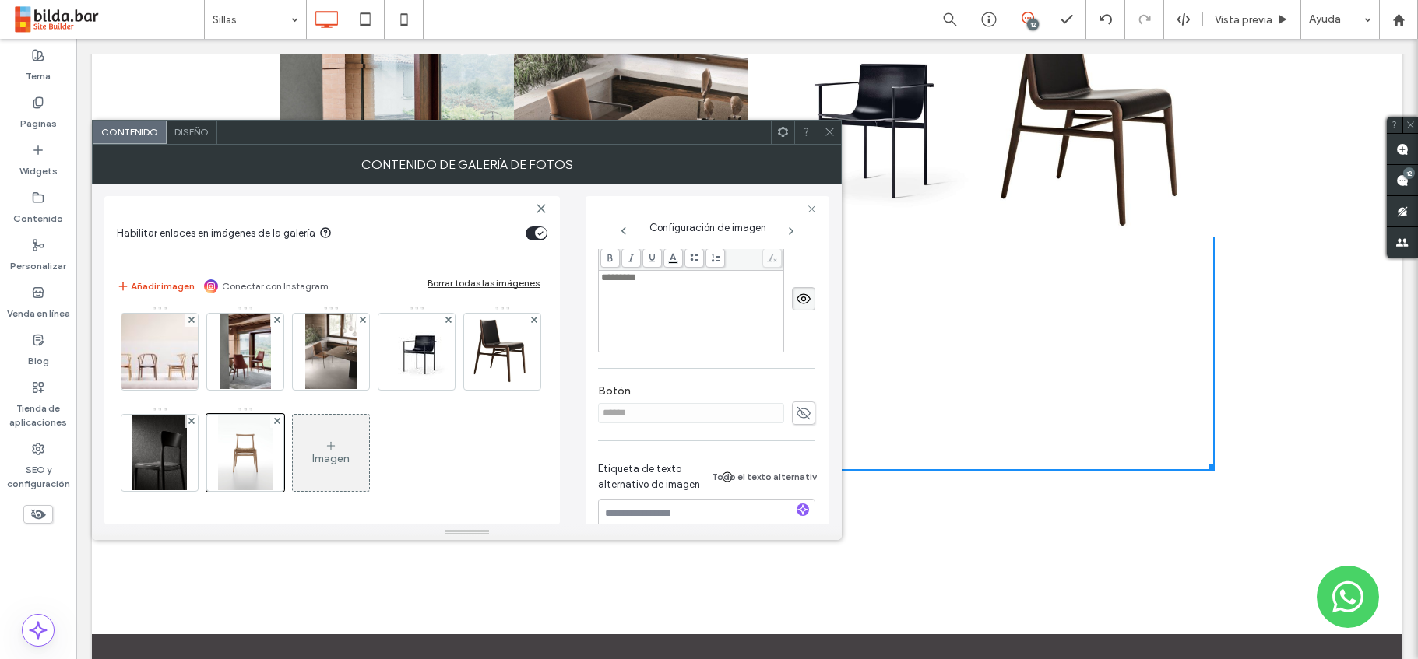
scroll to position [282, 0]
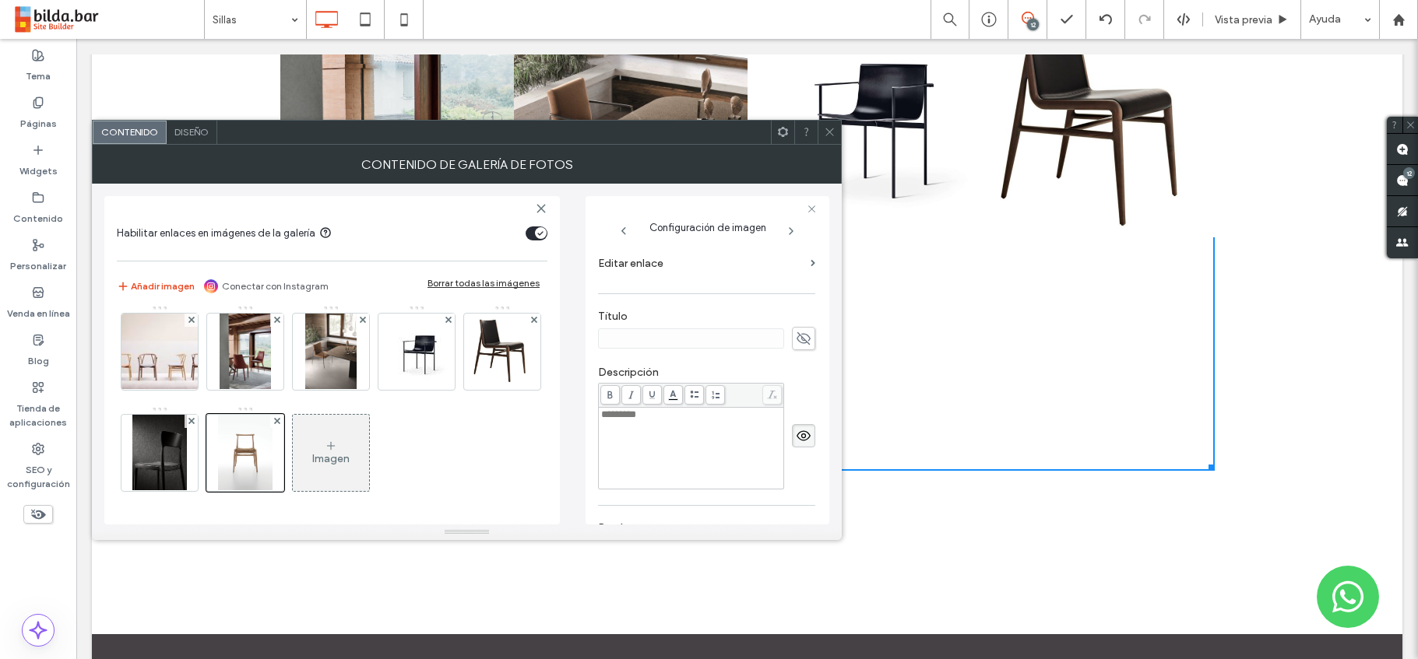
click at [799, 337] on icon at bounding box center [804, 338] width 16 height 17
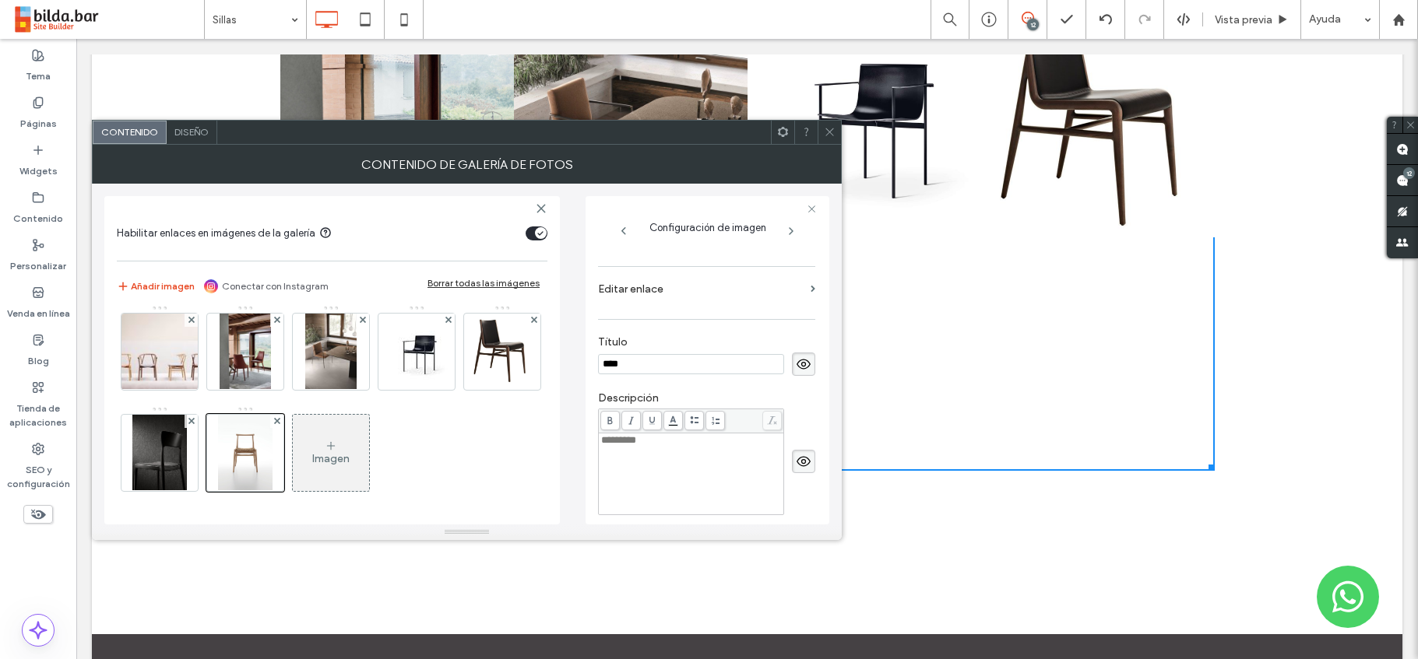
scroll to position [253, 0]
type input "****"
click at [801, 292] on section "Editar enlace" at bounding box center [706, 296] width 217 height 37
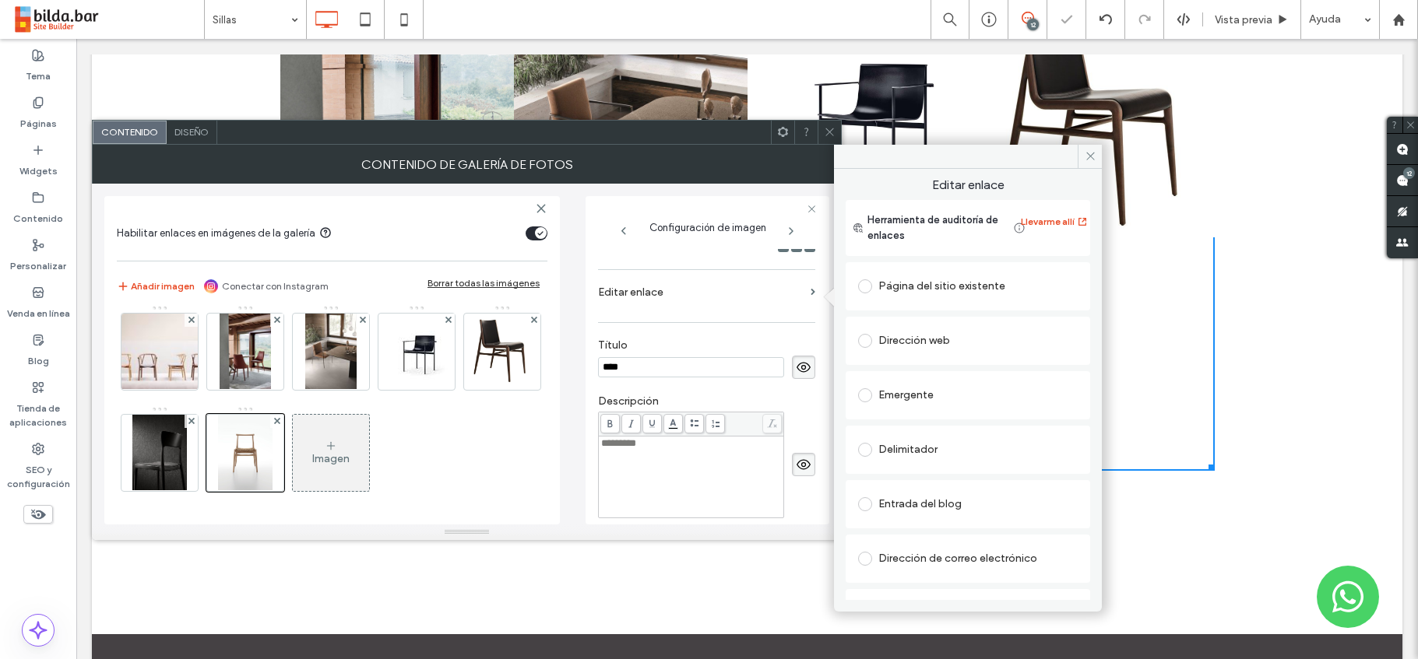
click at [864, 392] on span at bounding box center [865, 396] width 14 height 14
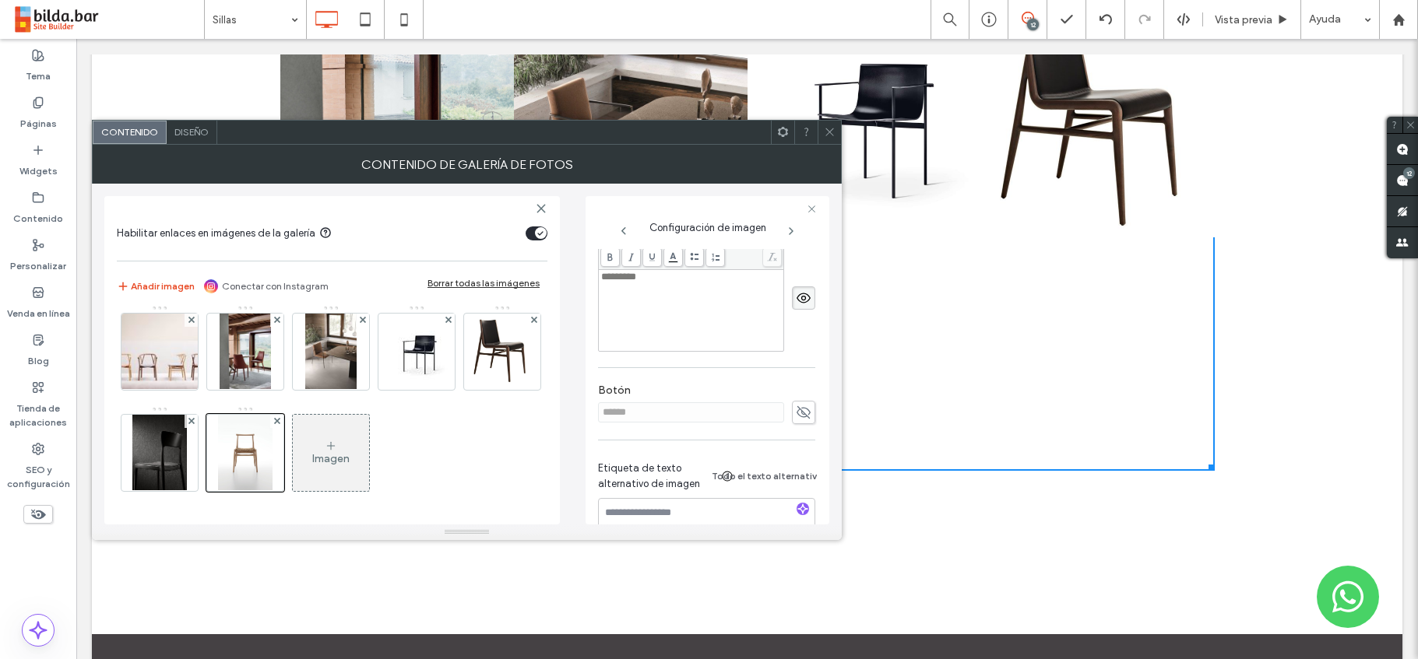
scroll to position [434, 0]
click at [827, 128] on icon at bounding box center [830, 132] width 12 height 12
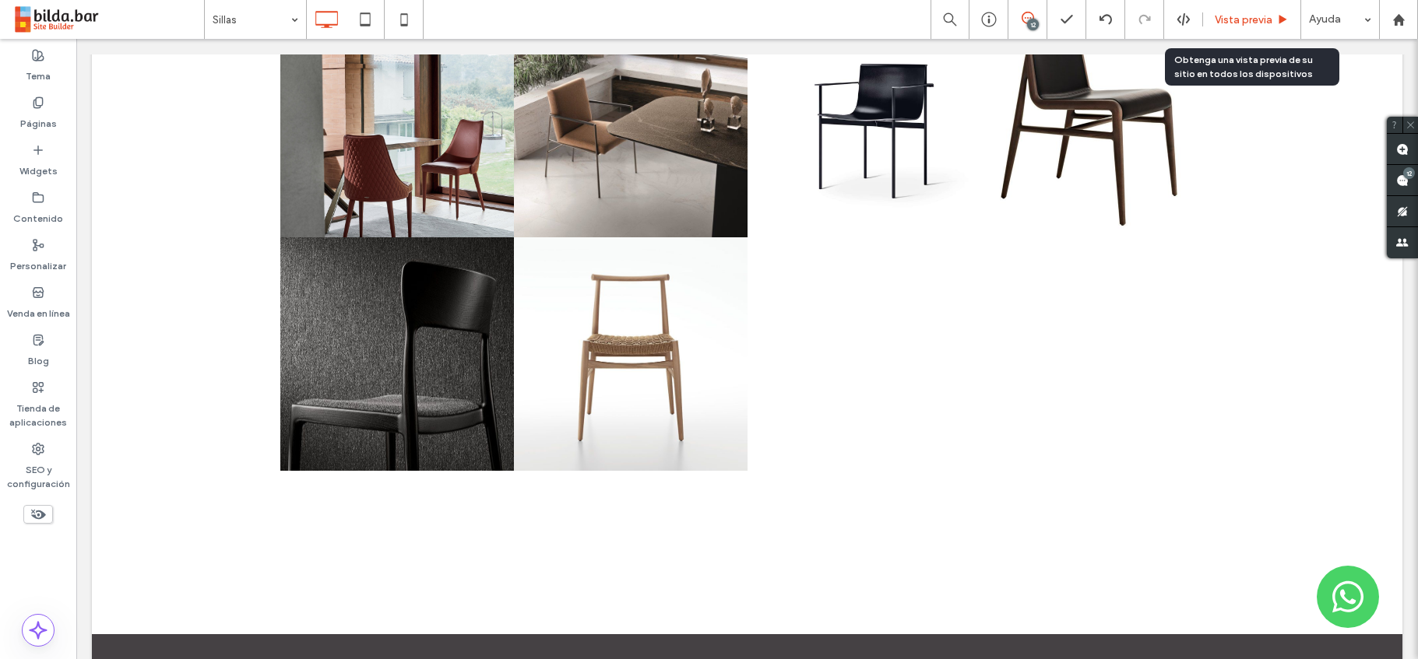
click at [1254, 18] on span "Vista previa" at bounding box center [1244, 19] width 58 height 13
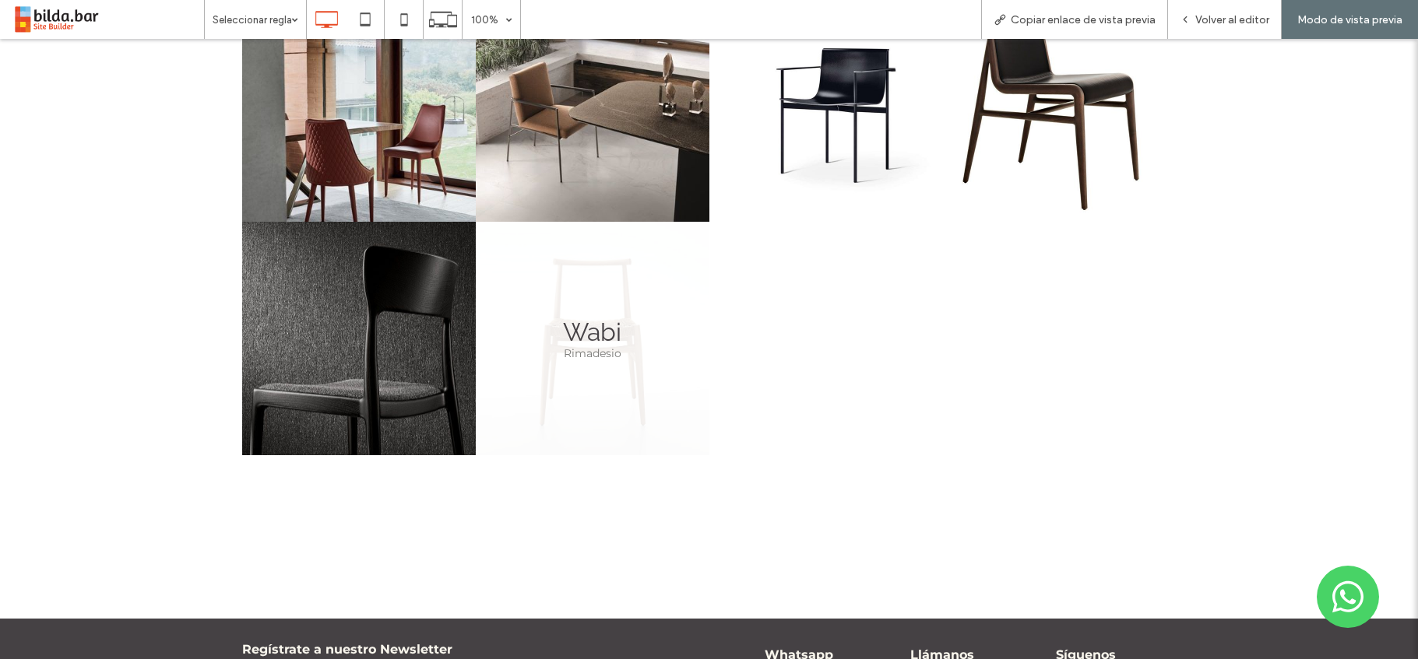
click at [621, 352] on link at bounding box center [593, 339] width 234 height 234
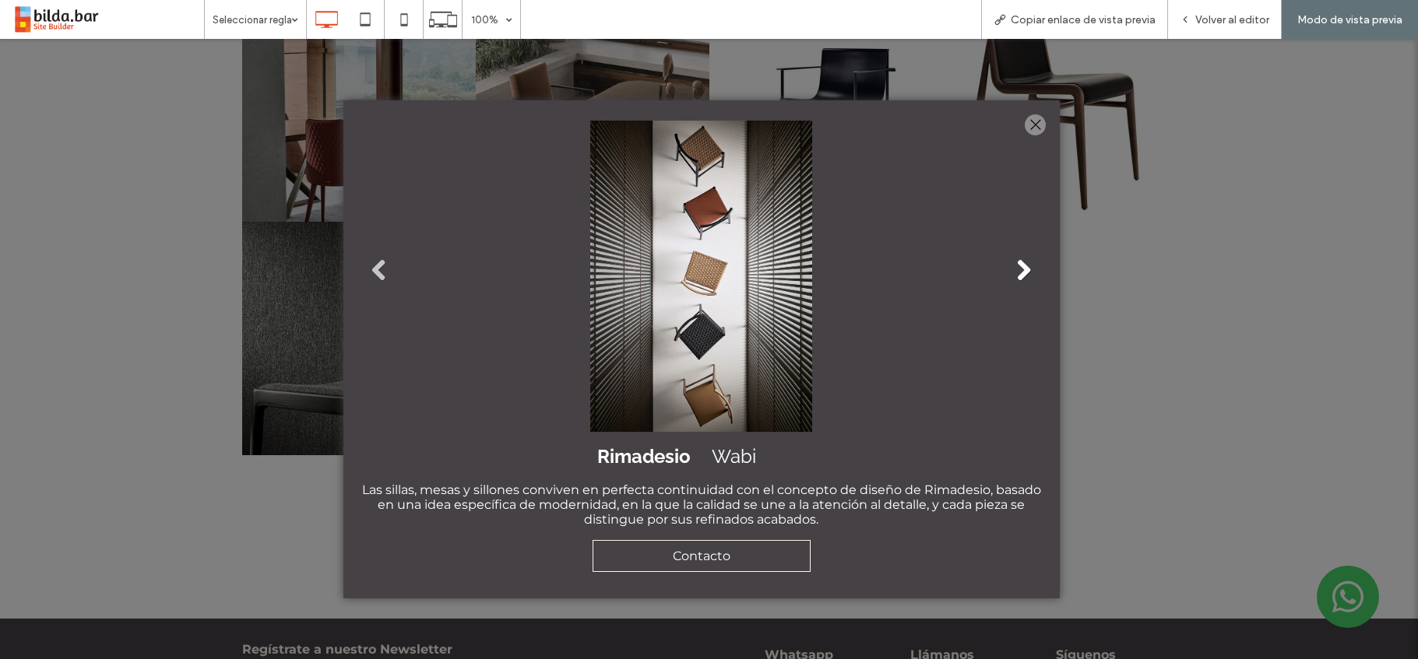
click at [1022, 275] on link "Next" at bounding box center [1023, 270] width 23 height 23
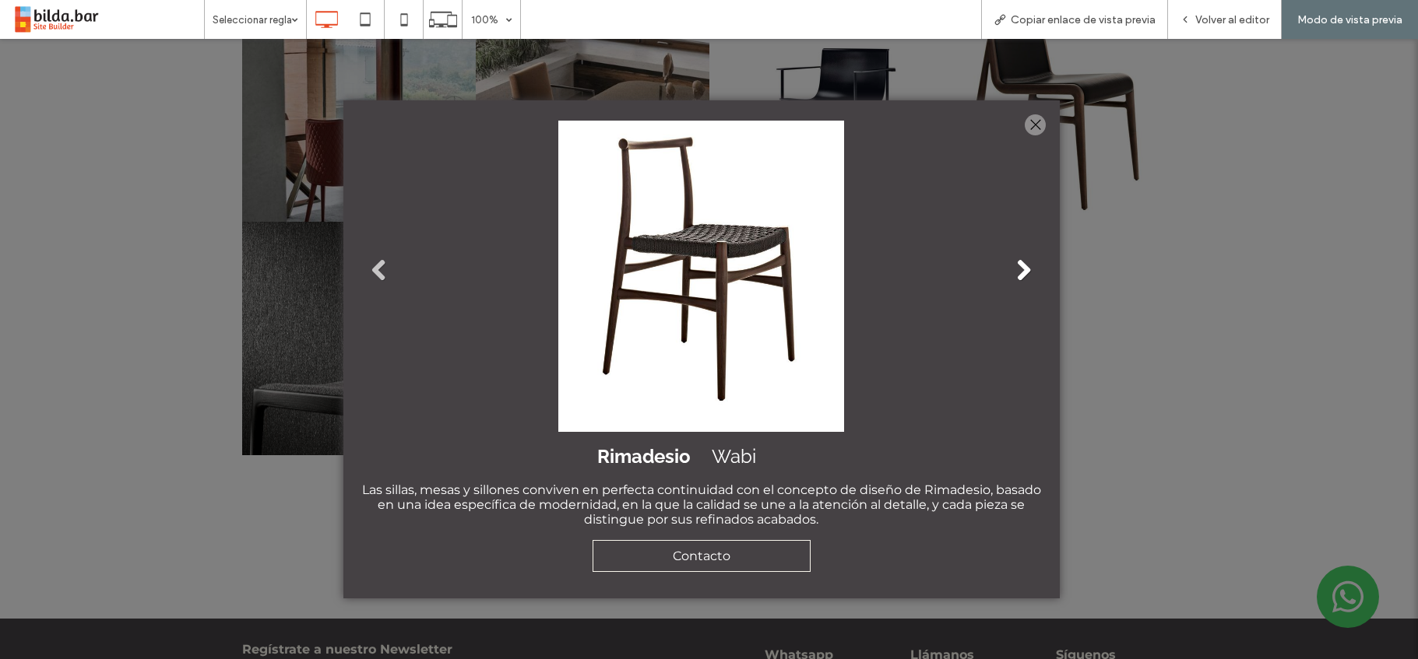
click at [1022, 275] on link "Next" at bounding box center [1023, 270] width 23 height 23
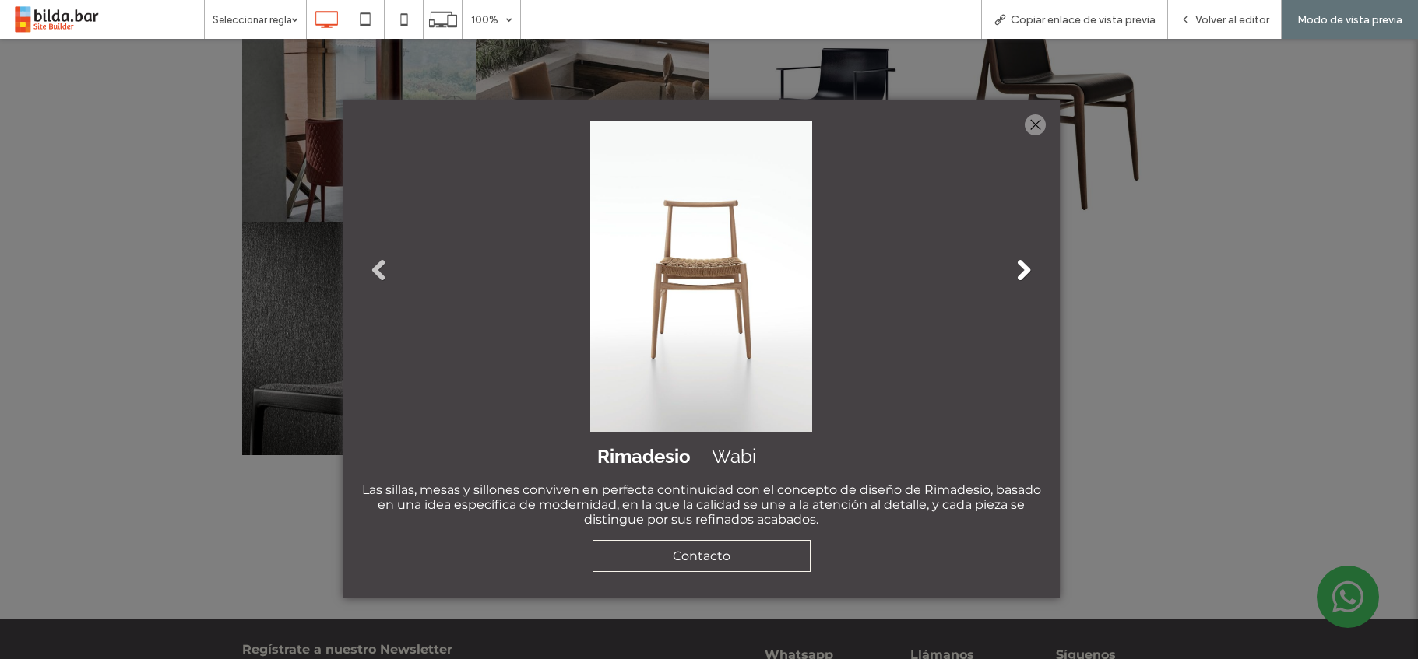
click at [1022, 275] on link "Next" at bounding box center [1023, 270] width 23 height 23
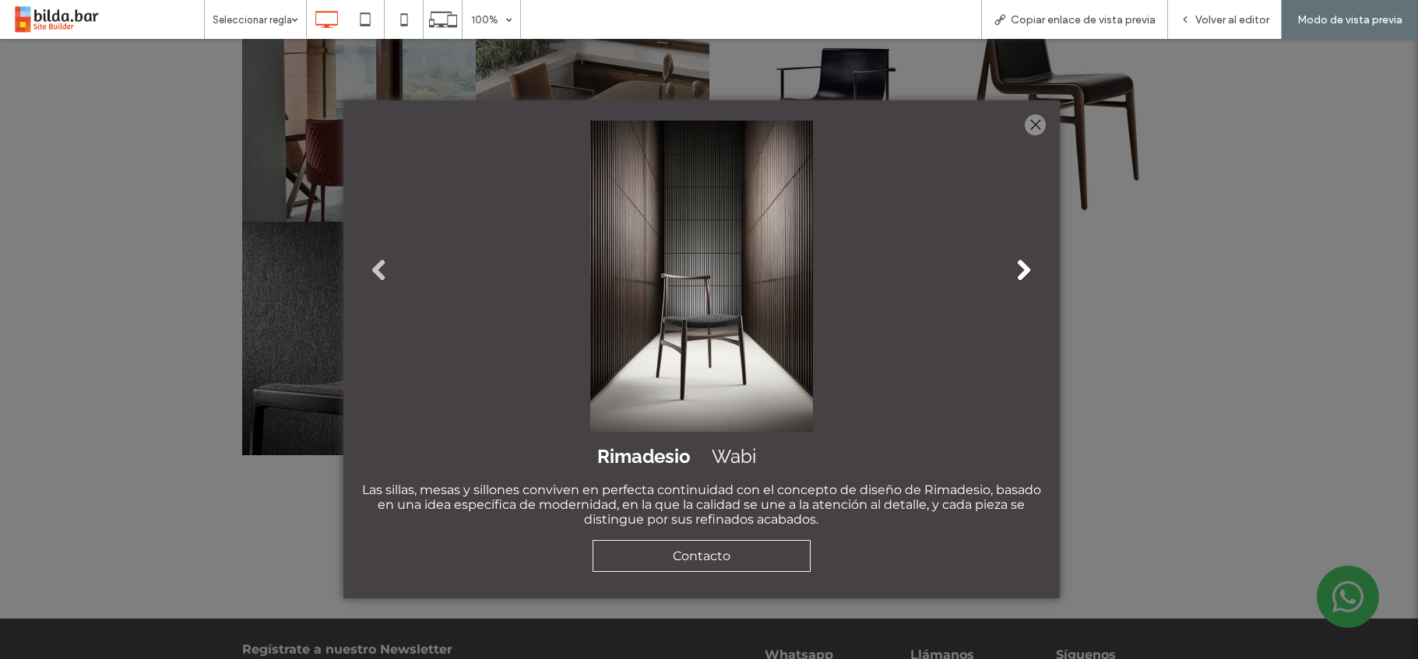
click at [1022, 275] on link "Next" at bounding box center [1023, 270] width 23 height 23
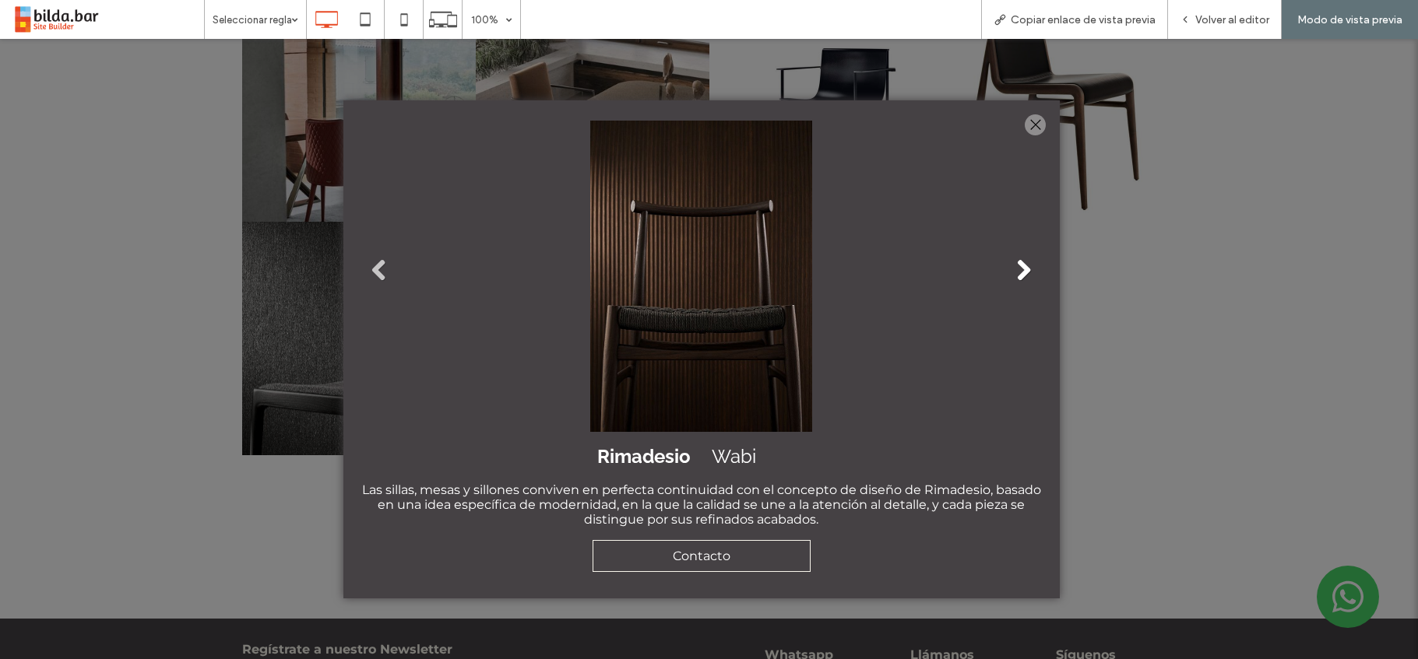
click at [1022, 275] on link "Next" at bounding box center [1023, 270] width 23 height 23
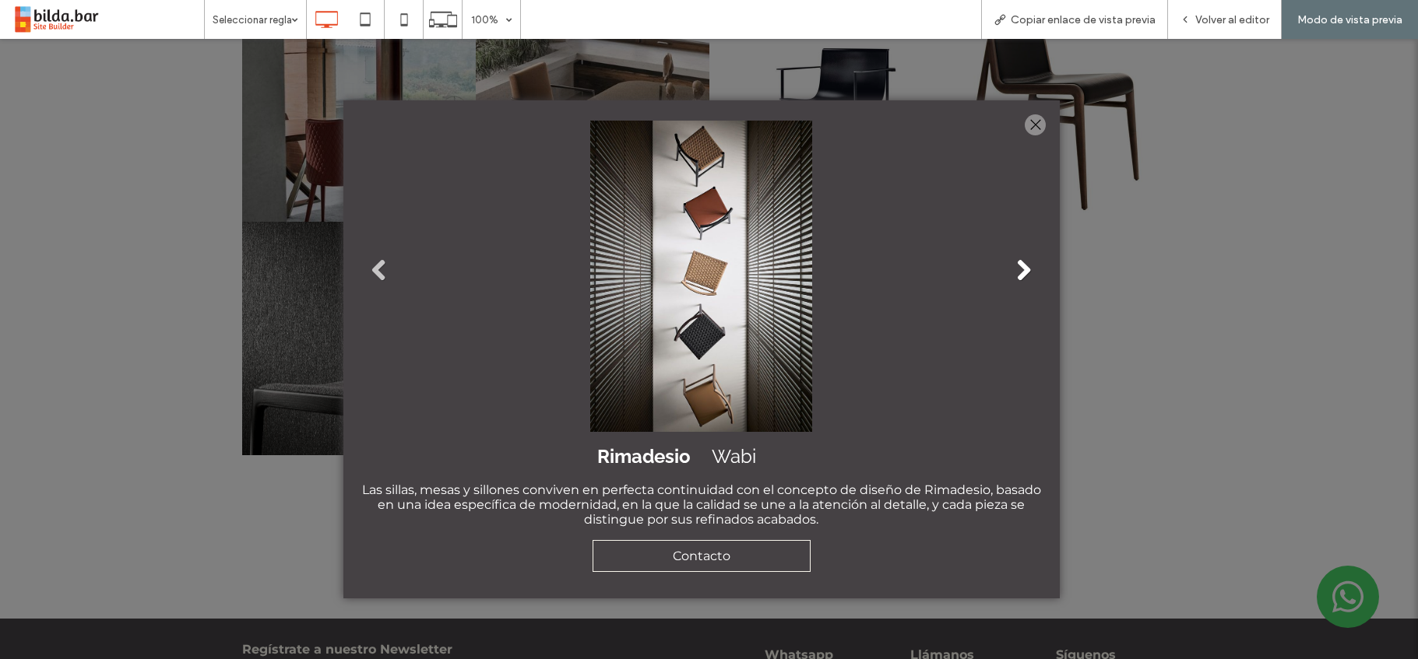
click at [1022, 275] on link "Next" at bounding box center [1023, 270] width 23 height 23
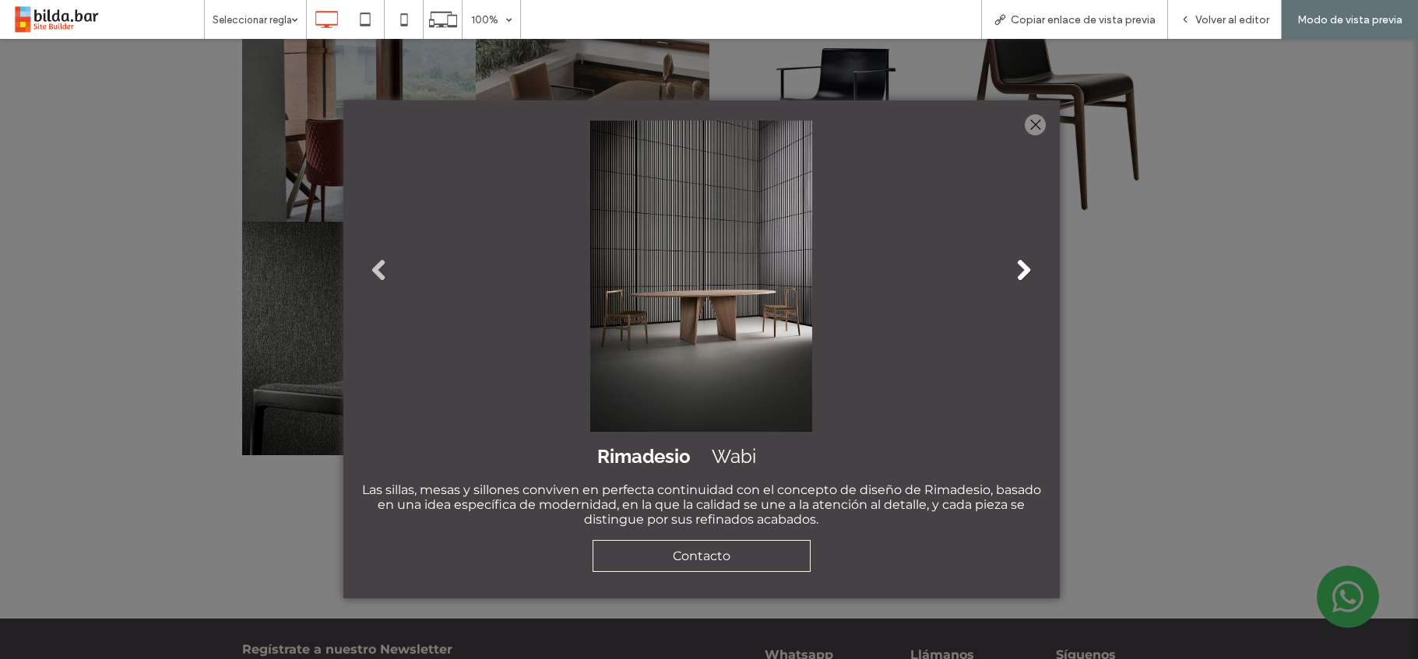
click at [1022, 275] on link "Next" at bounding box center [1023, 270] width 23 height 23
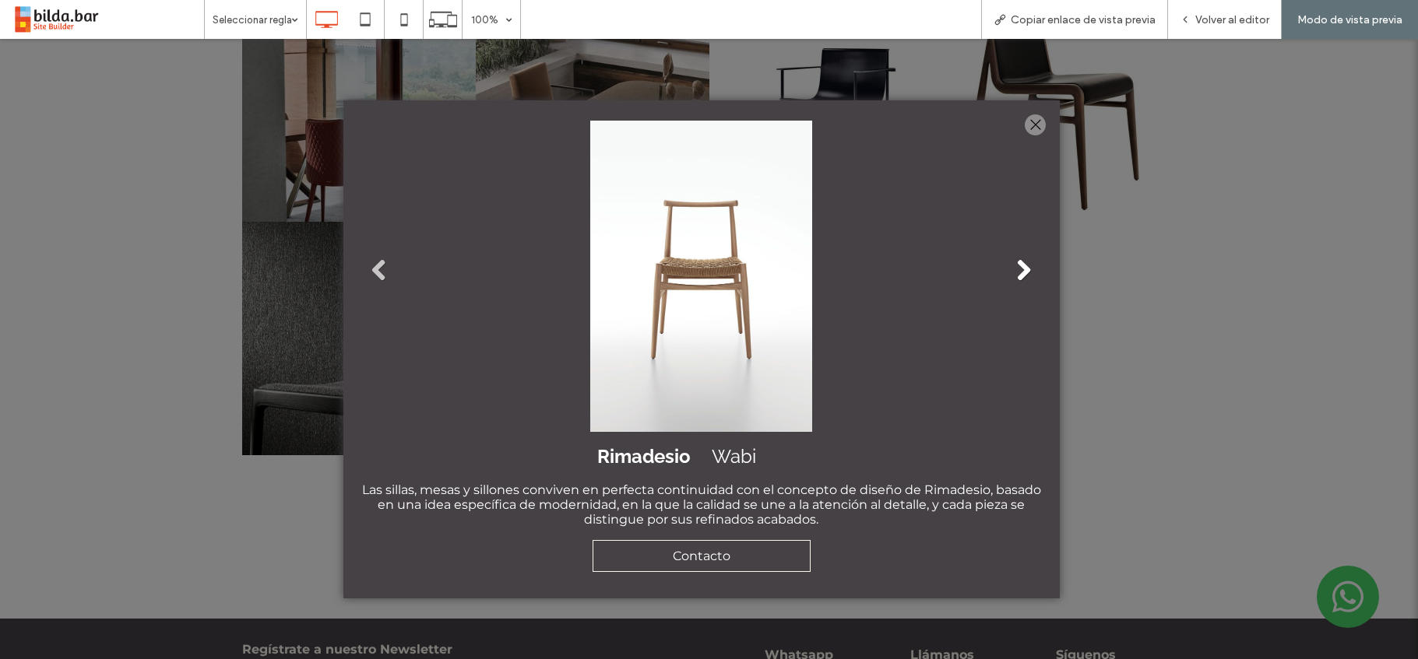
click at [1032, 269] on link "Next" at bounding box center [1023, 270] width 23 height 23
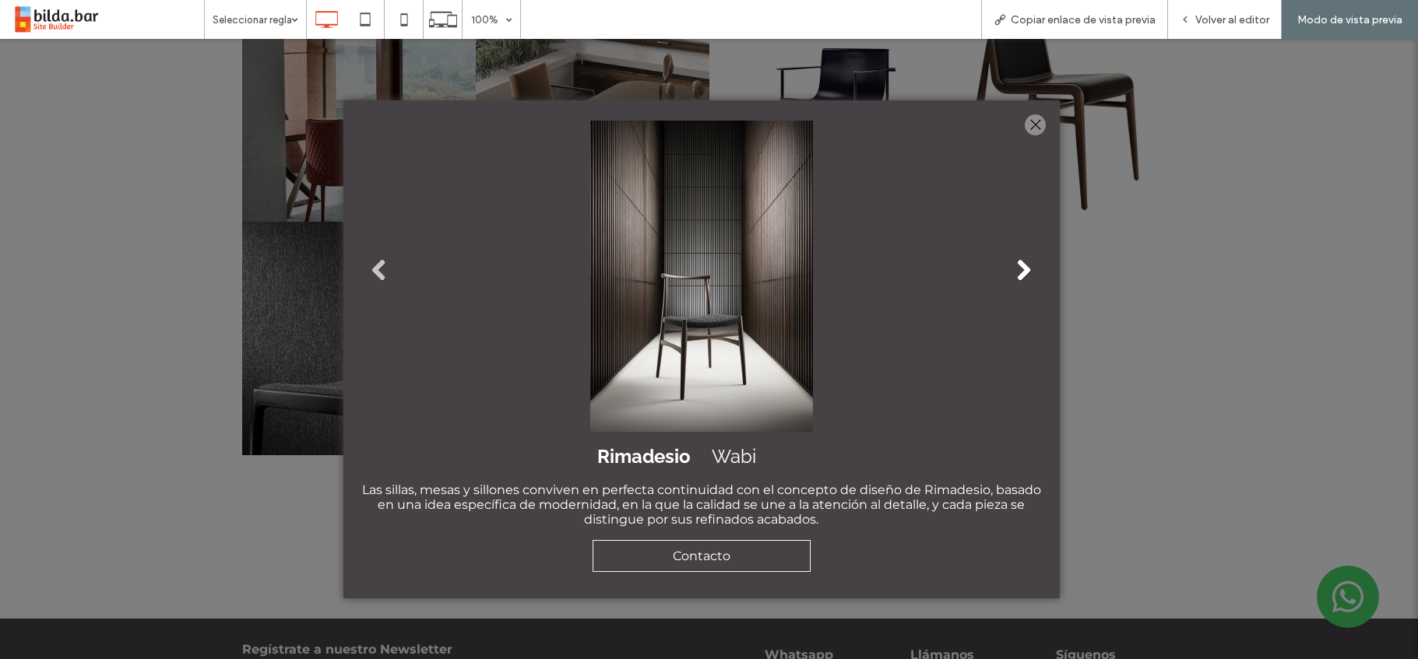
click at [1032, 269] on link "Next" at bounding box center [1023, 270] width 23 height 23
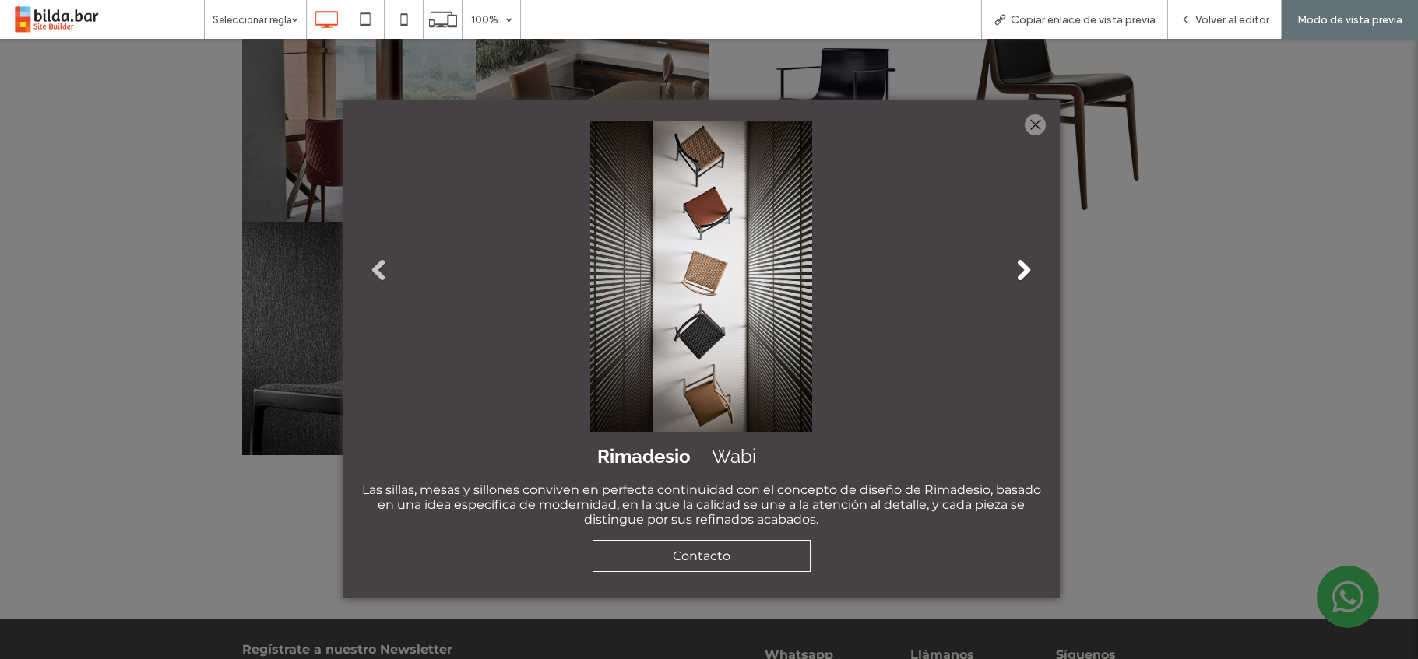
click at [1032, 269] on link "Next" at bounding box center [1023, 270] width 23 height 23
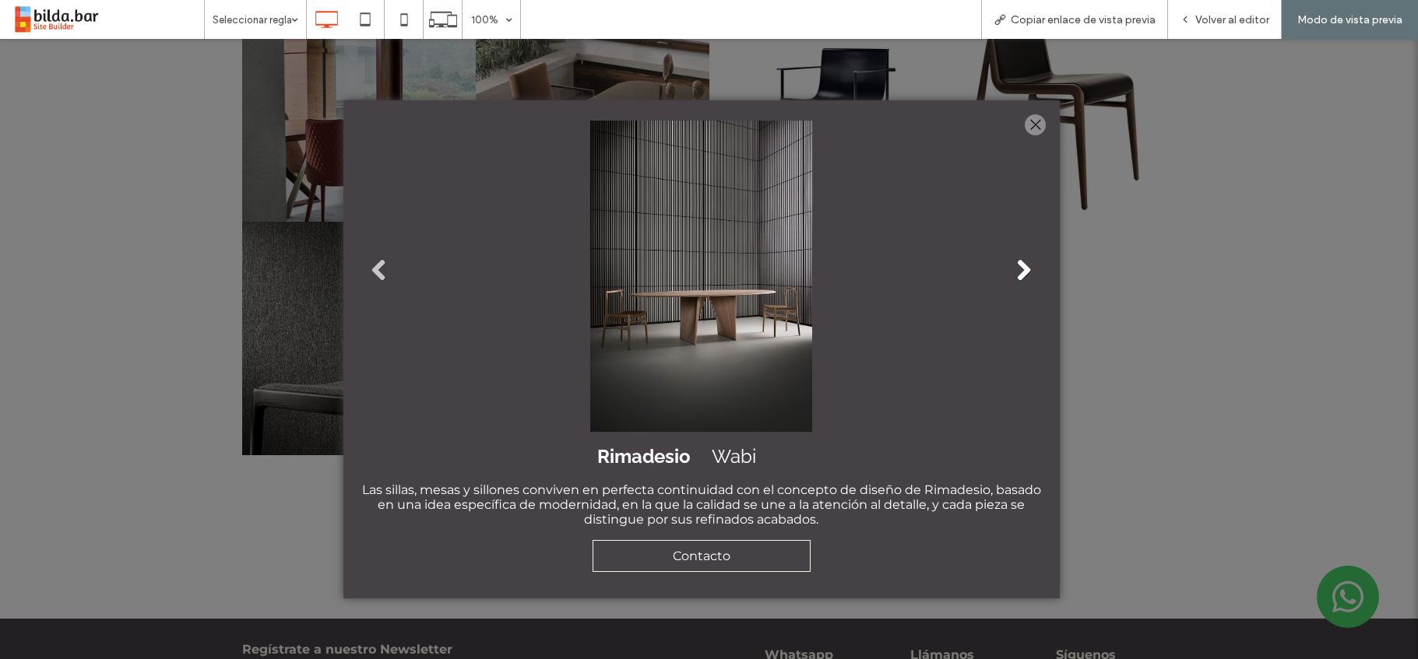
click at [1032, 269] on link "Next" at bounding box center [1023, 270] width 23 height 23
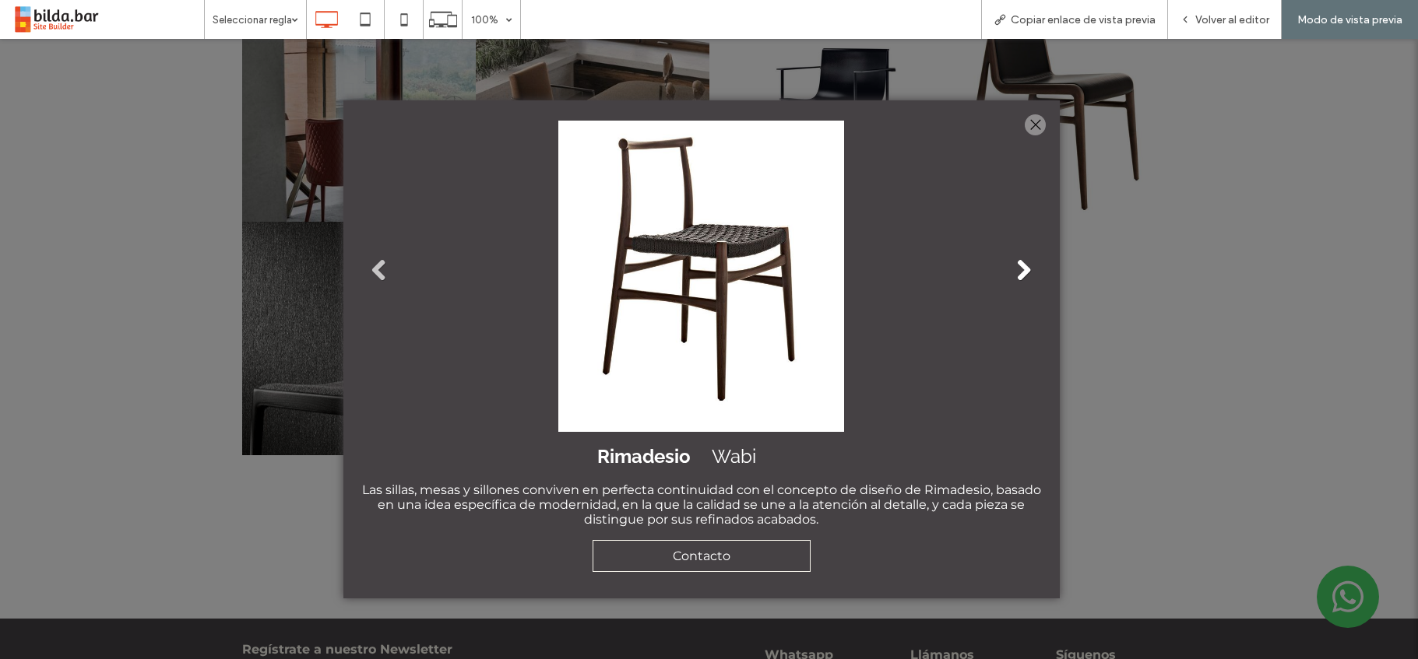
click at [1032, 269] on link "Next" at bounding box center [1023, 270] width 23 height 23
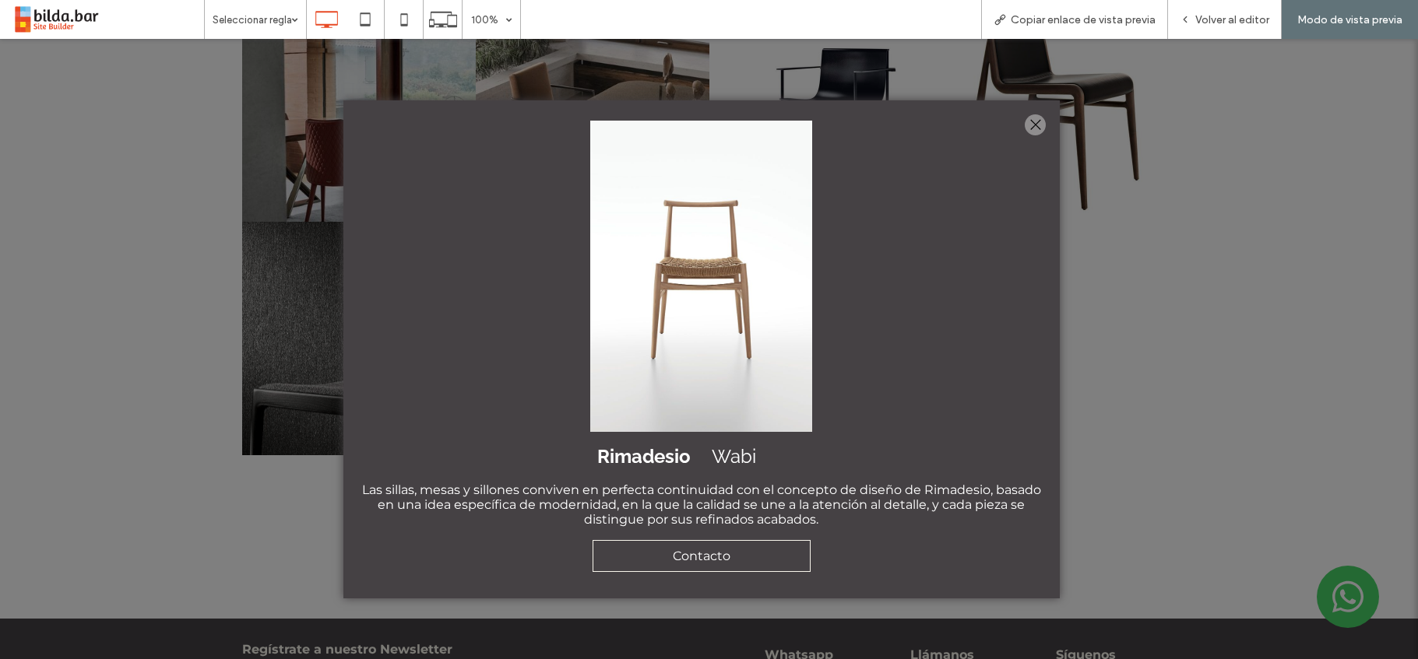
click at [1031, 121] on div at bounding box center [1035, 124] width 21 height 21
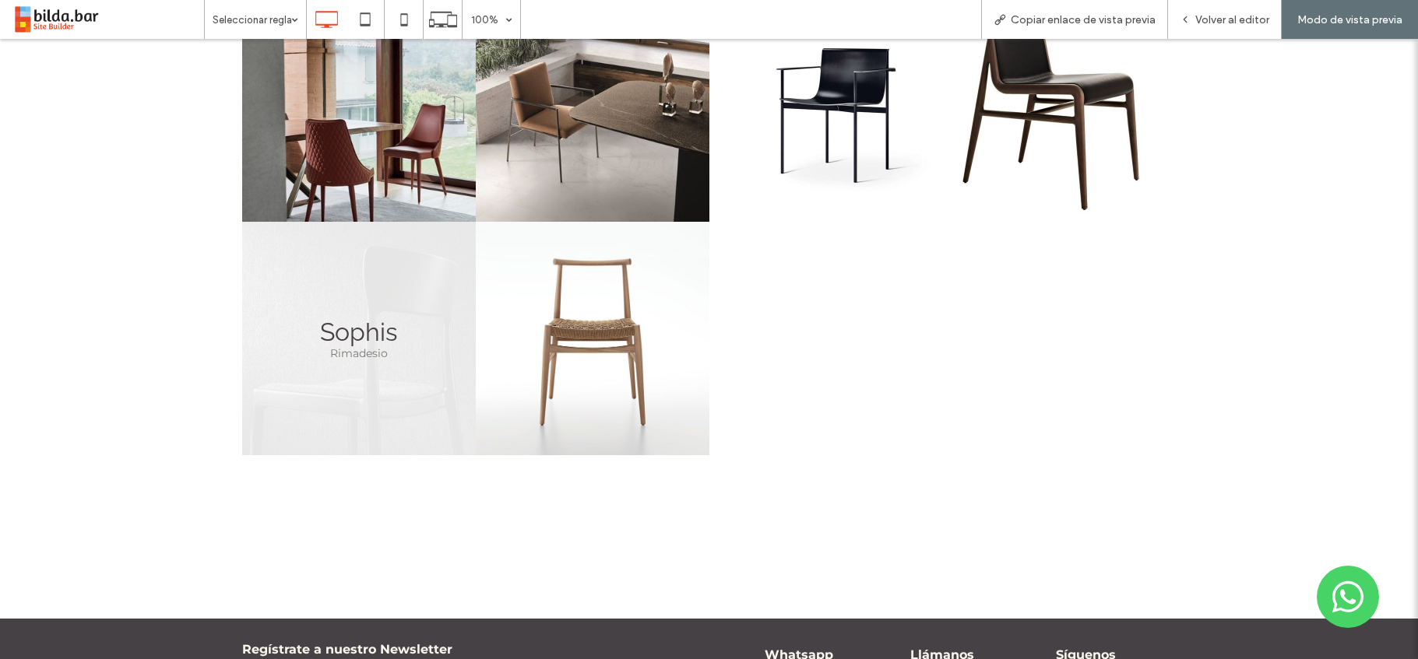
click at [350, 332] on link at bounding box center [359, 339] width 234 height 234
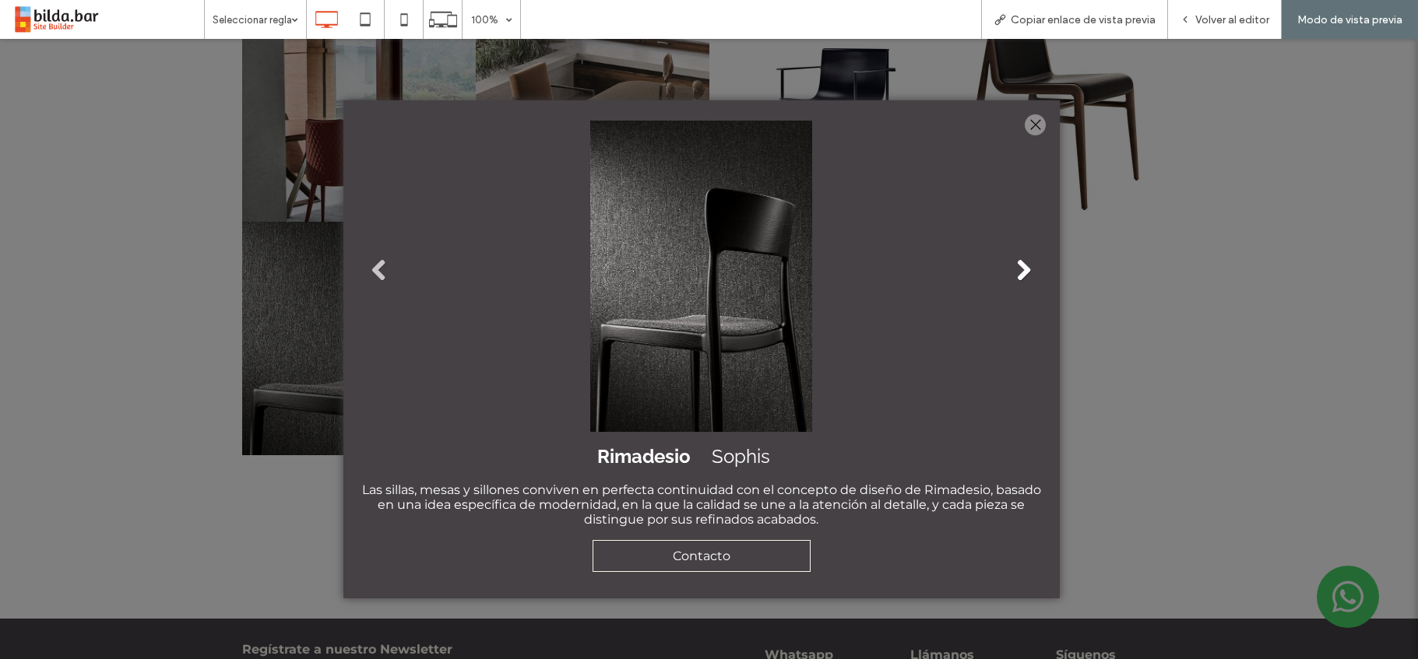
click at [1026, 274] on link "Next" at bounding box center [1023, 270] width 23 height 23
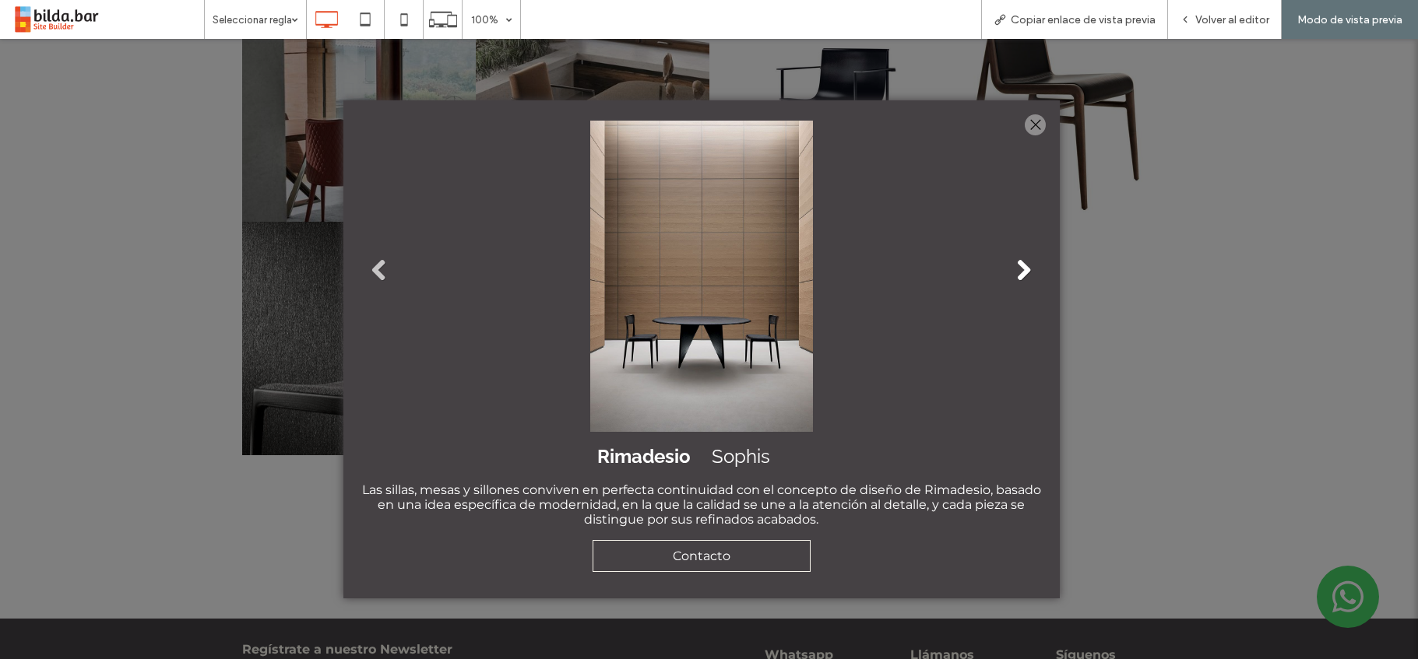
click at [1026, 274] on link "Next" at bounding box center [1023, 270] width 23 height 23
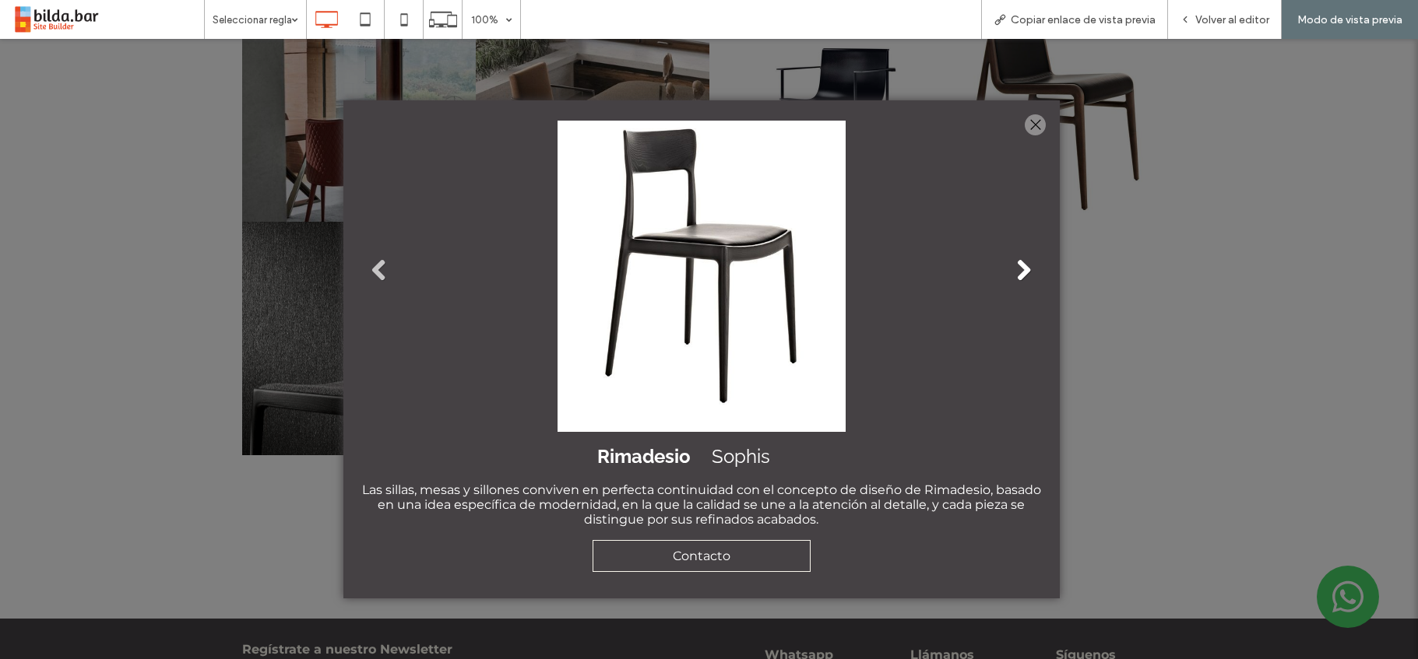
click at [1026, 274] on link "Next" at bounding box center [1023, 270] width 23 height 23
click at [1032, 269] on link "Next" at bounding box center [1023, 270] width 23 height 23
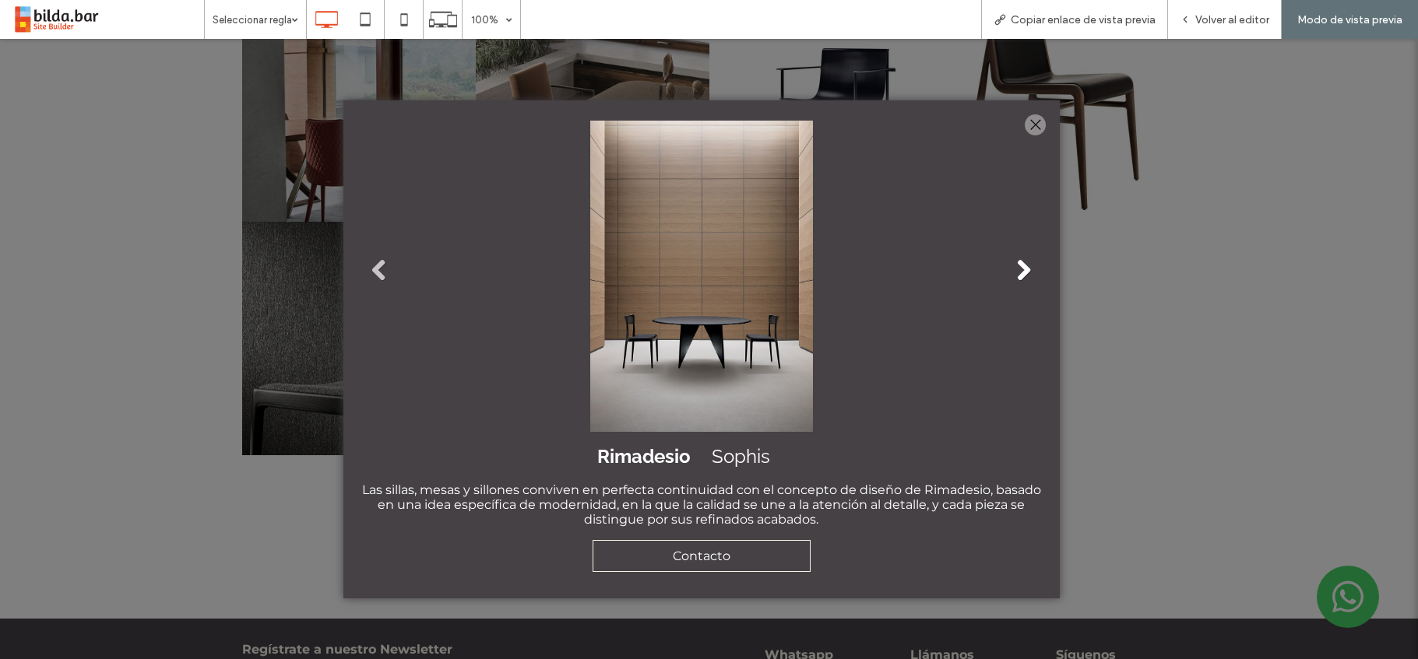
click at [1012, 273] on link "Next" at bounding box center [1023, 270] width 23 height 23
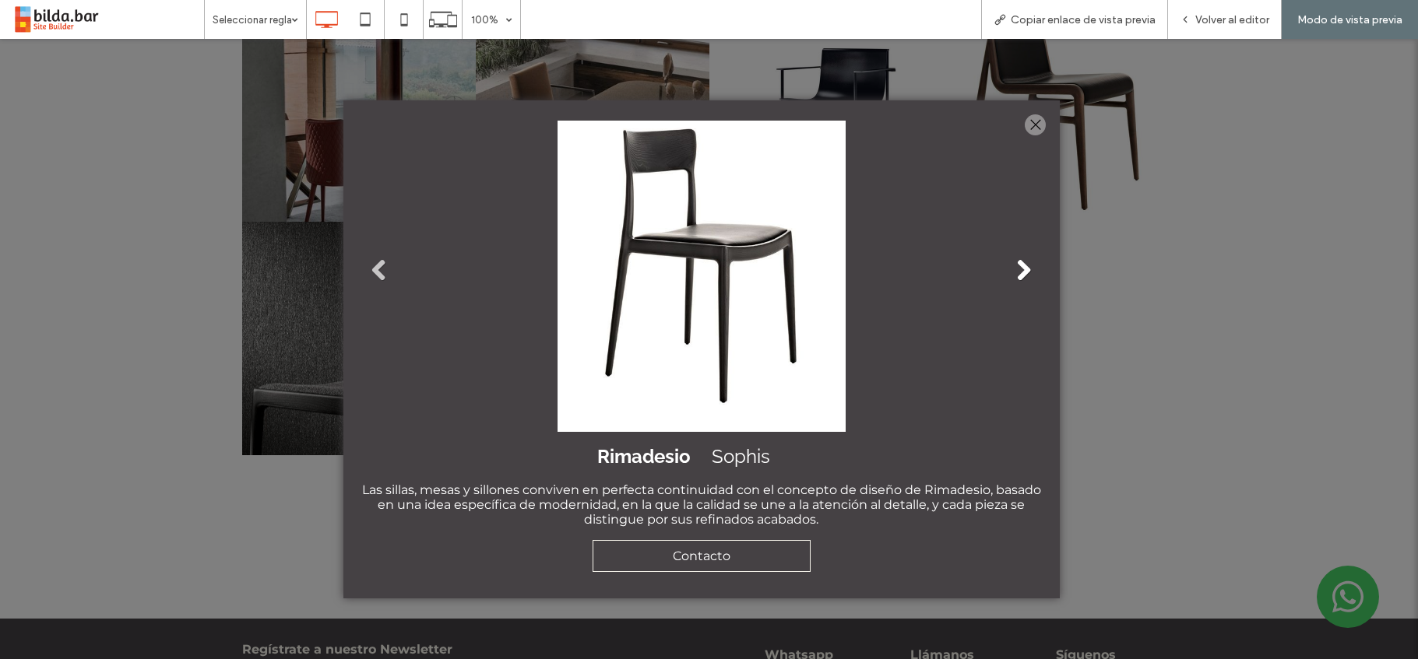
click at [1012, 273] on link "Next" at bounding box center [1023, 270] width 23 height 23
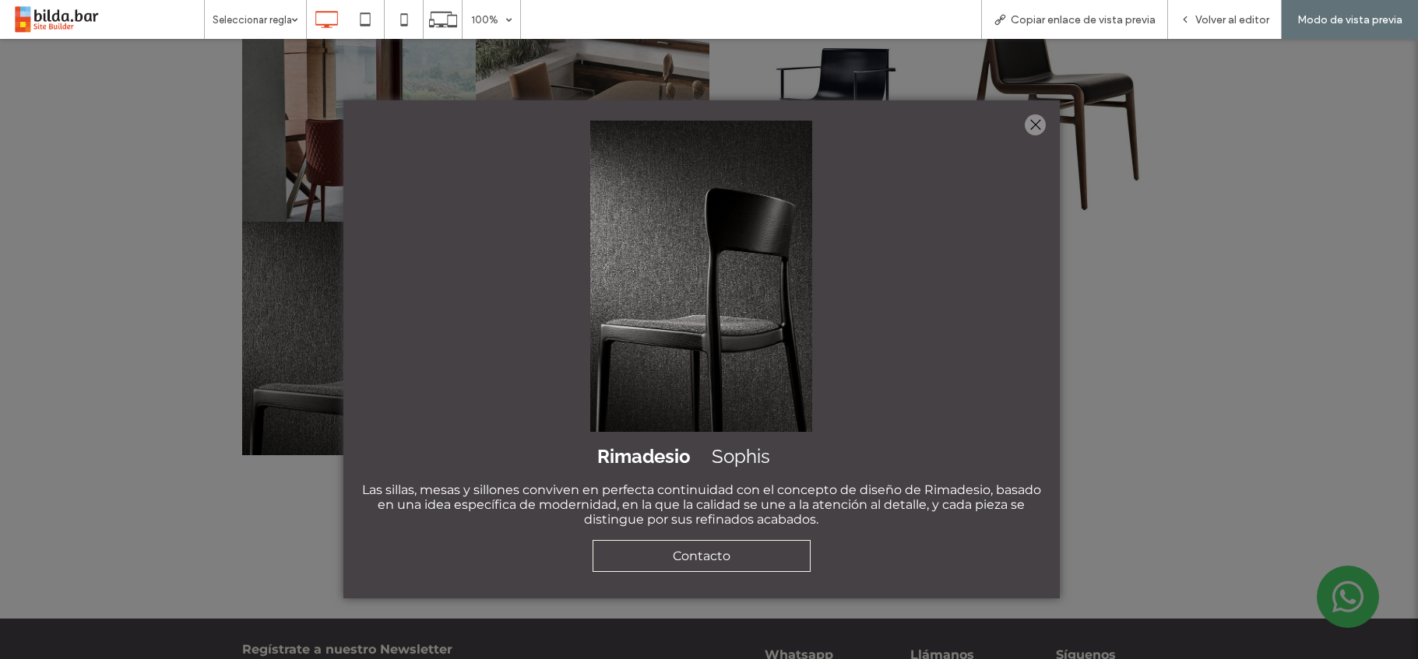
click at [1029, 123] on div at bounding box center [1035, 124] width 21 height 21
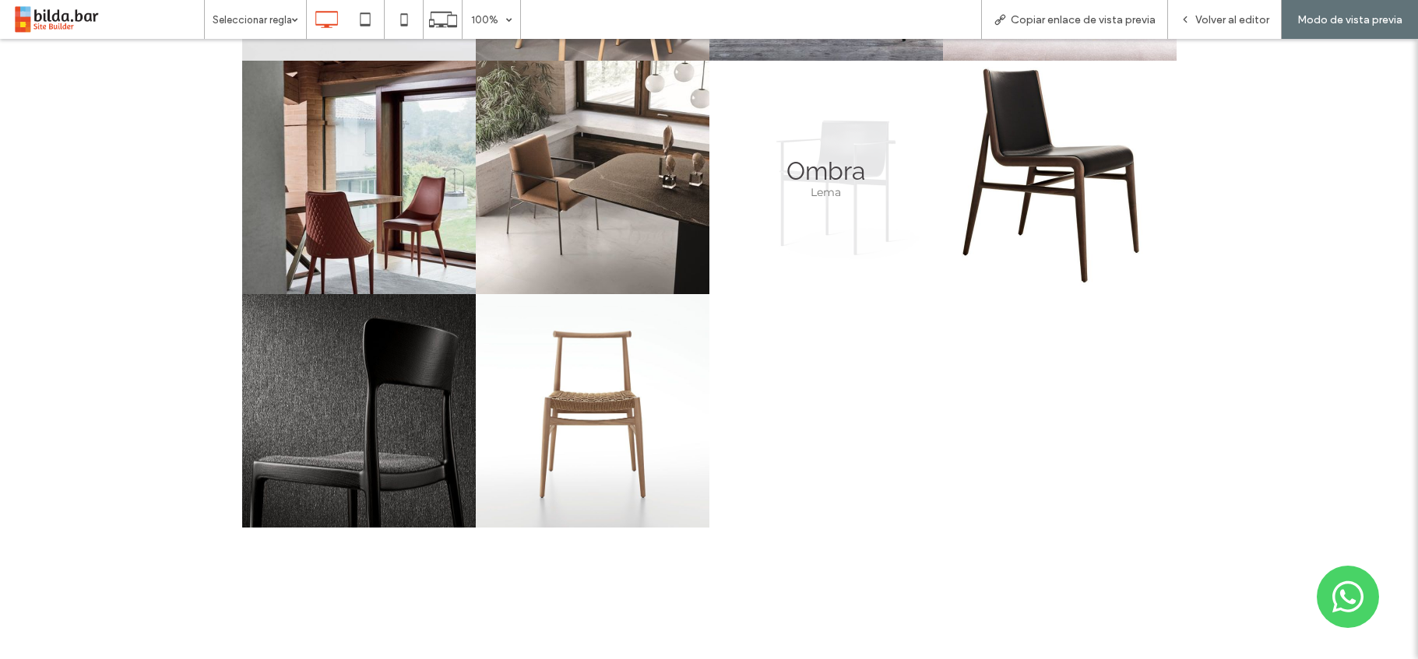
scroll to position [4553, 0]
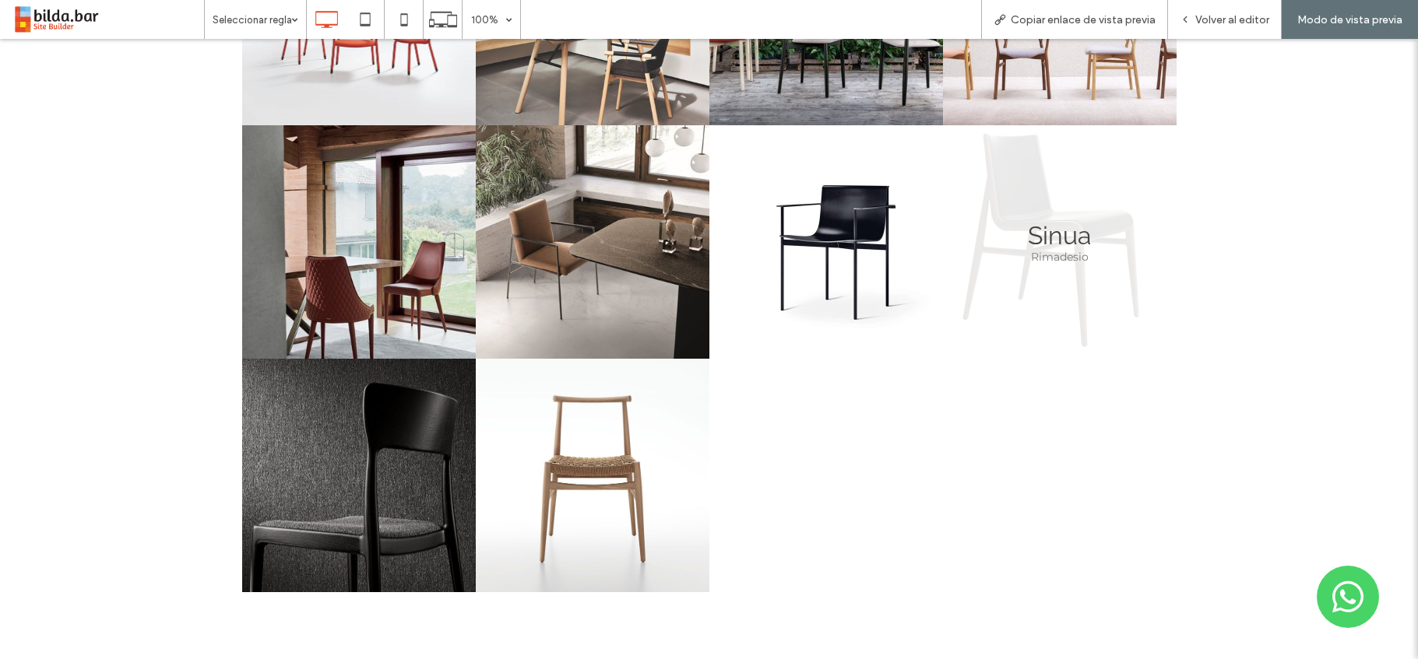
click at [1052, 262] on link at bounding box center [1060, 242] width 234 height 234
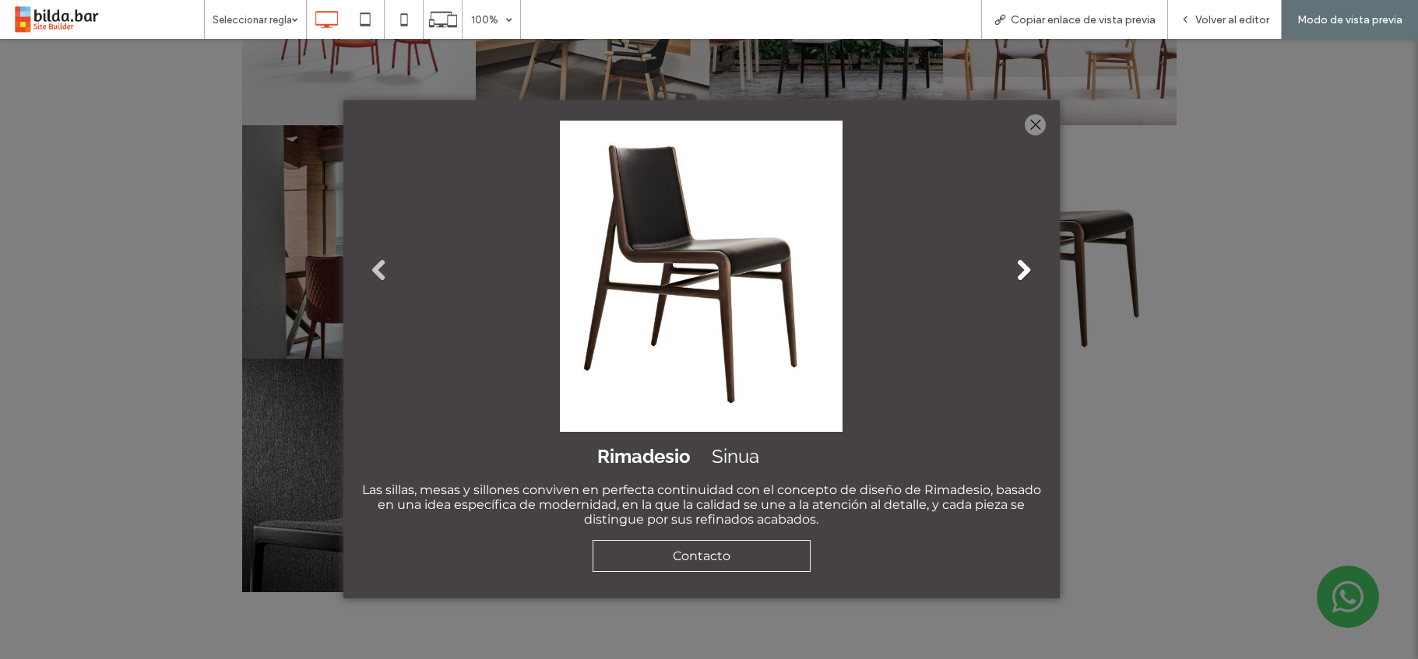
click at [1025, 270] on link "Next" at bounding box center [1023, 270] width 23 height 23
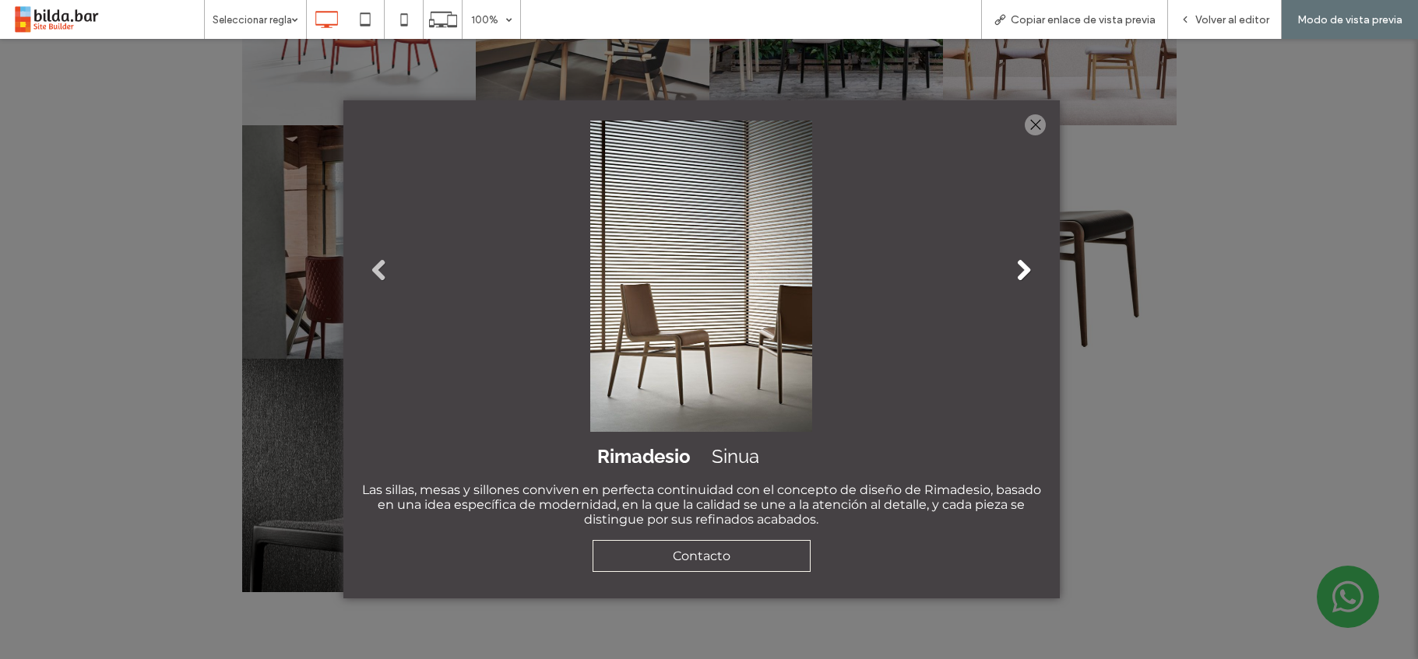
click at [1025, 270] on link "Next" at bounding box center [1023, 270] width 23 height 23
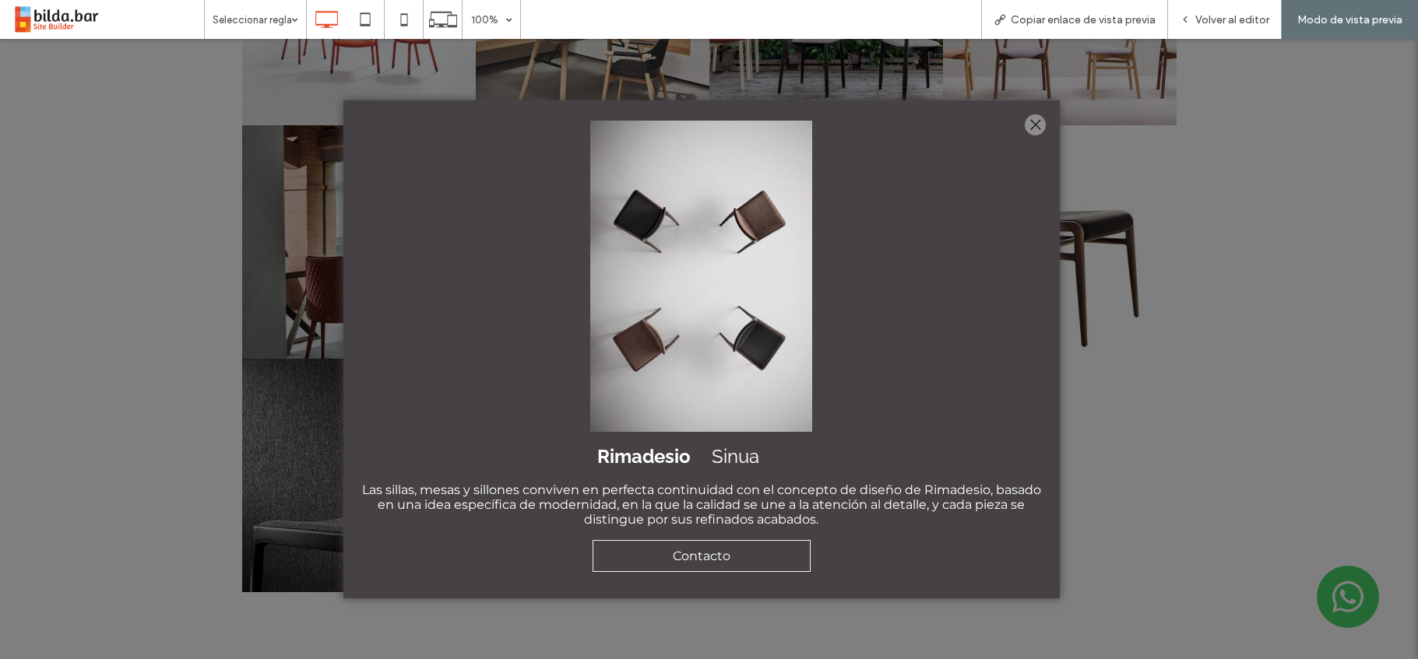
click at [1035, 125] on div at bounding box center [1035, 124] width 21 height 21
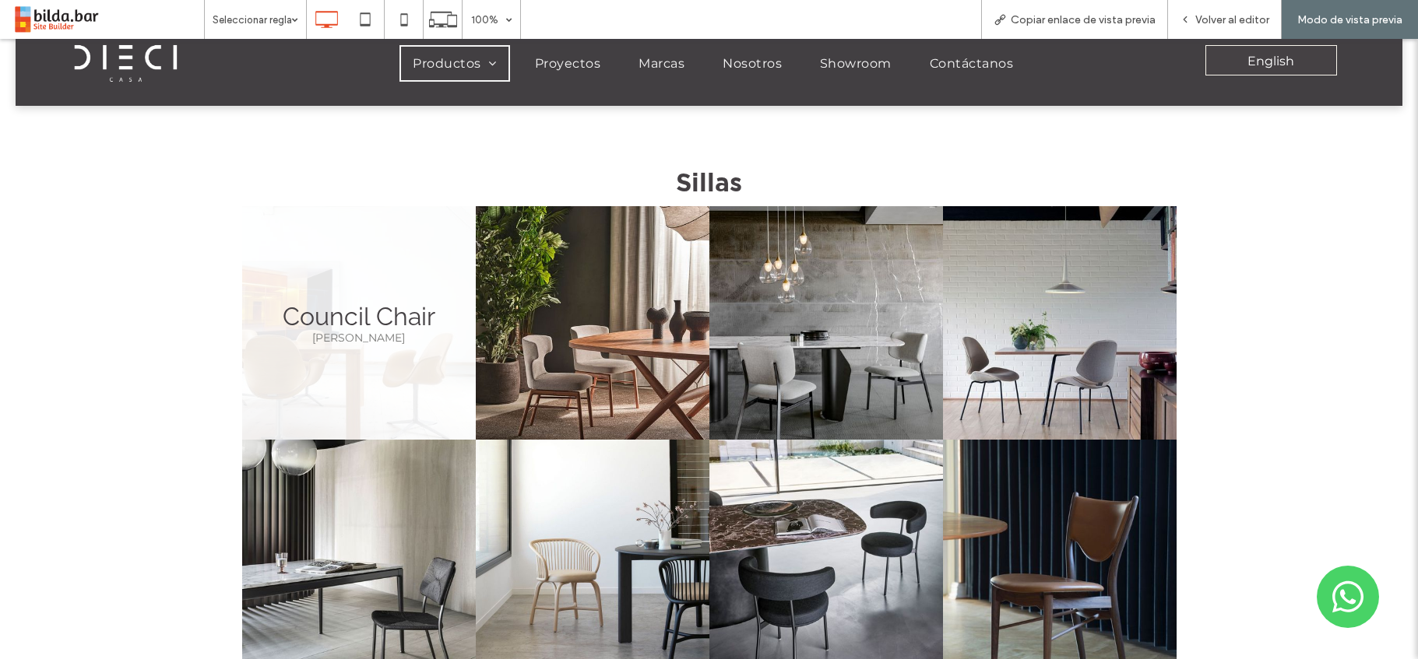
scroll to position [0, 0]
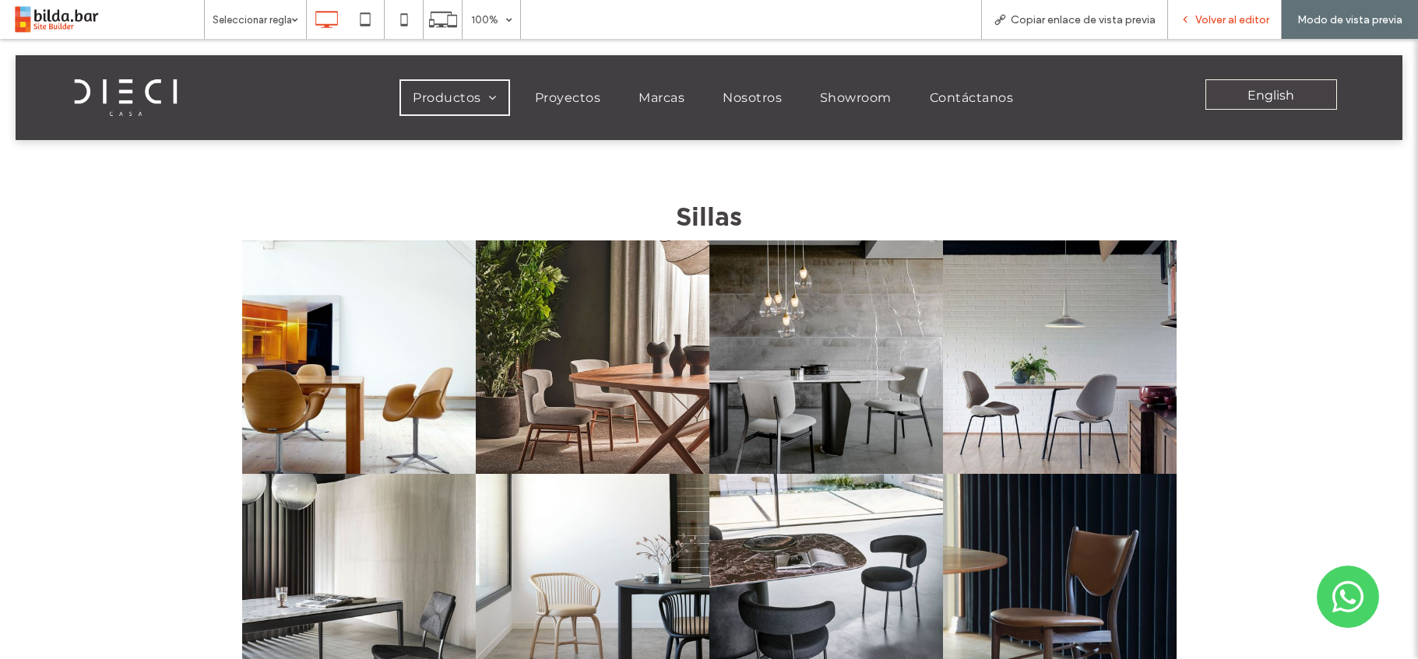
click at [1197, 25] on span "Volver al editor" at bounding box center [1232, 19] width 74 height 13
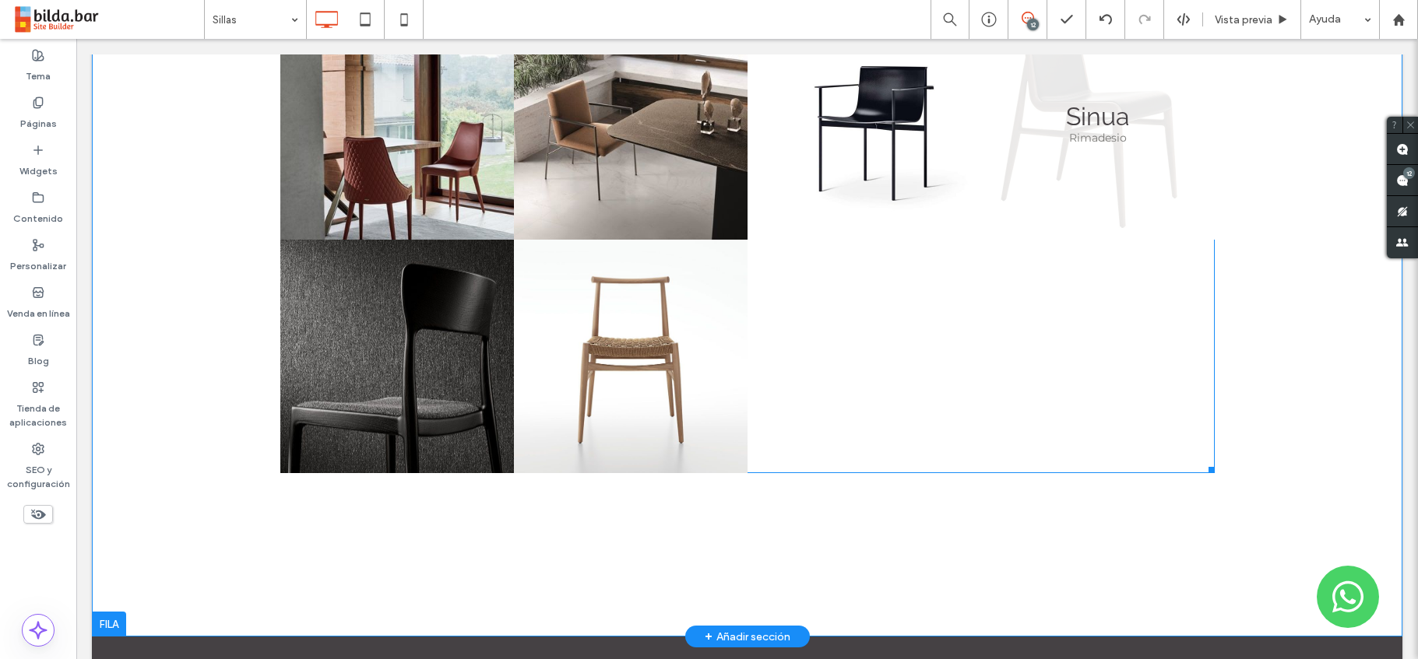
scroll to position [4689, 0]
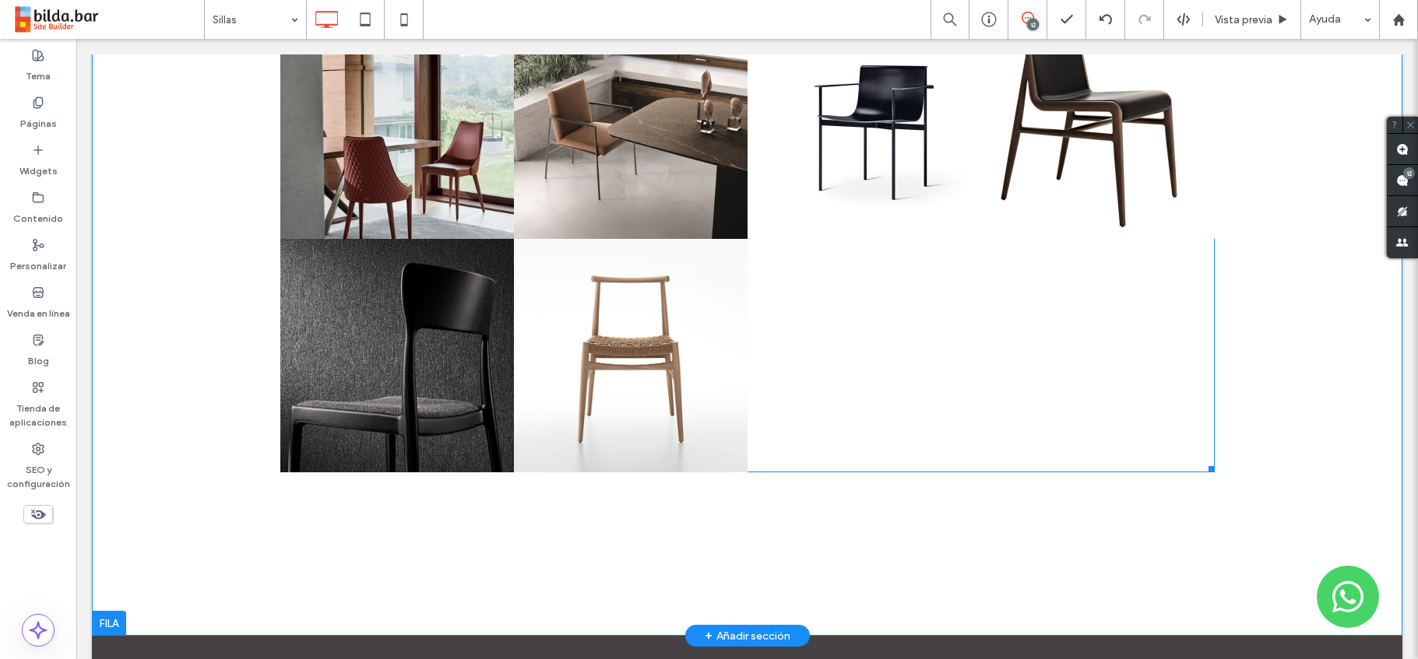
click at [1035, 377] on div at bounding box center [1098, 356] width 234 height 234
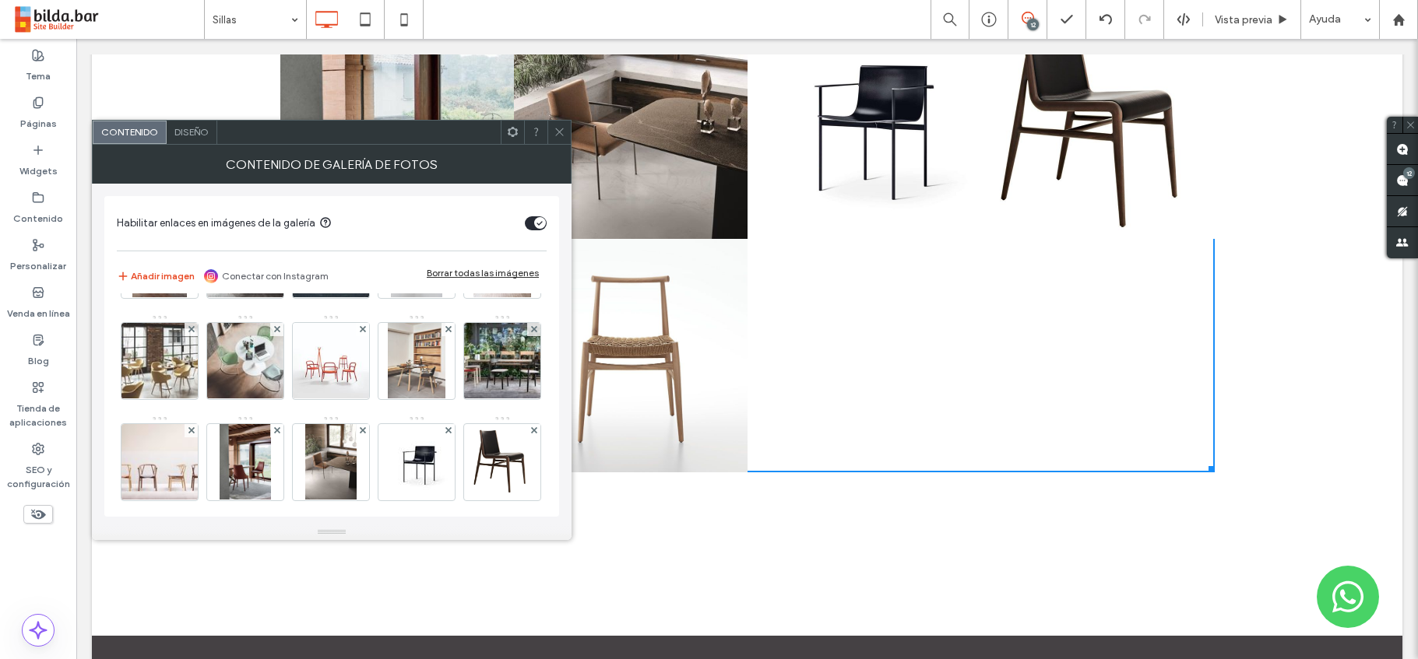
scroll to position [1927, 0]
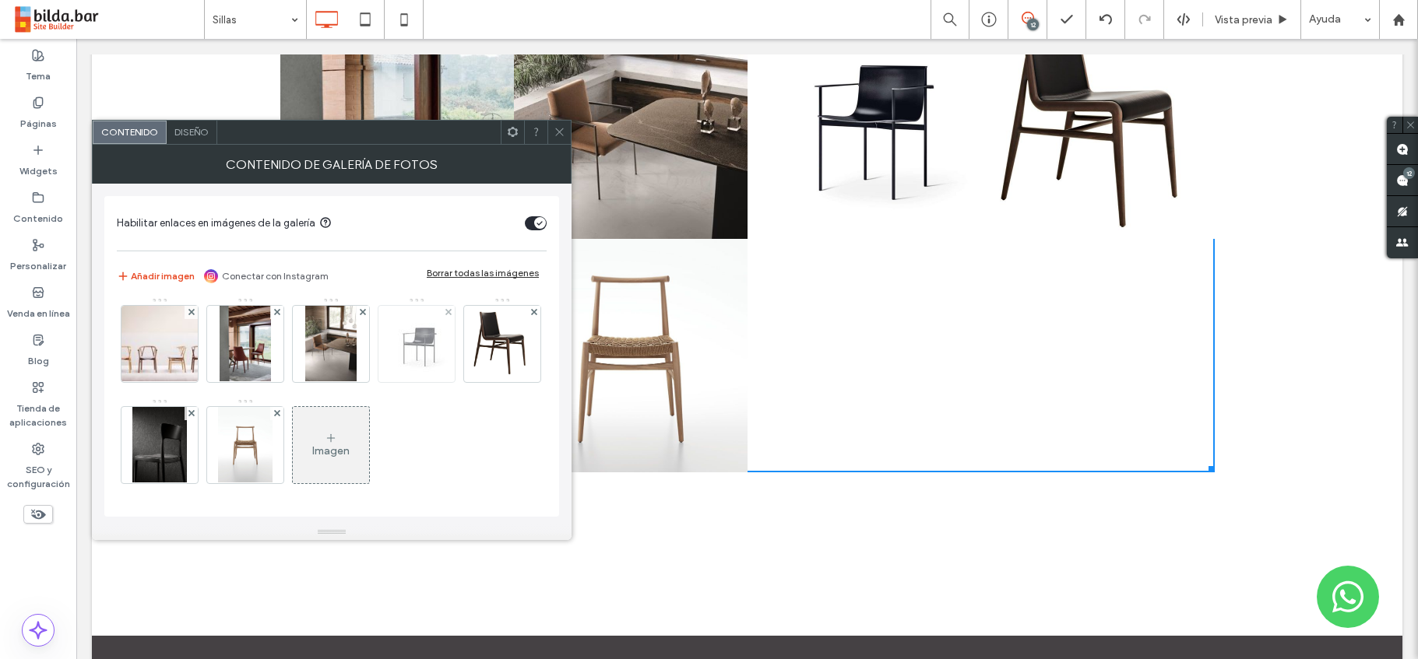
click at [354, 347] on img at bounding box center [416, 344] width 125 height 67
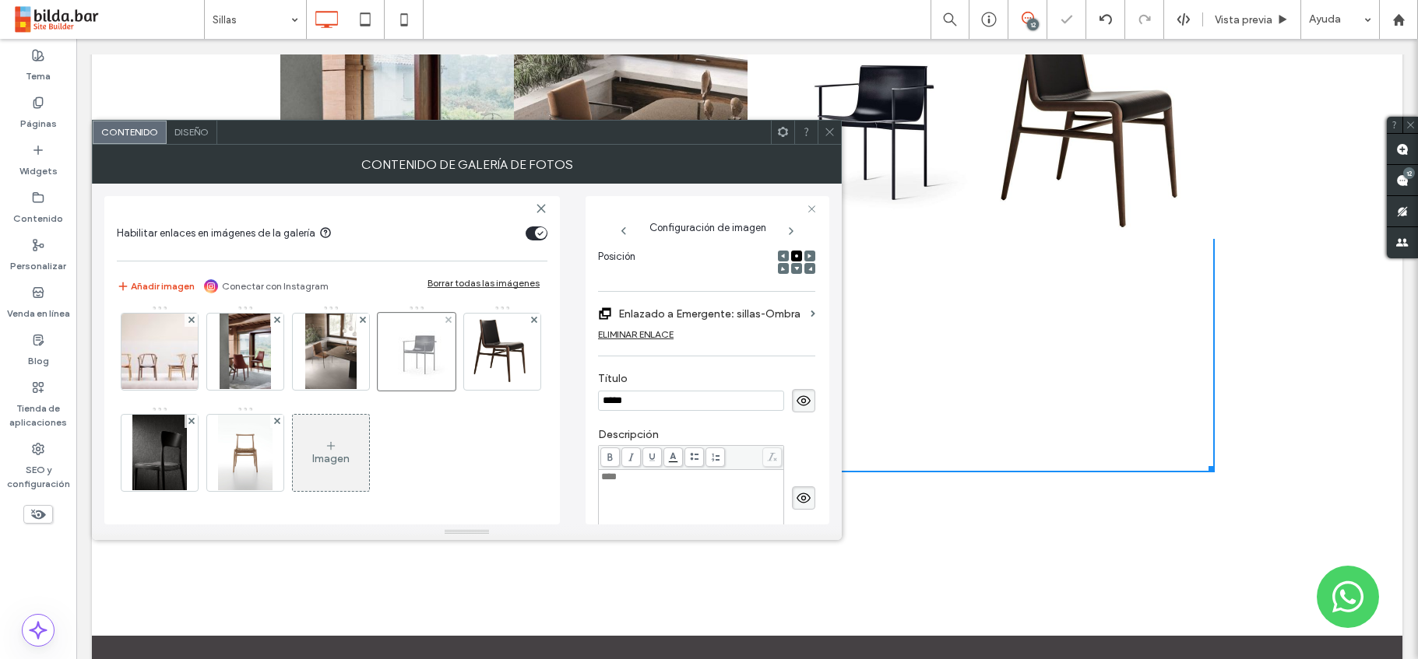
scroll to position [0, 0]
click at [468, 357] on img at bounding box center [502, 352] width 69 height 76
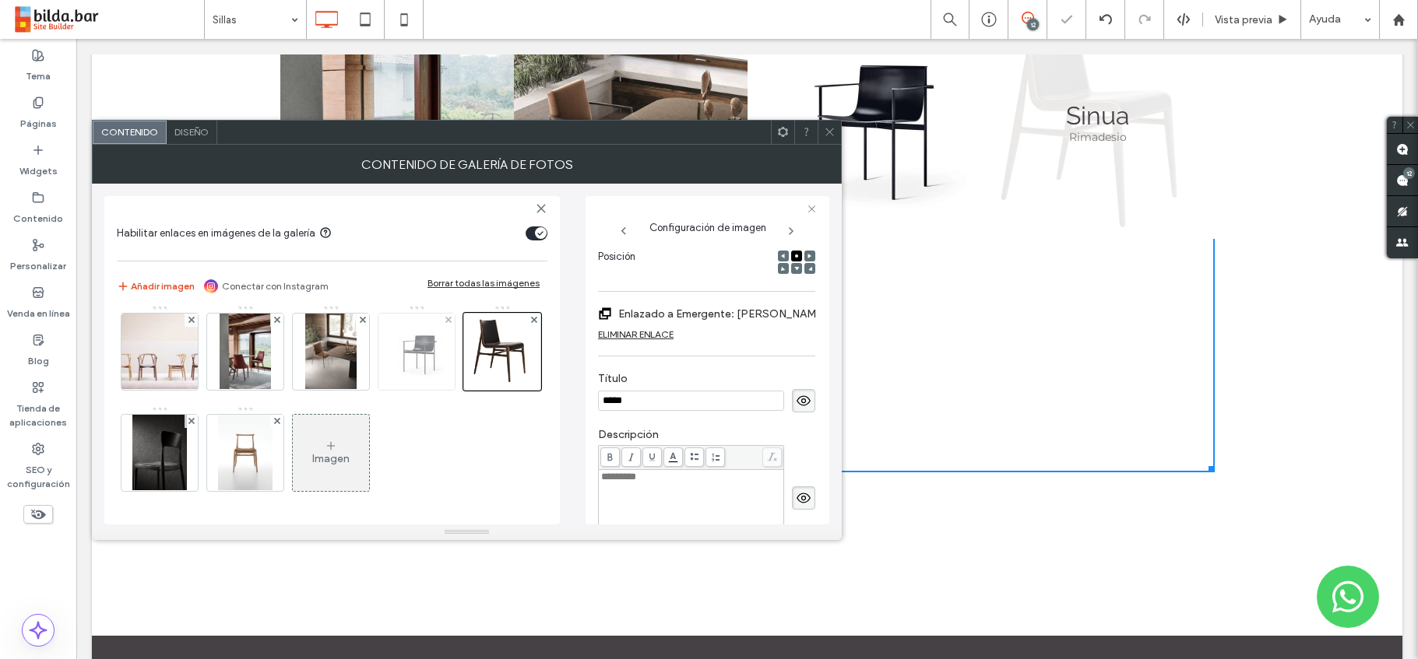
click at [354, 353] on img at bounding box center [416, 351] width 125 height 67
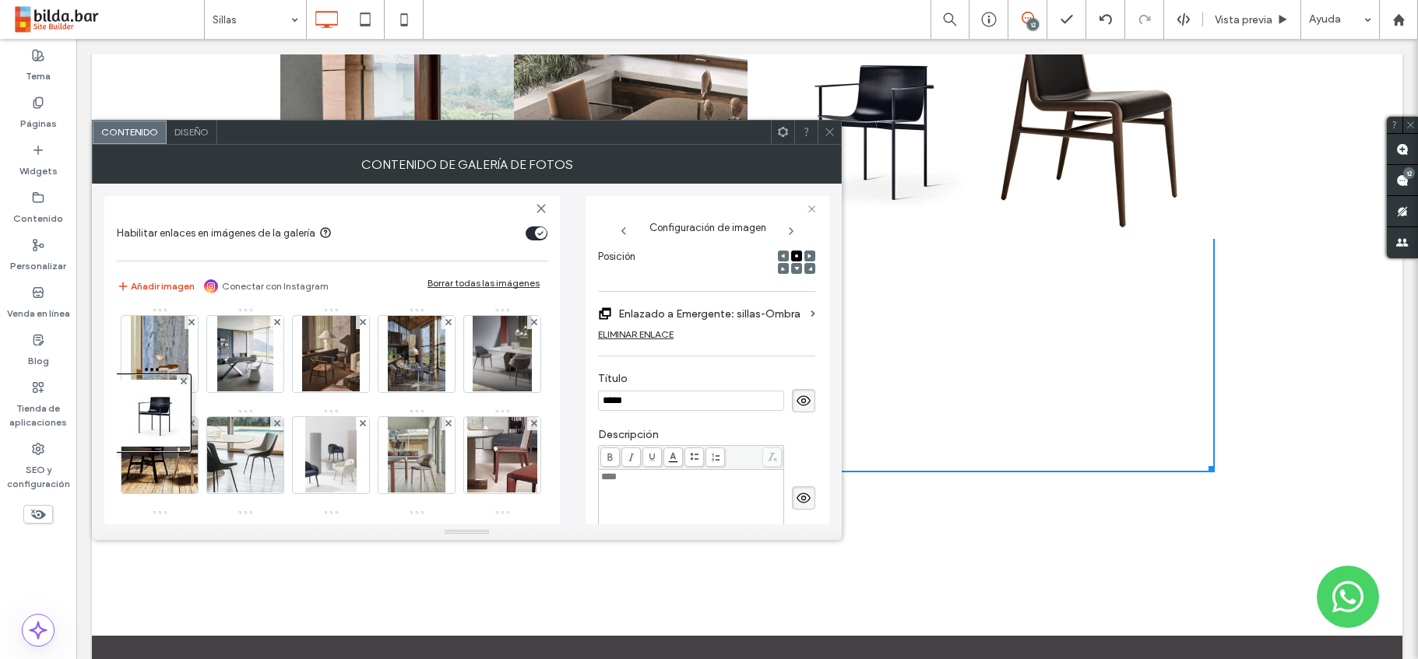
scroll to position [409, 0]
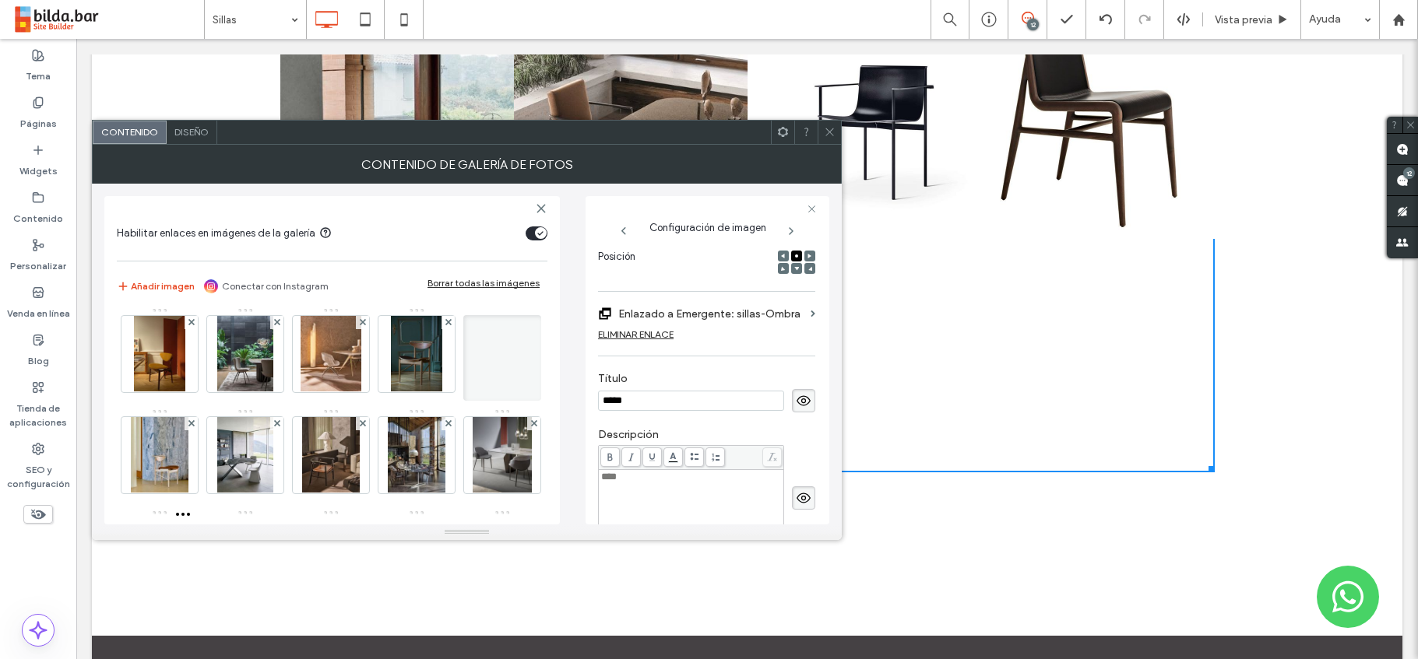
drag, startPoint x: 328, startPoint y: 357, endPoint x: 174, endPoint y: 273, distance: 174.9
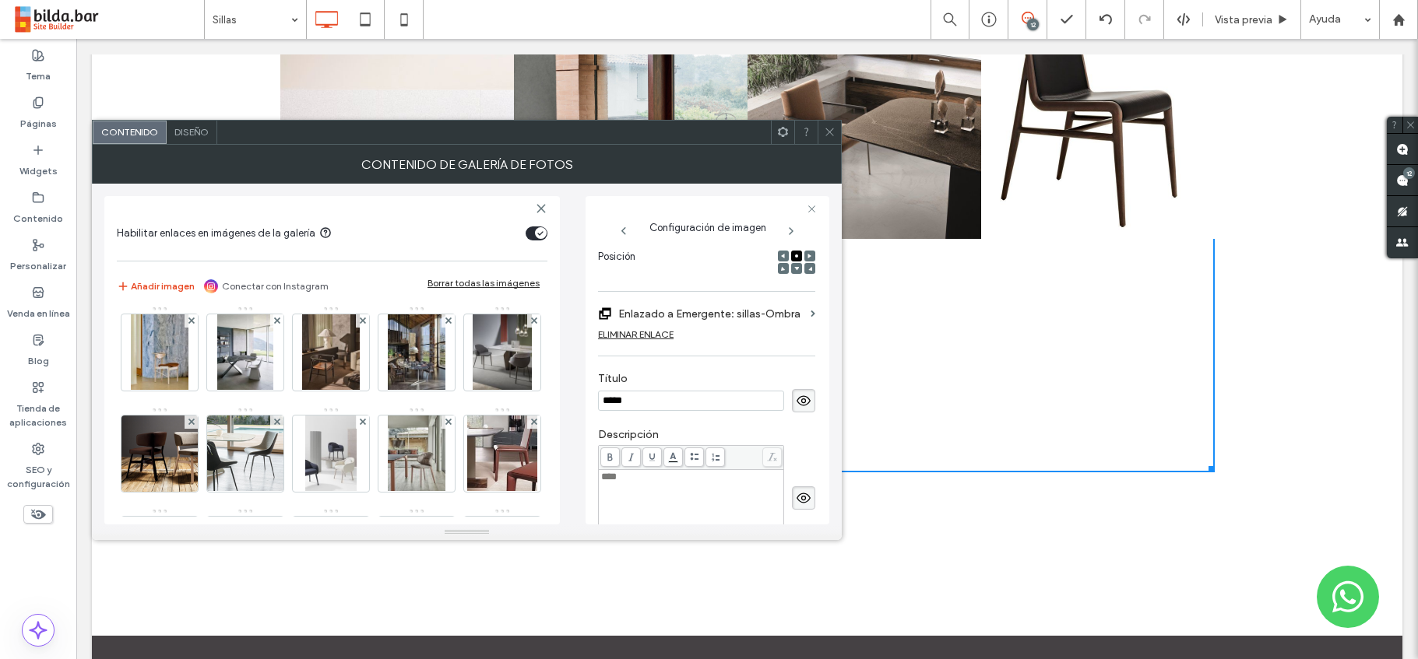
scroll to position [544, 0]
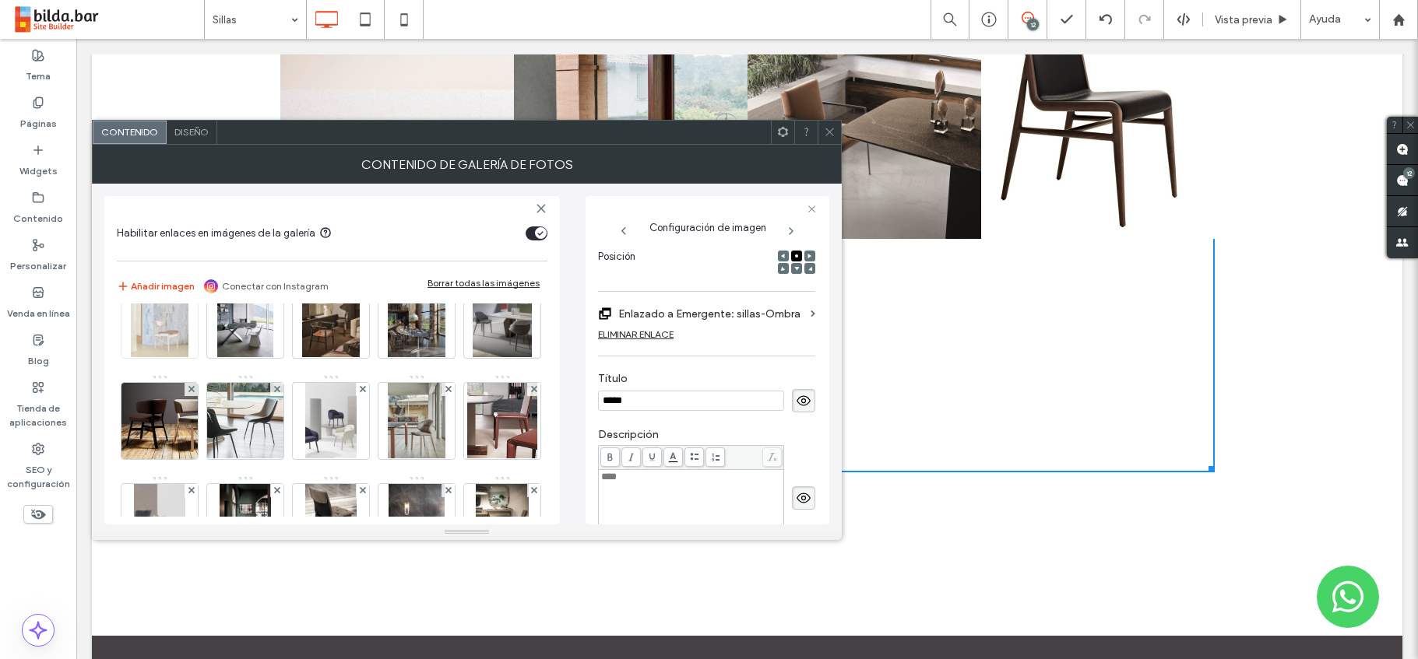
click at [188, 358] on img at bounding box center [160, 320] width 58 height 76
click at [440, 252] on img at bounding box center [502, 218] width 125 height 67
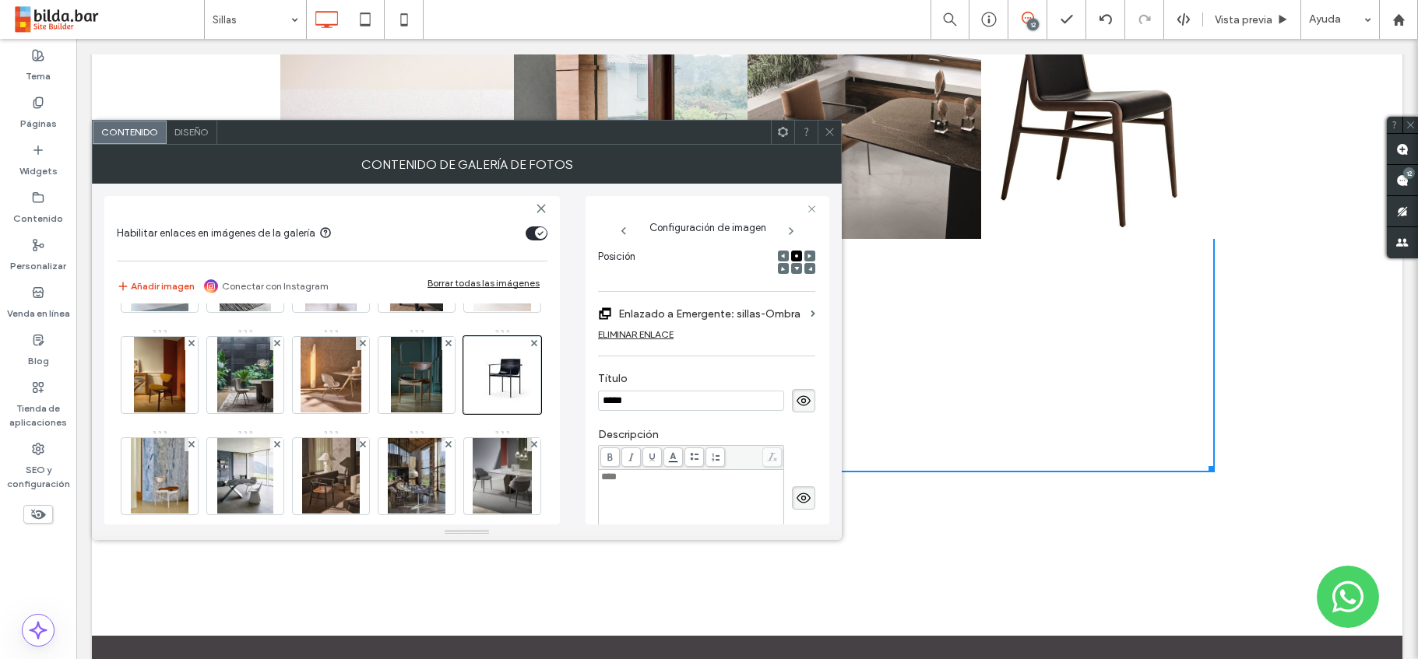
scroll to position [385, 0]
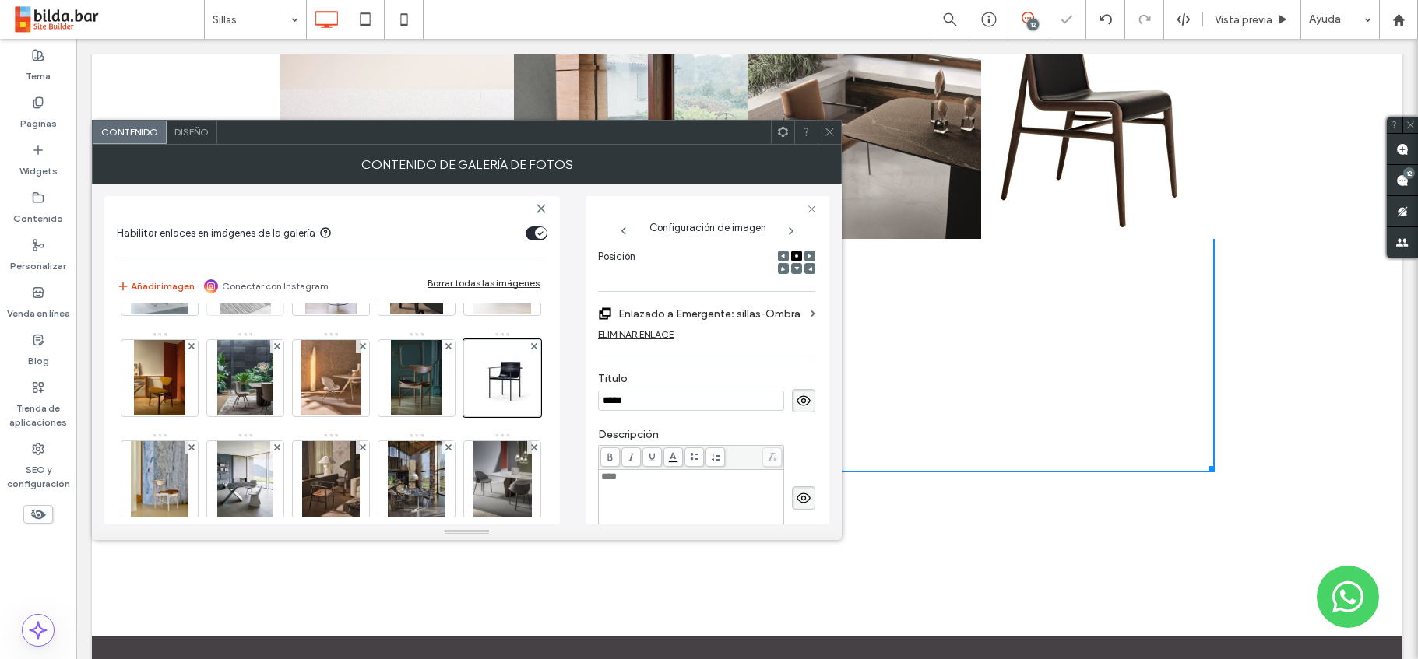
click at [220, 315] on img at bounding box center [245, 277] width 51 height 76
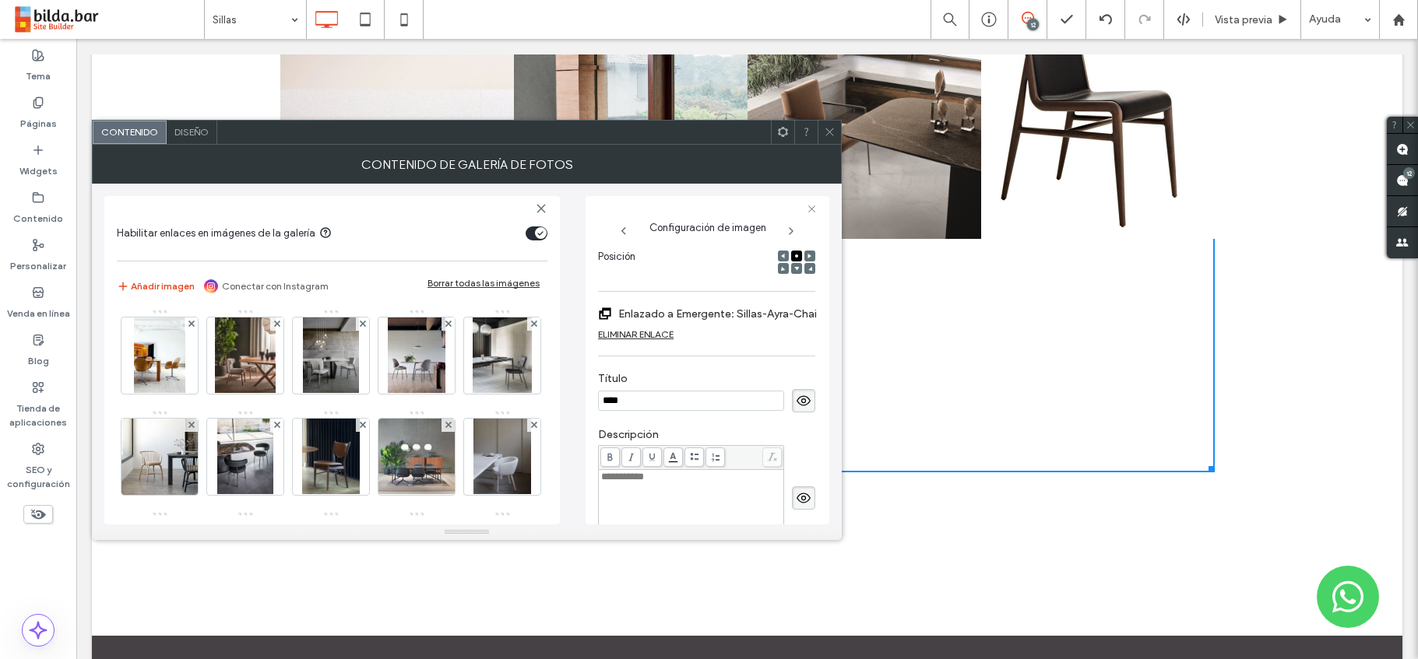
scroll to position [0, 0]
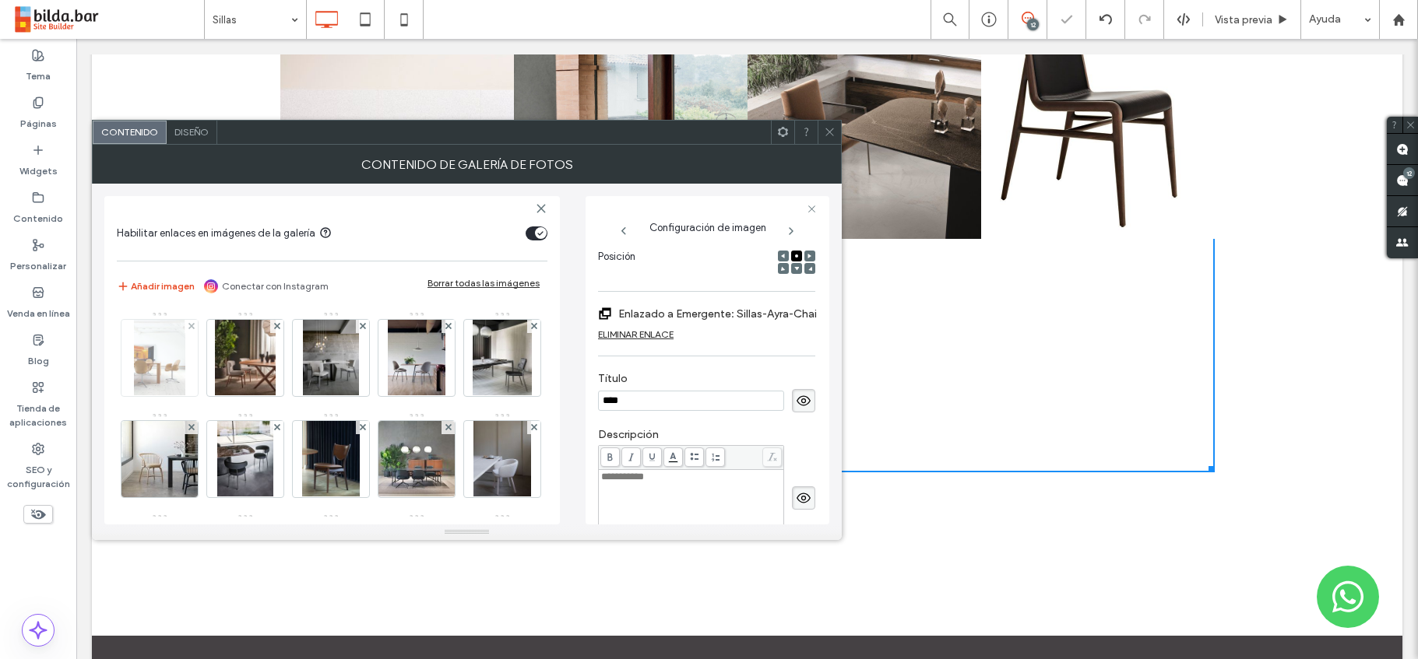
click at [160, 364] on img at bounding box center [159, 358] width 51 height 76
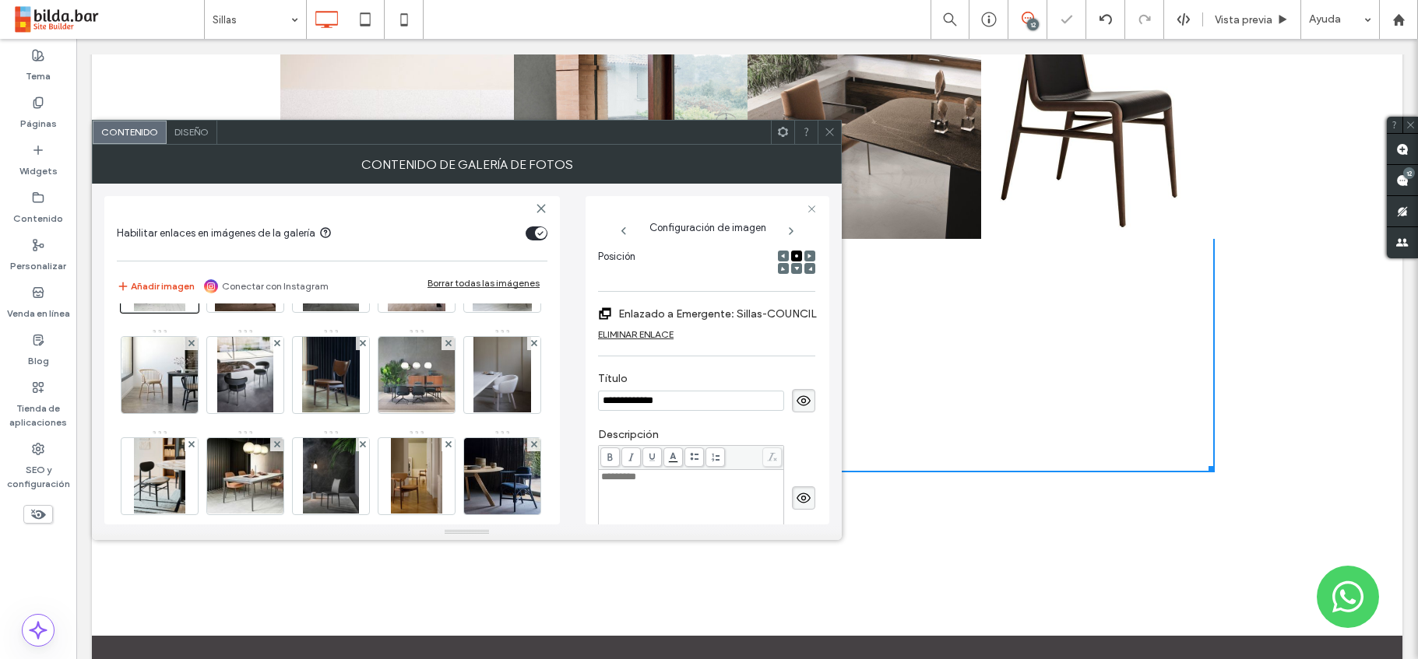
scroll to position [99, 0]
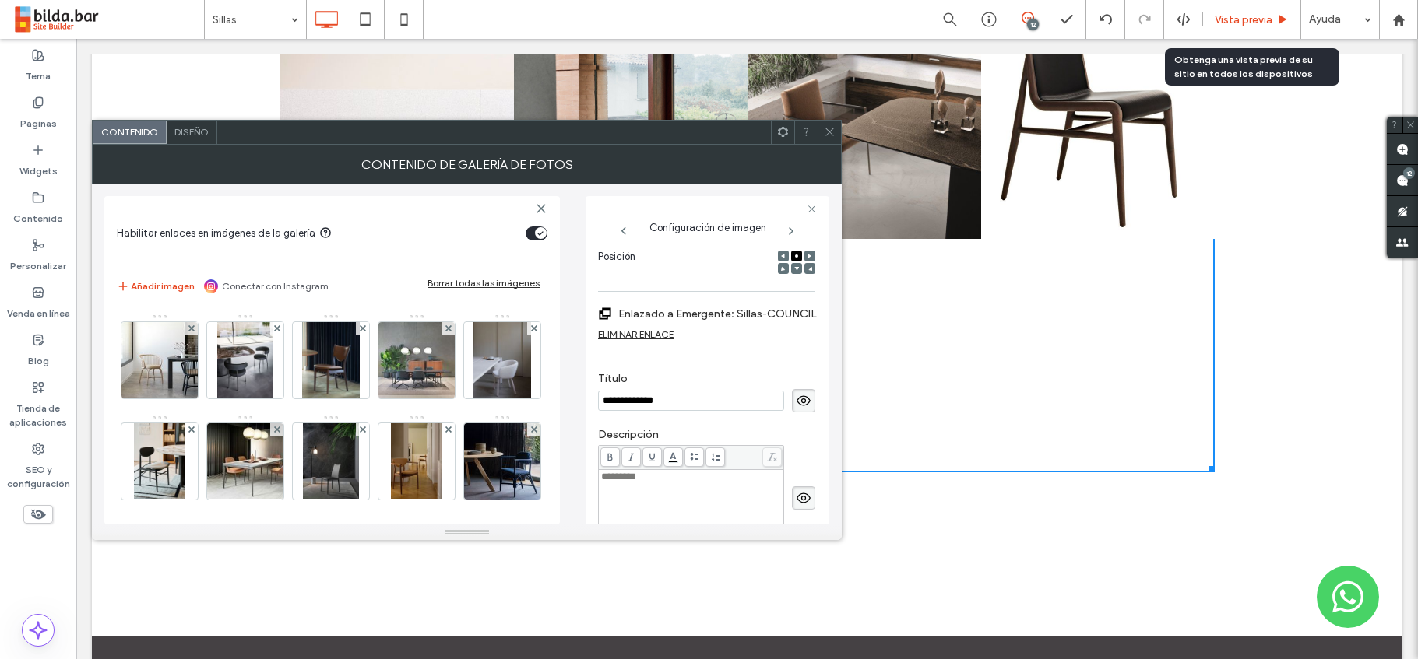
click at [1250, 20] on span "Vista previa" at bounding box center [1244, 19] width 58 height 13
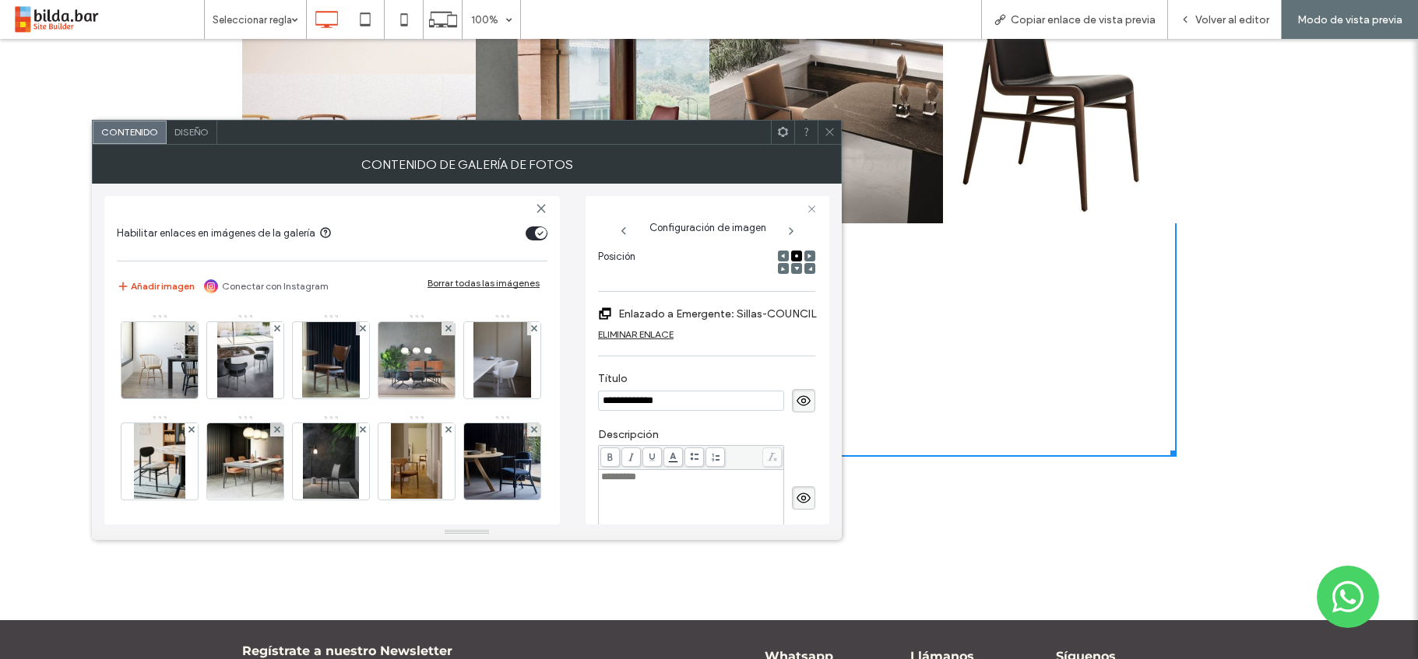
click at [825, 128] on icon at bounding box center [830, 132] width 12 height 12
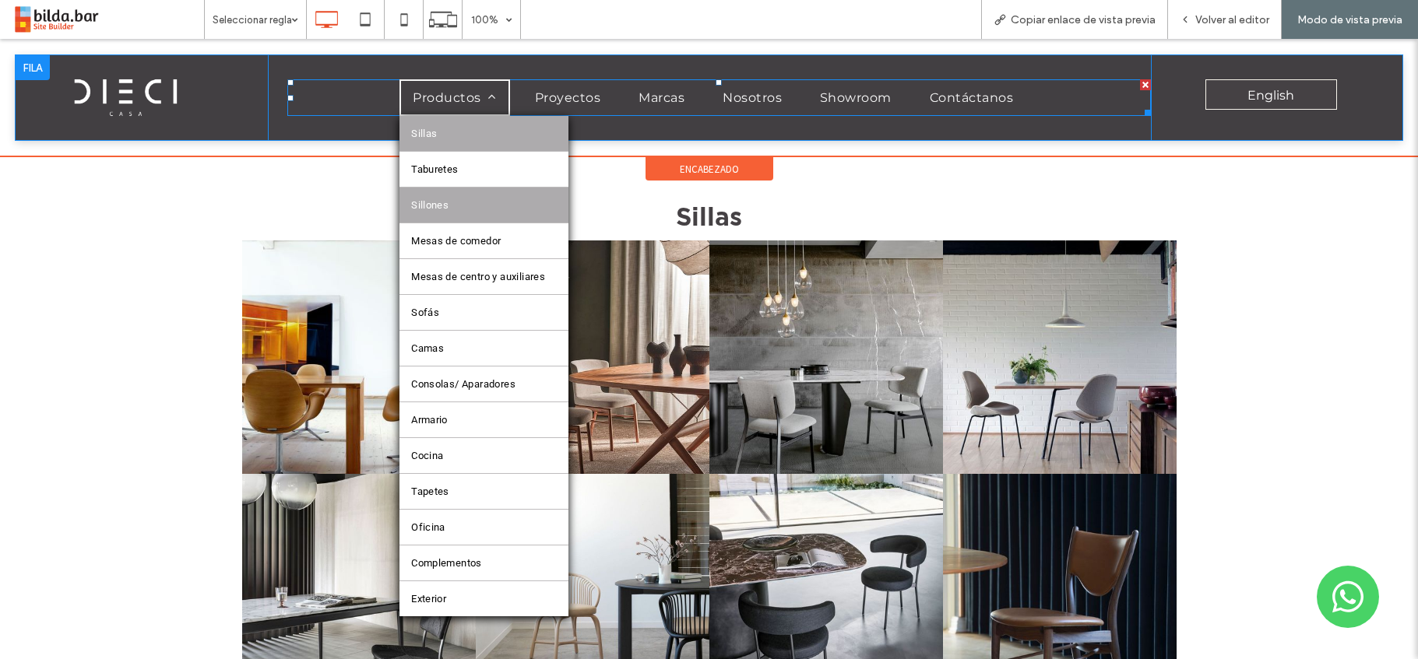
click at [447, 202] on link "Sillones" at bounding box center [483, 205] width 169 height 35
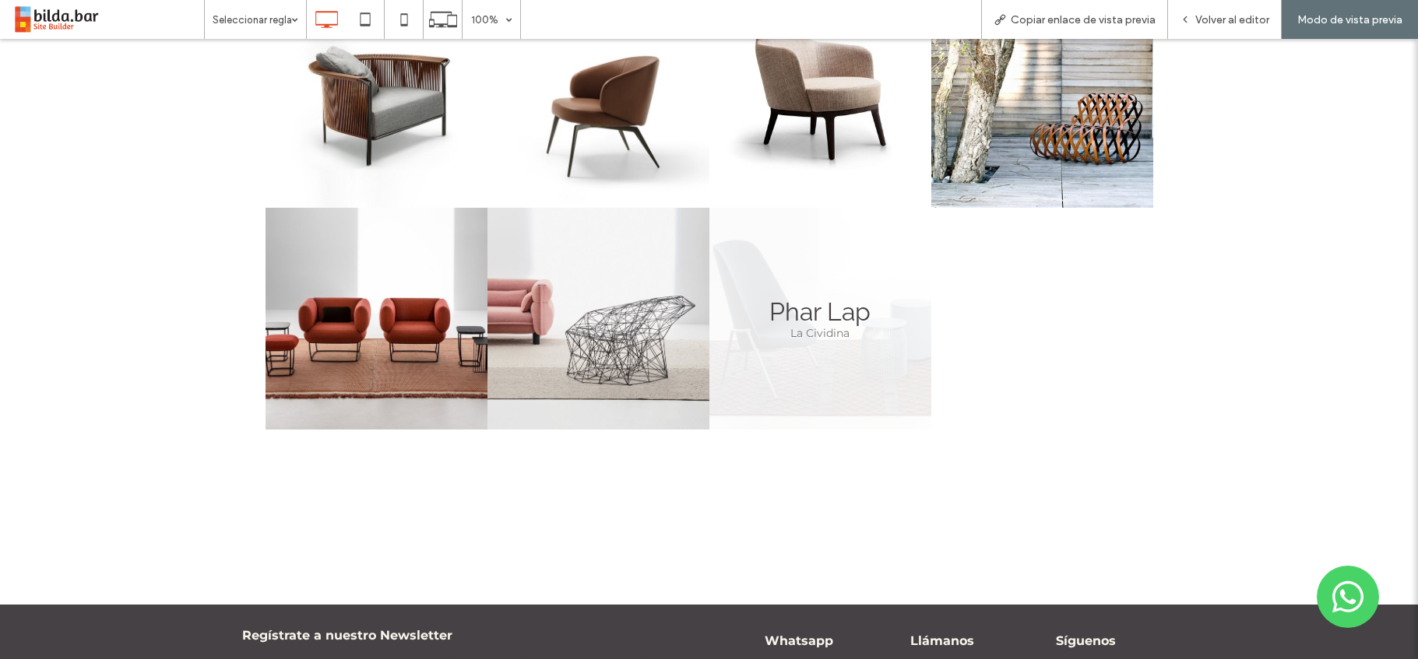
scroll to position [3582, 0]
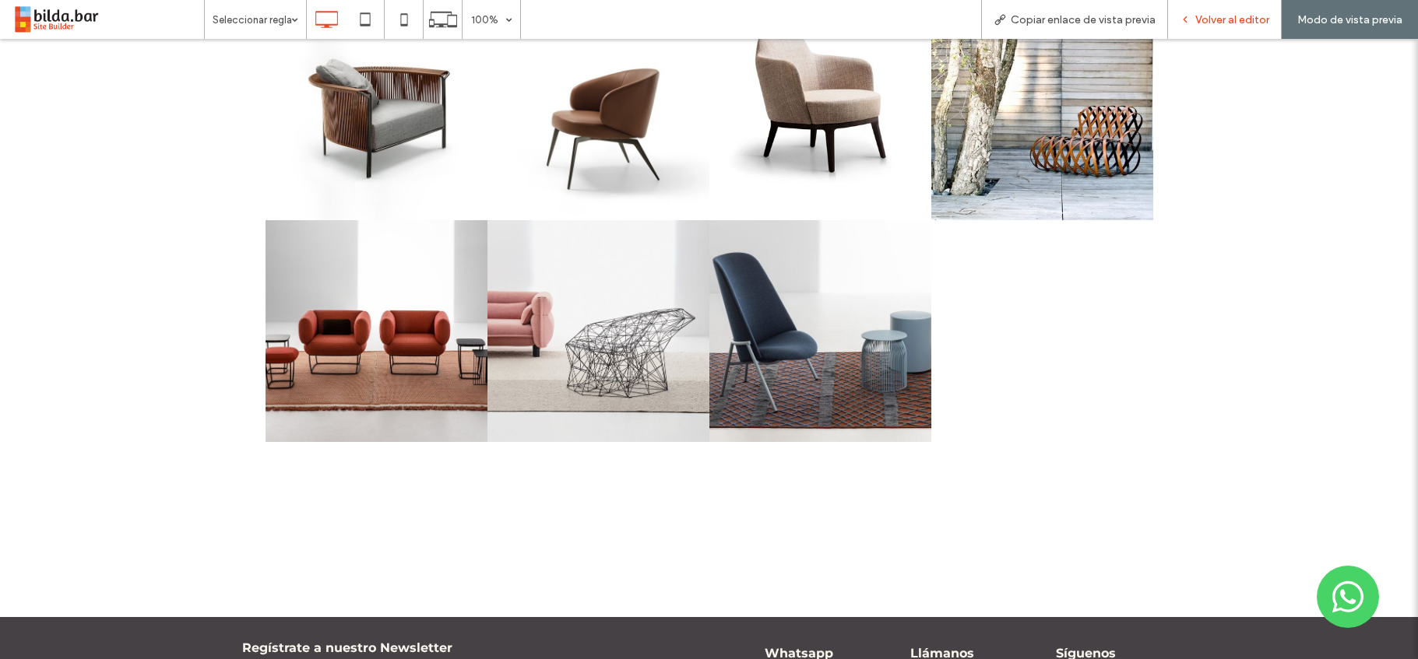
click at [1235, 19] on span "Volver al editor" at bounding box center [1232, 19] width 74 height 13
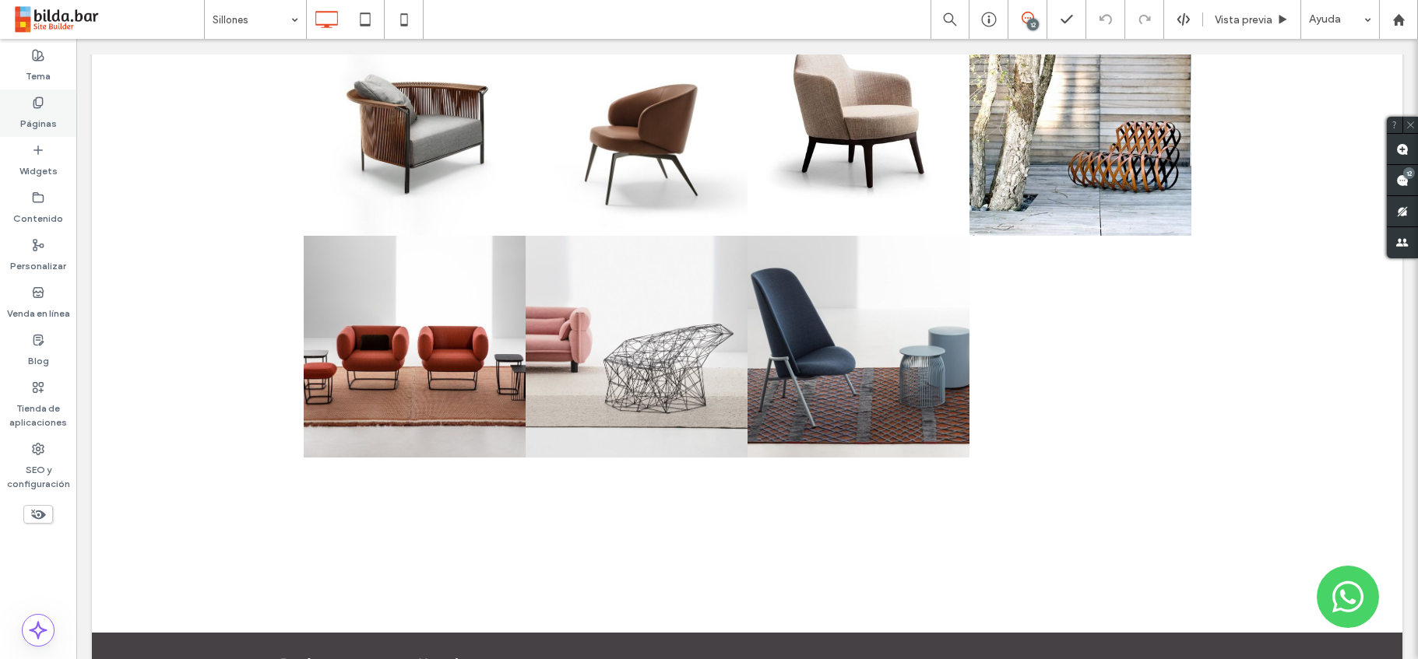
click at [42, 112] on label "Páginas" at bounding box center [38, 120] width 37 height 22
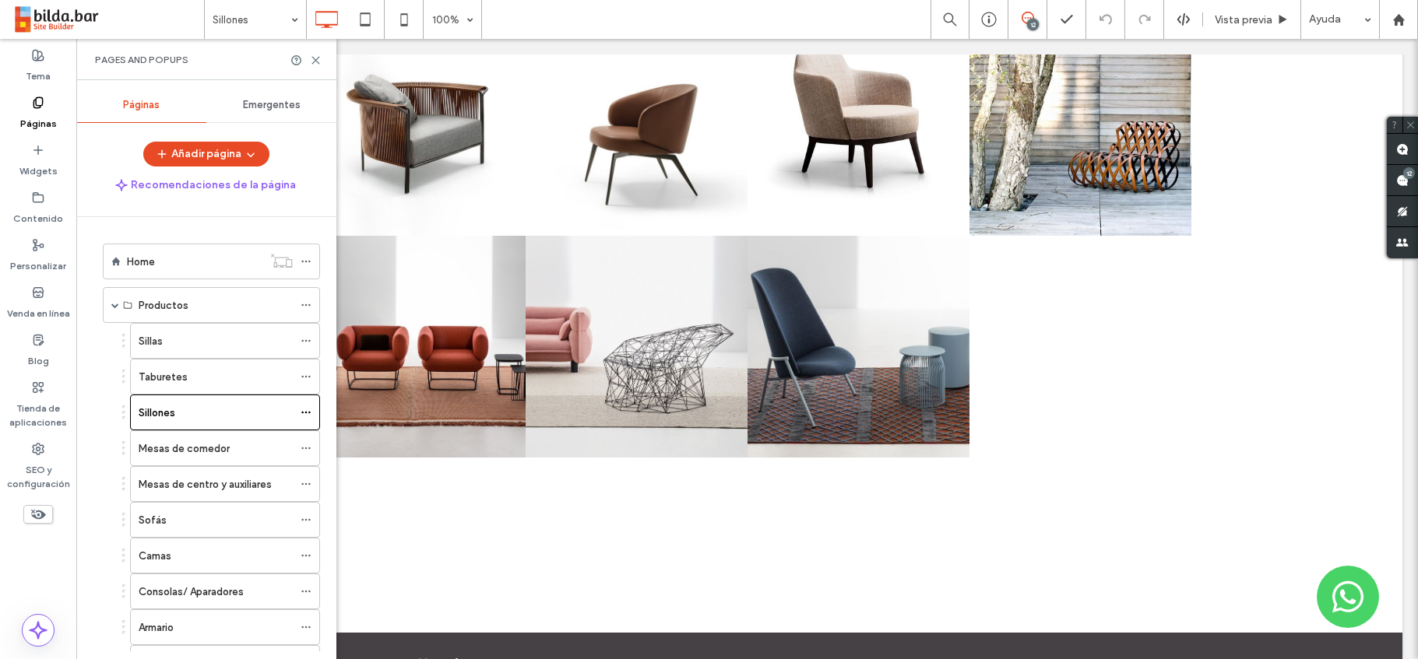
click at [266, 109] on span "Emergentes" at bounding box center [272, 105] width 58 height 12
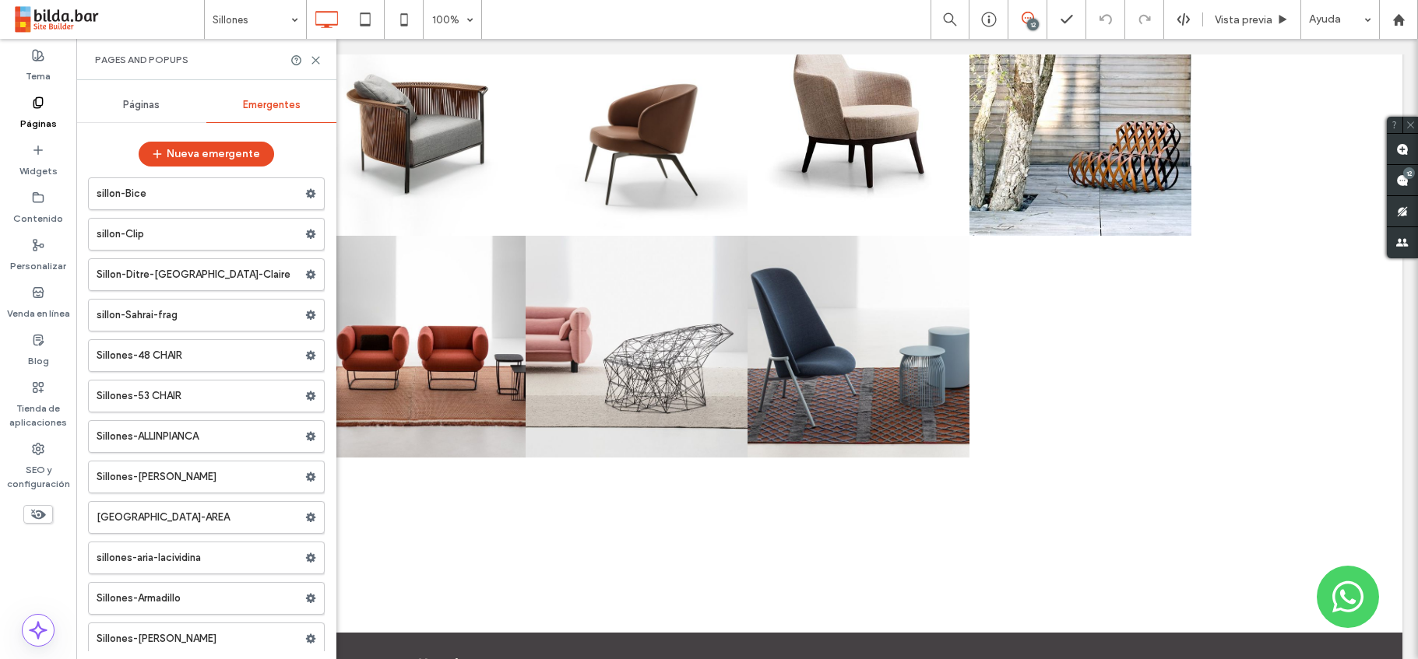
scroll to position [23975, 0]
click at [199, 468] on label "Sillones-[PERSON_NAME]" at bounding box center [201, 476] width 209 height 31
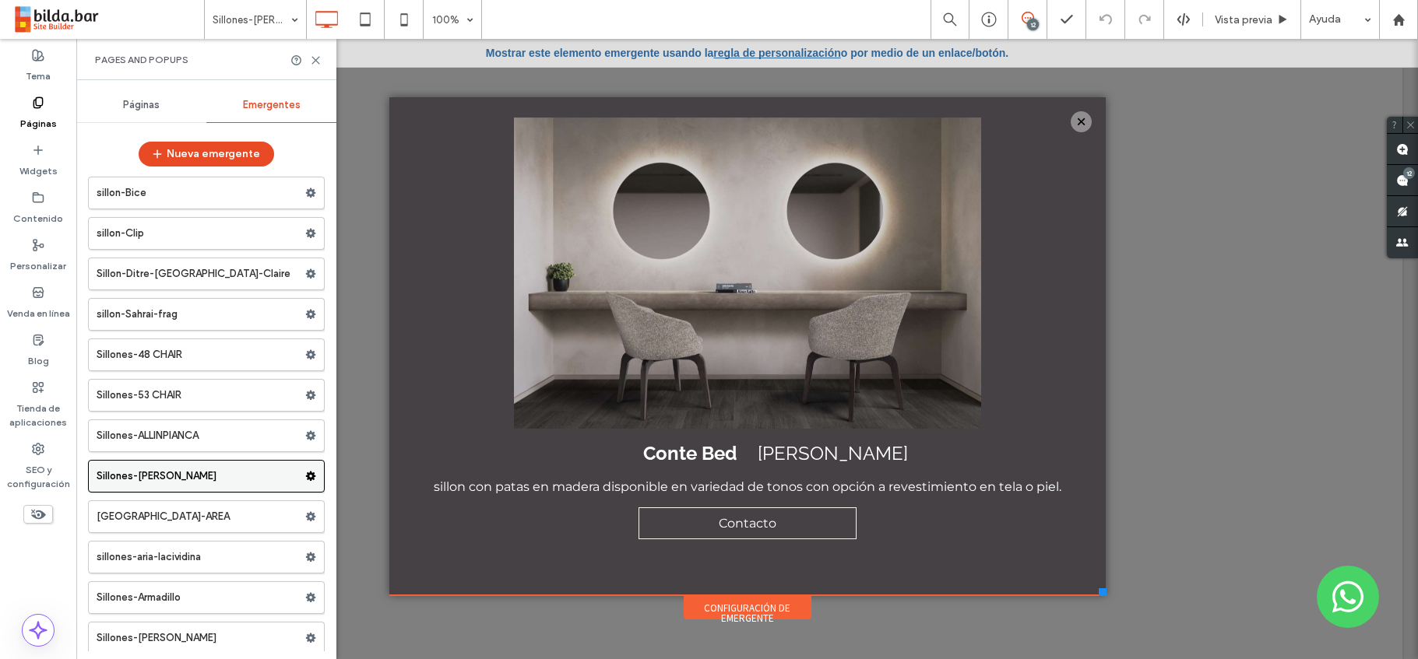
click at [306, 473] on use at bounding box center [311, 476] width 10 height 9
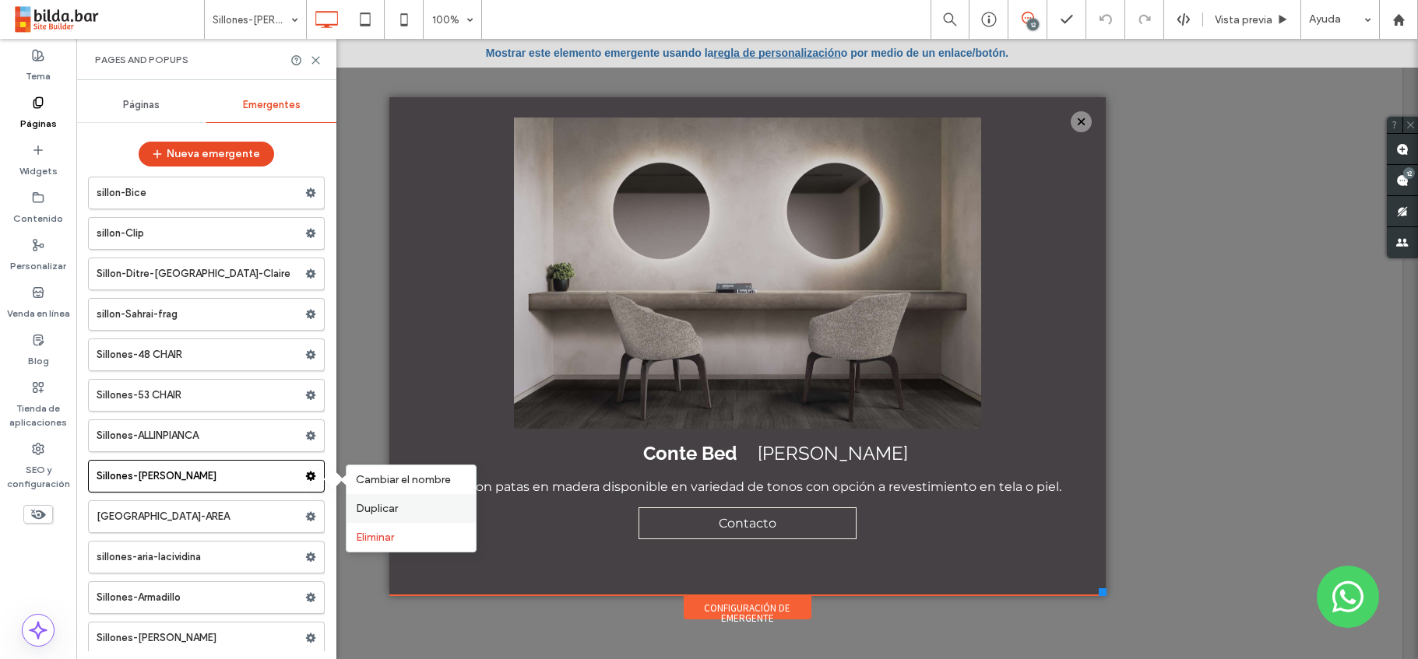
click at [371, 508] on span "Duplicar" at bounding box center [377, 508] width 42 height 13
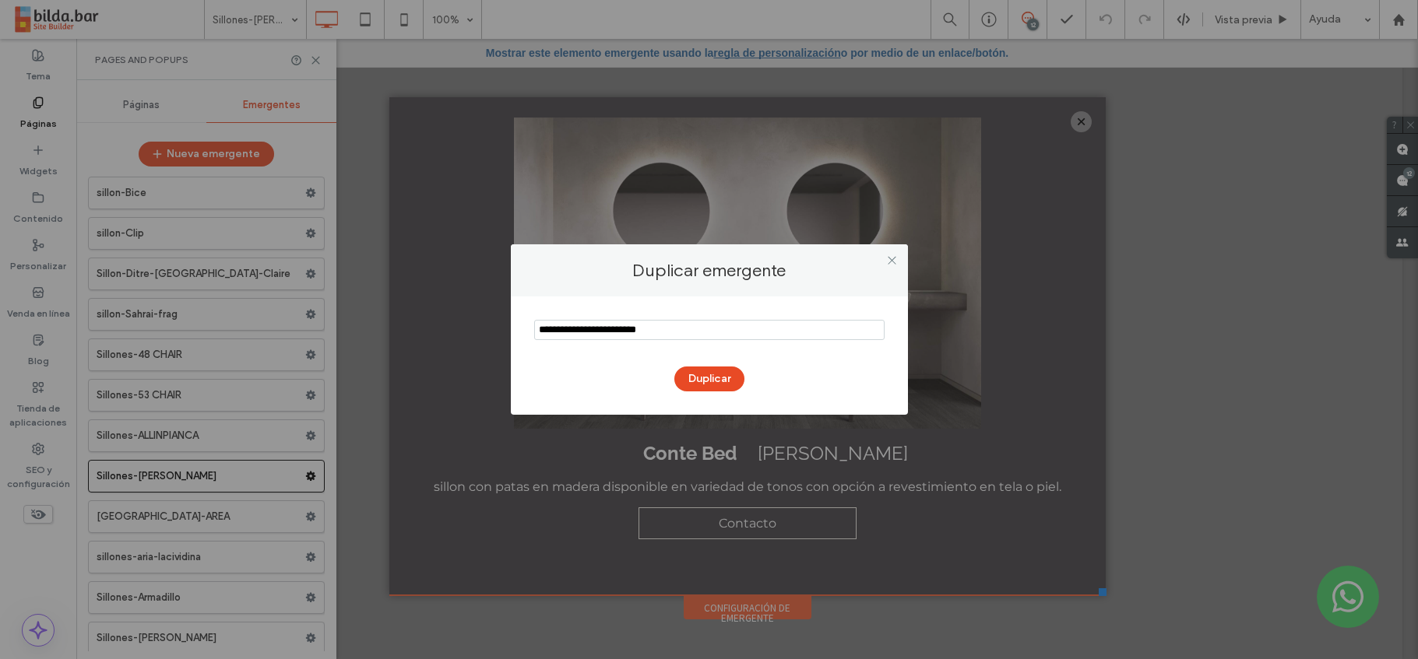
drag, startPoint x: 583, startPoint y: 329, endPoint x: 501, endPoint y: 329, distance: 81.8
click at [501, 329] on div "Duplicar emergente Duplicar" at bounding box center [709, 329] width 1418 height 659
click at [579, 329] on input "notEmpty" at bounding box center [709, 330] width 350 height 20
drag, startPoint x: 681, startPoint y: 329, endPoint x: 634, endPoint y: 329, distance: 46.7
click at [634, 329] on input "notEmpty" at bounding box center [709, 330] width 350 height 20
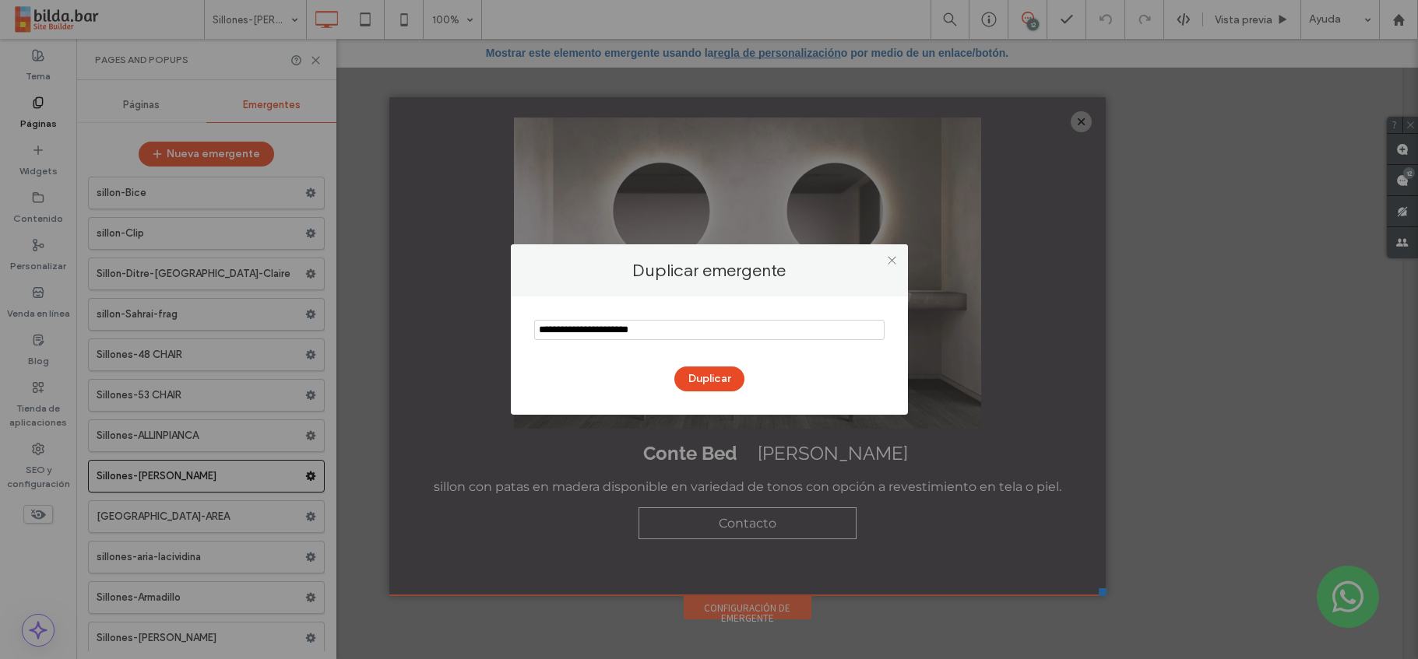
type input "**********"
click at [700, 375] on button "Duplicar" at bounding box center [709, 379] width 70 height 25
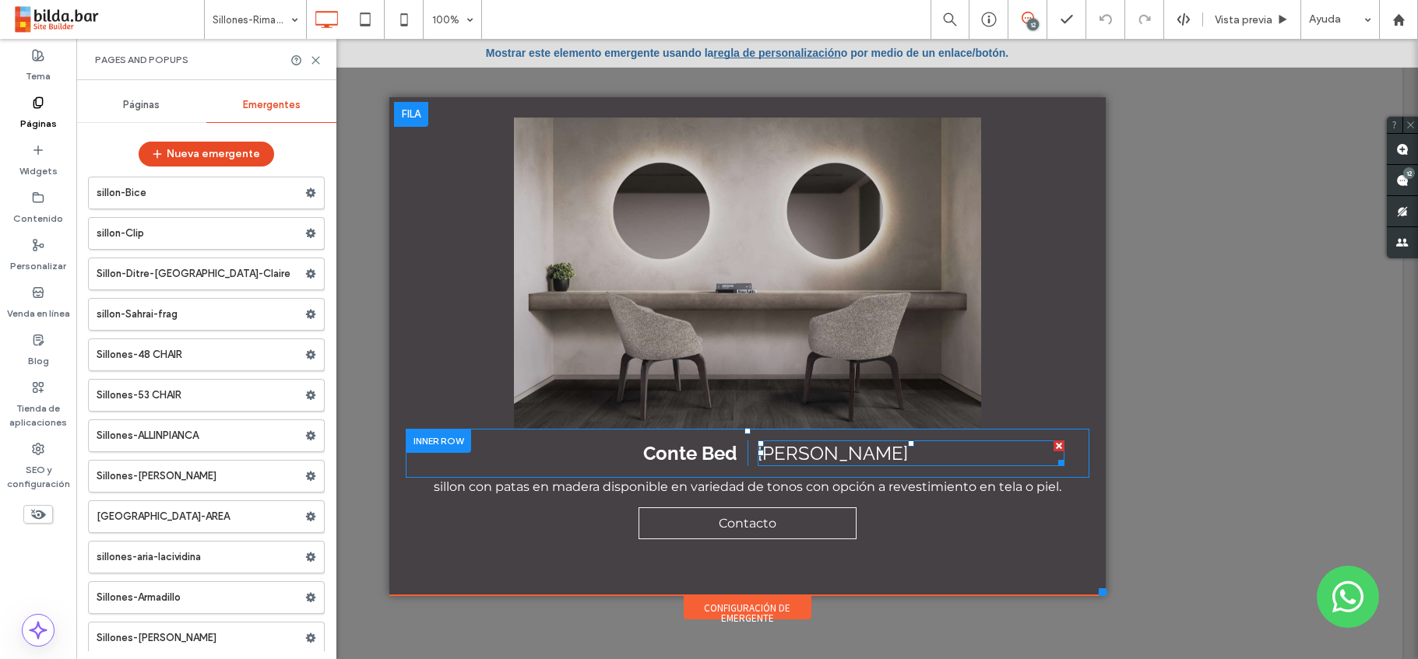
click at [786, 458] on span "Annete" at bounding box center [833, 453] width 150 height 23
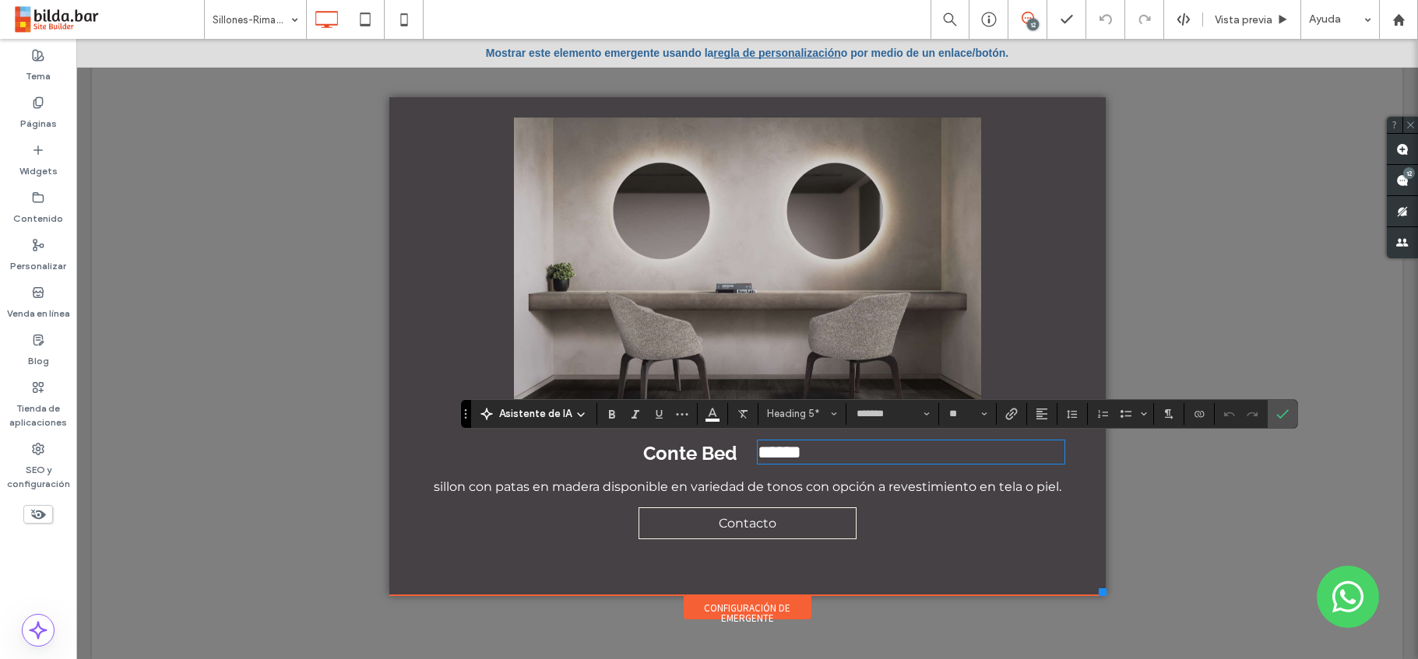
type input "**********"
type input "**"
type input "*******"
type input "**"
drag, startPoint x: 761, startPoint y: 455, endPoint x: 751, endPoint y: 455, distance: 10.9
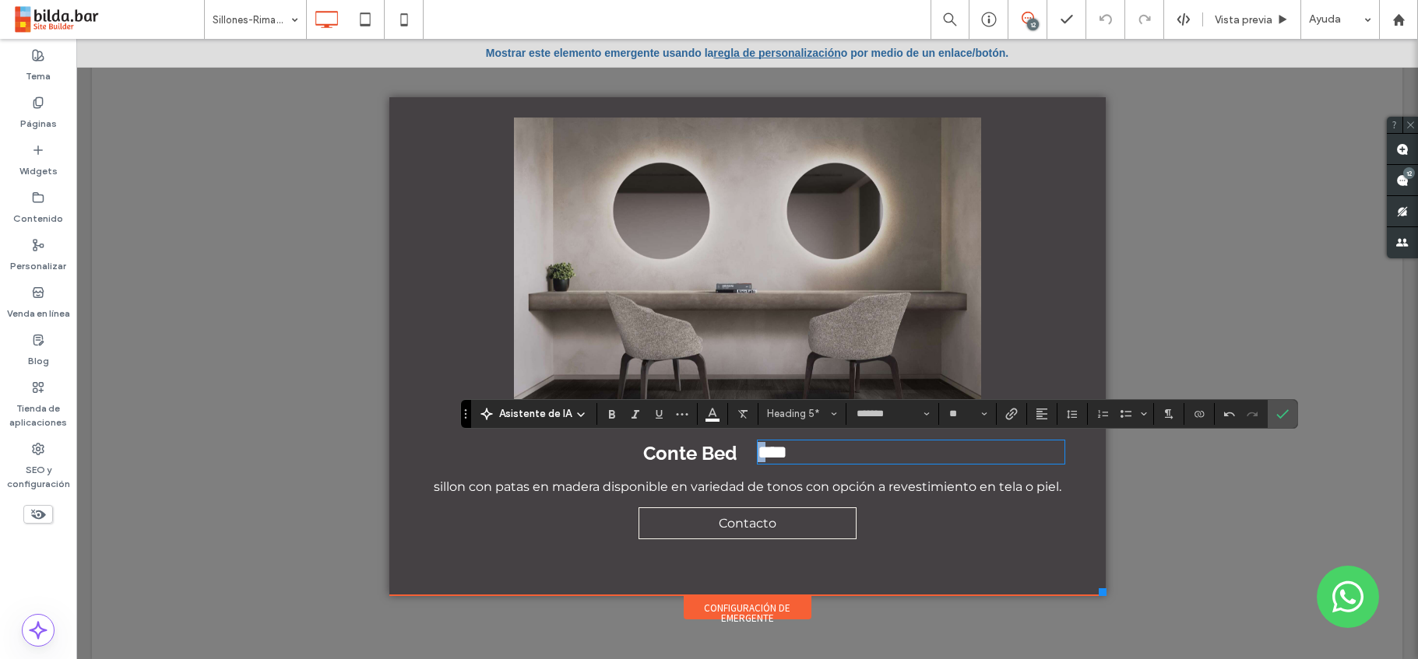
click at [751, 455] on div "**** Click To Paste" at bounding box center [906, 454] width 318 height 26
click at [1277, 414] on use "Confirmar" at bounding box center [1283, 414] width 12 height 9
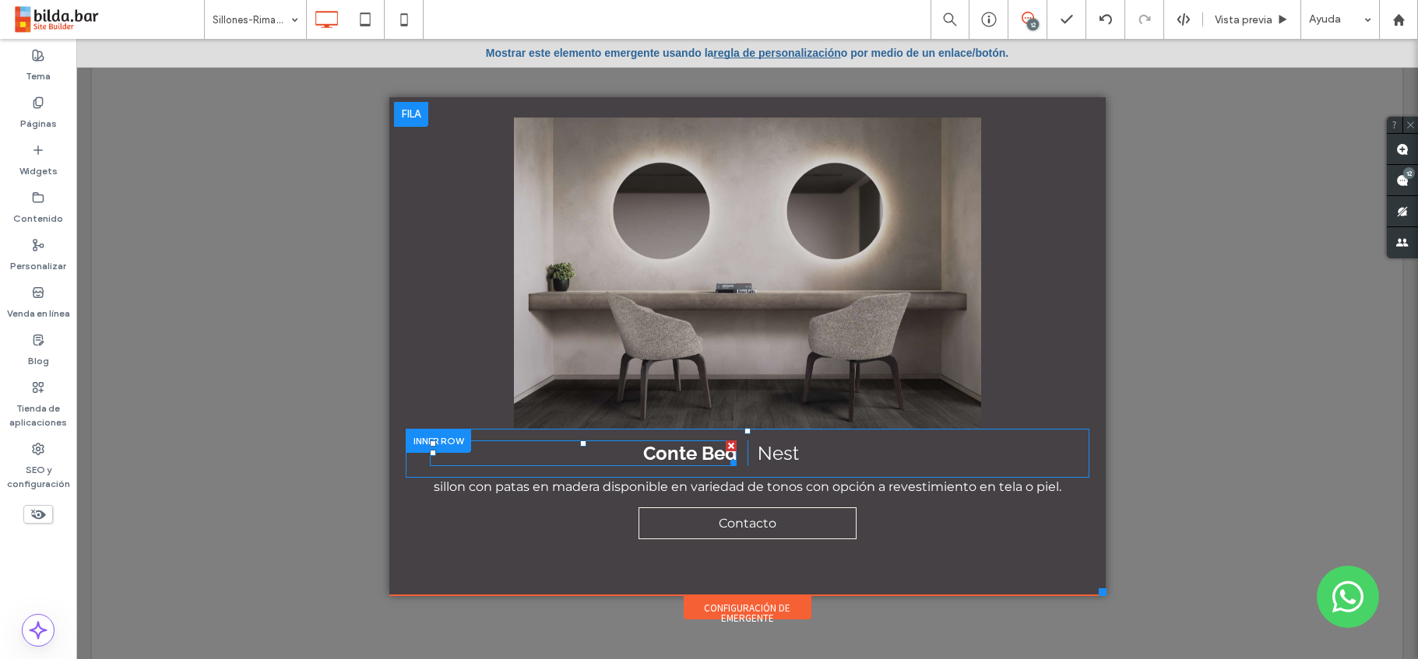
click at [684, 455] on span "Conte Bed" at bounding box center [689, 453] width 93 height 23
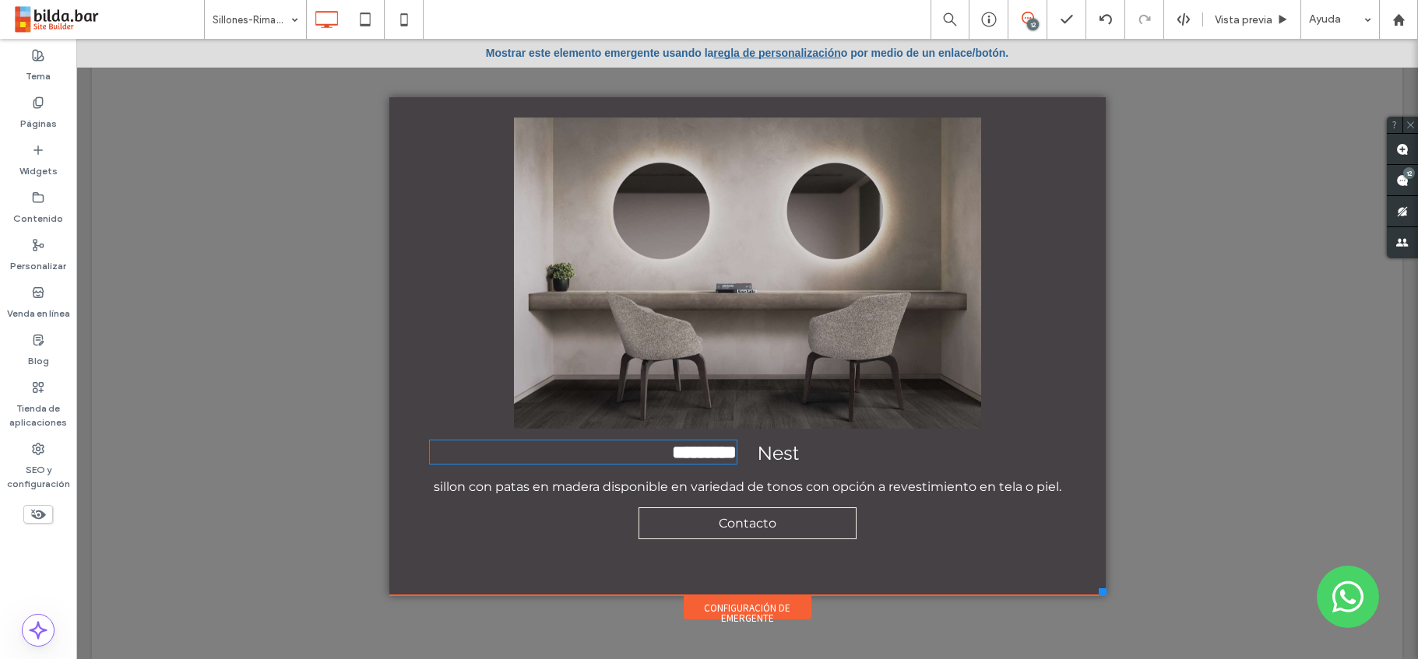
click at [684, 455] on strong "*********" at bounding box center [704, 452] width 65 height 19
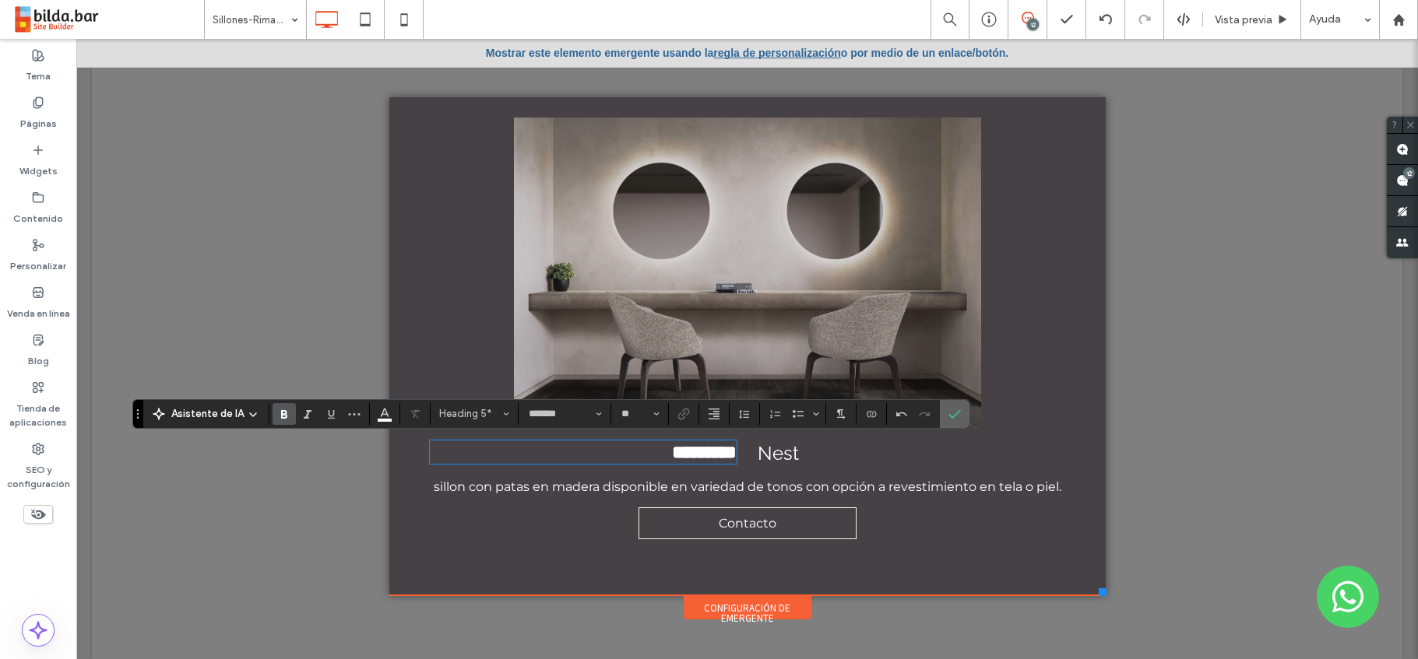
click at [959, 408] on label "Confirmar" at bounding box center [954, 414] width 23 height 28
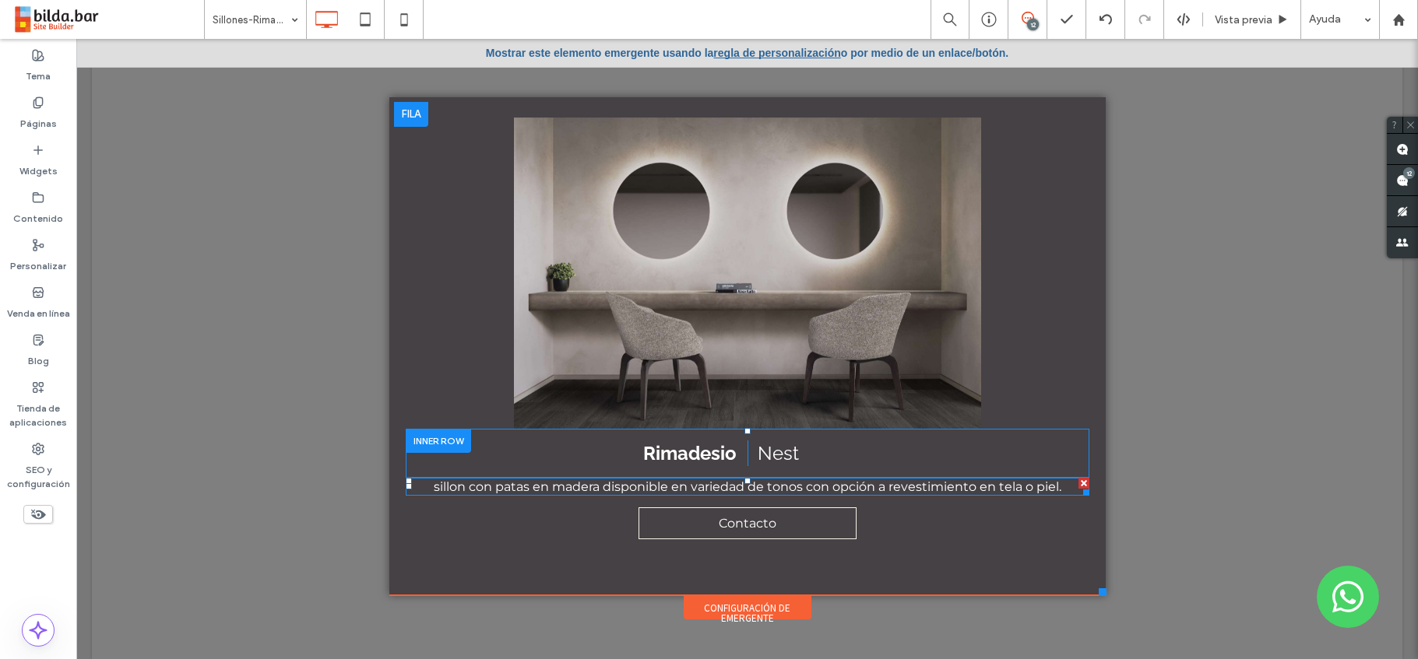
click at [801, 490] on span "sillon con patas en madera disponible en variedad de tonos con opción a revesti…" at bounding box center [748, 487] width 628 height 15
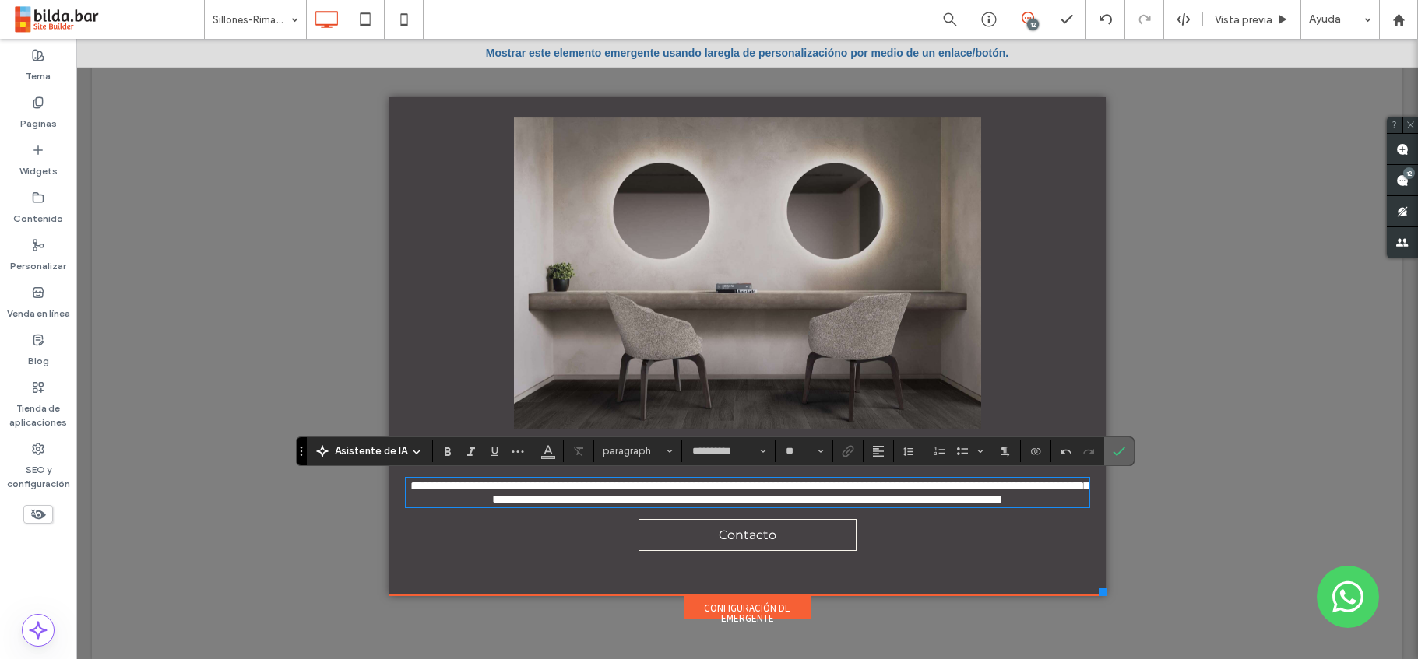
click at [1121, 452] on icon "Confirmar" at bounding box center [1119, 451] width 12 height 12
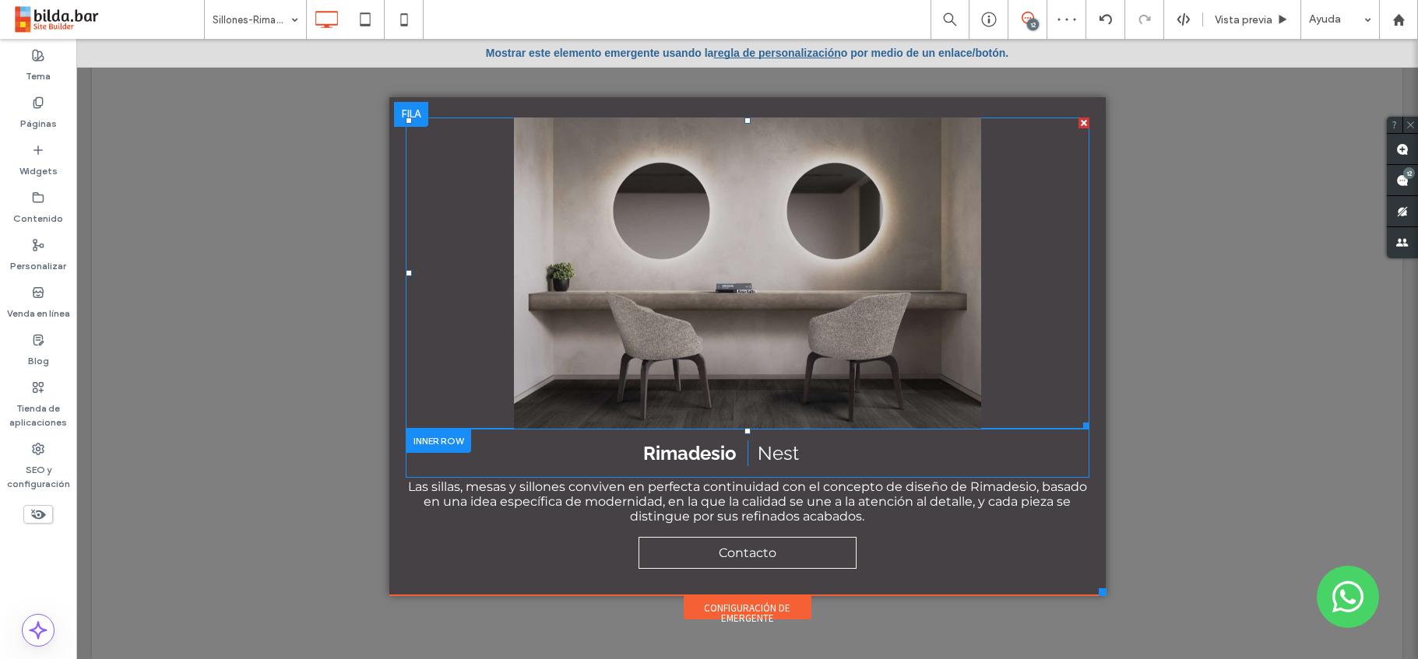
click at [818, 279] on li "Slide title Write your caption here Button" at bounding box center [748, 273] width 684 height 311
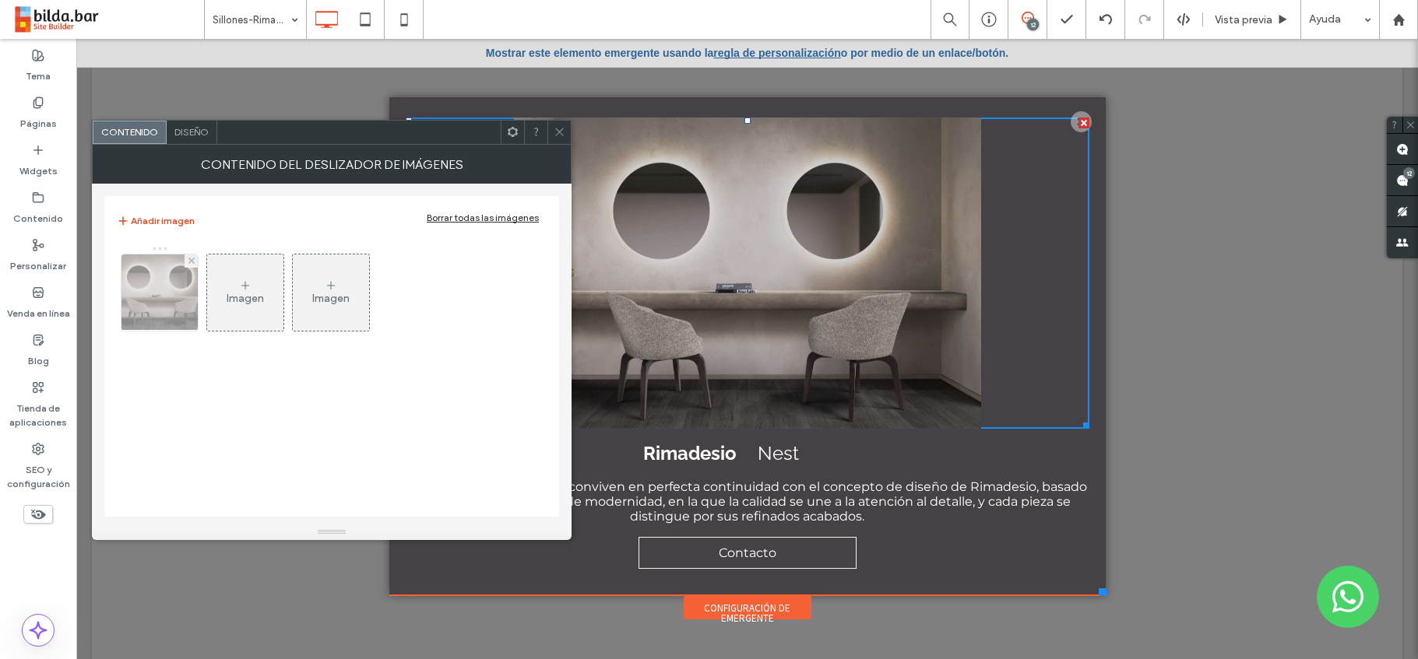
click at [168, 290] on img at bounding box center [160, 293] width 114 height 76
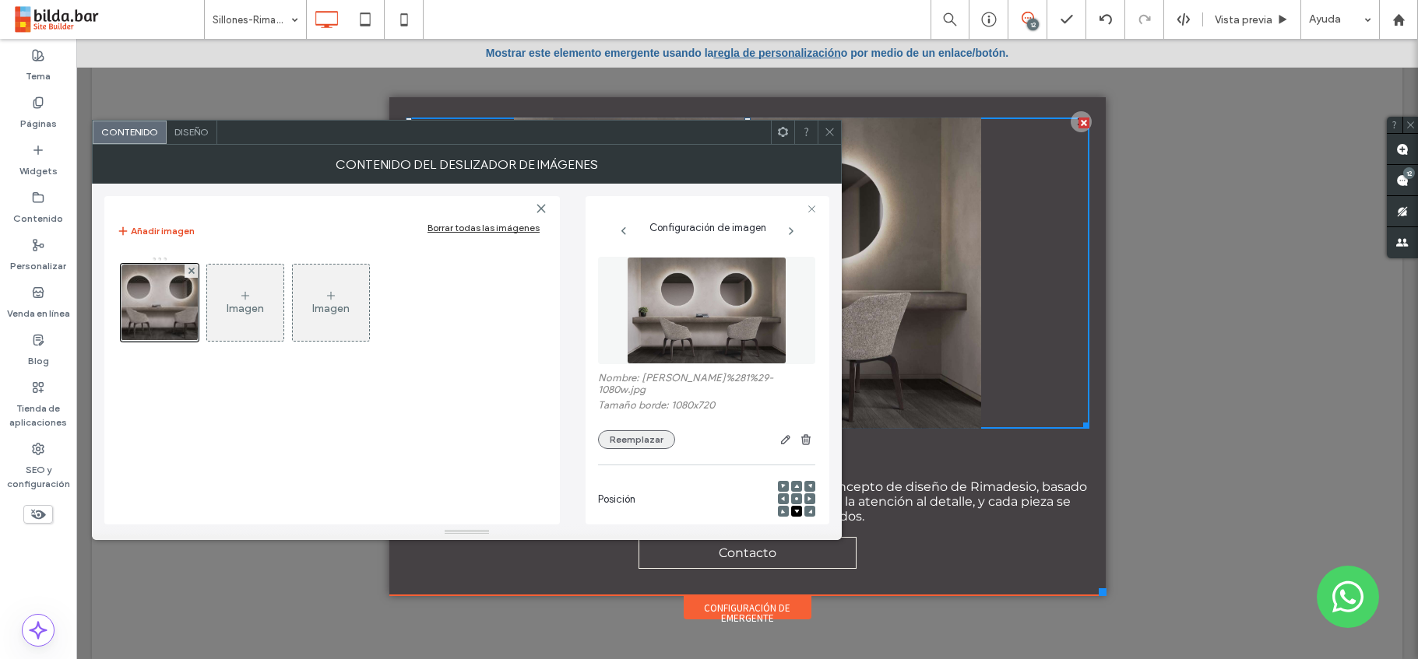
click at [640, 431] on button "Reemplazar" at bounding box center [636, 440] width 77 height 19
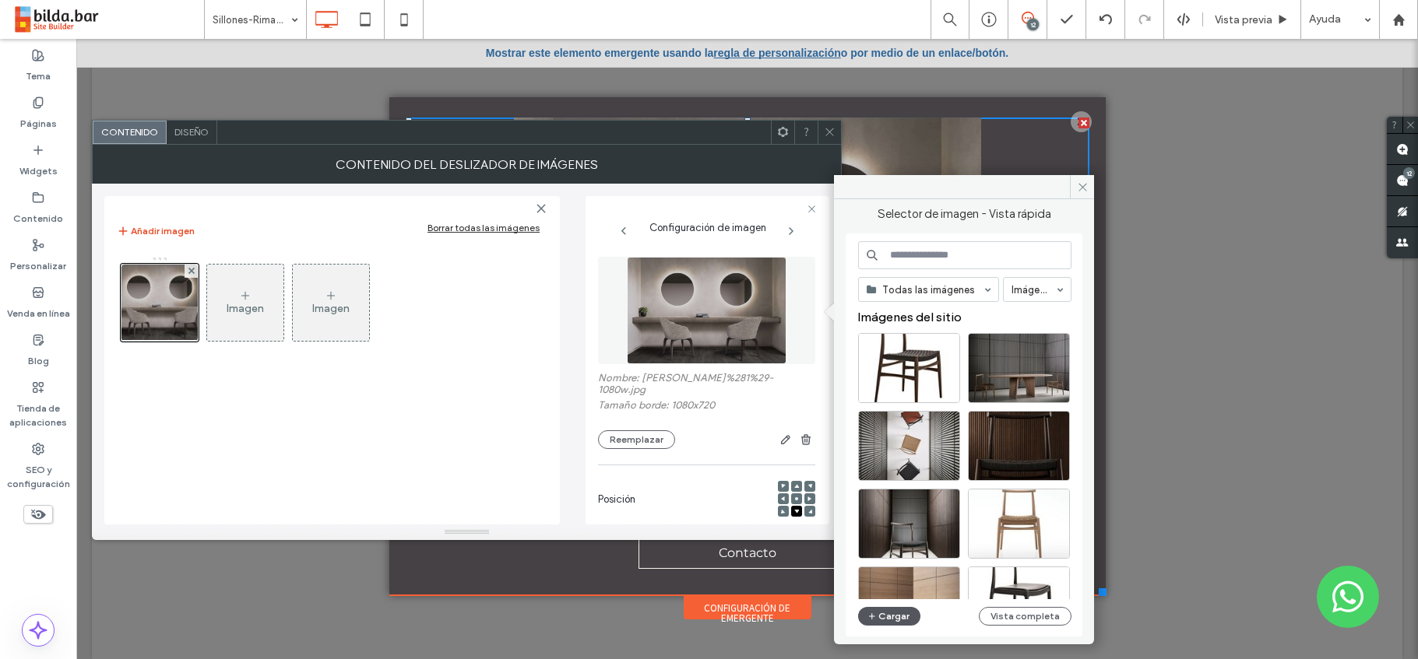
click at [887, 617] on button "Cargar" at bounding box center [889, 616] width 62 height 19
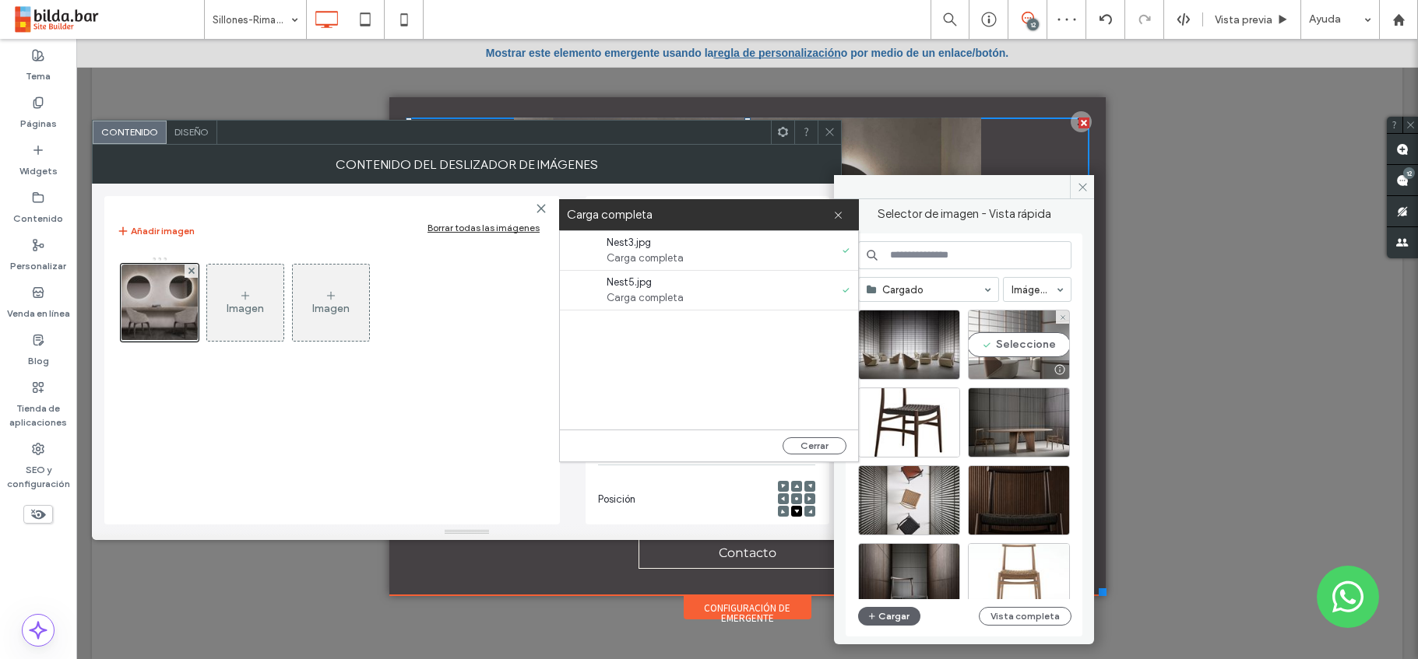
click at [1024, 341] on div "Seleccione" at bounding box center [1019, 345] width 102 height 70
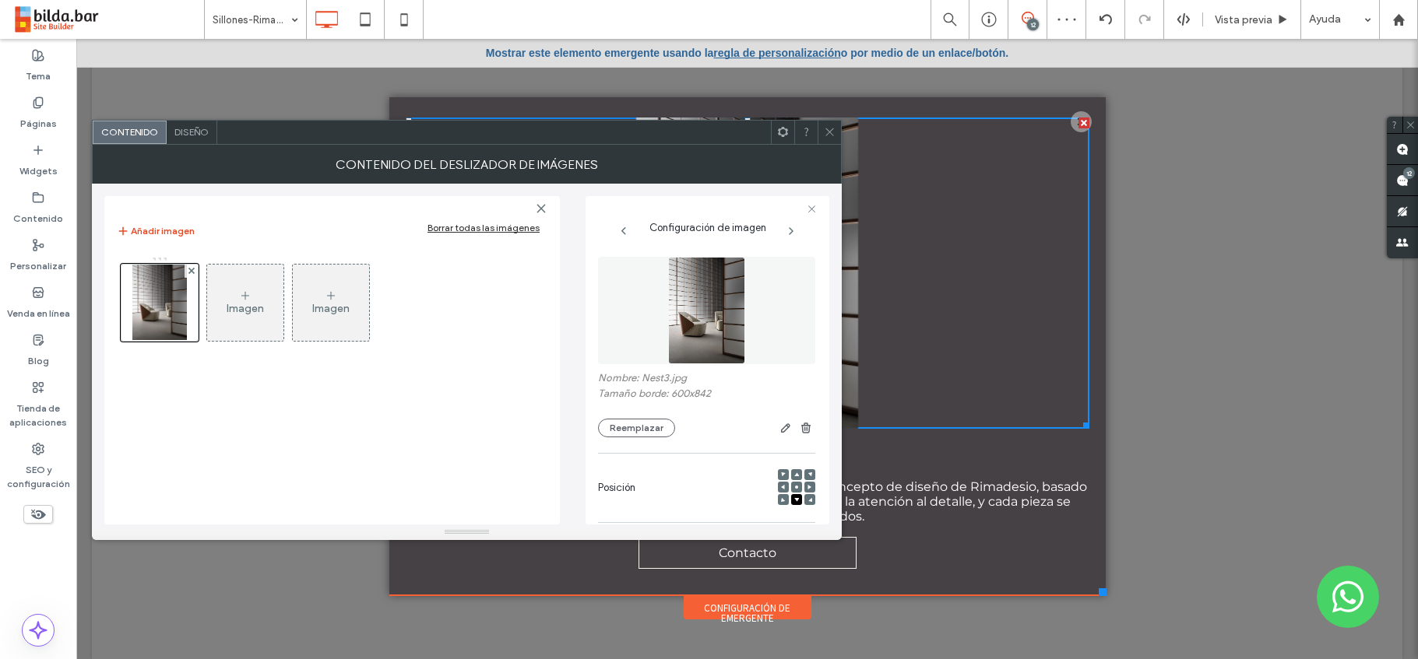
click at [258, 303] on div "Imagen" at bounding box center [245, 308] width 37 height 13
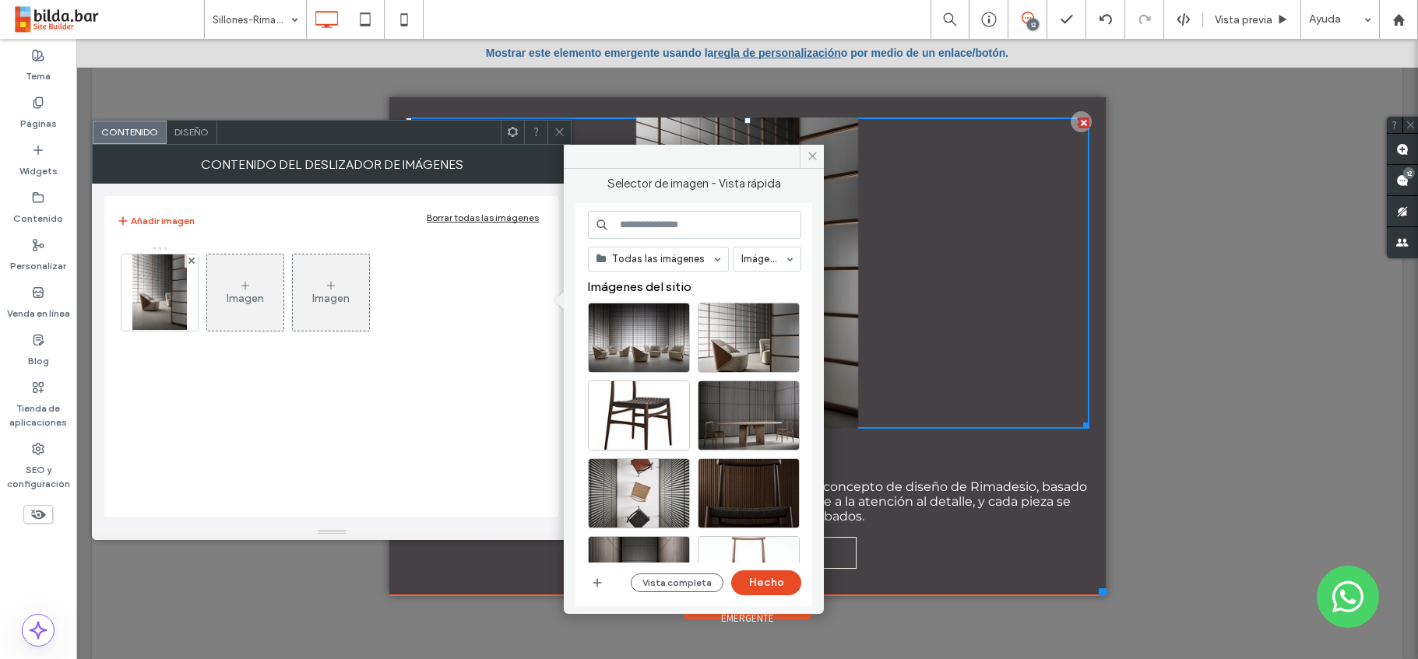
click at [251, 285] on div "Imagen" at bounding box center [245, 292] width 76 height 73
click at [637, 334] on div "Seleccione" at bounding box center [639, 338] width 102 height 70
click at [765, 580] on button "Hecho" at bounding box center [766, 583] width 70 height 25
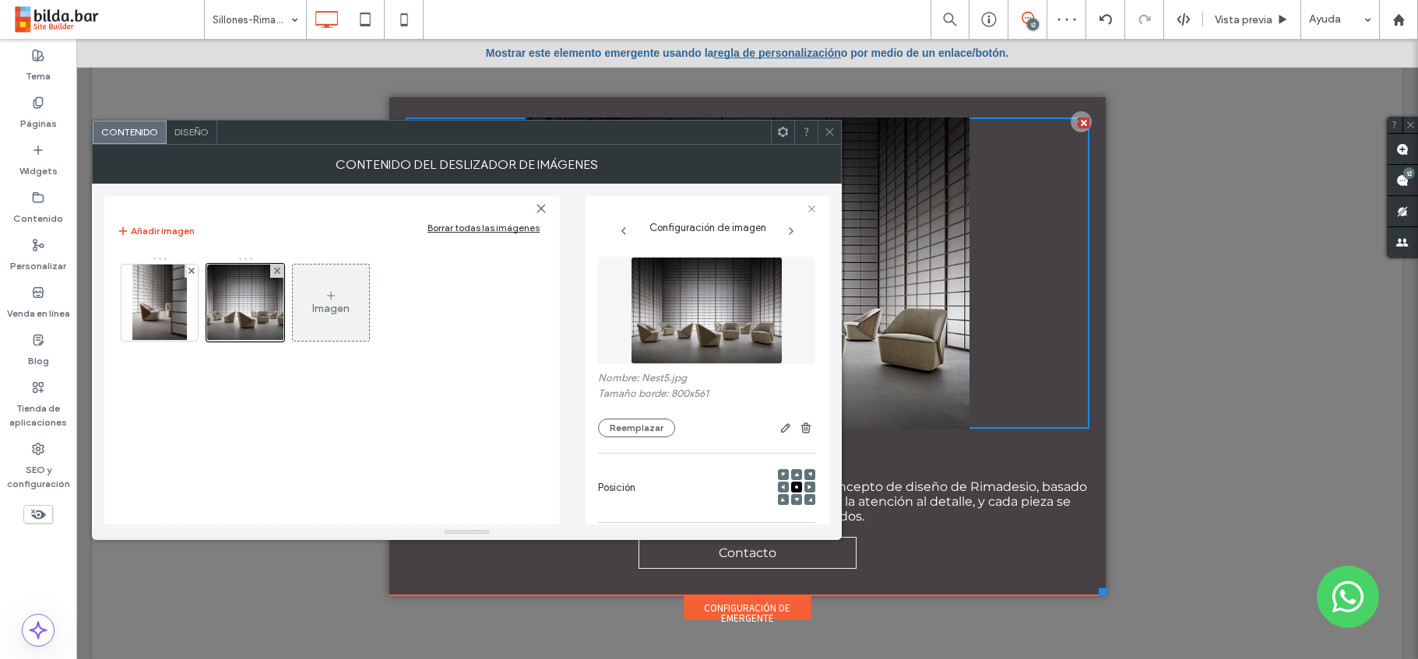
click at [831, 128] on icon at bounding box center [830, 132] width 12 height 12
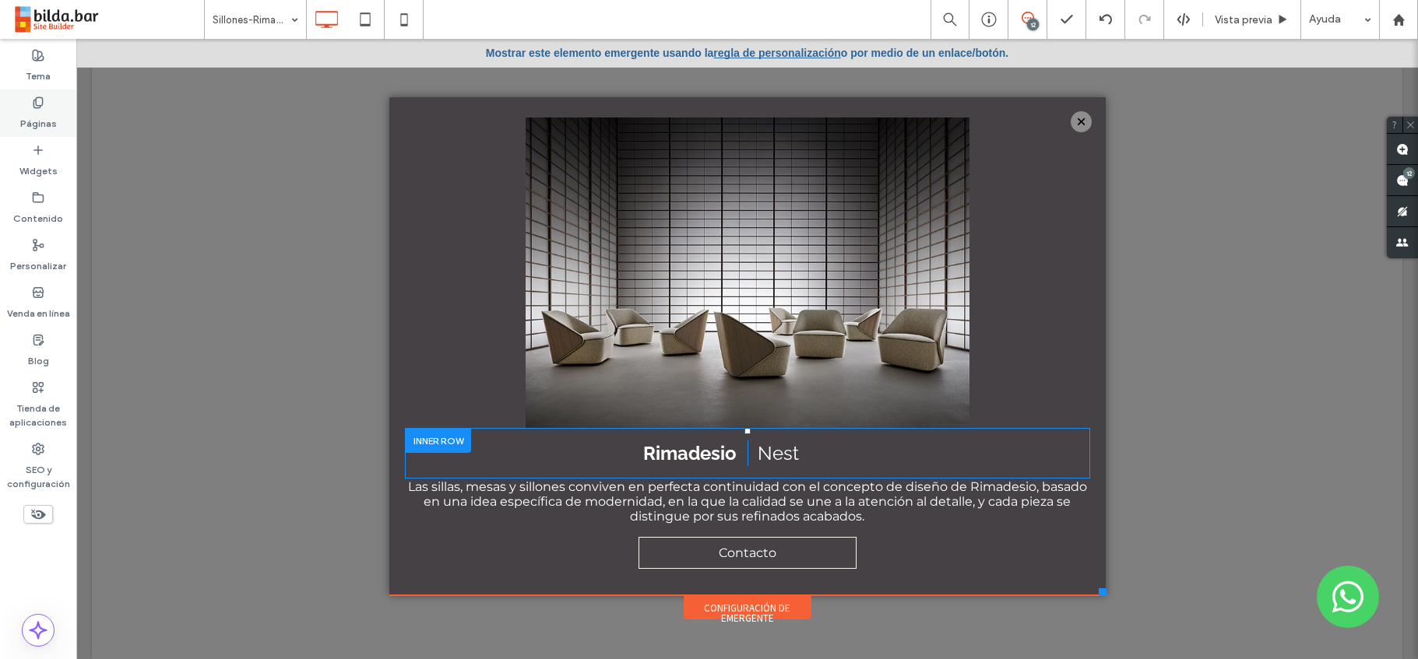
click at [35, 111] on label "Páginas" at bounding box center [38, 120] width 37 height 22
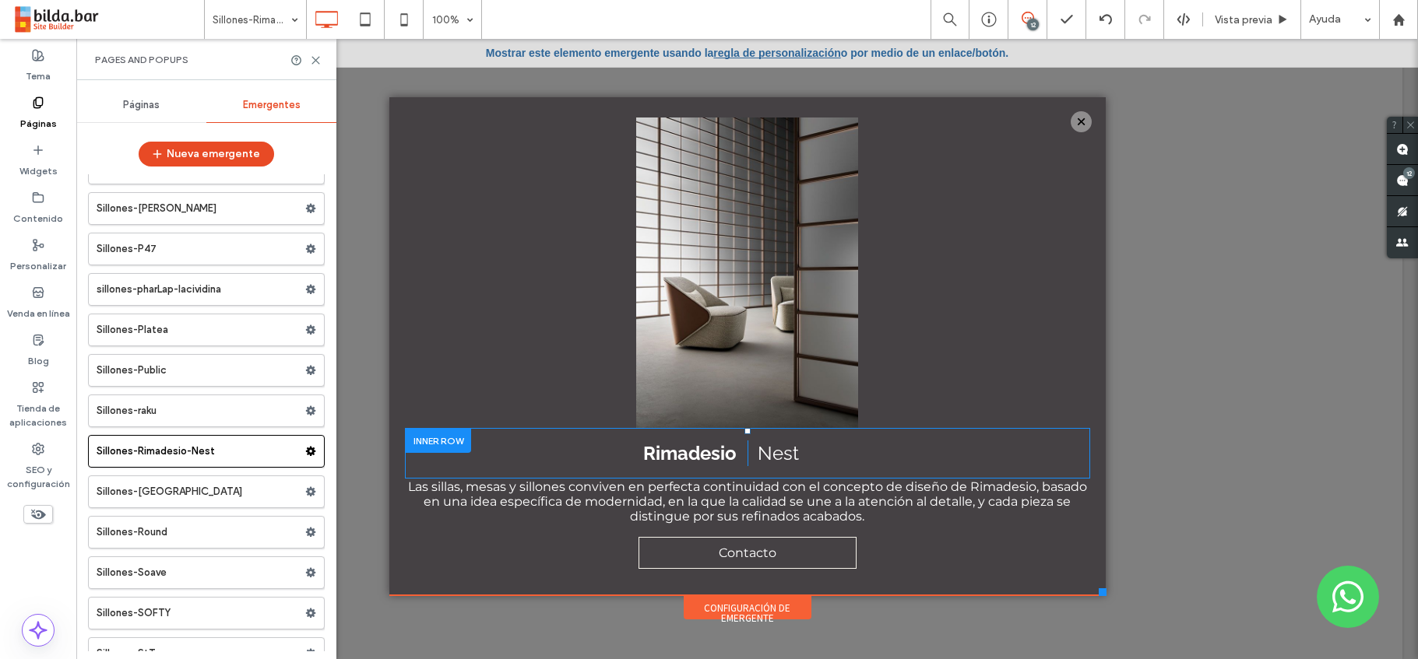
scroll to position [26350, 0]
click at [255, 448] on label "Sillones-Rimadesio-Nest" at bounding box center [201, 449] width 209 height 31
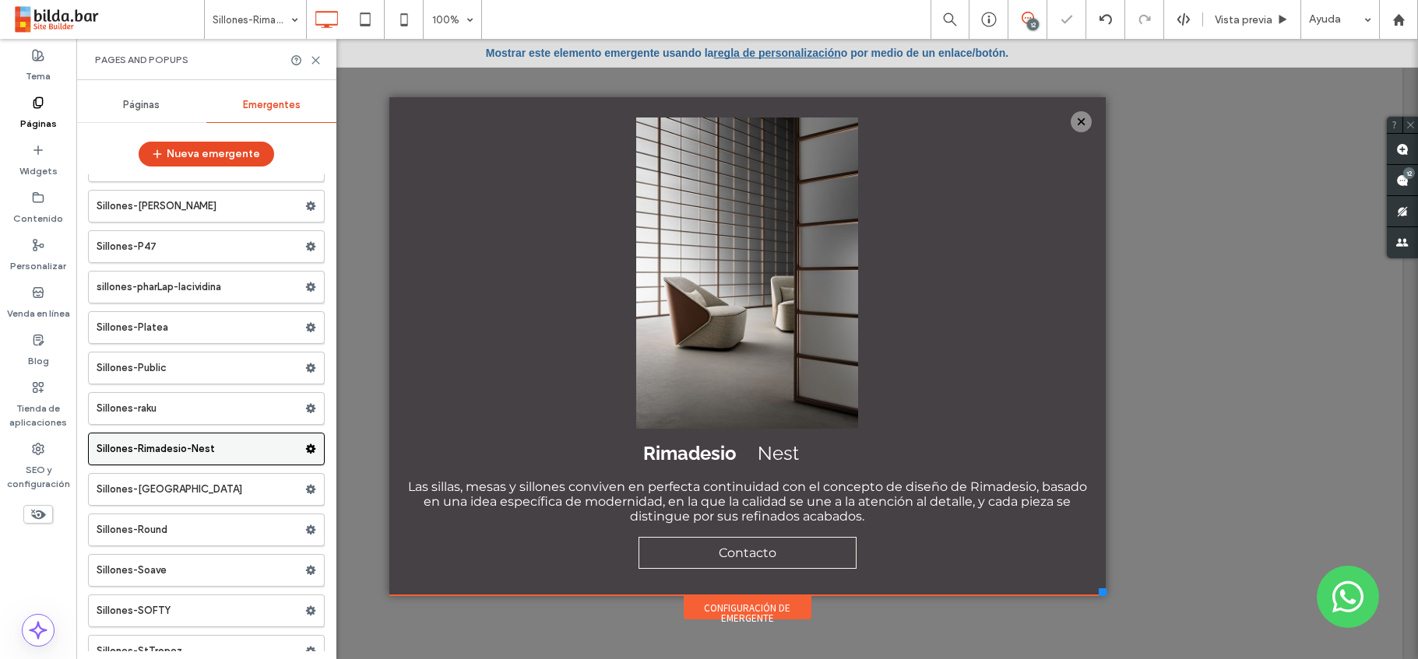
scroll to position [0, 0]
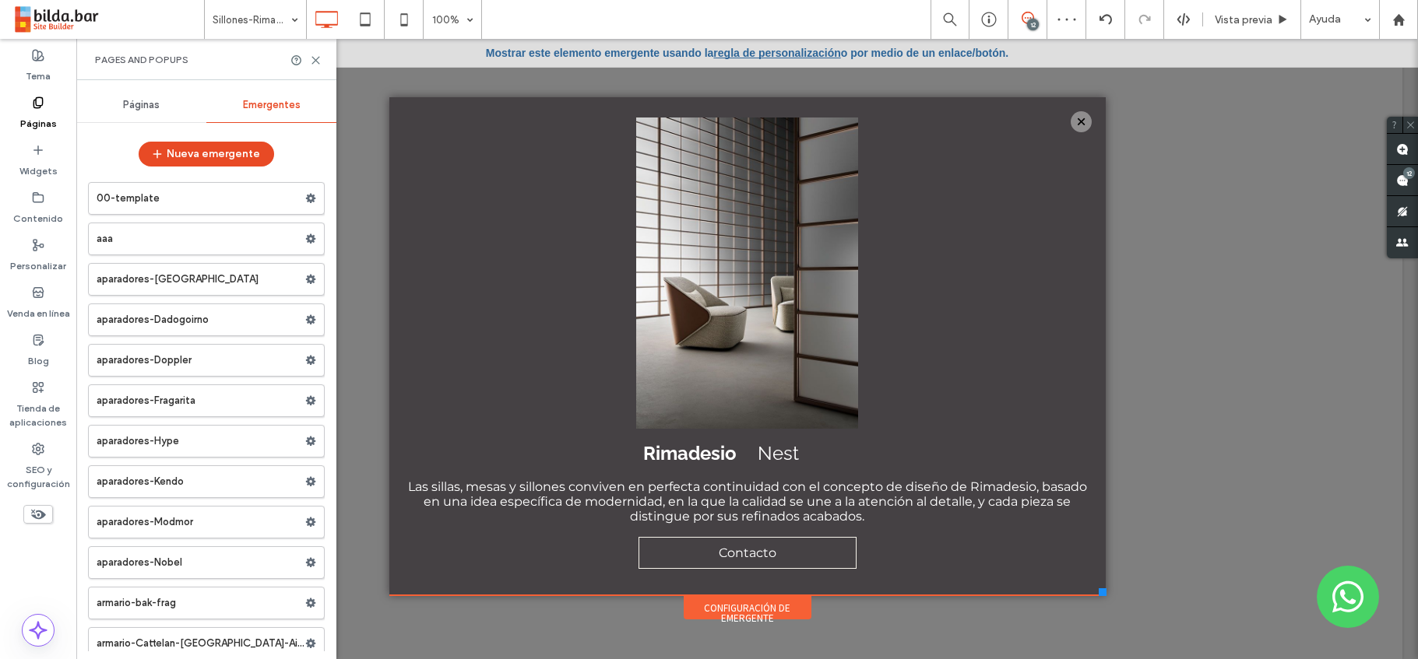
scroll to position [26350, 0]
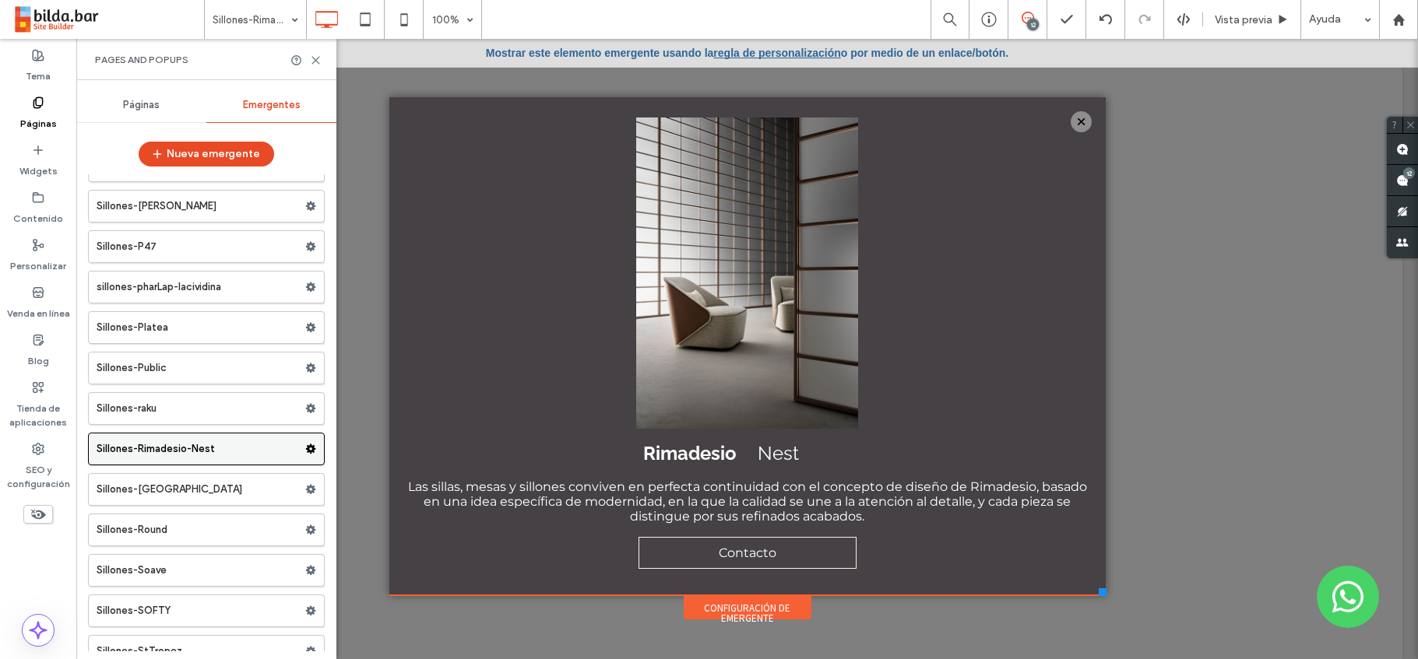
click at [306, 447] on use at bounding box center [311, 449] width 10 height 9
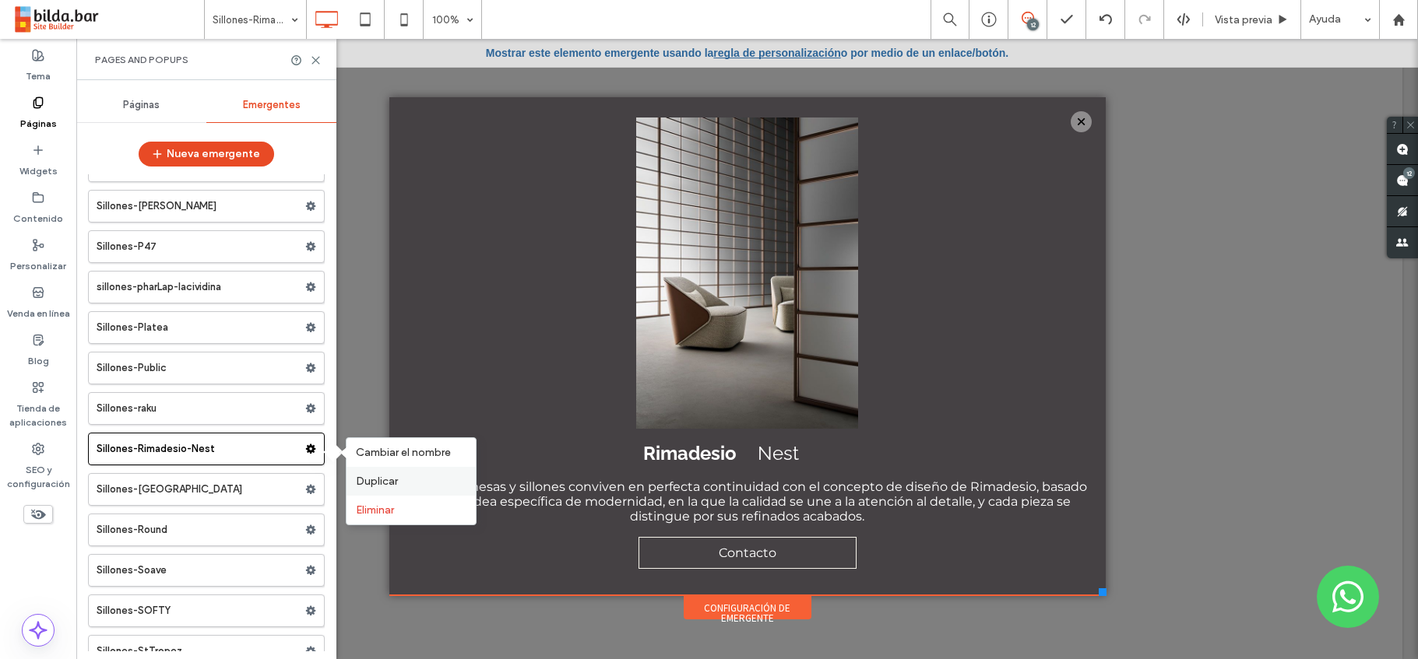
click at [380, 480] on span "Duplicar" at bounding box center [377, 481] width 42 height 13
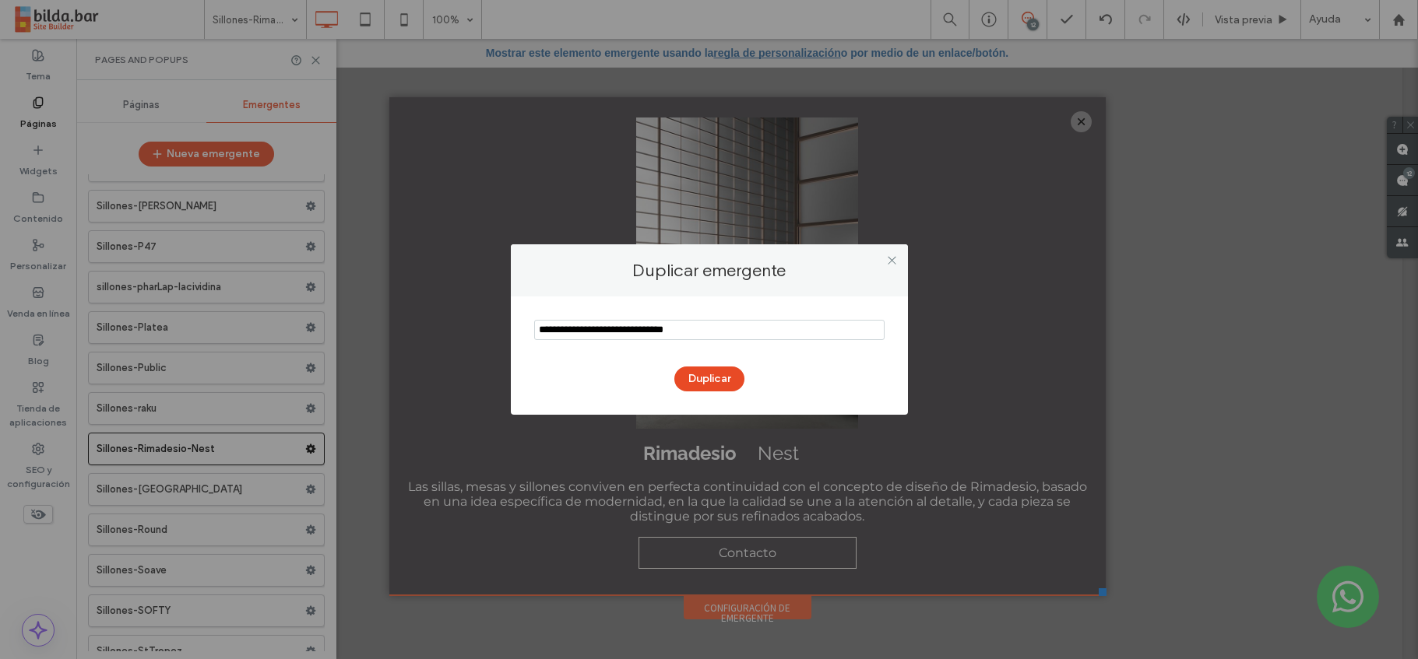
drag, startPoint x: 696, startPoint y: 330, endPoint x: 678, endPoint y: 332, distance: 18.0
click at [678, 332] on input "notEmpty" at bounding box center [709, 330] width 350 height 20
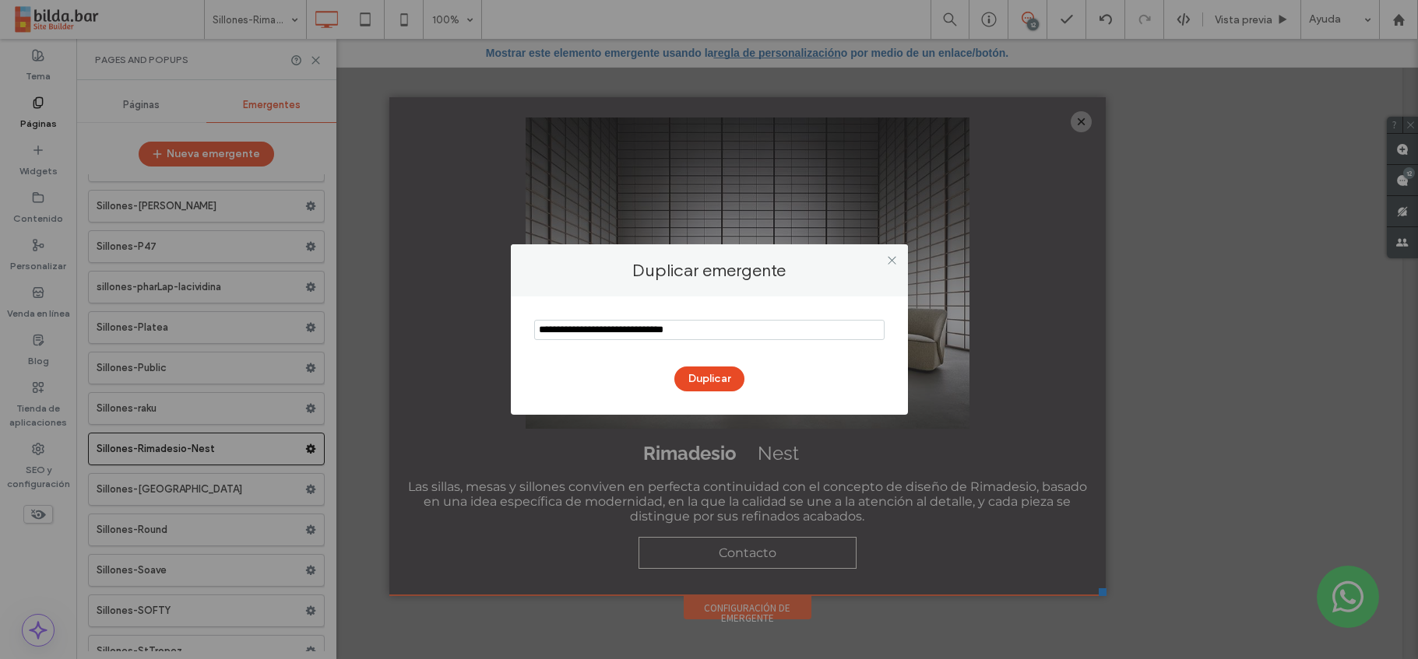
paste input "**********"
drag, startPoint x: 583, startPoint y: 329, endPoint x: 515, endPoint y: 332, distance: 67.8
click at [515, 332] on div "Duplicar" at bounding box center [709, 356] width 397 height 118
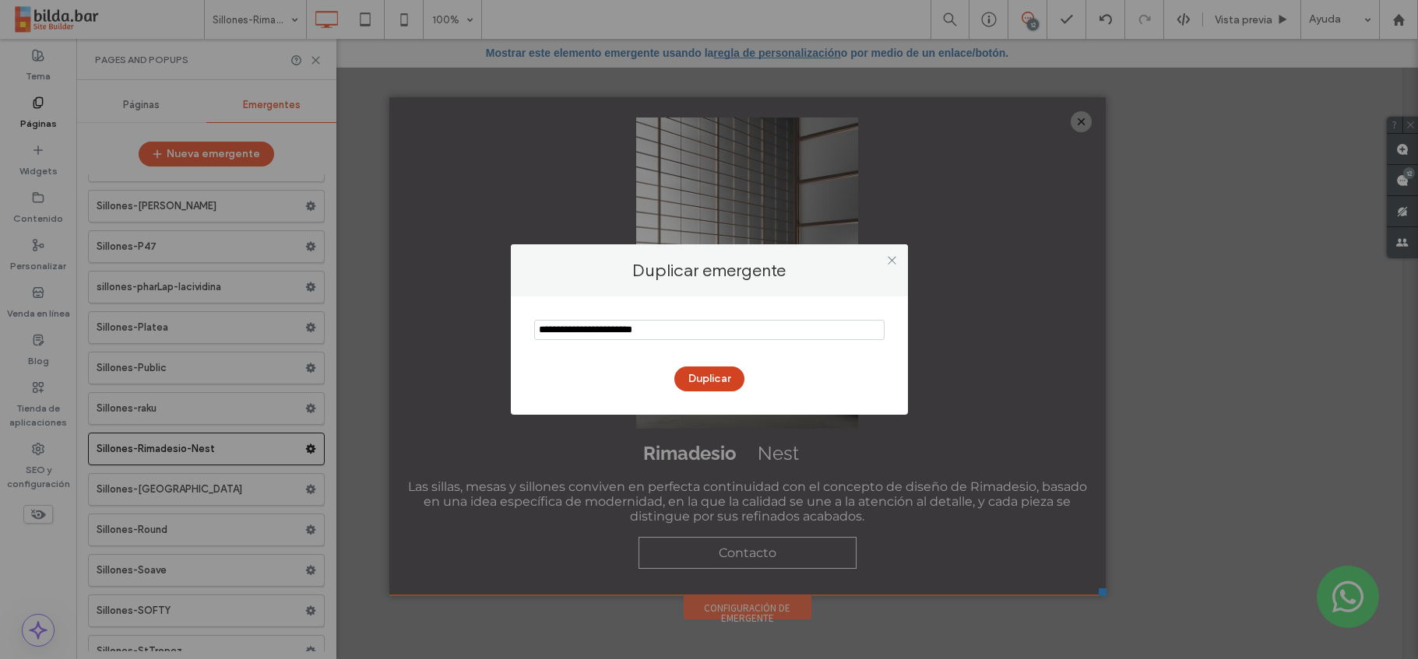
type input "**********"
click at [695, 374] on button "Duplicar" at bounding box center [709, 379] width 70 height 25
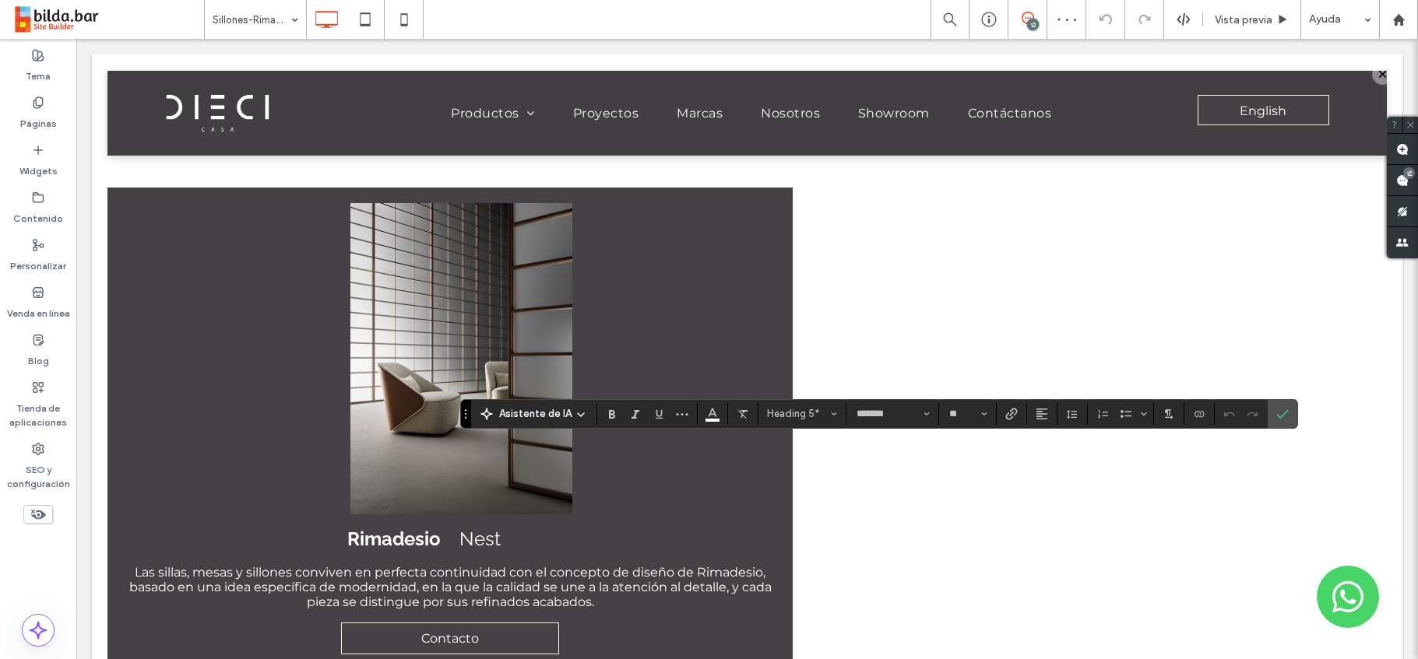
type input "**********"
type input "**"
click at [1278, 414] on icon "Confirmar" at bounding box center [1282, 414] width 12 height 12
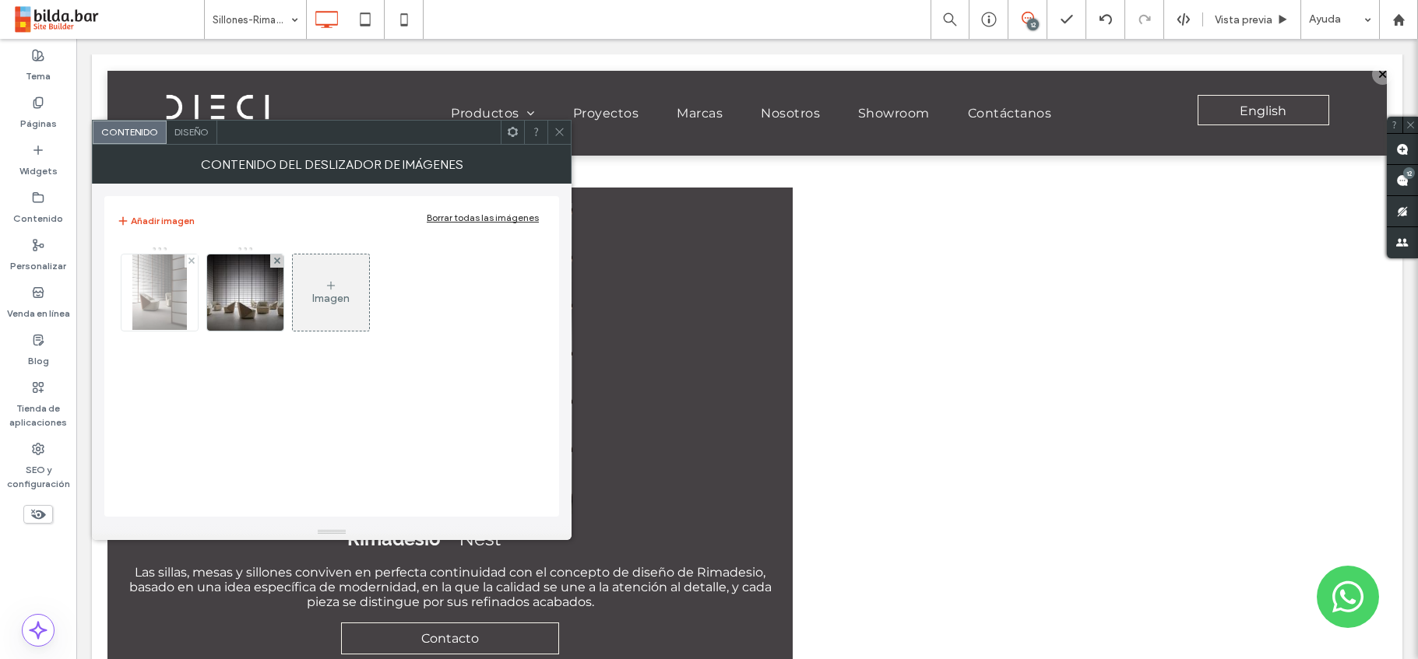
click at [172, 291] on img at bounding box center [159, 293] width 55 height 76
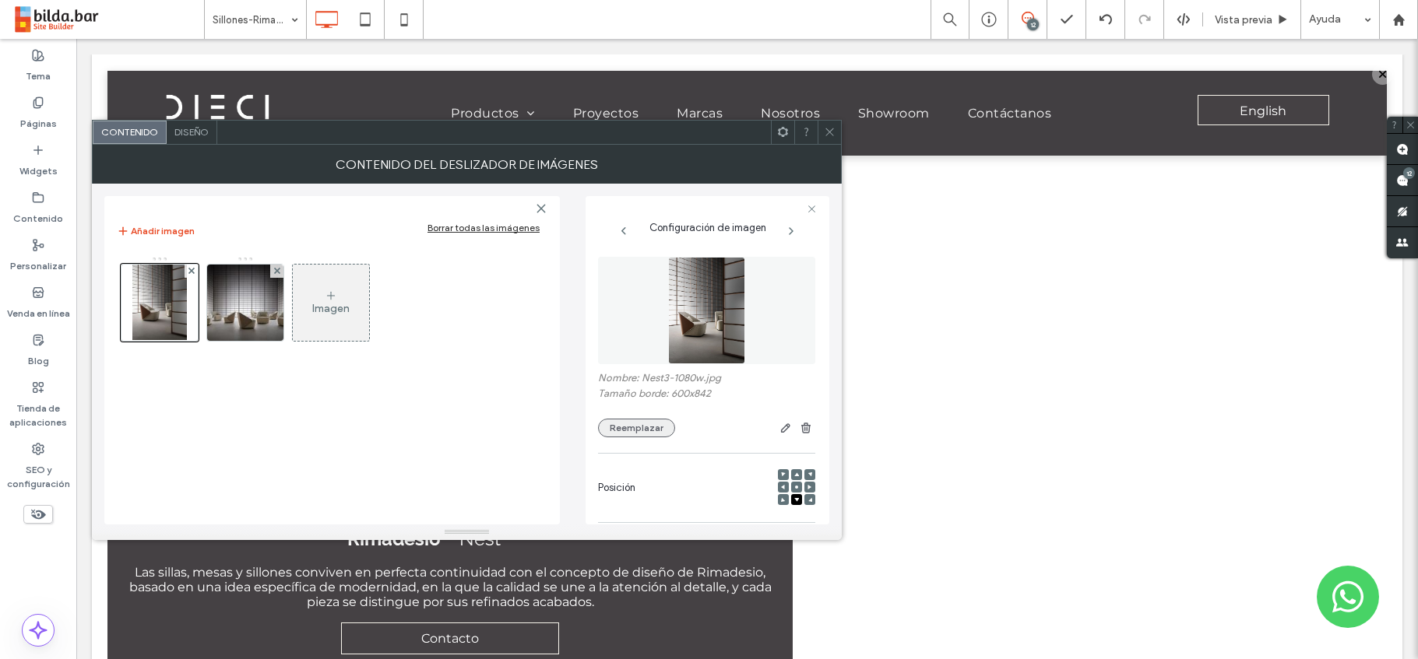
click at [631, 427] on button "Reemplazar" at bounding box center [636, 428] width 77 height 19
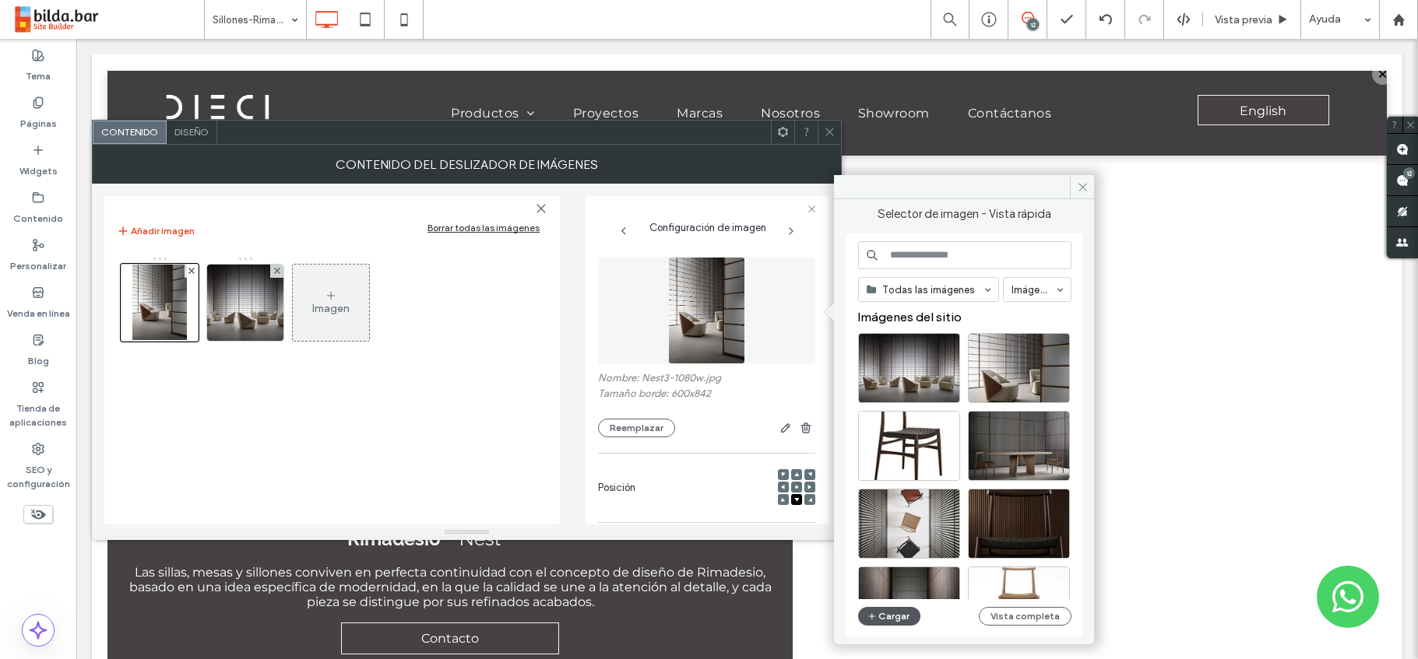
click at [892, 615] on button "Cargar" at bounding box center [889, 616] width 62 height 19
click at [829, 130] on icon at bounding box center [830, 132] width 12 height 12
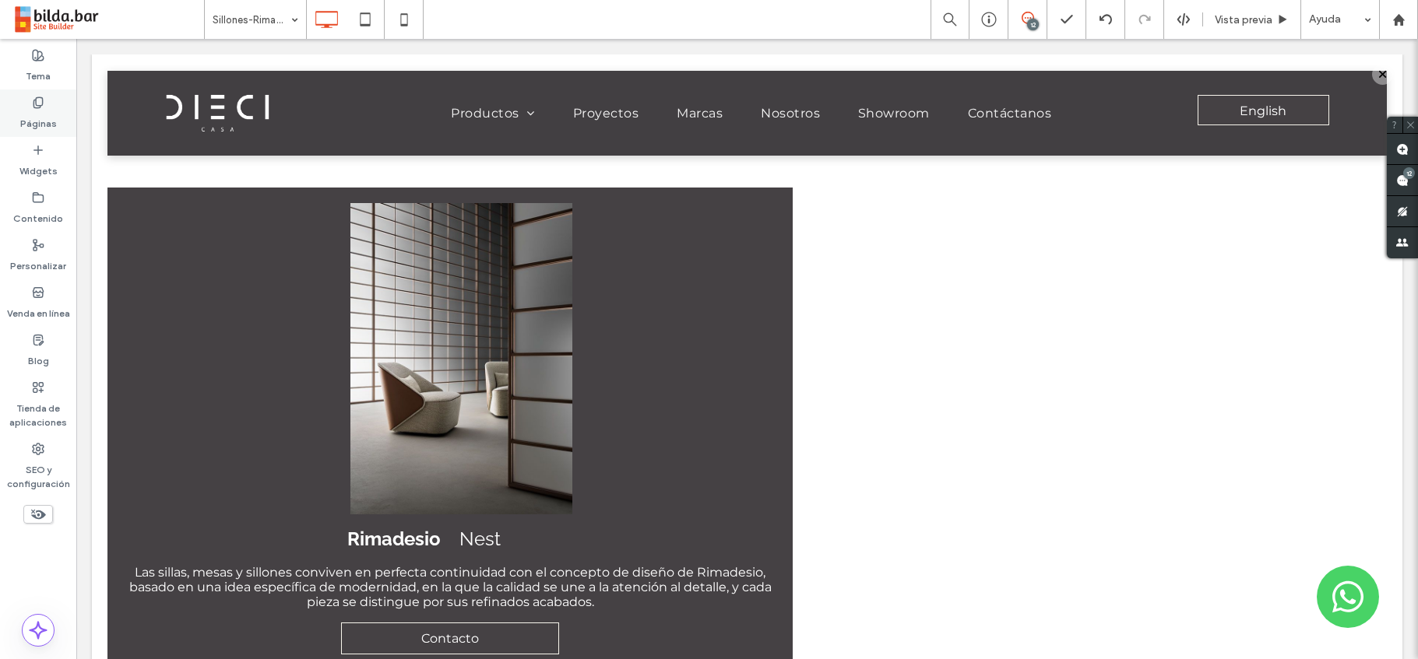
click at [31, 110] on label "Páginas" at bounding box center [38, 120] width 37 height 22
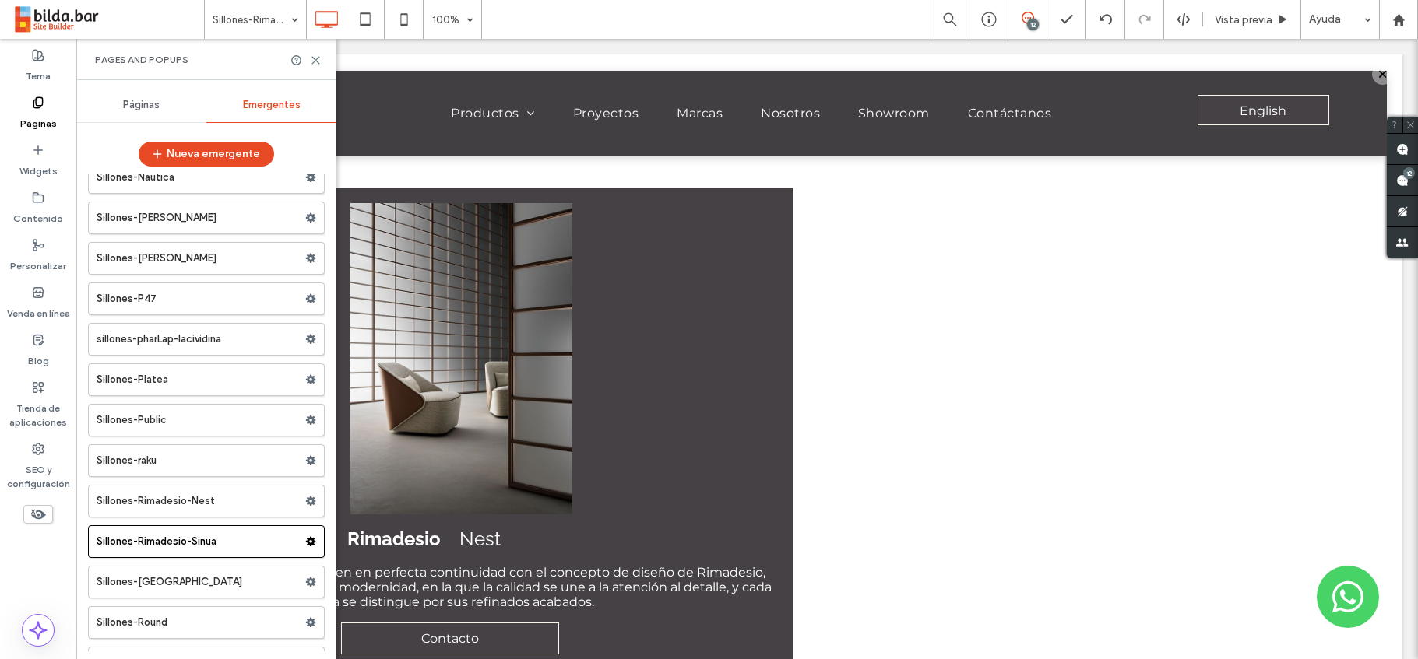
scroll to position [26371, 0]
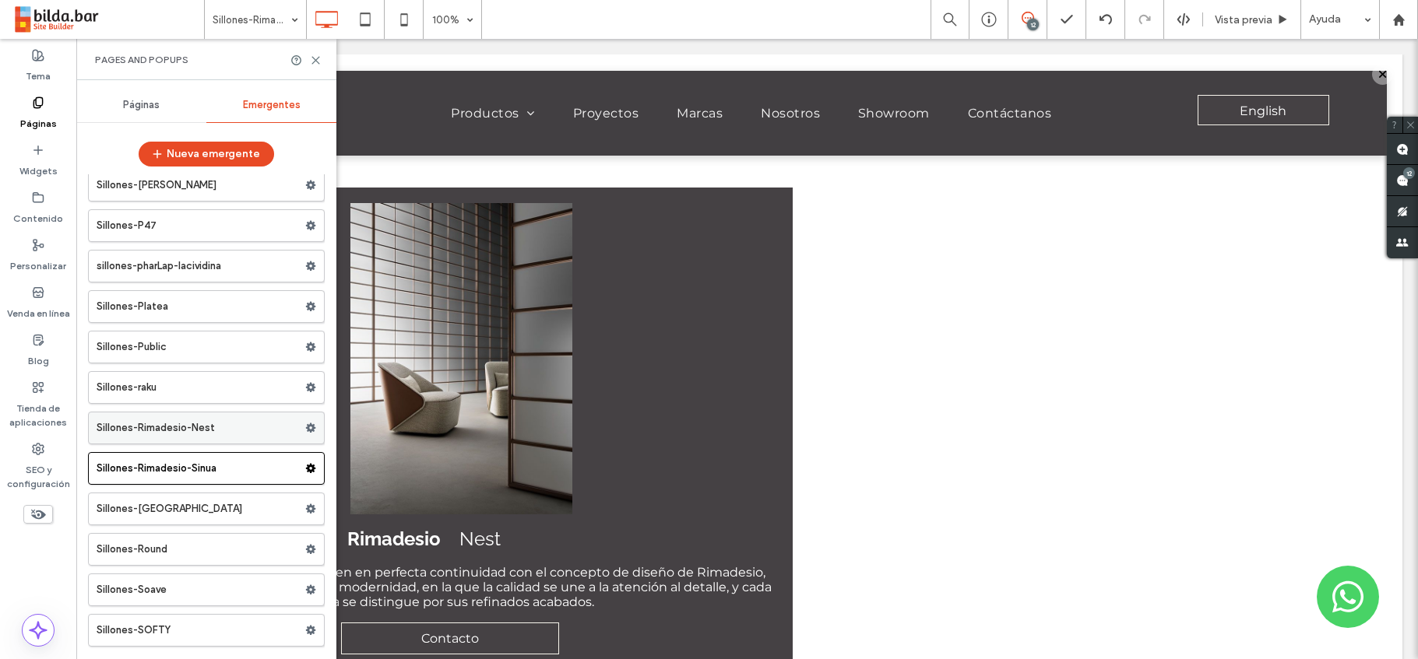
click at [242, 430] on label "Sillones-Rimadesio-Nest" at bounding box center [201, 428] width 209 height 31
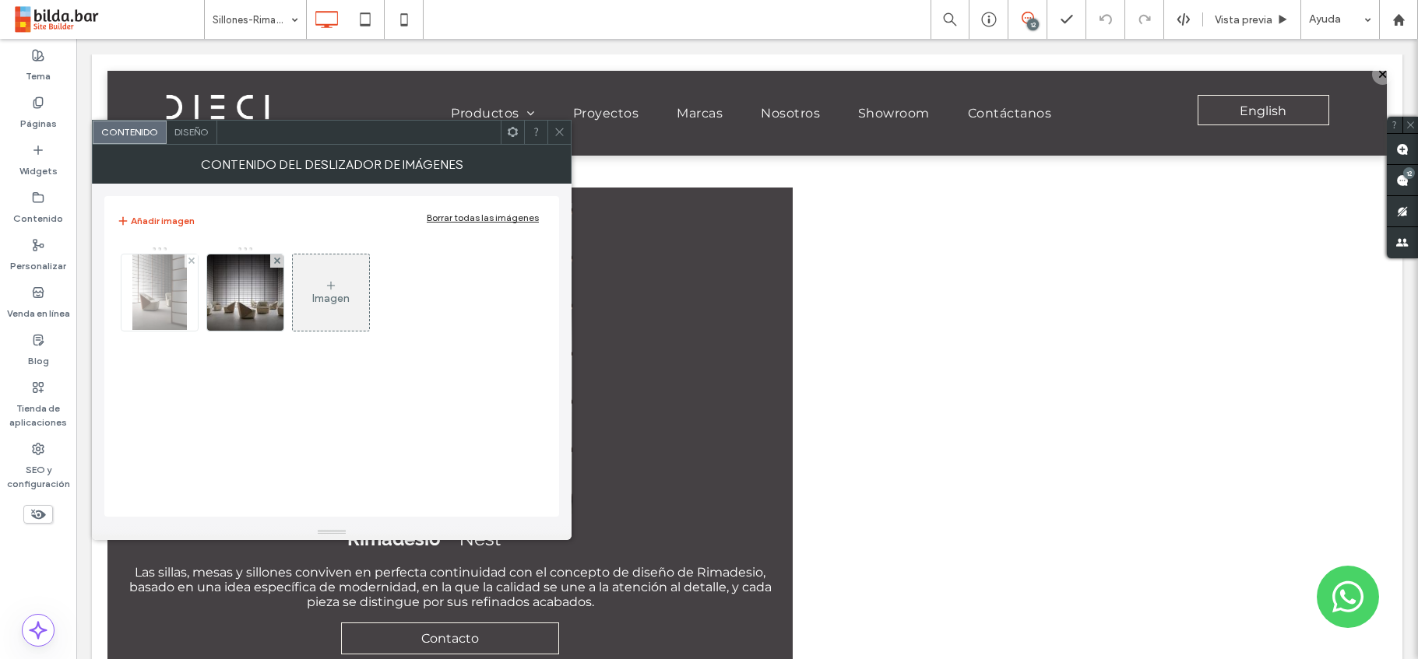
click at [152, 290] on img at bounding box center [159, 293] width 55 height 76
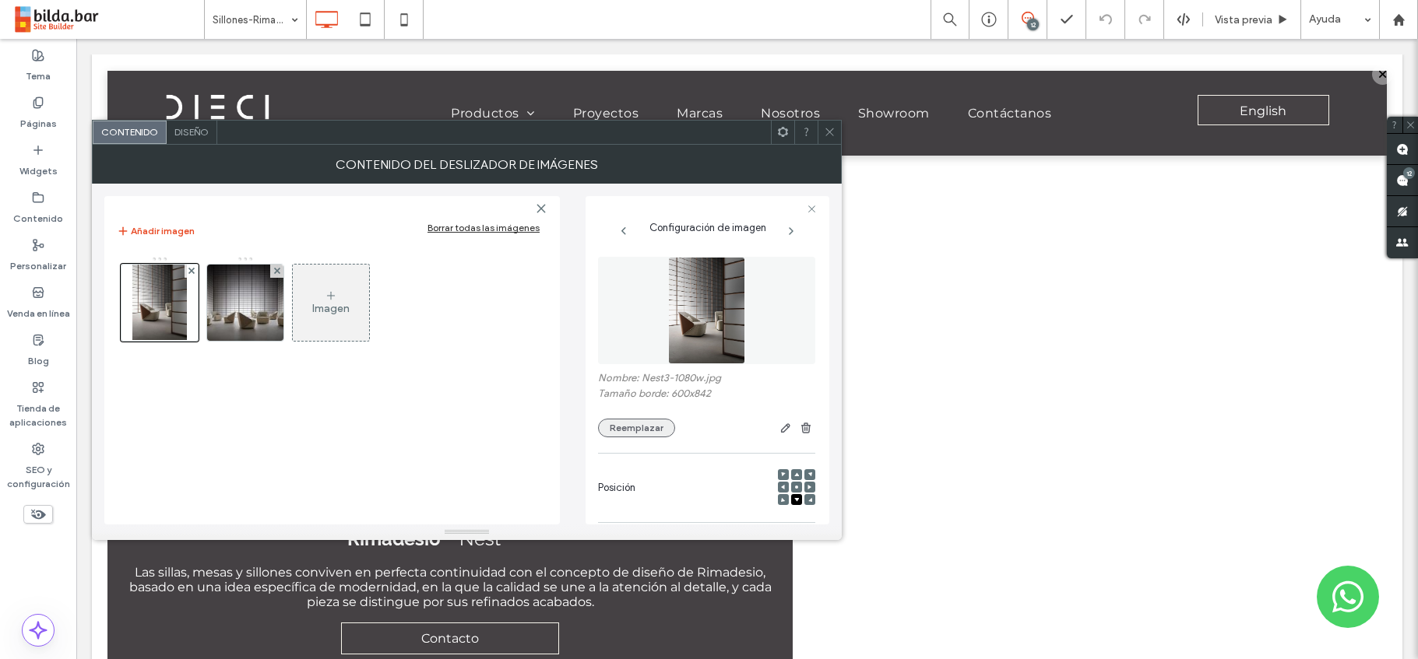
click at [643, 425] on button "Reemplazar" at bounding box center [636, 428] width 77 height 19
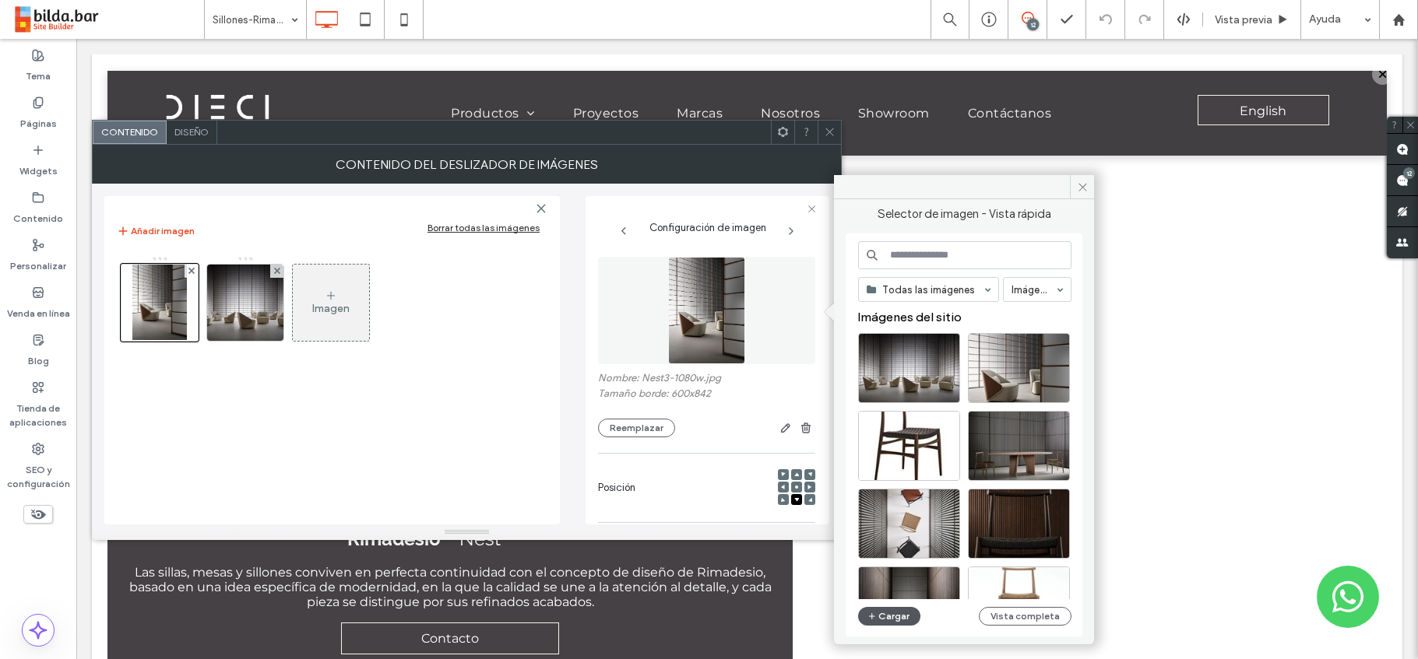
click at [894, 621] on button "Cargar" at bounding box center [889, 616] width 62 height 19
click at [1085, 188] on icon at bounding box center [1083, 187] width 12 height 12
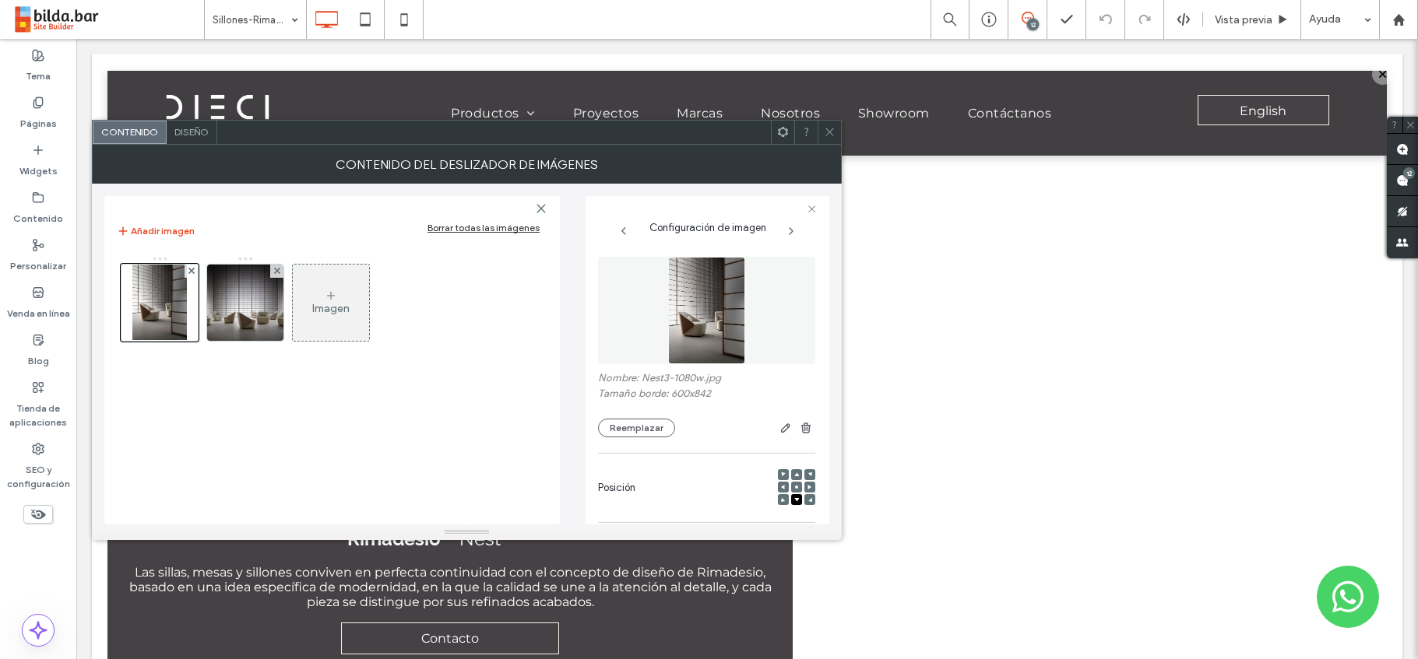
click at [829, 128] on icon at bounding box center [830, 132] width 12 height 12
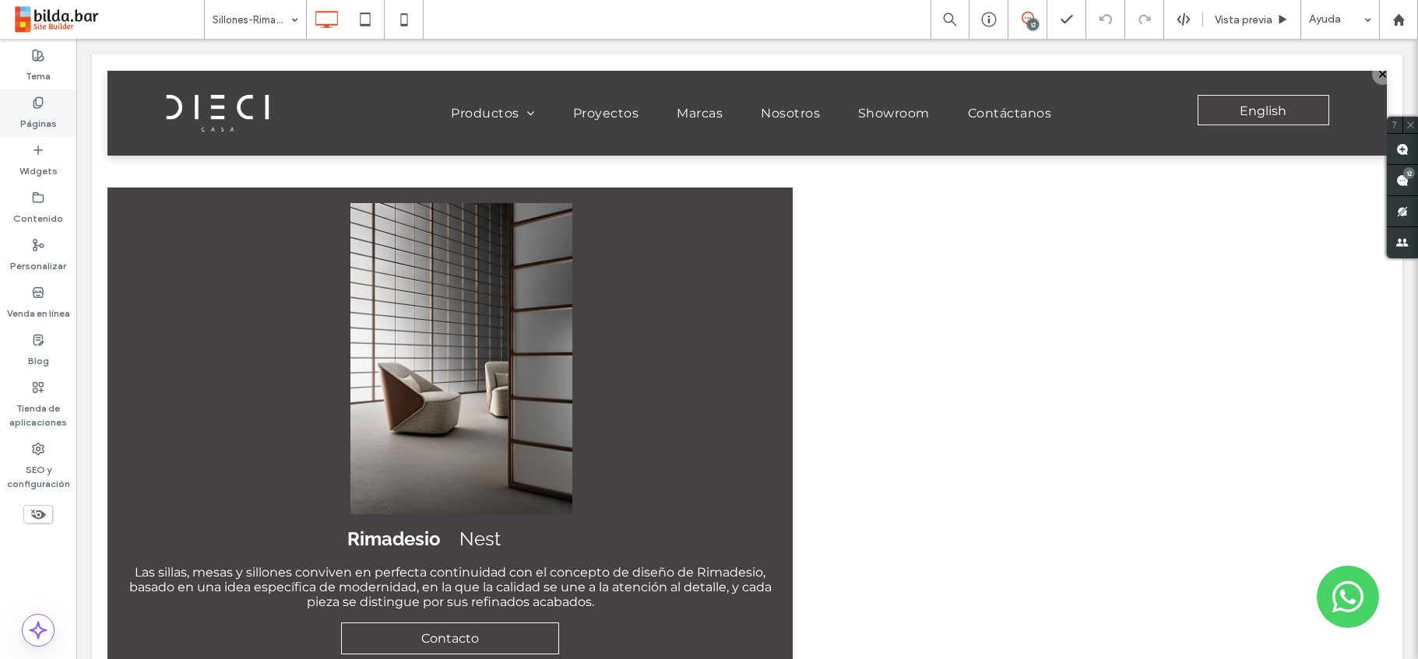
click at [33, 114] on label "Páginas" at bounding box center [38, 120] width 37 height 22
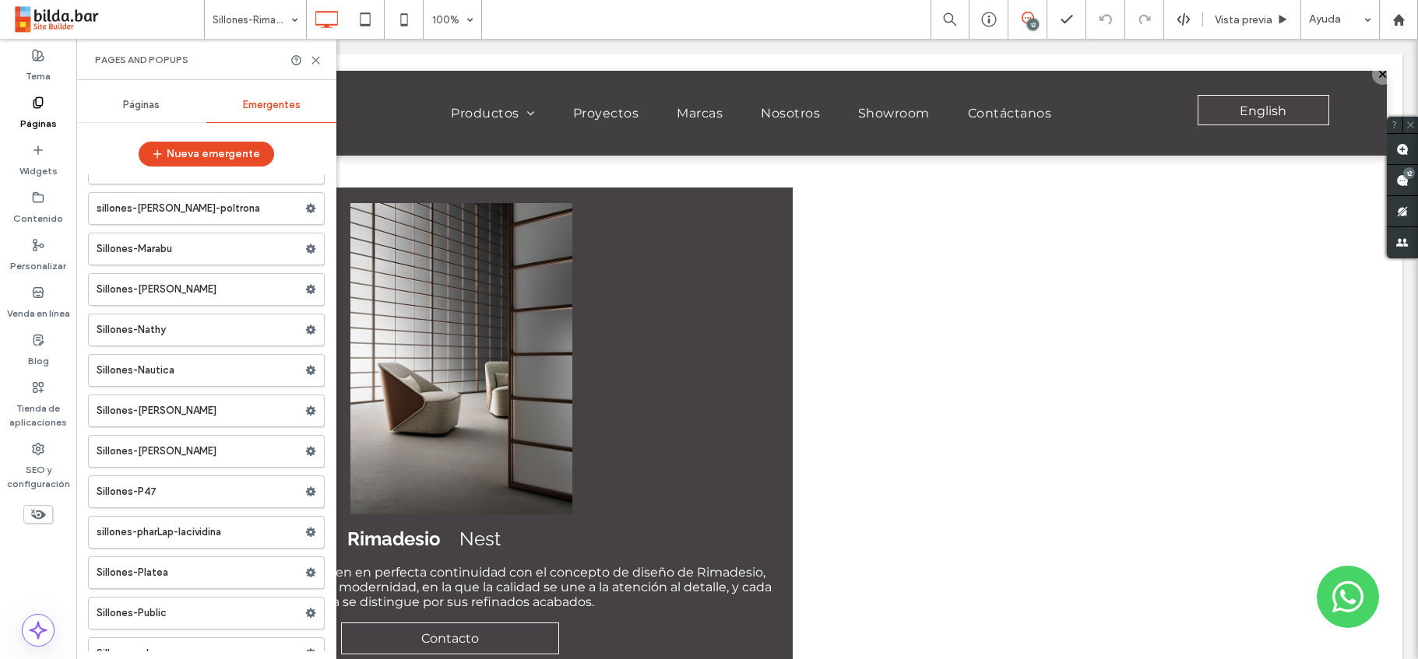
scroll to position [26245, 0]
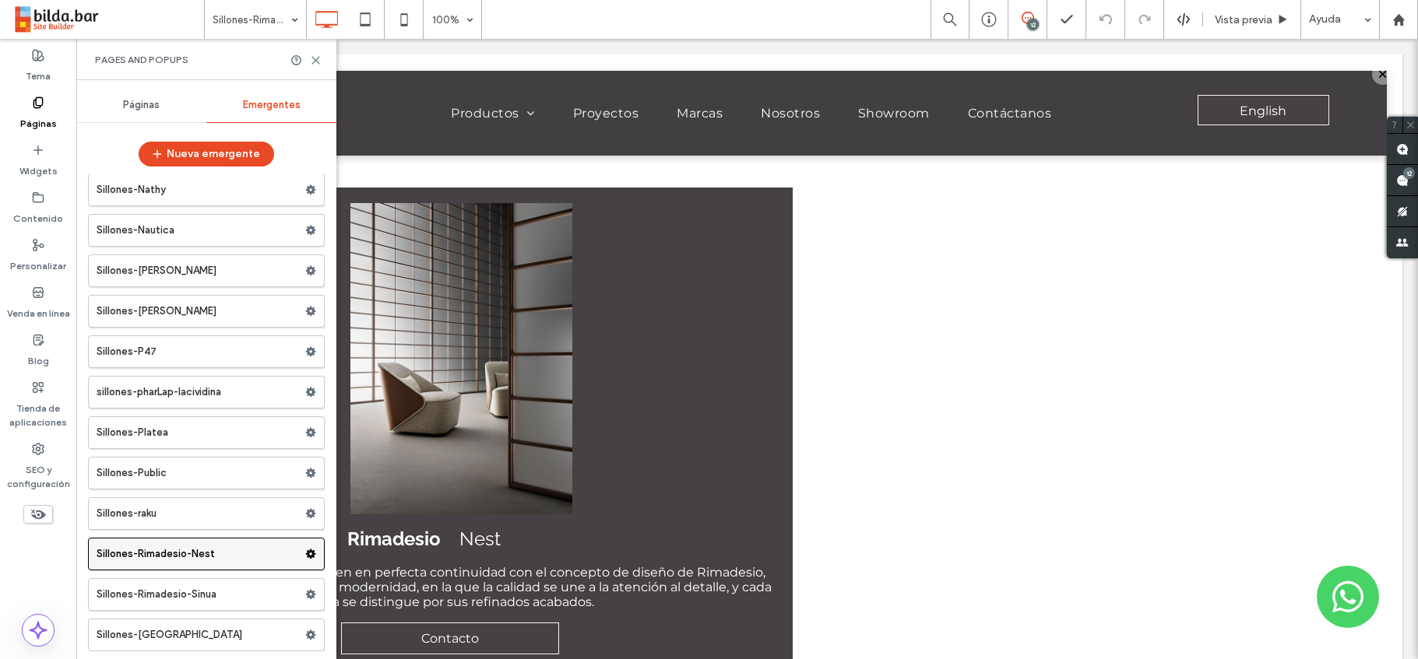
click at [169, 560] on label "Sillones-Rimadesio-Nest" at bounding box center [201, 554] width 209 height 31
click at [171, 605] on label "Sillones-Rimadesio-Sinua" at bounding box center [201, 594] width 209 height 31
click at [181, 558] on label "Sillones-Rimadesio-Nest" at bounding box center [201, 554] width 209 height 31
click at [252, 599] on label "Sillones-Rimadesio-Sinua" at bounding box center [201, 594] width 209 height 31
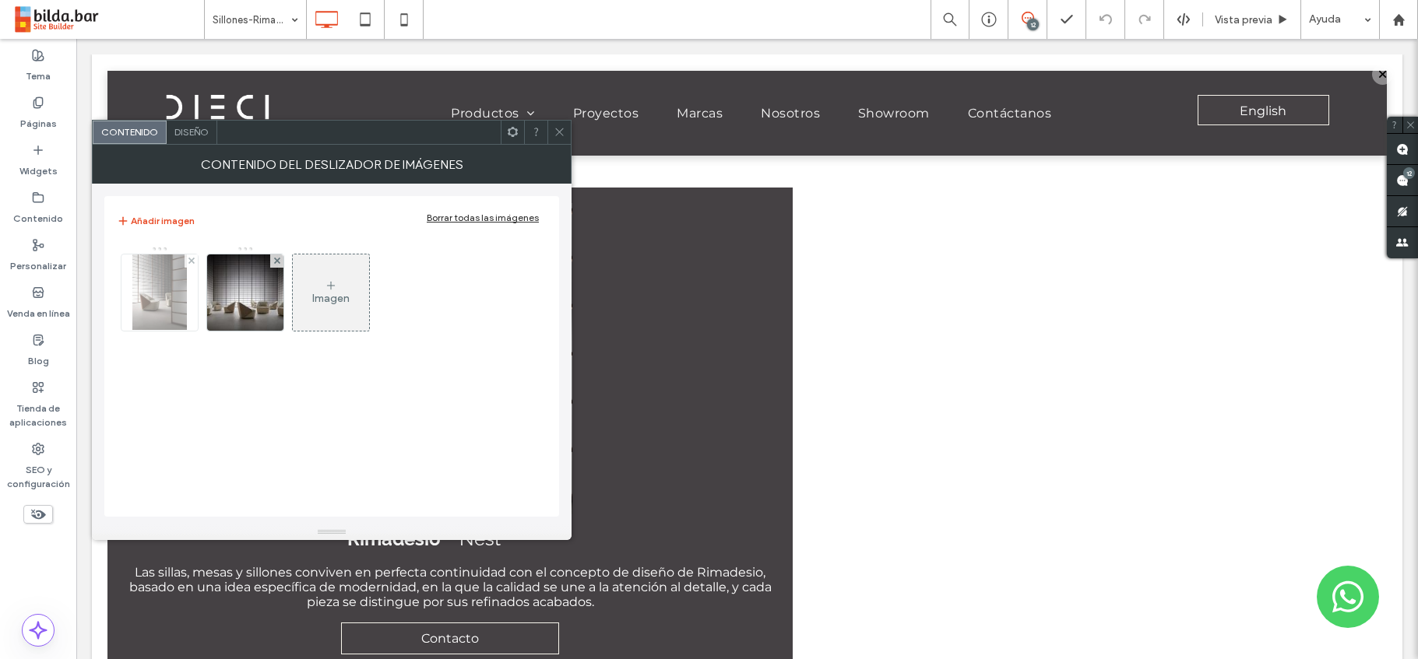
click at [135, 299] on img at bounding box center [159, 293] width 55 height 76
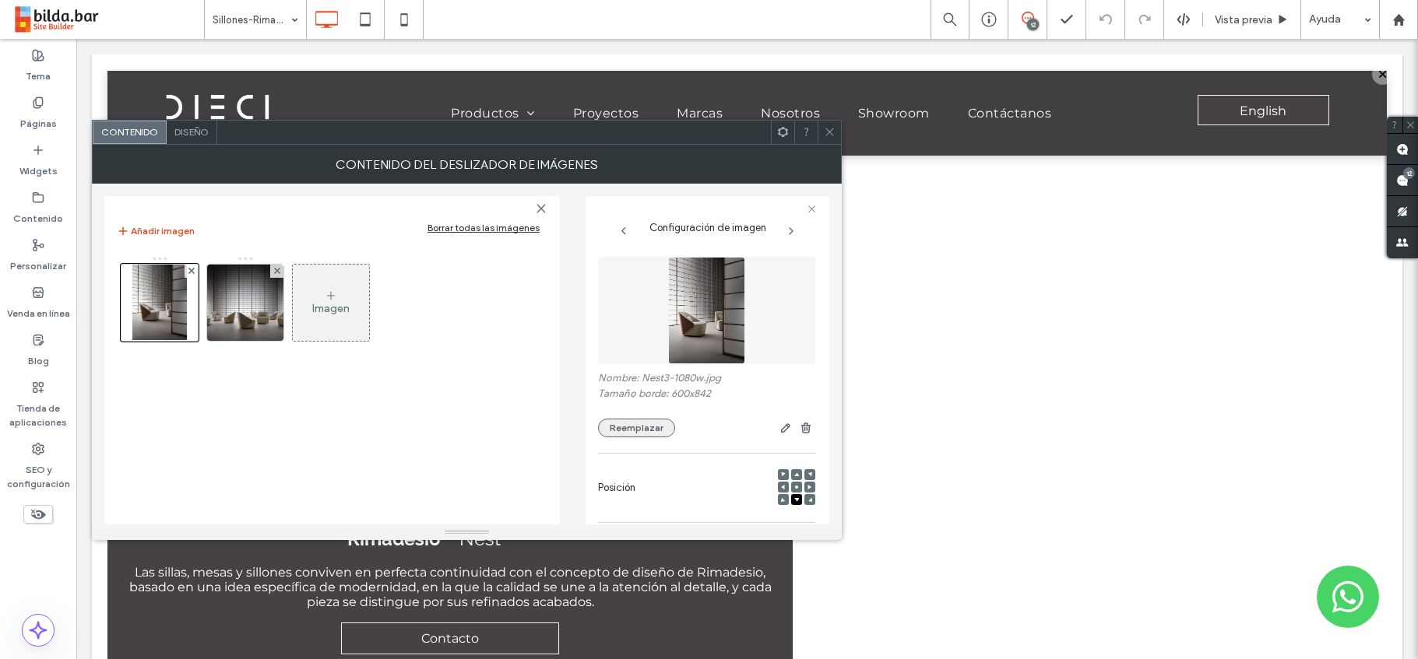
click at [633, 432] on button "Reemplazar" at bounding box center [636, 428] width 77 height 19
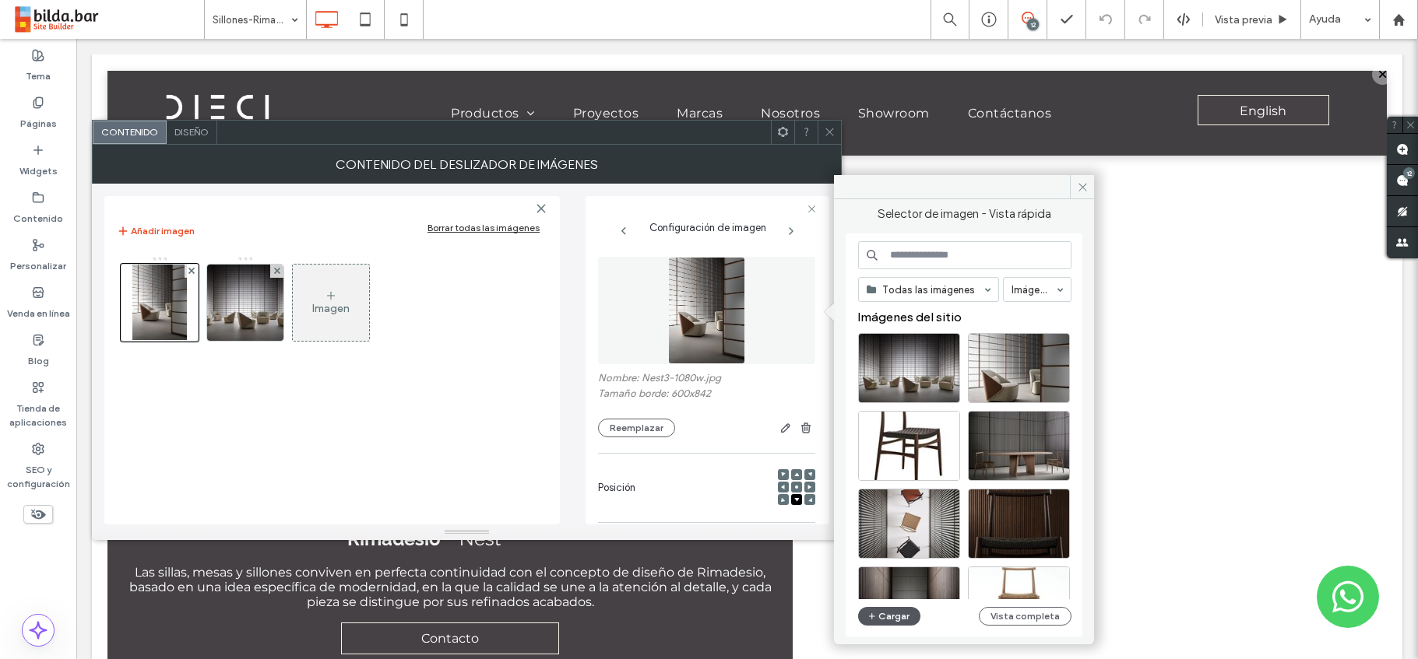
click at [898, 614] on button "Cargar" at bounding box center [889, 616] width 62 height 19
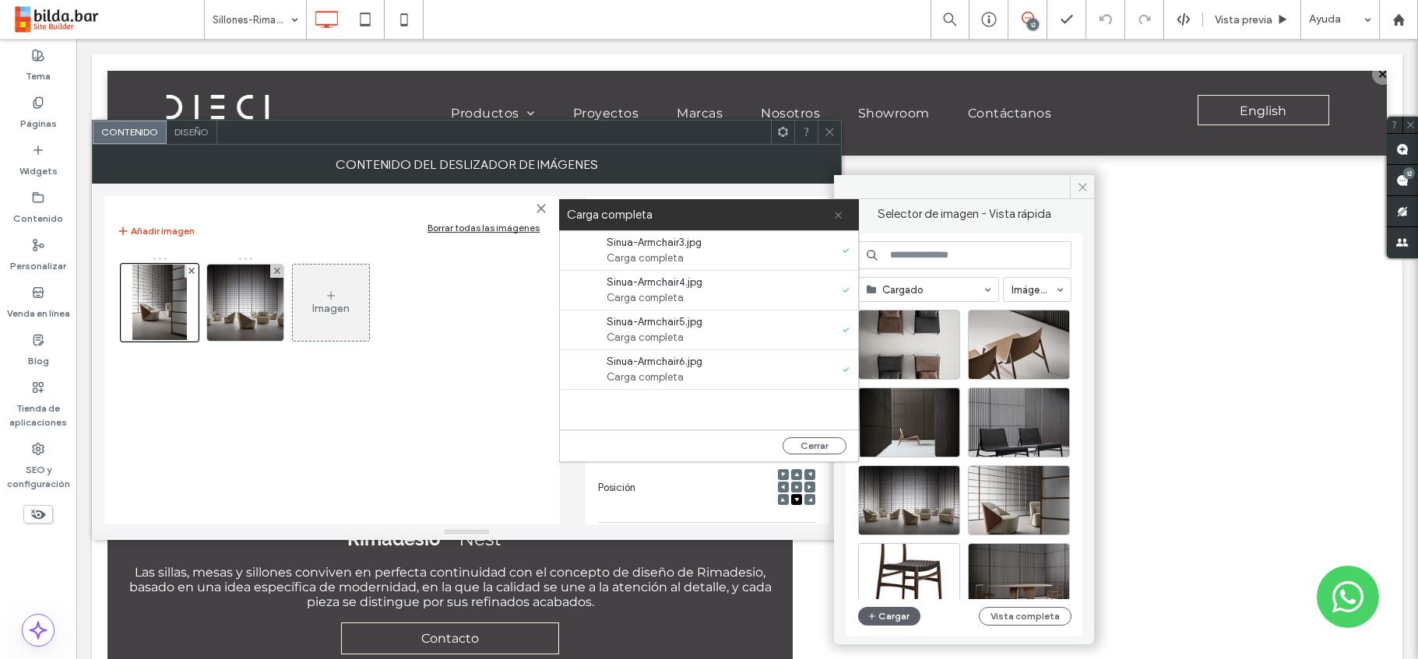
click at [838, 218] on icon at bounding box center [838, 215] width 10 height 10
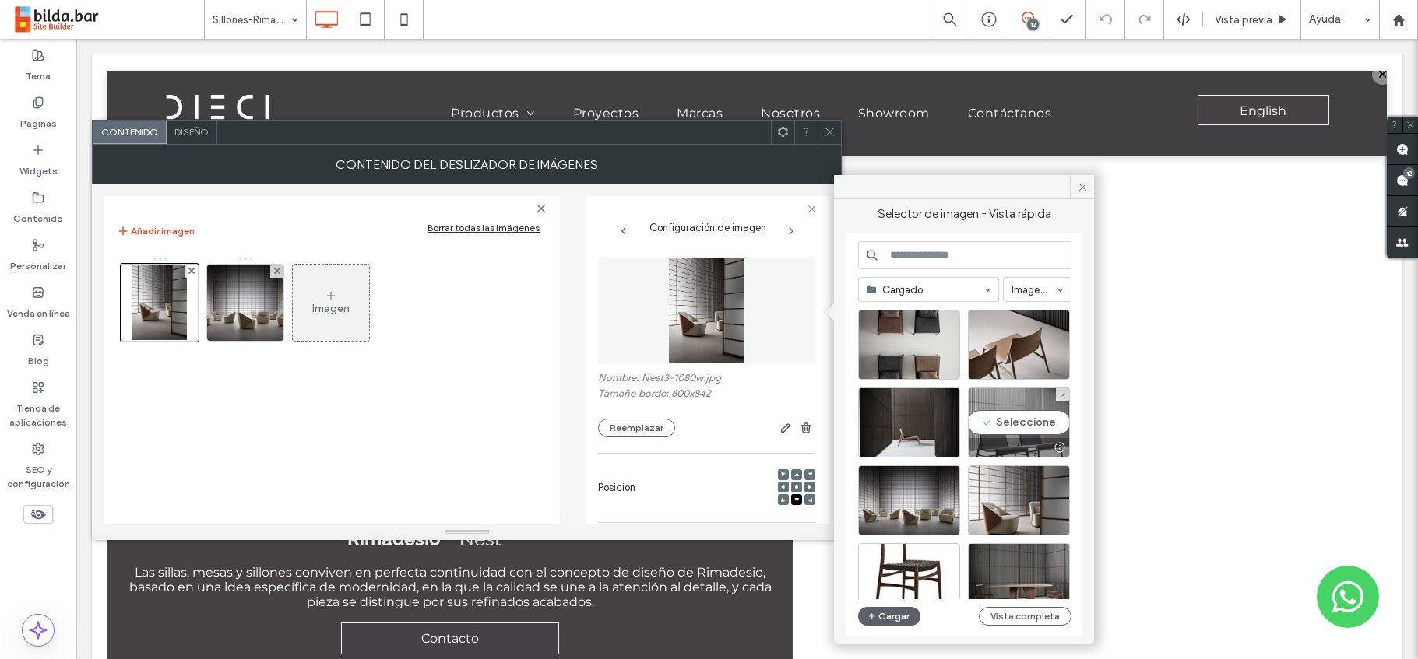
click at [1025, 419] on div "Seleccione" at bounding box center [1019, 423] width 102 height 70
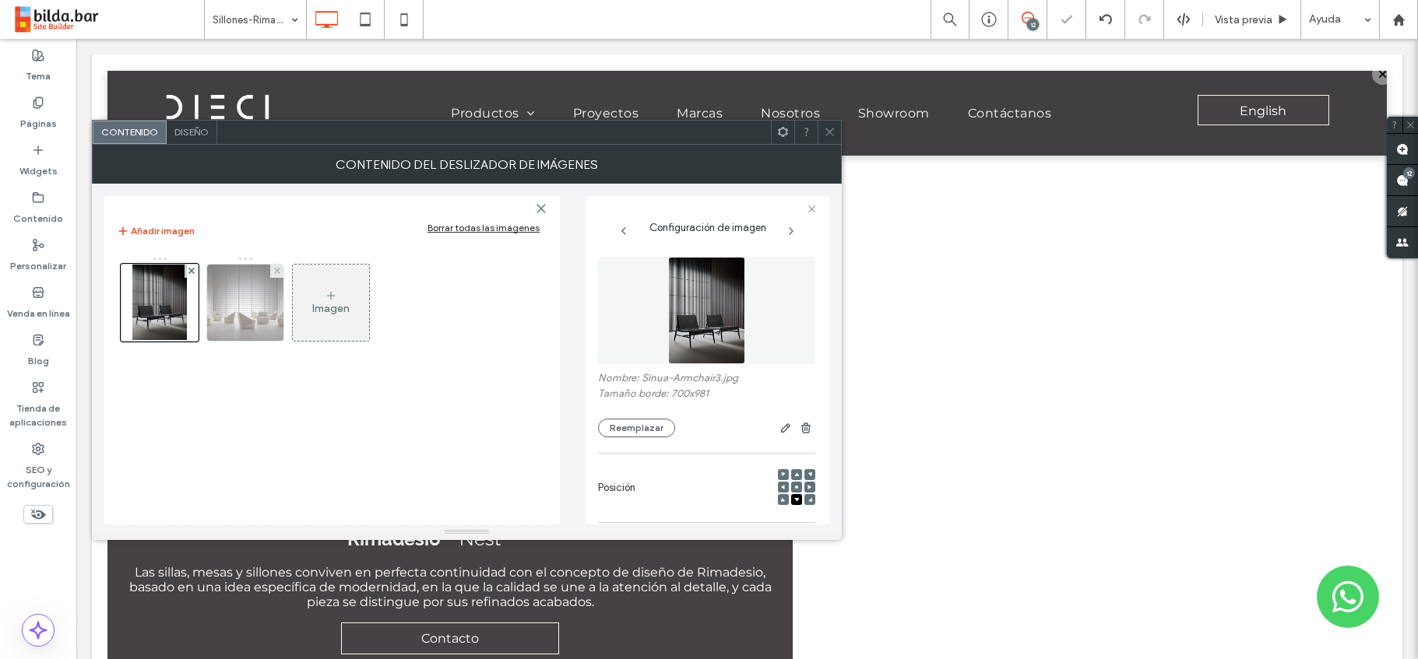
click at [241, 311] on img at bounding box center [245, 303] width 109 height 76
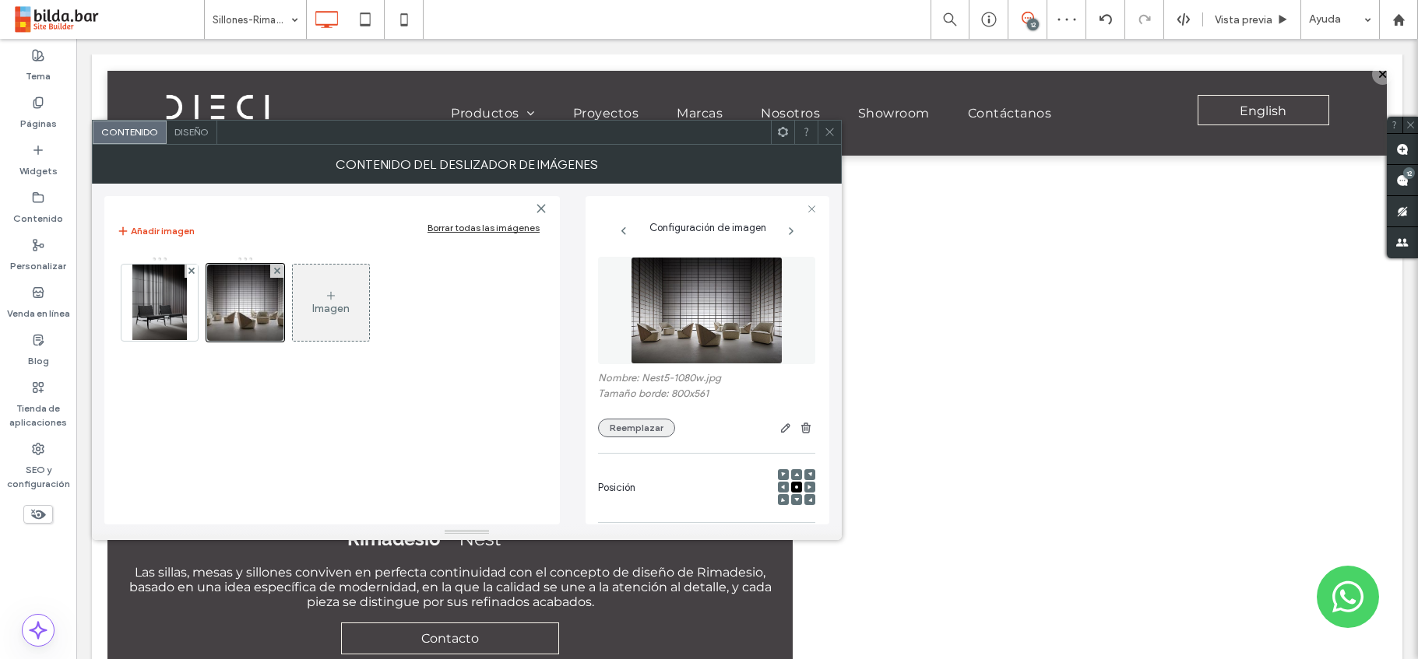
click at [645, 423] on button "Reemplazar" at bounding box center [636, 428] width 77 height 19
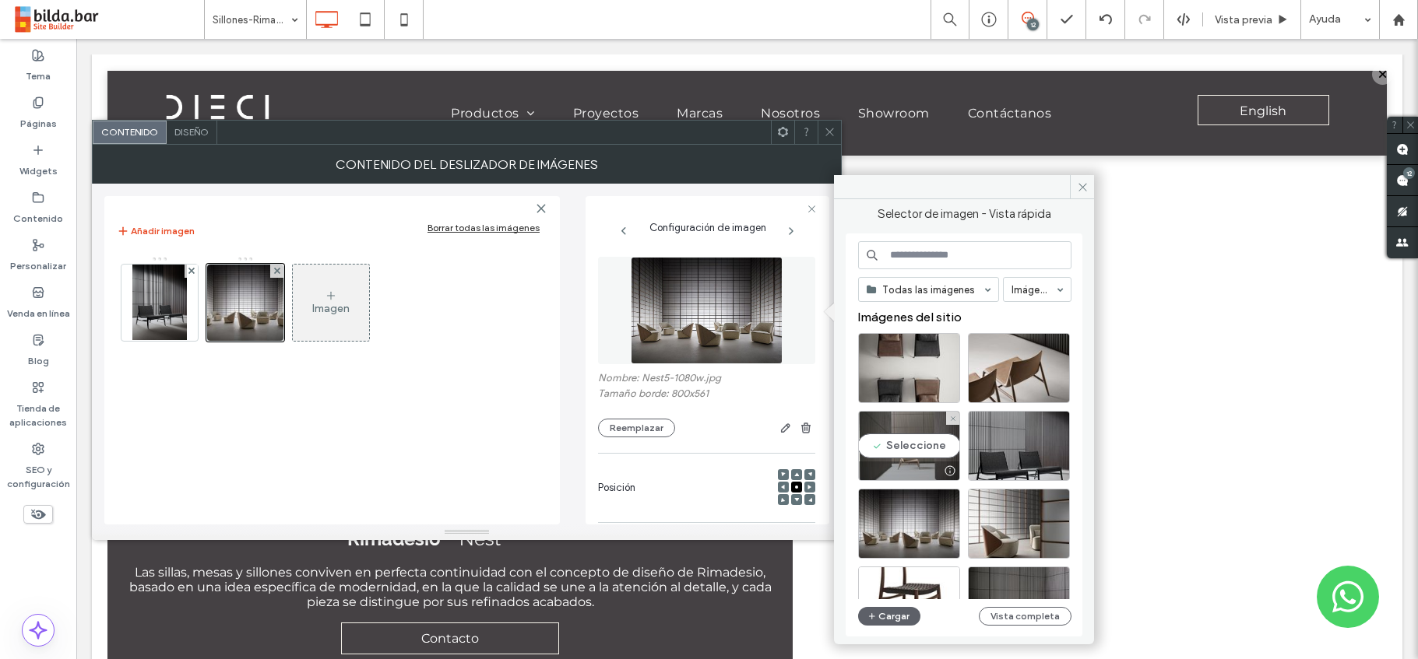
click at [906, 445] on div "Seleccione" at bounding box center [909, 446] width 102 height 70
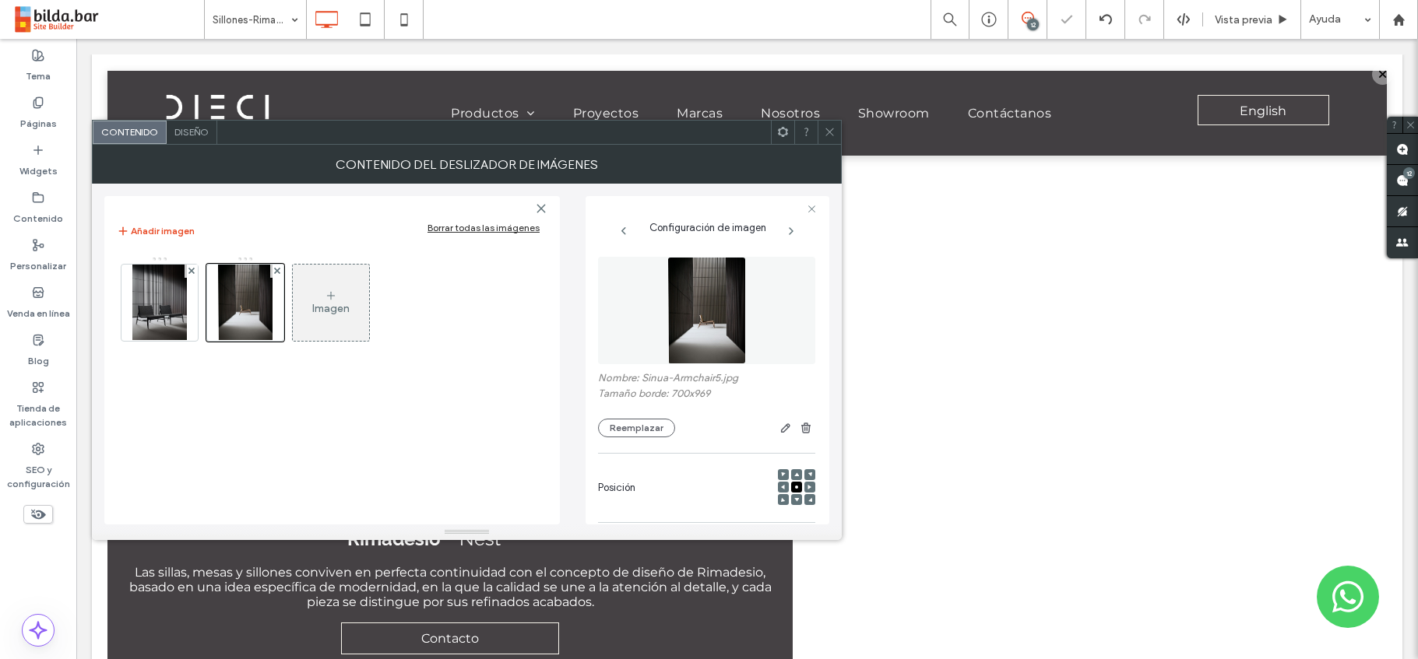
click at [338, 308] on div "Imagen" at bounding box center [330, 308] width 37 height 13
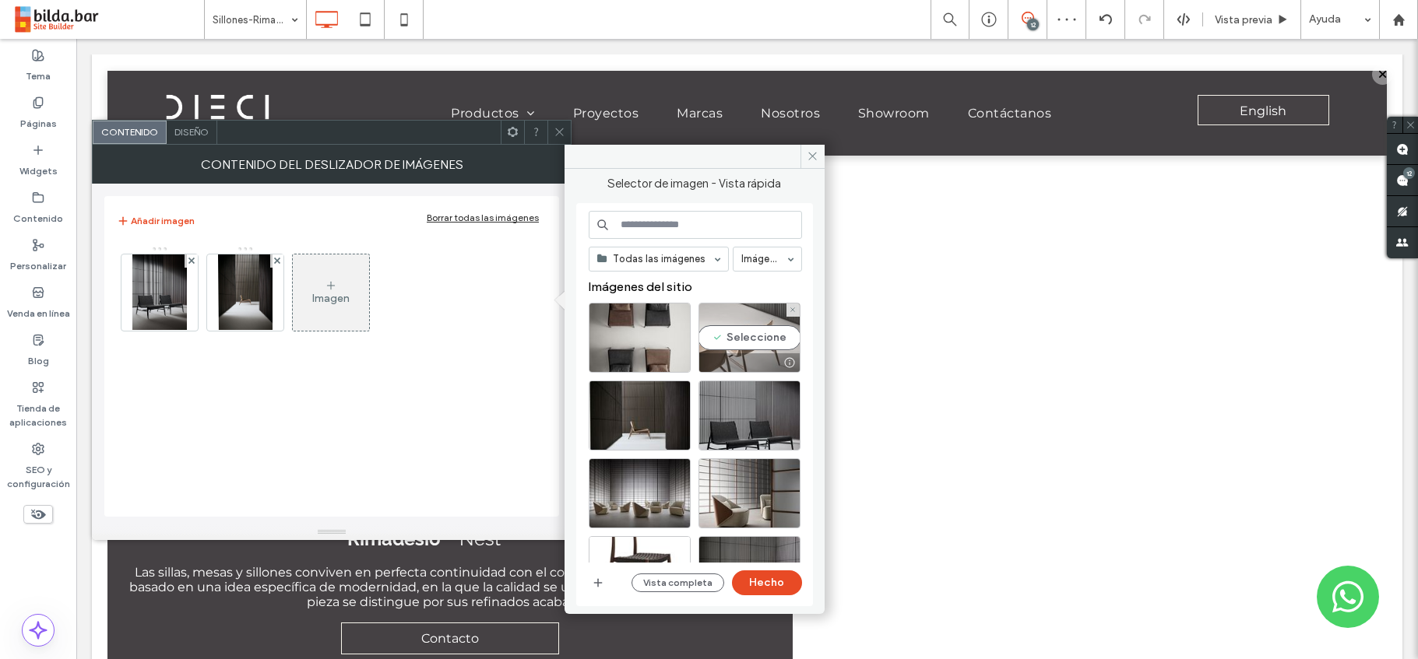
click at [751, 332] on div "Seleccione" at bounding box center [749, 338] width 102 height 70
click at [759, 588] on button "Hecho" at bounding box center [767, 583] width 70 height 25
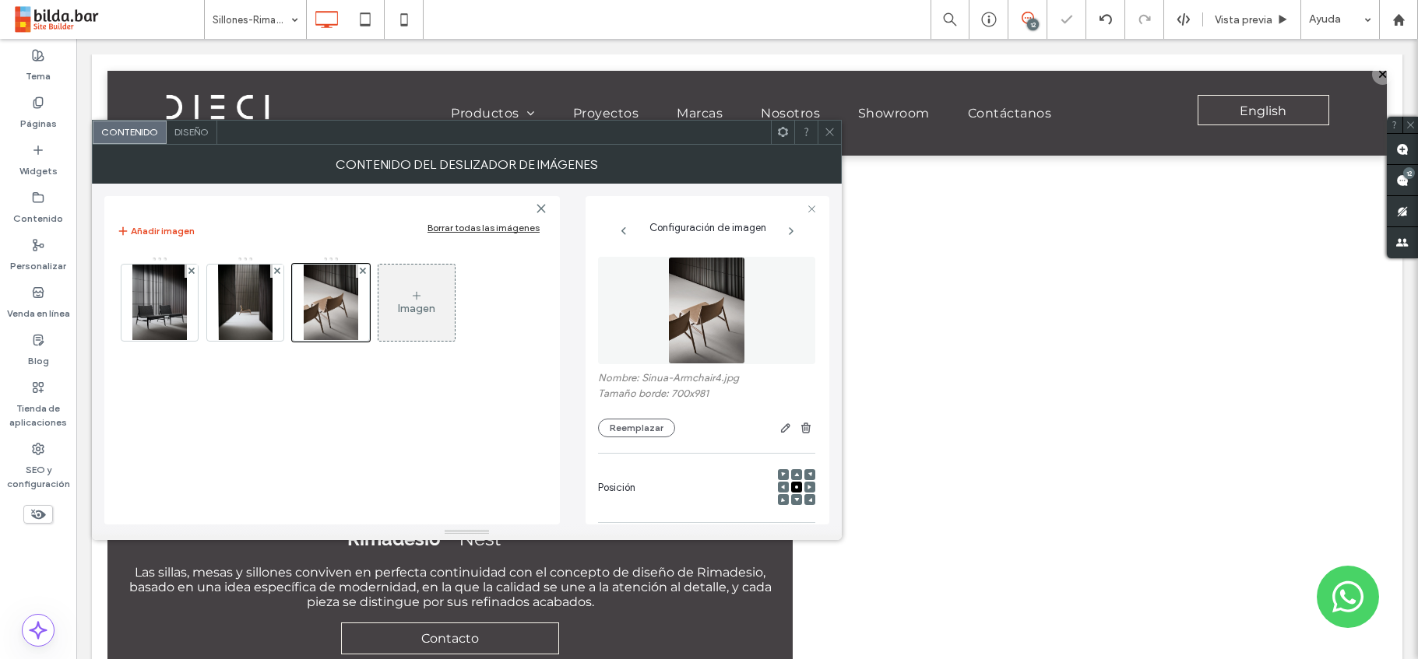
click at [424, 298] on div "Imagen" at bounding box center [416, 302] width 76 height 73
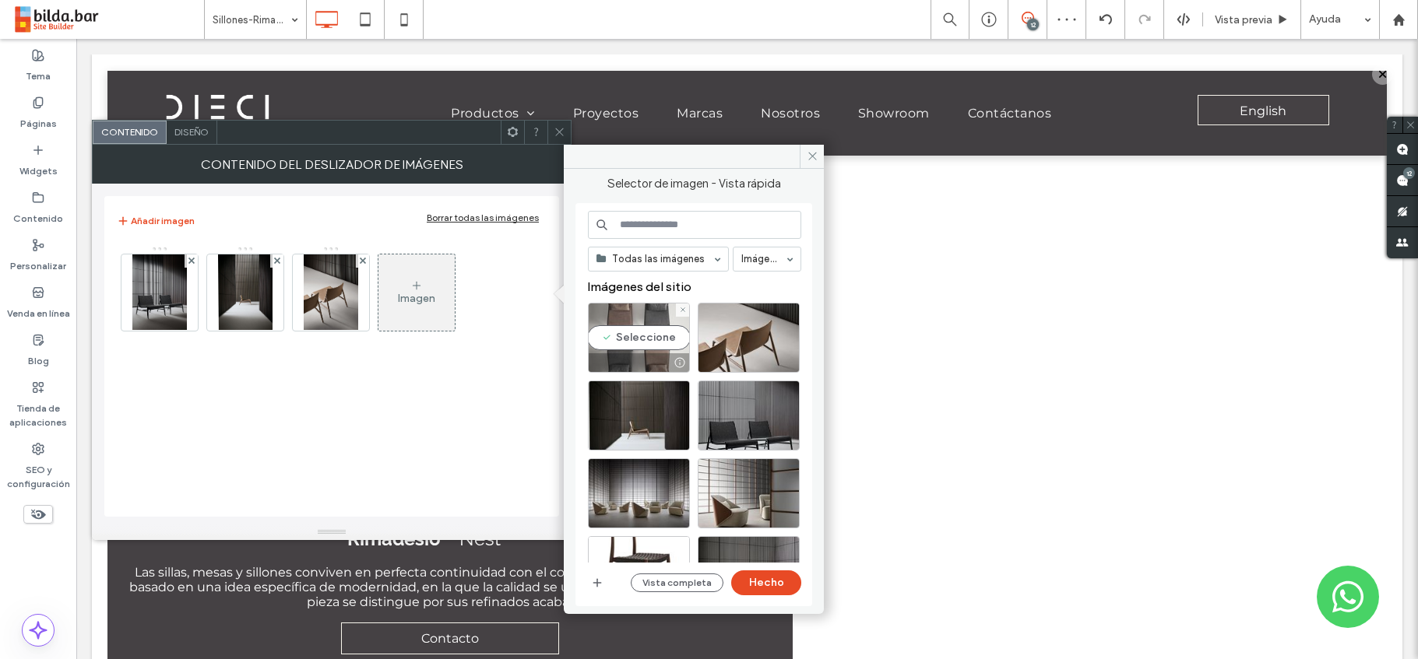
click at [651, 333] on div "Seleccione" at bounding box center [639, 338] width 102 height 70
click at [784, 578] on button "Hecho" at bounding box center [766, 583] width 70 height 25
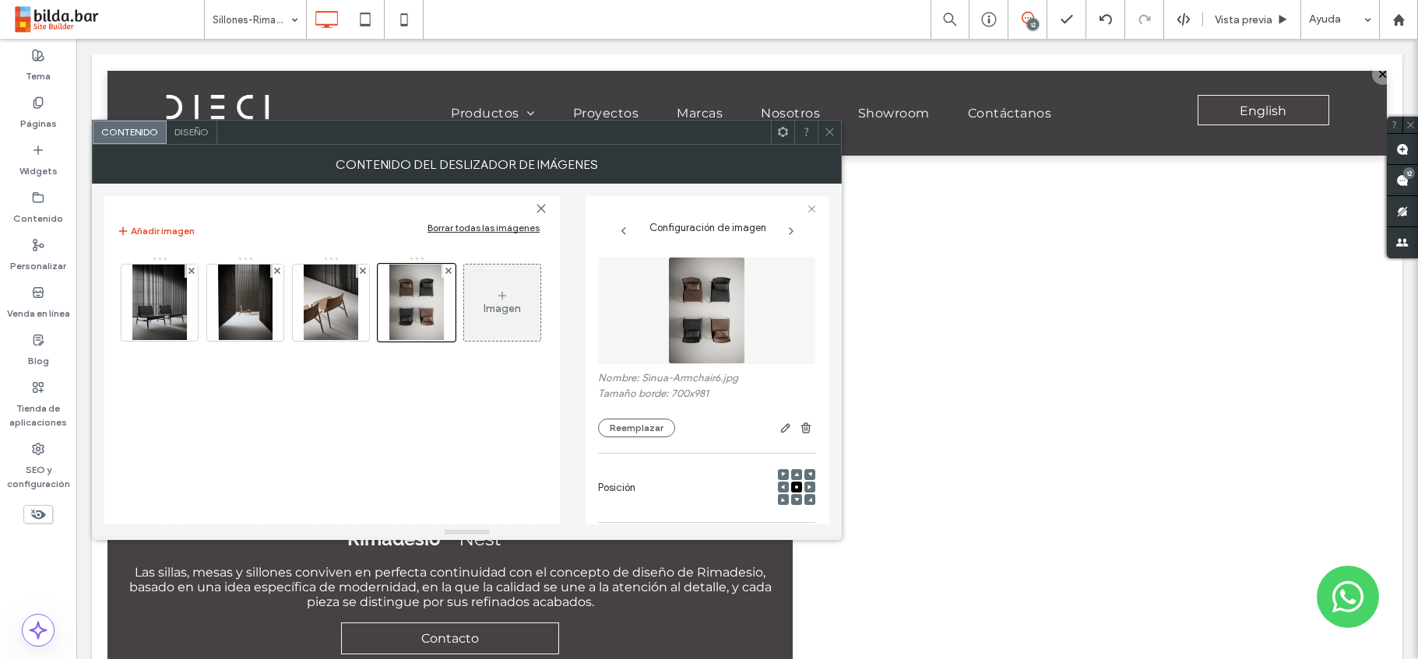
click at [832, 132] on icon at bounding box center [830, 132] width 12 height 12
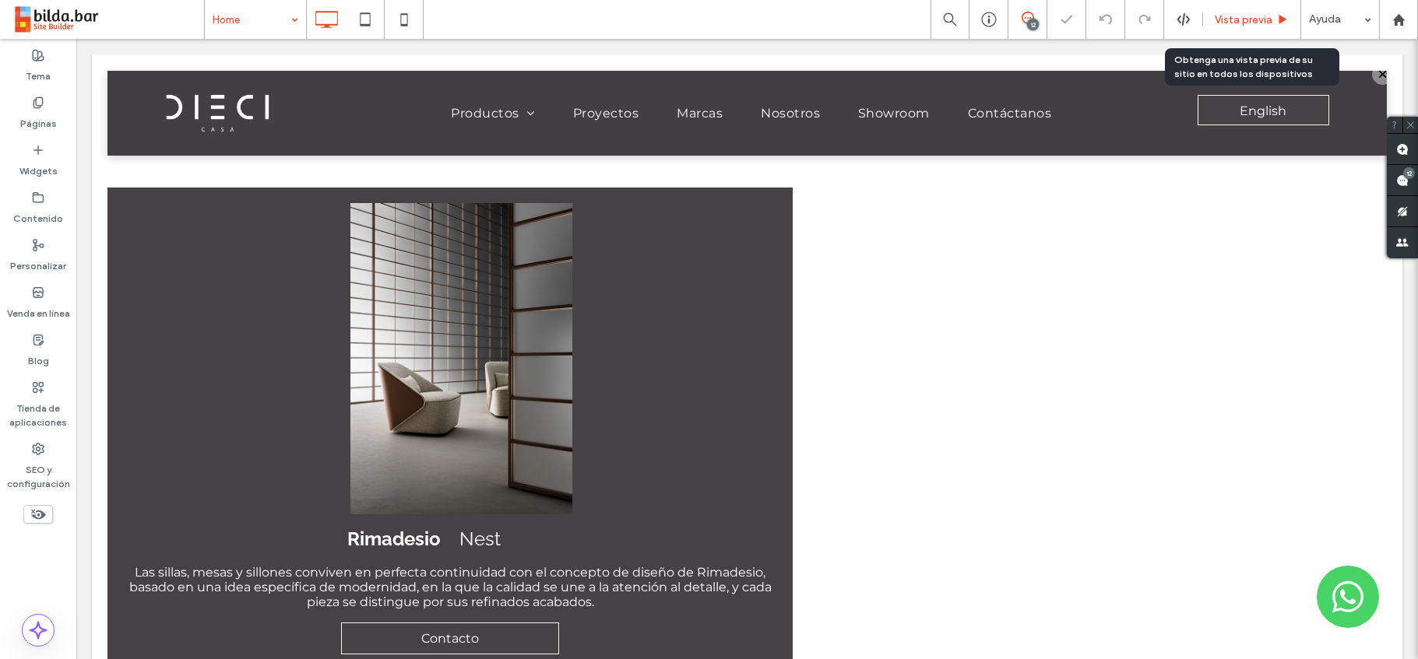
click at [1240, 18] on span "Vista previa" at bounding box center [1244, 19] width 58 height 13
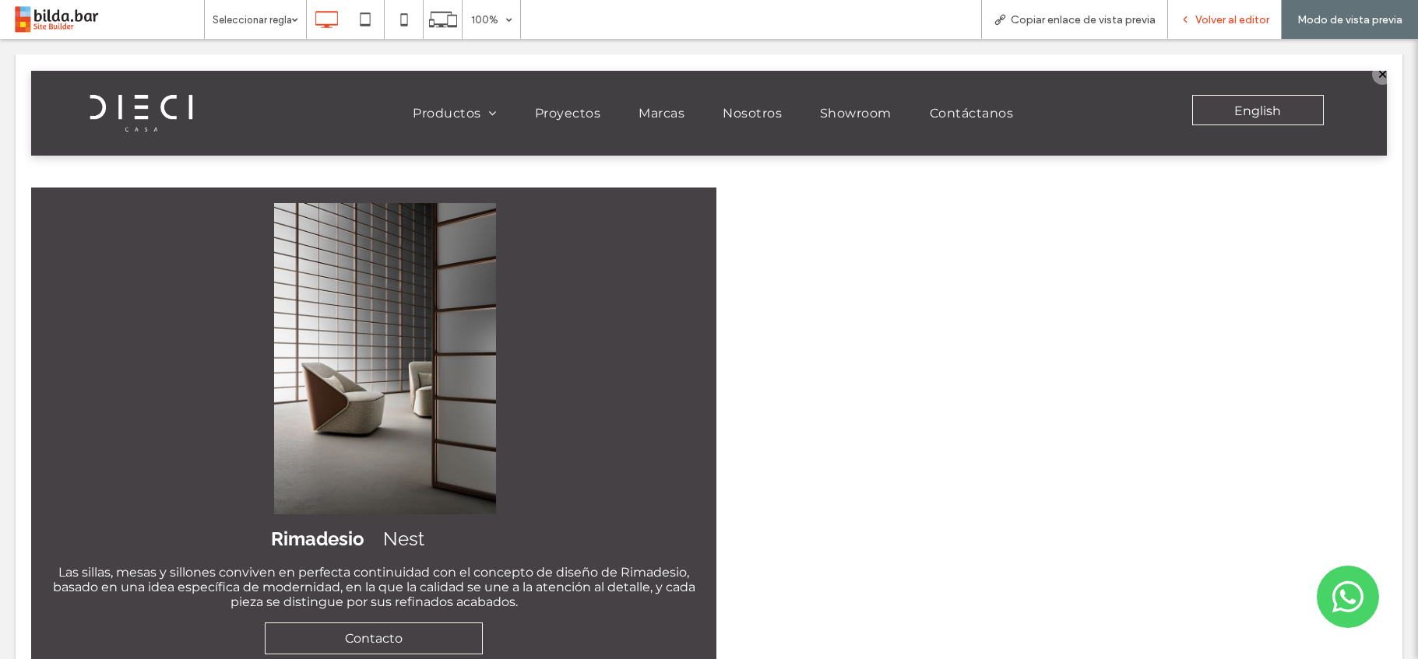
click at [1233, 14] on span "Volver al editor" at bounding box center [1232, 19] width 74 height 13
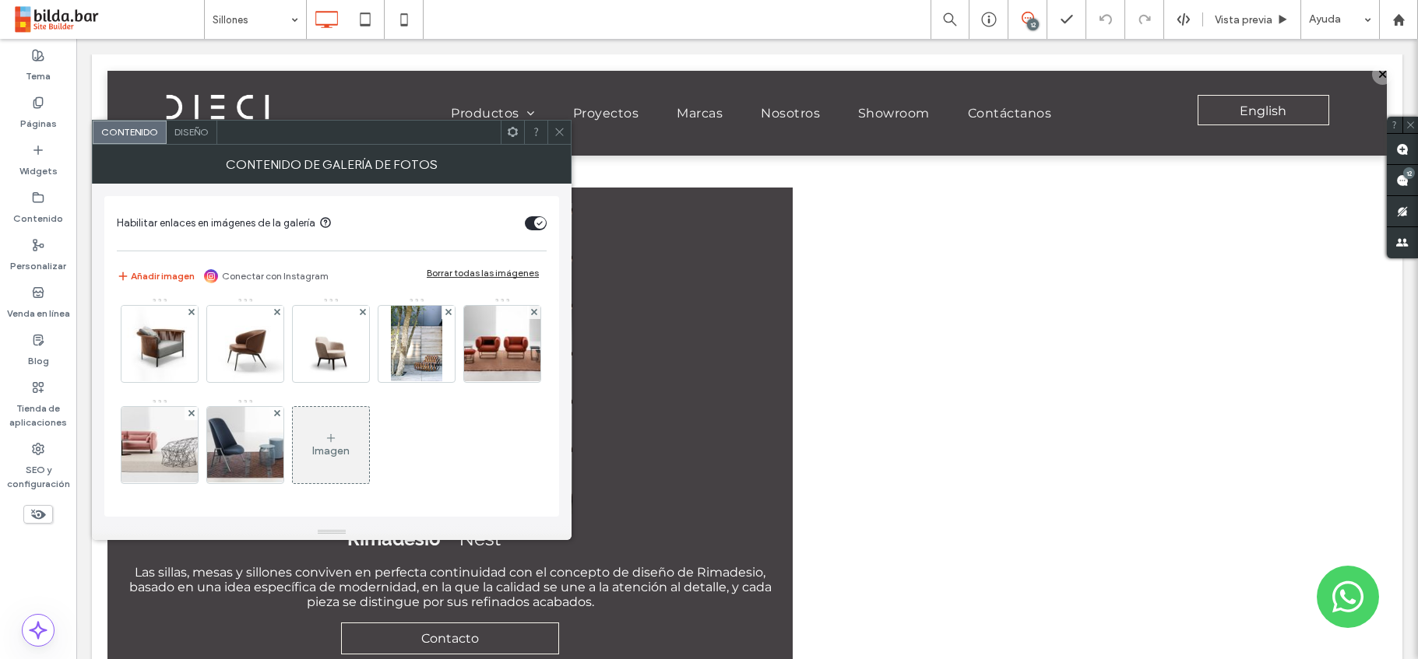
scroll to position [1522, 0]
click at [369, 434] on div "Imagen" at bounding box center [331, 445] width 76 height 73
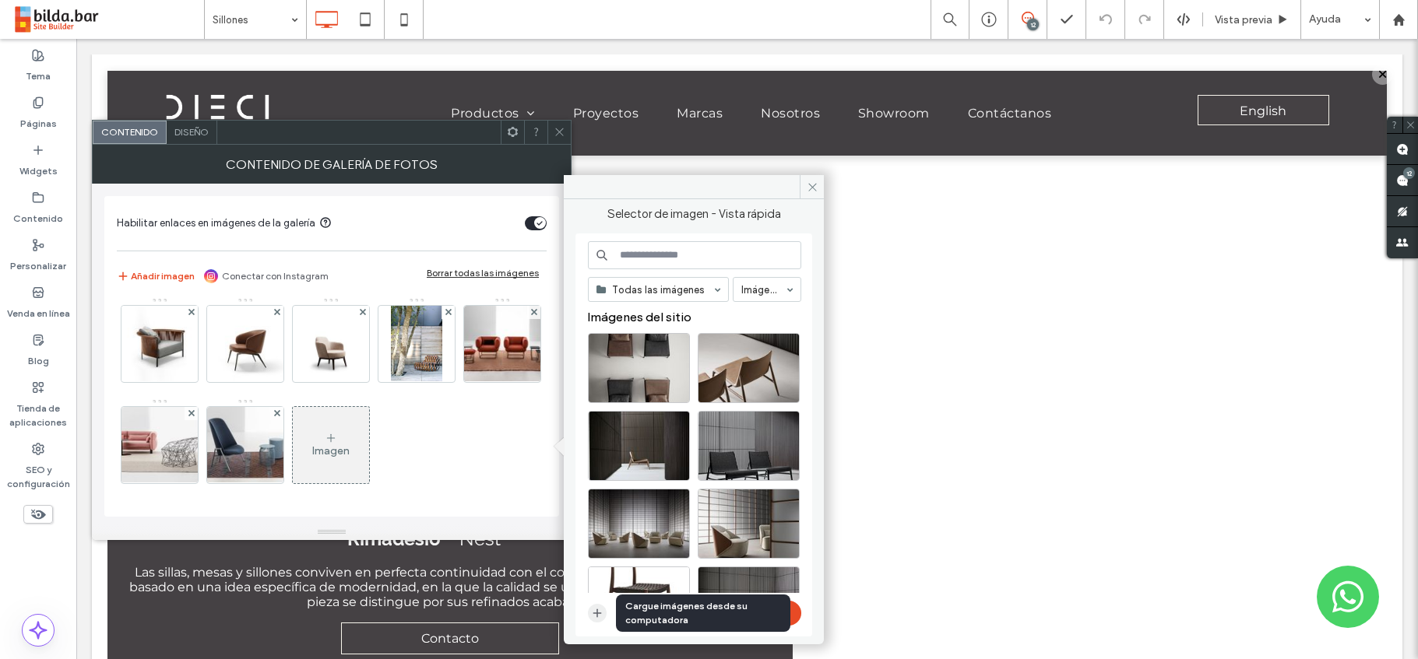
click at [596, 617] on icon "button" at bounding box center [597, 613] width 12 height 12
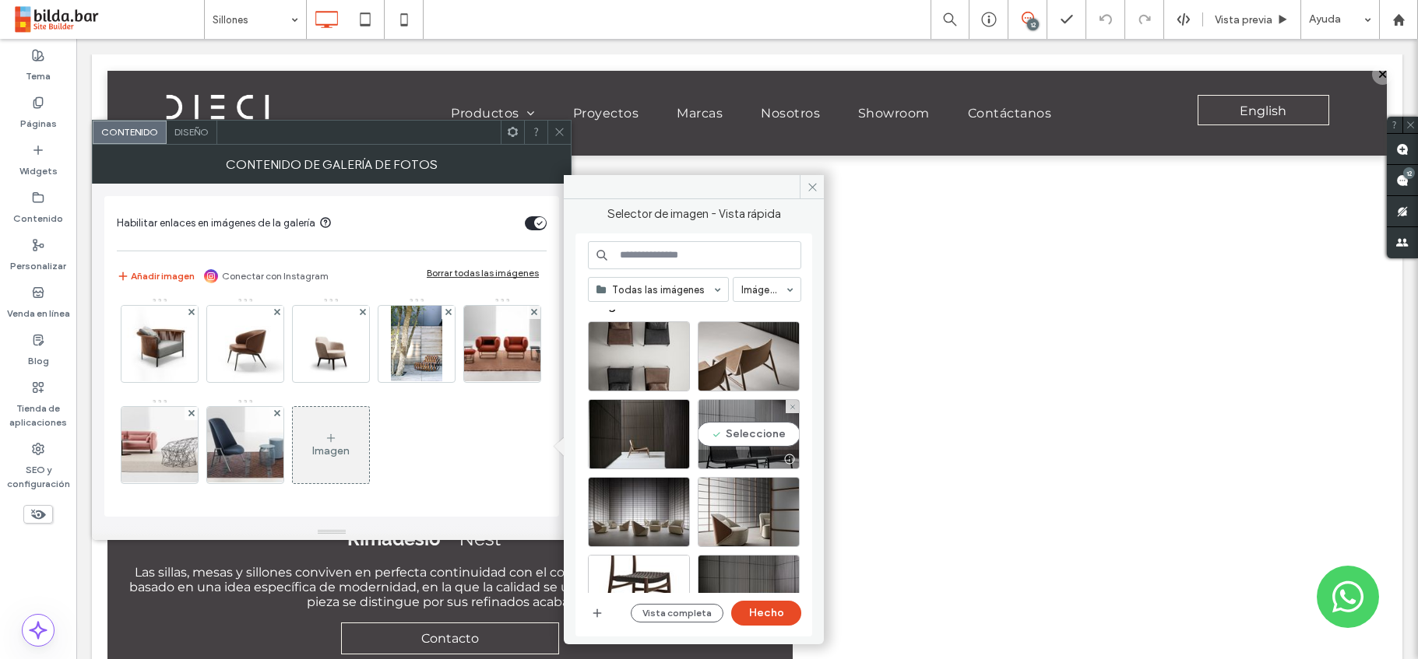
scroll to position [12, 0]
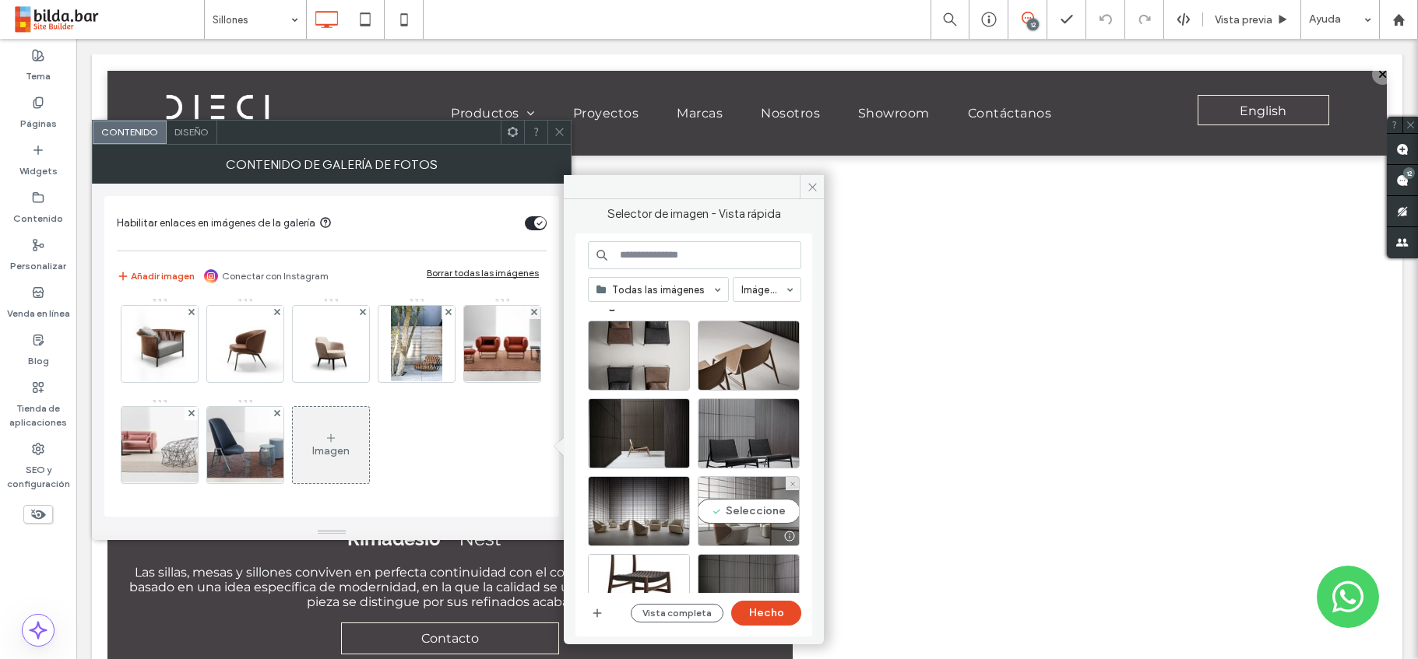
click at [733, 509] on div "Seleccione" at bounding box center [749, 512] width 102 height 70
click at [759, 610] on button "Hecho" at bounding box center [766, 613] width 70 height 25
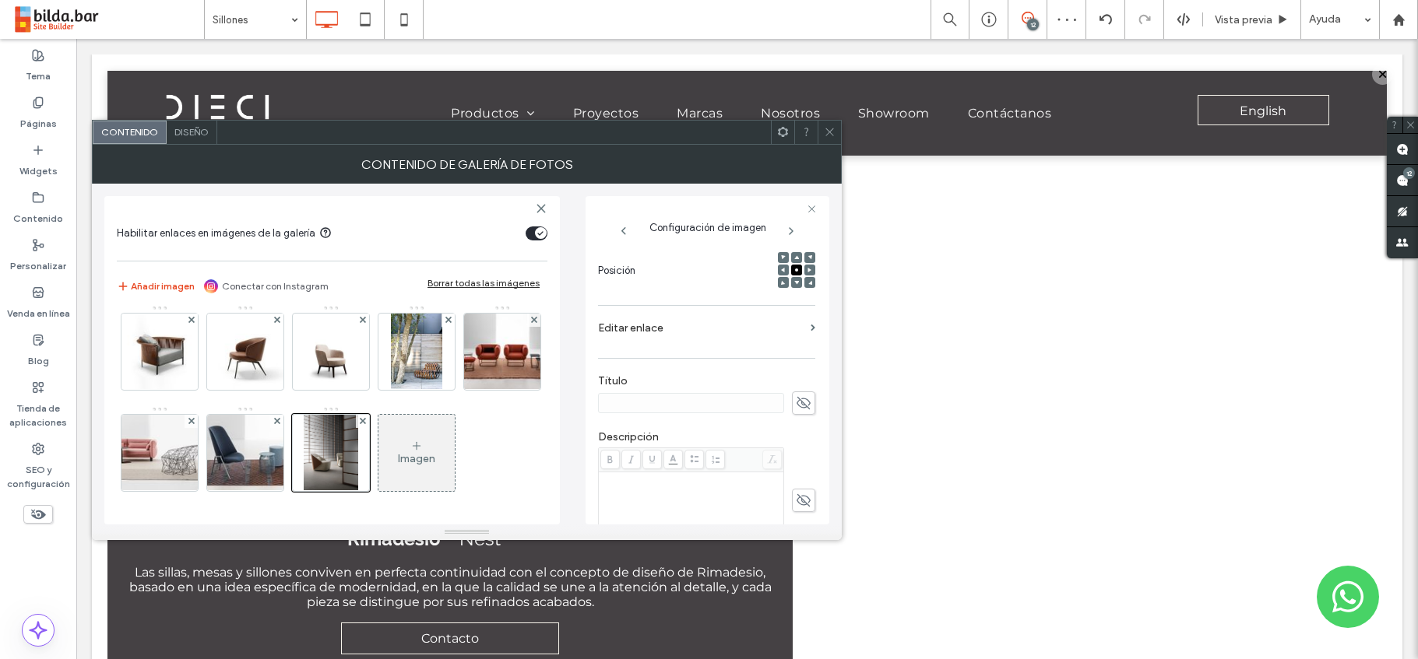
scroll to position [220, 0]
click at [798, 498] on icon at bounding box center [804, 497] width 16 height 17
click at [800, 400] on icon at bounding box center [804, 400] width 16 height 17
type input "****"
click at [663, 480] on div "Rich Text Editor" at bounding box center [691, 476] width 181 height 11
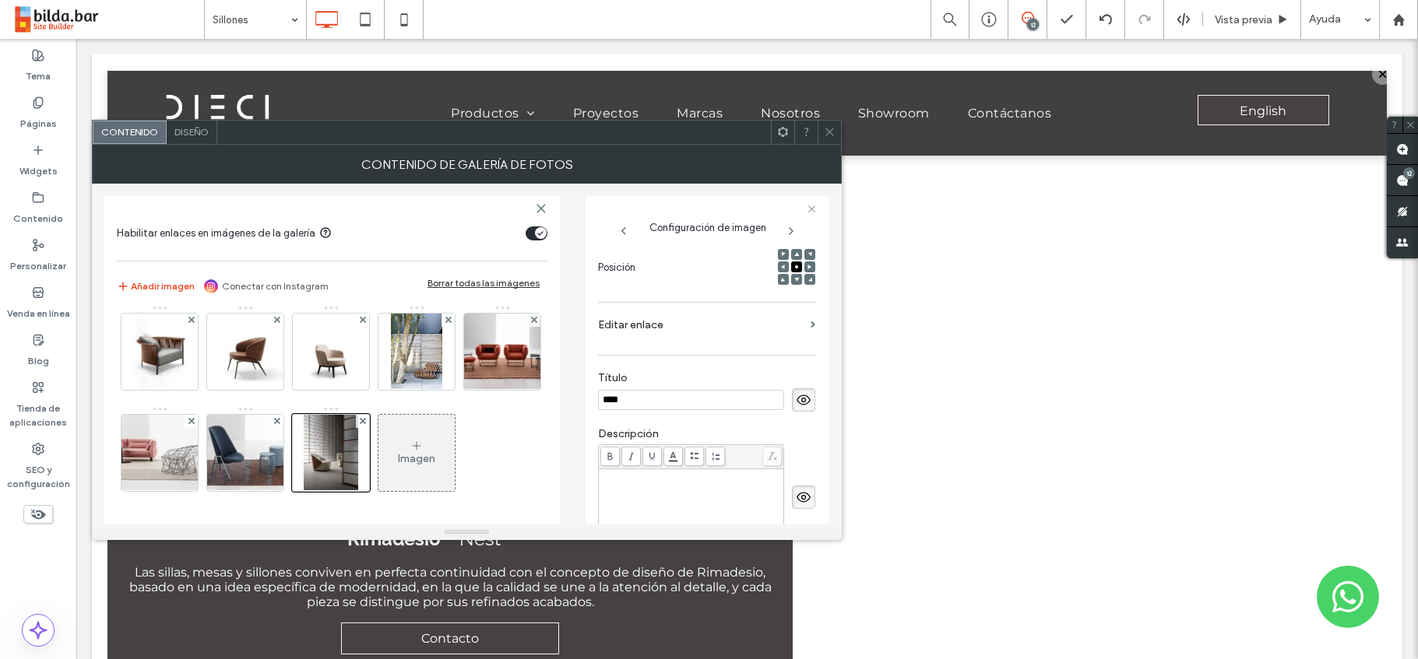
click at [614, 477] on div "Rich Text Editor" at bounding box center [691, 476] width 181 height 11
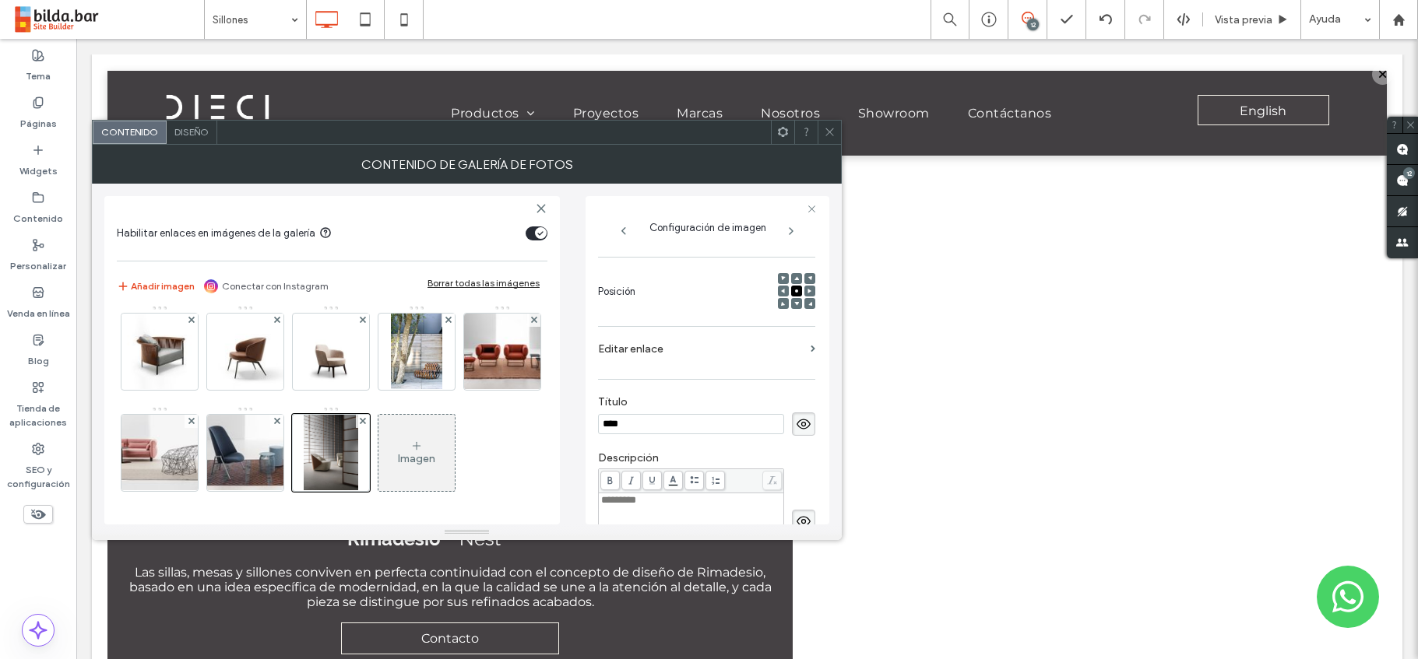
scroll to position [195, 0]
click at [800, 350] on section "Editar enlace" at bounding box center [706, 354] width 217 height 37
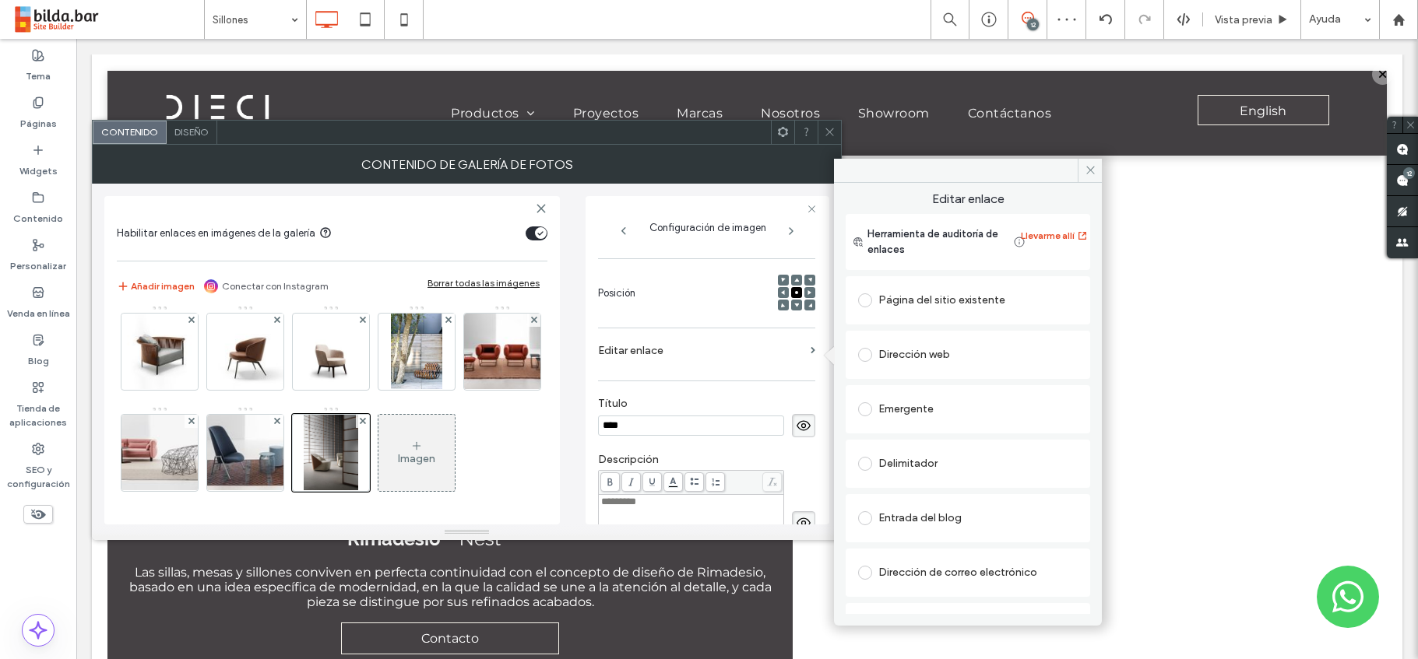
click at [862, 406] on span at bounding box center [865, 410] width 14 height 14
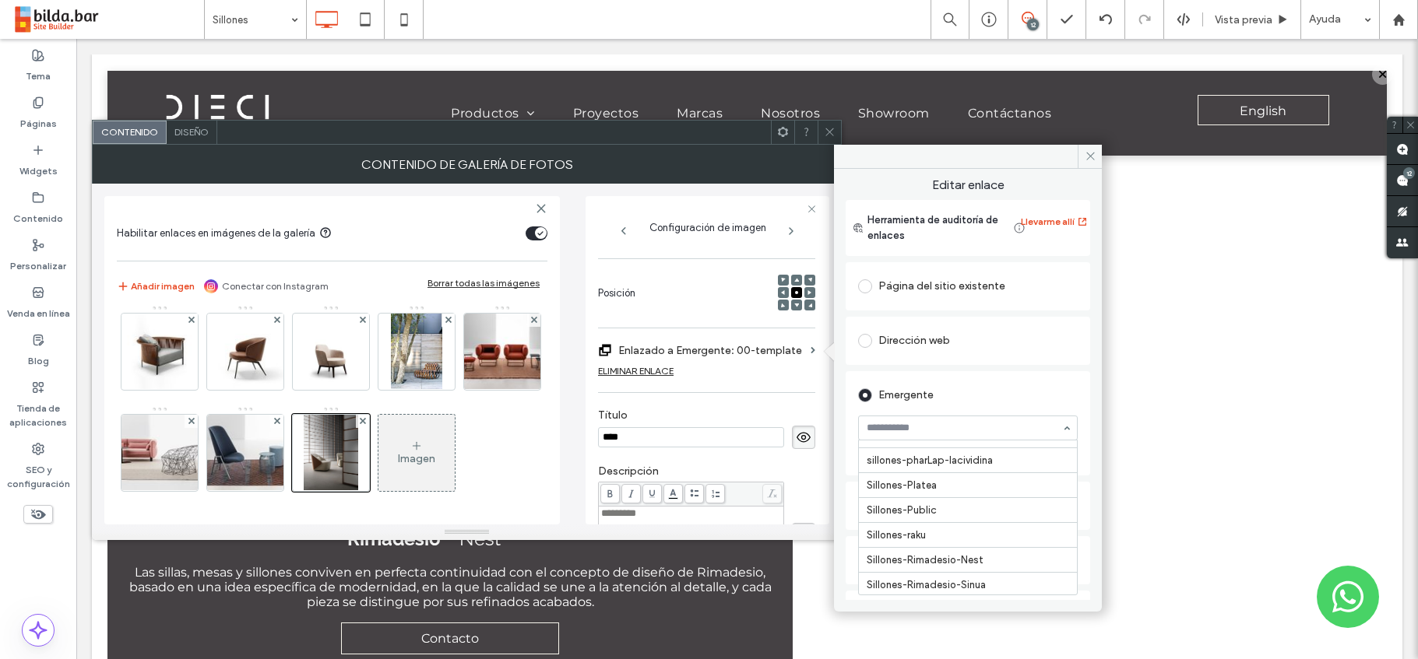
scroll to position [16477, 0]
click at [1090, 152] on icon at bounding box center [1091, 156] width 12 height 12
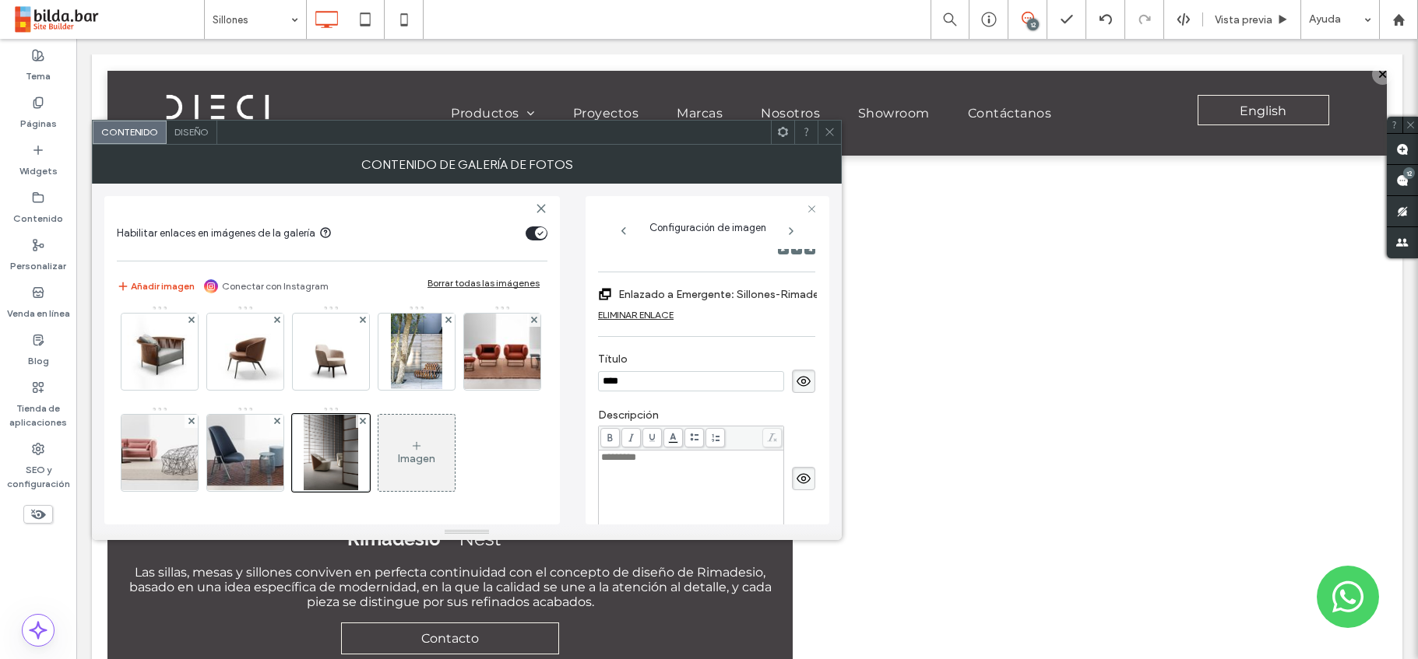
scroll to position [251, 0]
drag, startPoint x: 660, startPoint y: 457, endPoint x: 602, endPoint y: 457, distance: 58.4
click at [602, 457] on div "*********" at bounding box center [691, 457] width 181 height 11
copy span "*********"
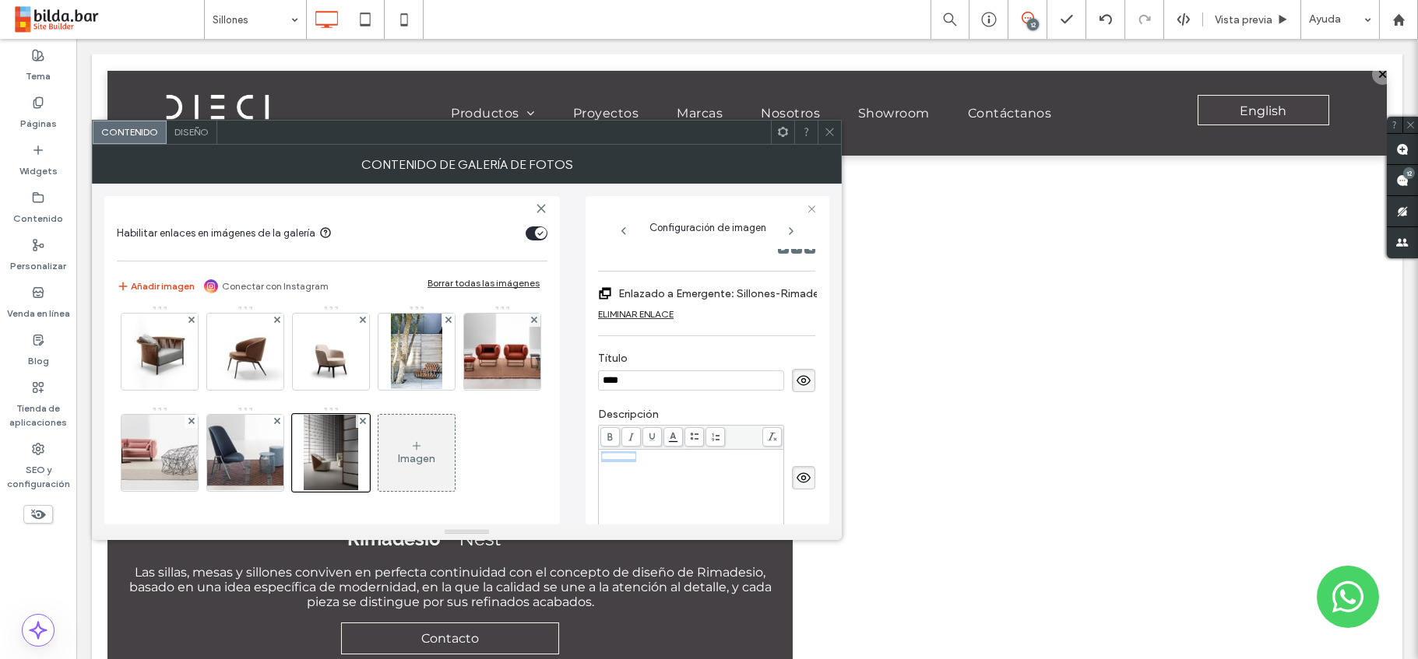
click at [378, 437] on div "Imagen" at bounding box center [416, 453] width 76 height 73
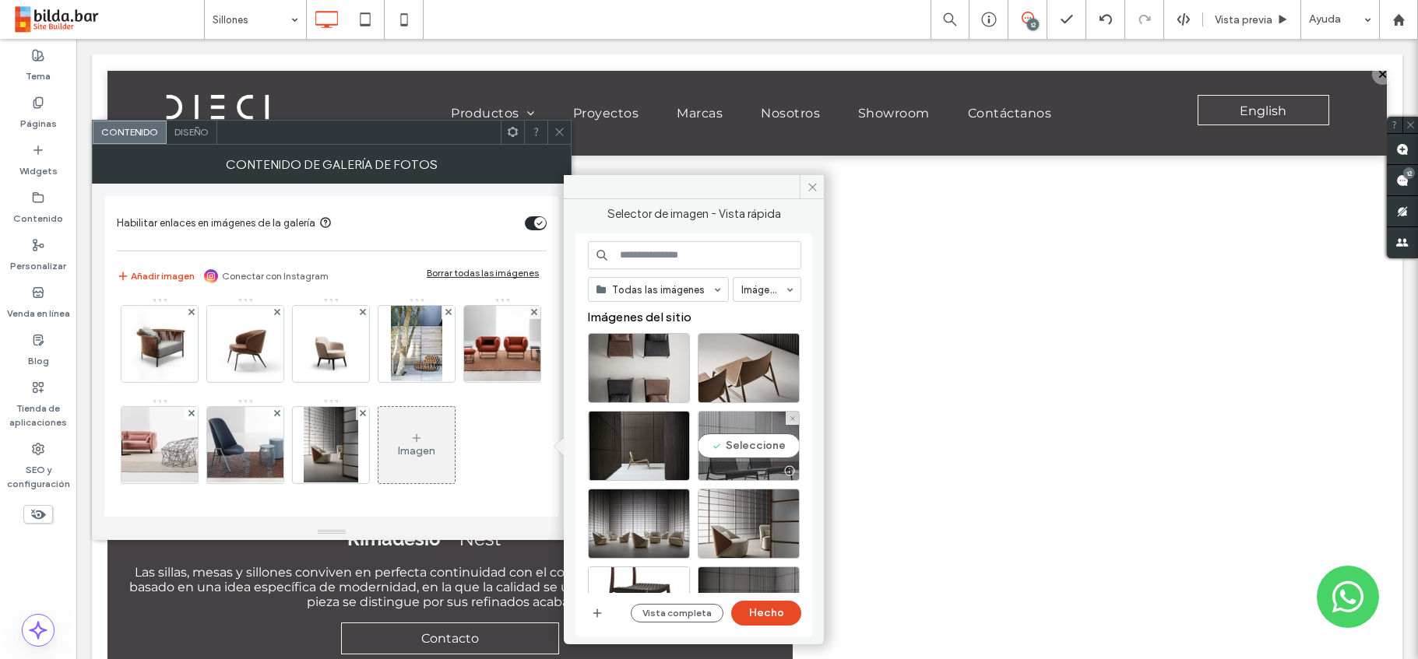
click at [736, 455] on div "Seleccione" at bounding box center [749, 446] width 102 height 70
click at [766, 608] on button "Hecho" at bounding box center [766, 613] width 70 height 25
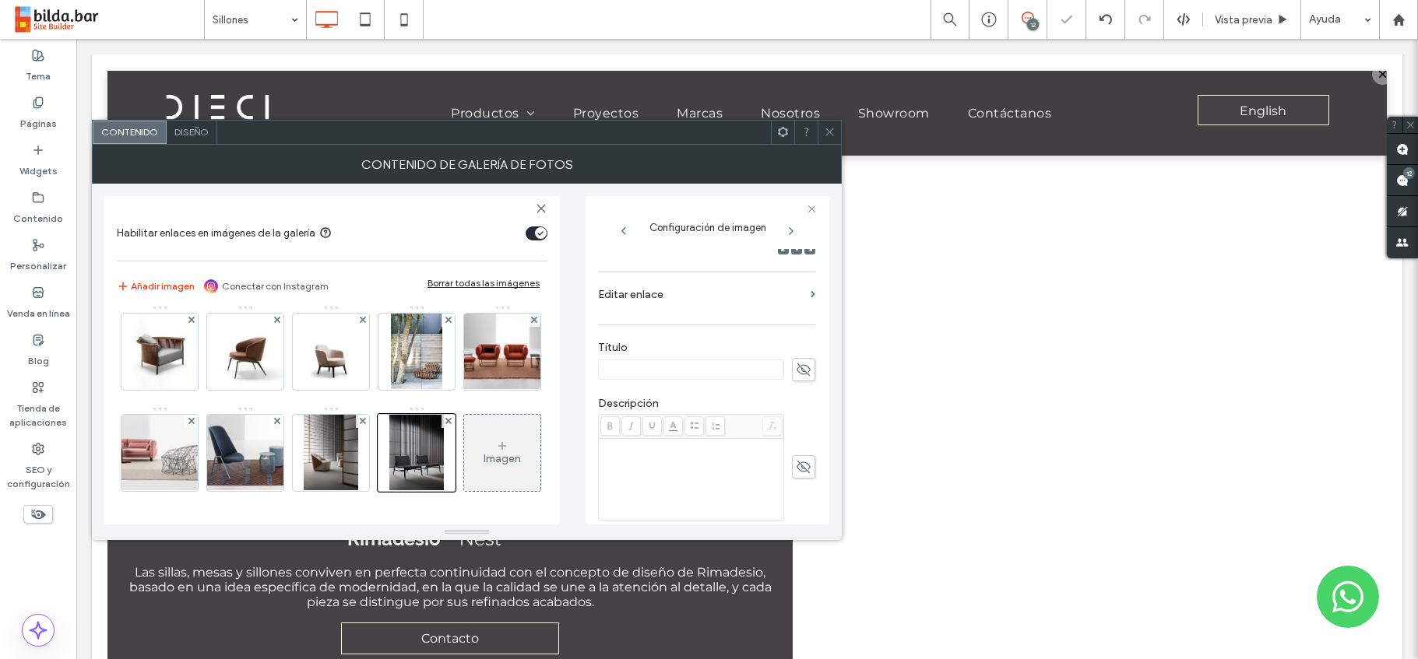
scroll to position [258, 0]
click at [801, 361] on icon at bounding box center [804, 362] width 16 height 17
click at [610, 441] on div "Rich Text Editor" at bounding box center [691, 439] width 181 height 11
click at [604, 438] on div "Rich Text Editor" at bounding box center [691, 439] width 181 height 11
click at [624, 370] on input at bounding box center [691, 363] width 186 height 20
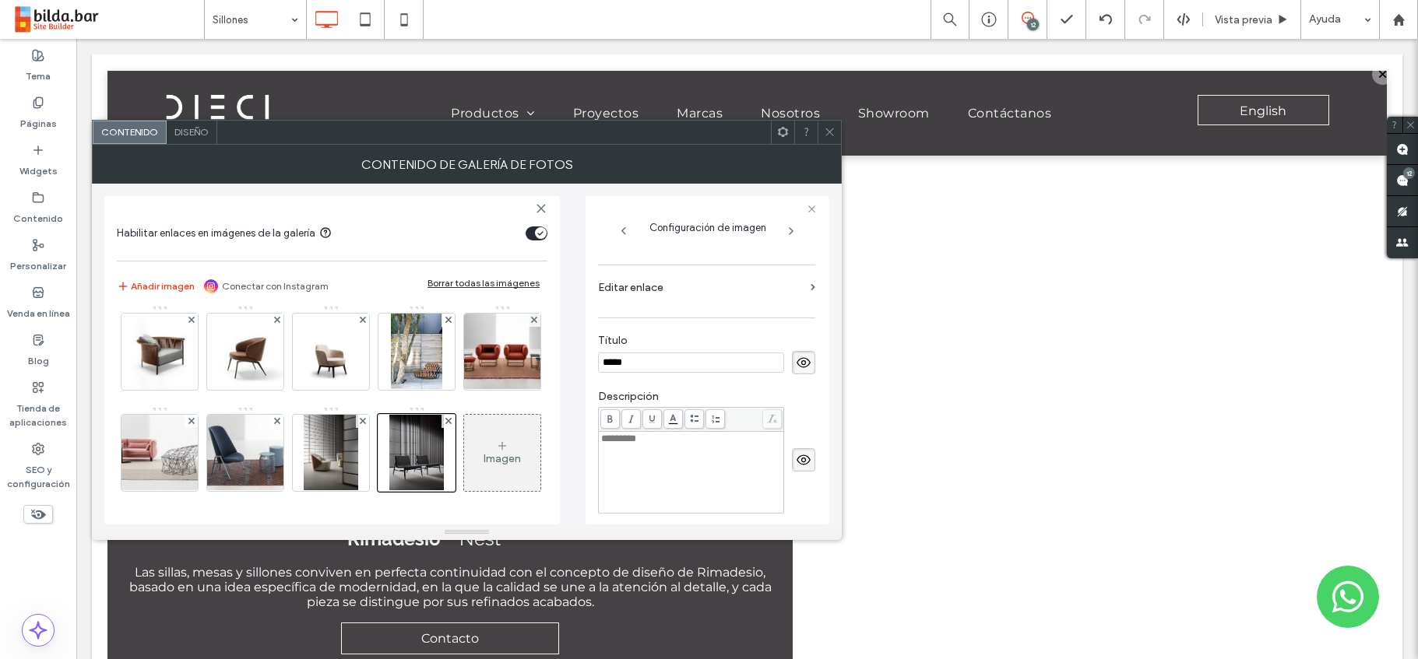
type input "*****"
click at [663, 444] on div "*********" at bounding box center [691, 439] width 181 height 11
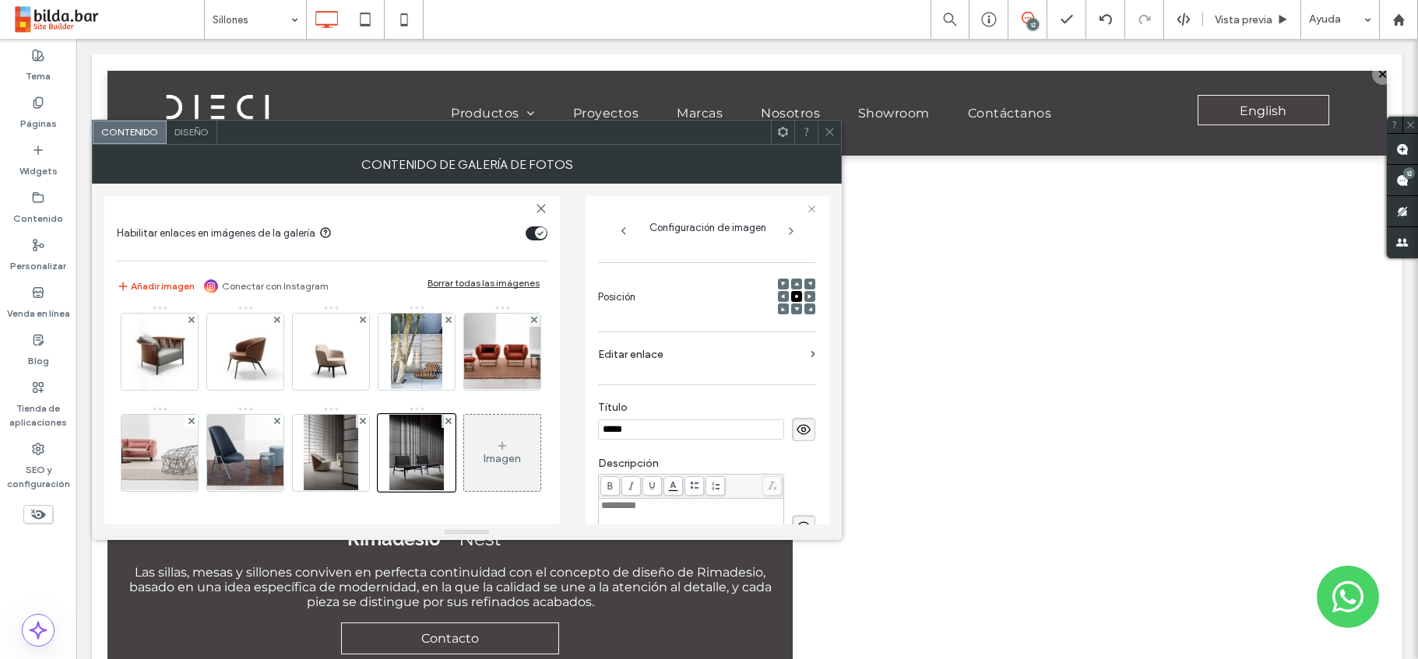
scroll to position [171, 0]
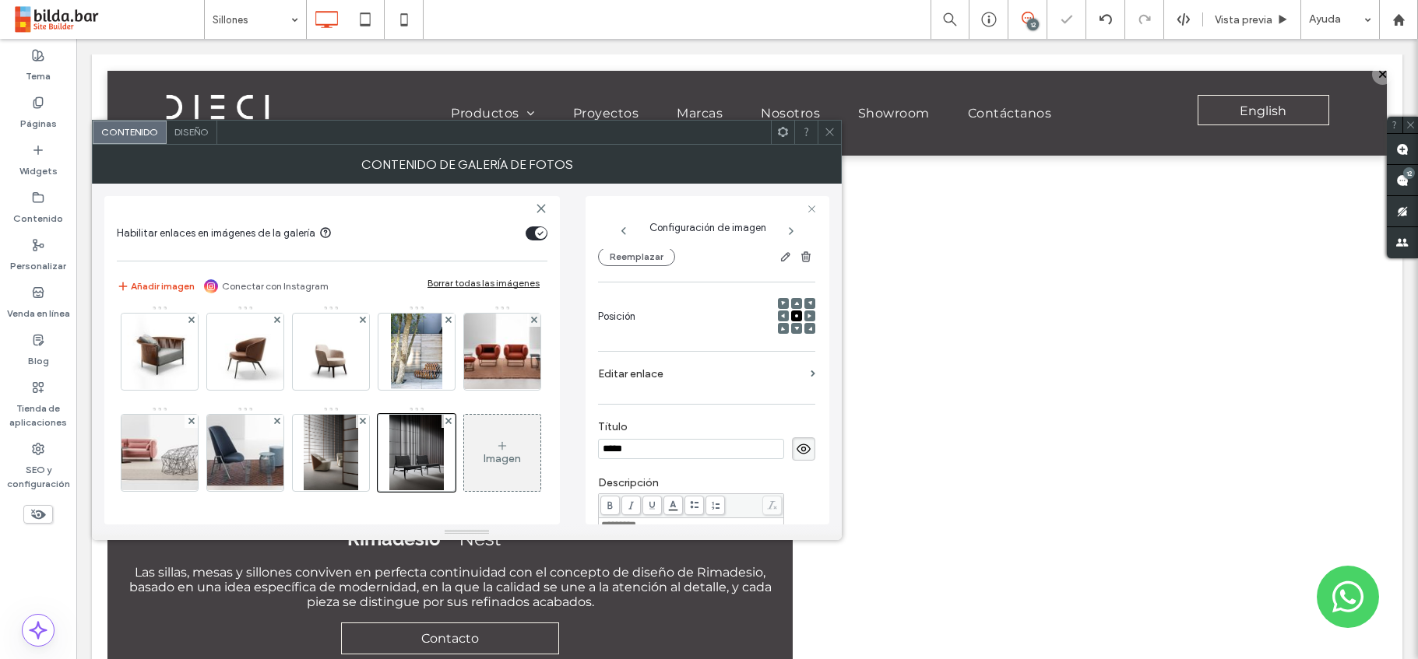
click at [790, 372] on label "Editar enlace" at bounding box center [701, 374] width 206 height 29
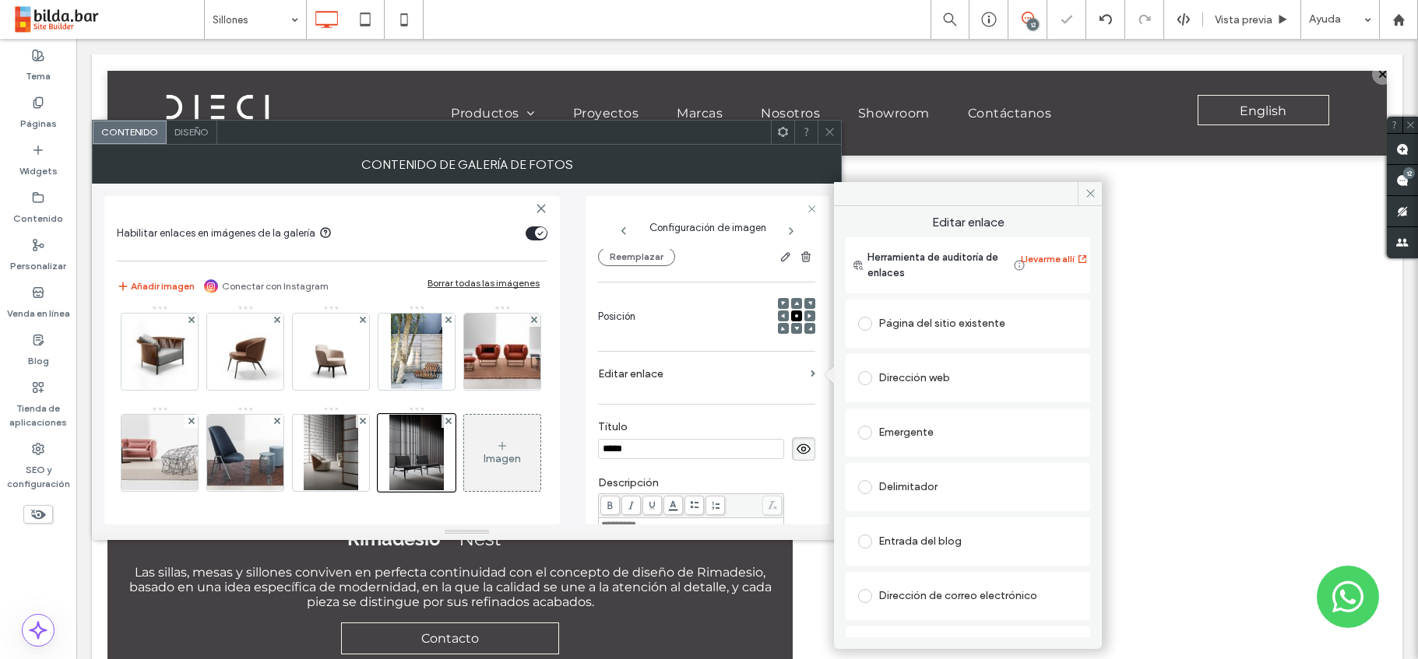
click at [863, 431] on span at bounding box center [865, 433] width 14 height 14
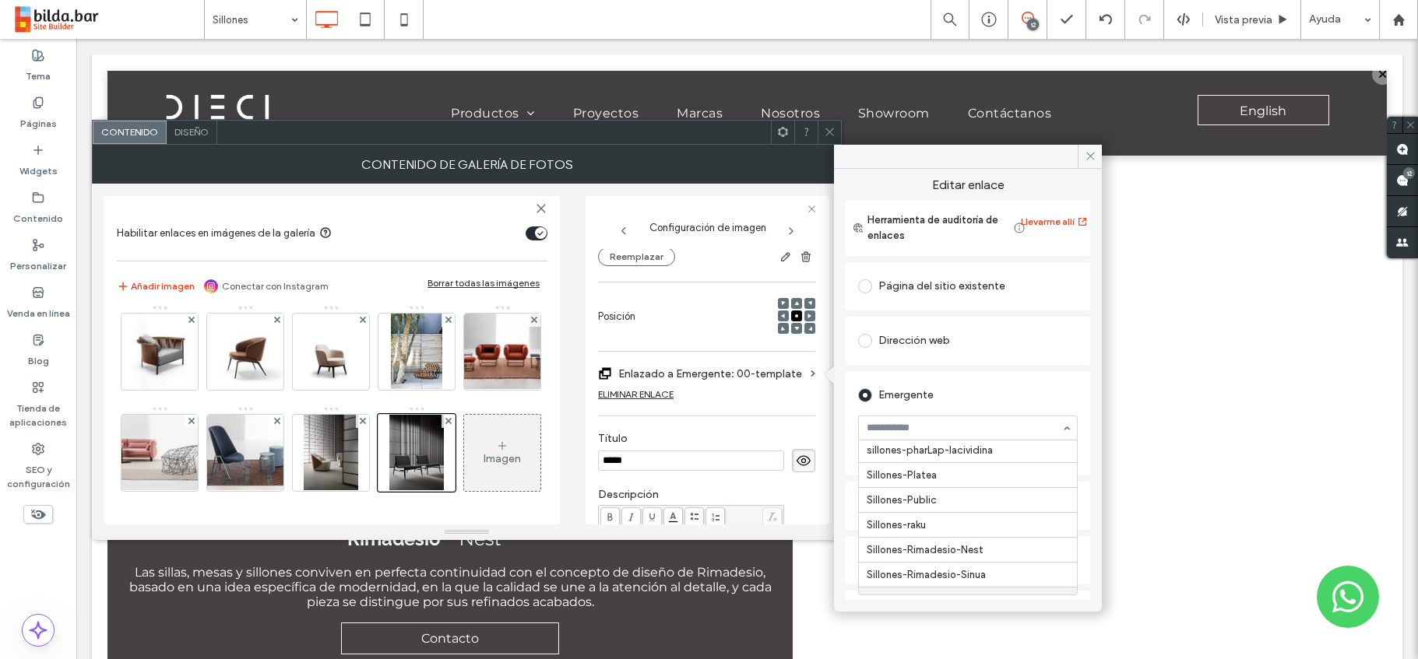
scroll to position [16466, 0]
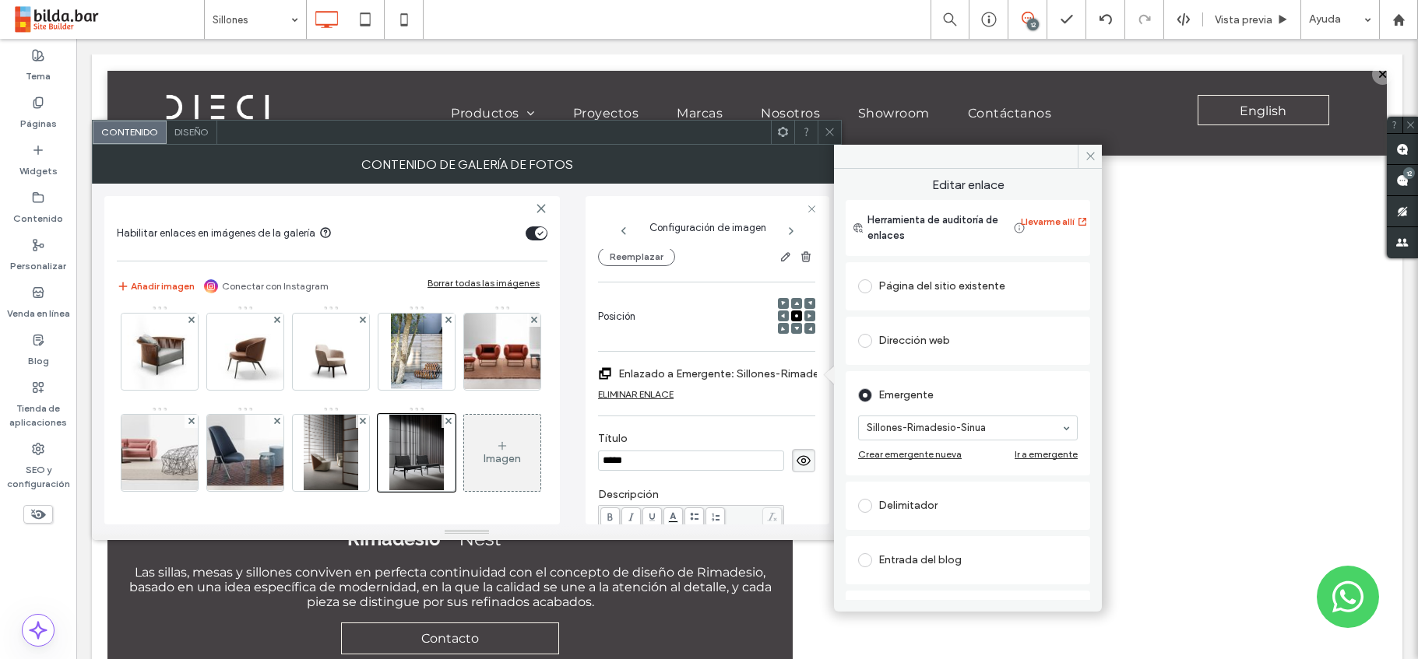
click at [818, 436] on div "Configuración de imagen Nombre: Sinua-Armchair3.jpg Tamaño borde: 700x981 Reemp…" at bounding box center [708, 360] width 244 height 329
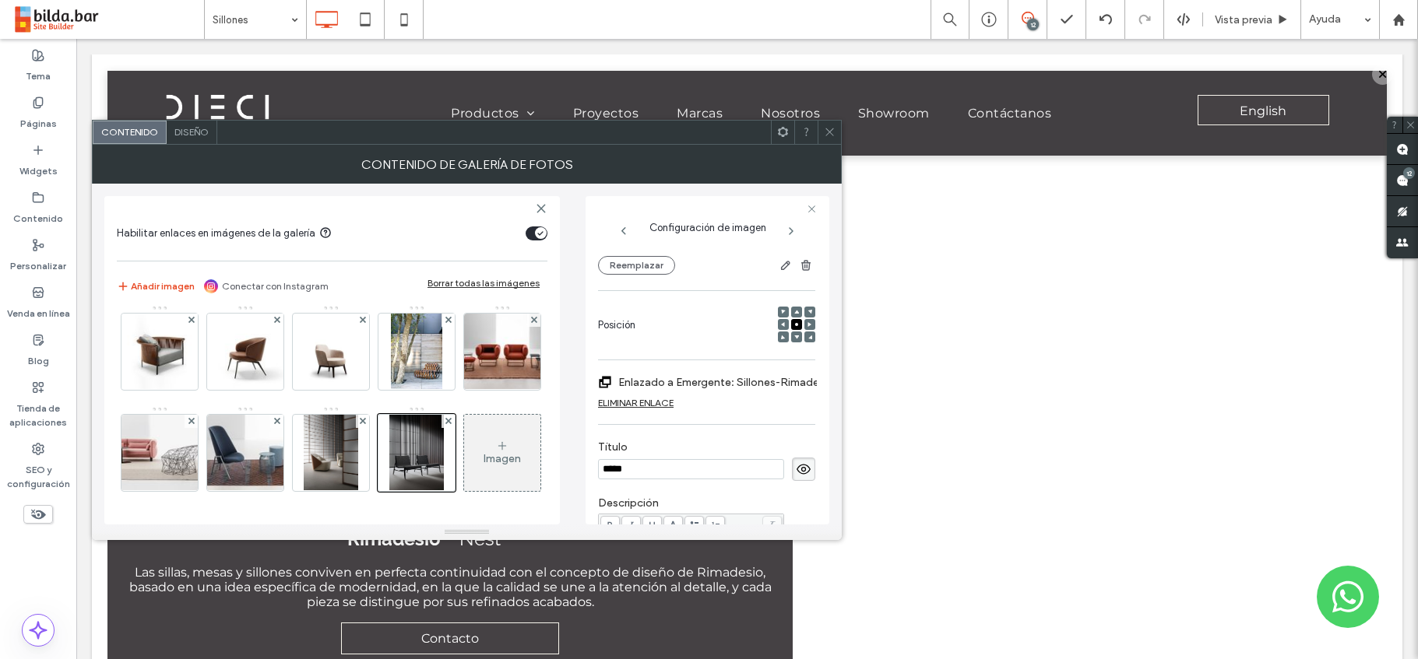
scroll to position [160, 0]
click at [831, 129] on icon at bounding box center [830, 132] width 12 height 12
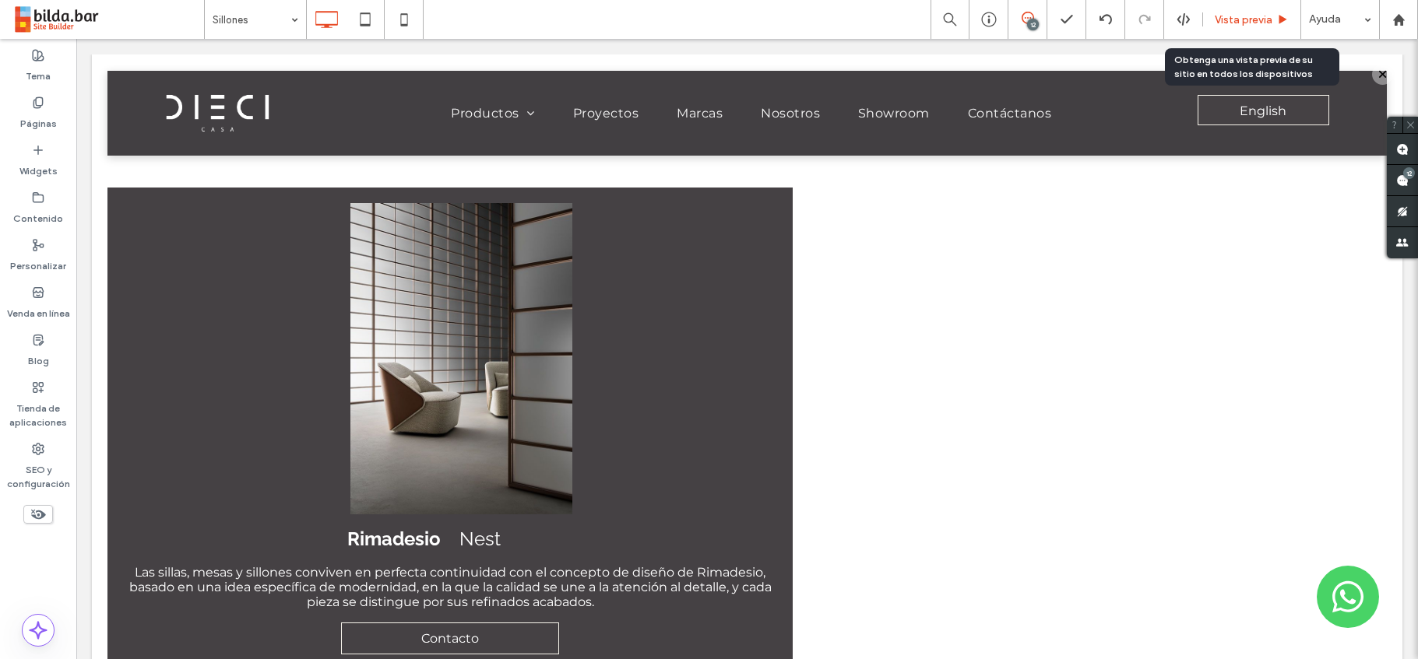
click at [1263, 21] on span "Vista previa" at bounding box center [1244, 19] width 58 height 13
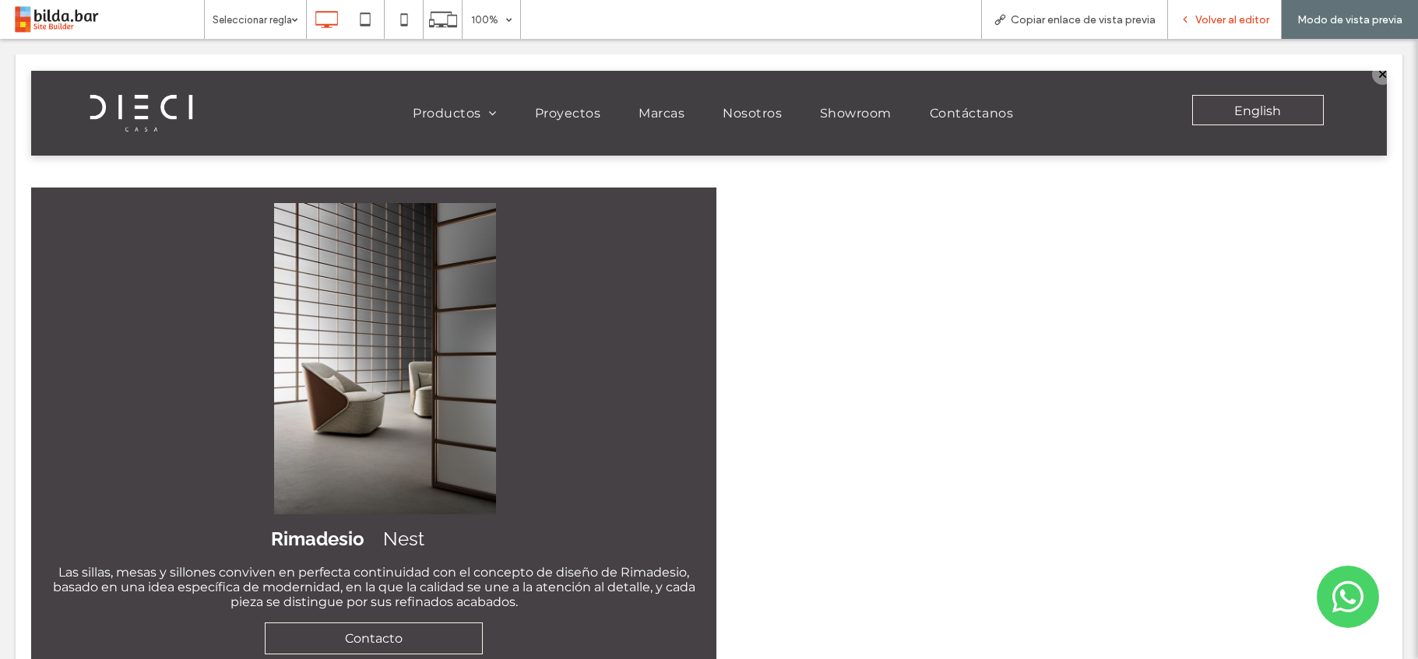
click at [1236, 22] on span "Volver al editor" at bounding box center [1232, 19] width 74 height 13
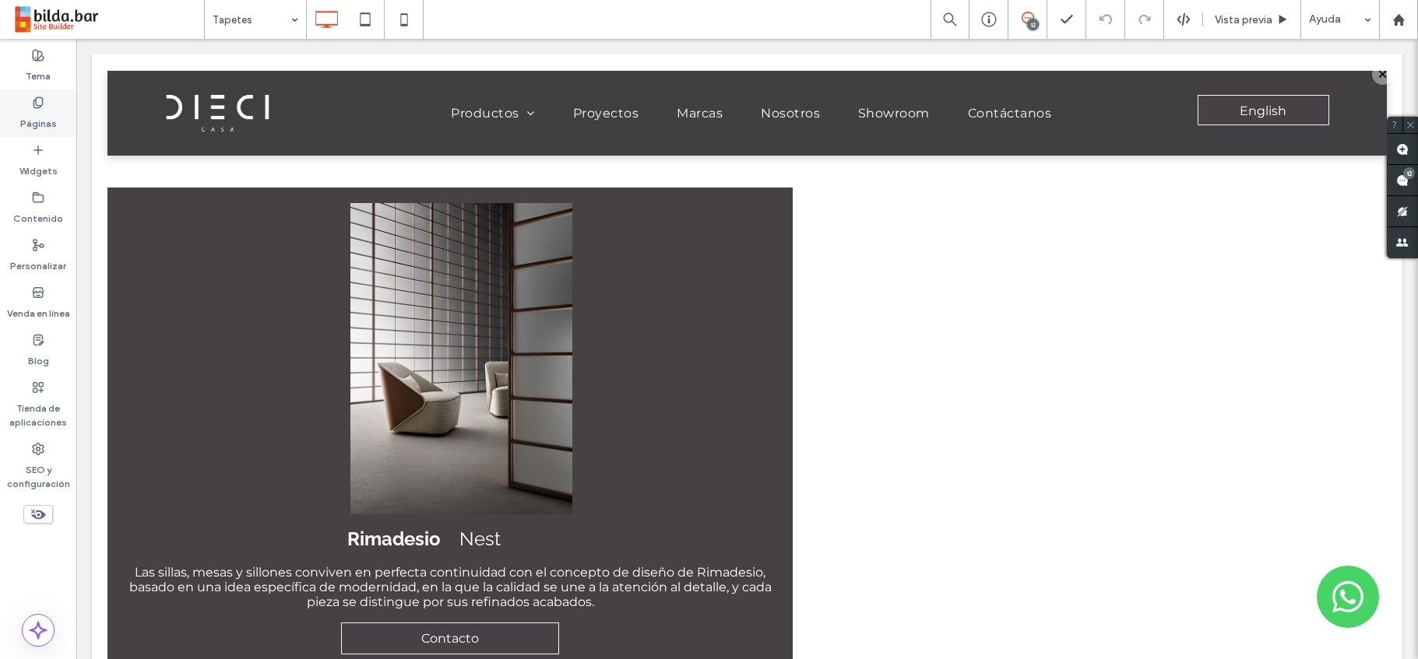
click at [35, 103] on use at bounding box center [37, 102] width 9 height 10
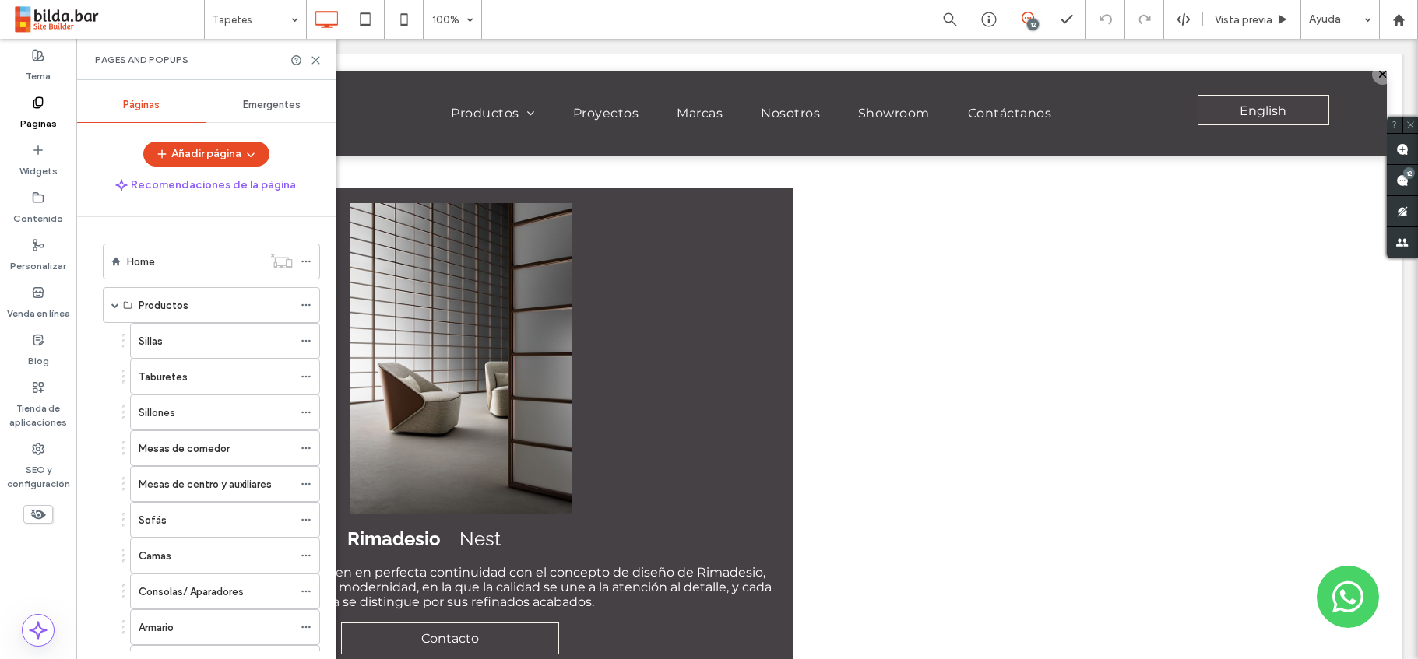
click at [265, 104] on span "Emergentes" at bounding box center [272, 105] width 58 height 12
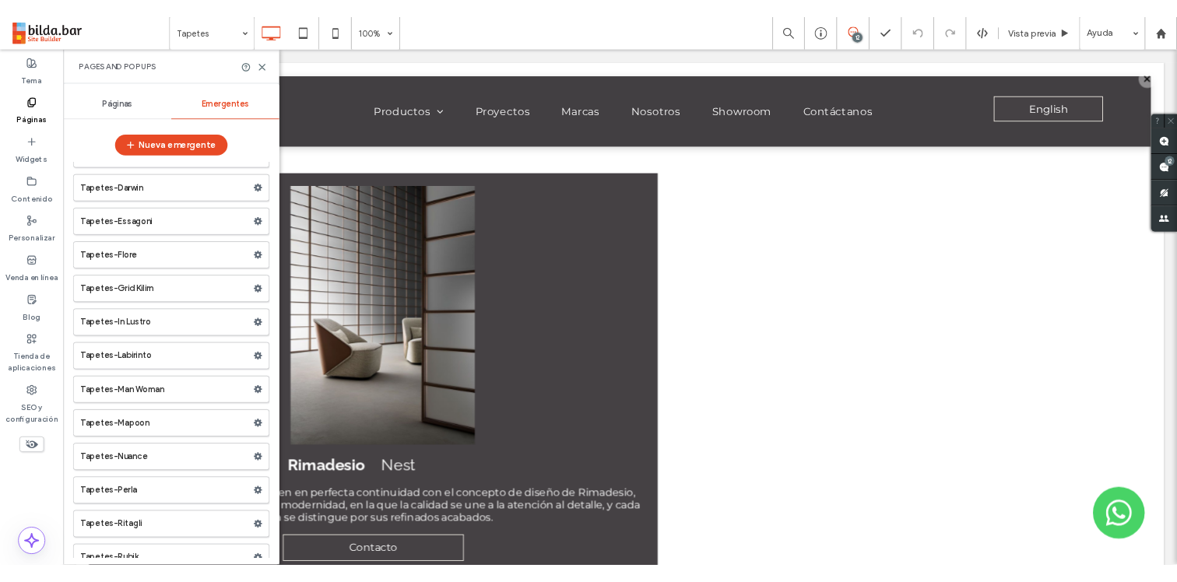
scroll to position [32522, 0]
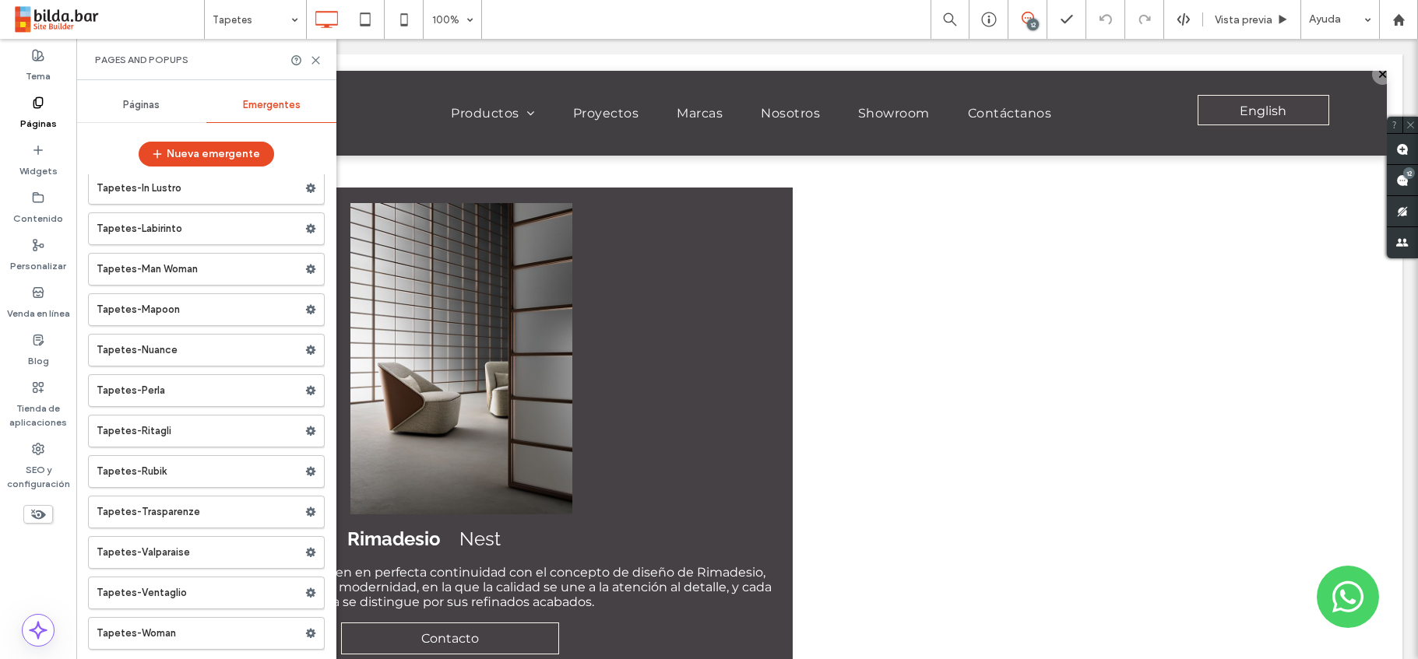
click at [218, 558] on label "Tapetes-Valparaise" at bounding box center [201, 552] width 209 height 31
click at [214, 596] on label "Tapetes-Ventaglio" at bounding box center [201, 593] width 209 height 31
click at [198, 633] on label "Tapetes-Woman" at bounding box center [201, 633] width 209 height 31
click at [191, 604] on label "Tapetes-Ventaglio" at bounding box center [201, 593] width 209 height 31
click at [194, 553] on label "Tapetes-Valparaise" at bounding box center [201, 552] width 209 height 31
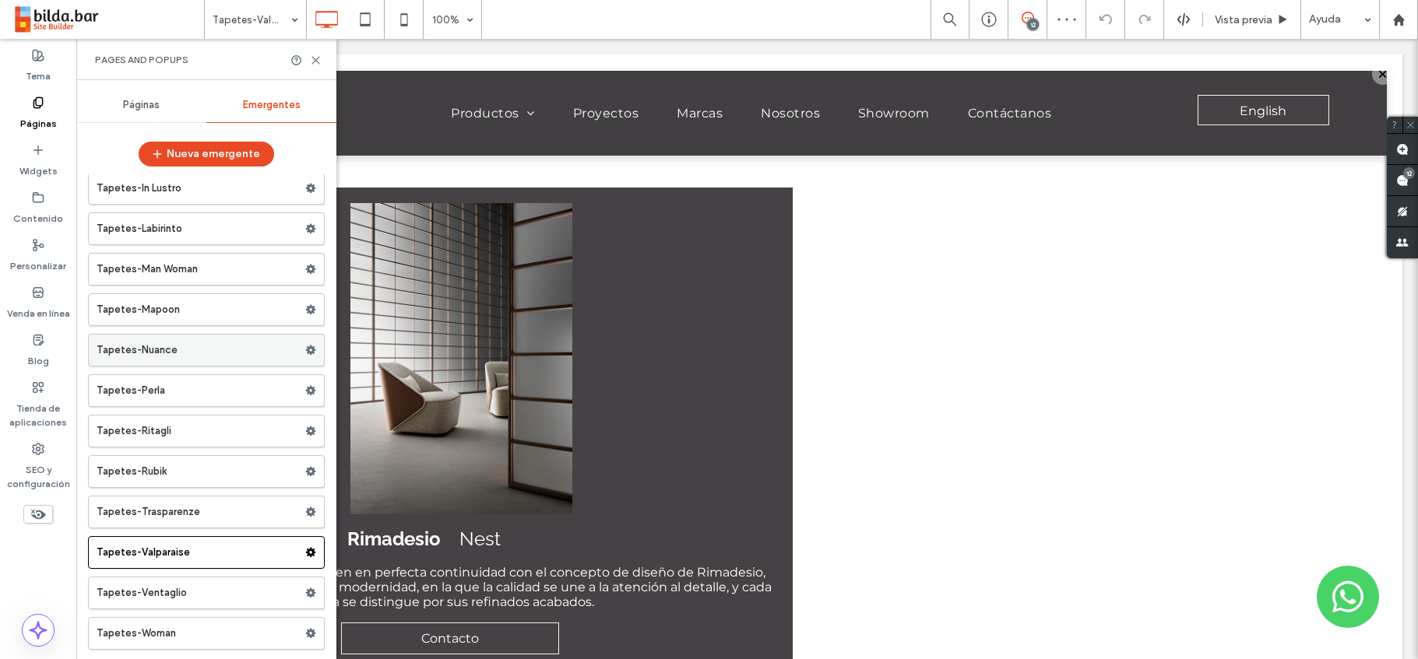
click at [202, 358] on label "Tapetes-Nuance" at bounding box center [201, 350] width 209 height 31
click at [202, 303] on label "Tapetes-Mapoon" at bounding box center [201, 309] width 209 height 31
click at [194, 227] on label "Tapetes-Labirinto" at bounding box center [201, 228] width 209 height 31
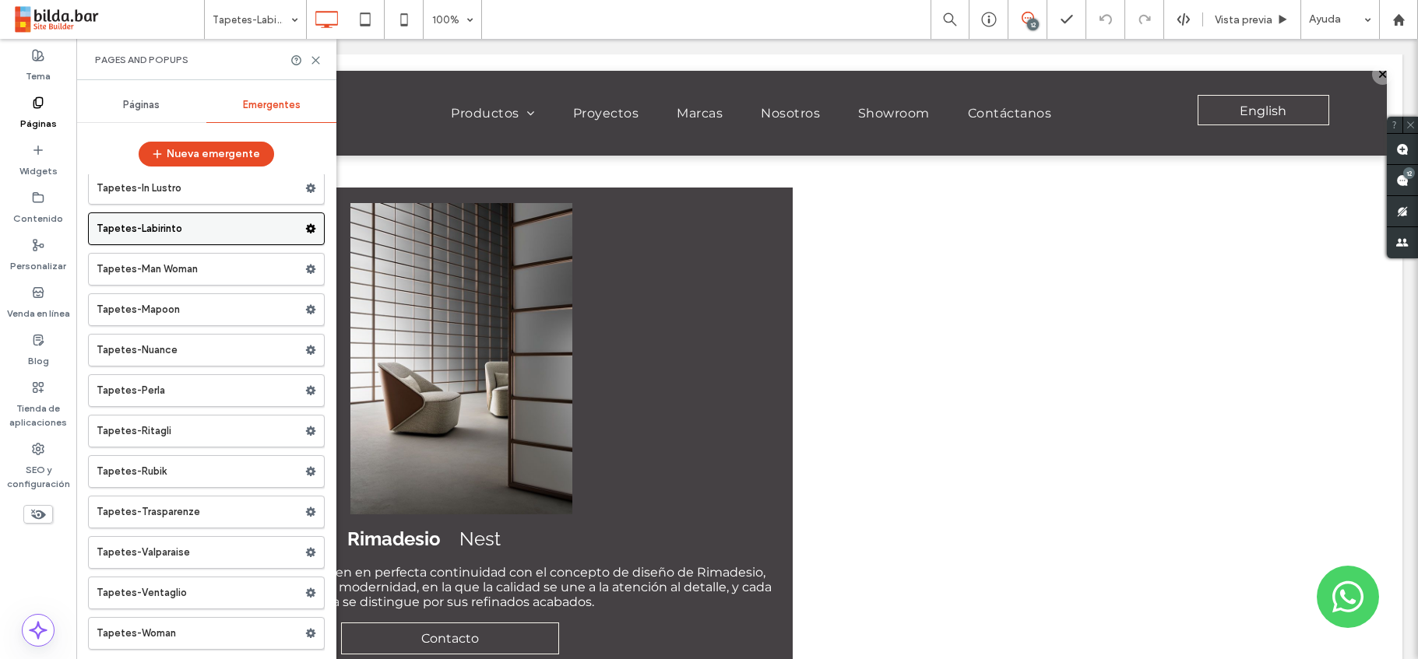
click at [305, 229] on icon at bounding box center [310, 228] width 11 height 11
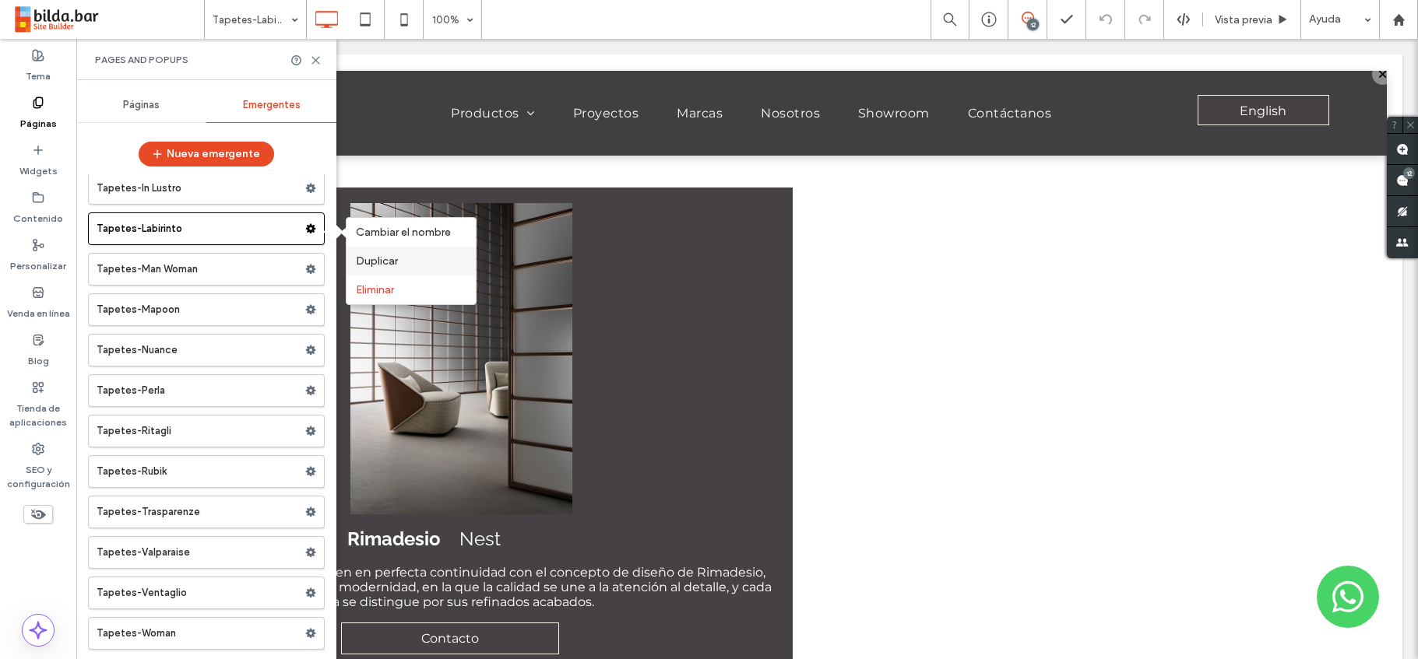
click at [384, 264] on span "Duplicar" at bounding box center [377, 261] width 42 height 13
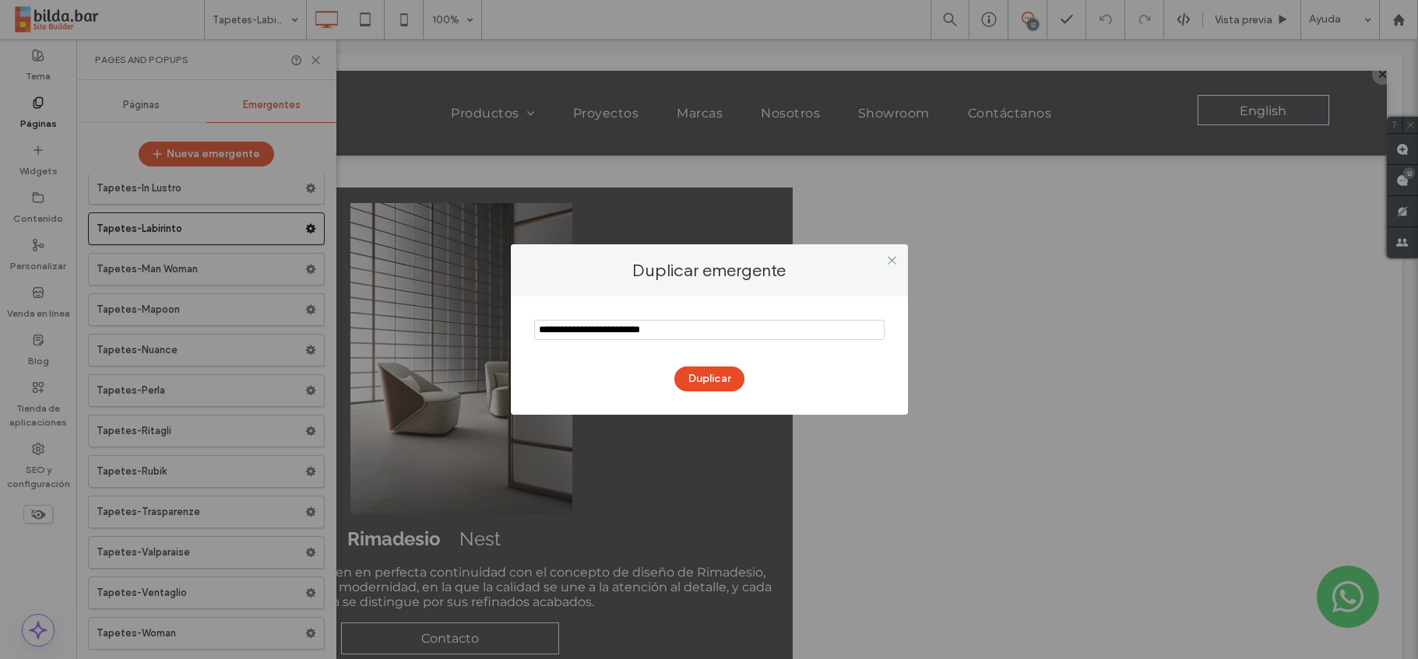
drag, startPoint x: 666, startPoint y: 332, endPoint x: 627, endPoint y: 332, distance: 39.7
click at [627, 332] on input "notEmpty" at bounding box center [709, 330] width 350 height 20
drag, startPoint x: 583, startPoint y: 331, endPoint x: 527, endPoint y: 327, distance: 56.2
click at [527, 327] on div "Duplicar" at bounding box center [709, 356] width 397 height 118
click at [581, 334] on input "notEmpty" at bounding box center [709, 330] width 350 height 20
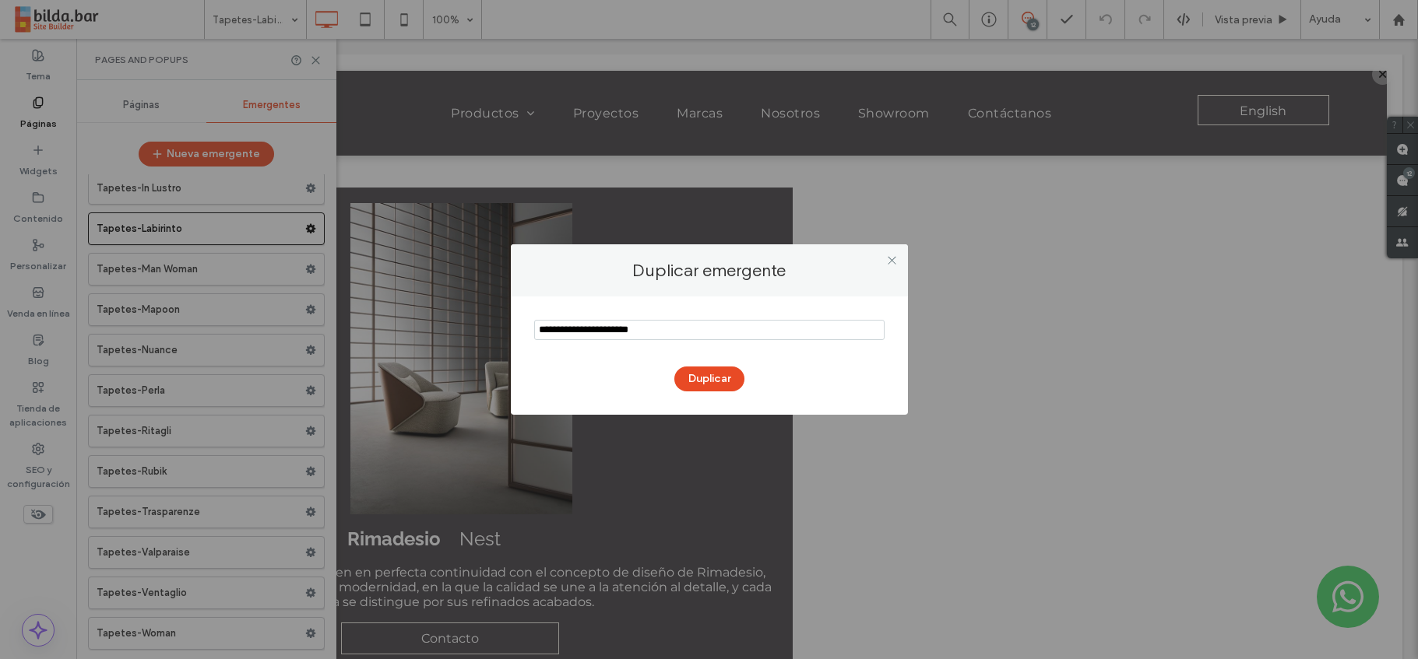
type input "**********"
click at [707, 384] on button "Duplicar" at bounding box center [709, 379] width 70 height 25
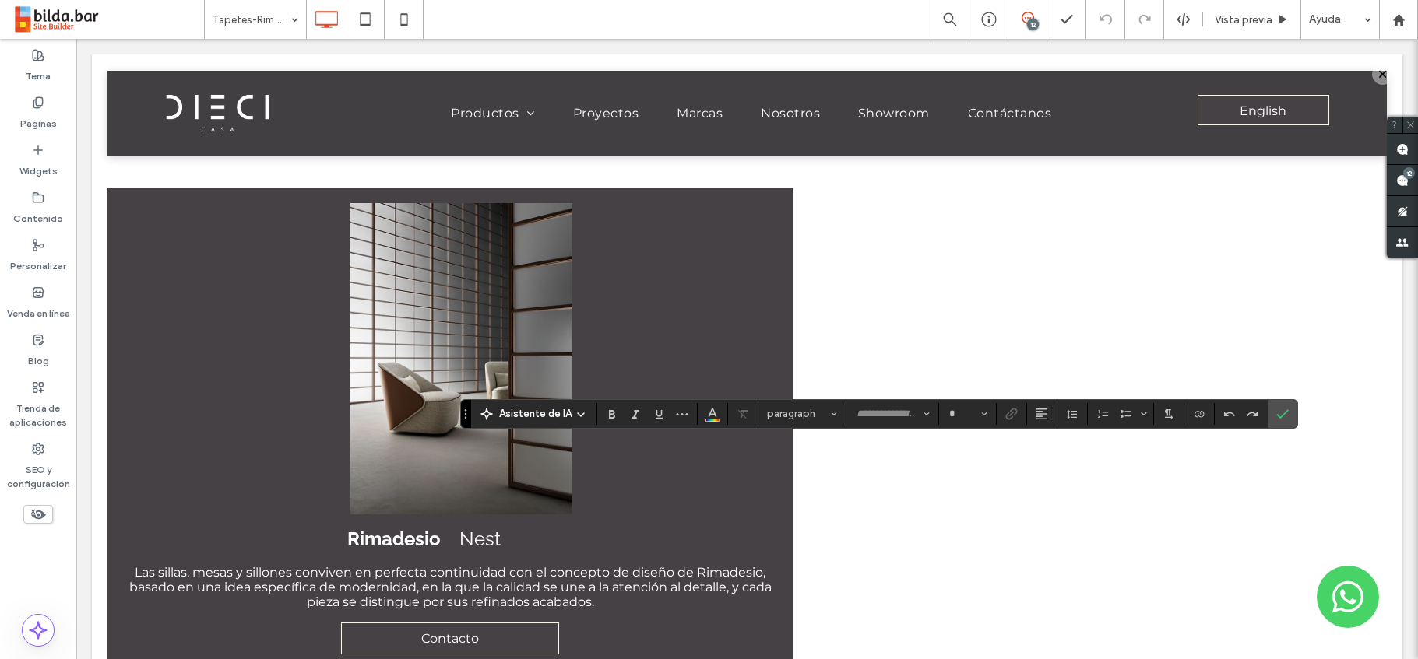
type input "*******"
type input "**"
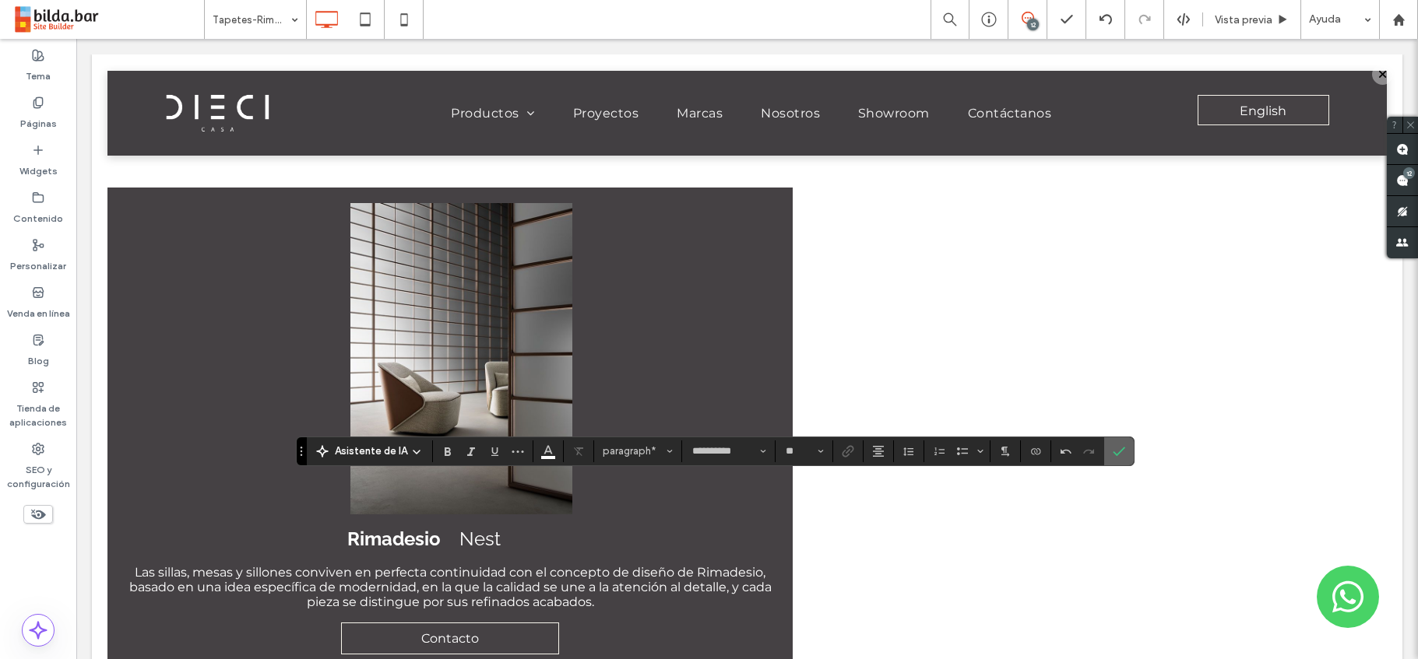
click at [1123, 455] on label "Confirmar" at bounding box center [1118, 452] width 23 height 28
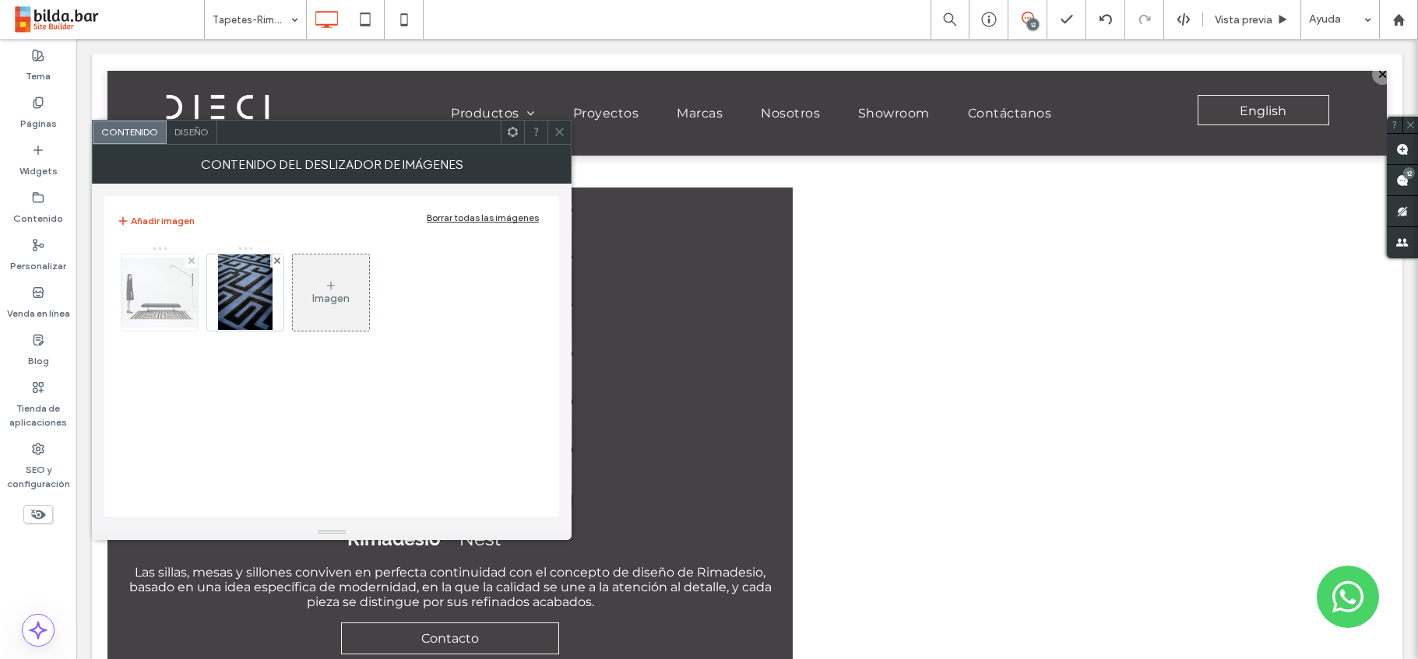
click at [159, 287] on img at bounding box center [159, 293] width 125 height 70
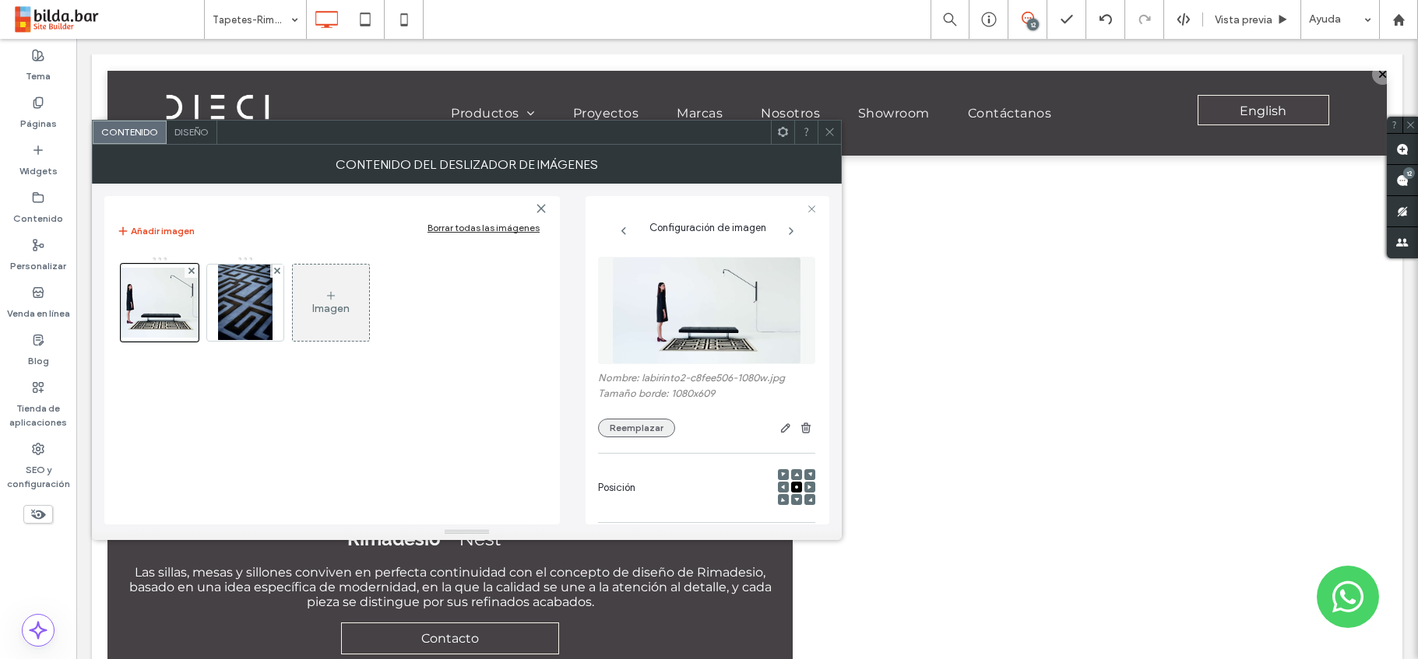
click at [643, 422] on button "Reemplazar" at bounding box center [636, 428] width 77 height 19
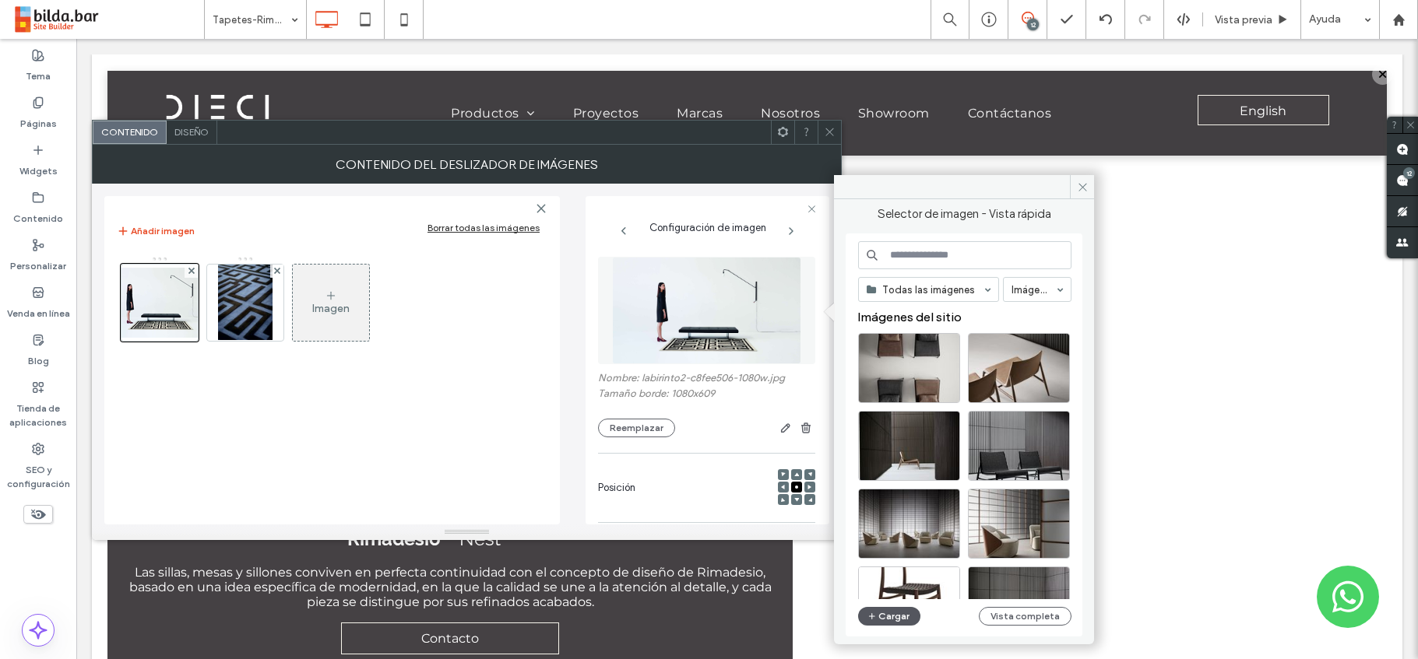
click at [892, 624] on button "Cargar" at bounding box center [889, 616] width 62 height 19
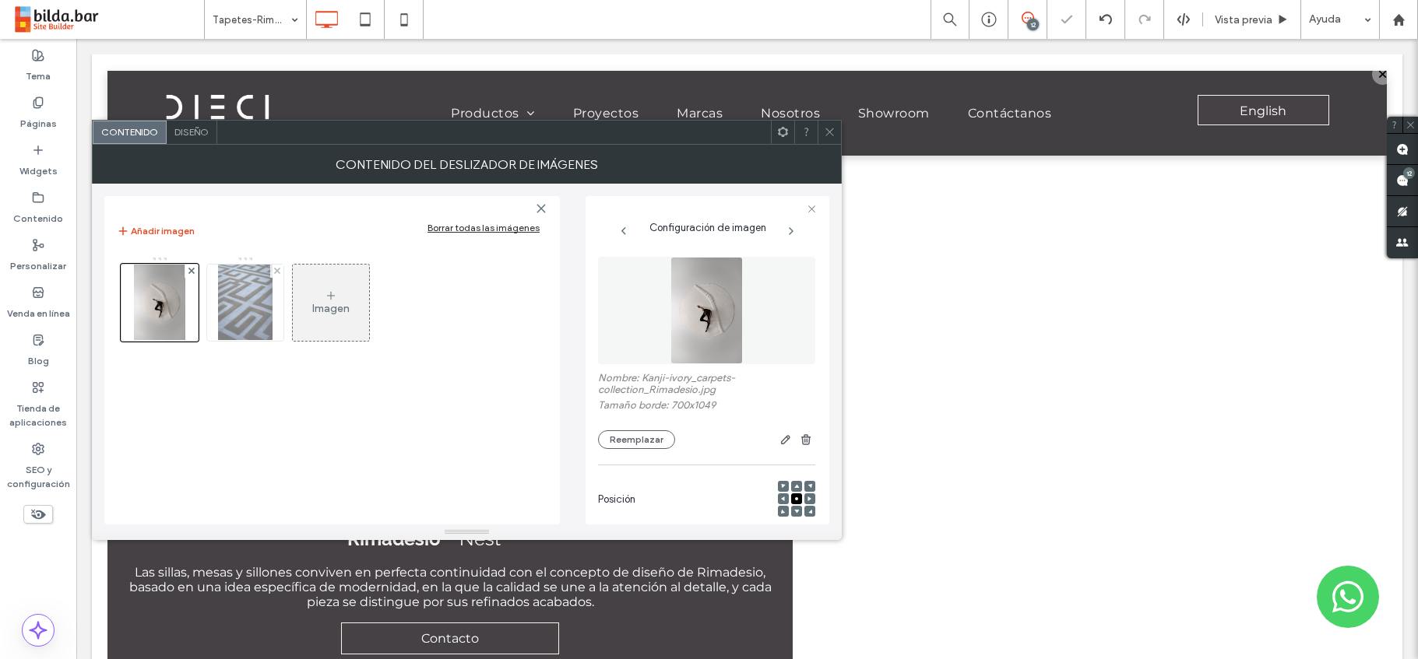
click at [241, 300] on img at bounding box center [245, 303] width 55 height 76
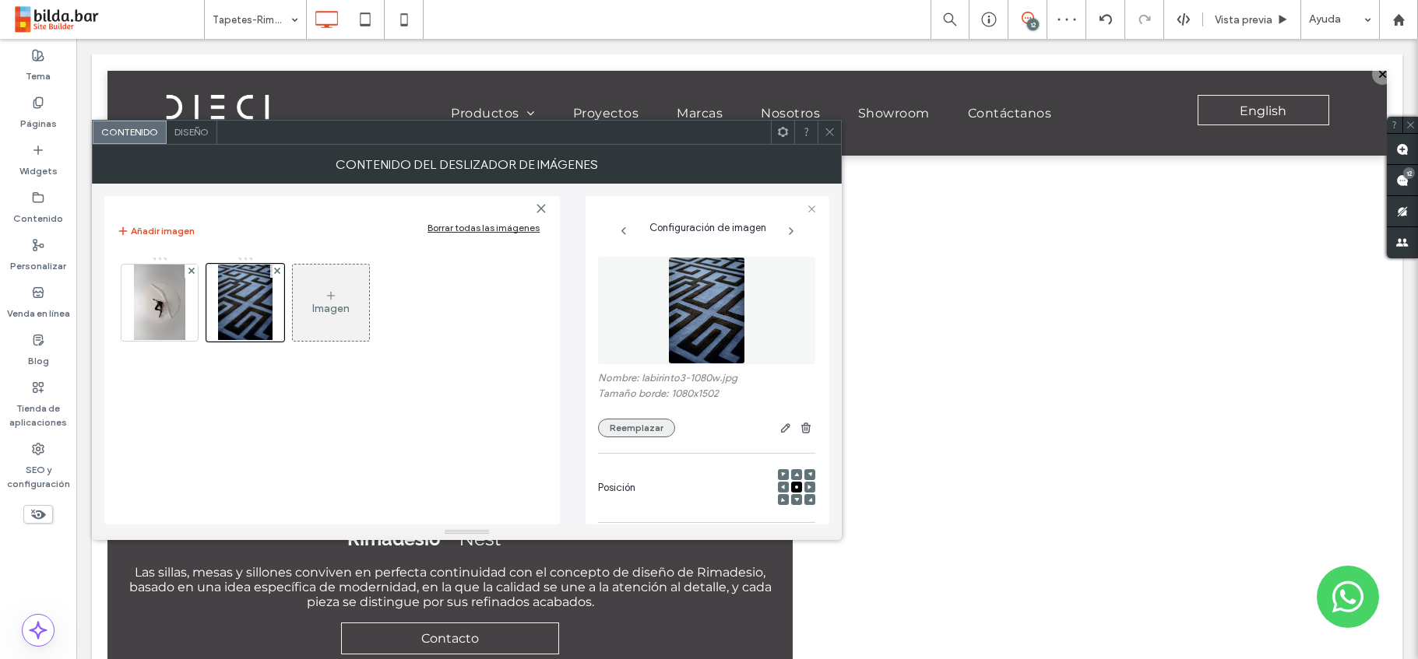
click at [656, 427] on button "Reemplazar" at bounding box center [636, 428] width 77 height 19
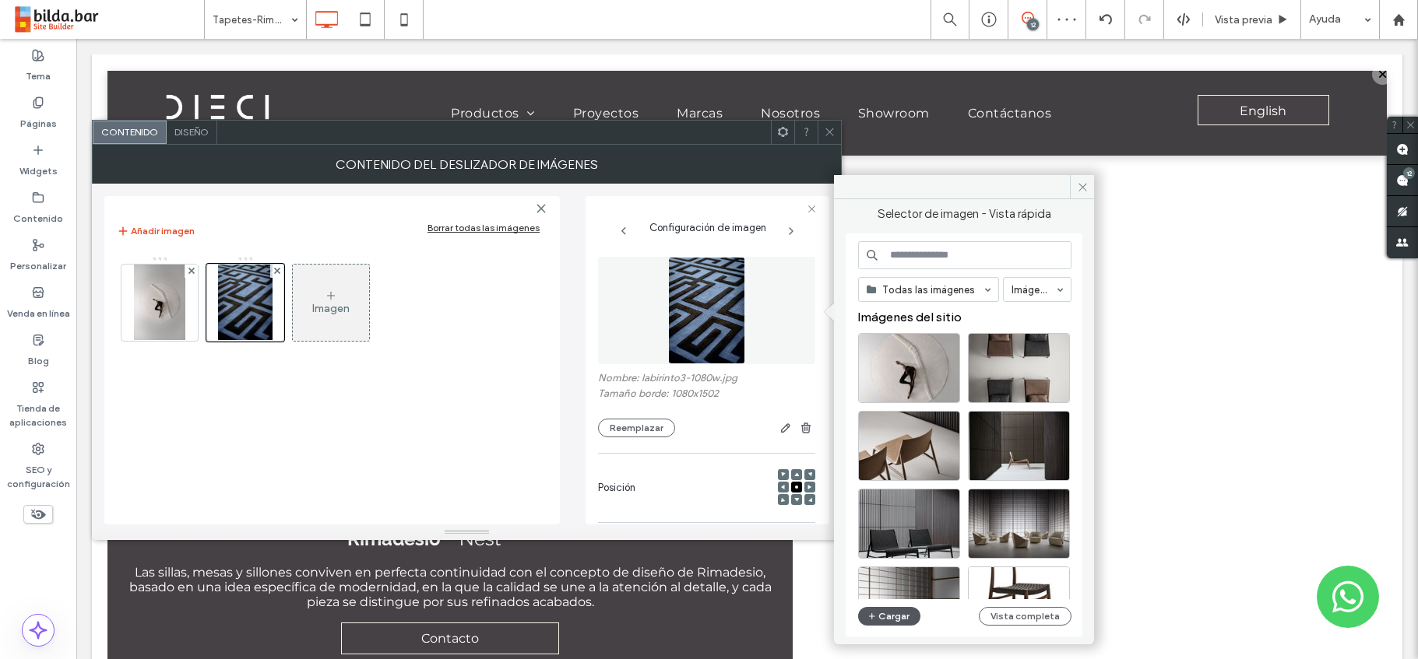
click at [881, 615] on button "Cargar" at bounding box center [889, 616] width 62 height 19
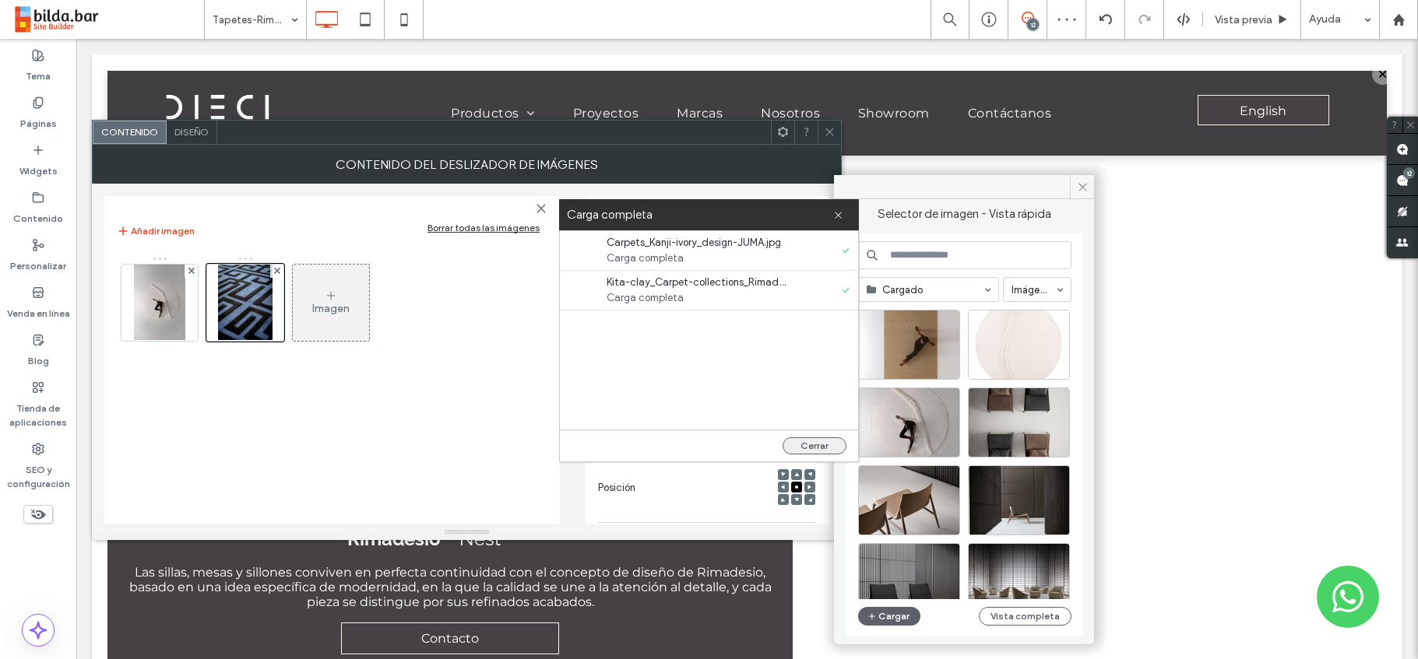
click at [812, 441] on button "Cerrar" at bounding box center [815, 446] width 64 height 17
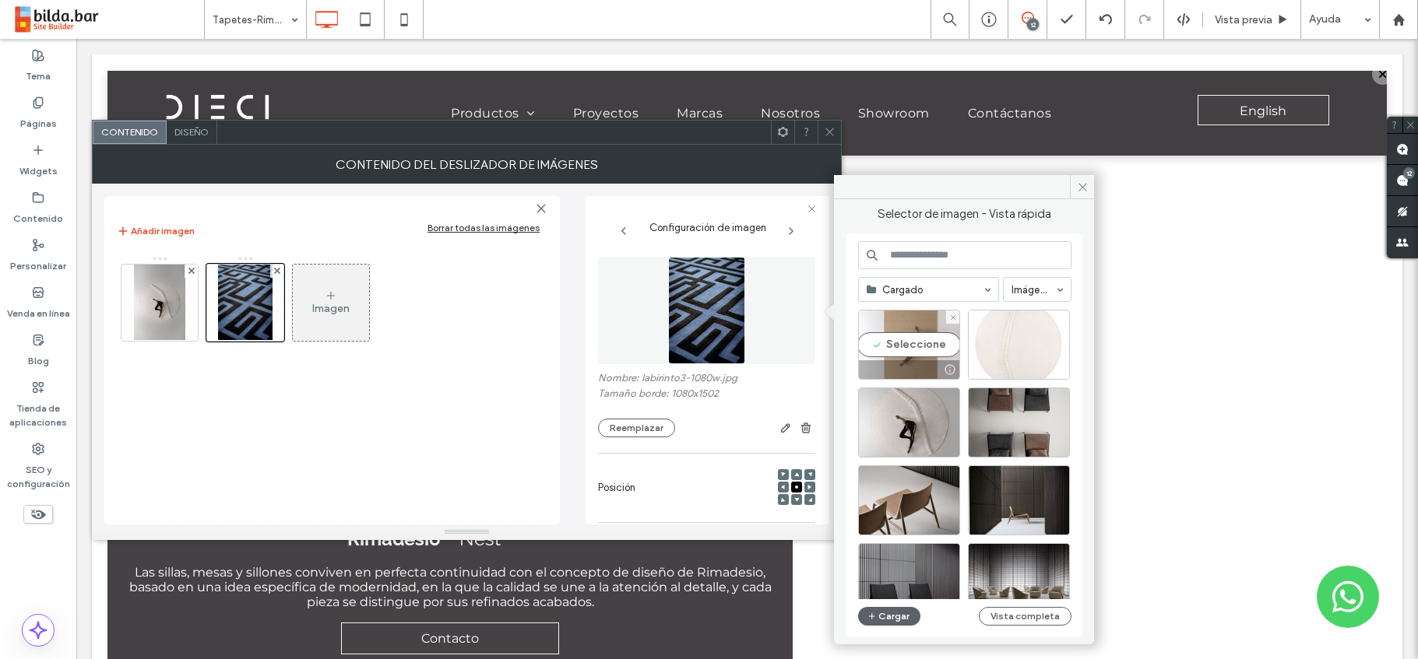
click at [904, 335] on div "Seleccione" at bounding box center [909, 345] width 102 height 70
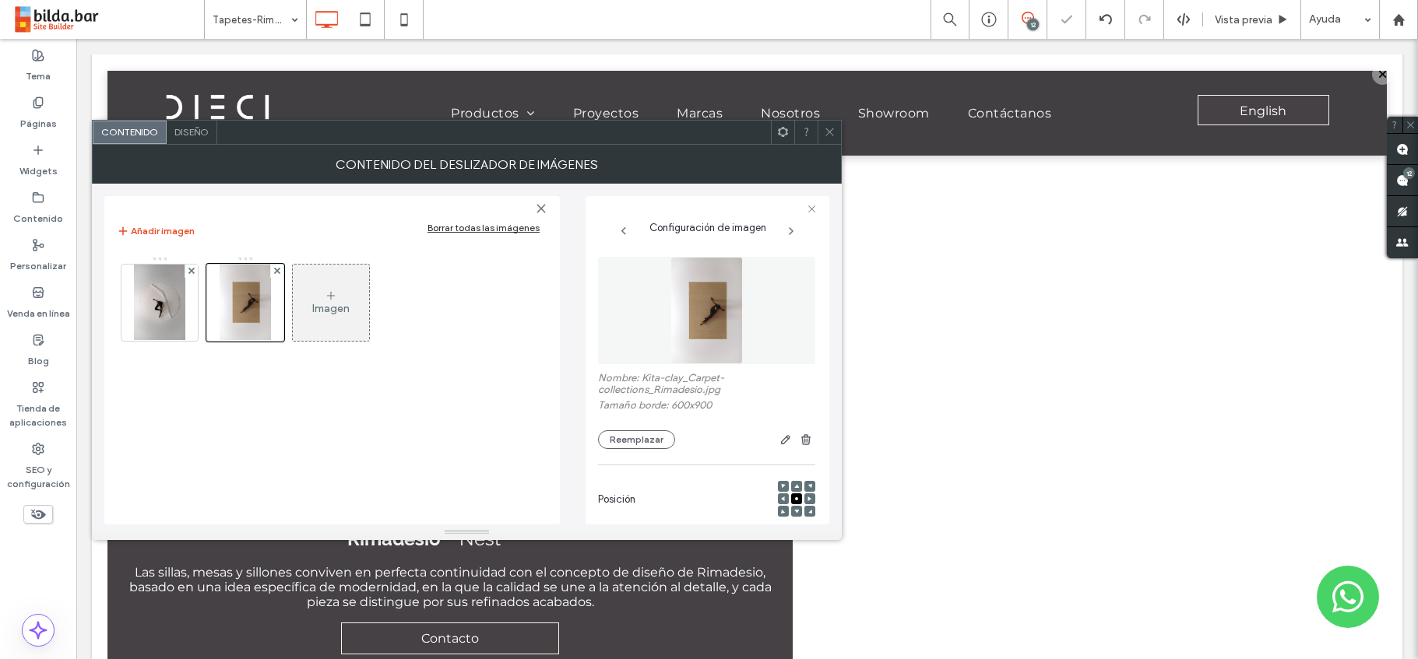
click at [336, 304] on div "Imagen" at bounding box center [330, 308] width 37 height 13
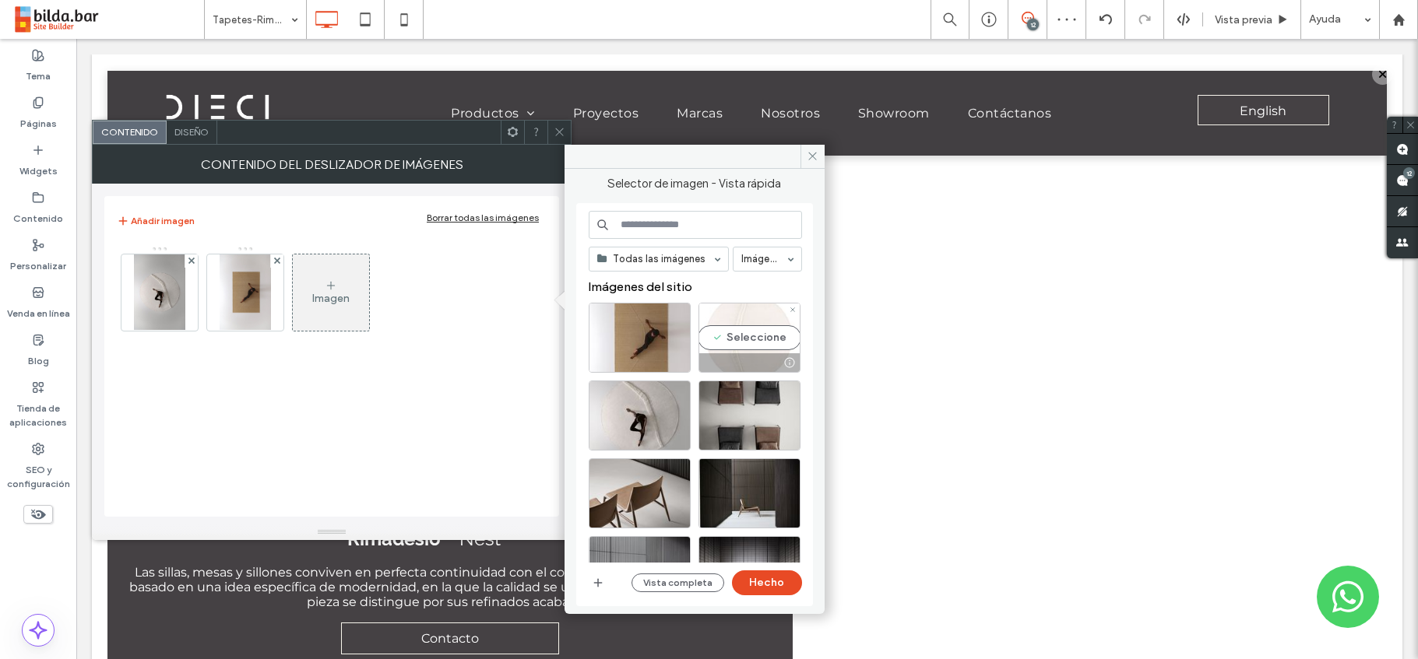
click at [737, 350] on div "Seleccione" at bounding box center [749, 338] width 102 height 70
click at [770, 579] on button "Hecho" at bounding box center [767, 583] width 70 height 25
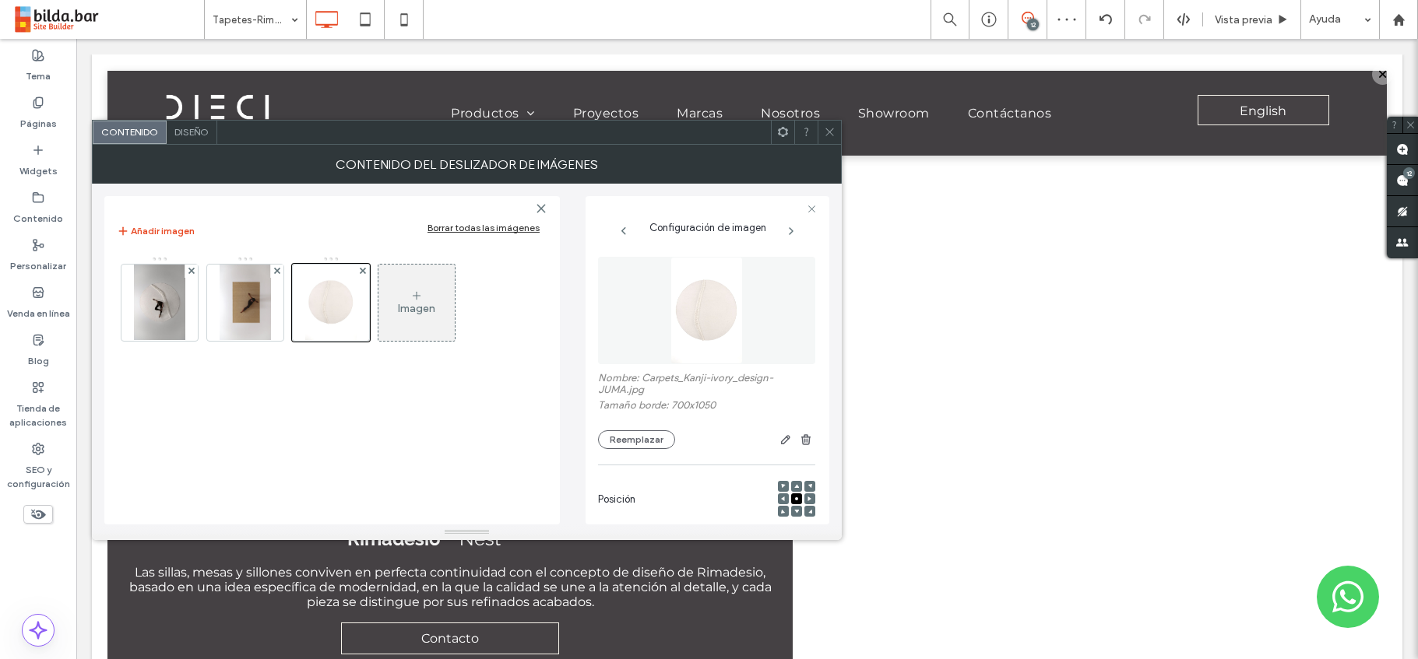
click at [833, 128] on icon at bounding box center [830, 132] width 12 height 12
